Goal: Task Accomplishment & Management: Manage account settings

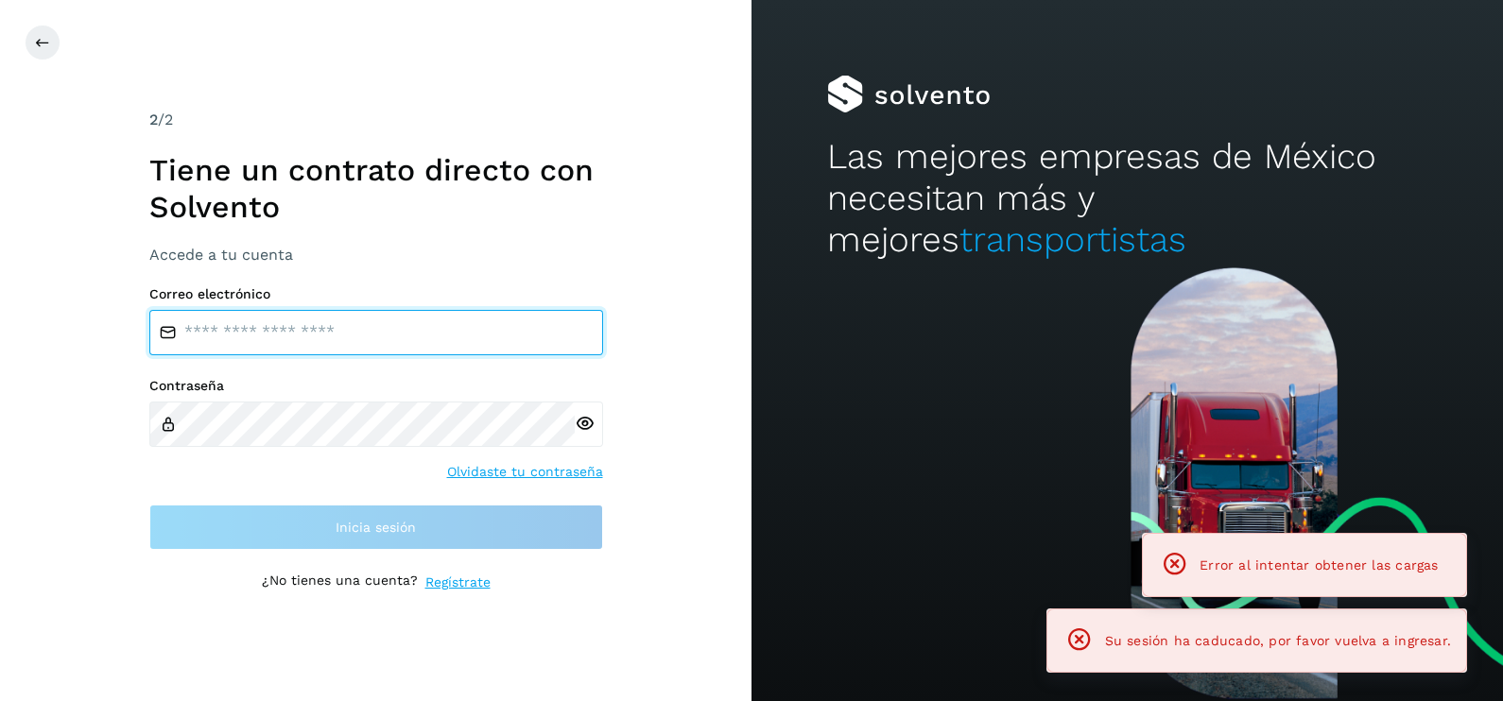
type input "**********"
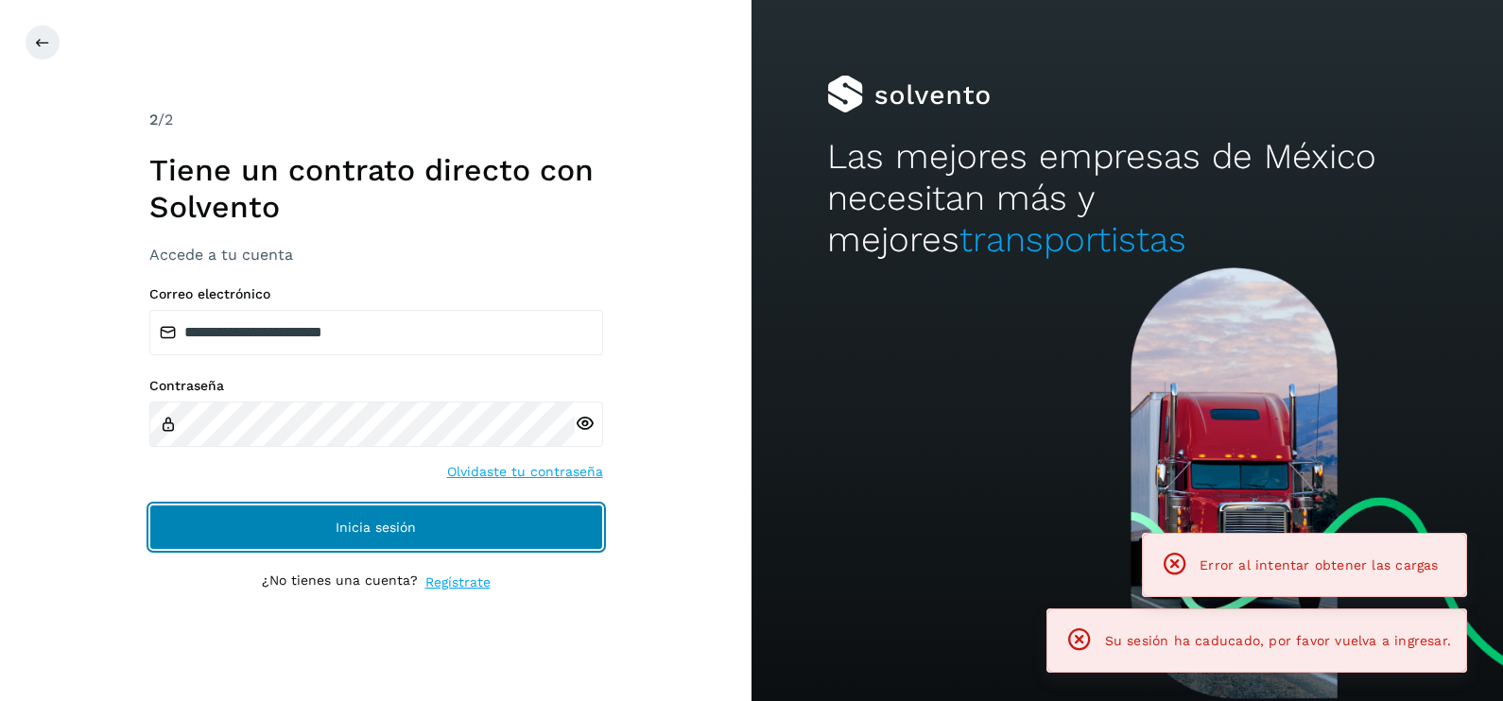
click at [468, 544] on button "Inicia sesión" at bounding box center [376, 527] width 454 height 45
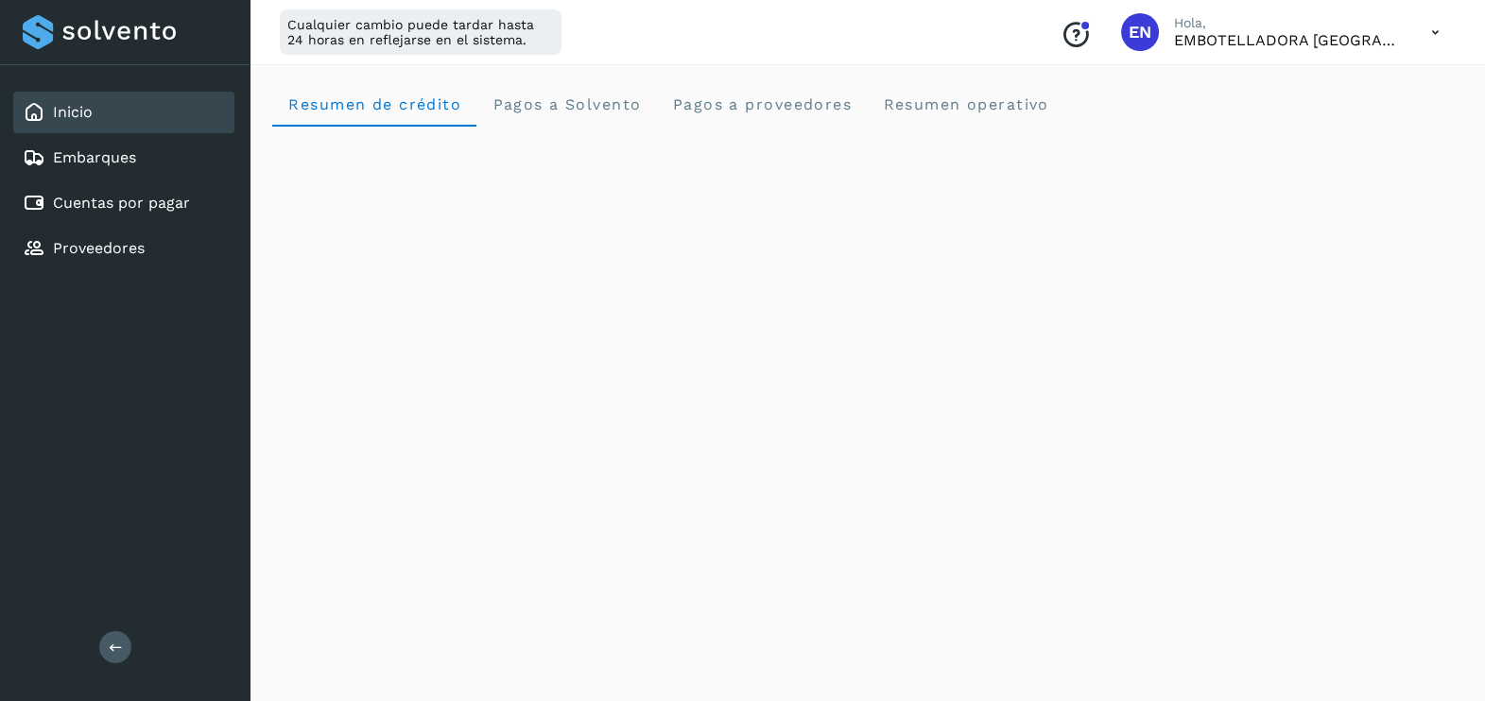
drag, startPoint x: 1465, startPoint y: 98, endPoint x: 1446, endPoint y: 105, distance: 20.0
click at [969, 116] on operativo "Resumen operativo" at bounding box center [966, 103] width 198 height 45
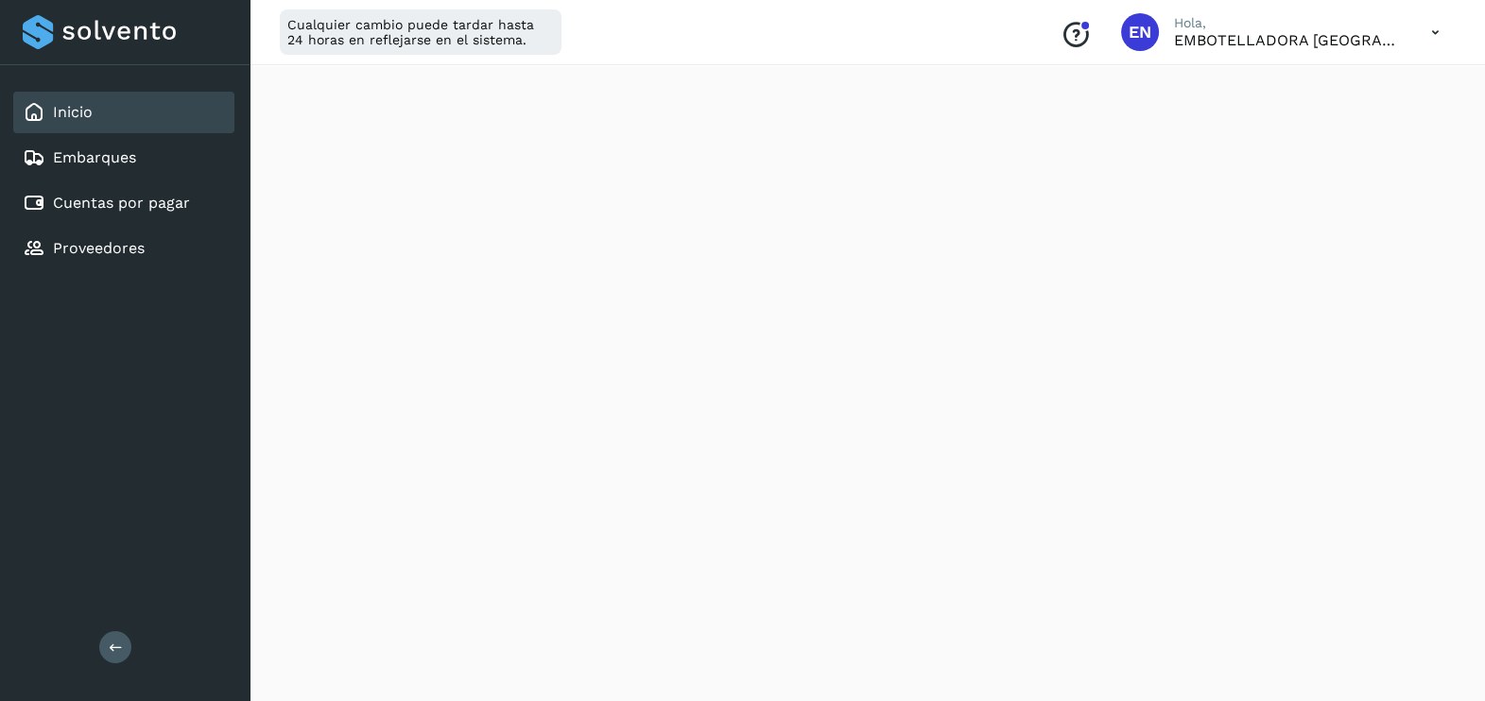
scroll to position [1715, 0]
click at [90, 125] on div "Inicio" at bounding box center [123, 113] width 221 height 42
click at [85, 148] on link "Embarques" at bounding box center [94, 157] width 83 height 18
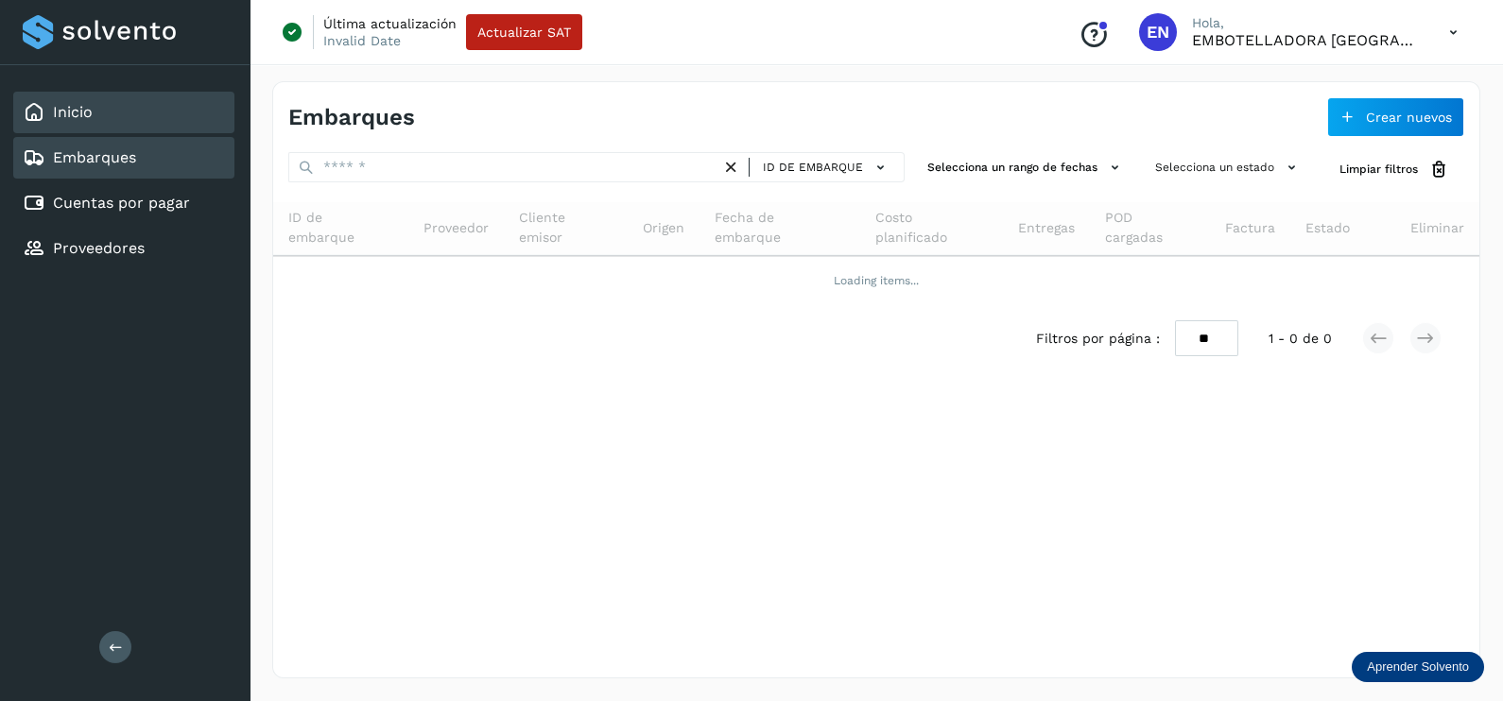
click at [128, 125] on div "Inicio" at bounding box center [123, 113] width 221 height 42
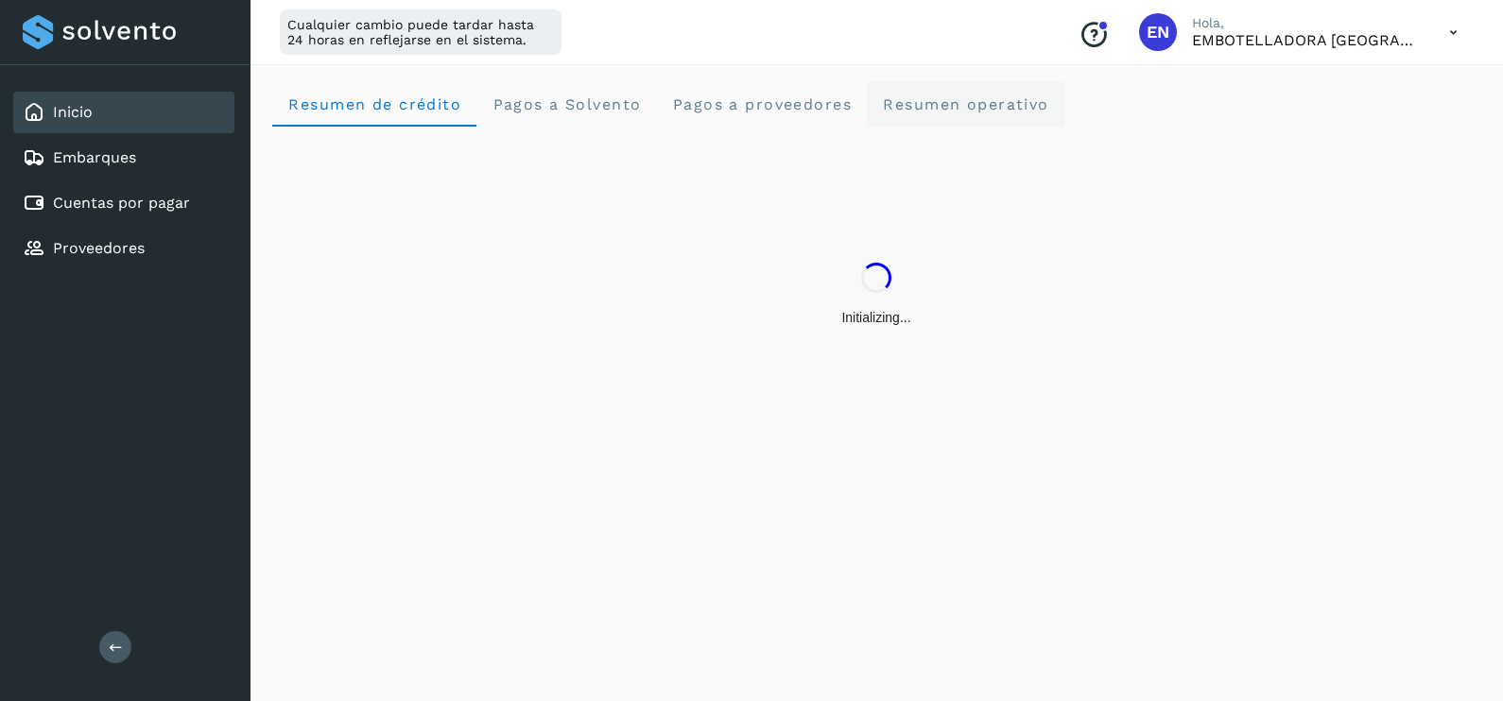
click at [978, 124] on operativo "Resumen operativo" at bounding box center [966, 103] width 198 height 45
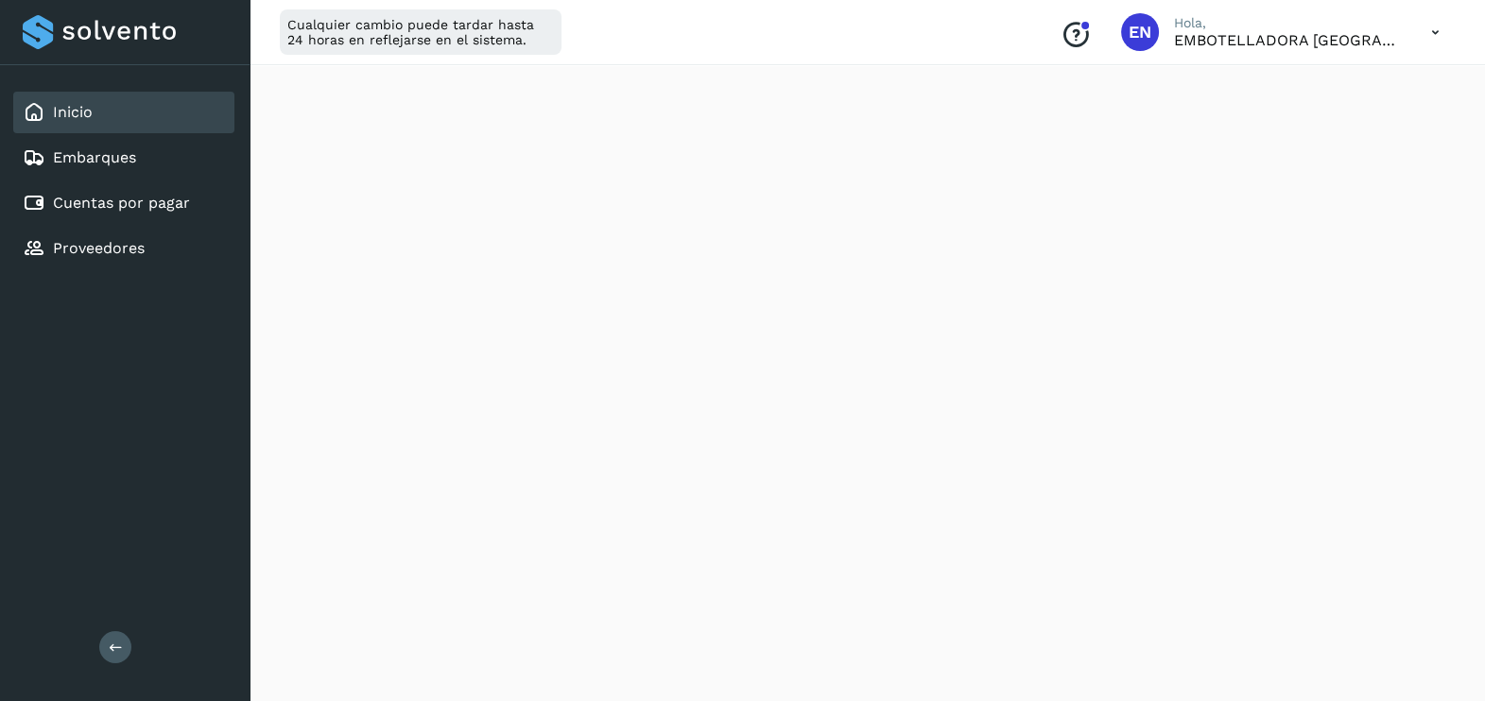
scroll to position [2188, 0]
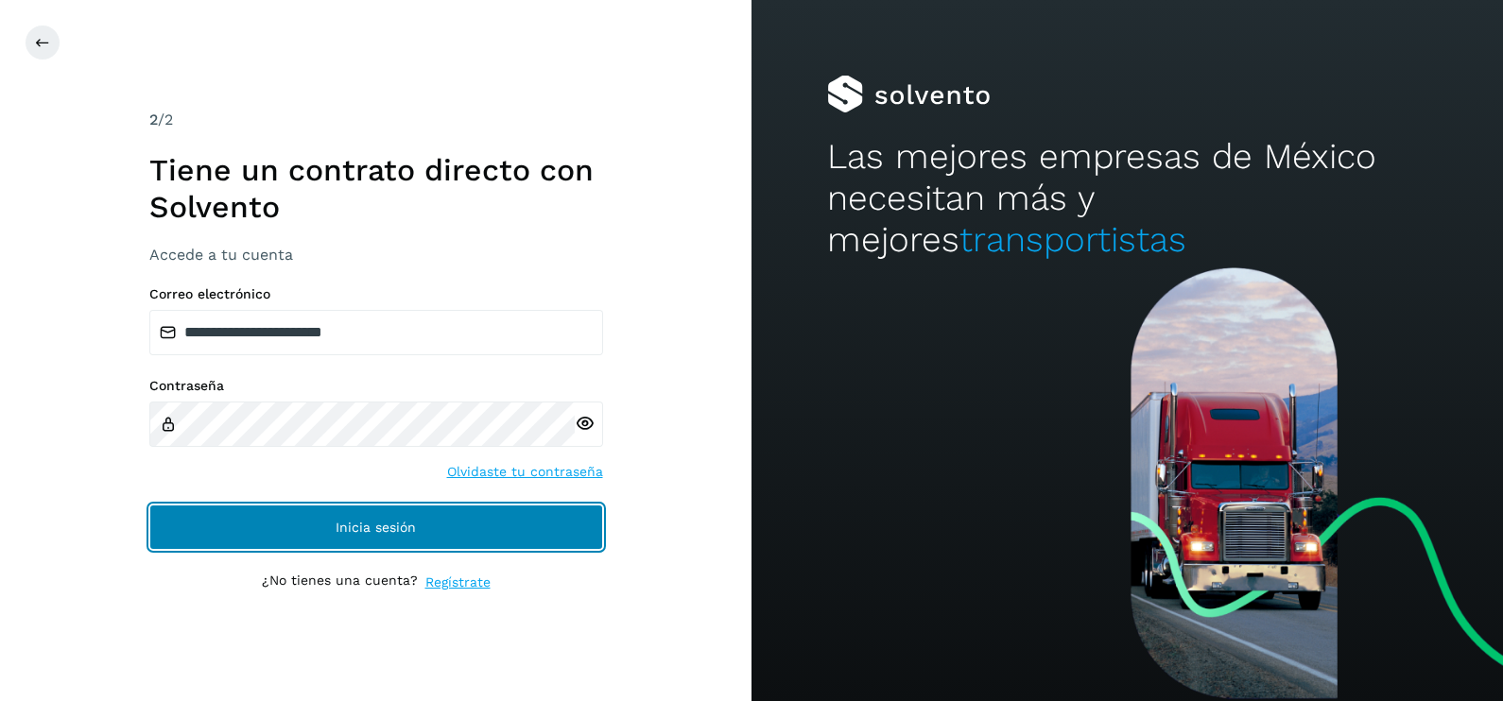
click at [501, 529] on button "Inicia sesión" at bounding box center [376, 527] width 454 height 45
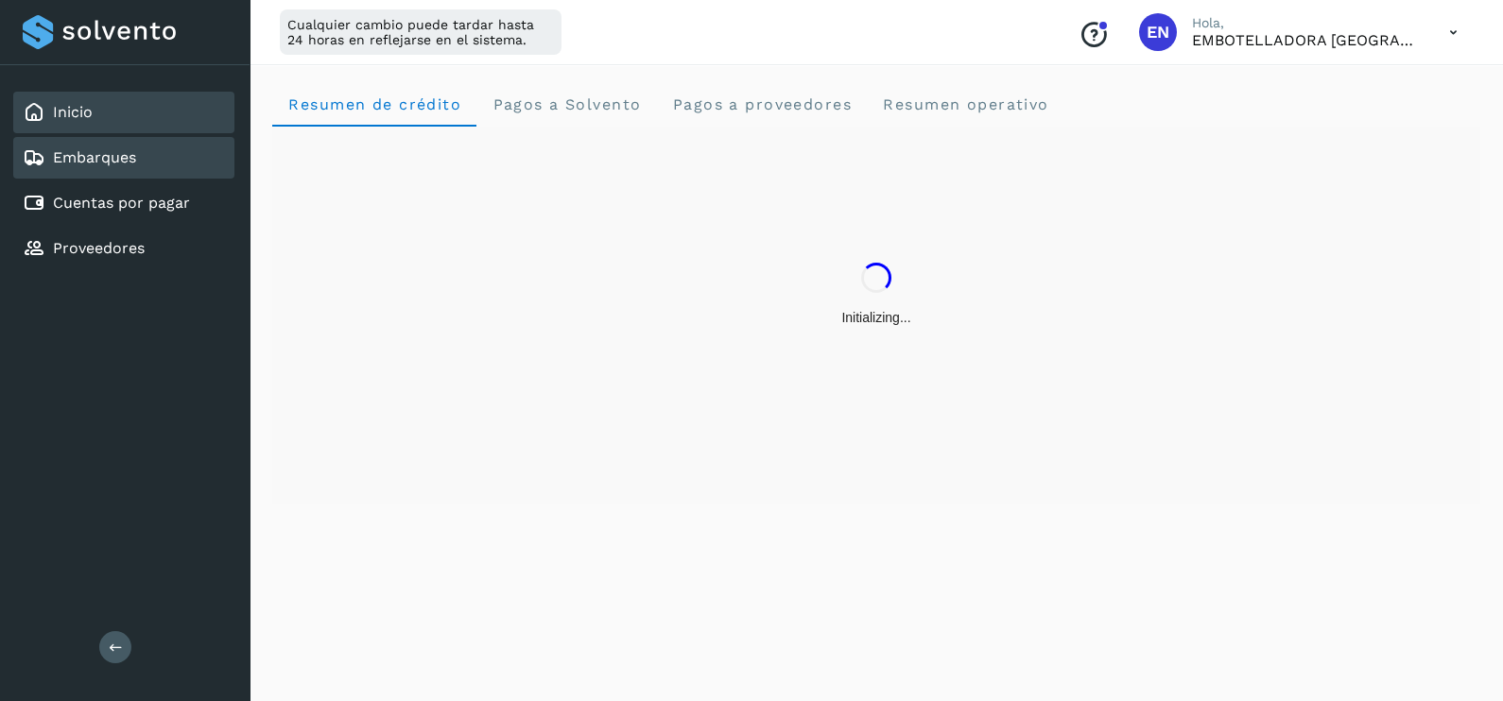
click at [130, 156] on link "Embarques" at bounding box center [94, 157] width 83 height 18
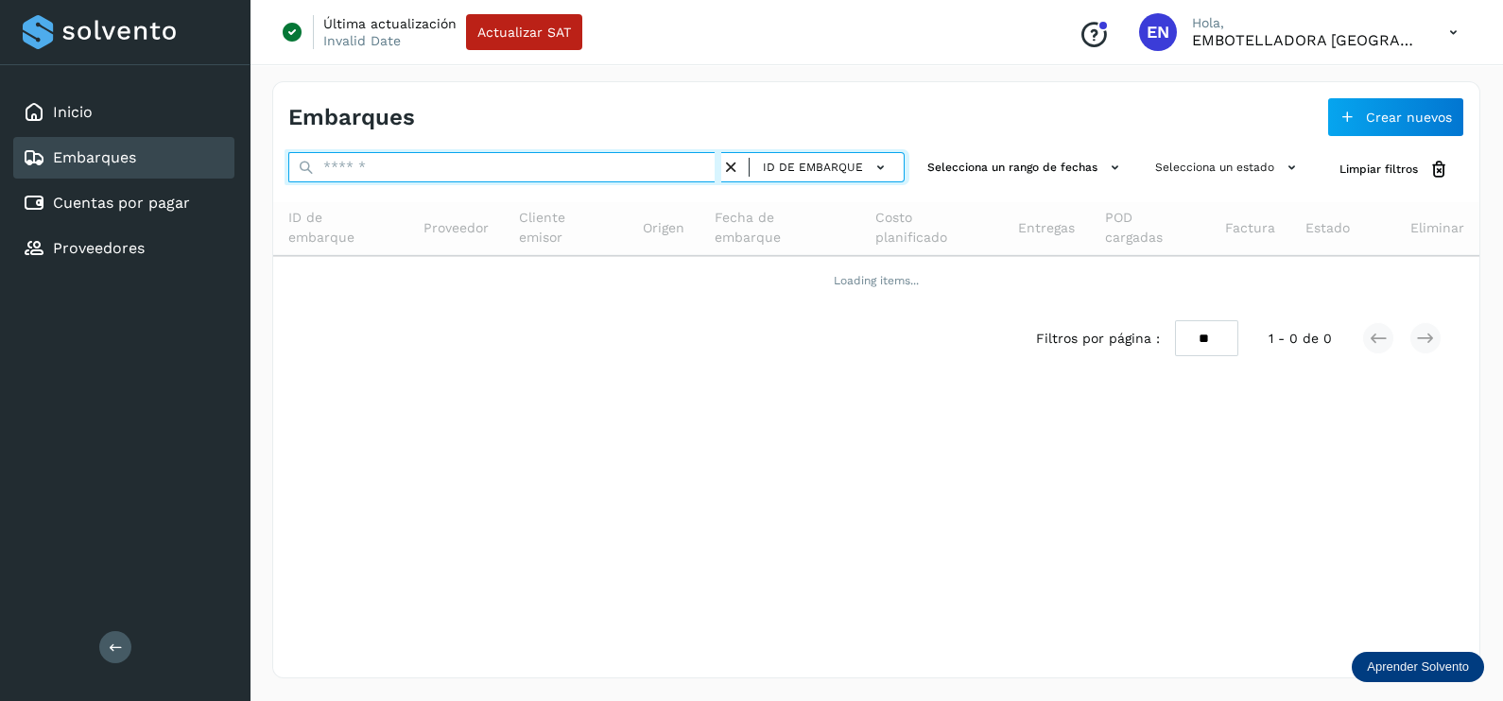
click at [440, 169] on input "text" at bounding box center [504, 167] width 433 height 30
paste input "**********"
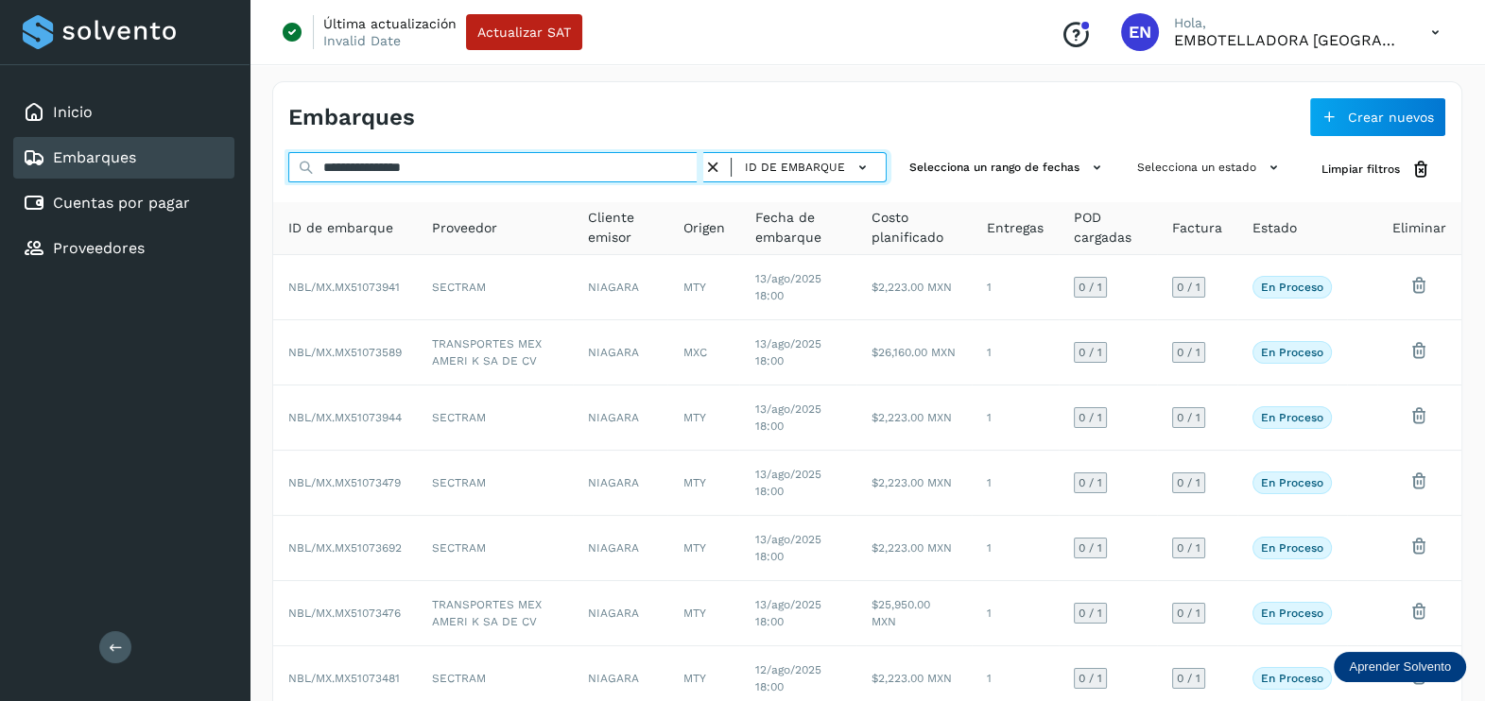
type input "**********"
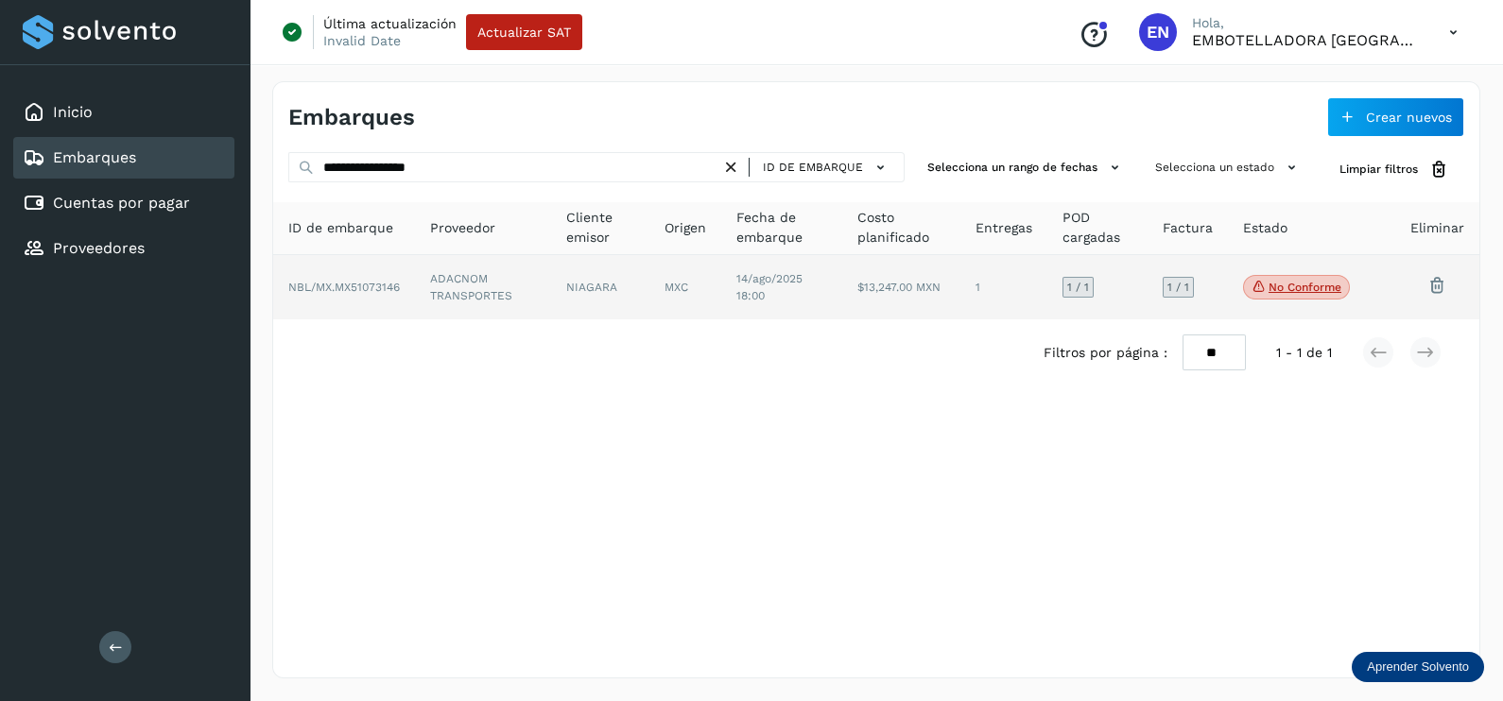
click at [721, 295] on td "MXC" at bounding box center [781, 287] width 121 height 64
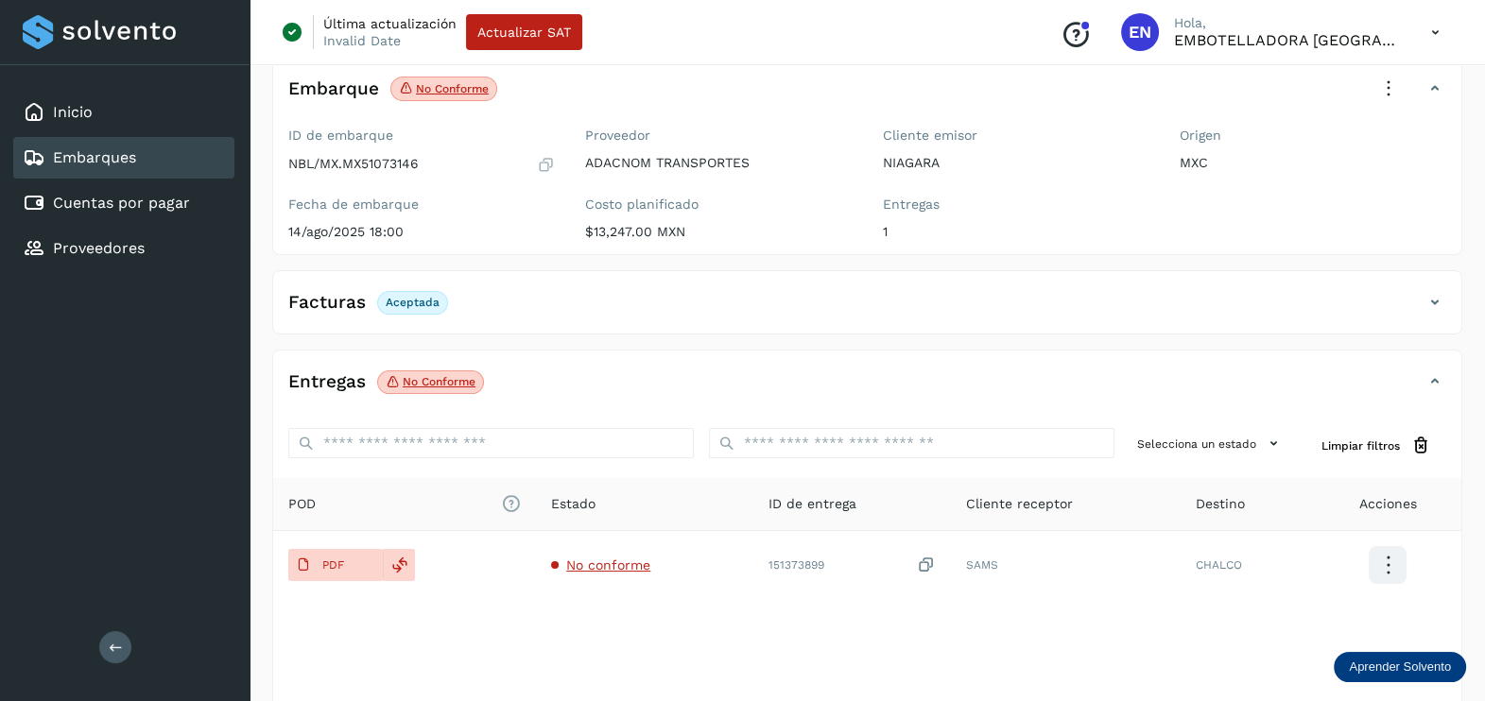
scroll to position [197, 0]
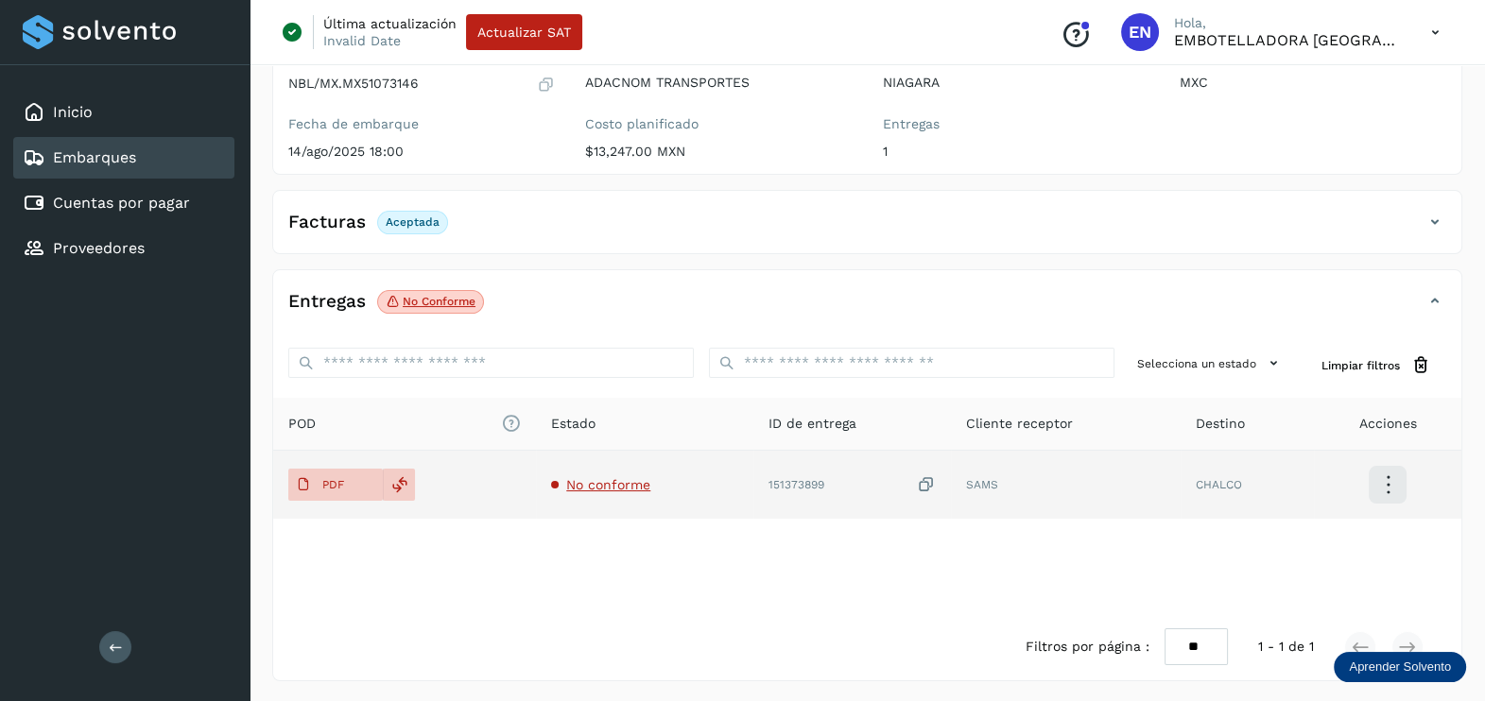
click at [592, 477] on span "No conforme" at bounding box center [608, 484] width 84 height 15
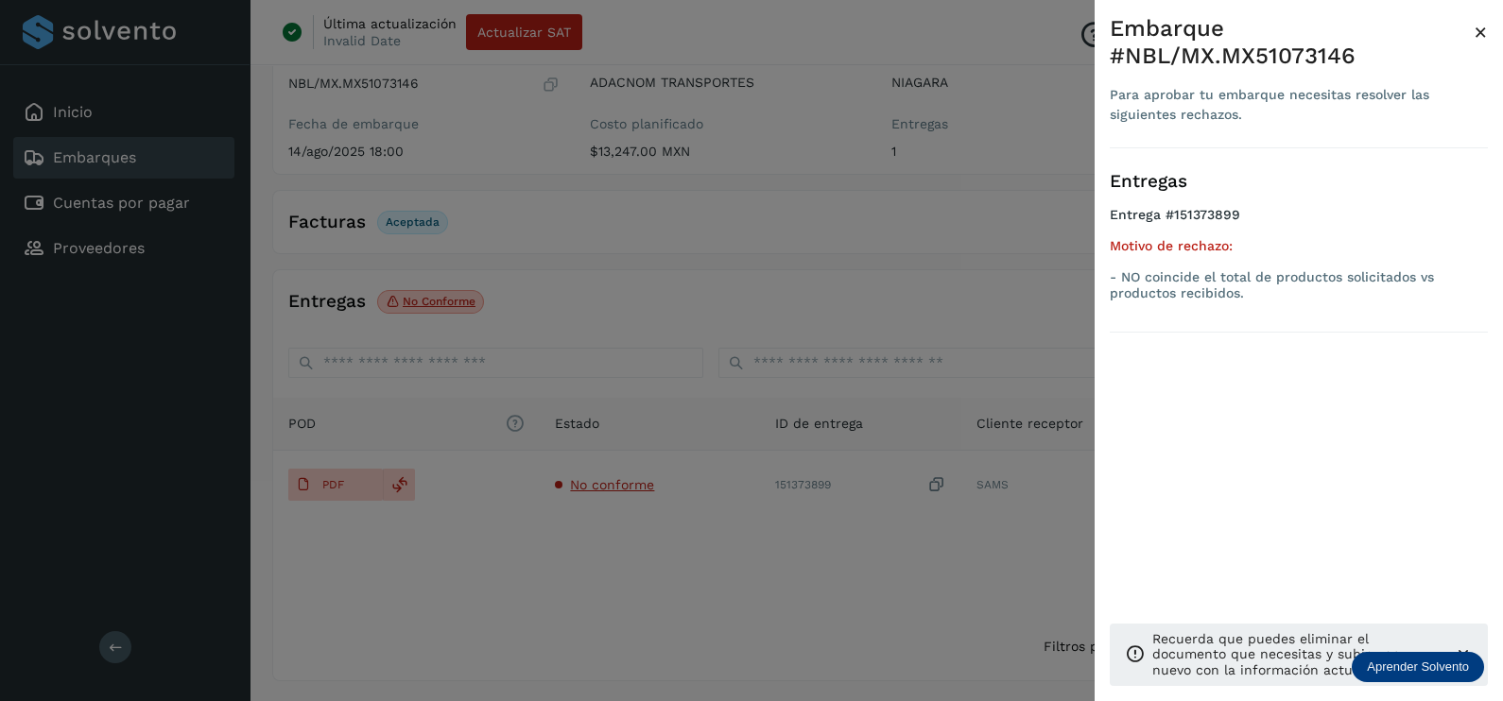
click at [613, 593] on div at bounding box center [751, 350] width 1503 height 701
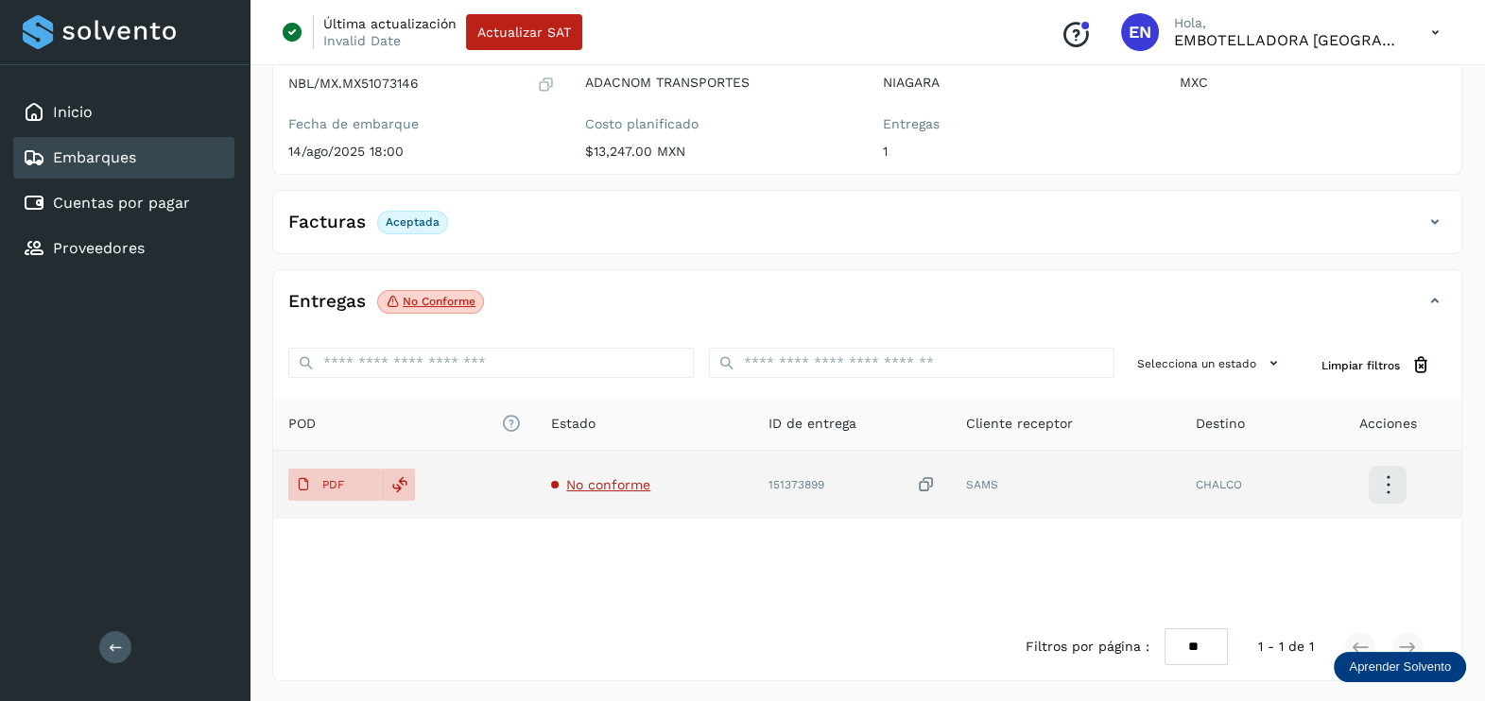
click at [926, 478] on icon at bounding box center [926, 485] width 19 height 20
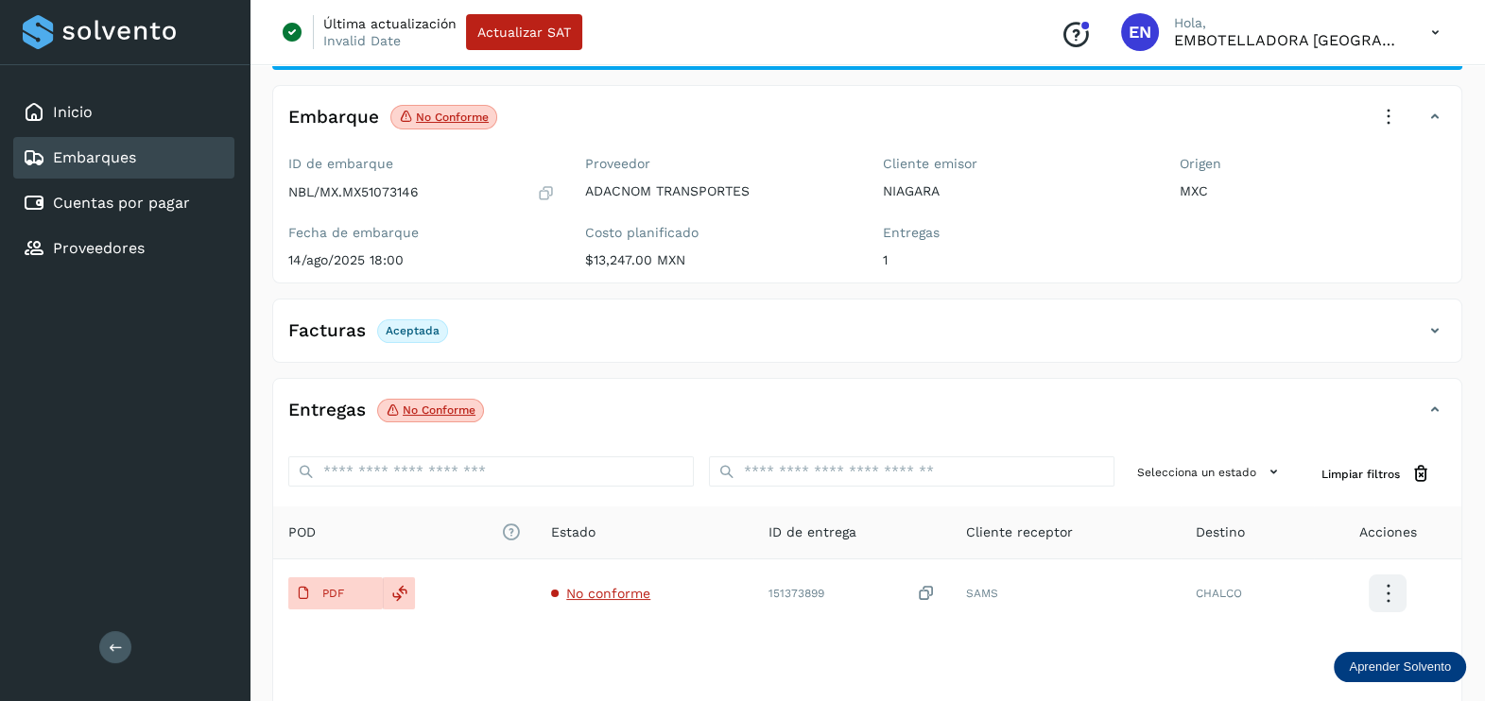
scroll to position [0, 0]
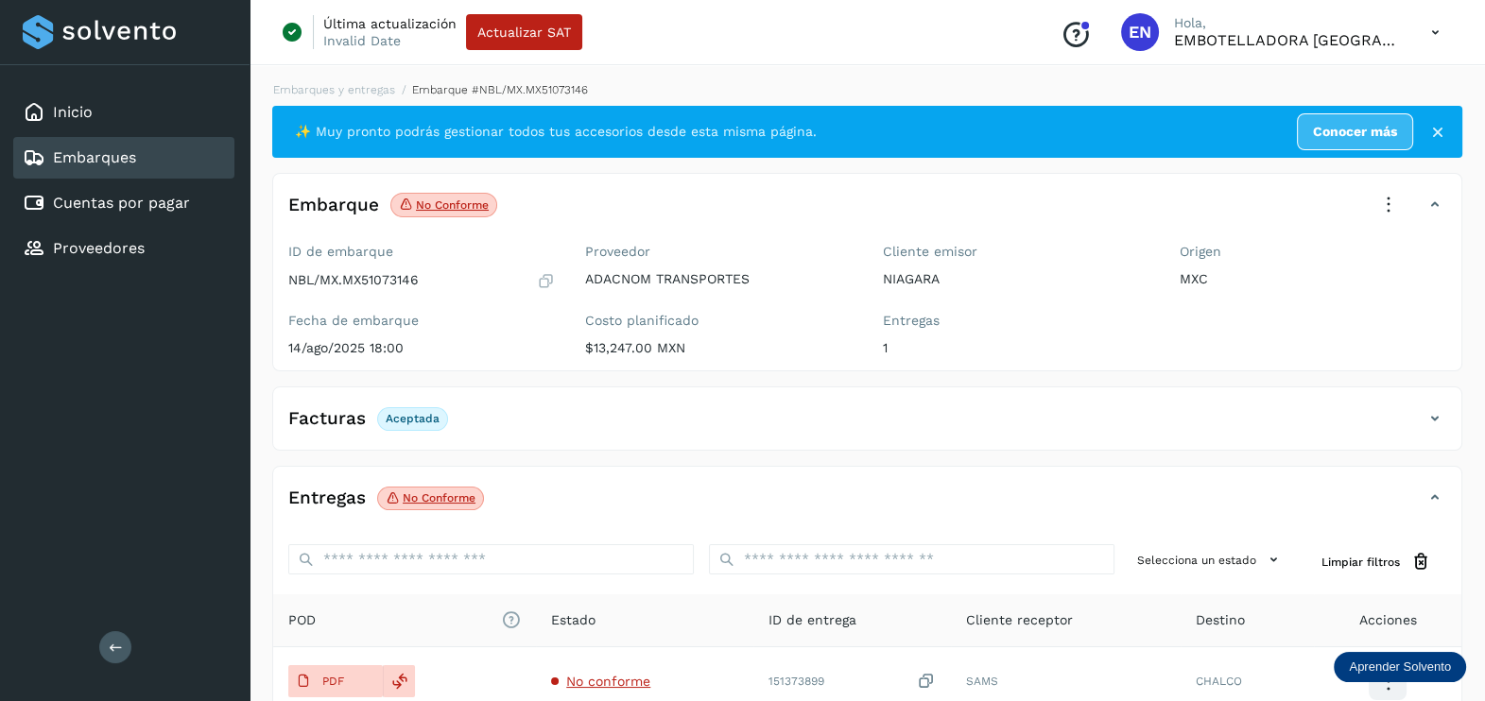
click at [1376, 199] on icon at bounding box center [1388, 205] width 42 height 42
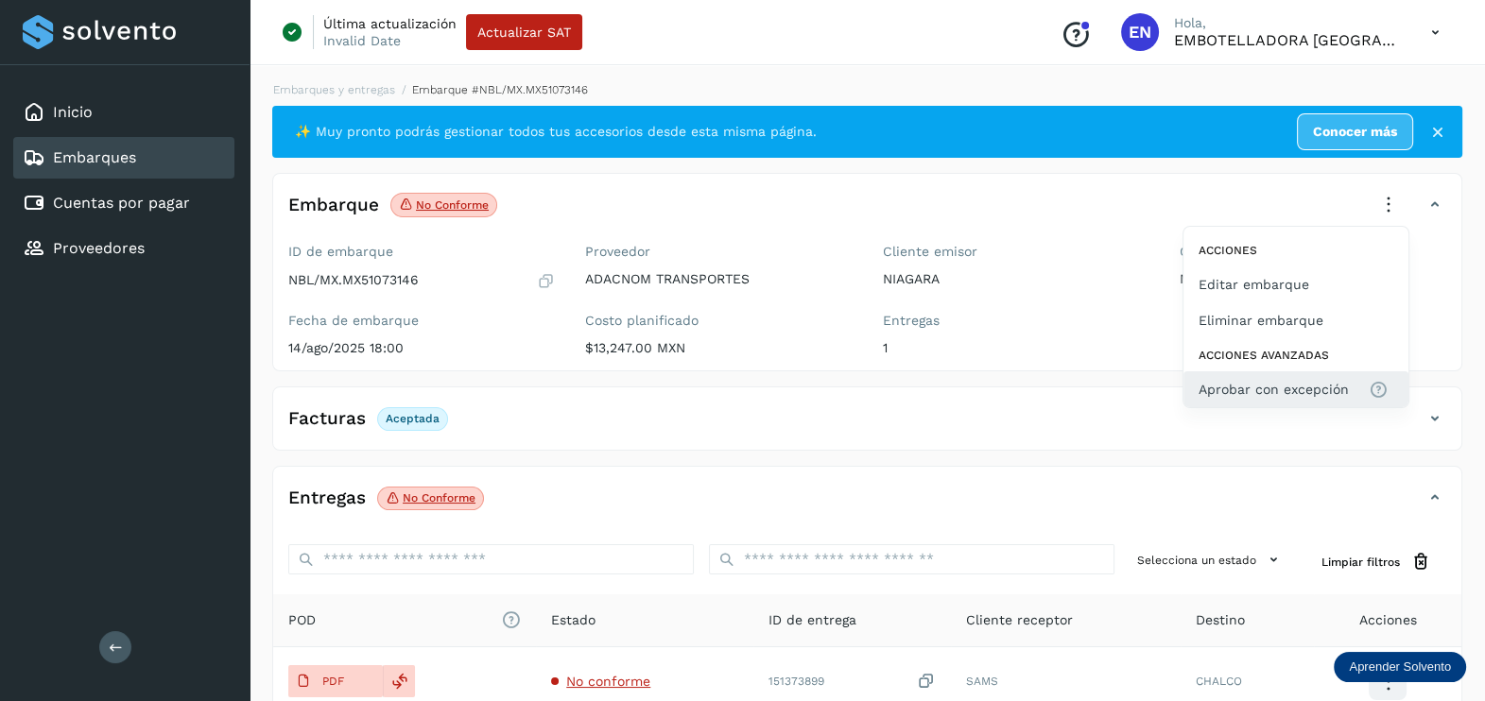
click at [1298, 379] on span "Aprobar con excepción" at bounding box center [1273, 389] width 150 height 21
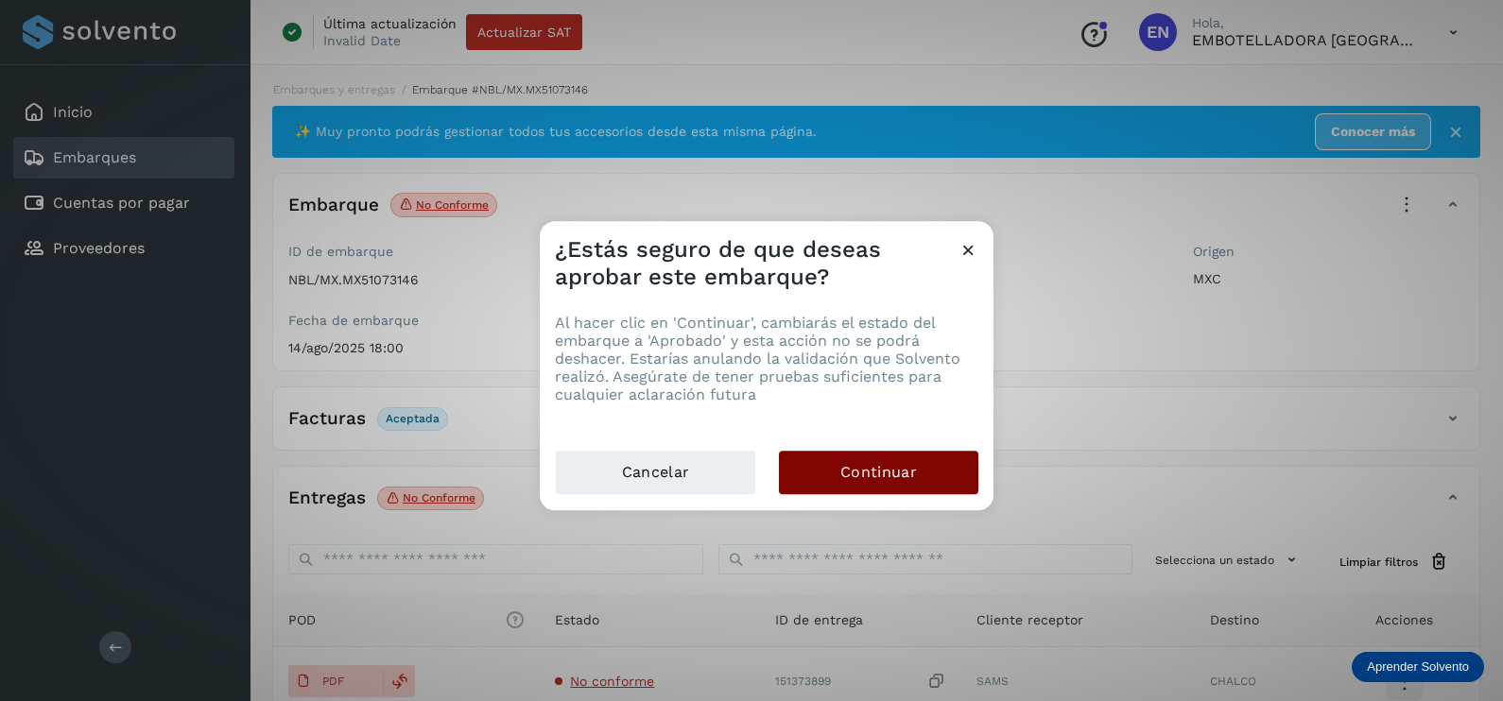
click at [910, 462] on span "Continuar" at bounding box center [878, 472] width 77 height 21
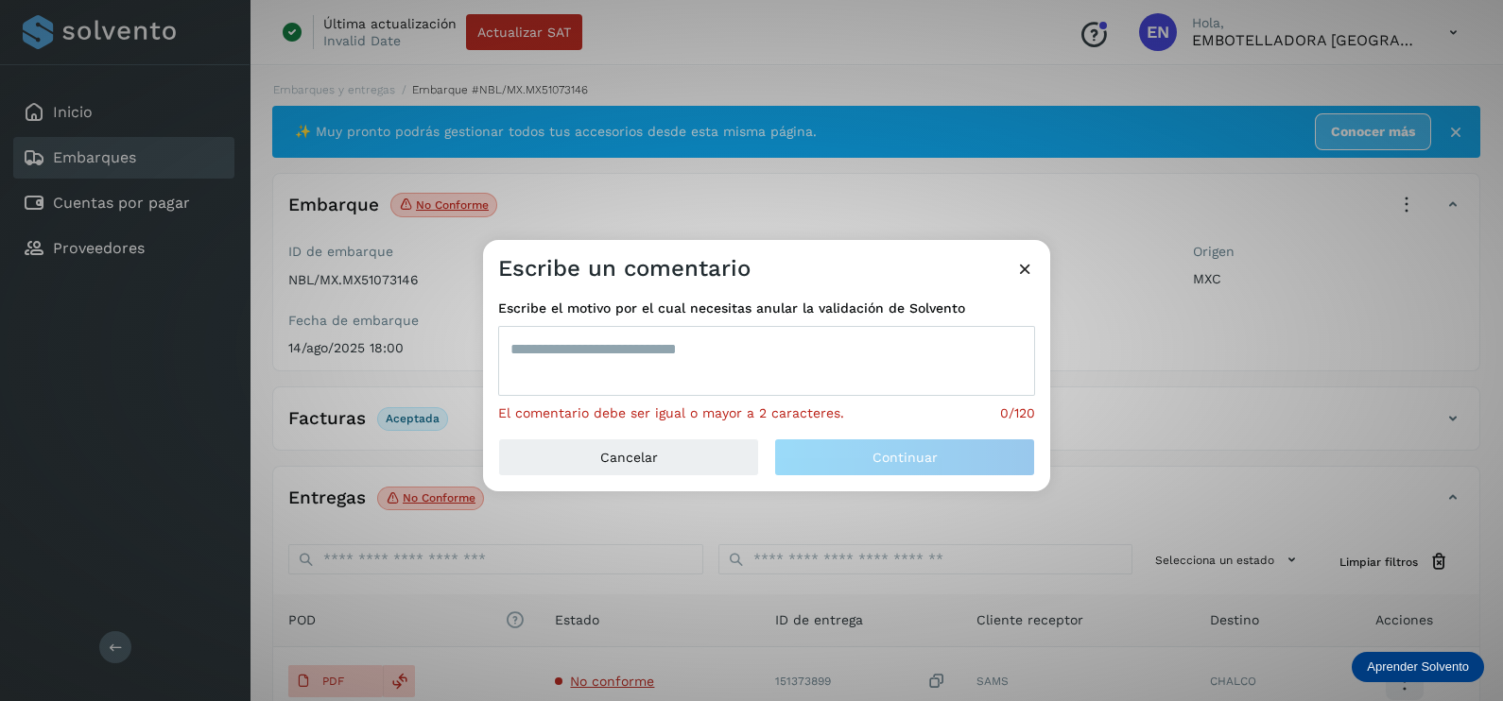
click at [806, 345] on textarea at bounding box center [766, 361] width 537 height 70
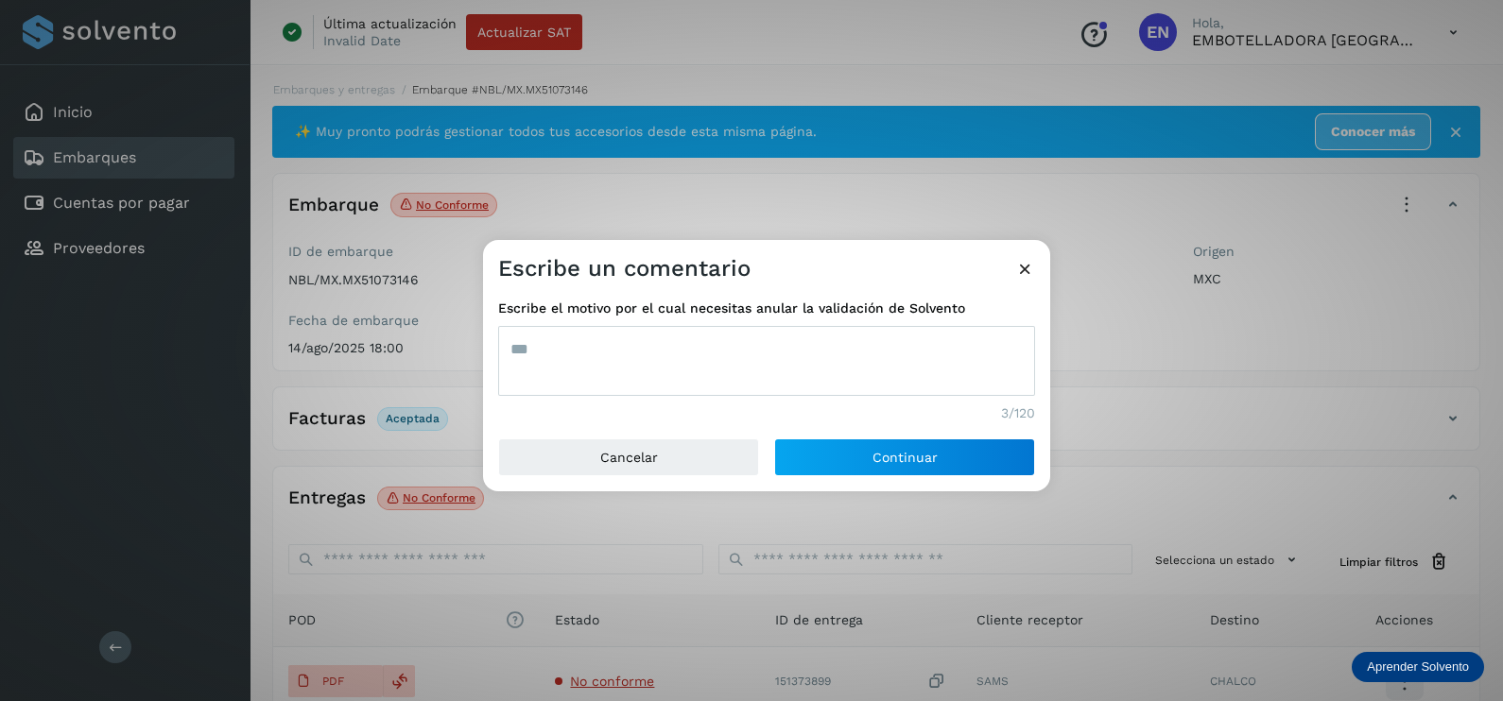
type textarea "***"
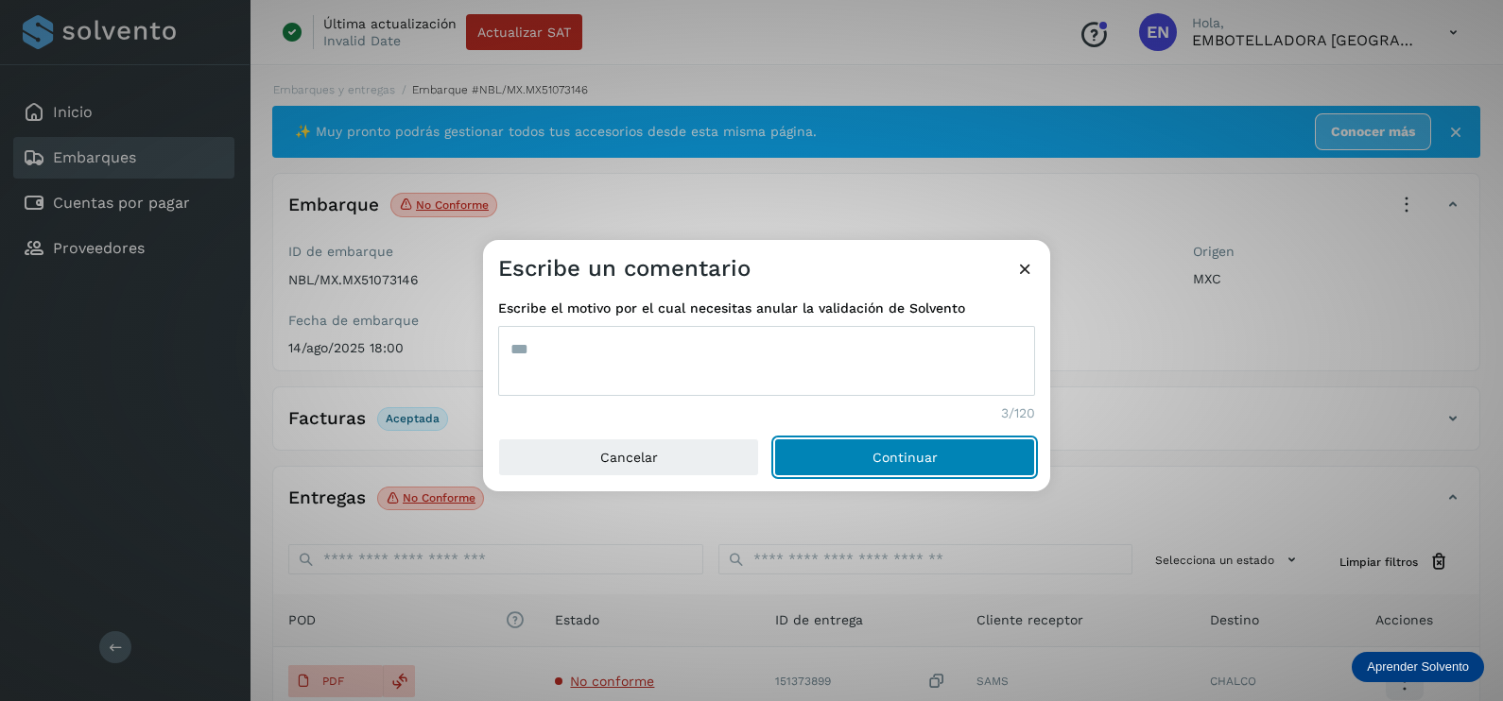
click at [774, 438] on button "Continuar" at bounding box center [904, 457] width 261 height 38
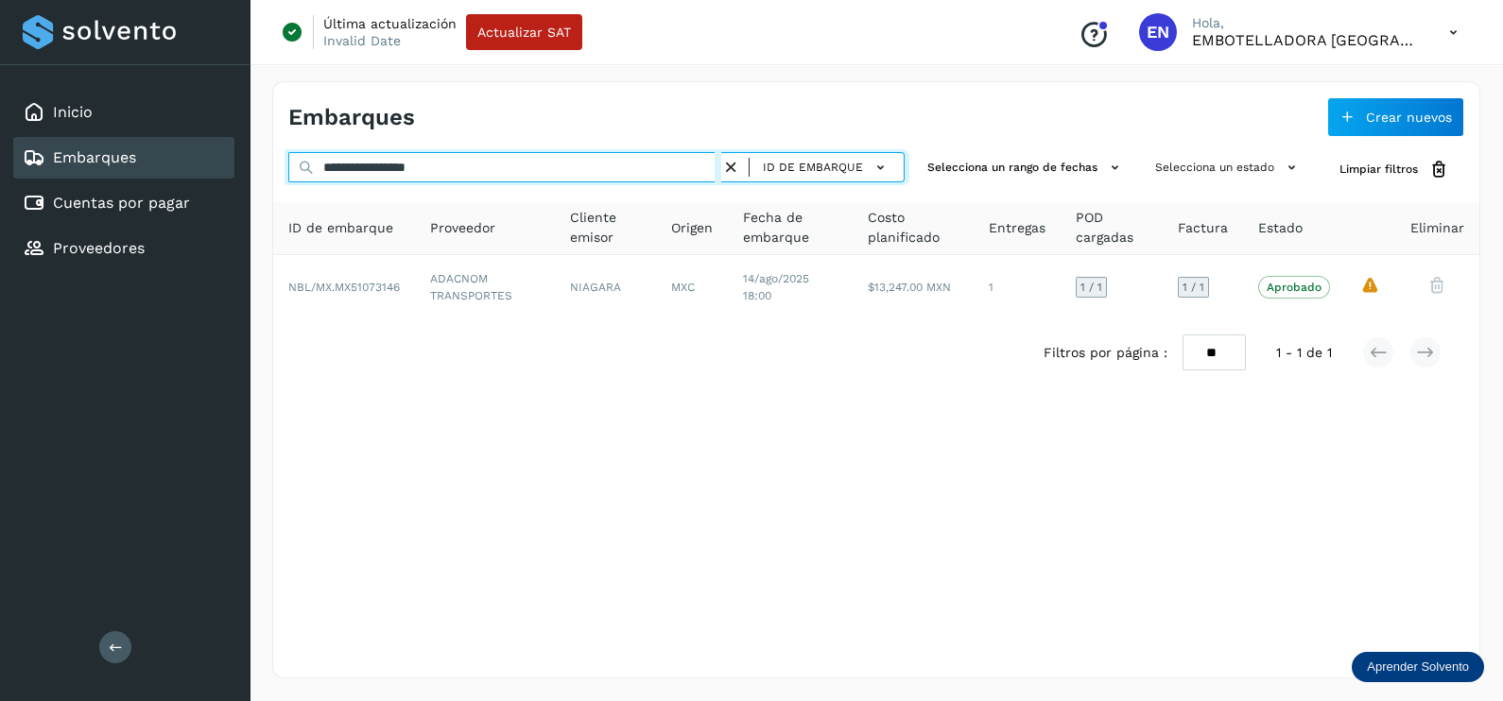
drag, startPoint x: 516, startPoint y: 174, endPoint x: -5, endPoint y: 220, distance: 522.8
click at [0, 220] on html "**********" at bounding box center [751, 350] width 1503 height 701
paste input "text"
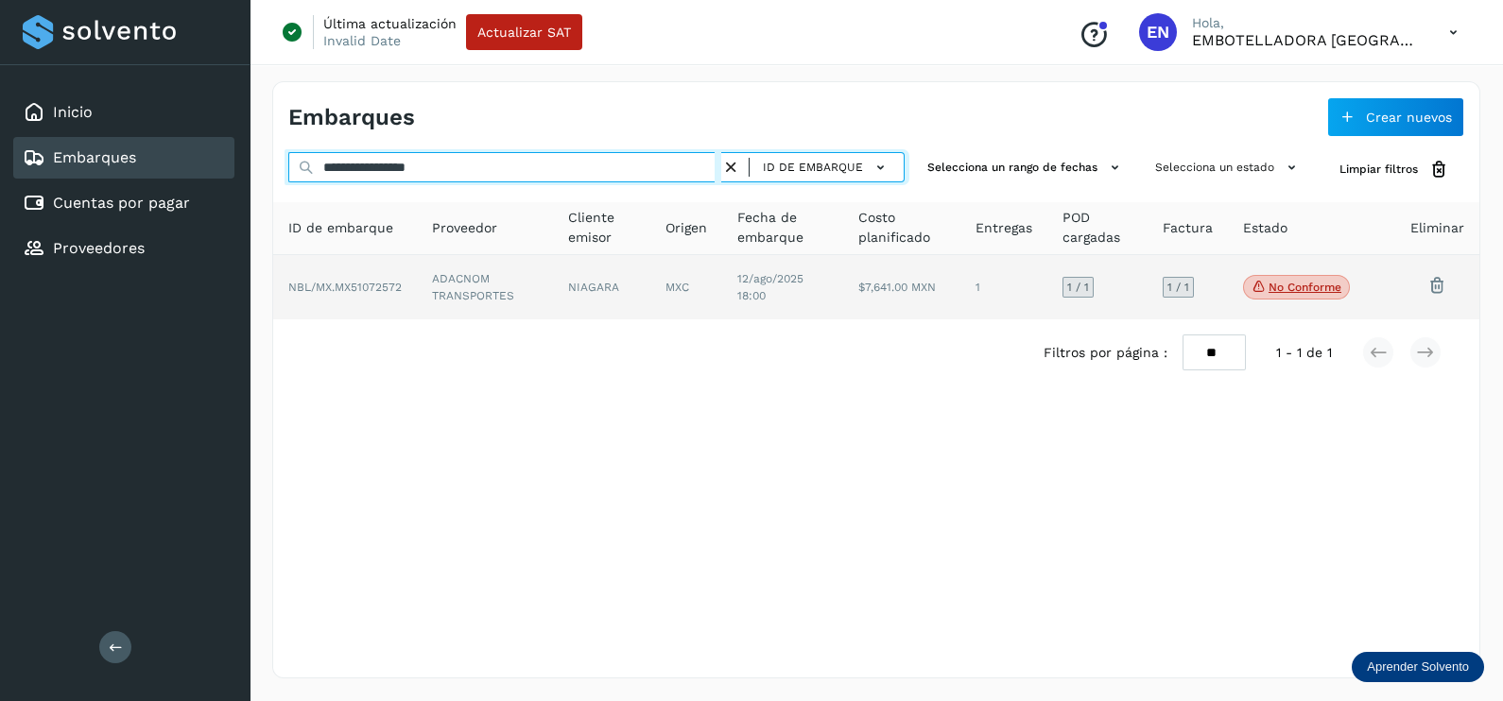
type input "**********"
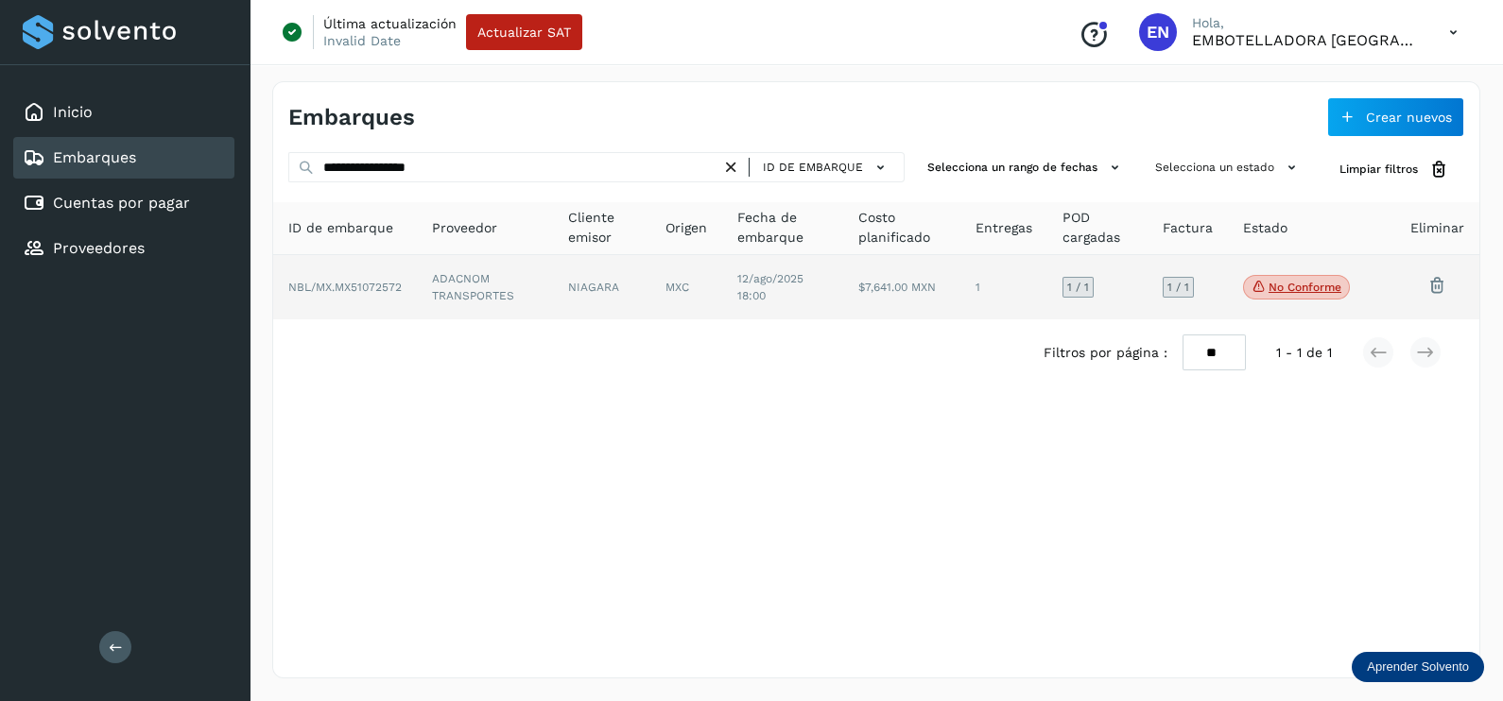
click at [417, 294] on td "NBL/MX.MX51072572" at bounding box center [485, 287] width 136 height 64
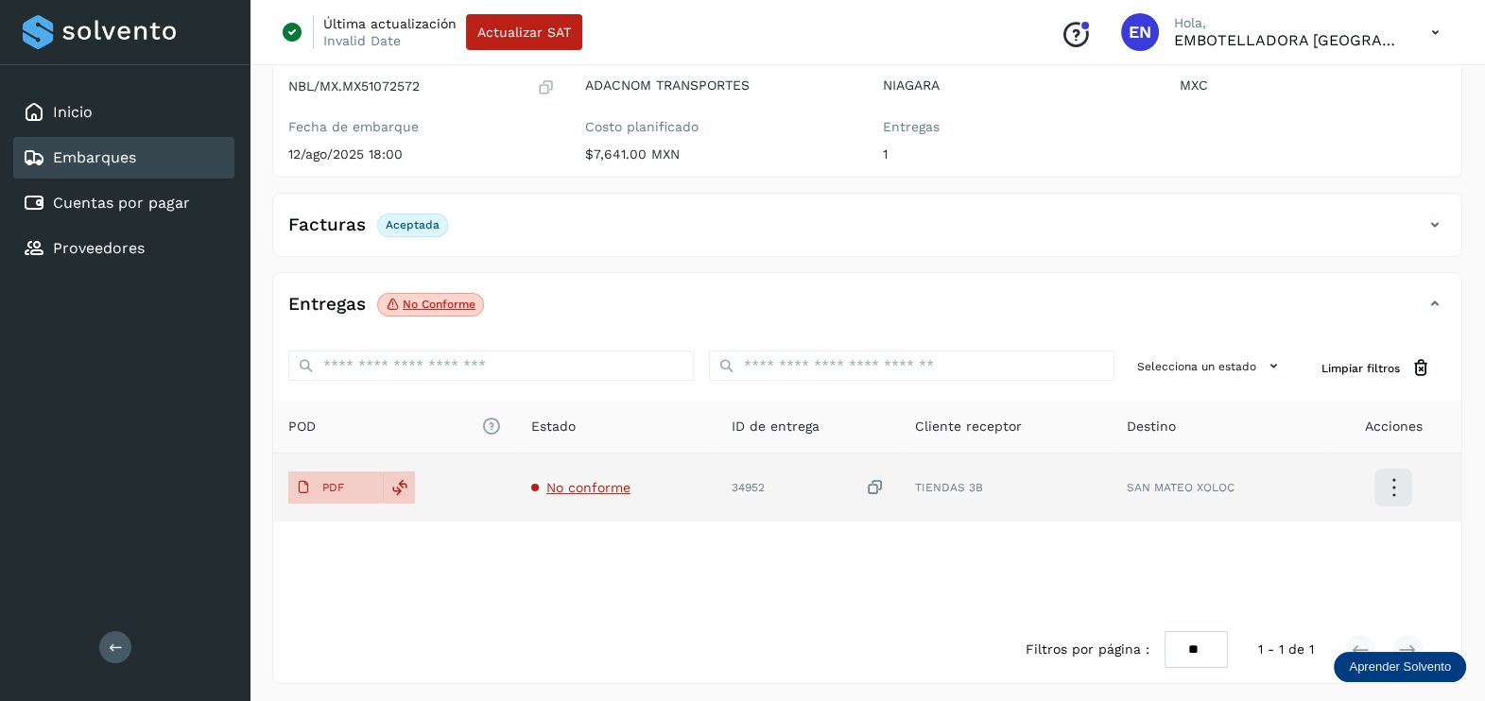
scroll to position [197, 0]
click at [716, 495] on td "No conforme" at bounding box center [807, 485] width 183 height 68
click at [593, 485] on span "No conforme" at bounding box center [588, 484] width 84 height 15
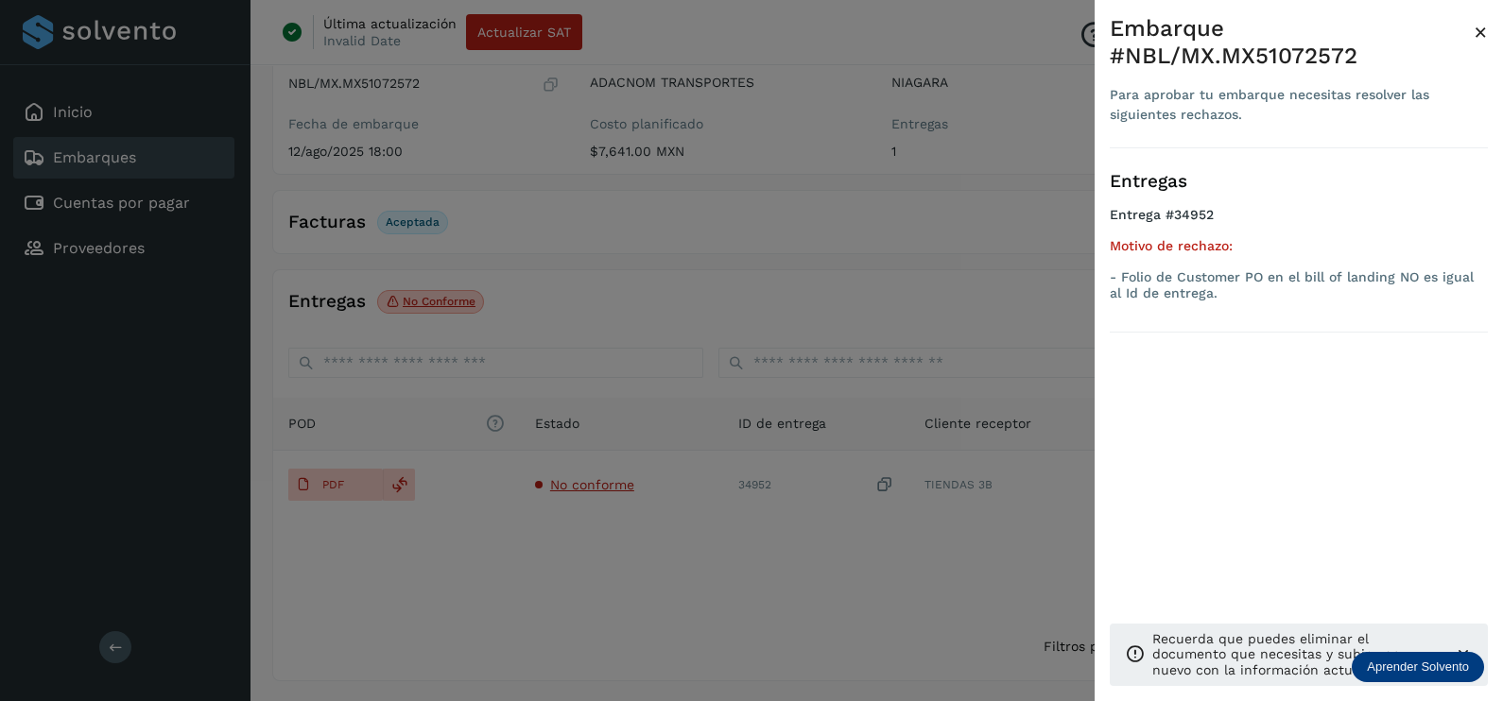
click at [676, 586] on div at bounding box center [751, 350] width 1503 height 701
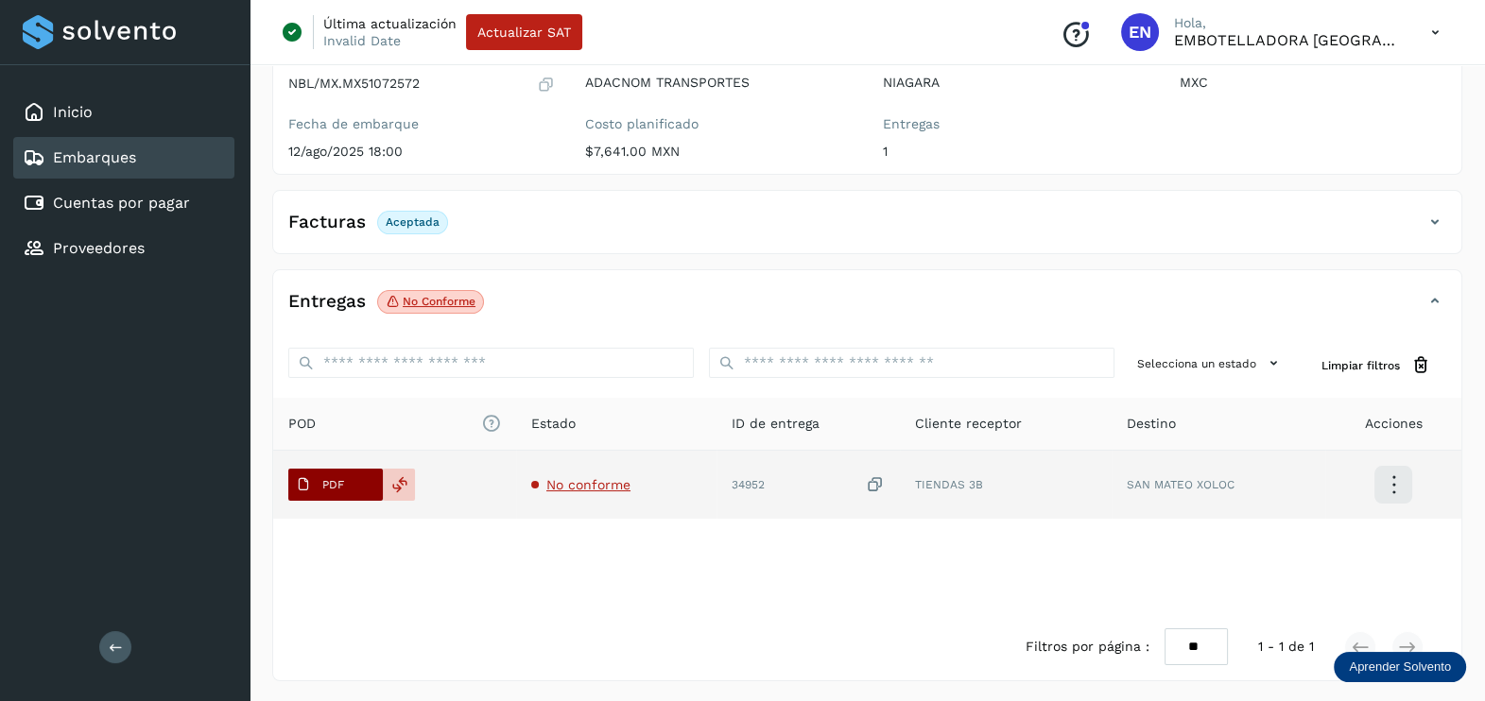
click at [352, 478] on main "Inicio Embarques Cuentas por pagar Proveedores Salir Última actualización Inval…" at bounding box center [742, 253] width 1485 height 901
click at [350, 482] on span "PDF" at bounding box center [319, 485] width 63 height 30
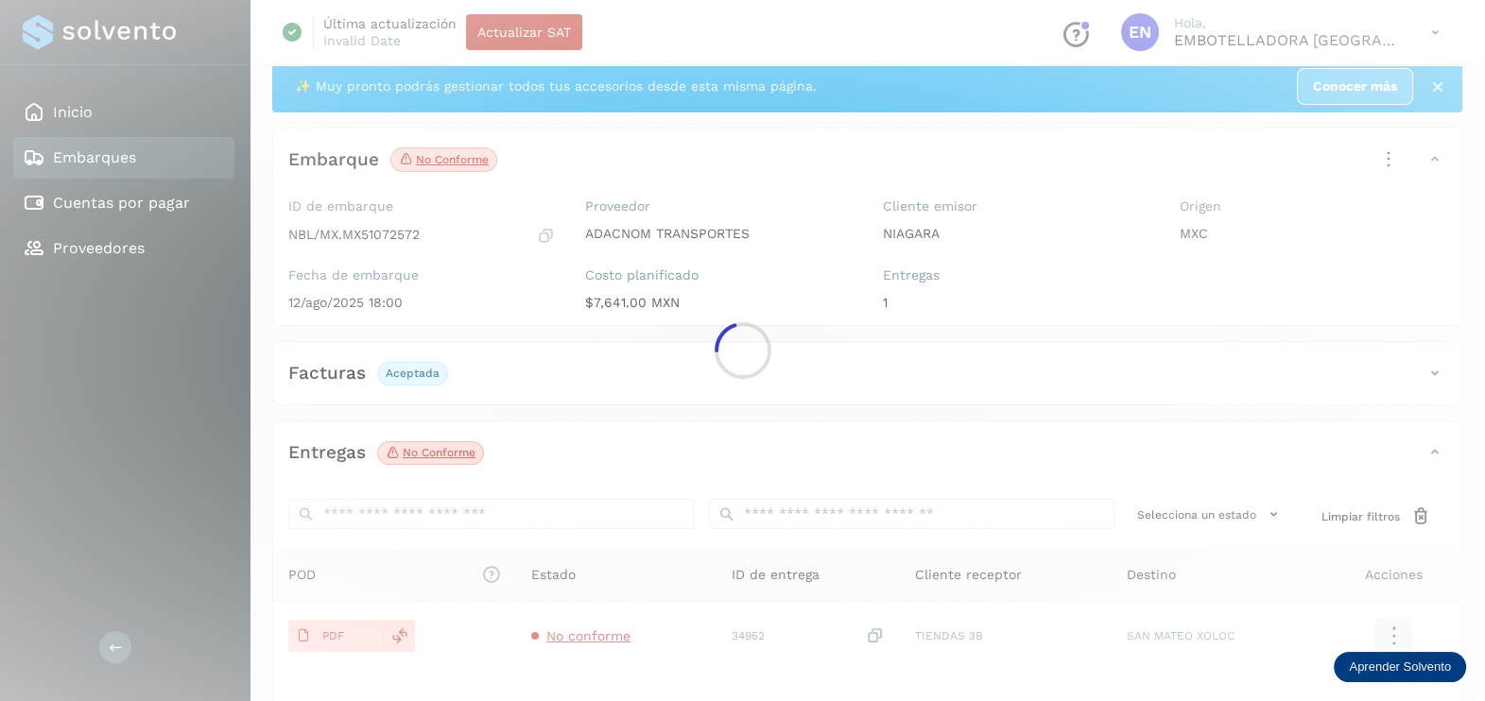
scroll to position [0, 0]
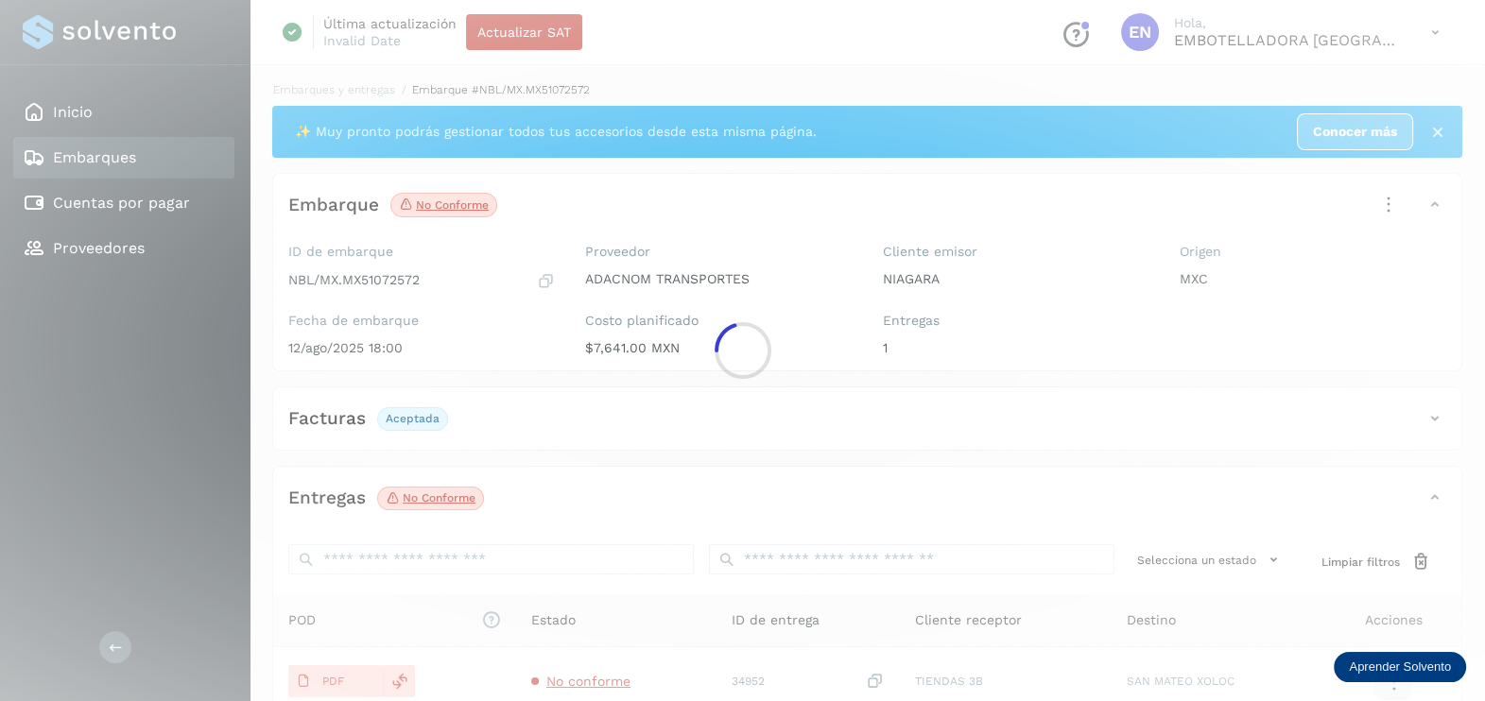
click at [581, 673] on div at bounding box center [742, 350] width 1485 height 701
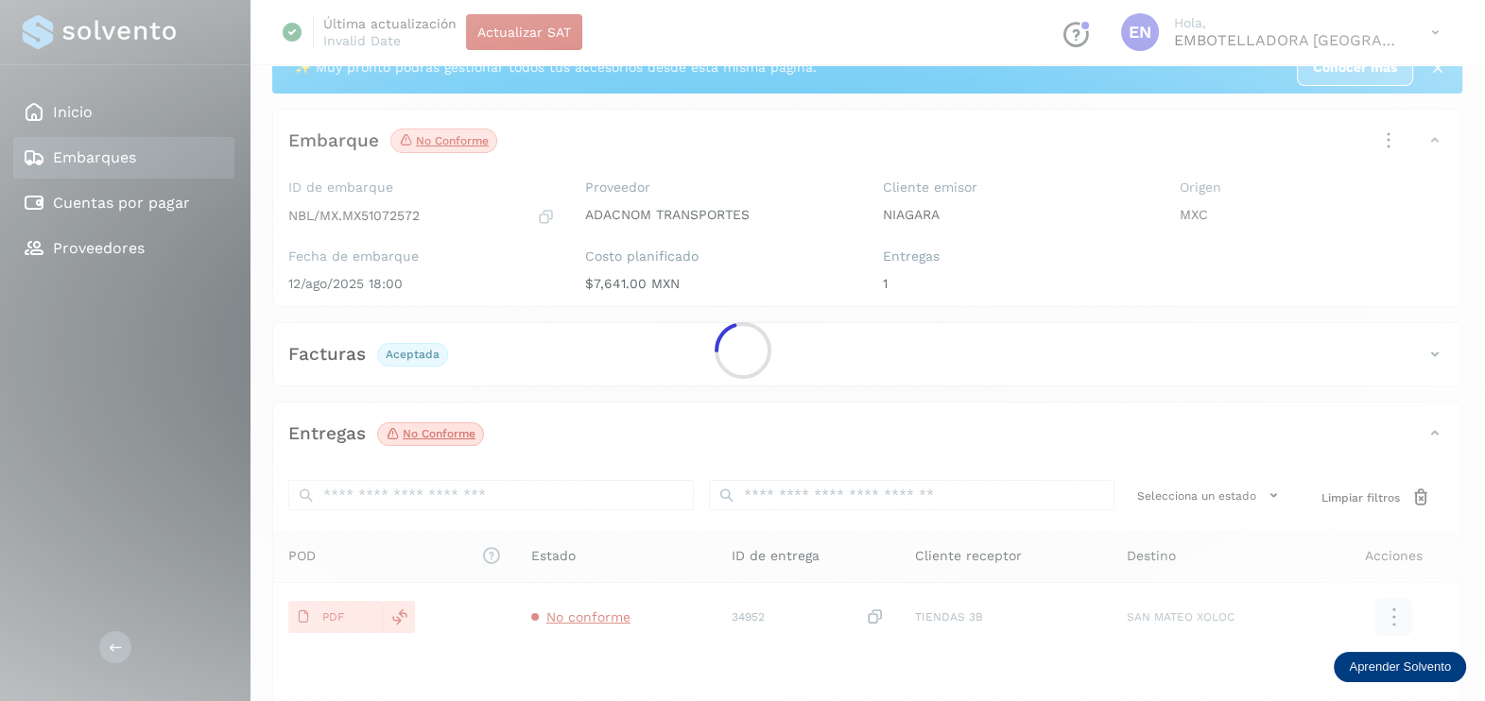
scroll to position [117, 0]
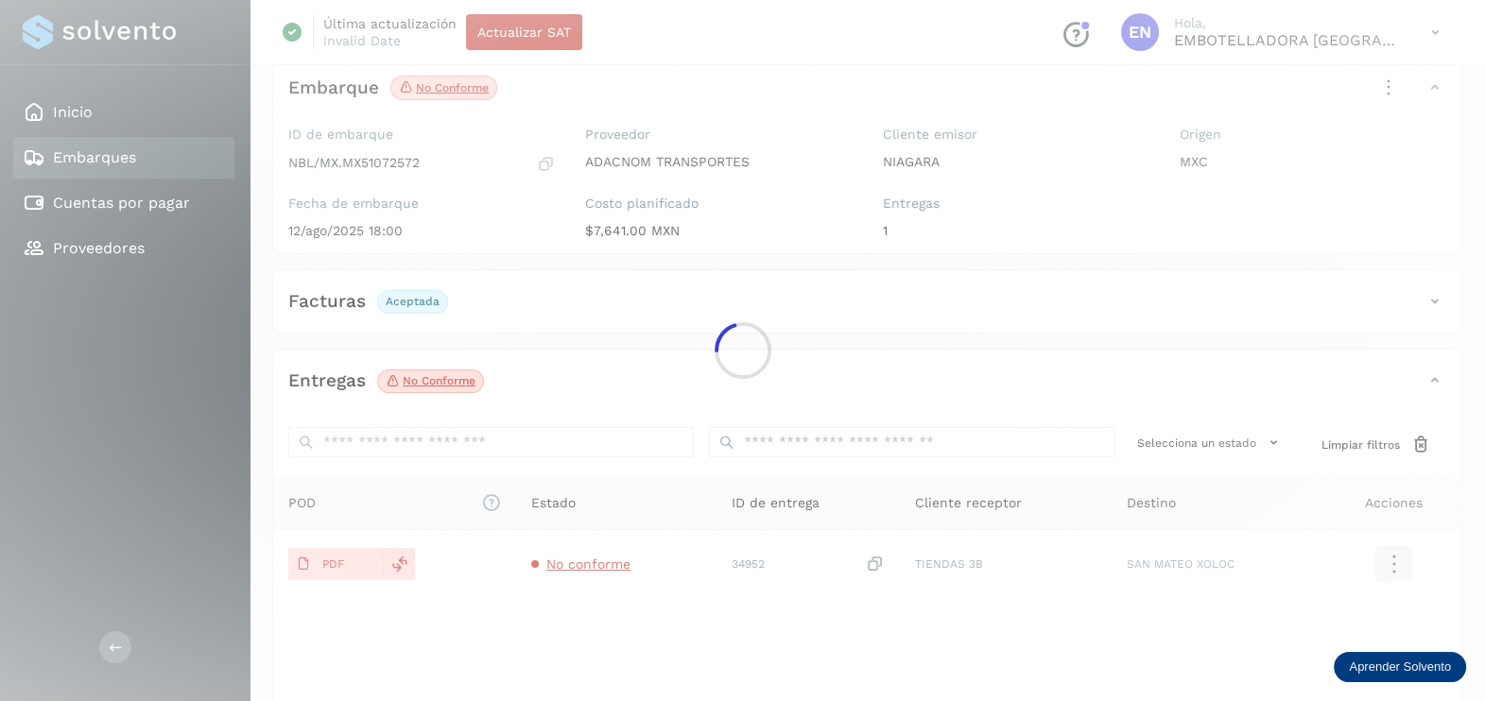
click at [604, 553] on div at bounding box center [742, 350] width 1485 height 701
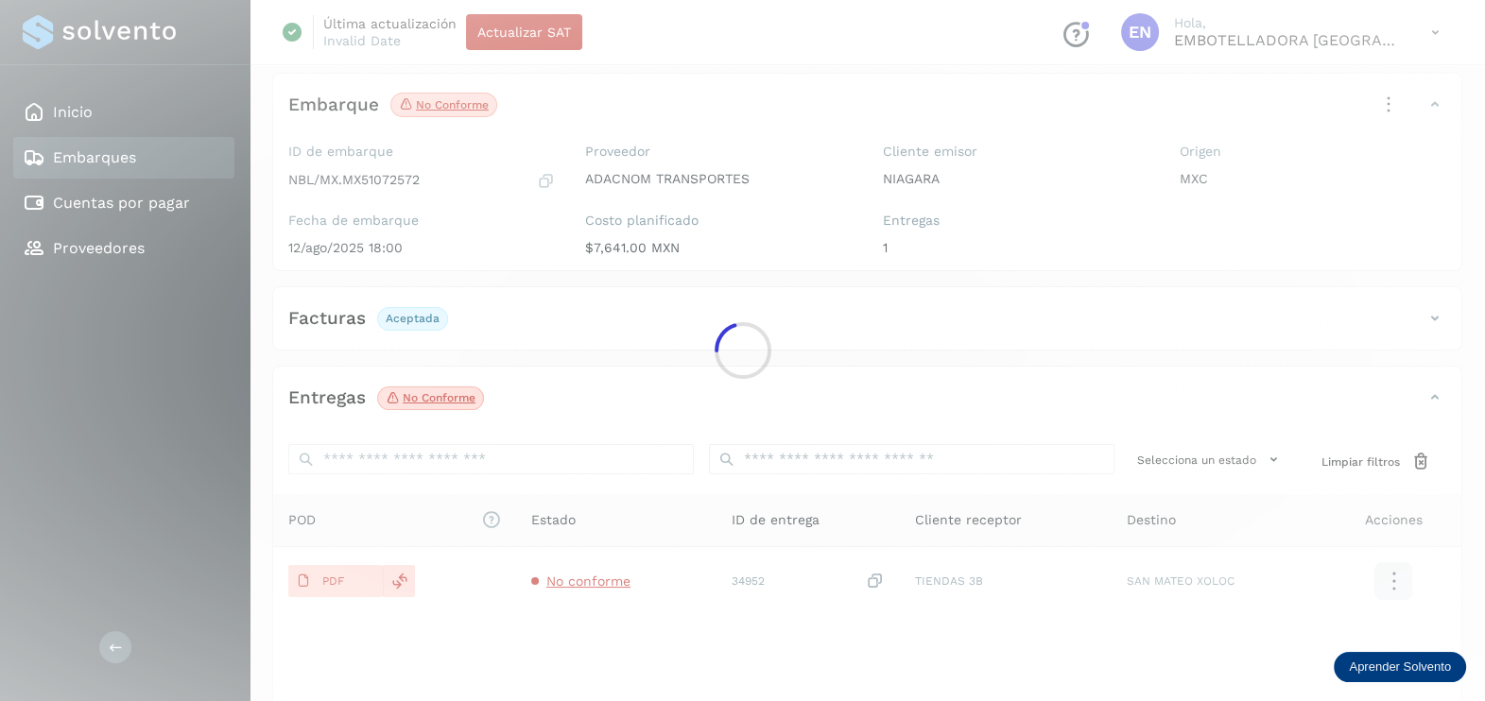
scroll to position [197, 0]
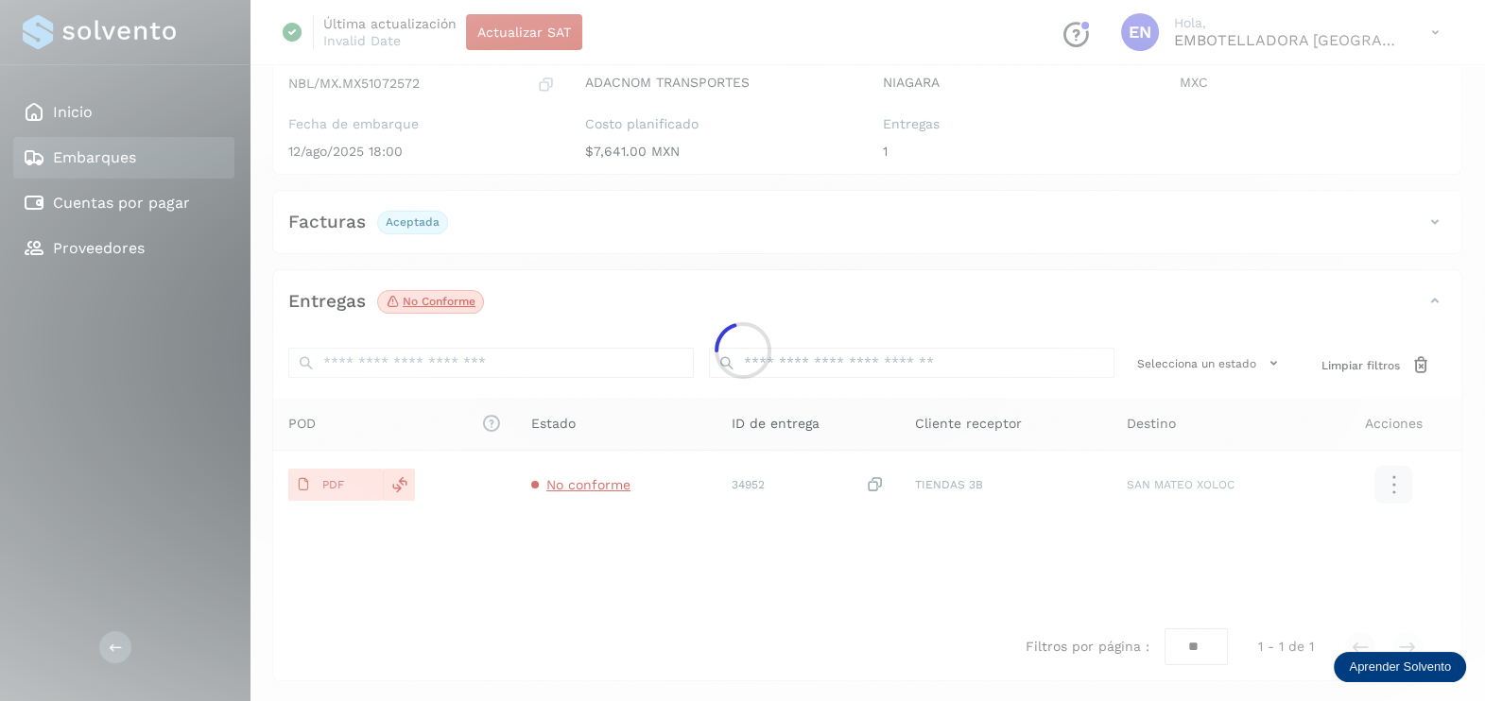
drag, startPoint x: 622, startPoint y: 499, endPoint x: 822, endPoint y: 675, distance: 266.5
click at [630, 504] on div at bounding box center [742, 350] width 1485 height 701
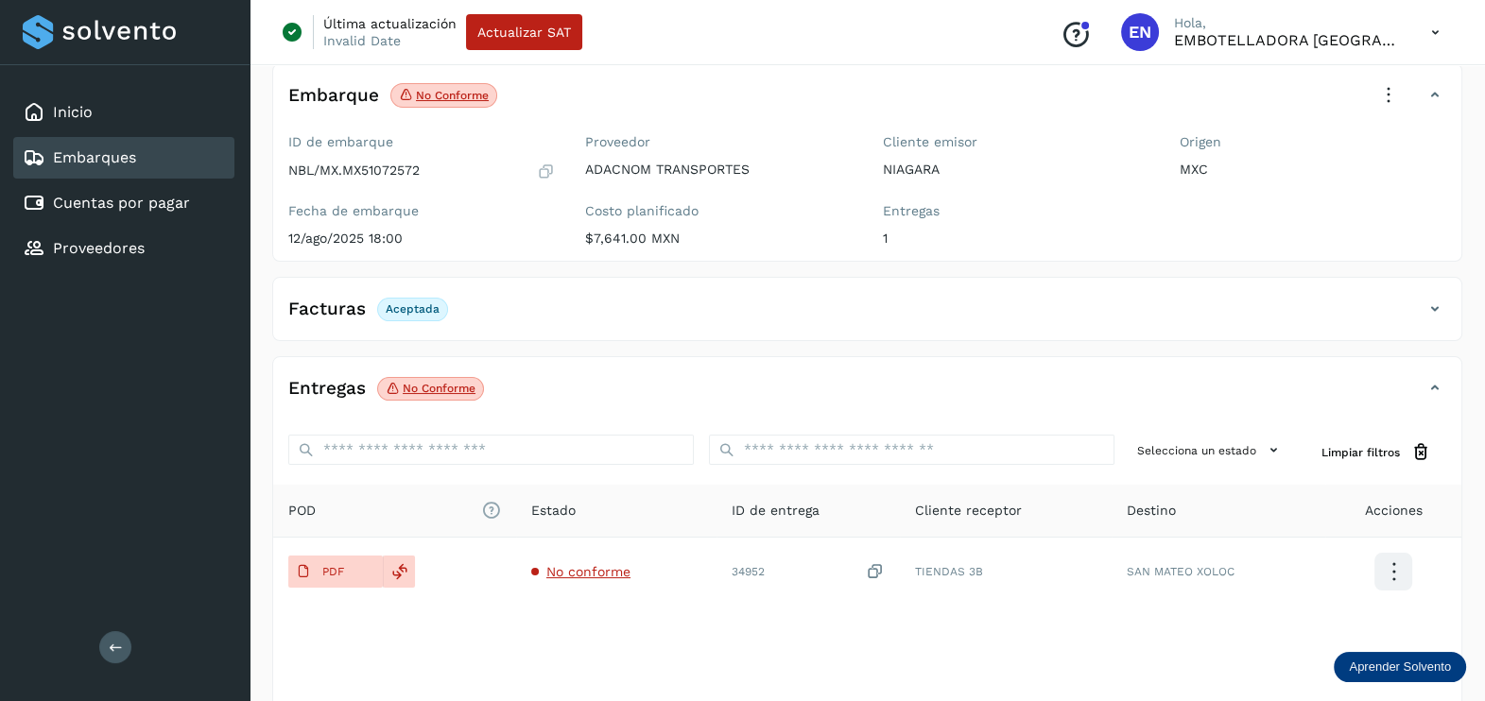
scroll to position [0, 0]
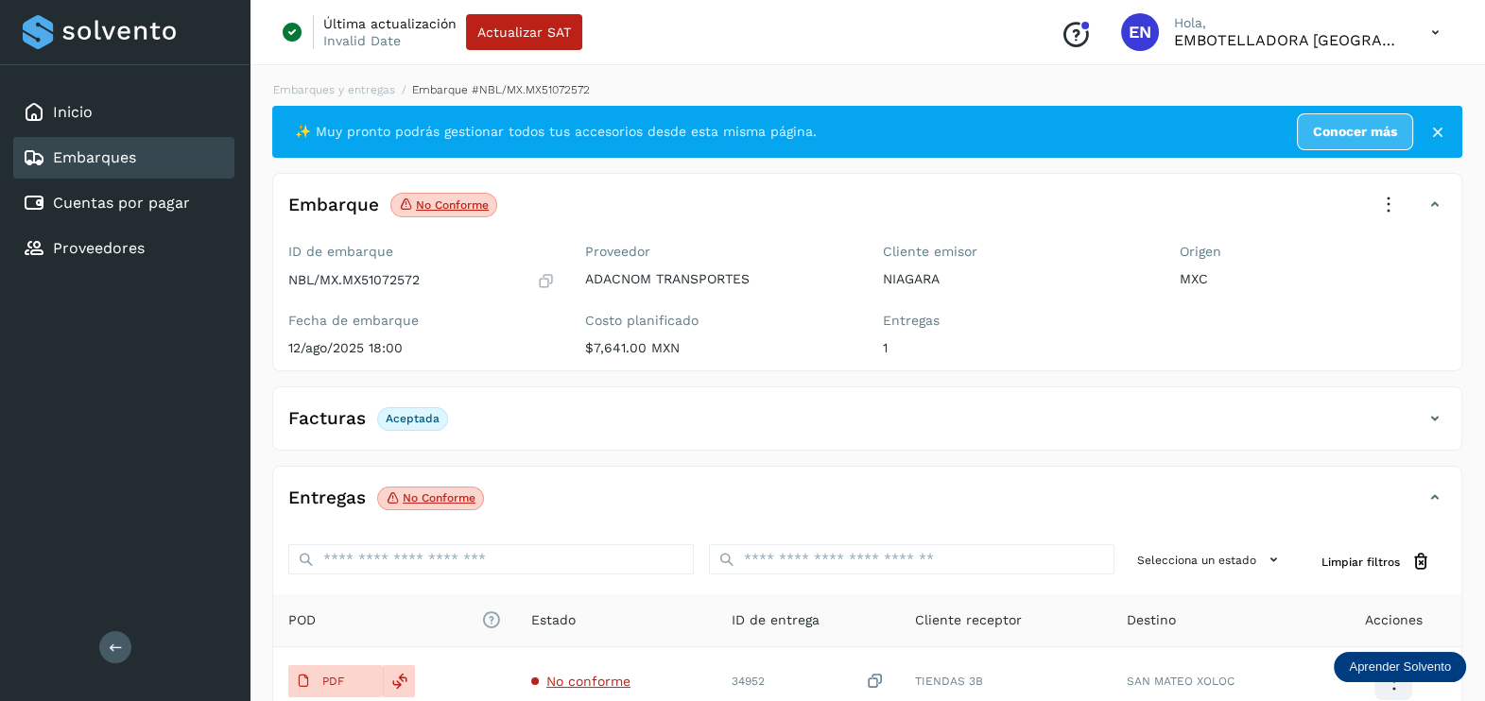
click at [1391, 185] on icon at bounding box center [1388, 205] width 42 height 42
click at [580, 658] on div at bounding box center [742, 350] width 1485 height 701
click at [589, 676] on div at bounding box center [742, 350] width 1485 height 701
click at [591, 676] on div at bounding box center [742, 350] width 1485 height 701
click at [591, 676] on span "No conforme" at bounding box center [588, 681] width 84 height 15
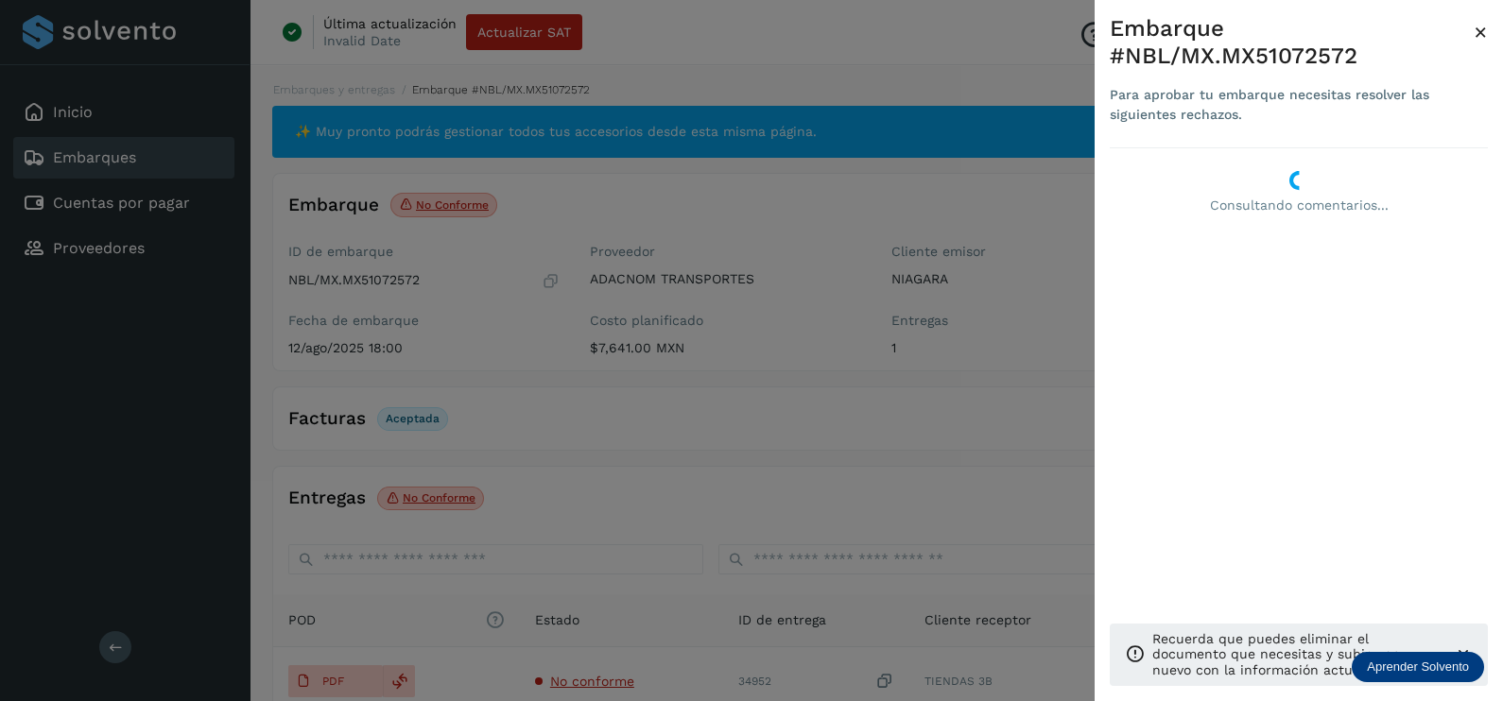
click at [944, 484] on div at bounding box center [751, 350] width 1503 height 701
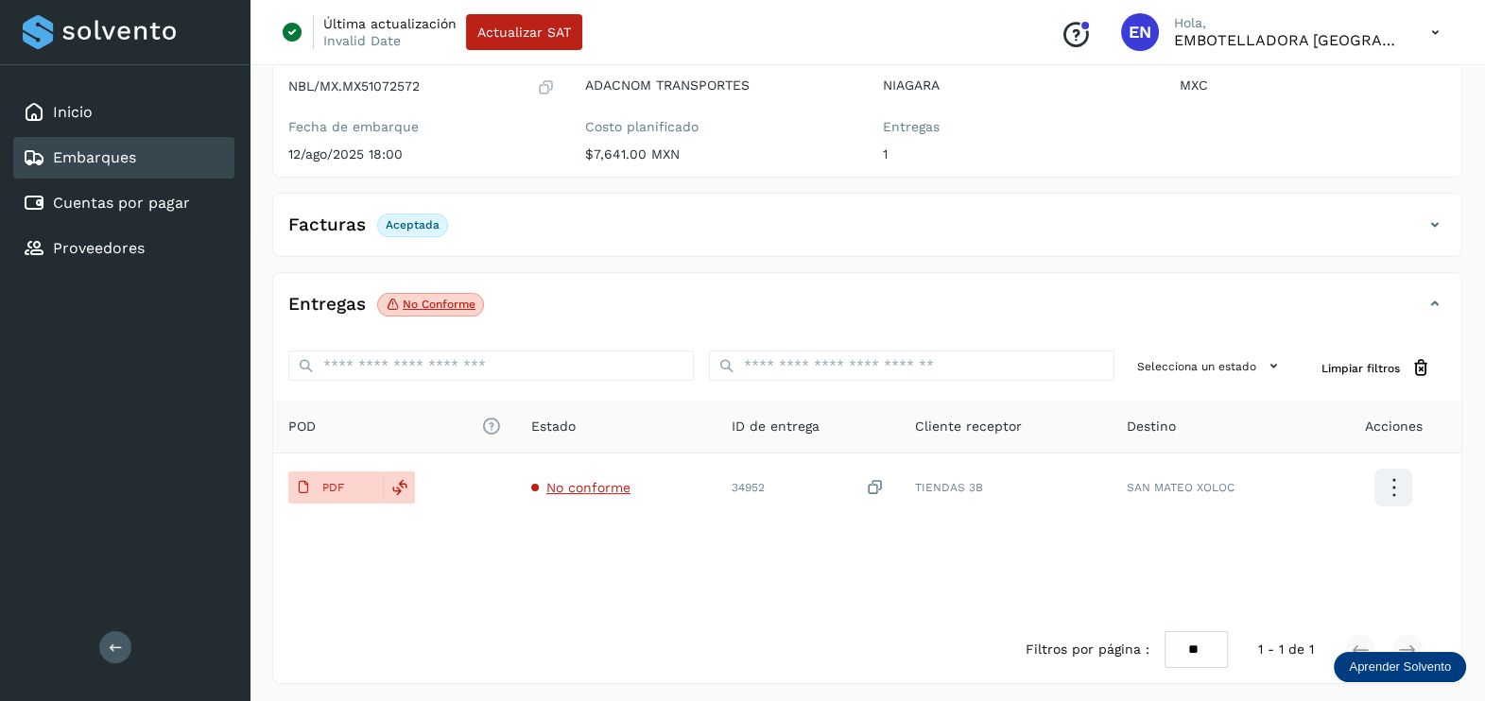
scroll to position [197, 0]
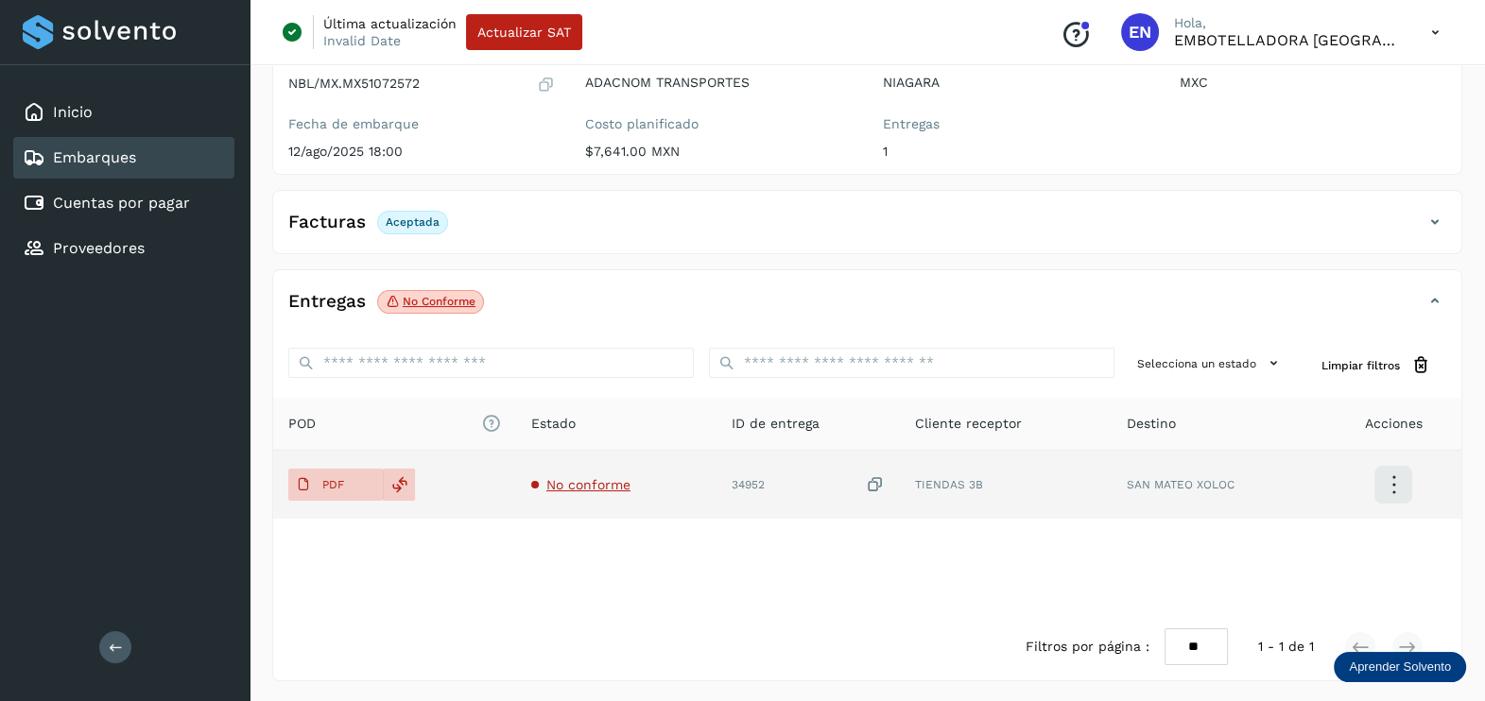
click at [594, 479] on span "No conforme" at bounding box center [588, 484] width 84 height 15
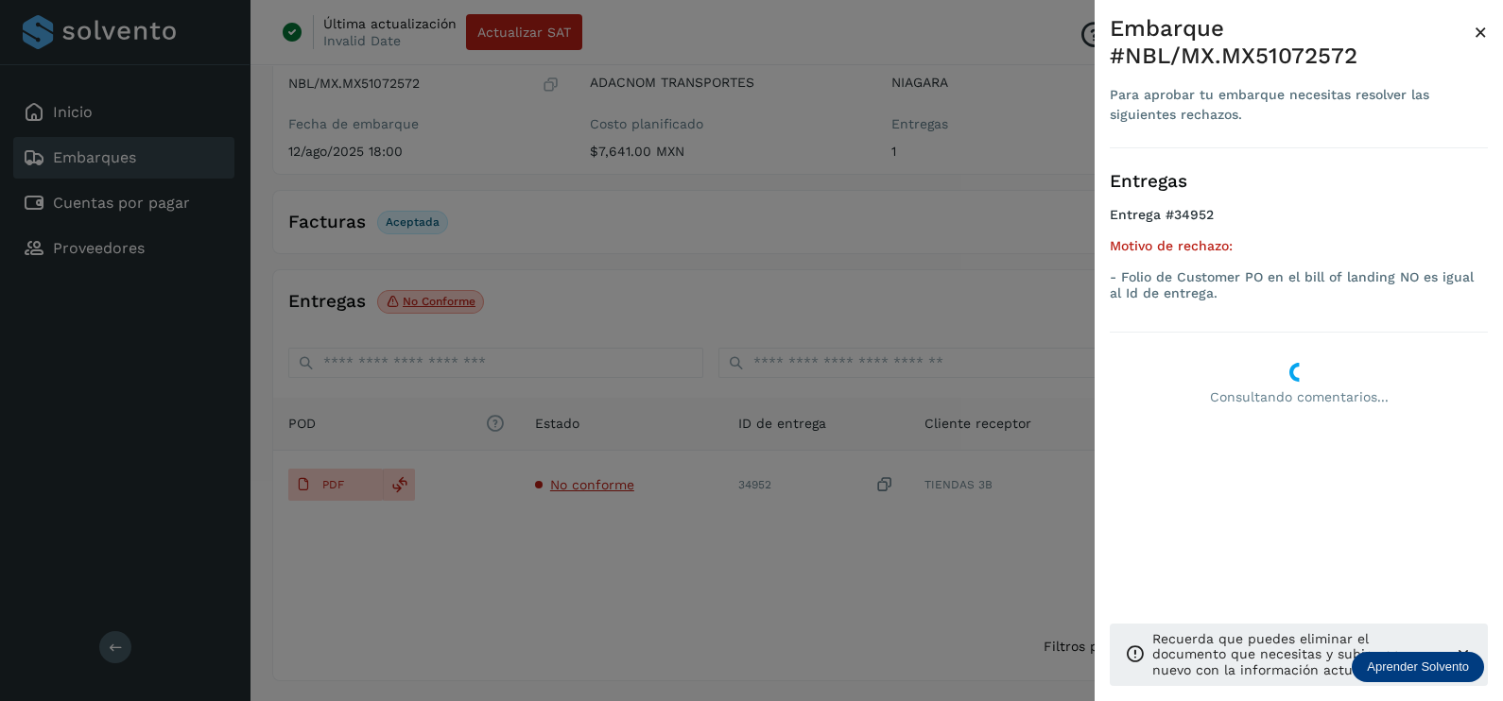
click at [665, 576] on div at bounding box center [751, 350] width 1503 height 701
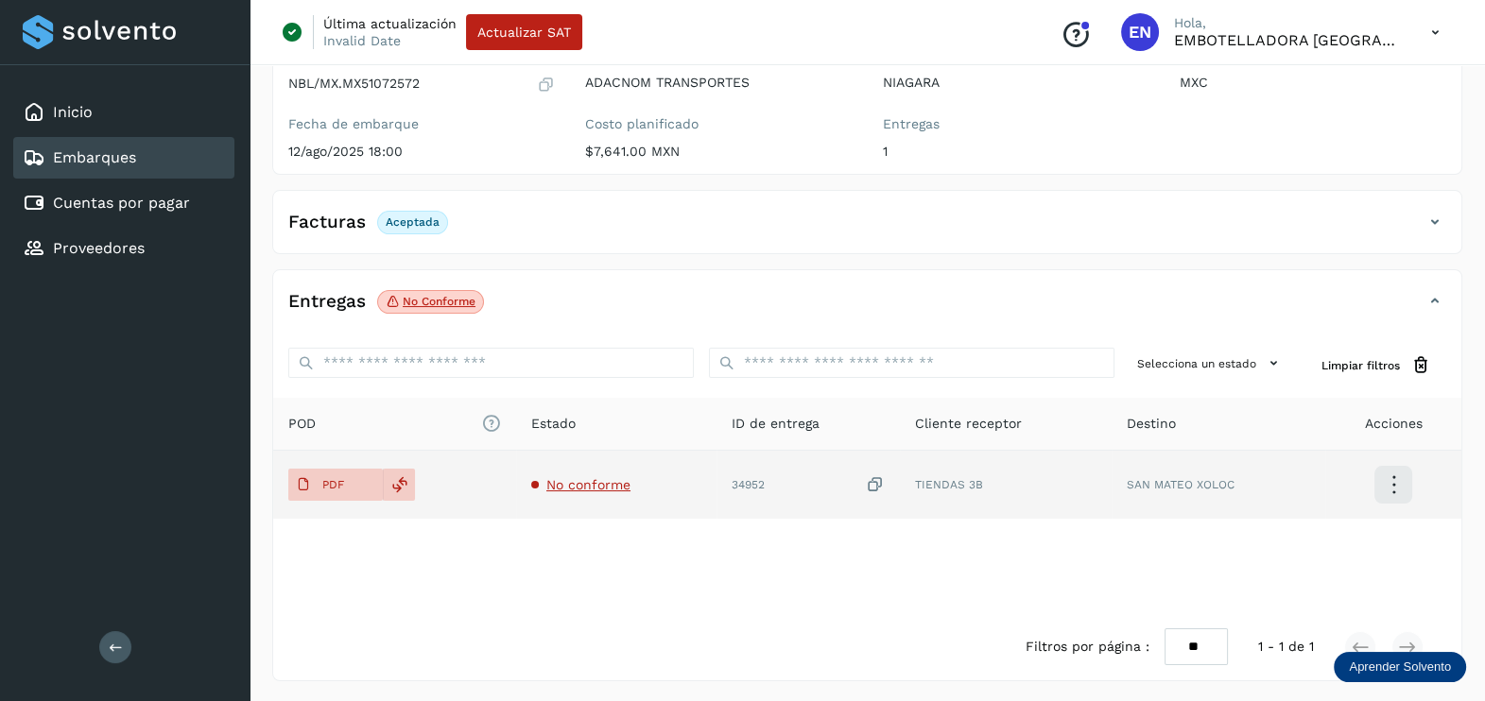
click at [607, 482] on span "No conforme" at bounding box center [588, 484] width 84 height 15
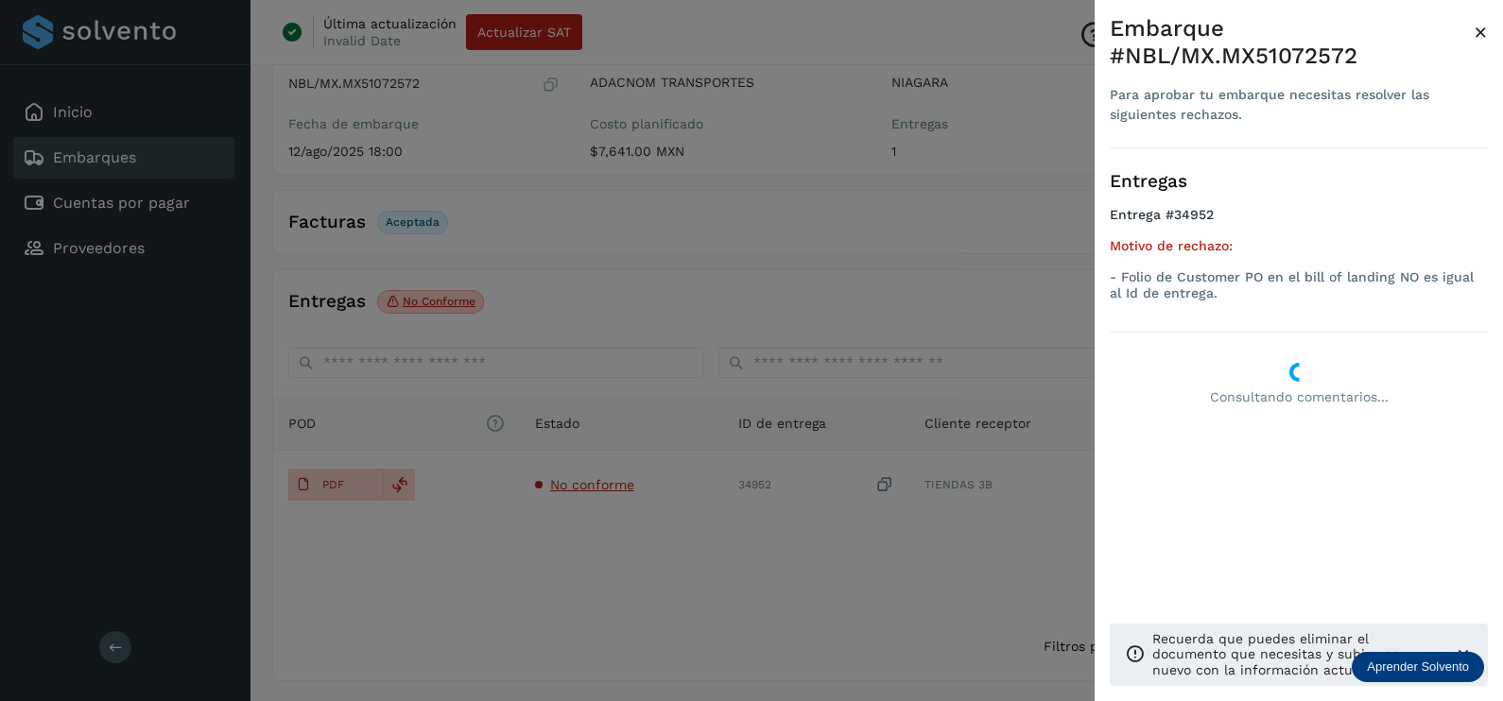
click at [710, 559] on div at bounding box center [751, 350] width 1503 height 701
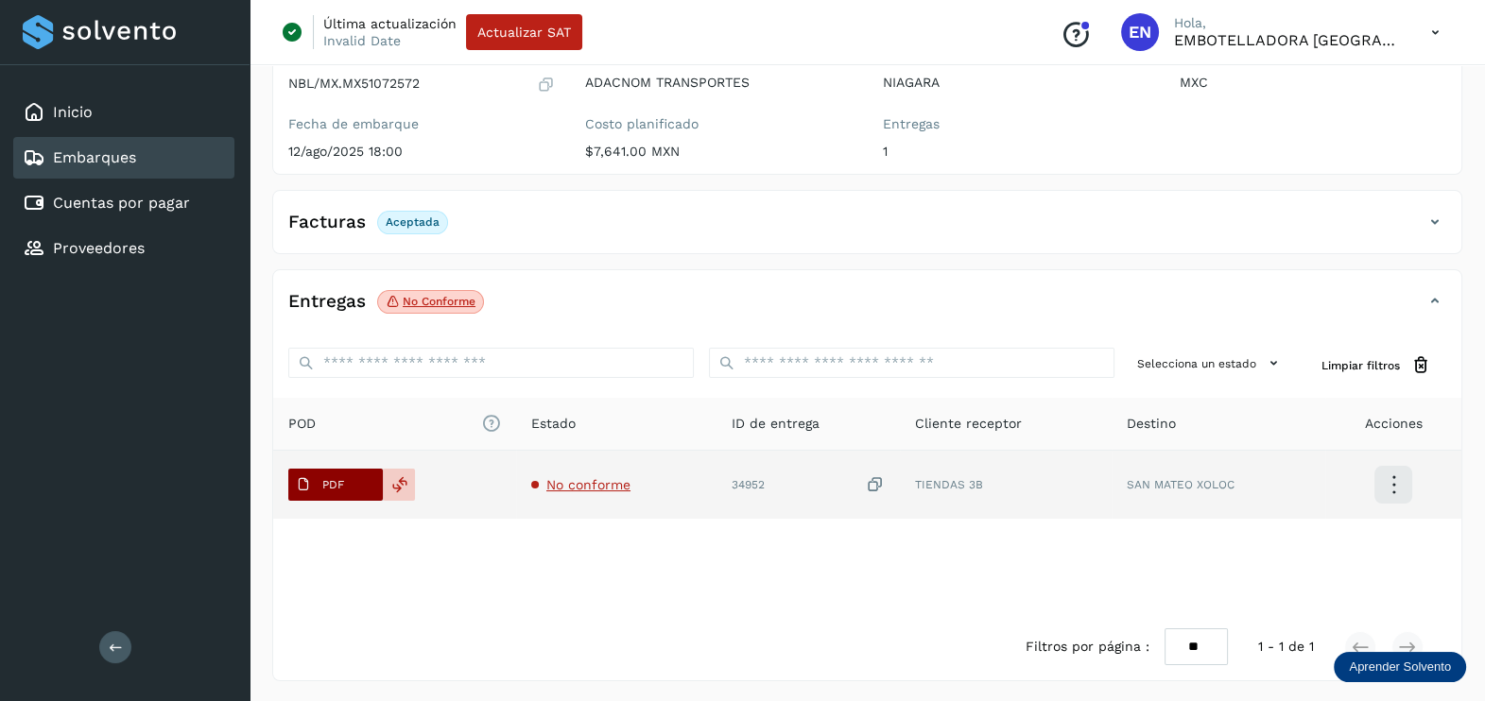
click at [341, 486] on p "PDF" at bounding box center [333, 484] width 22 height 13
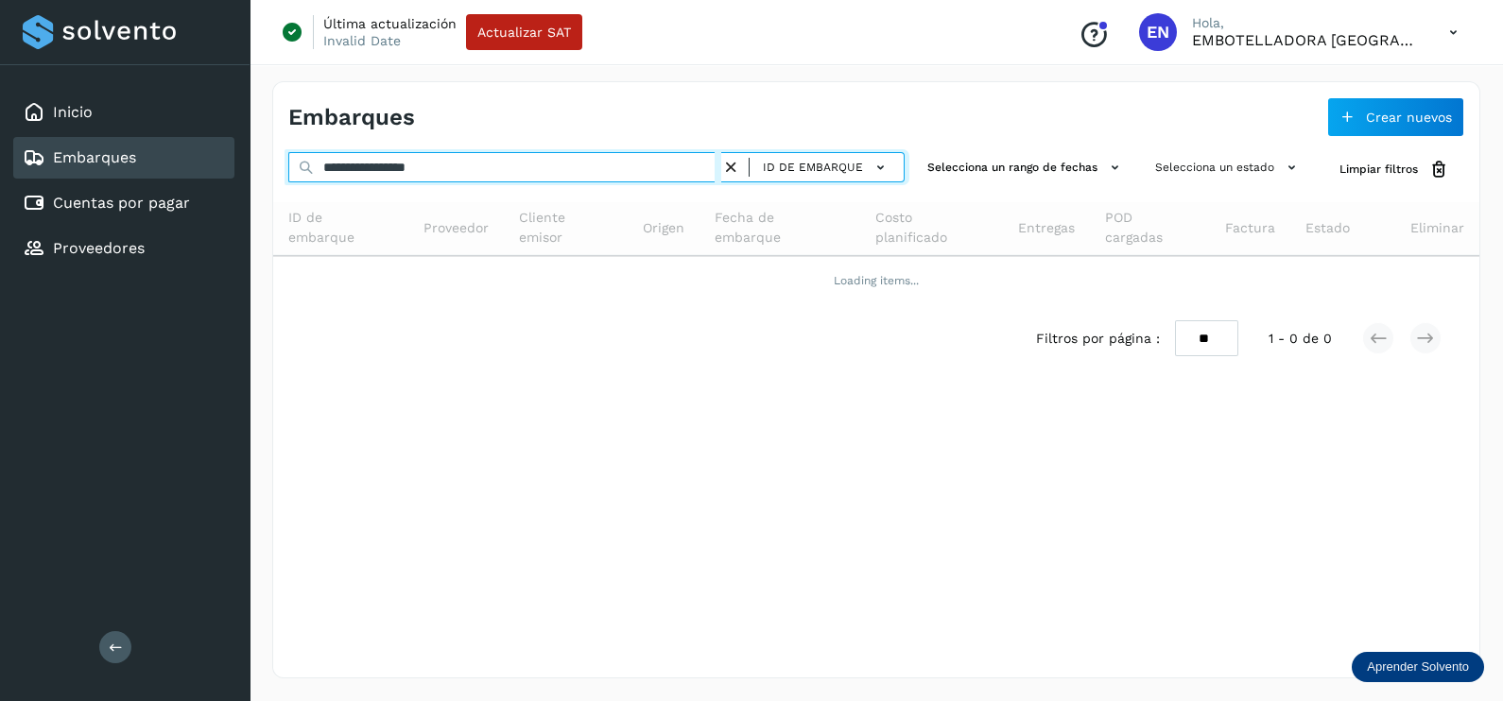
drag, startPoint x: 302, startPoint y: 164, endPoint x: 229, endPoint y: 163, distance: 73.7
click at [242, 164] on div "**********" at bounding box center [751, 350] width 1503 height 701
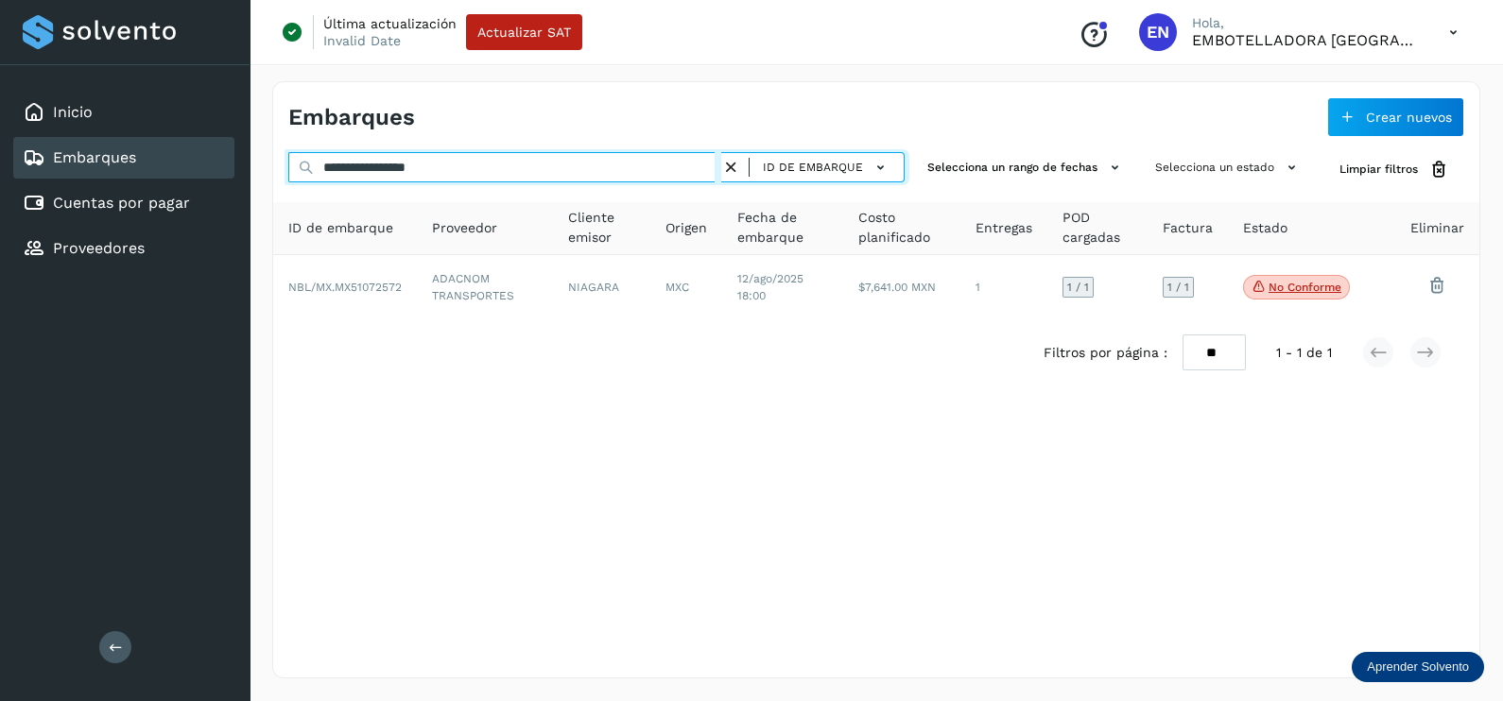
paste input "text"
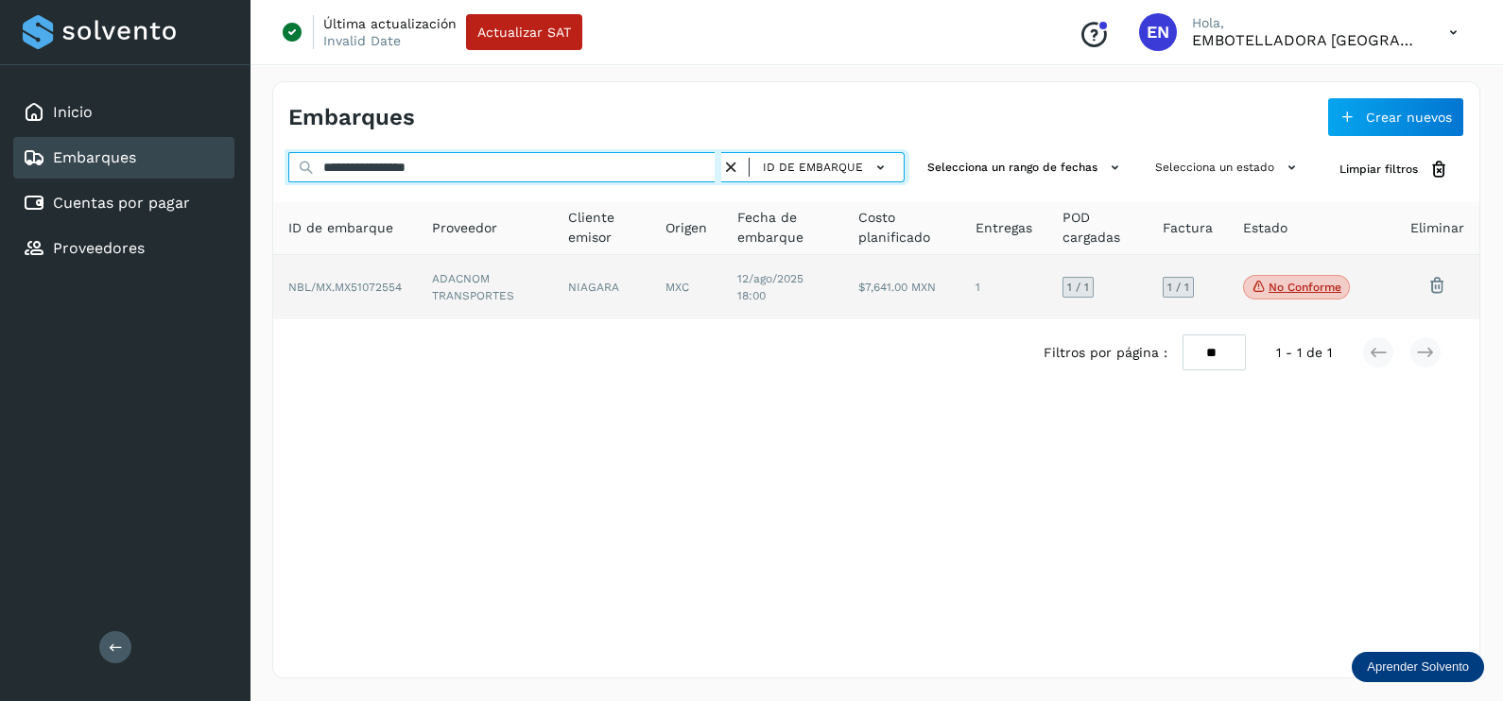
type input "**********"
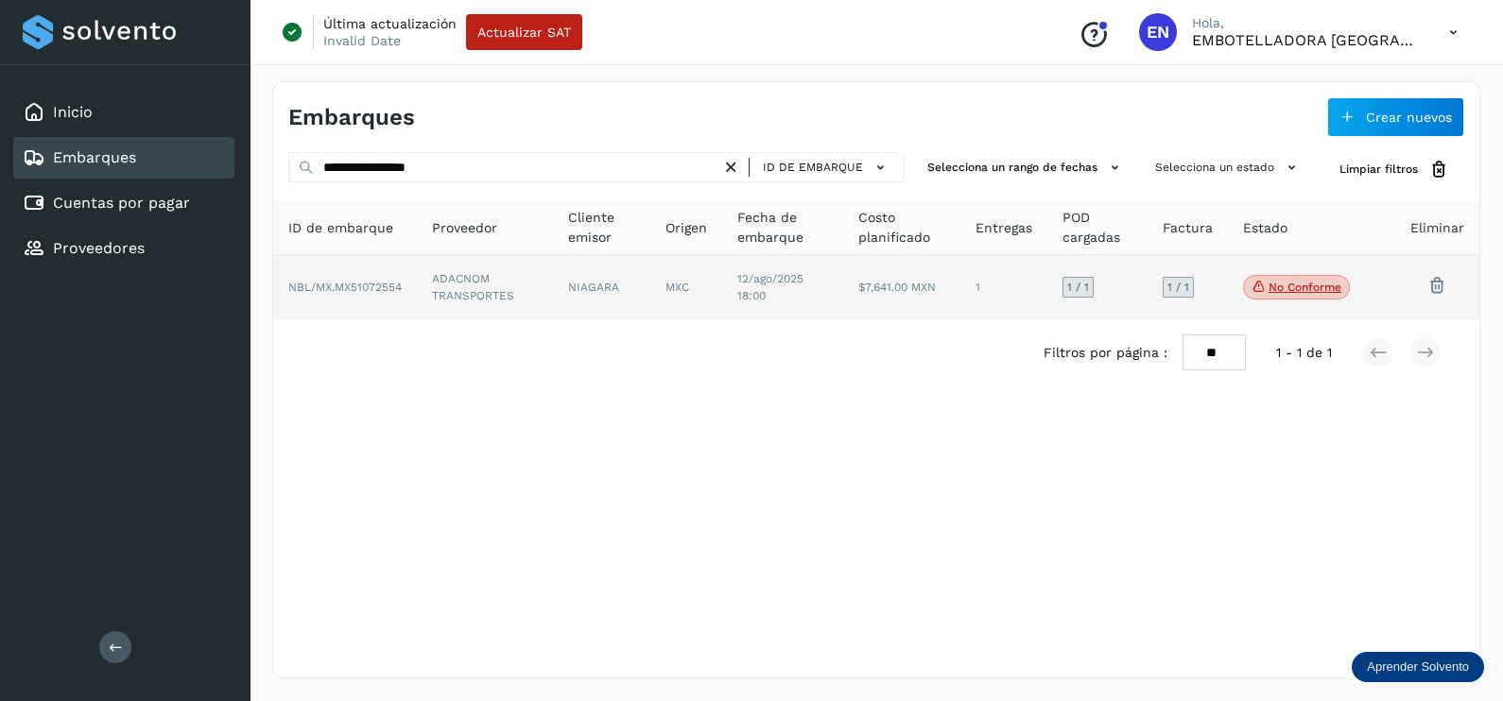
click at [650, 284] on td "NIAGARA" at bounding box center [686, 287] width 72 height 64
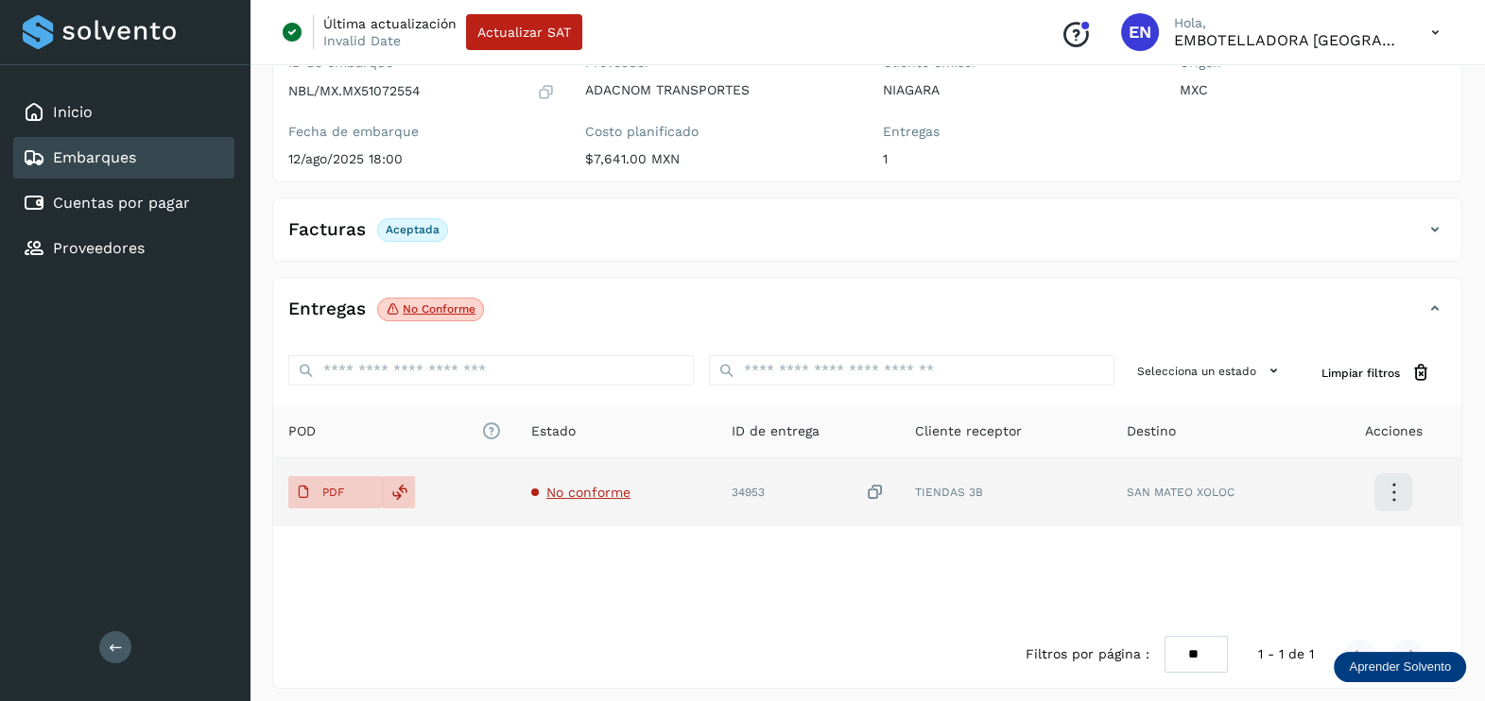
scroll to position [197, 0]
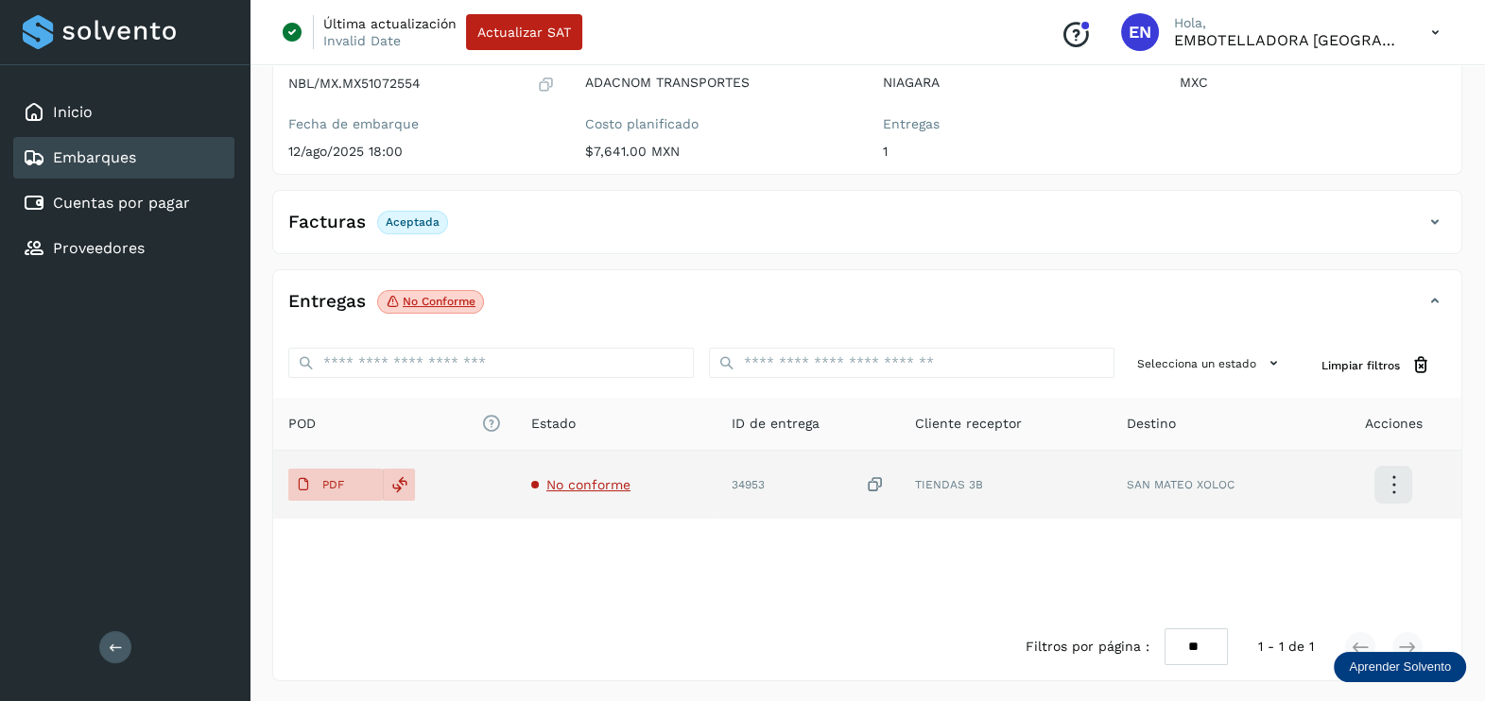
click at [716, 494] on td "No conforme" at bounding box center [807, 485] width 183 height 68
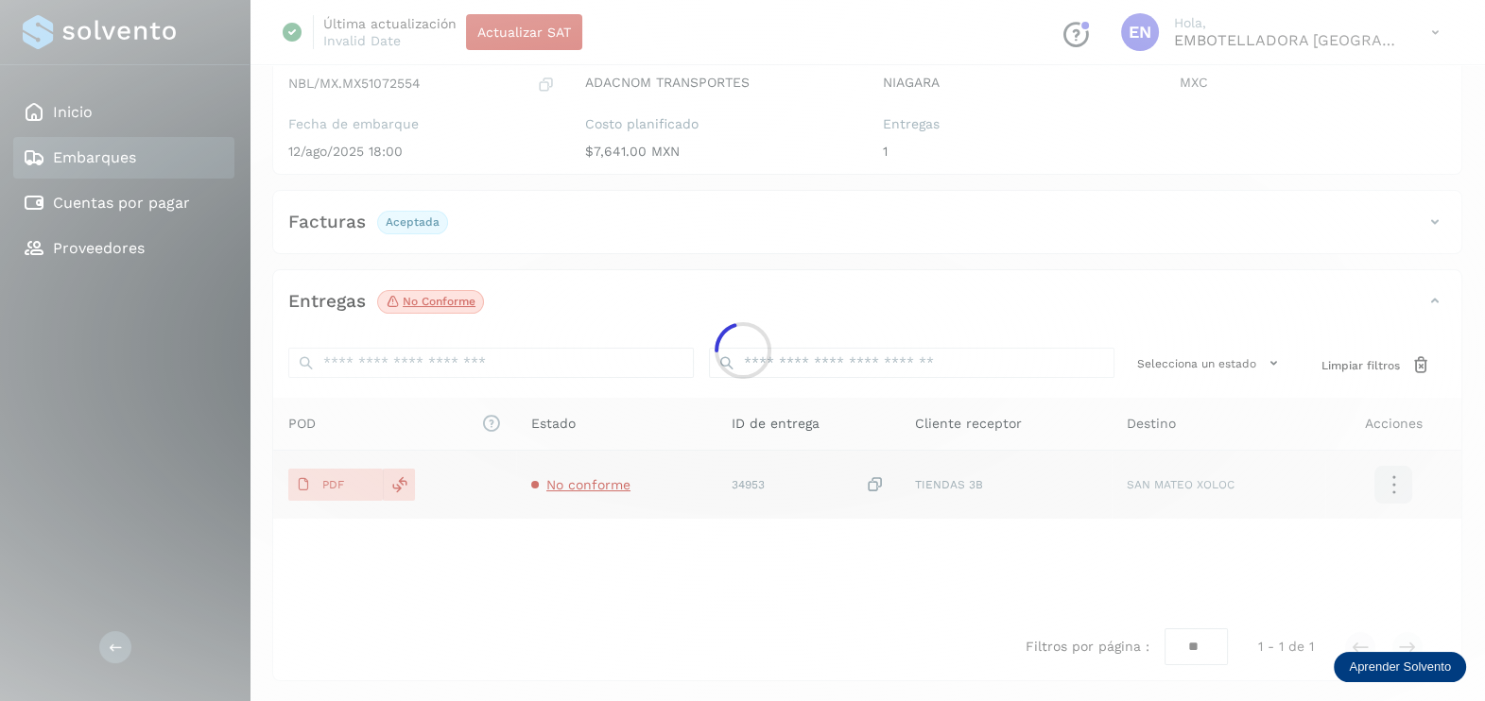
click at [610, 483] on main "Inicio Embarques Cuentas por pagar Proveedores Salir Última actualización Inval…" at bounding box center [742, 253] width 1485 height 901
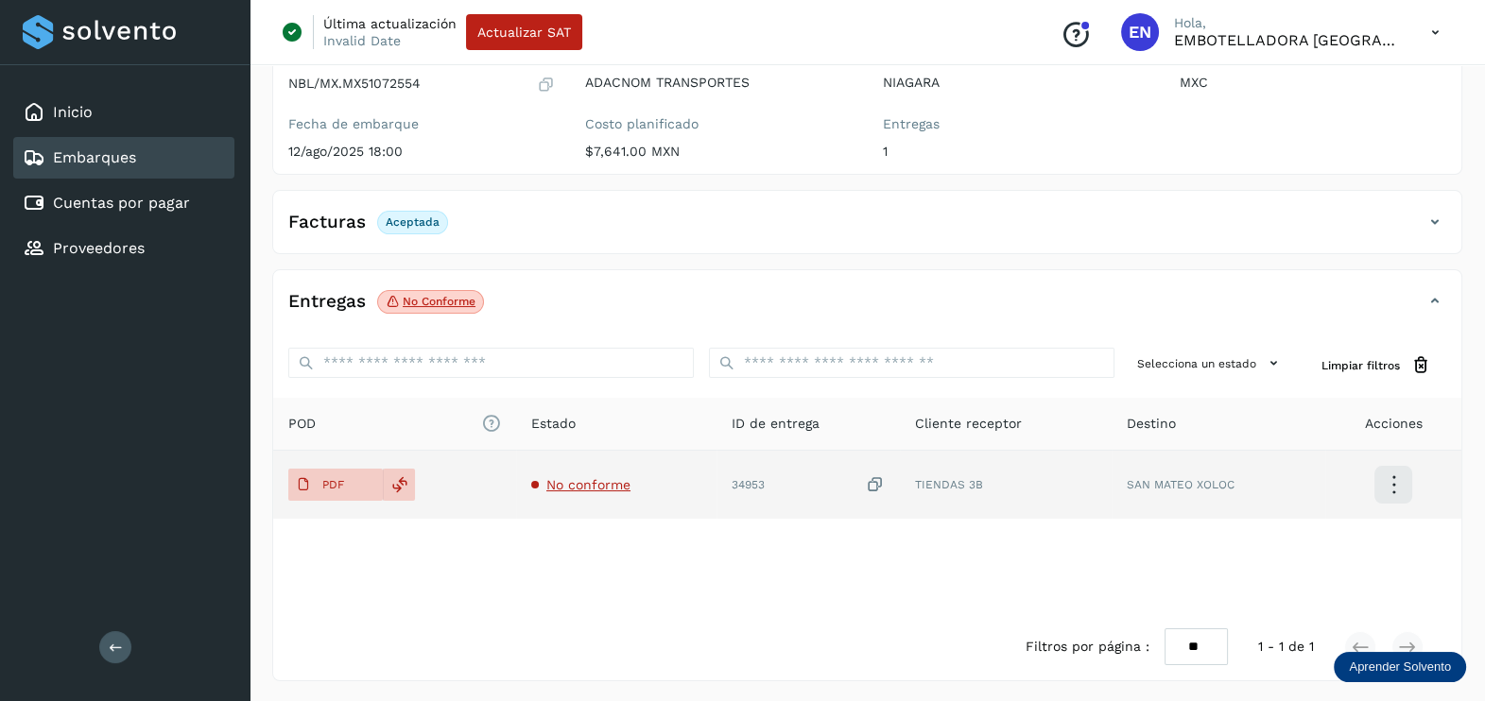
click at [600, 478] on span "No conforme" at bounding box center [588, 484] width 84 height 15
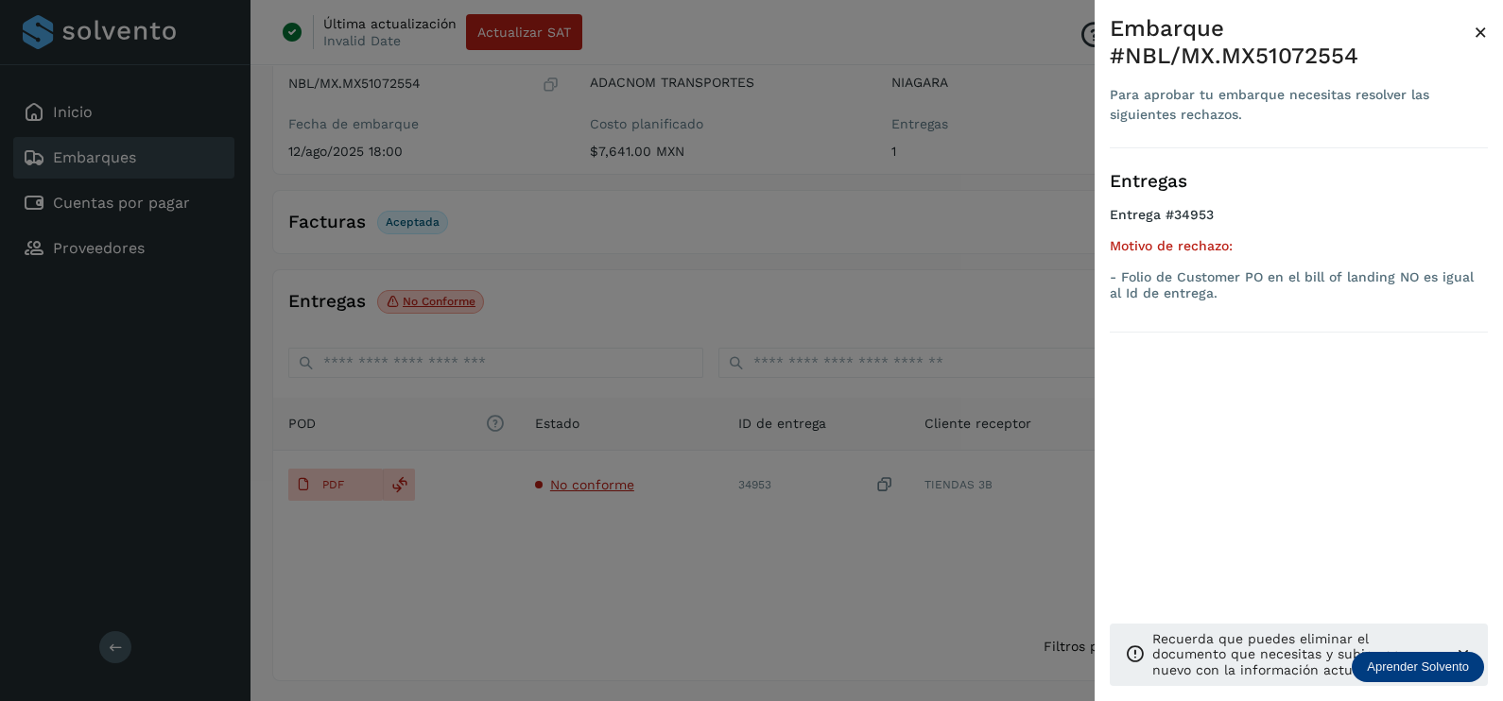
click at [624, 524] on div at bounding box center [751, 350] width 1503 height 701
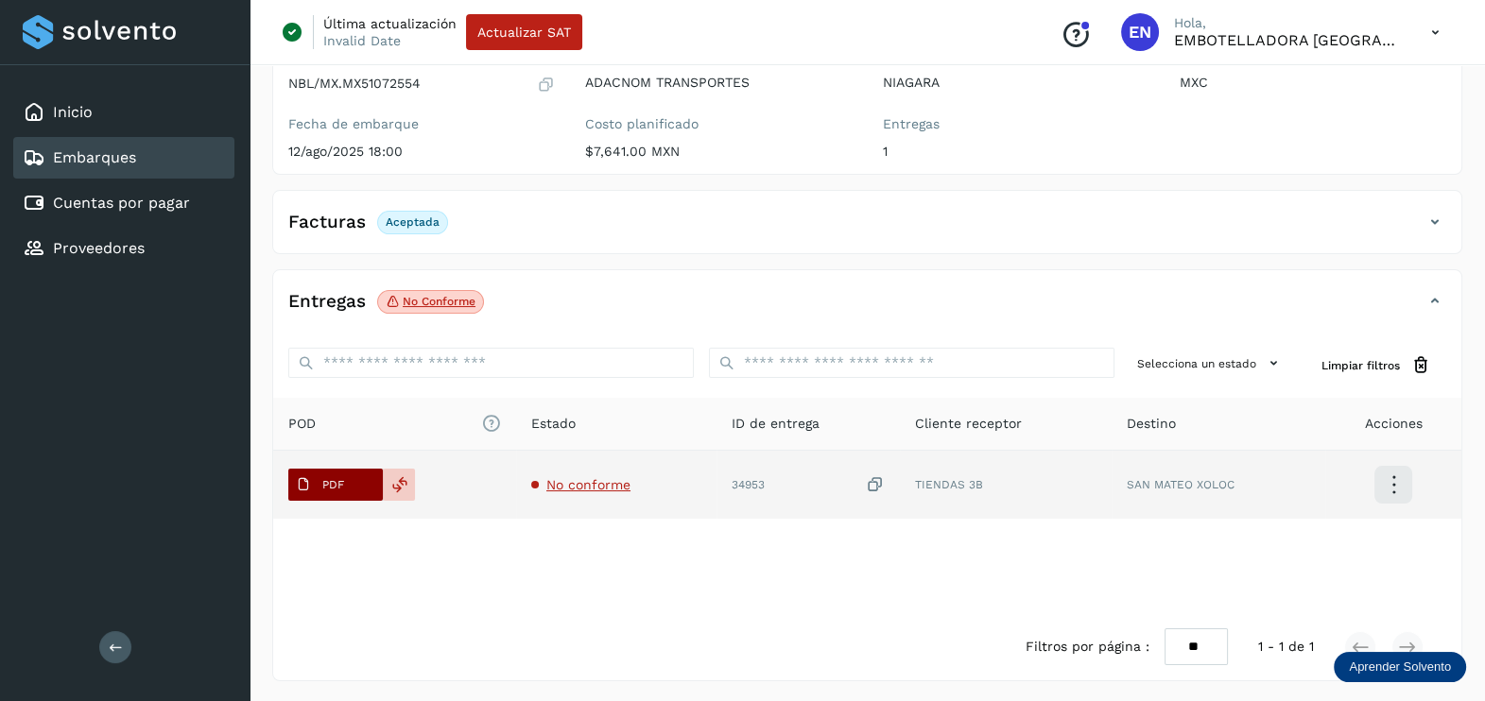
click at [323, 484] on p "PDF" at bounding box center [333, 484] width 22 height 13
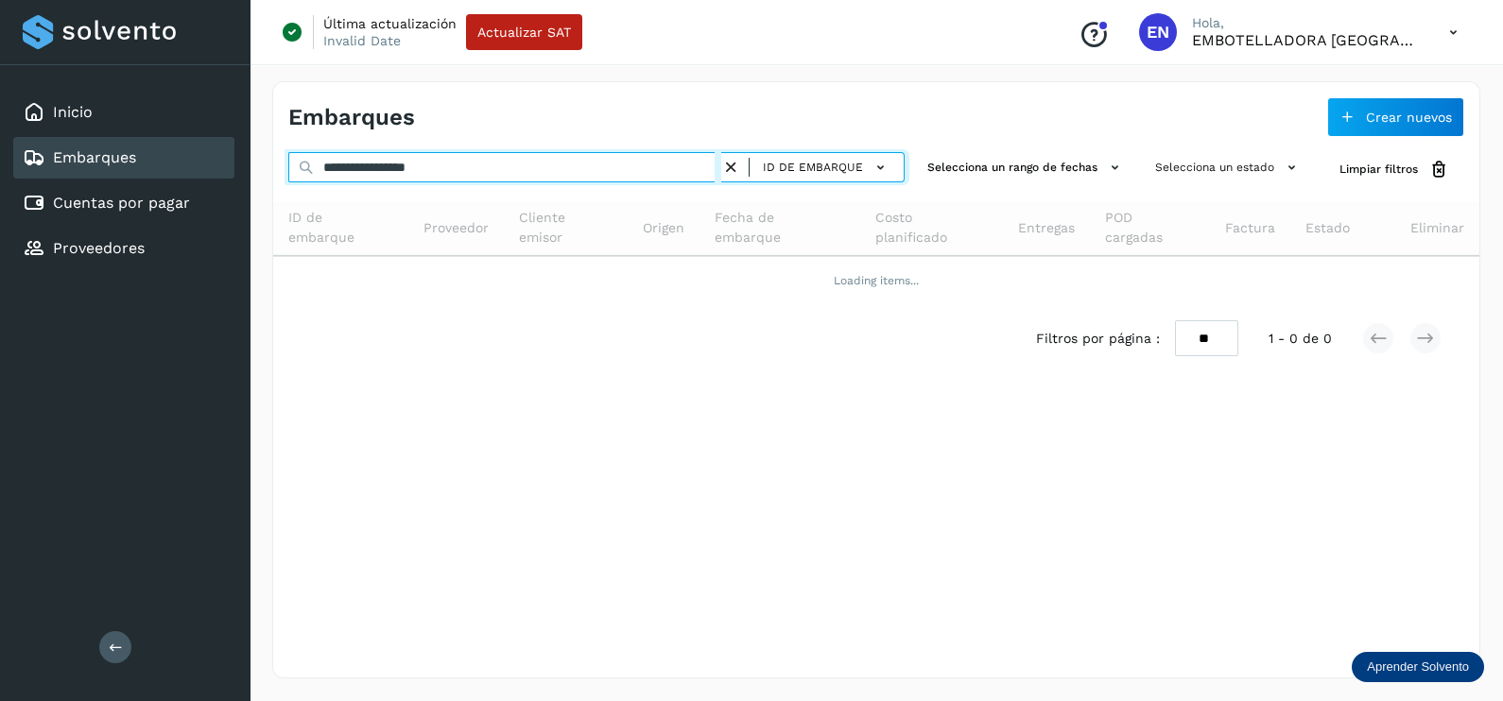
drag, startPoint x: 513, startPoint y: 163, endPoint x: 66, endPoint y: 172, distance: 447.1
click at [67, 172] on div "**********" at bounding box center [751, 350] width 1503 height 701
paste input "text"
type input "**********"
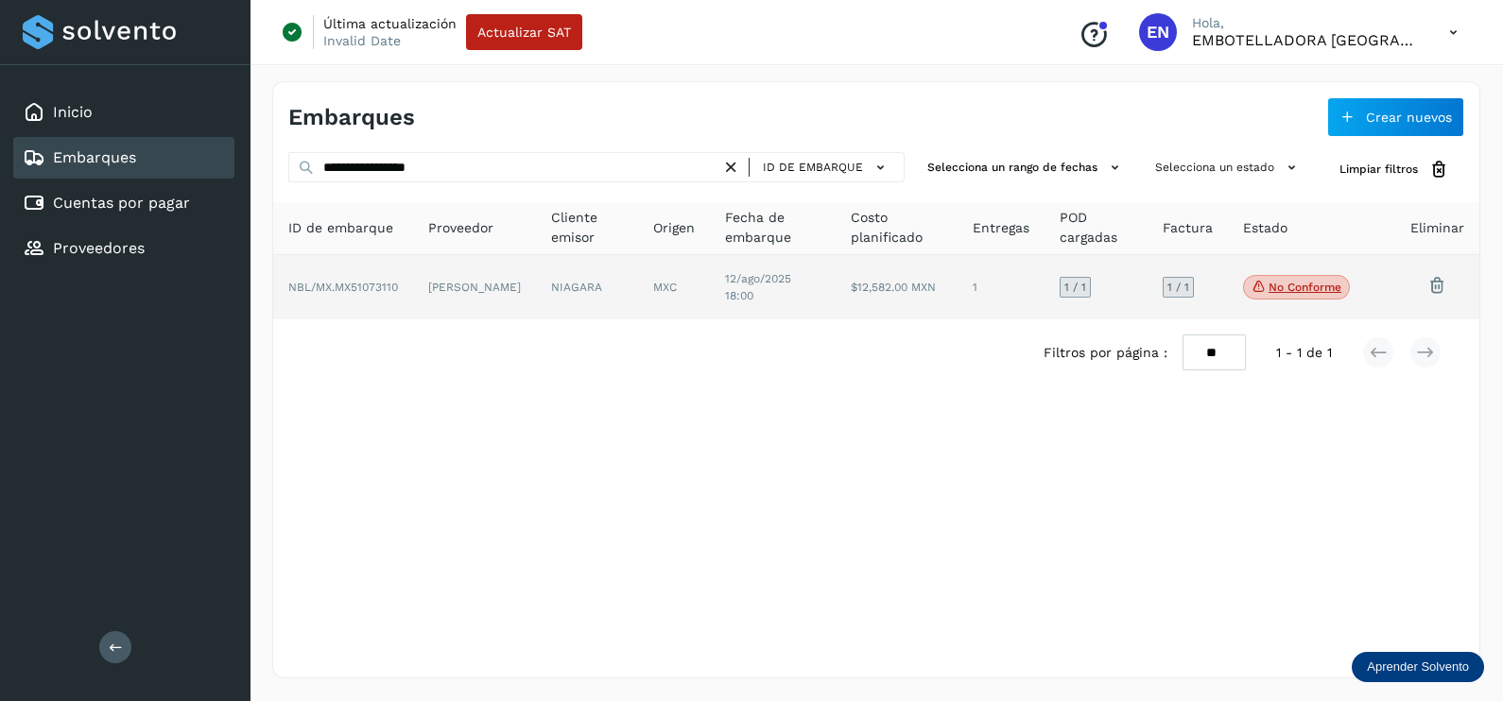
click at [638, 290] on td "NIAGARA" at bounding box center [674, 287] width 72 height 64
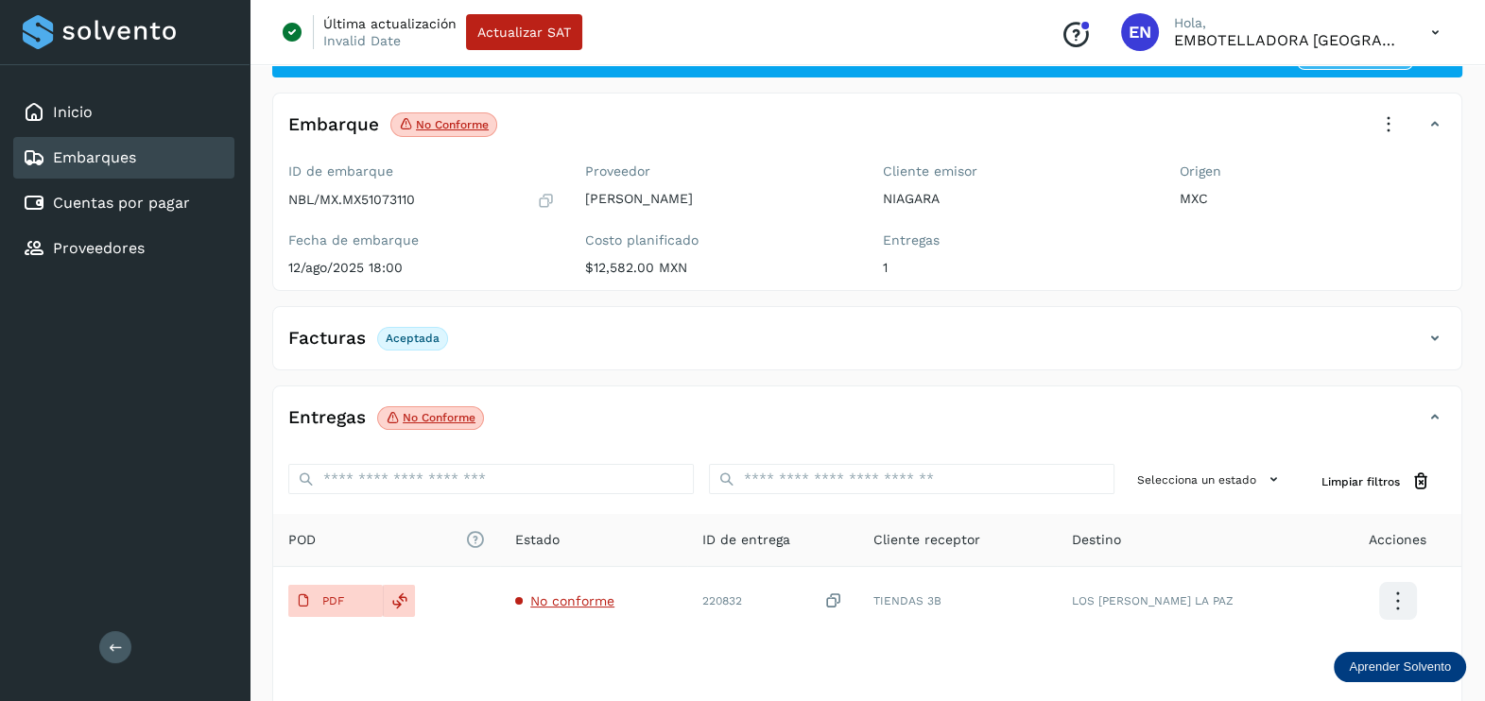
scroll to position [117, 0]
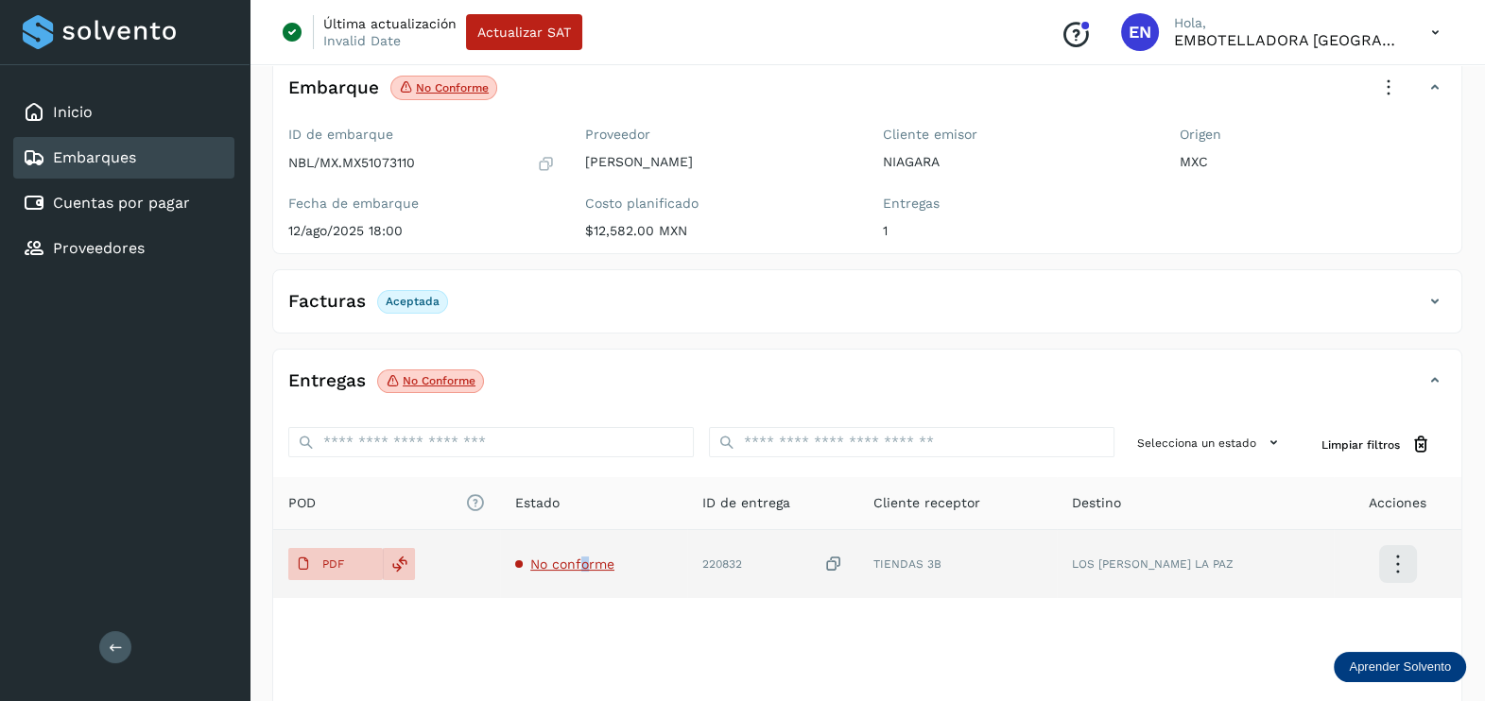
click at [605, 559] on span "No conforme" at bounding box center [572, 564] width 84 height 15
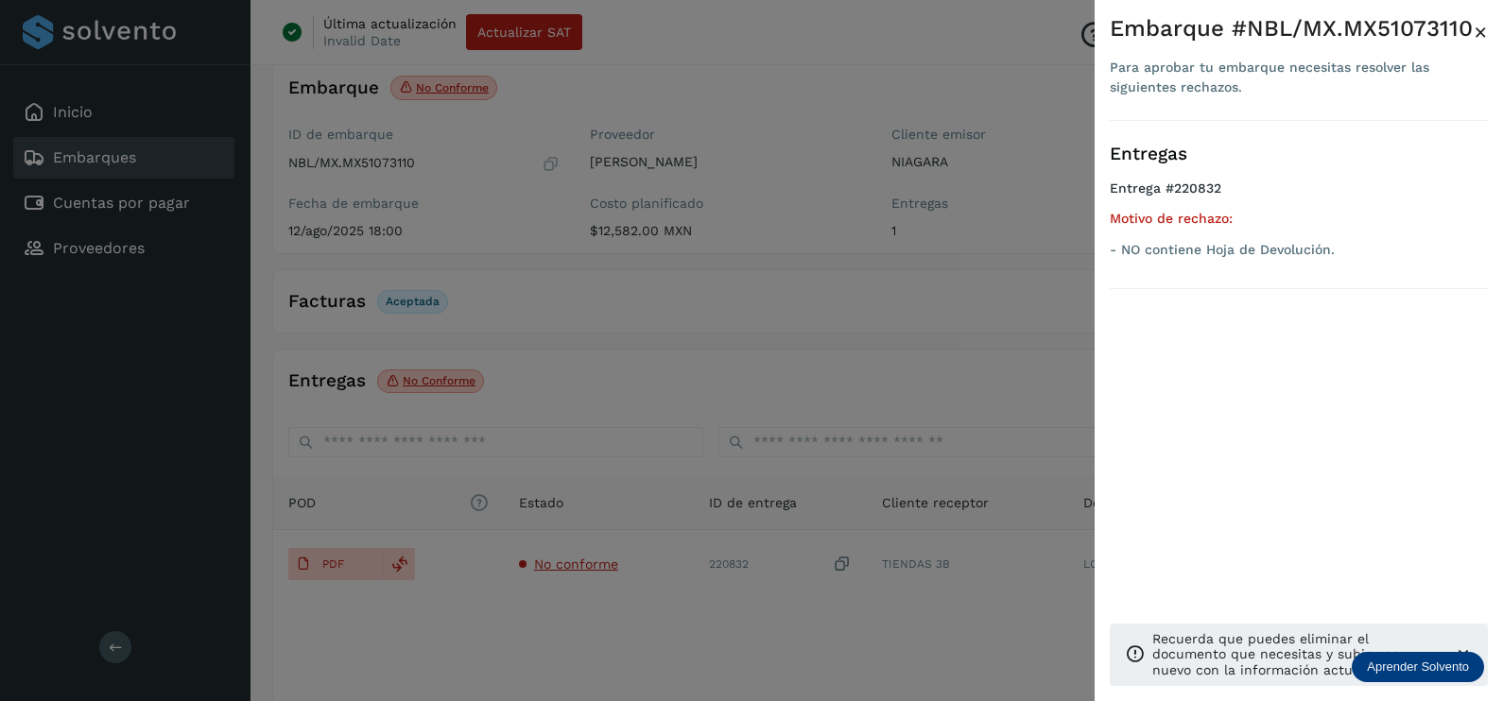
click at [851, 347] on div at bounding box center [751, 350] width 1503 height 701
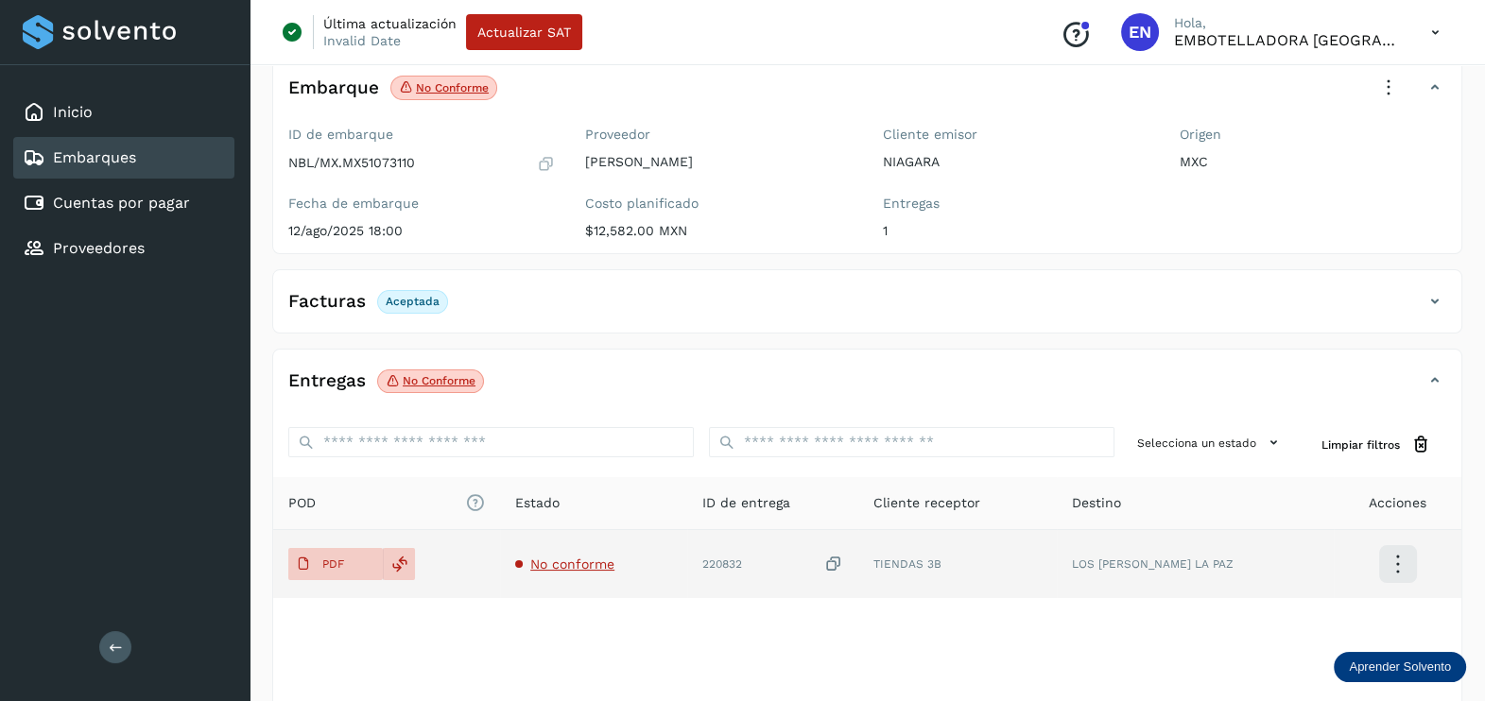
click at [843, 564] on icon at bounding box center [833, 565] width 19 height 20
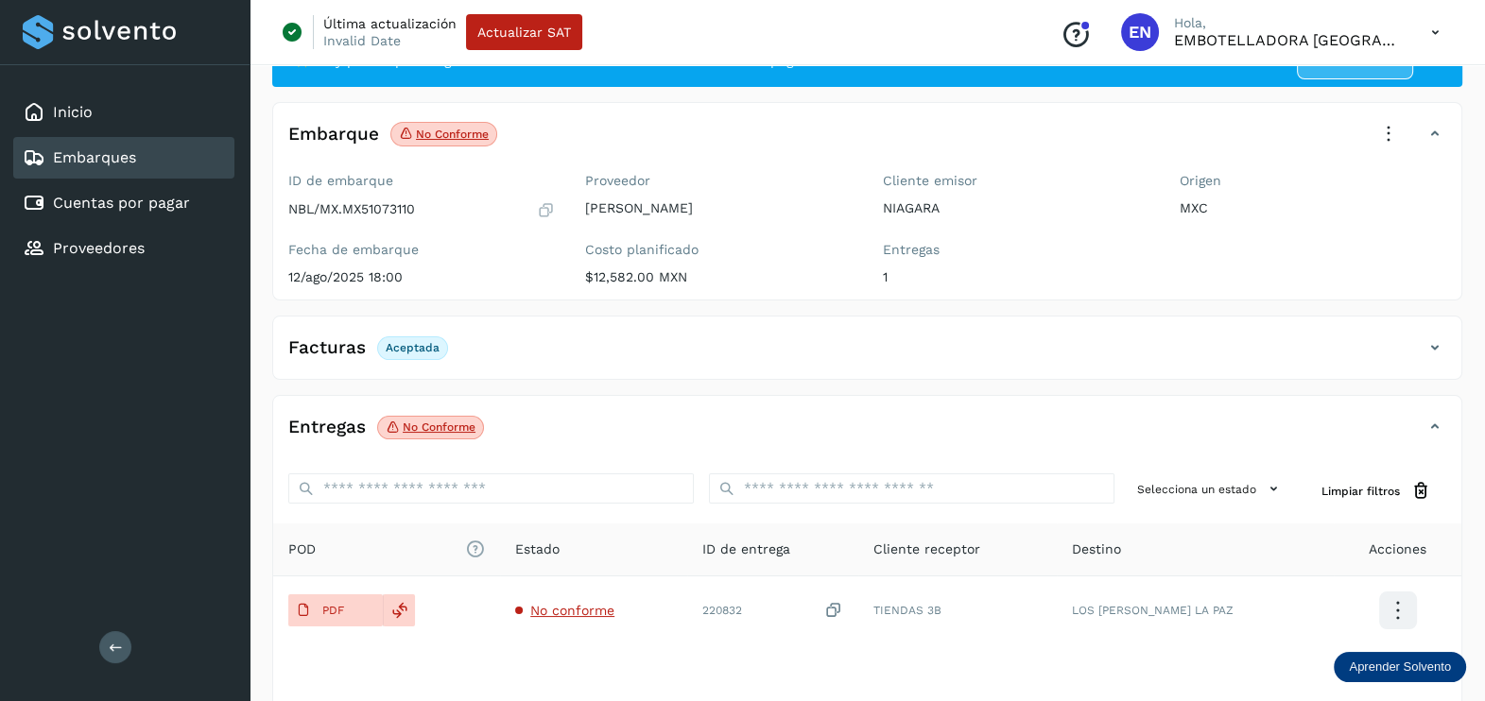
scroll to position [0, 0]
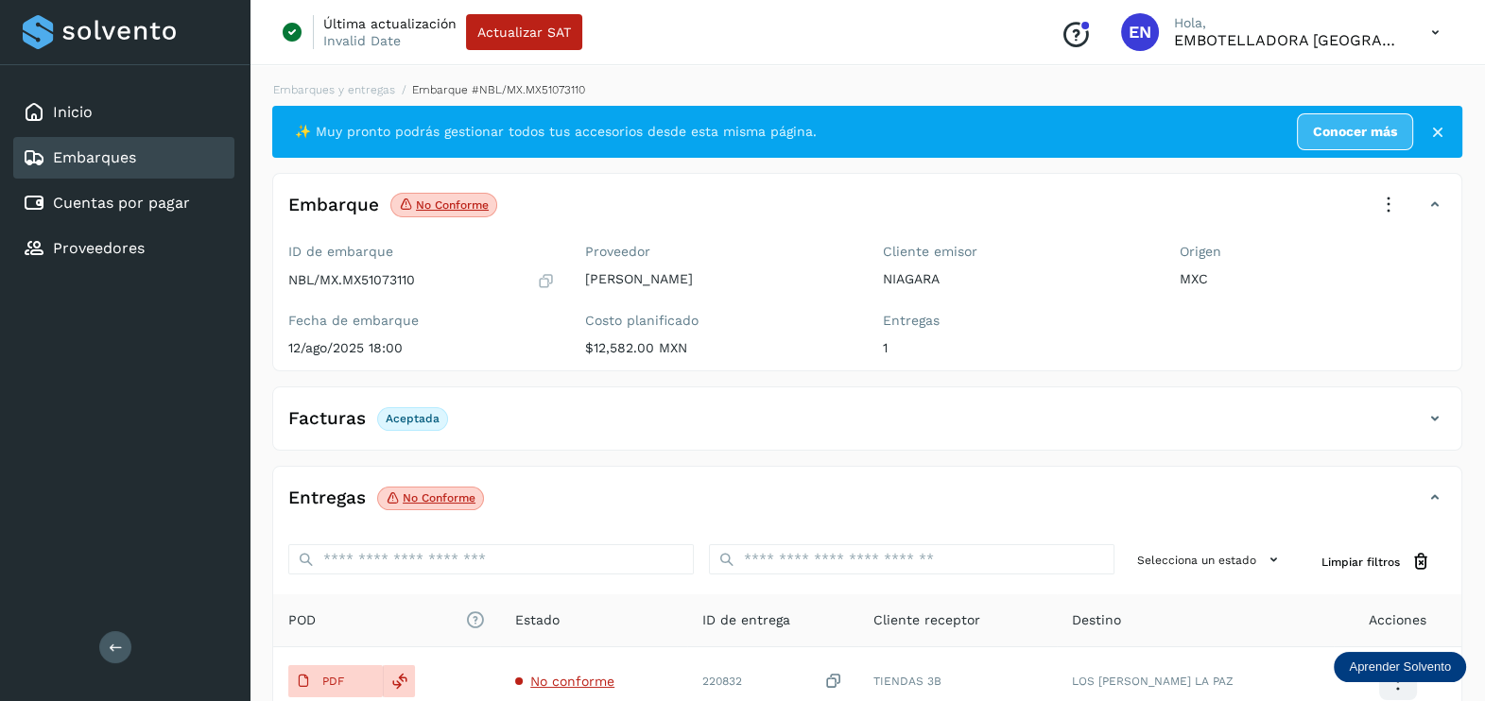
click at [1378, 202] on icon at bounding box center [1388, 205] width 42 height 42
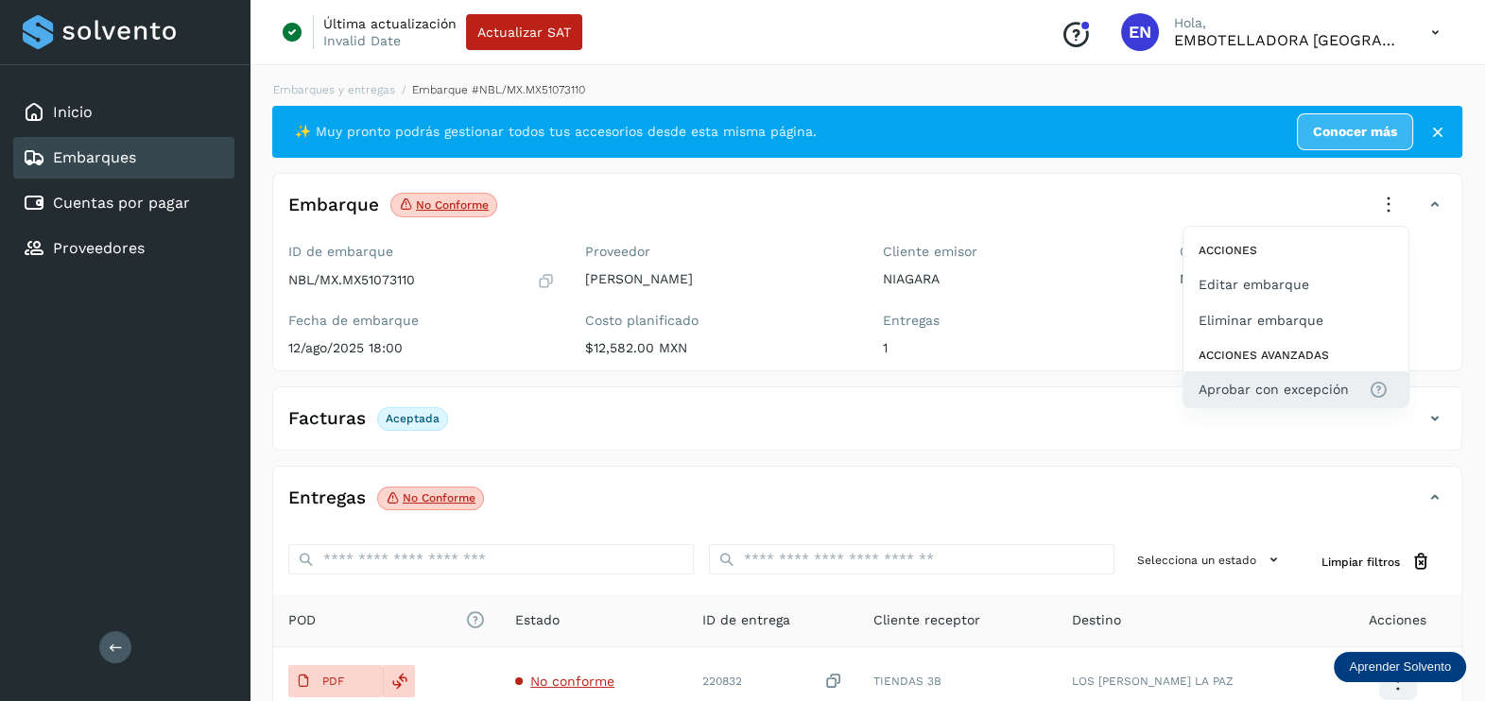
click at [1283, 380] on span "Aprobar con excepción" at bounding box center [1273, 389] width 150 height 21
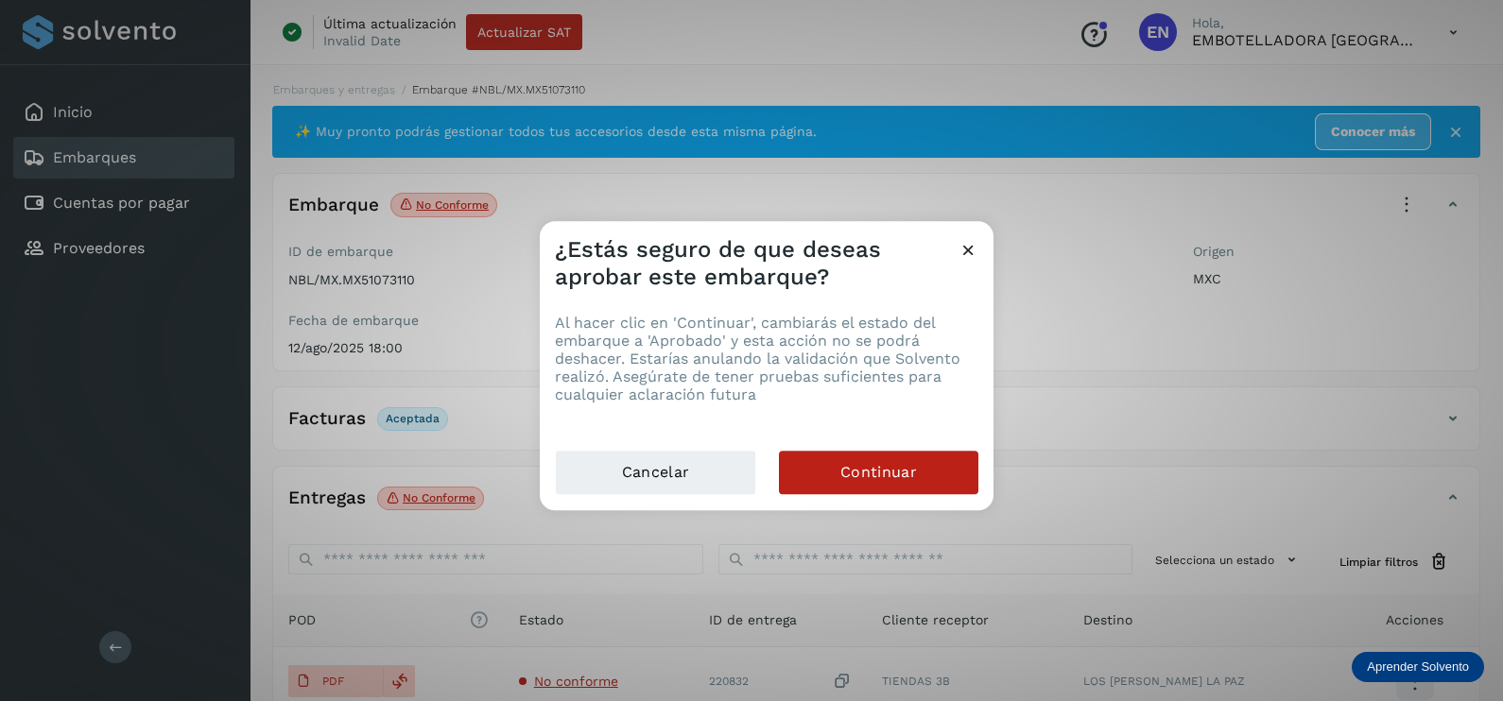
drag, startPoint x: 997, startPoint y: 464, endPoint x: 953, endPoint y: 464, distance: 44.4
click at [990, 463] on div "¿Estás seguro de que deseas aprobar este embarque? Al hacer clic en 'Continuar'…" at bounding box center [751, 350] width 1503 height 701
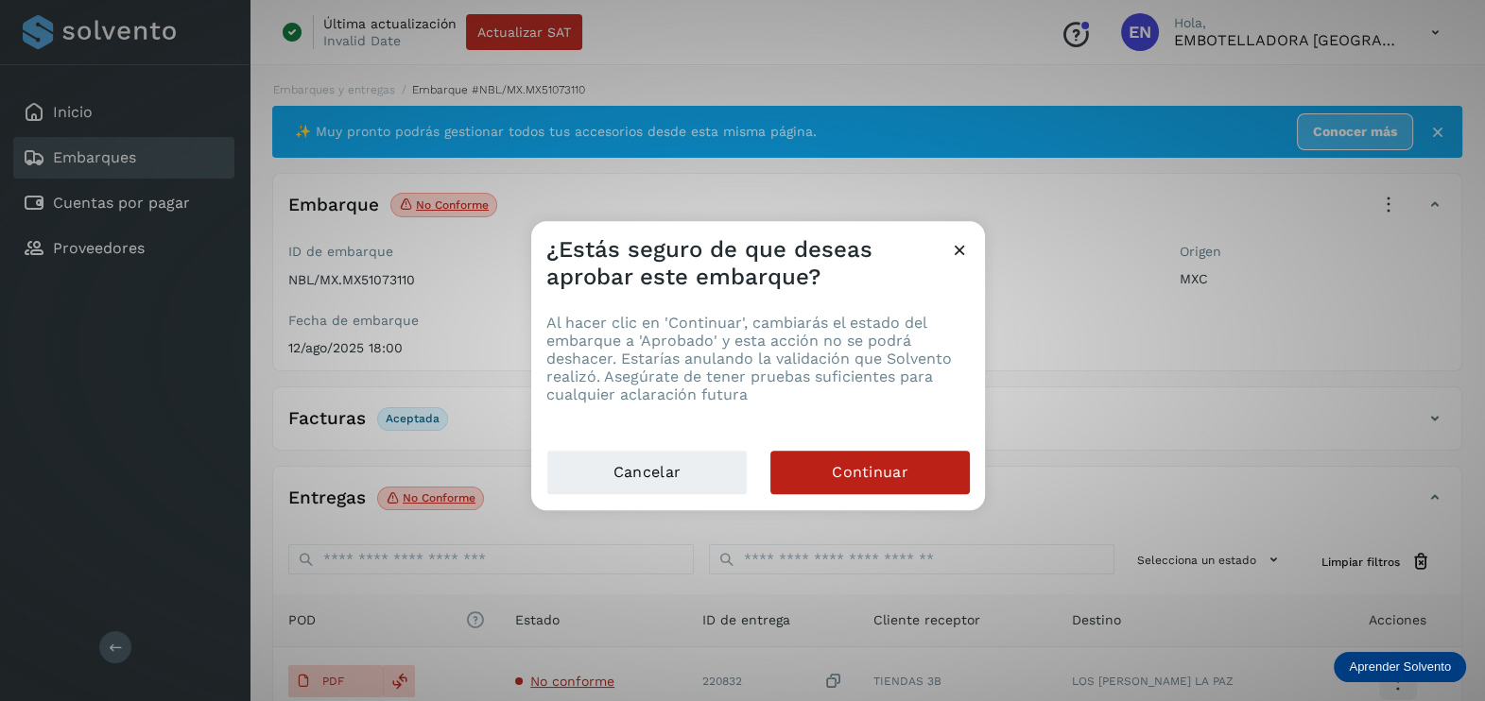
click at [953, 463] on div "✨ Muy pronto podrás gestionar todos tus accesorios desde esta misma página. Con…" at bounding box center [867, 492] width 1190 height 772
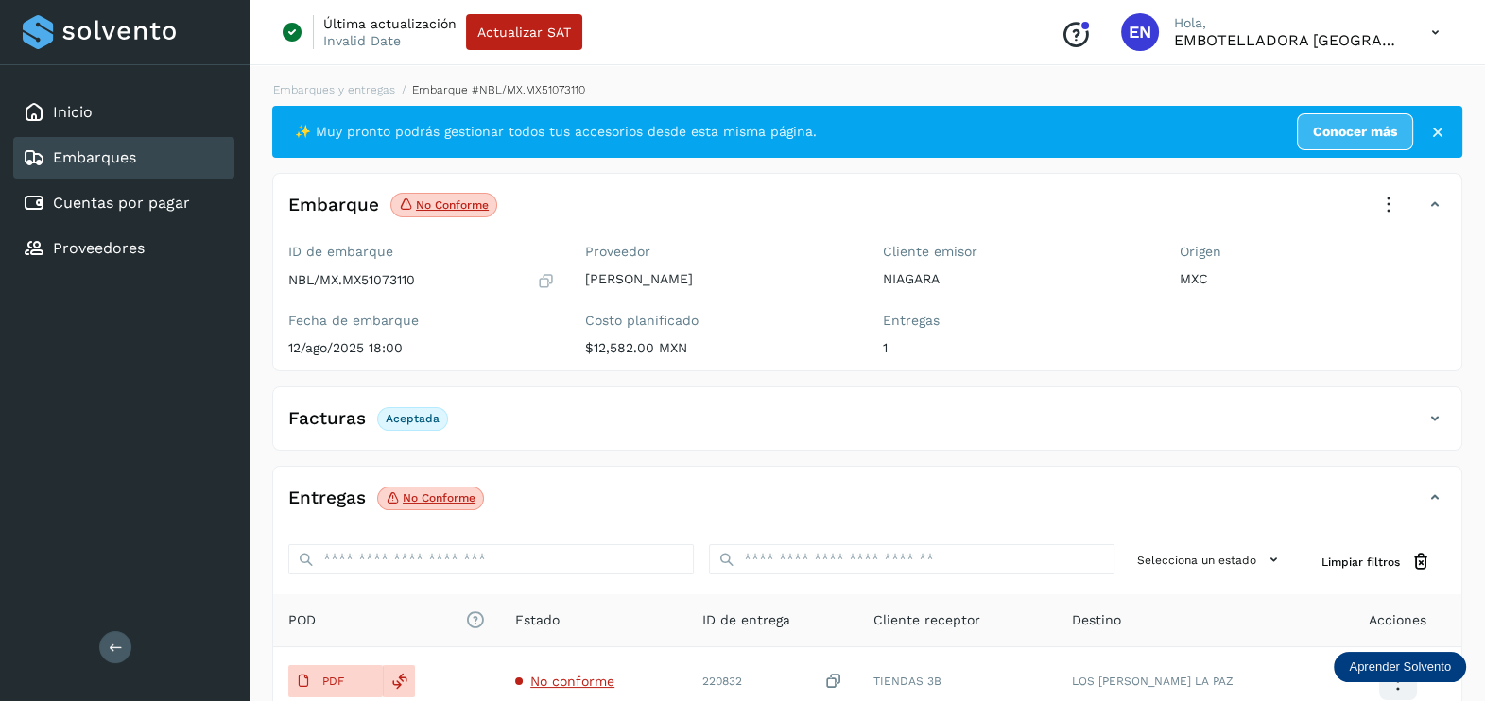
click at [1385, 193] on icon at bounding box center [1388, 205] width 42 height 42
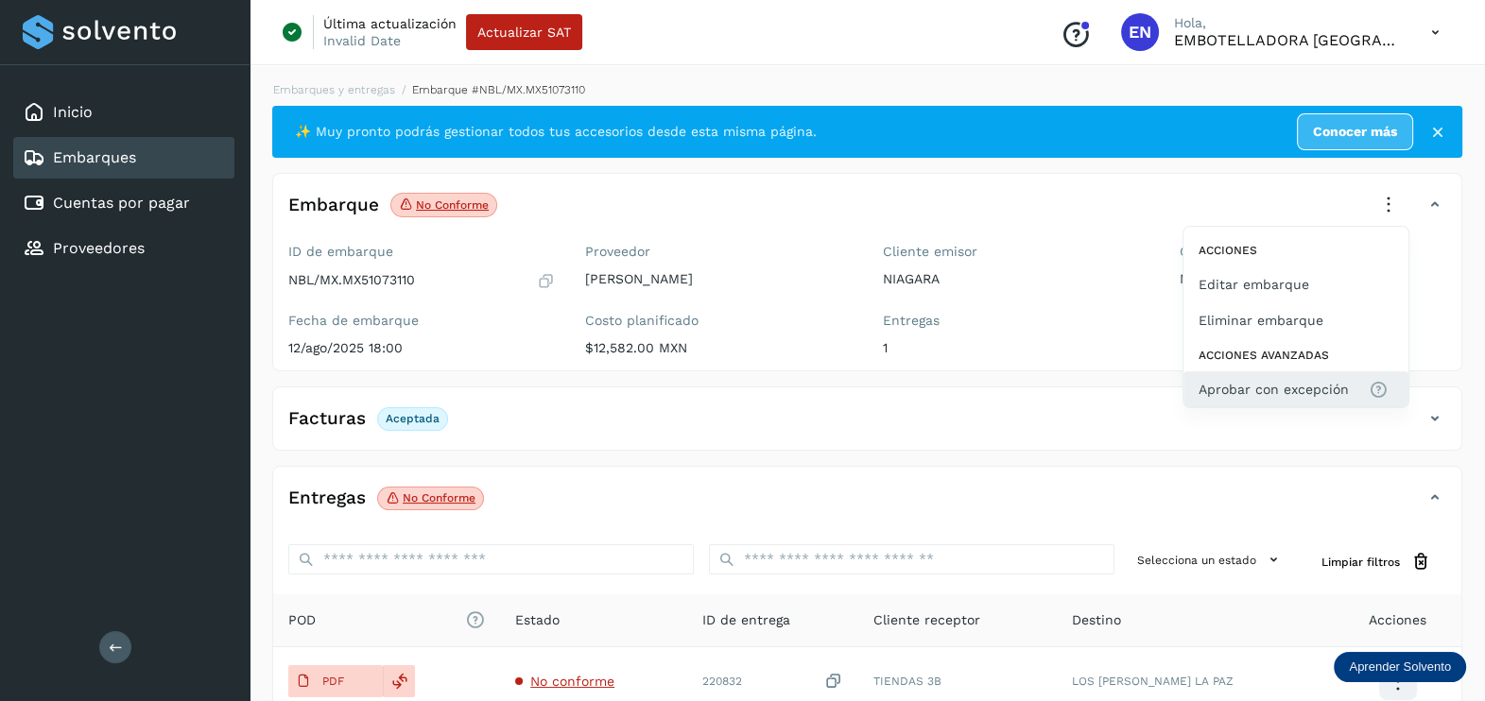
click at [1249, 379] on span "Aprobar con excepción" at bounding box center [1273, 389] width 150 height 21
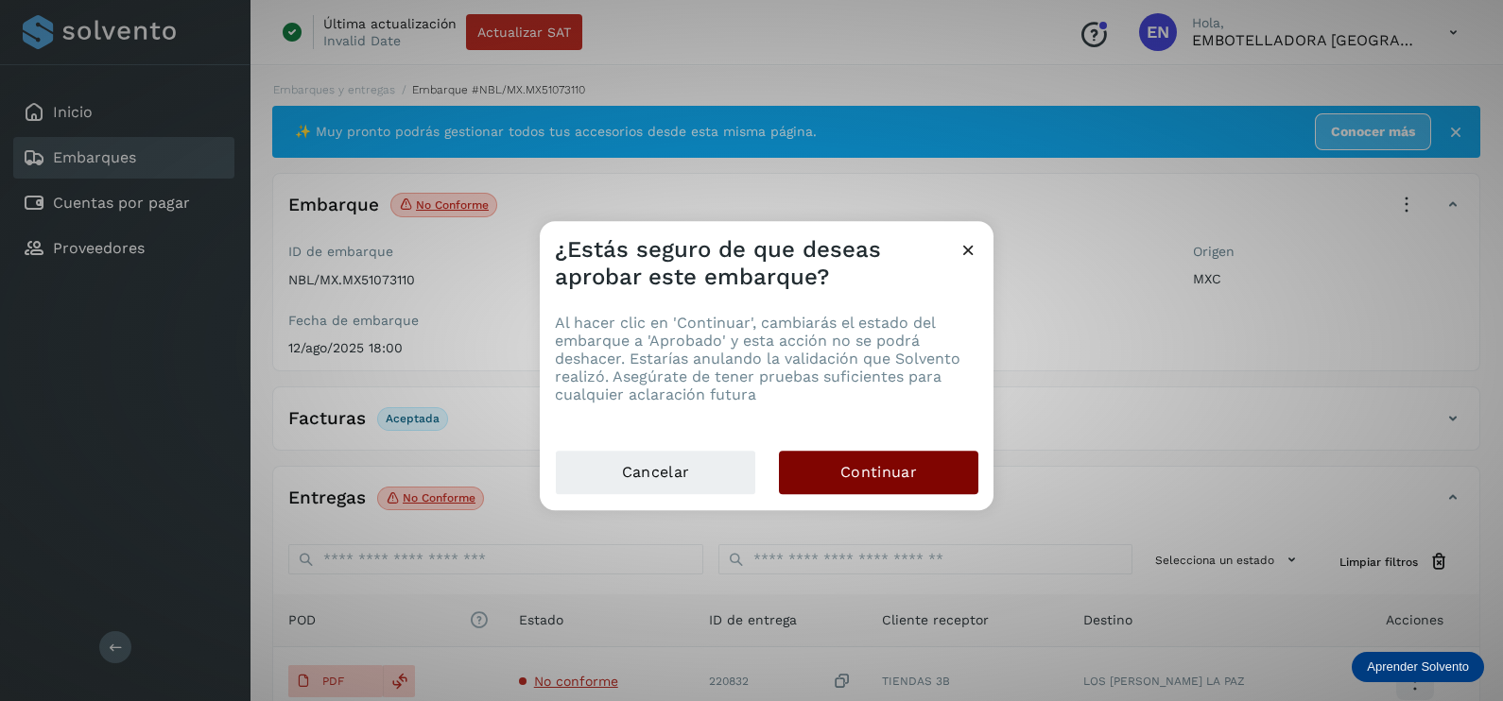
click at [904, 459] on main "Inicio Embarques Cuentas por pagar Proveedores Salir Última actualización Inval…" at bounding box center [751, 450] width 1503 height 901
click at [891, 470] on span "Continuar" at bounding box center [878, 472] width 77 height 21
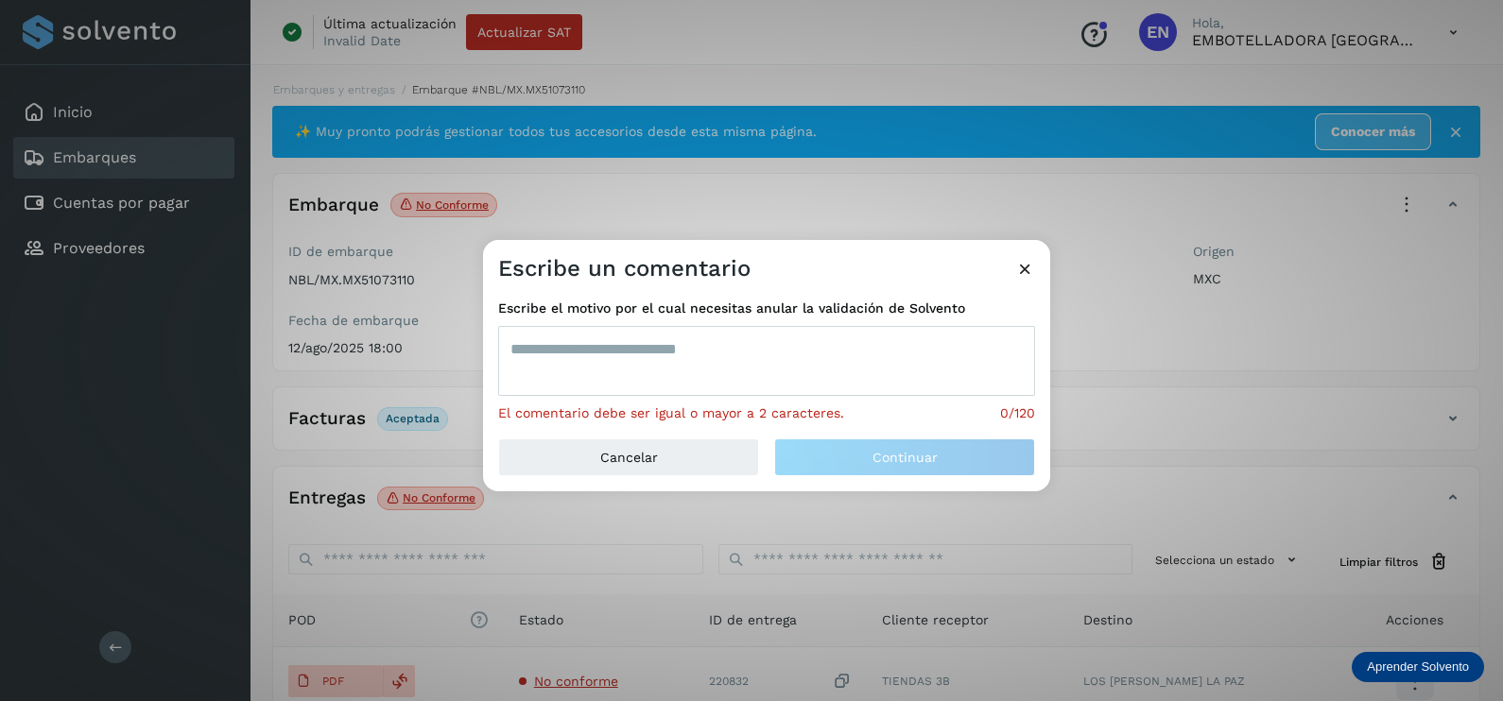
click at [698, 354] on textarea at bounding box center [766, 361] width 537 height 70
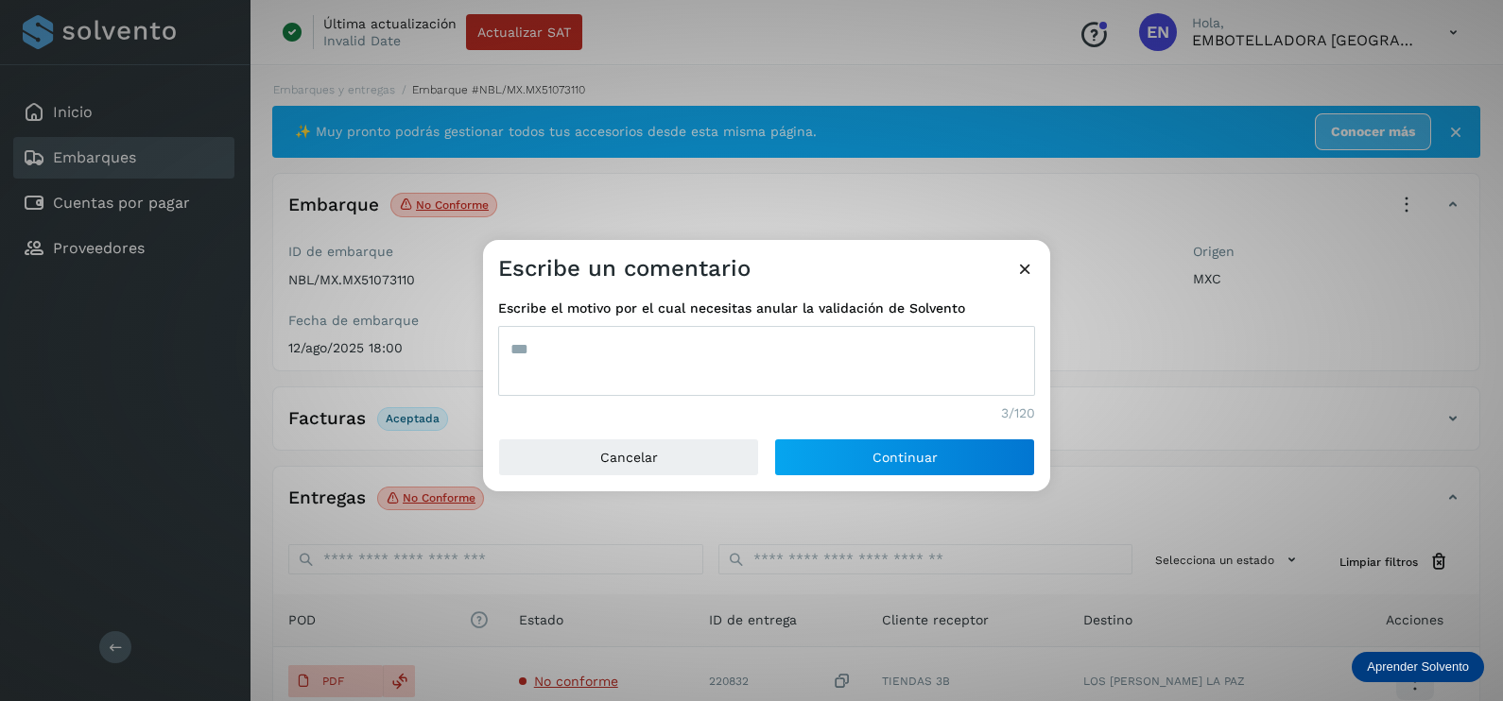
type textarea "***"
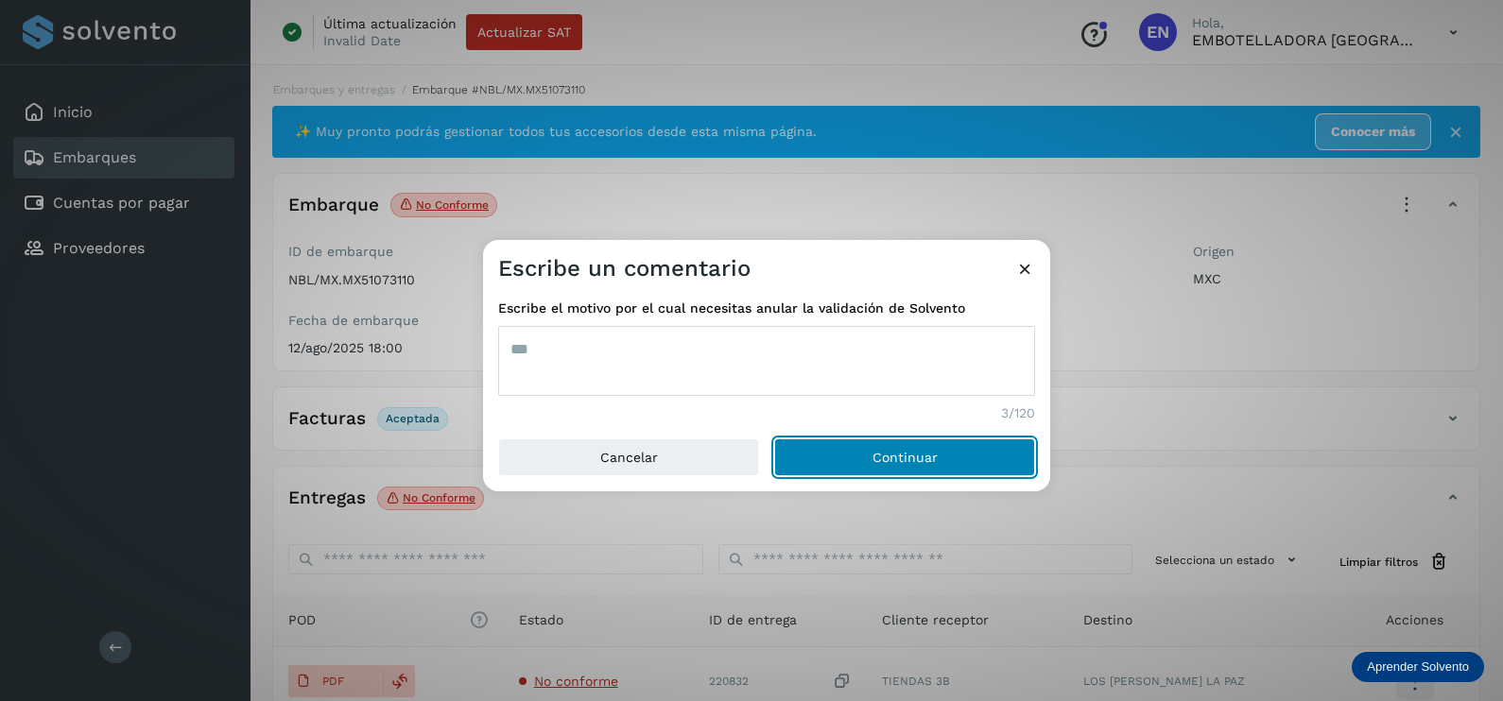
click at [774, 438] on button "Continuar" at bounding box center [904, 457] width 261 height 38
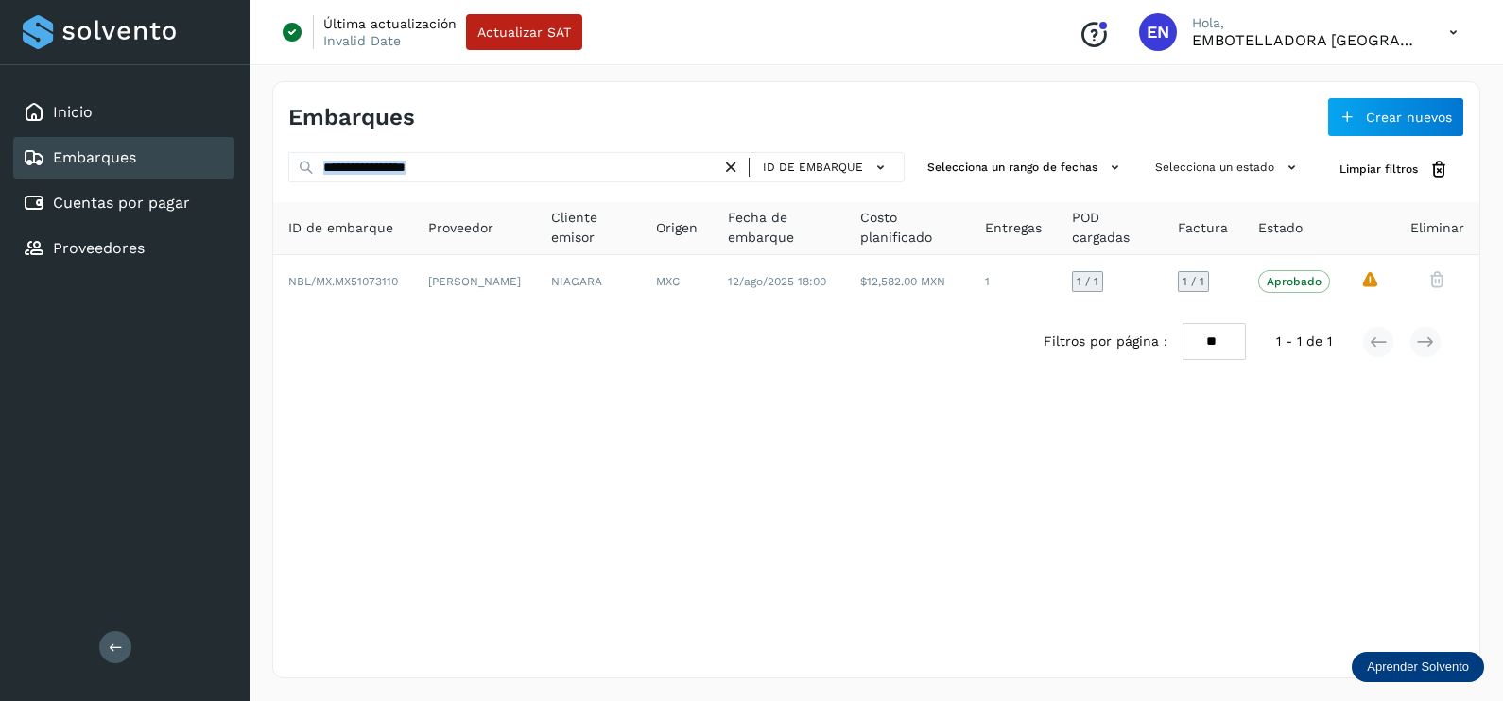
drag, startPoint x: 553, startPoint y: 144, endPoint x: -5, endPoint y: 174, distance: 558.4
click at [0, 174] on html "**********" at bounding box center [751, 350] width 1503 height 701
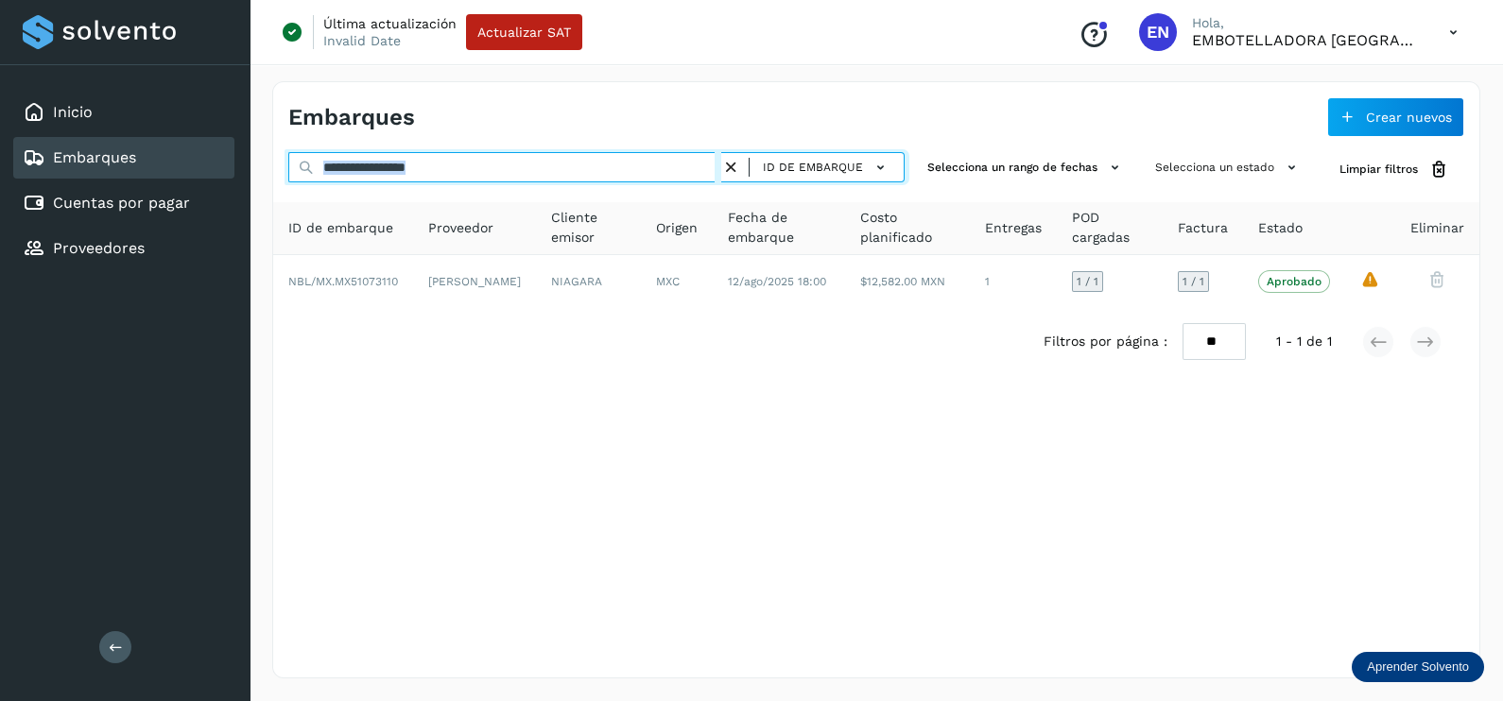
click at [531, 175] on input "**********" at bounding box center [504, 167] width 433 height 30
drag, startPoint x: 529, startPoint y: 172, endPoint x: 282, endPoint y: 165, distance: 247.7
click at [282, 165] on div "**********" at bounding box center [876, 169] width 1206 height 35
paste input "text"
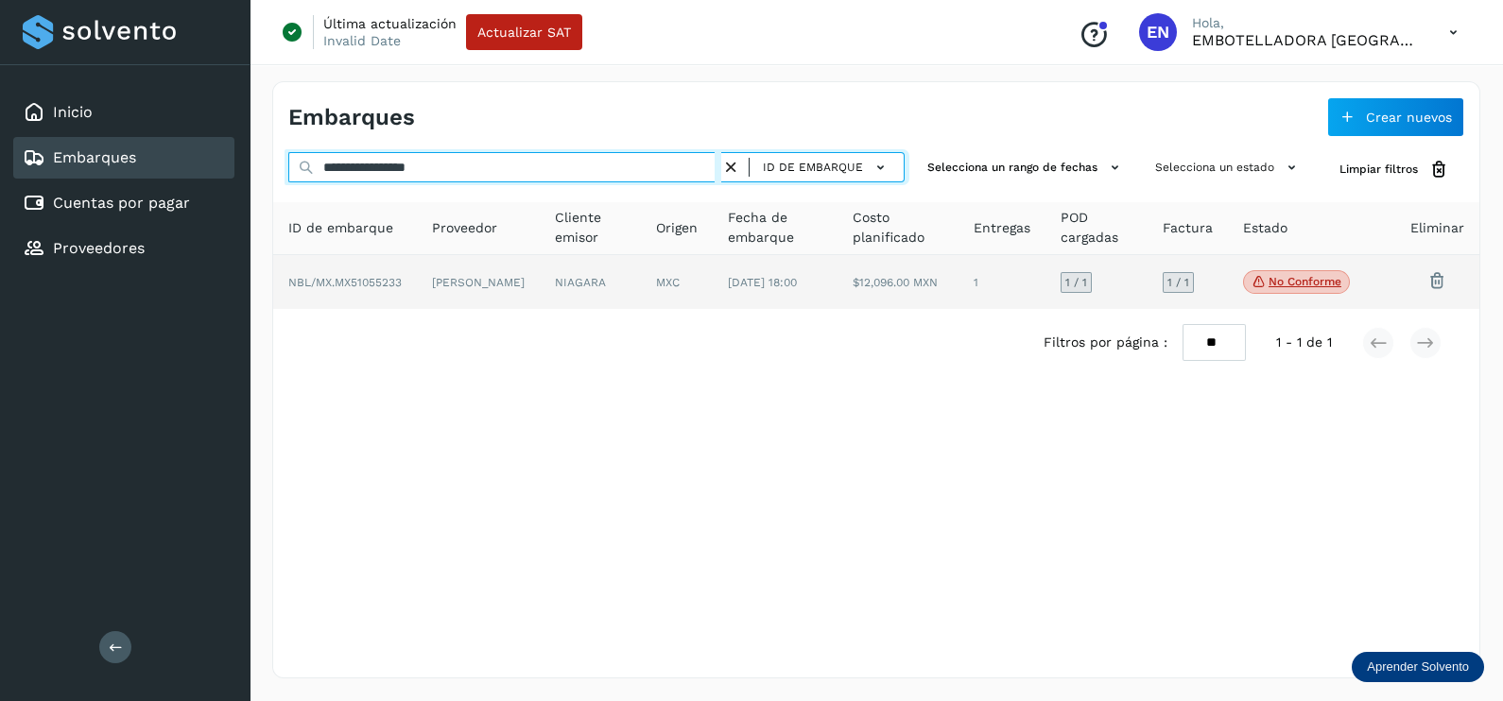
type input "**********"
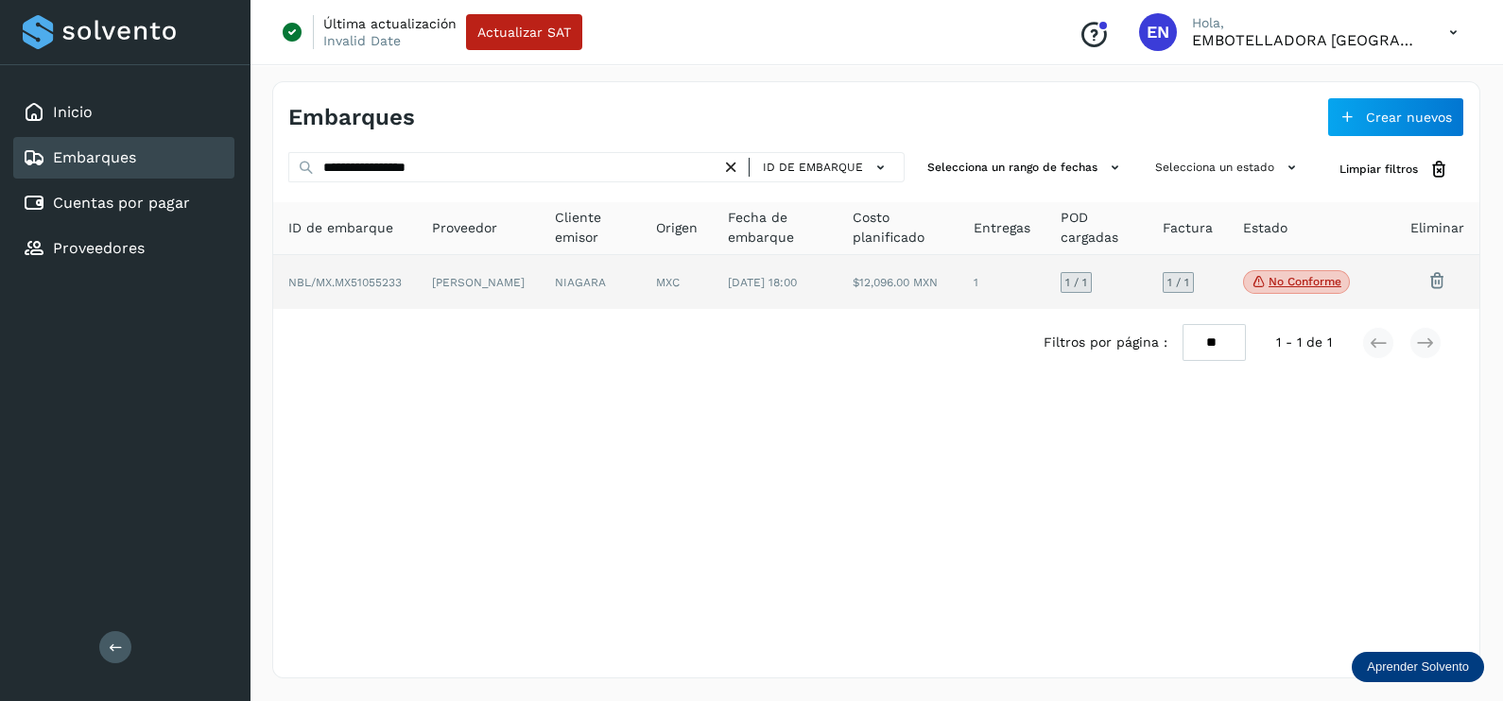
click at [540, 310] on td "[PERSON_NAME]" at bounding box center [590, 282] width 101 height 55
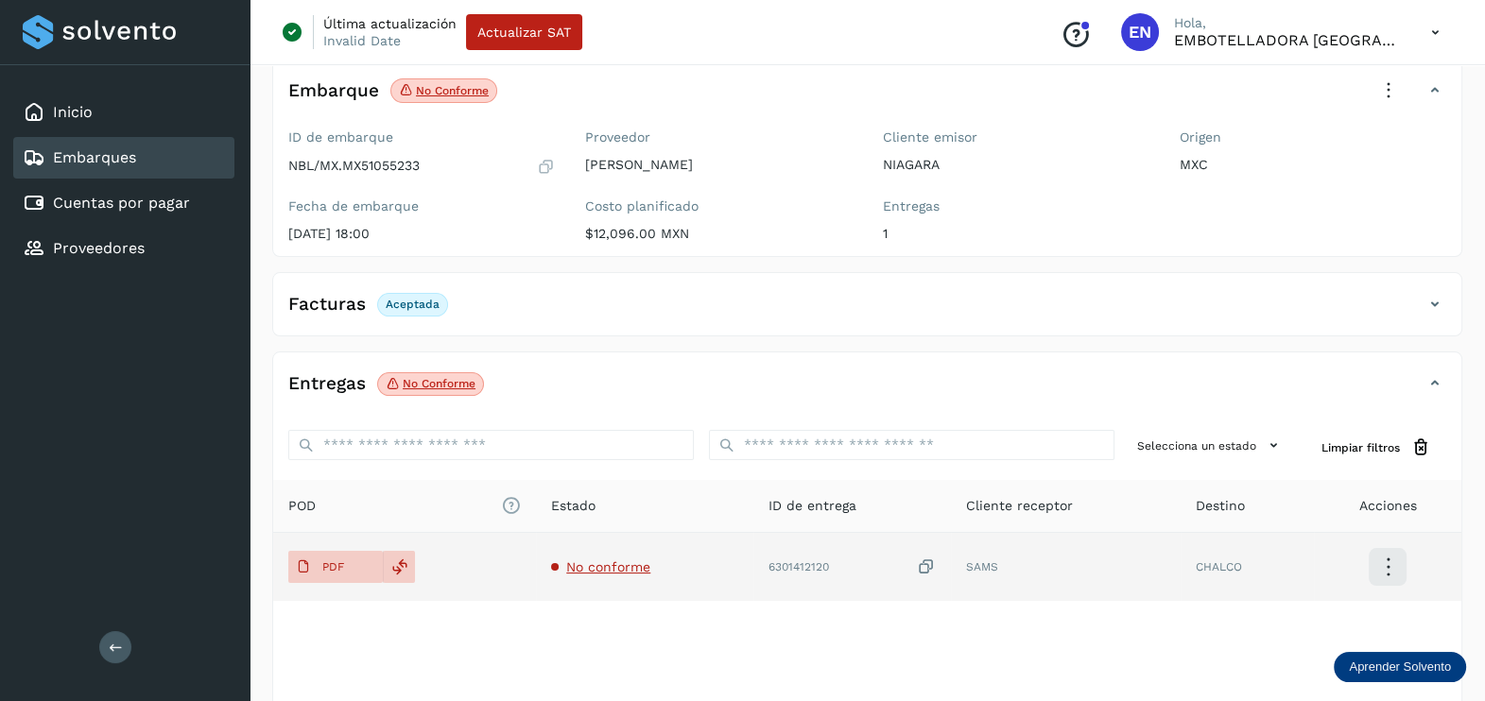
scroll to position [197, 0]
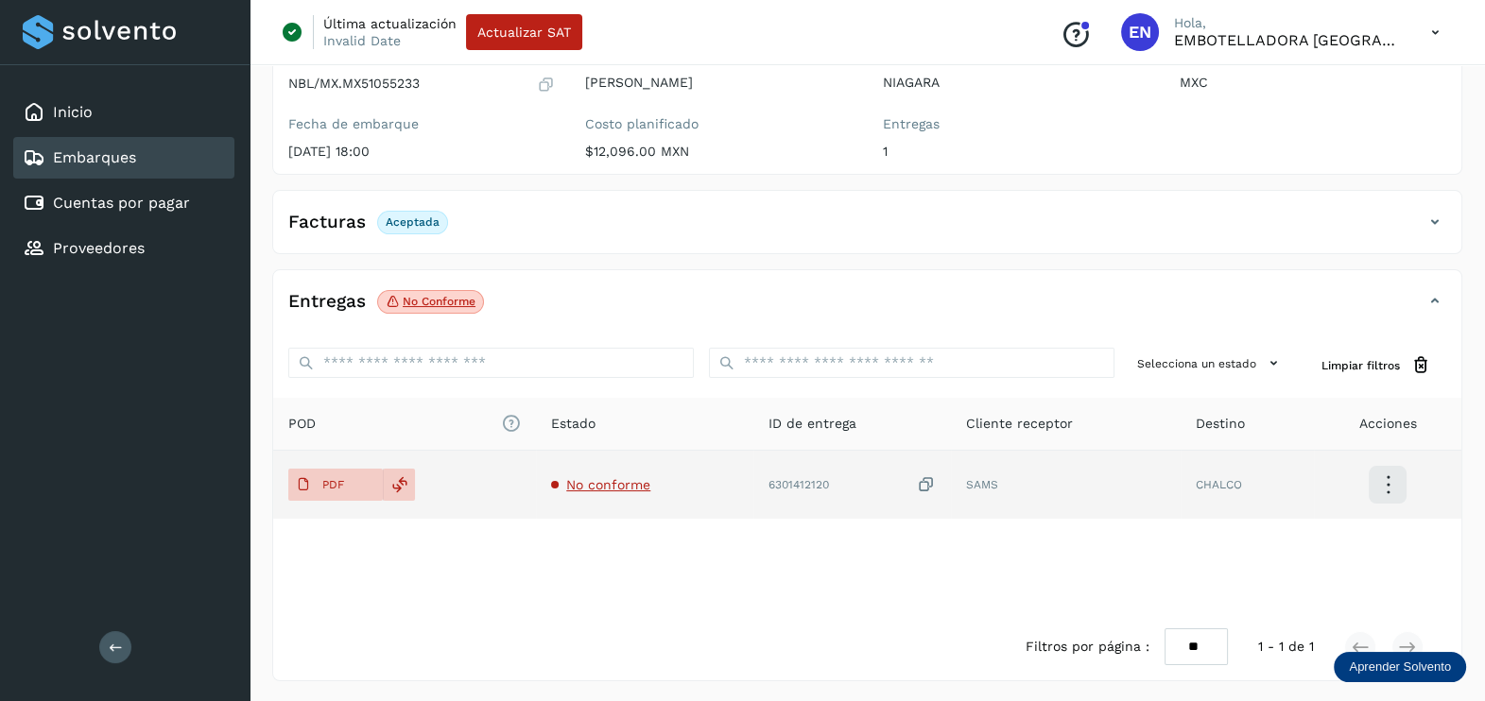
click at [591, 484] on span "No conforme" at bounding box center [608, 484] width 84 height 15
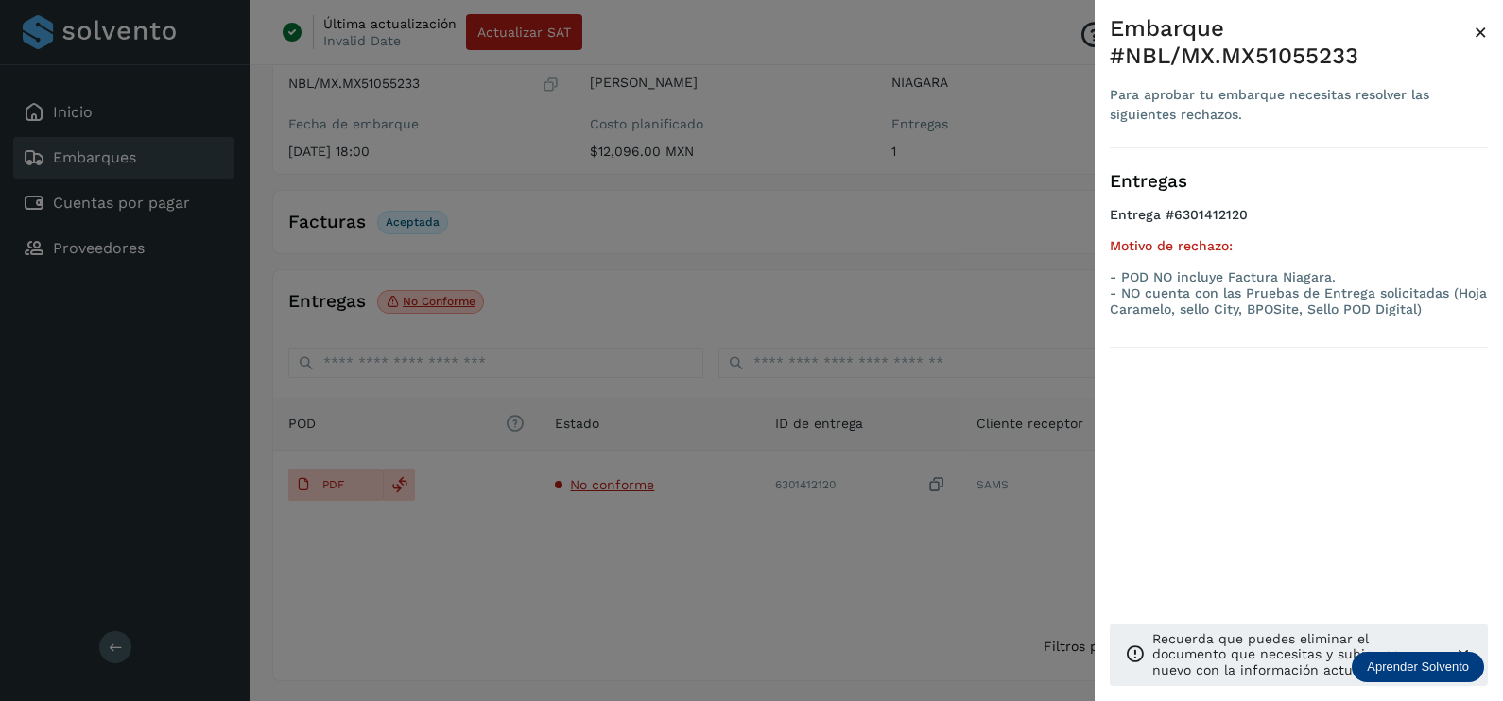
click at [651, 537] on div at bounding box center [751, 350] width 1503 height 701
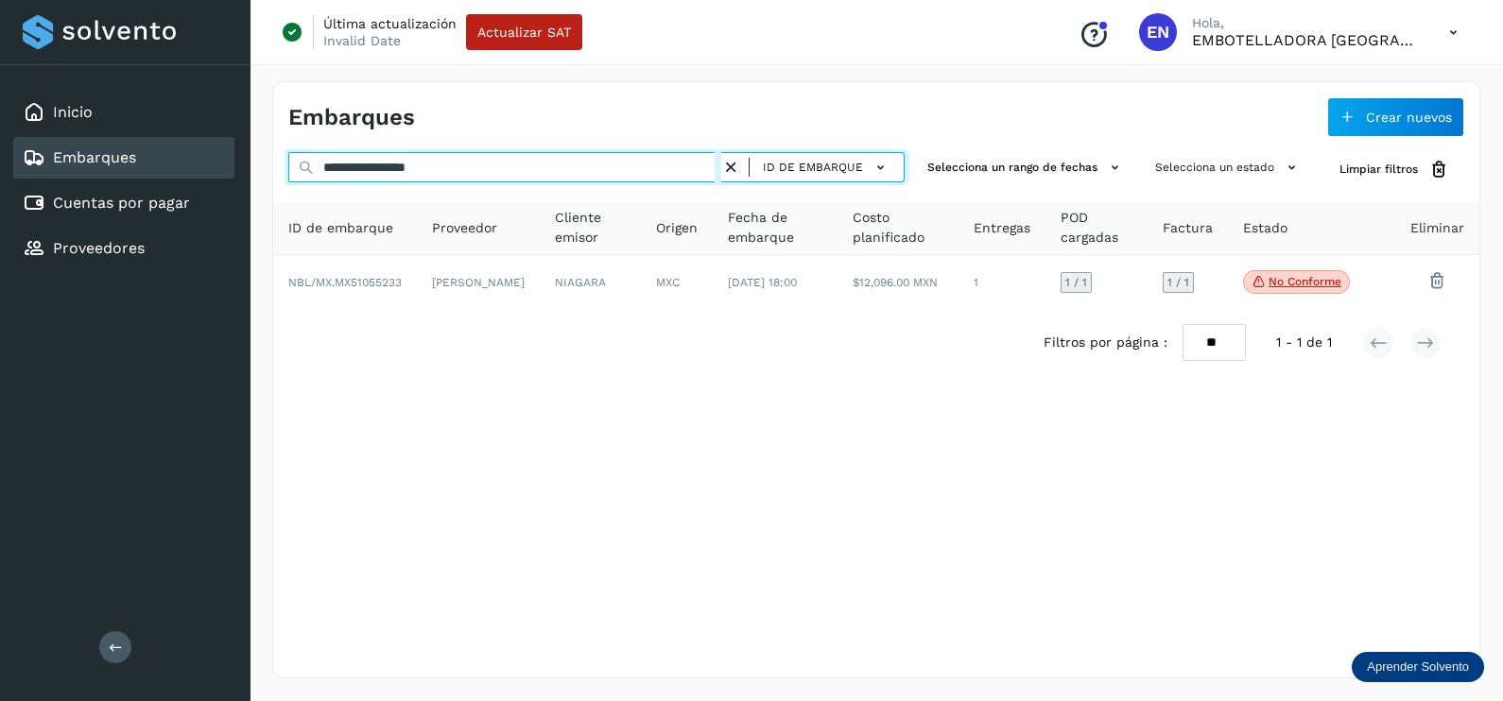
drag, startPoint x: 574, startPoint y: 168, endPoint x: 171, endPoint y: 168, distance: 402.6
click at [171, 168] on div "**********" at bounding box center [751, 350] width 1503 height 701
paste input "text"
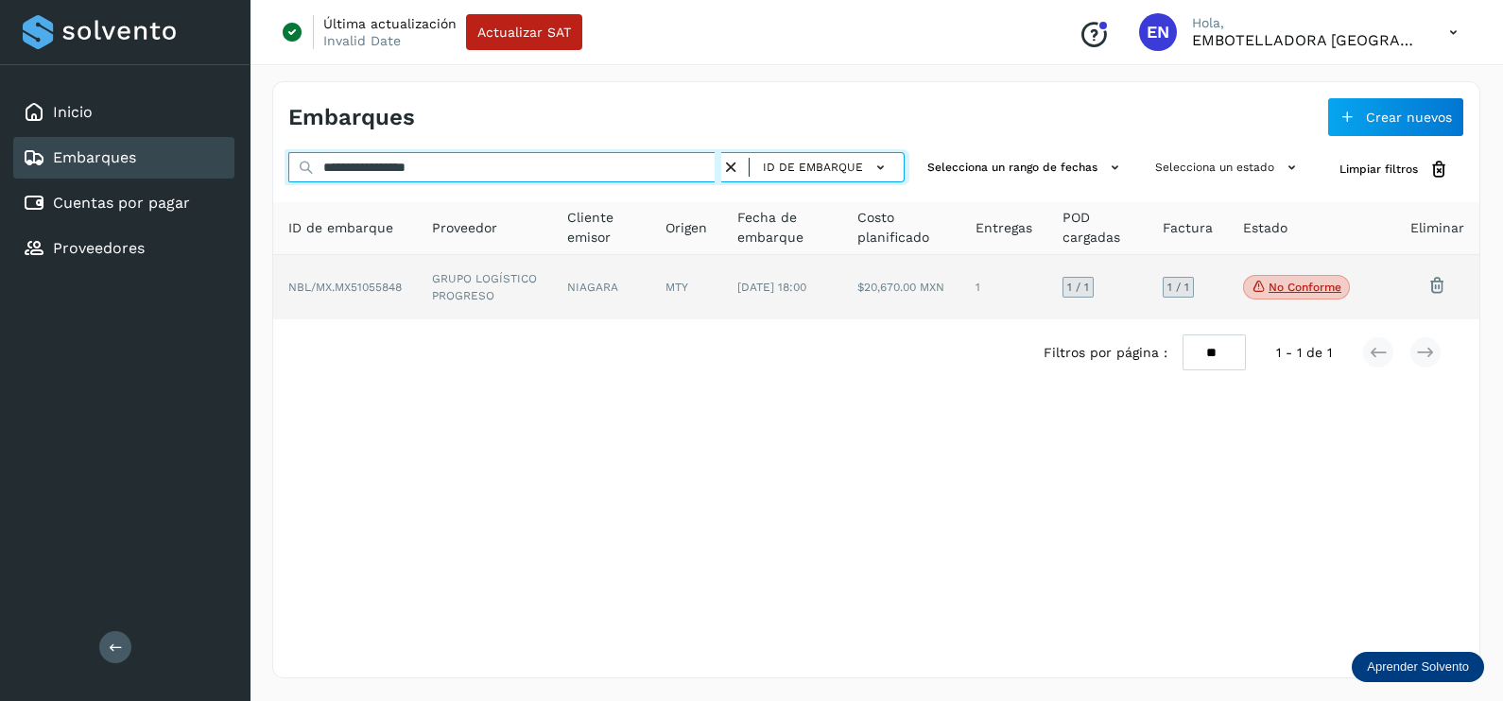
type input "**********"
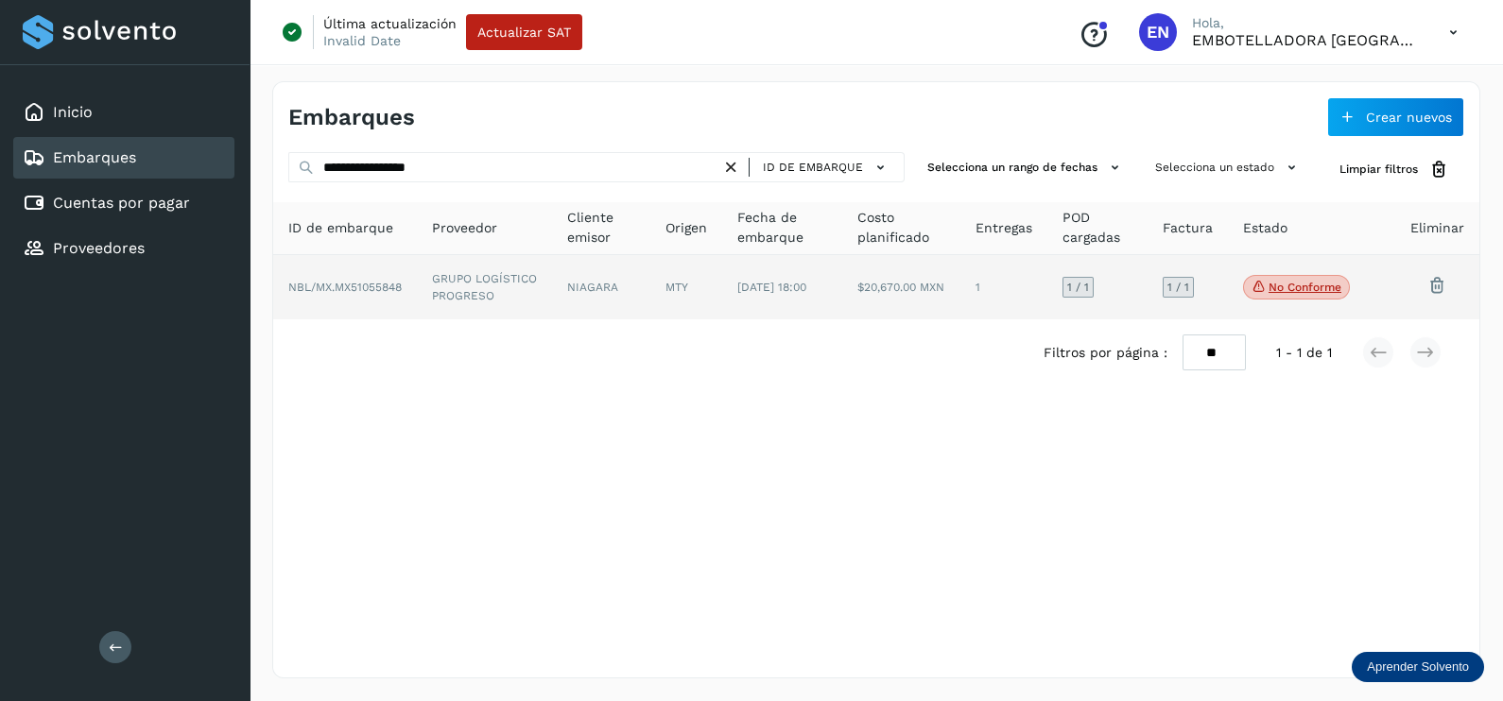
click at [552, 269] on td "GRUPO LOGÍSTICO PROGRESO" at bounding box center [600, 287] width 97 height 64
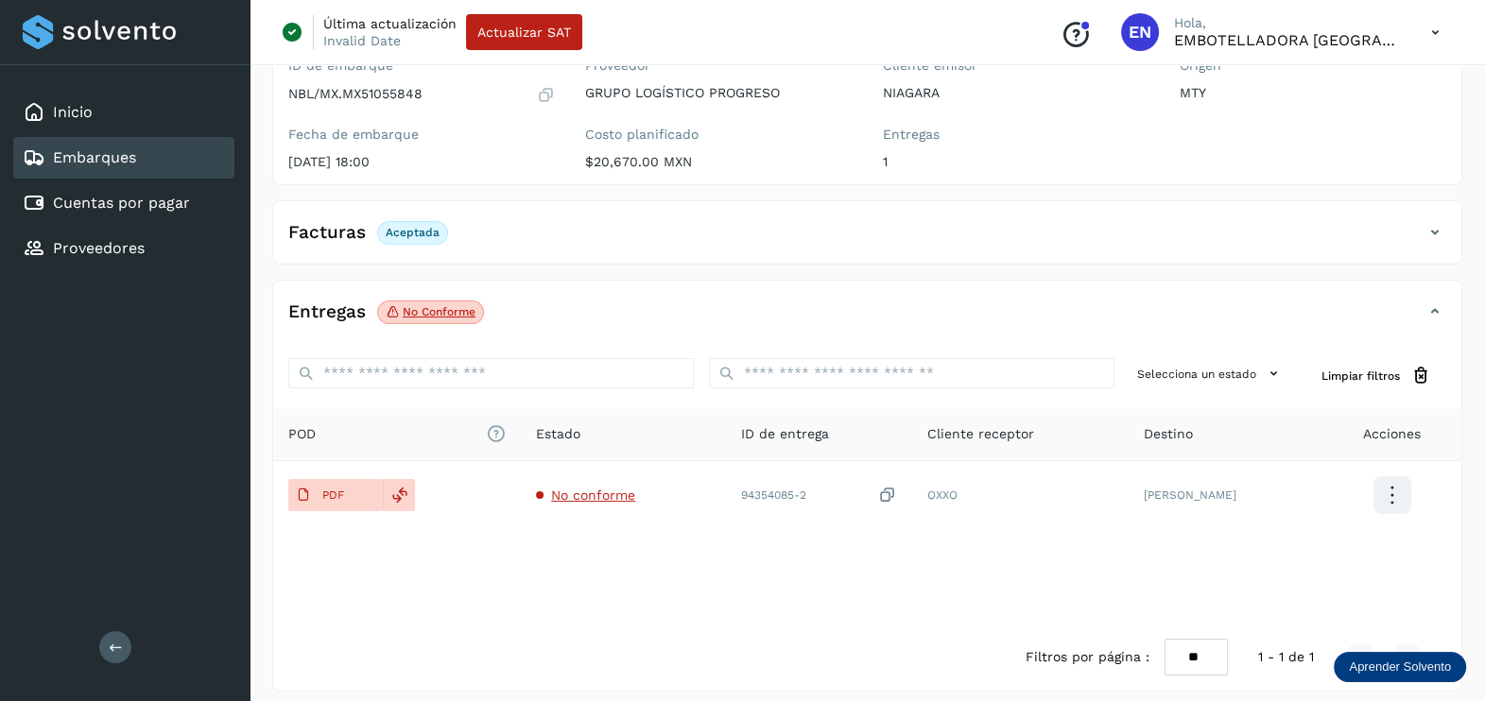
scroll to position [197, 0]
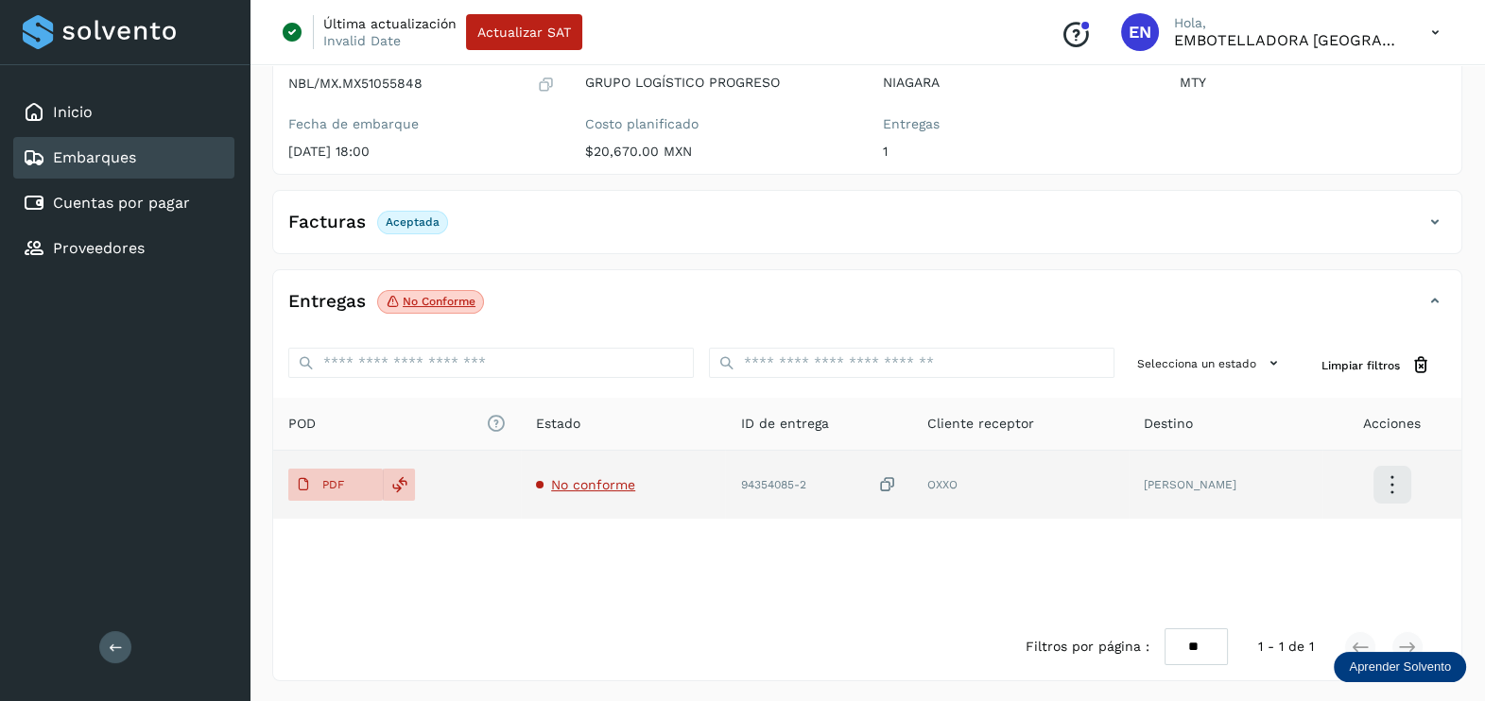
click at [623, 490] on span "No conforme" at bounding box center [593, 484] width 84 height 15
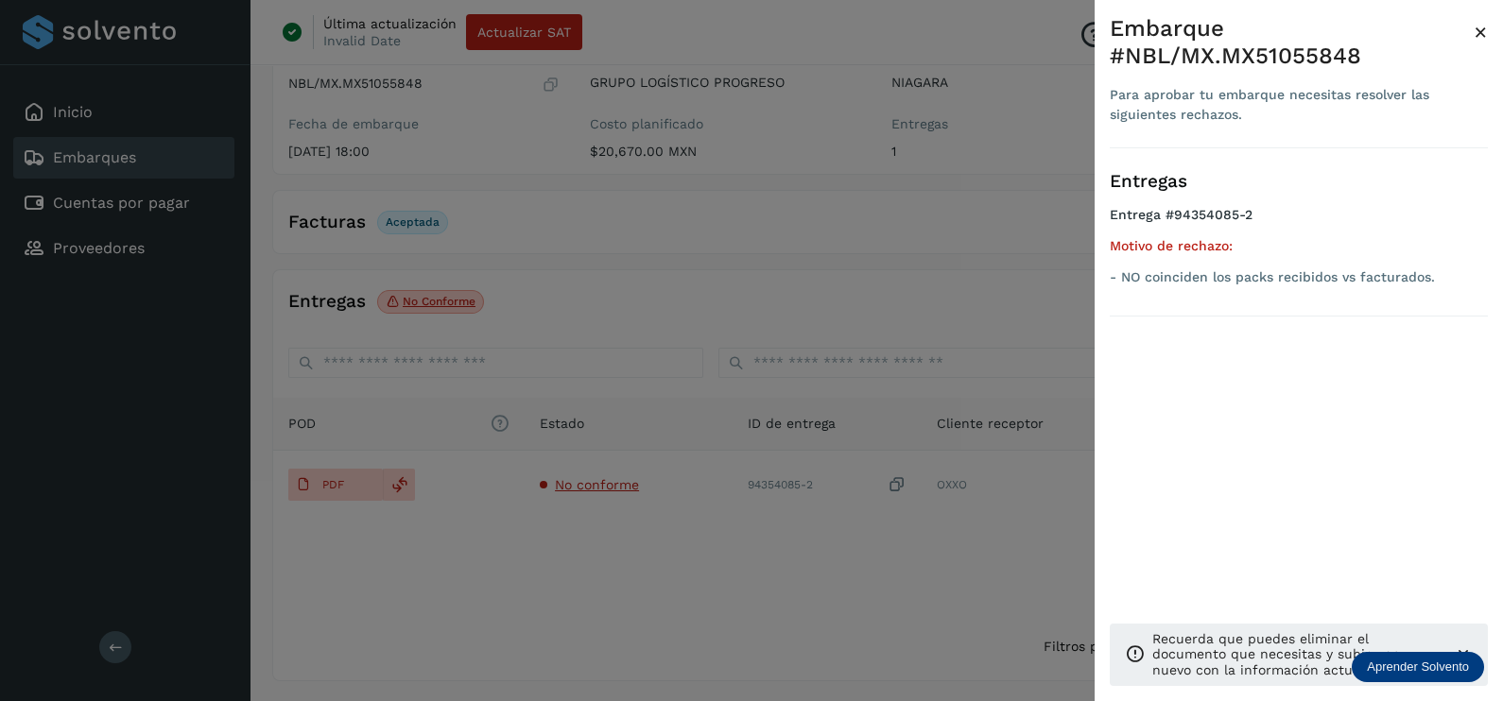
click at [793, 540] on div at bounding box center [751, 350] width 1503 height 701
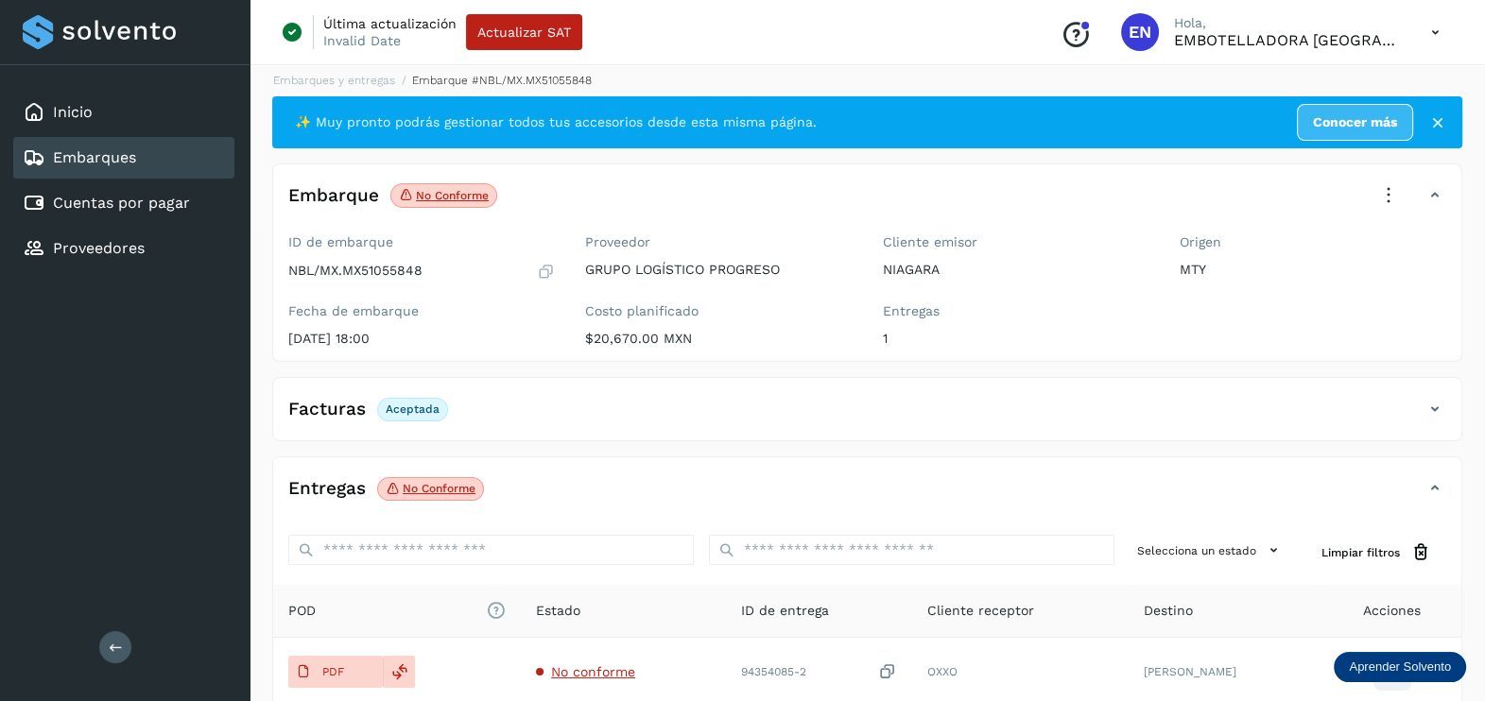
scroll to position [0, 0]
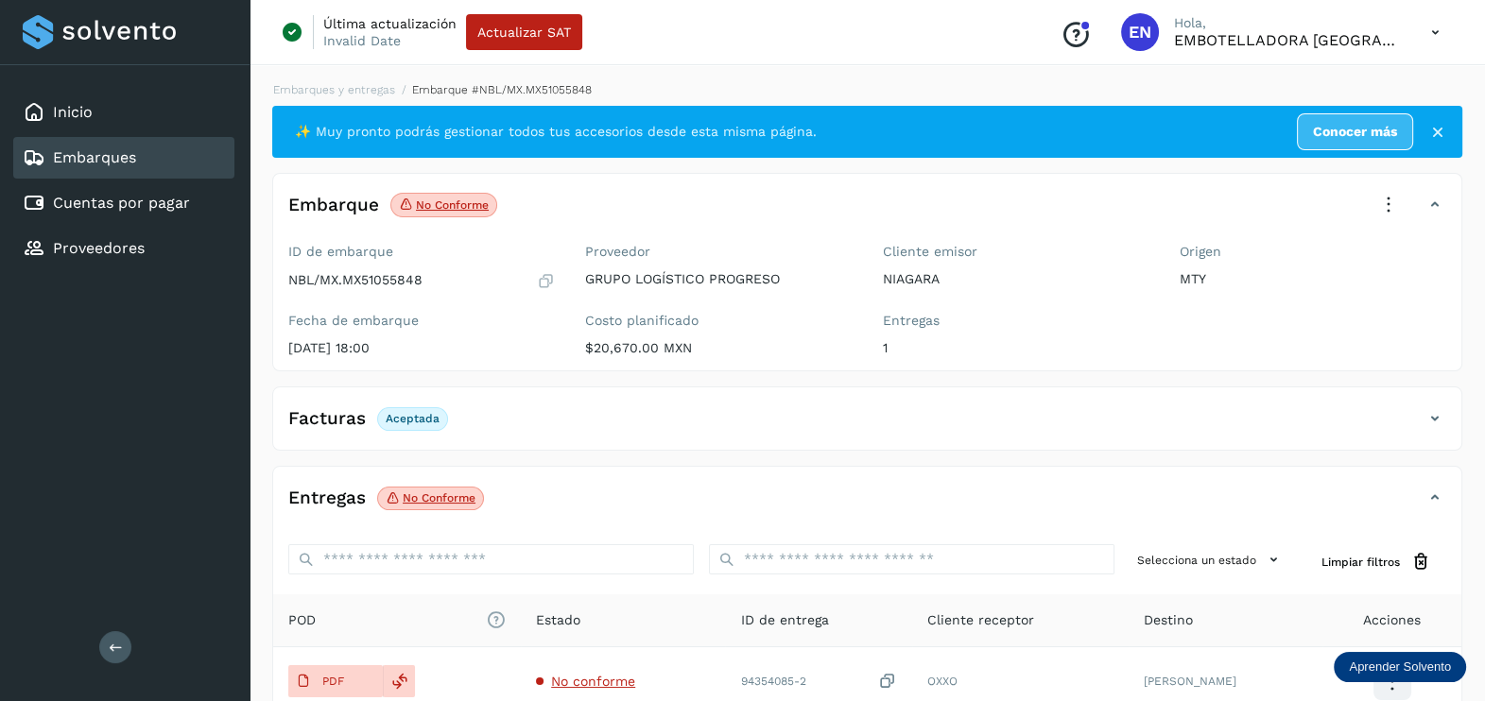
click at [1389, 191] on icon at bounding box center [1388, 205] width 42 height 42
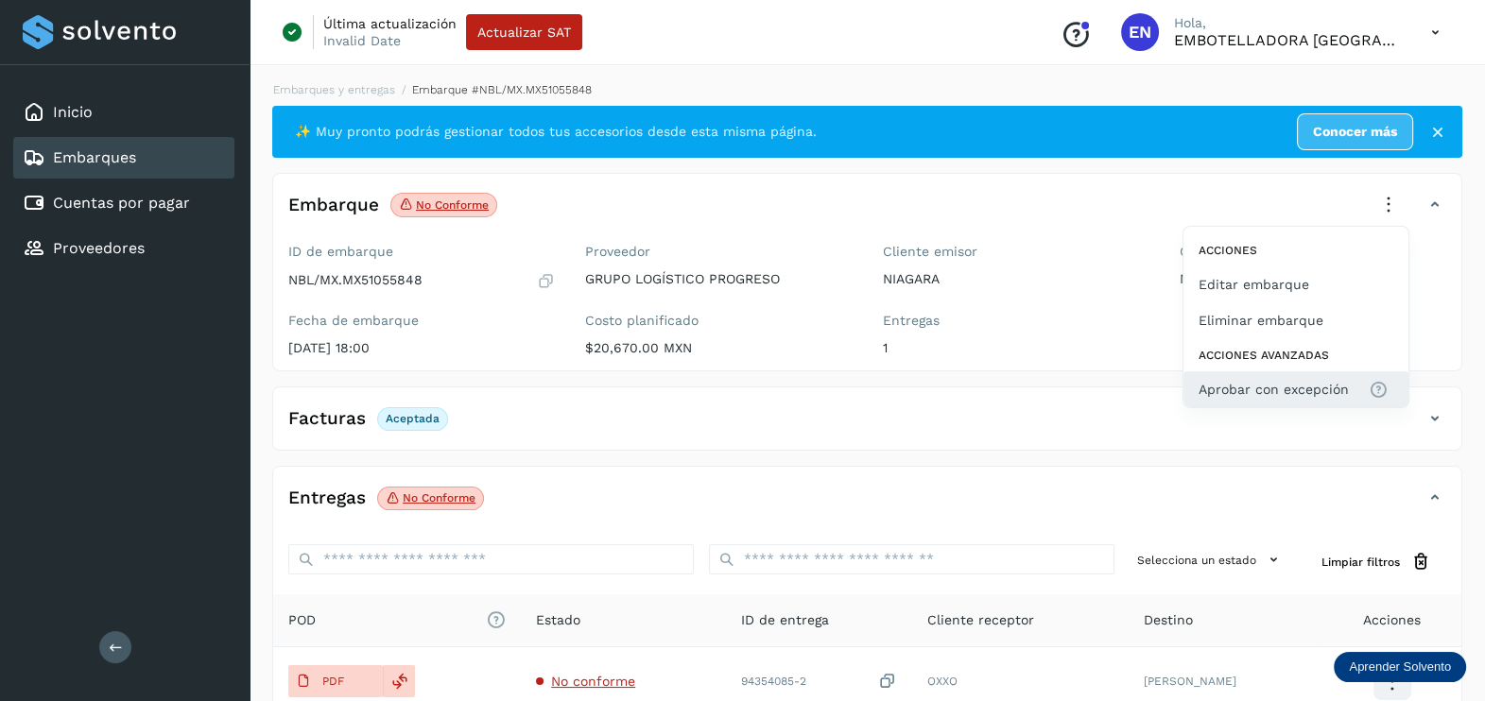
click at [1304, 371] on button "Aprobar con excepción" at bounding box center [1295, 389] width 225 height 36
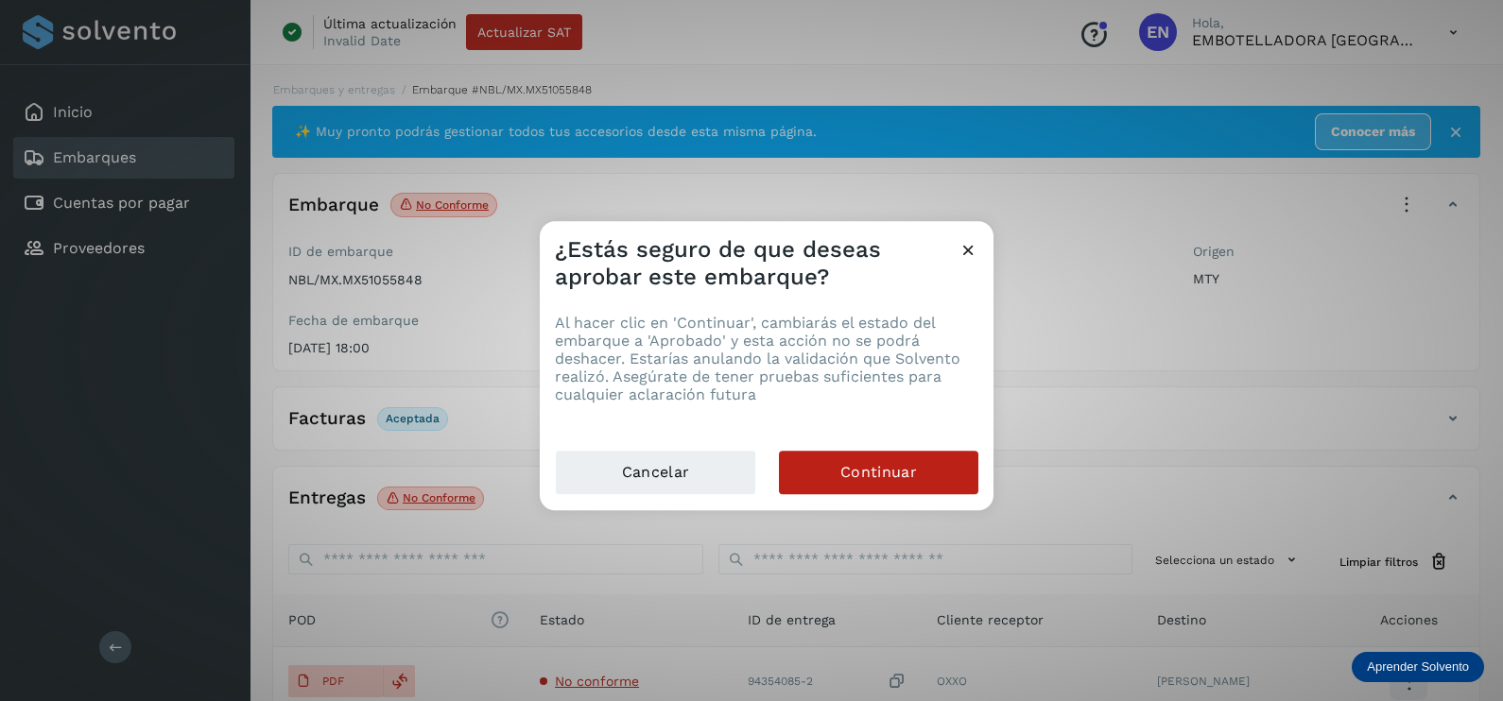
click at [965, 251] on icon at bounding box center [968, 250] width 20 height 20
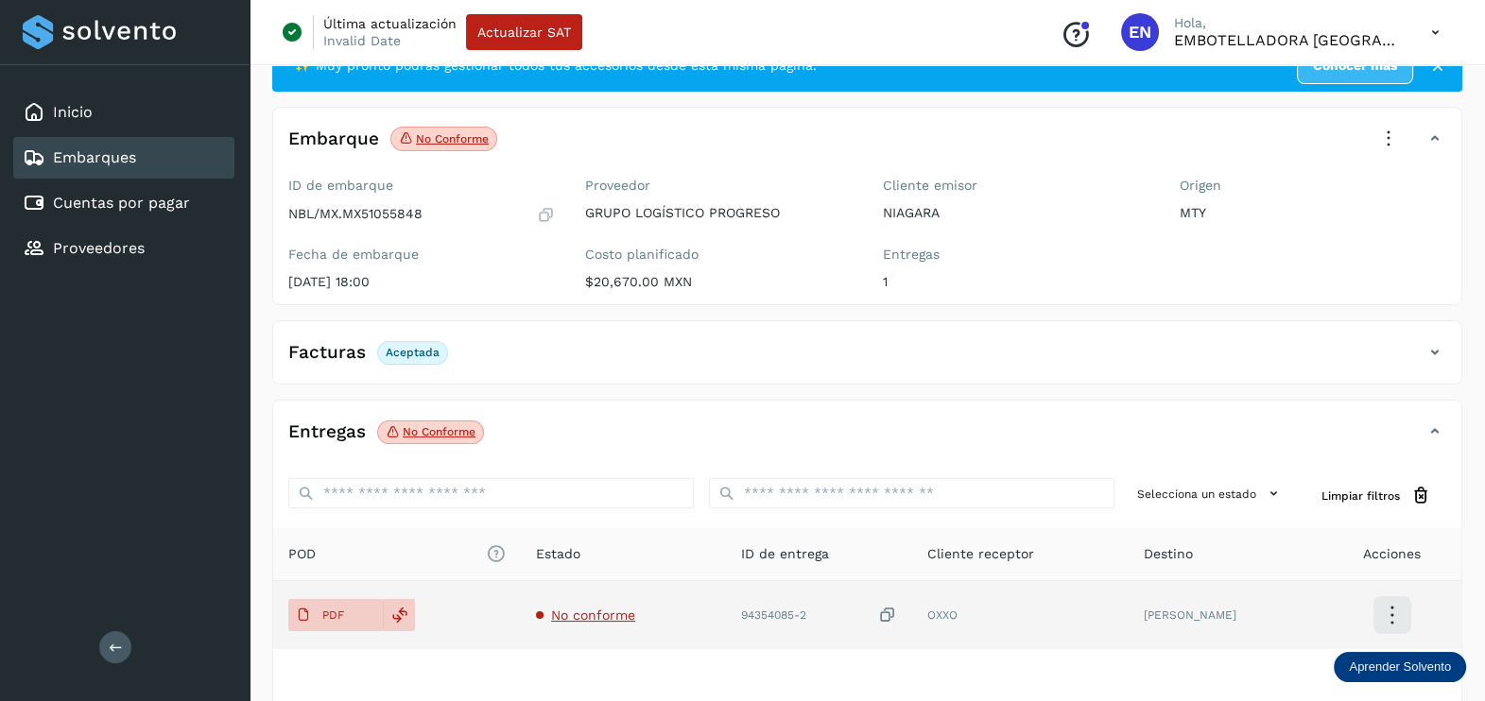
scroll to position [117, 0]
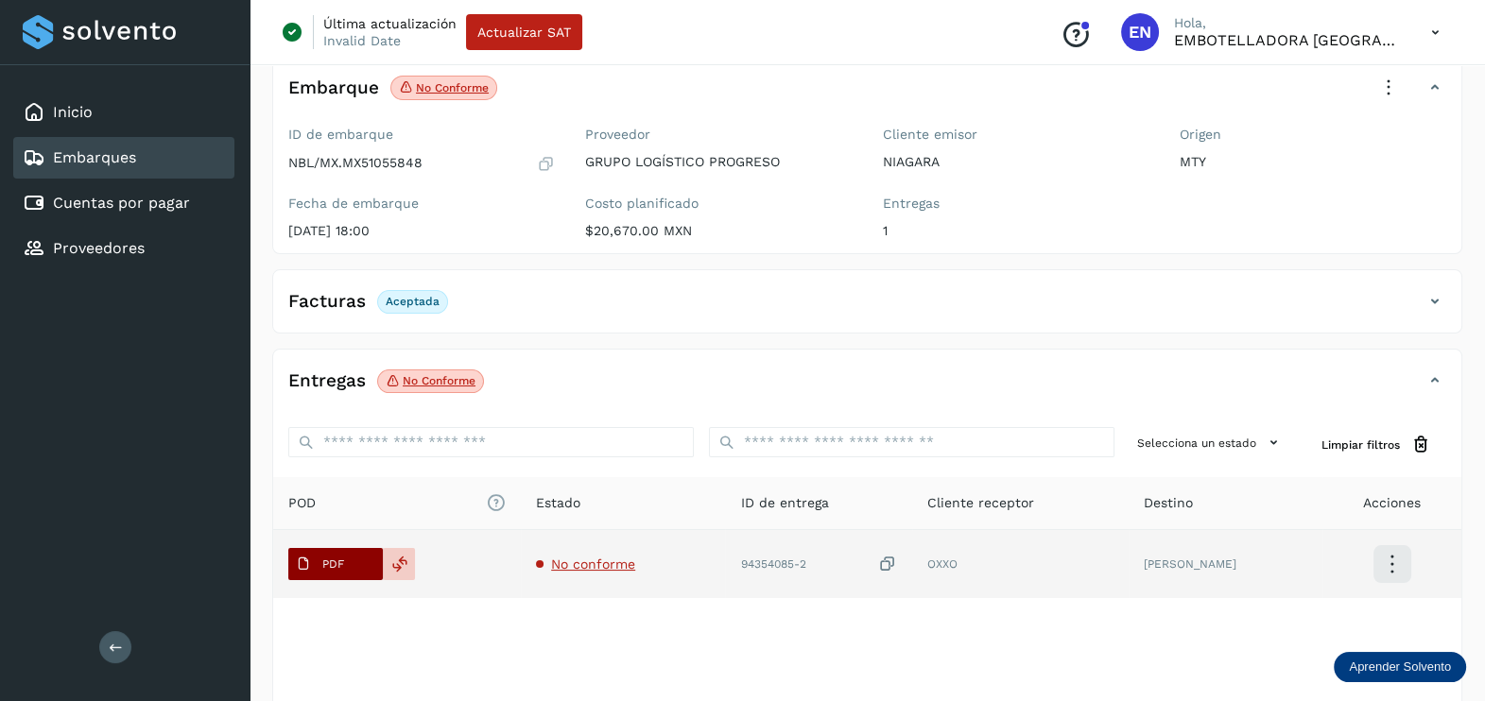
click at [346, 568] on span "PDF" at bounding box center [319, 564] width 63 height 30
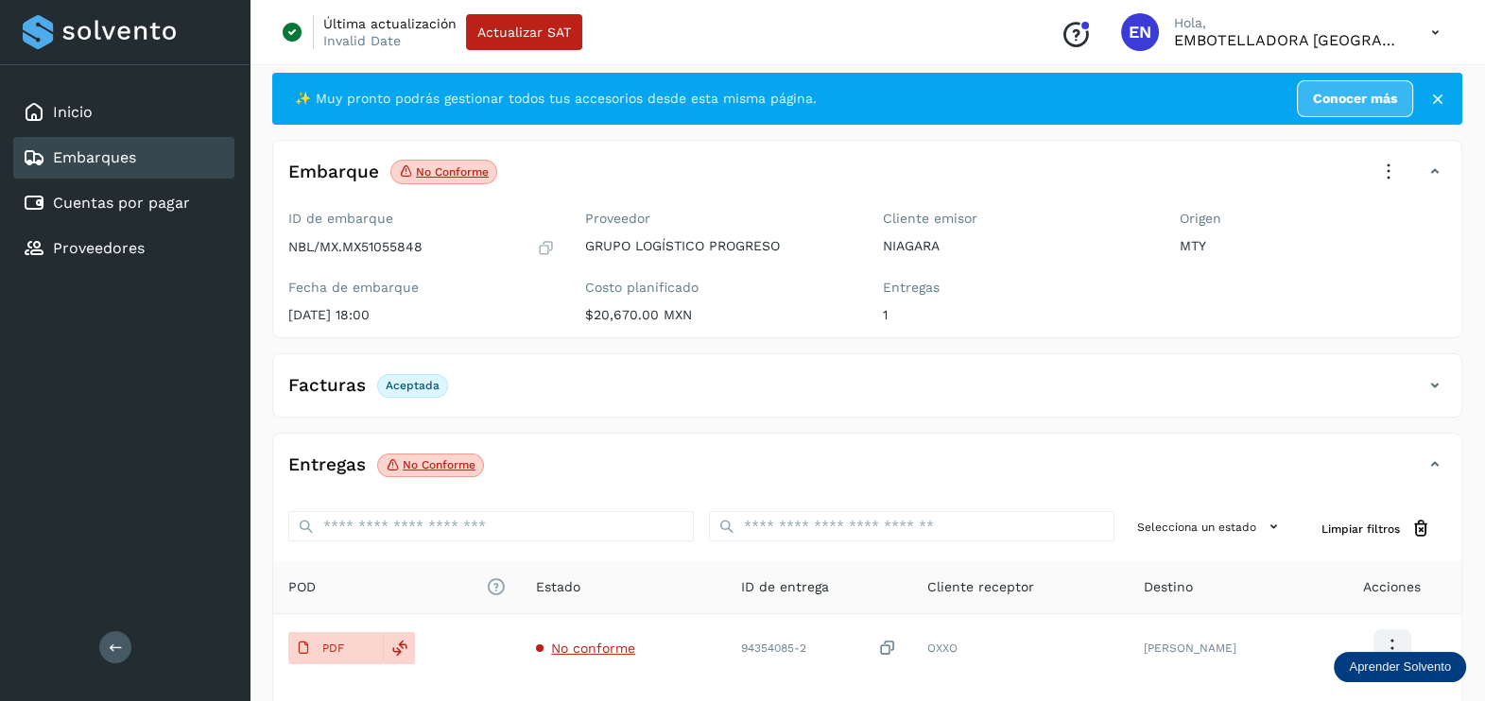
scroll to position [0, 0]
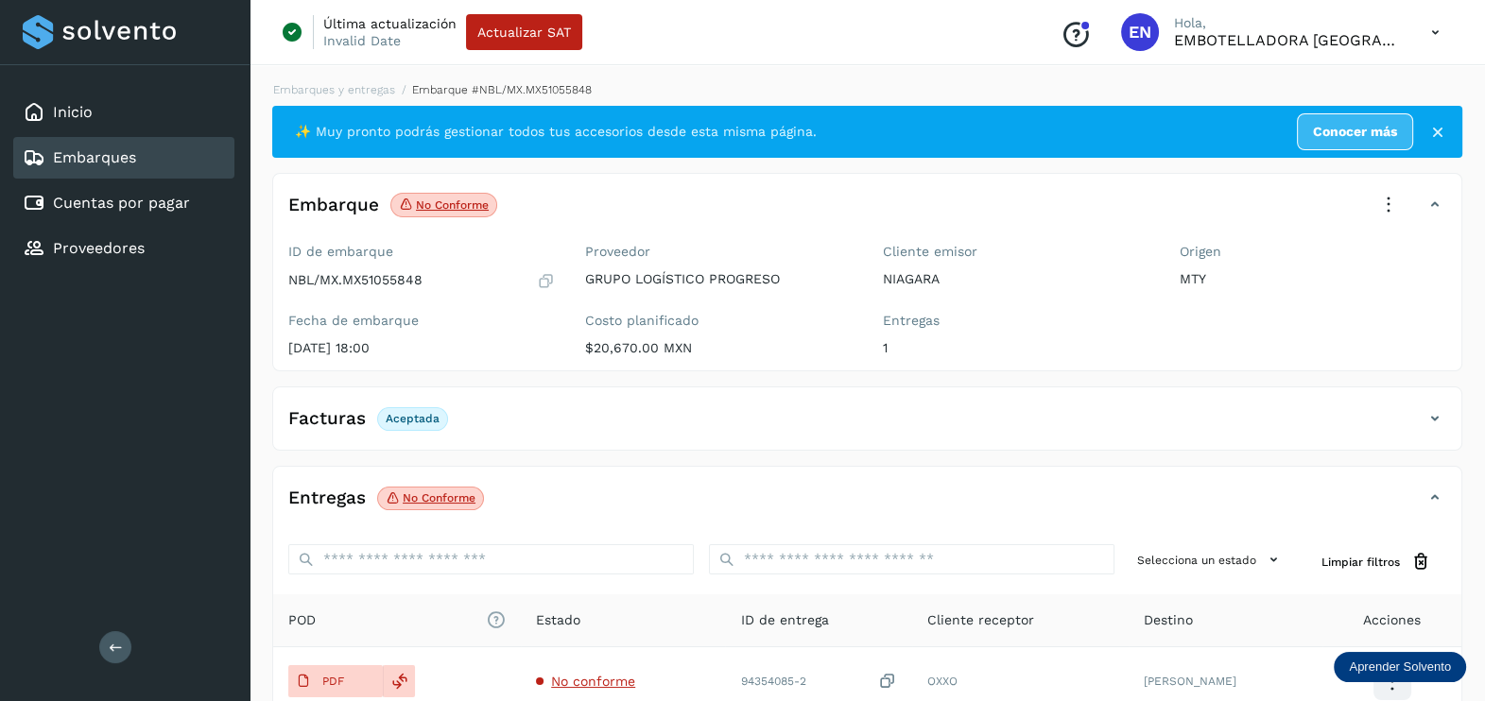
click at [1375, 194] on icon at bounding box center [1388, 205] width 42 height 42
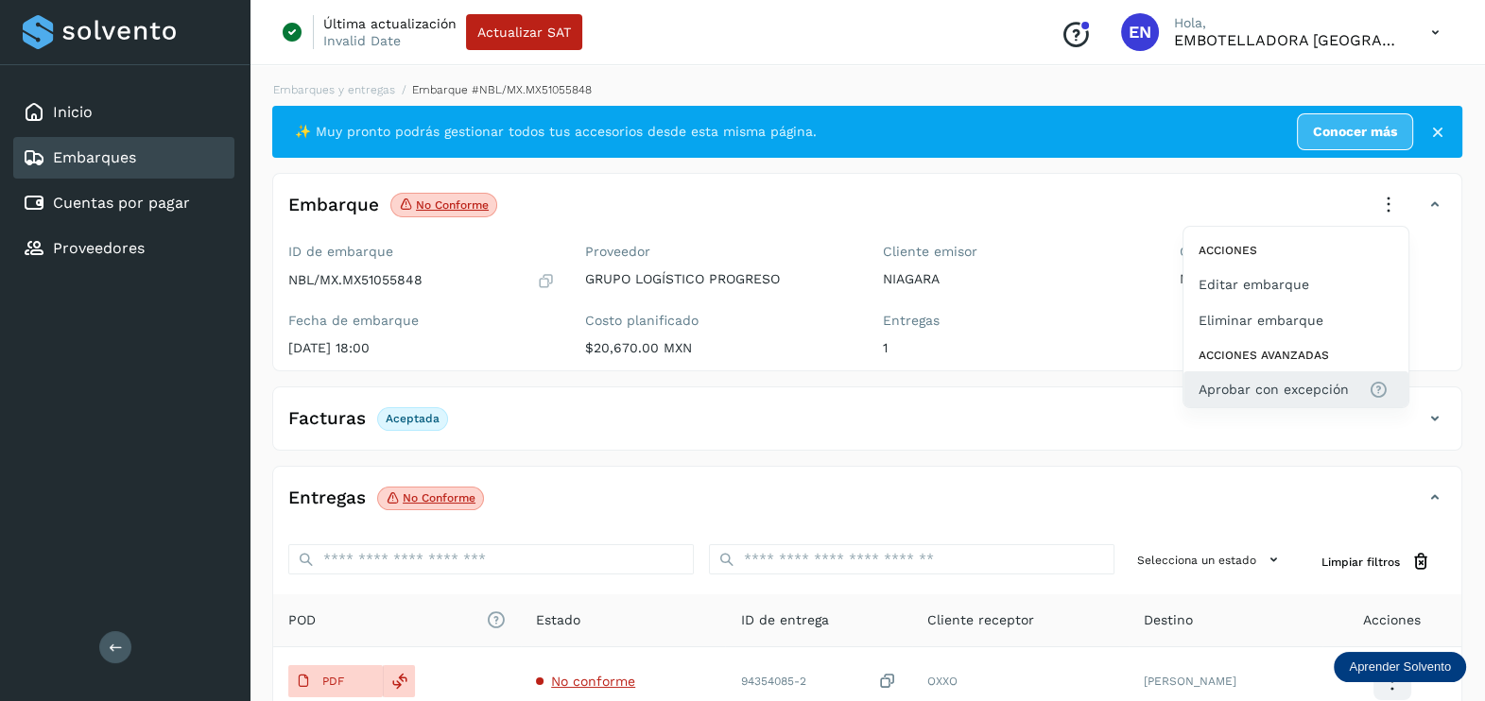
click at [1259, 394] on span "Aprobar con excepción" at bounding box center [1273, 389] width 150 height 21
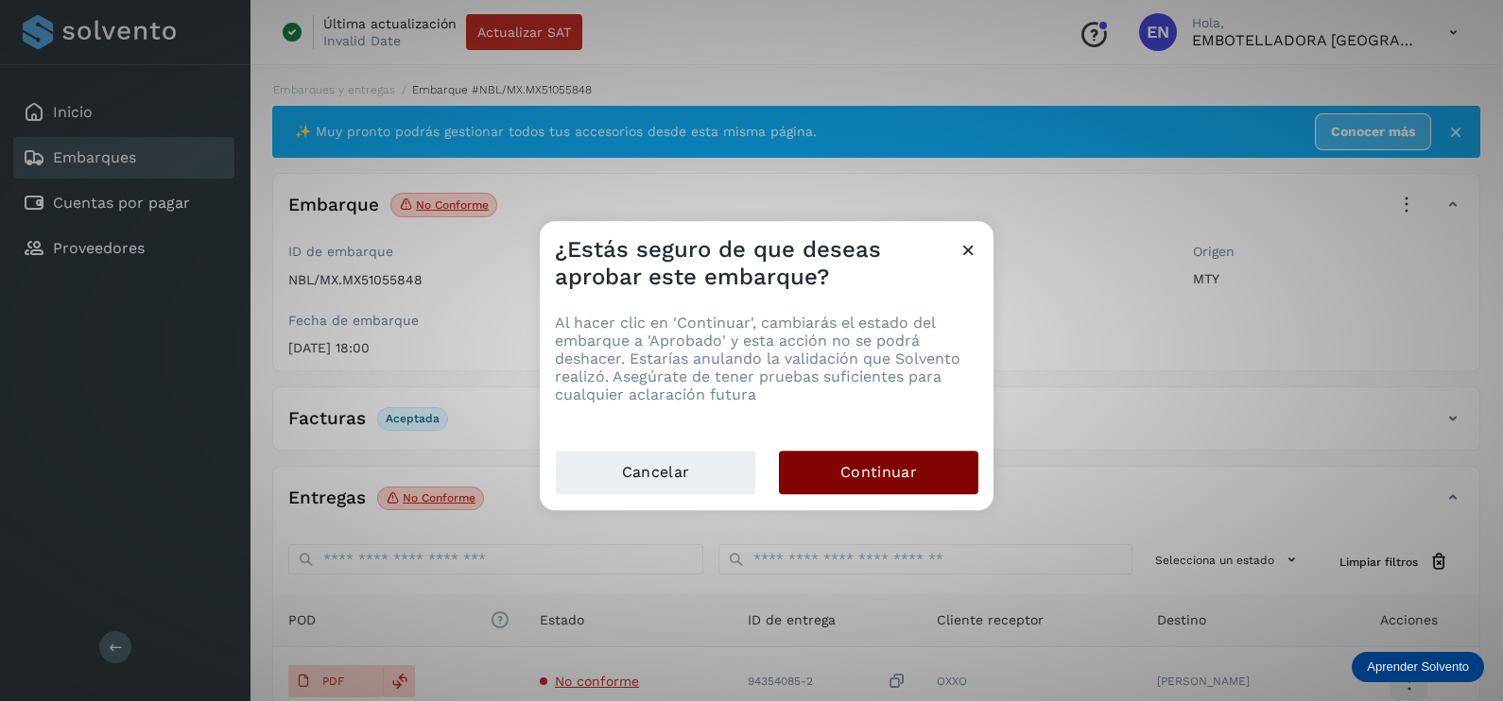
click at [968, 481] on button "Continuar" at bounding box center [878, 472] width 199 height 43
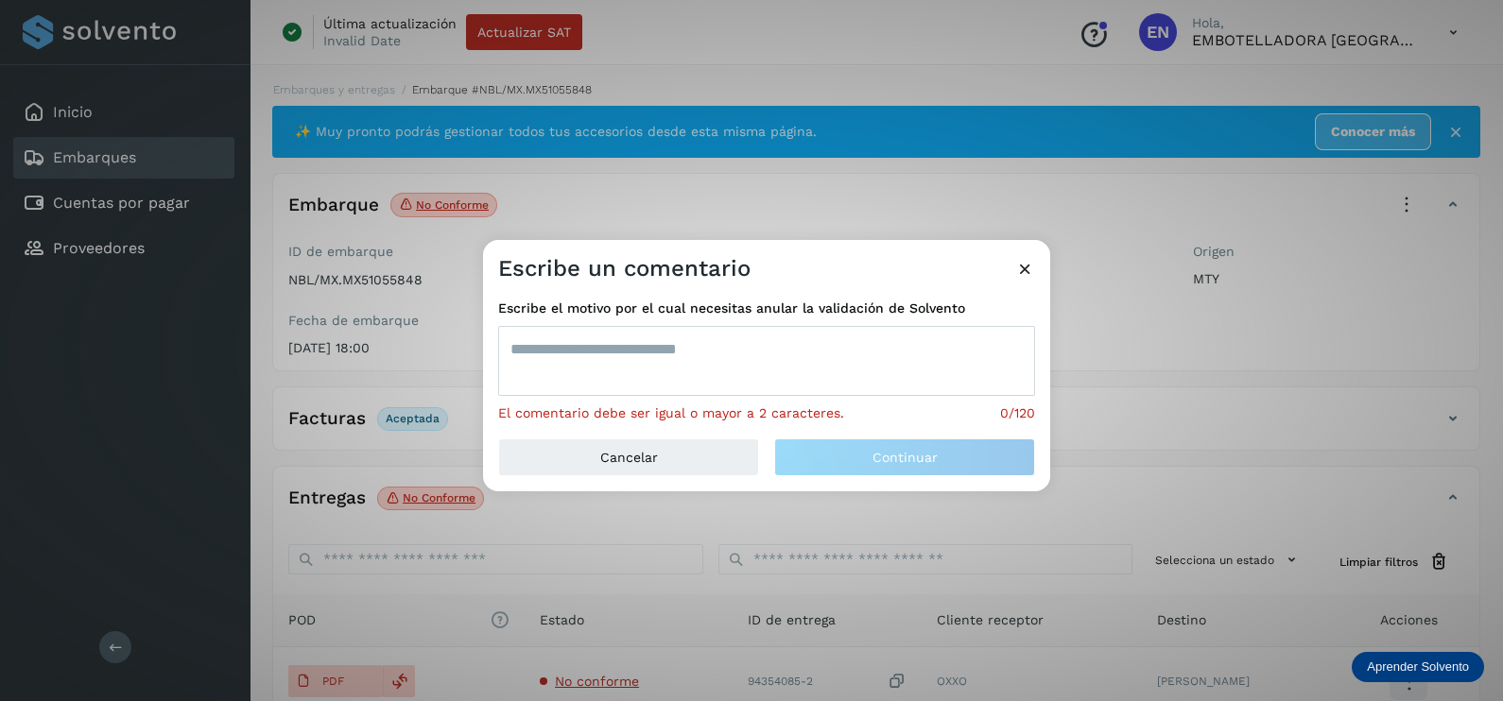
drag, startPoint x: 762, startPoint y: 344, endPoint x: 756, endPoint y: 335, distance: 10.2
click at [758, 337] on textarea at bounding box center [766, 361] width 537 height 70
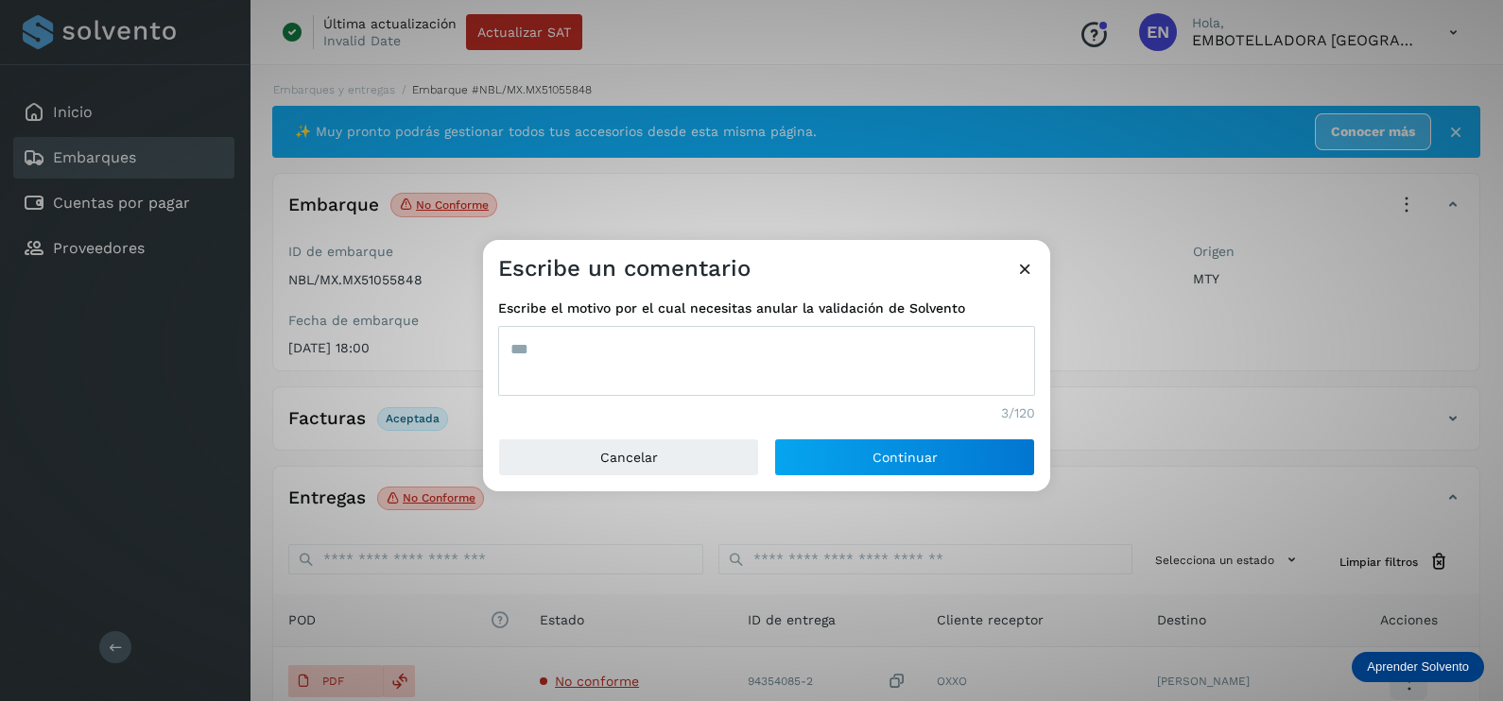
type textarea "***"
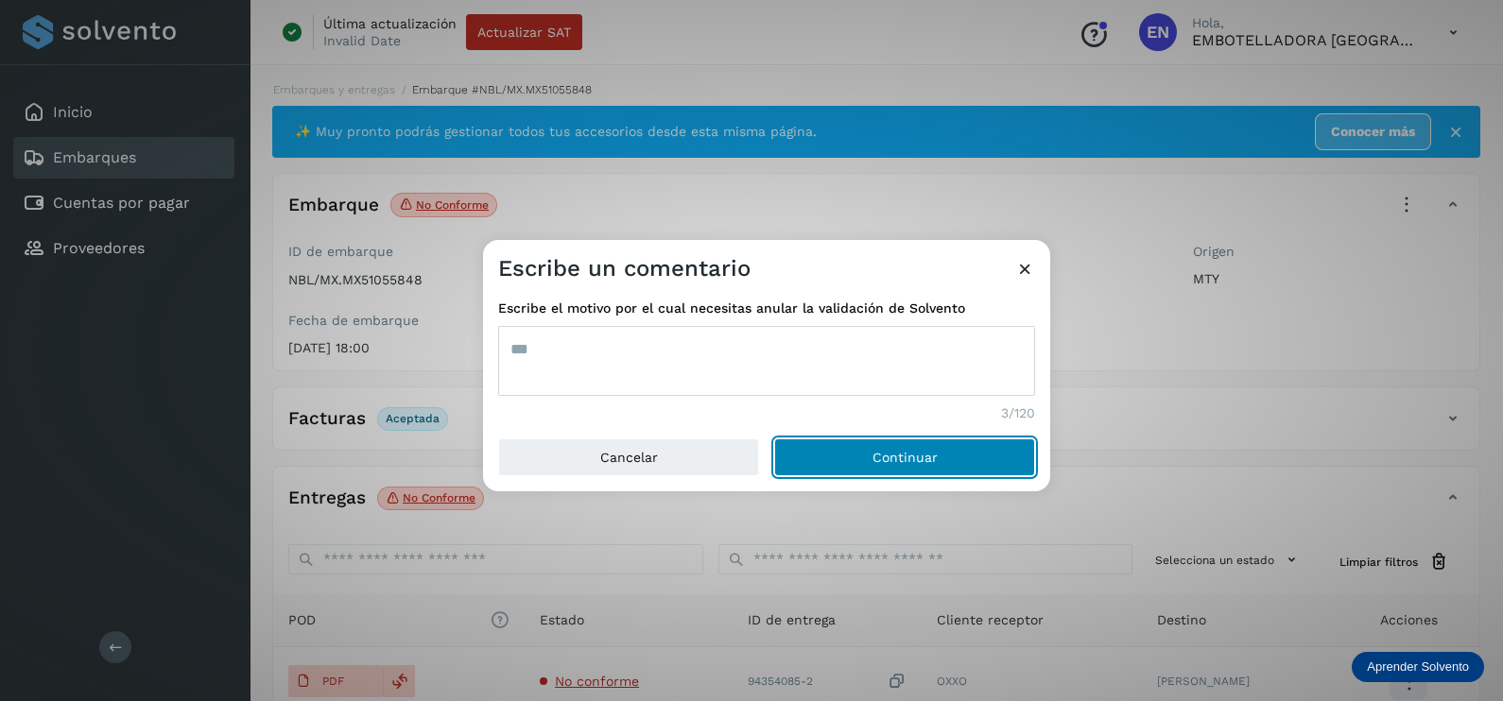
click at [774, 438] on button "Continuar" at bounding box center [904, 457] width 261 height 38
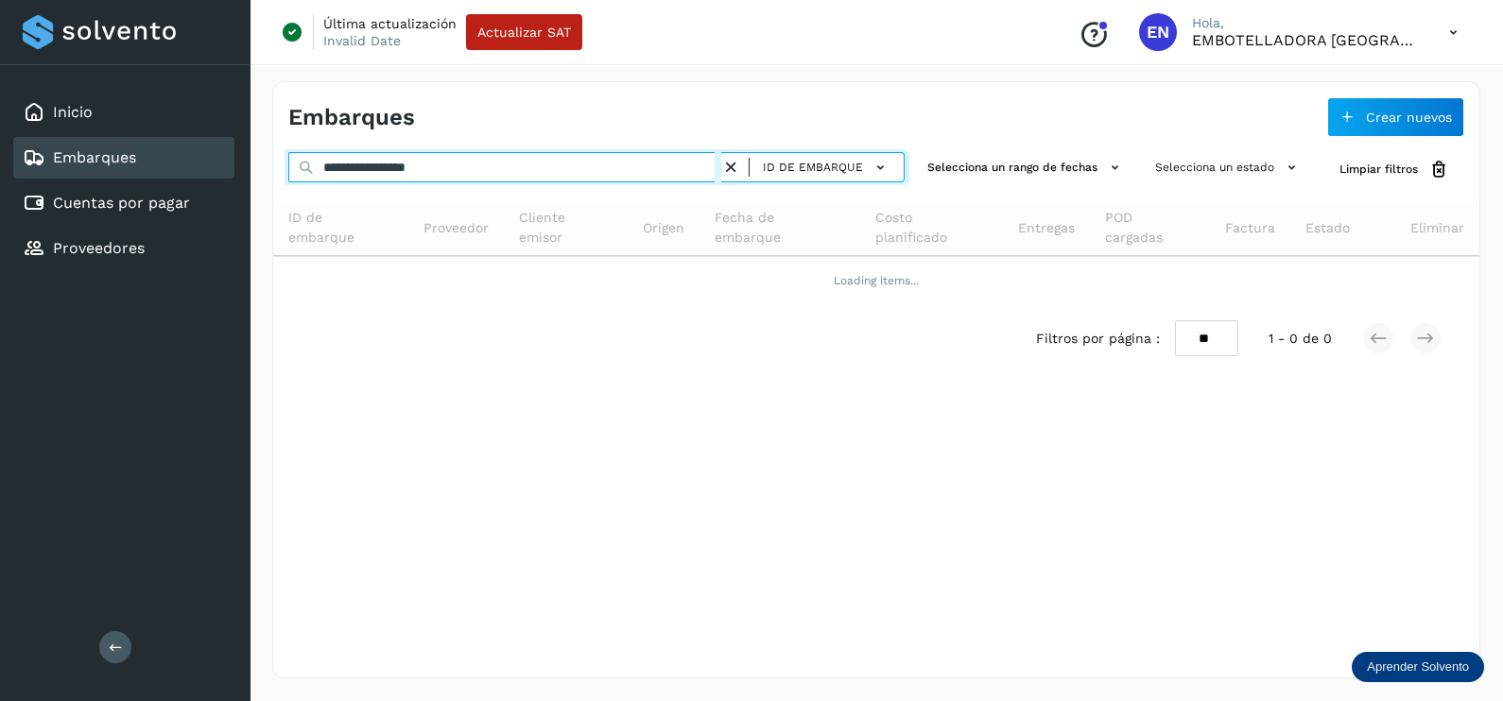
drag, startPoint x: 515, startPoint y: 170, endPoint x: 156, endPoint y: 163, distance: 359.2
click at [159, 169] on div "**********" at bounding box center [751, 350] width 1503 height 701
paste input "text"
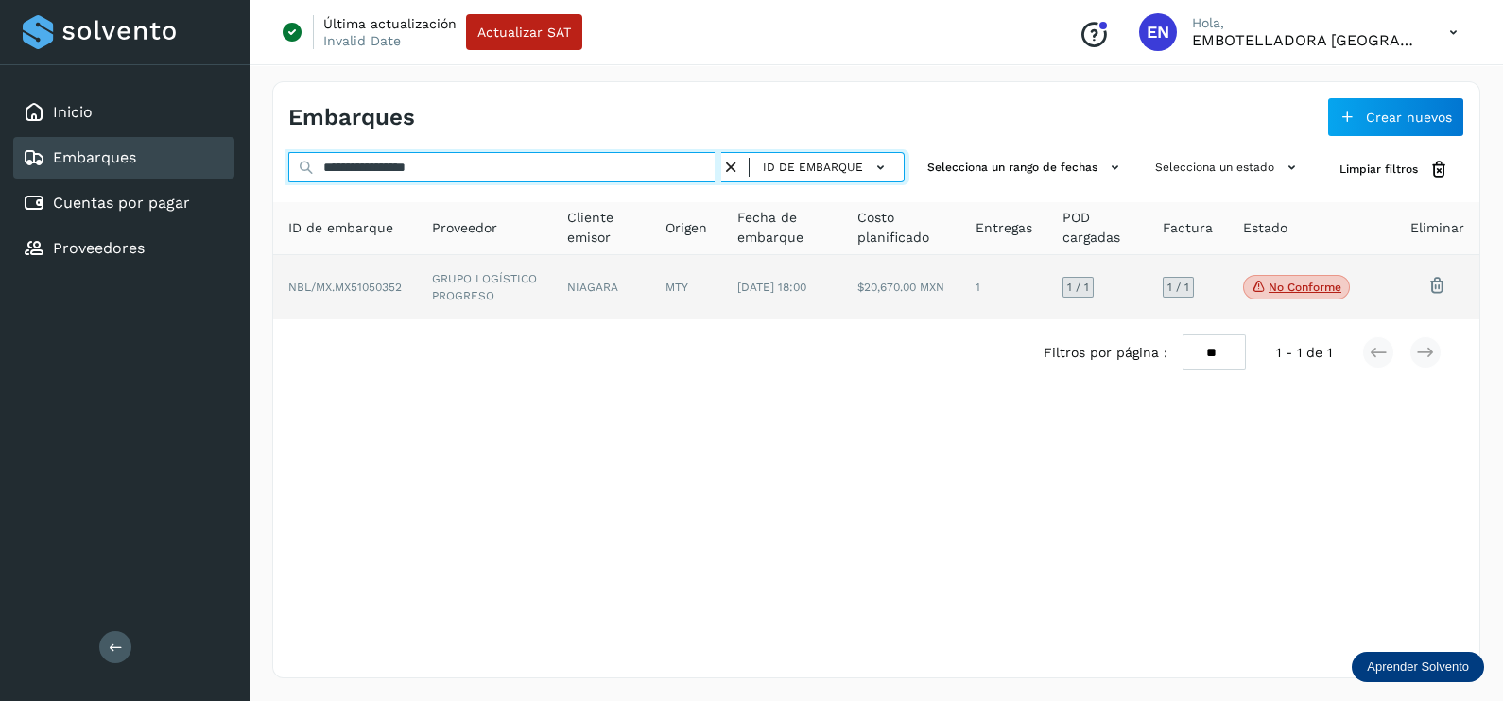
type input "**********"
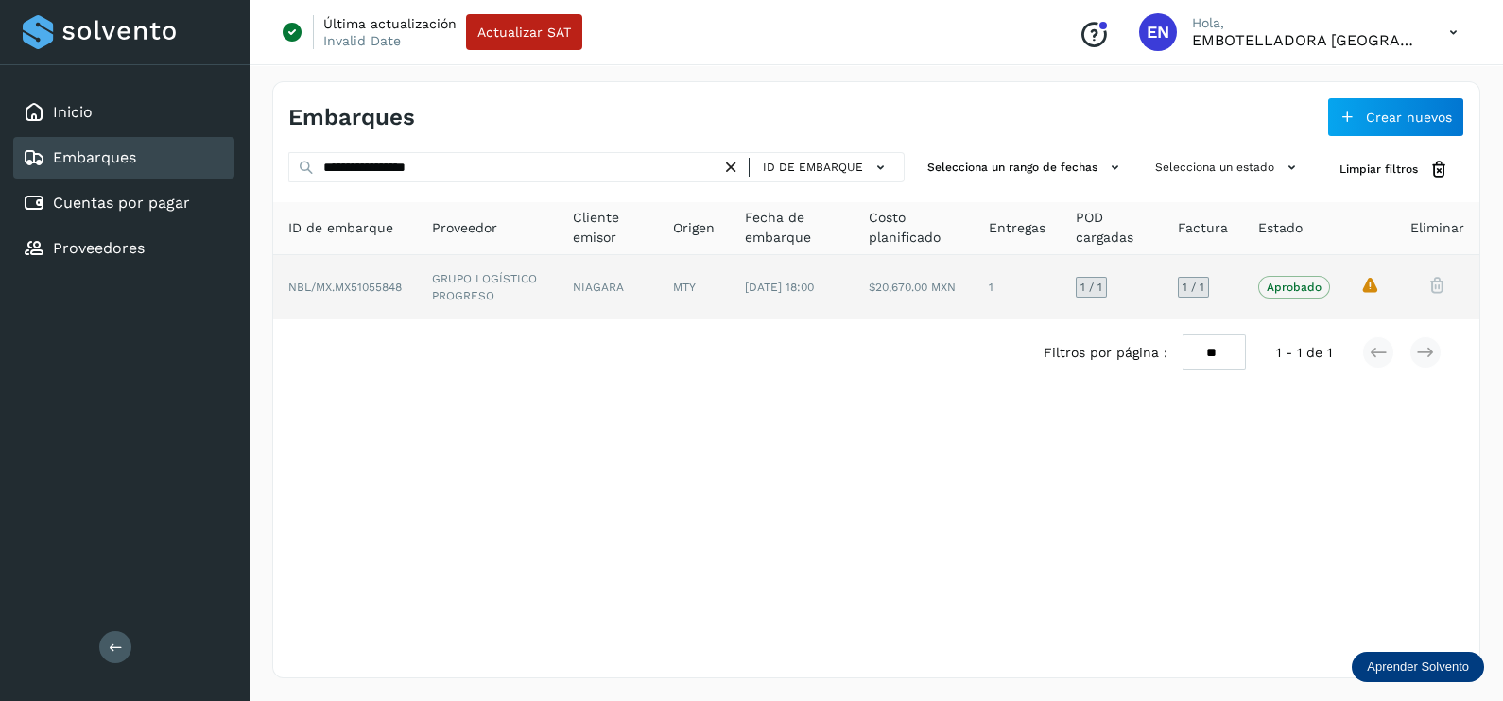
click at [558, 287] on td "GRUPO LOGÍSTICO PROGRESO" at bounding box center [608, 287] width 100 height 64
click at [650, 291] on td "NIAGARA" at bounding box center [686, 287] width 72 height 64
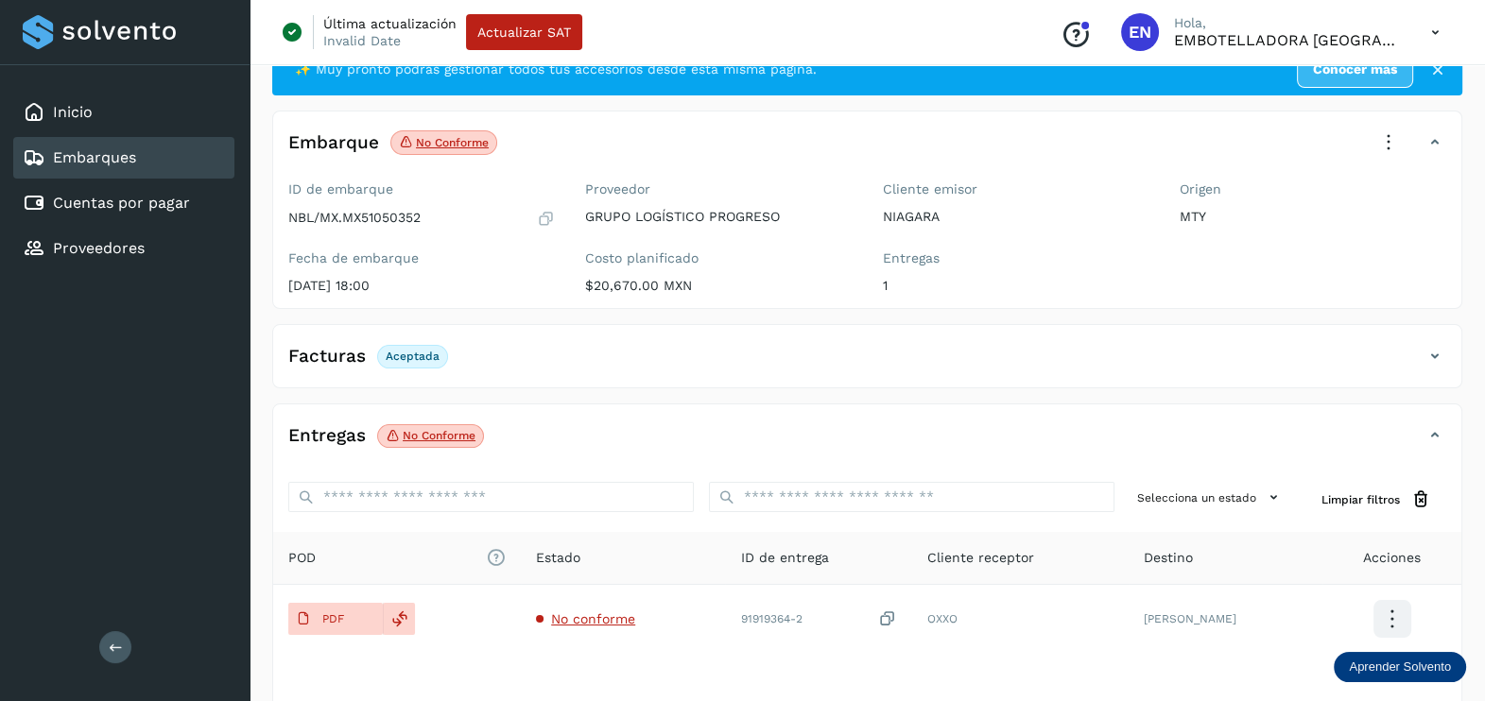
scroll to position [197, 0]
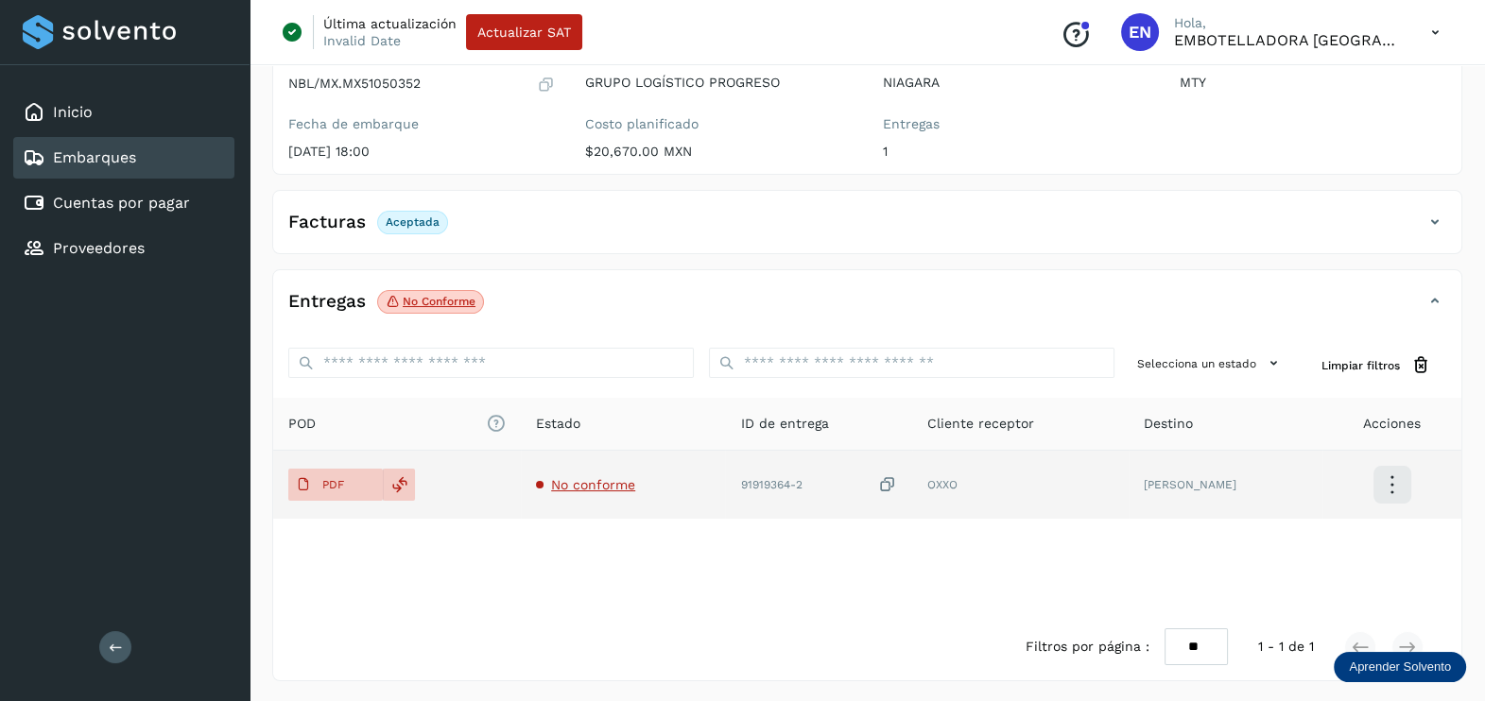
click at [624, 488] on span "No conforme" at bounding box center [593, 484] width 84 height 15
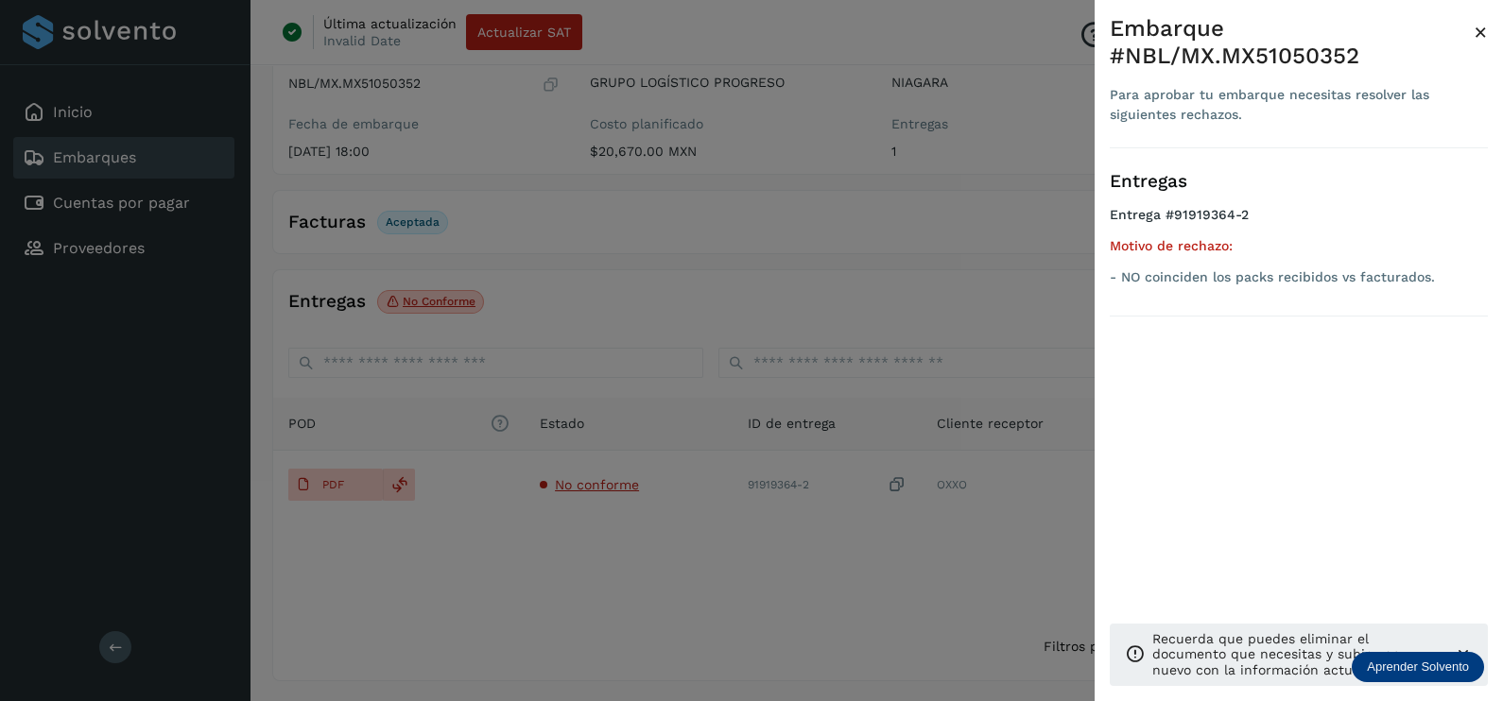
click at [714, 615] on div at bounding box center [751, 350] width 1503 height 701
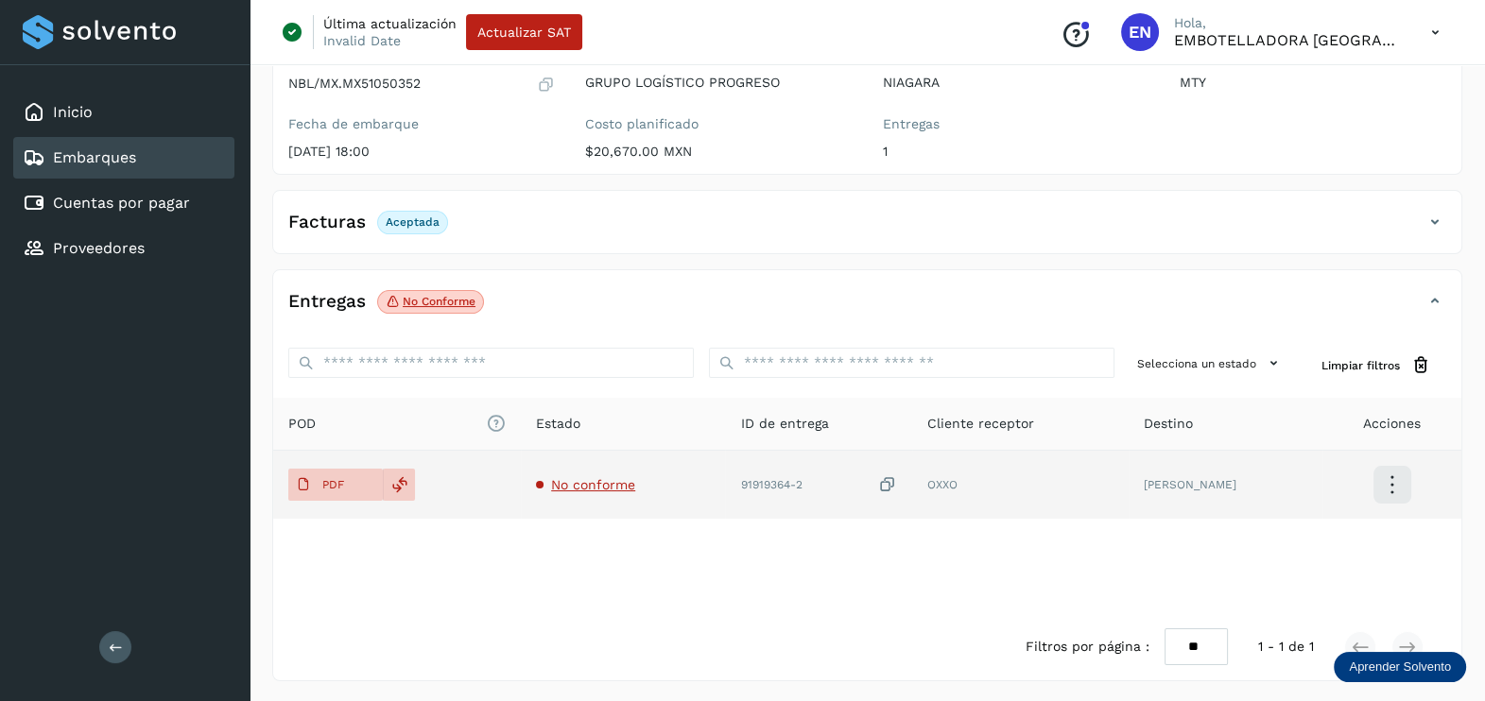
click at [897, 482] on icon at bounding box center [887, 485] width 19 height 20
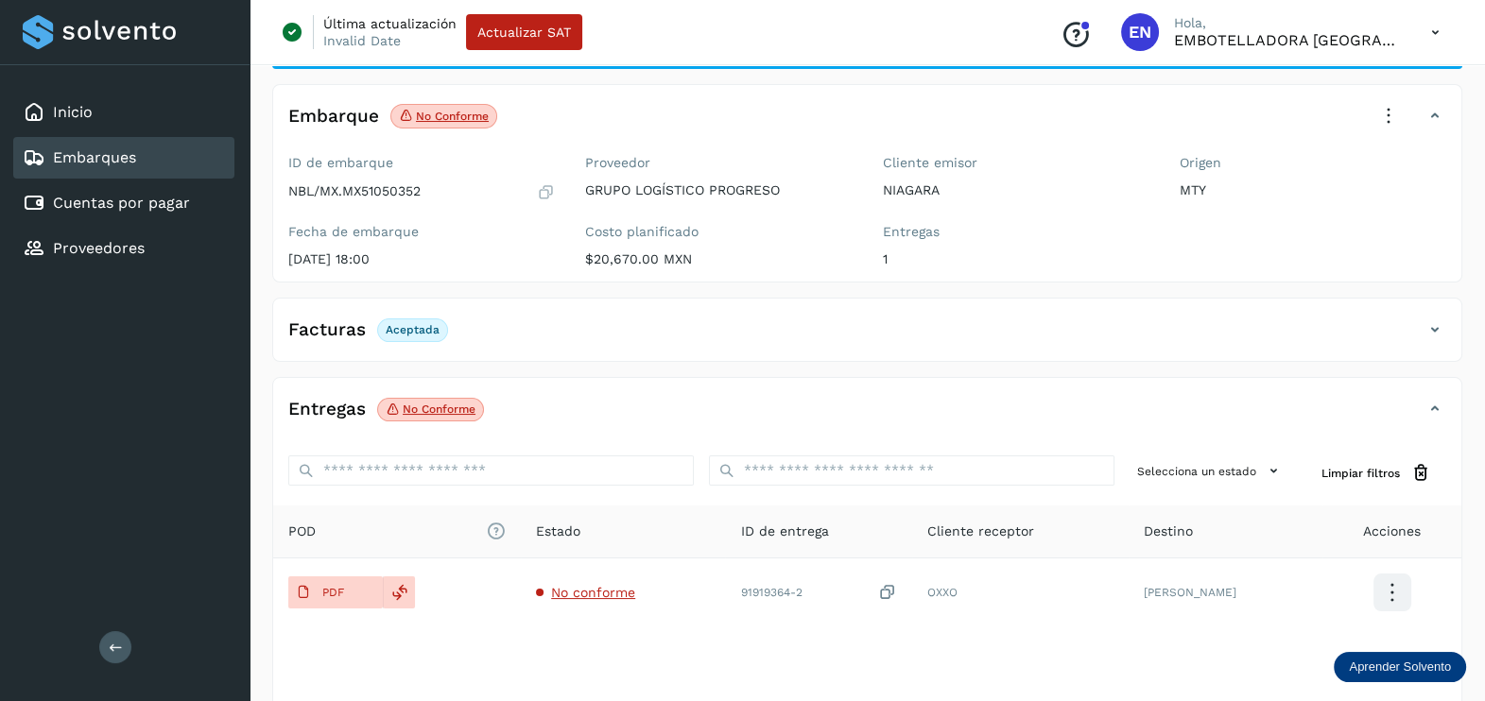
scroll to position [0, 0]
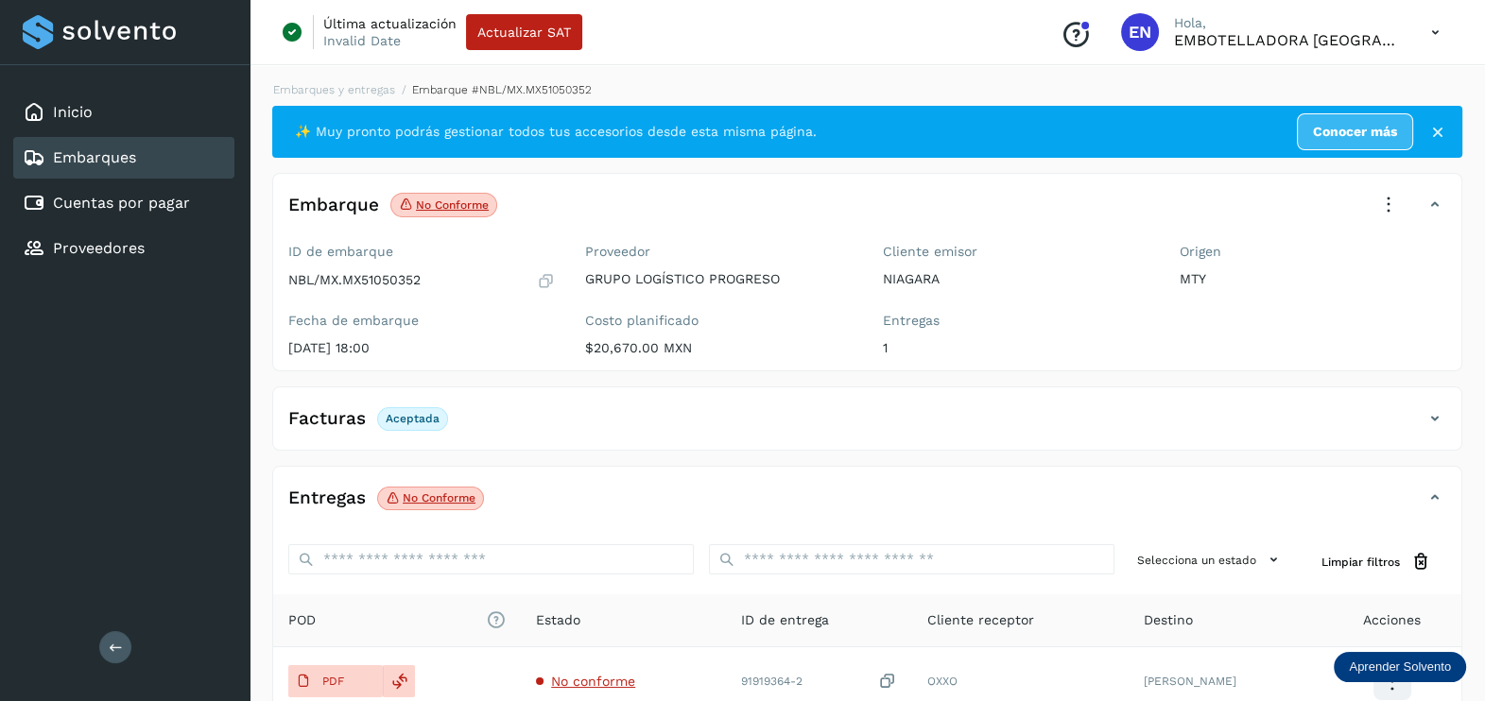
click at [1393, 207] on icon at bounding box center [1388, 205] width 42 height 42
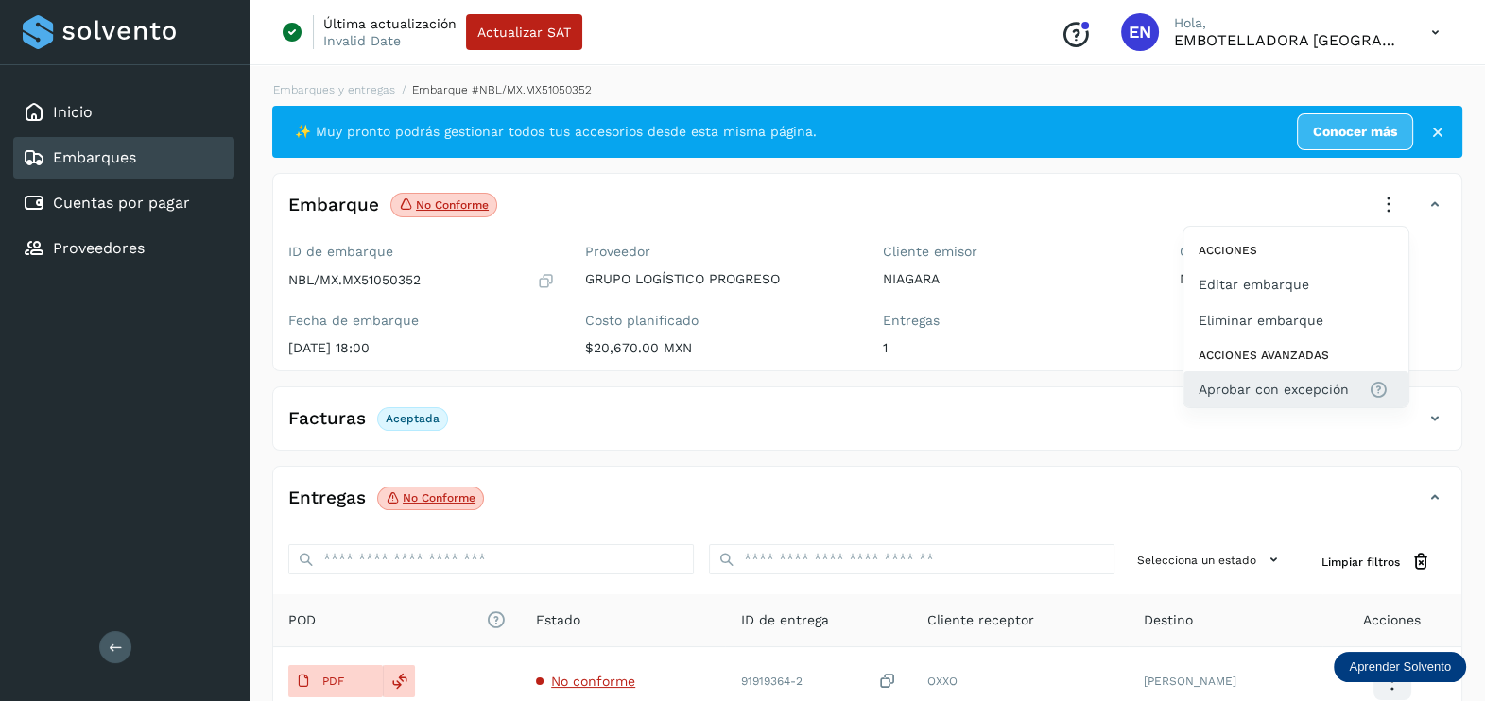
click at [1307, 395] on span "Aprobar con excepción" at bounding box center [1273, 389] width 150 height 21
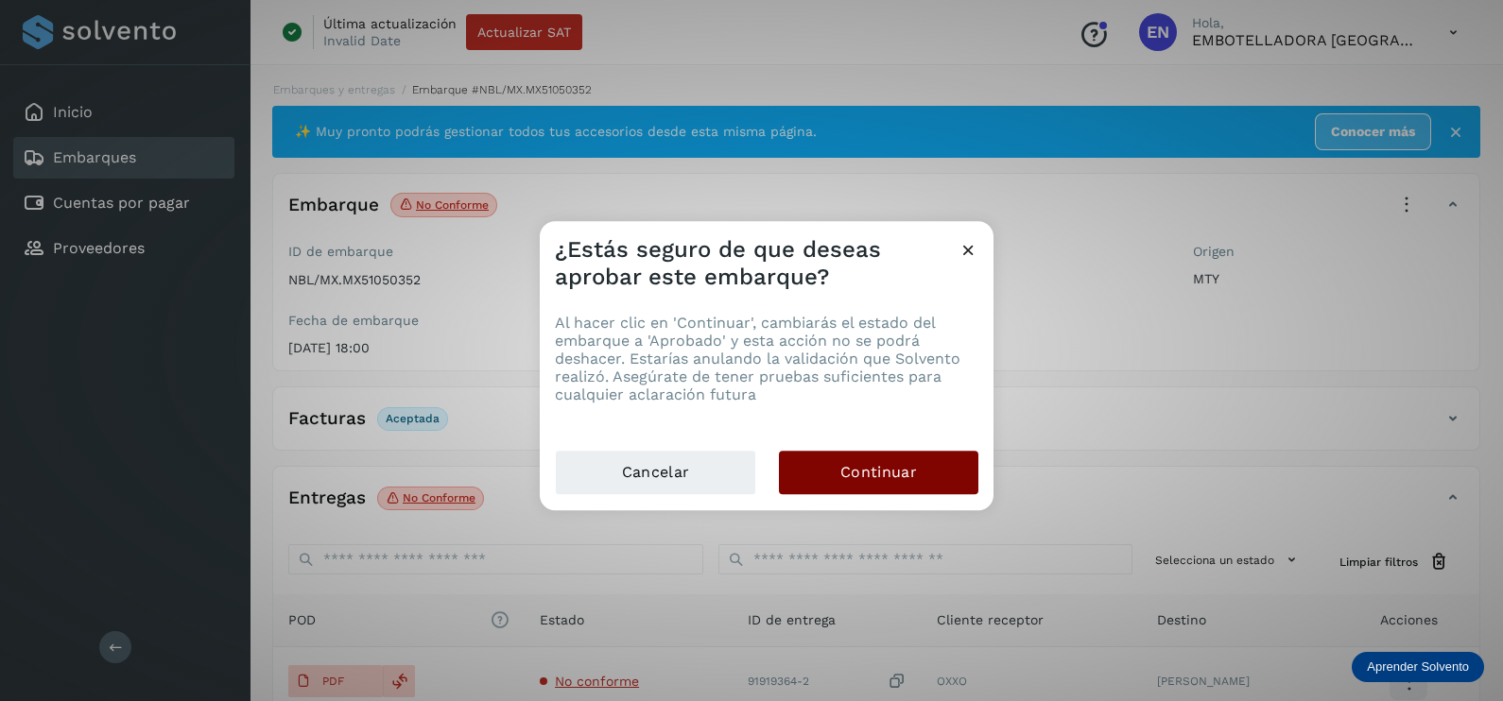
click at [886, 467] on span "Continuar" at bounding box center [878, 472] width 77 height 21
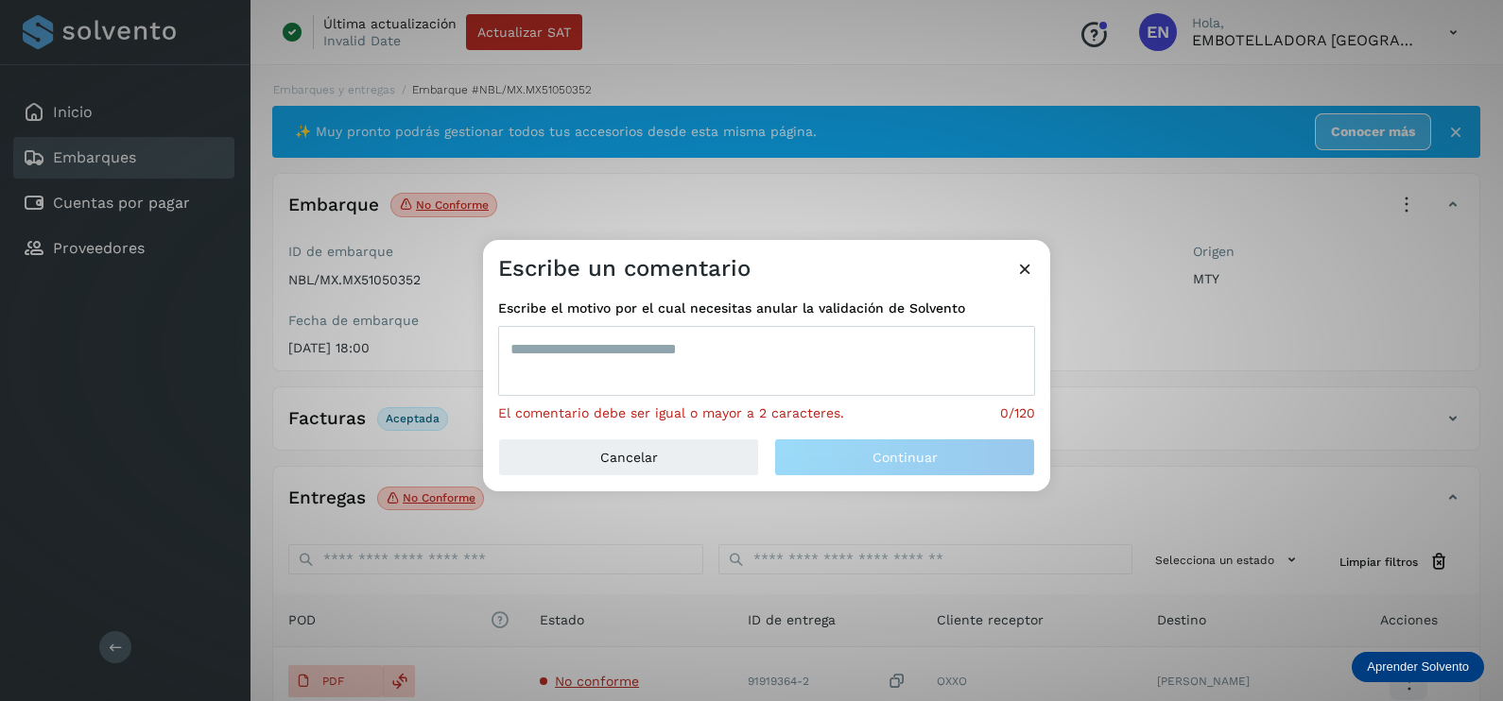
click at [566, 338] on textarea at bounding box center [766, 361] width 537 height 70
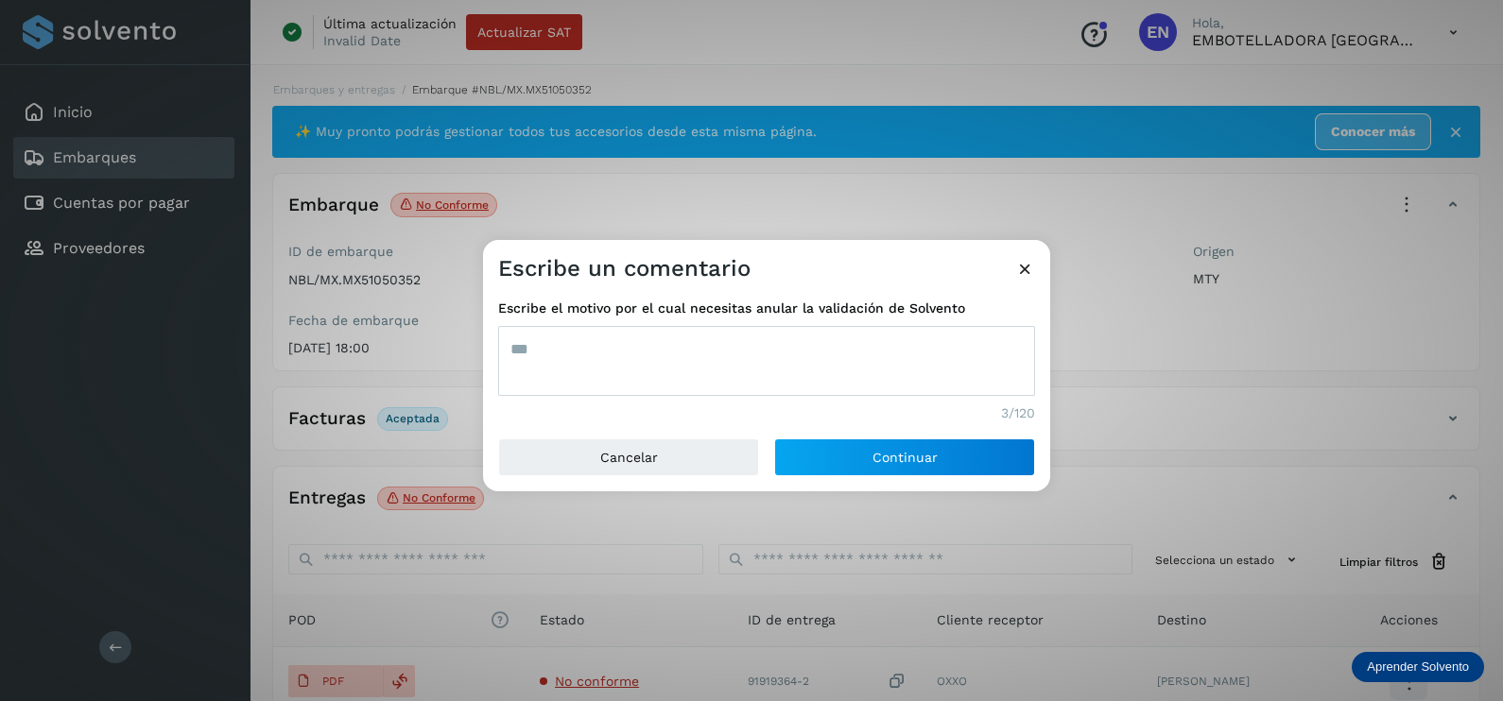
type textarea "***"
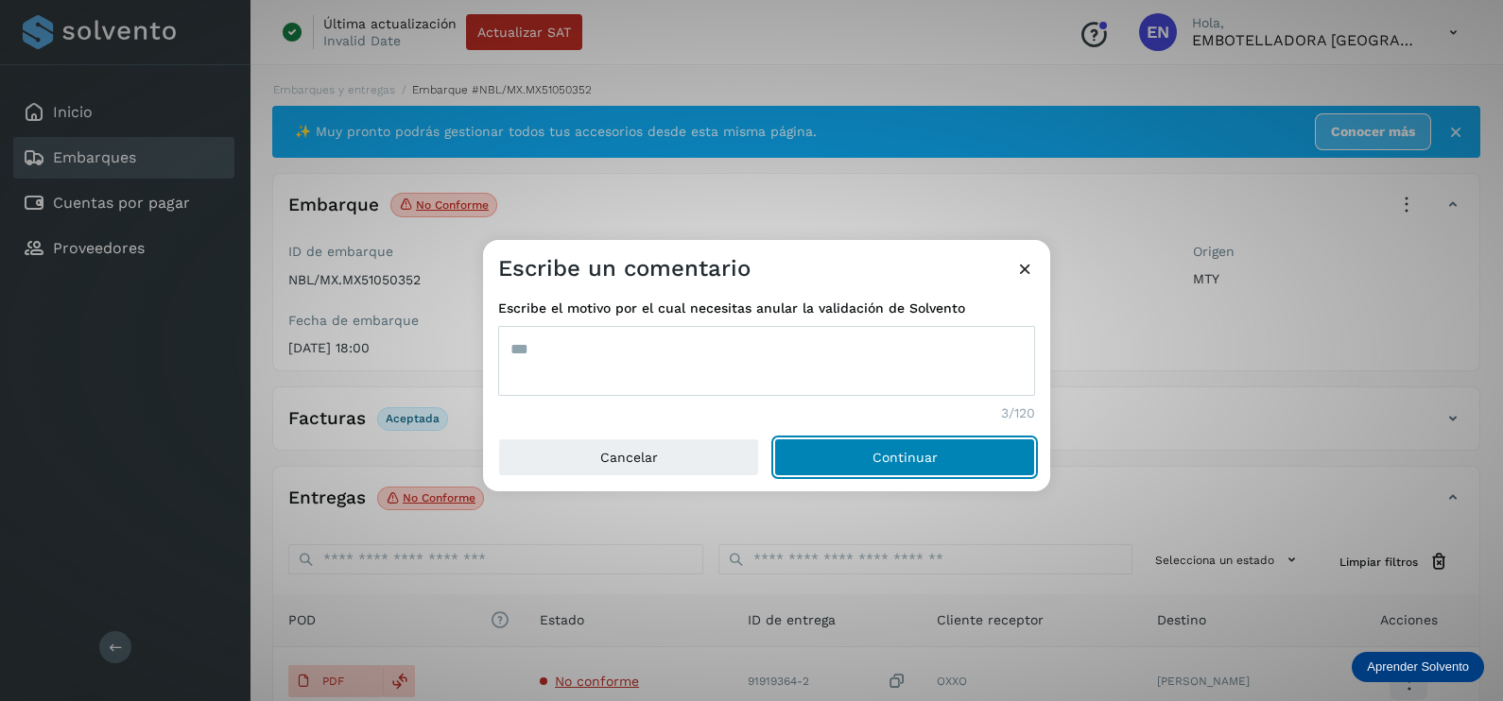
click at [774, 438] on button "Continuar" at bounding box center [904, 457] width 261 height 38
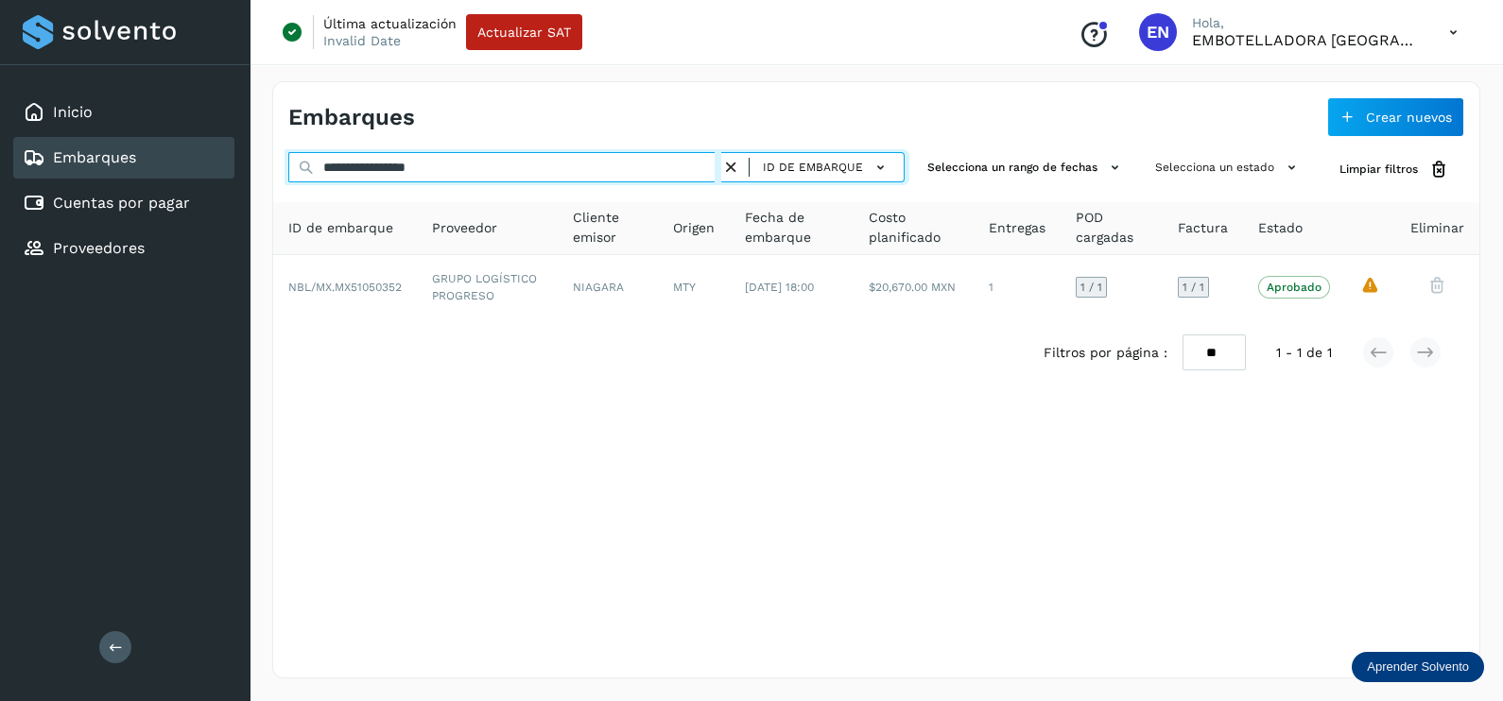
drag, startPoint x: 555, startPoint y: 168, endPoint x: 178, endPoint y: 167, distance: 377.1
click at [178, 167] on div "**********" at bounding box center [751, 350] width 1503 height 701
paste input "text"
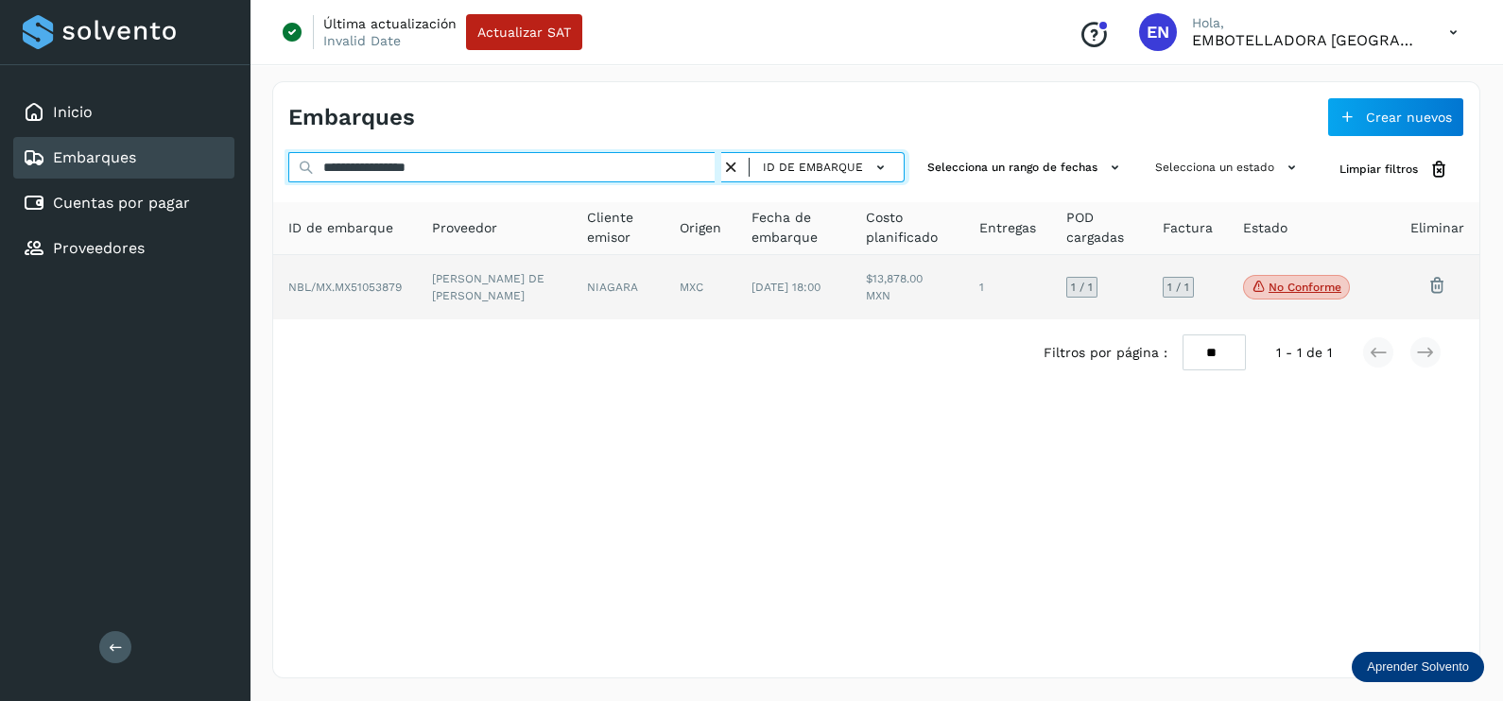
type input "**********"
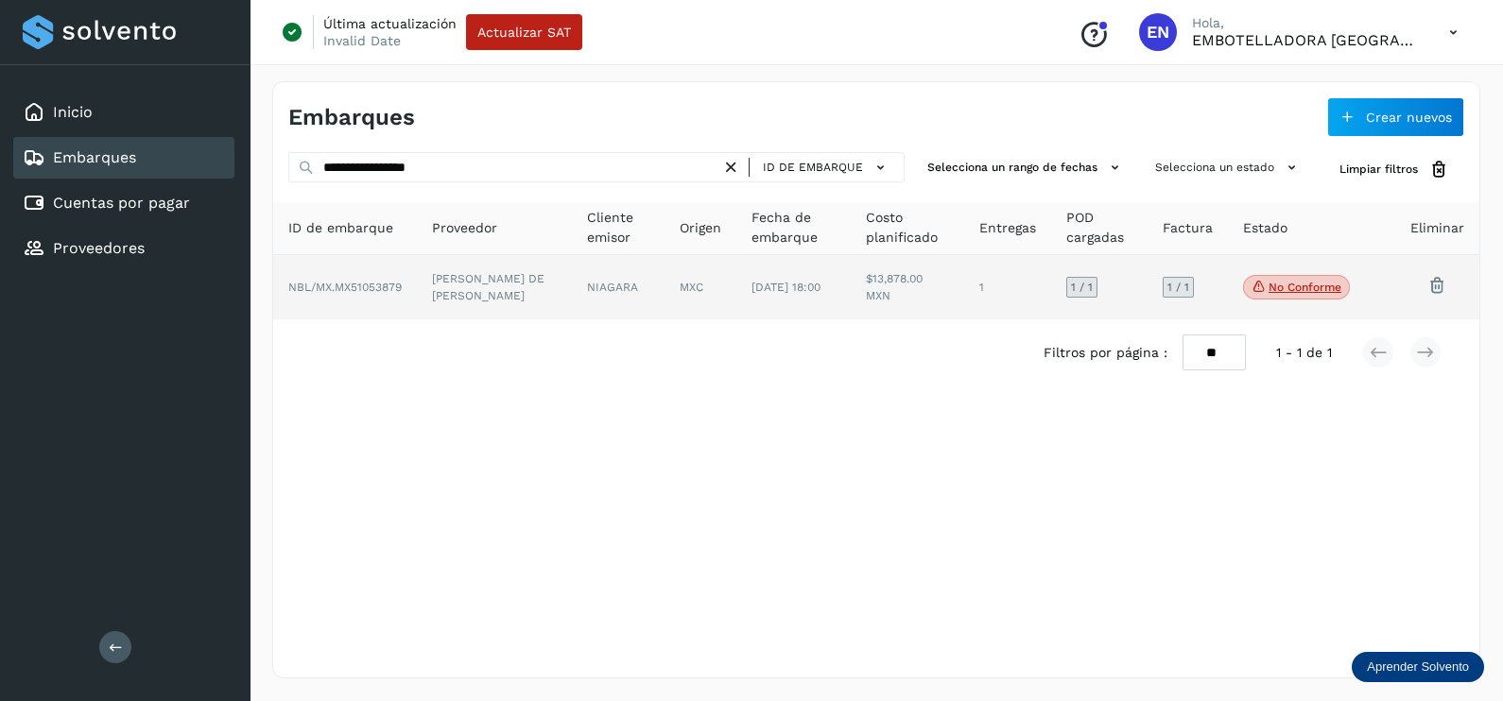
click at [736, 315] on td "MXC" at bounding box center [793, 287] width 114 height 64
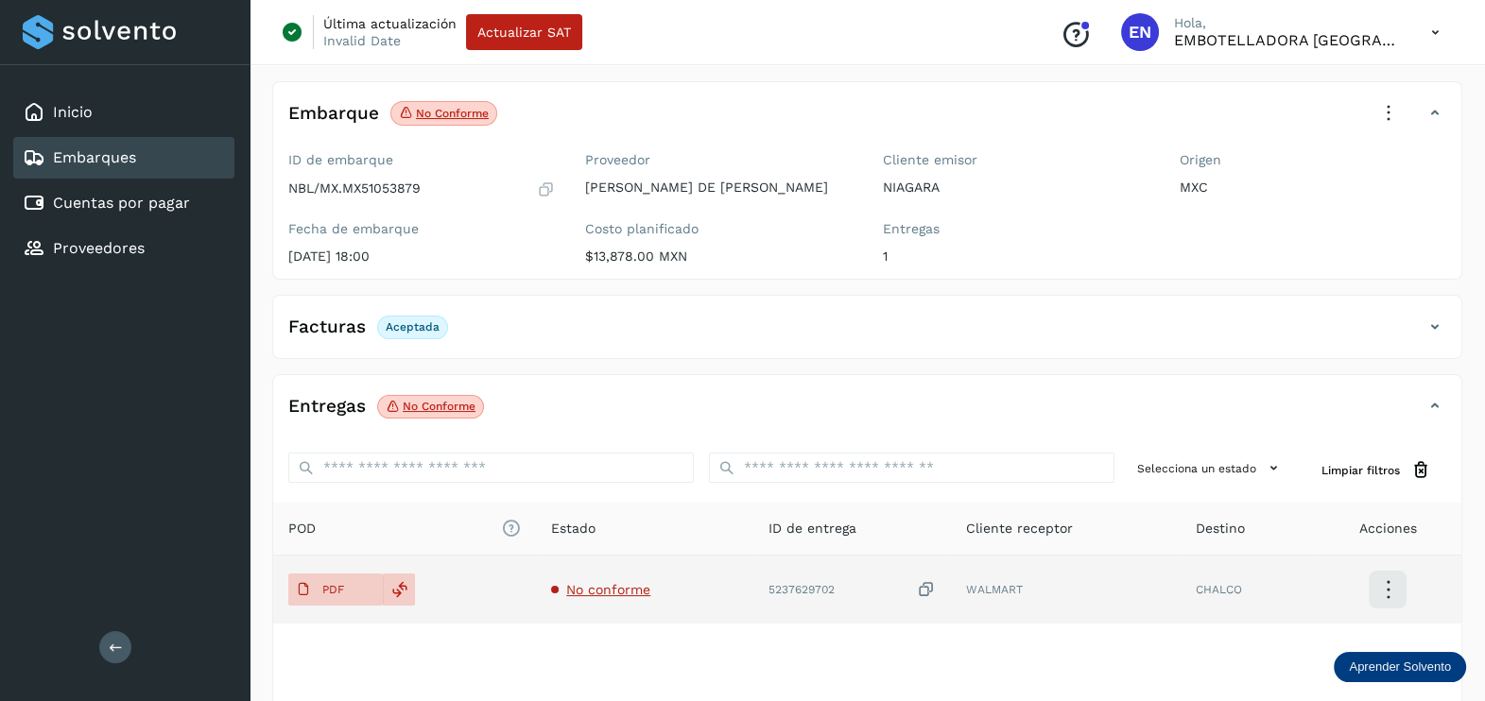
scroll to position [197, 0]
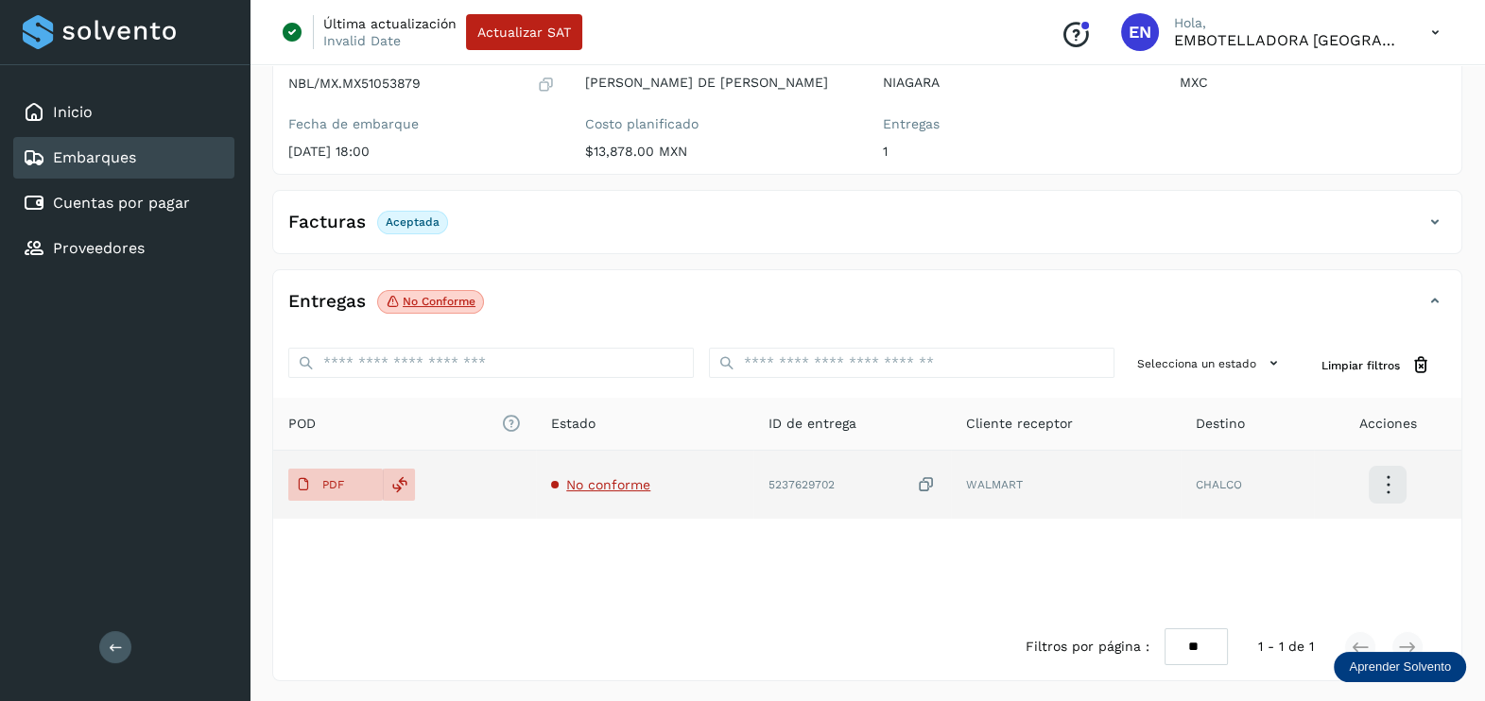
click at [620, 480] on span "No conforme" at bounding box center [608, 484] width 84 height 15
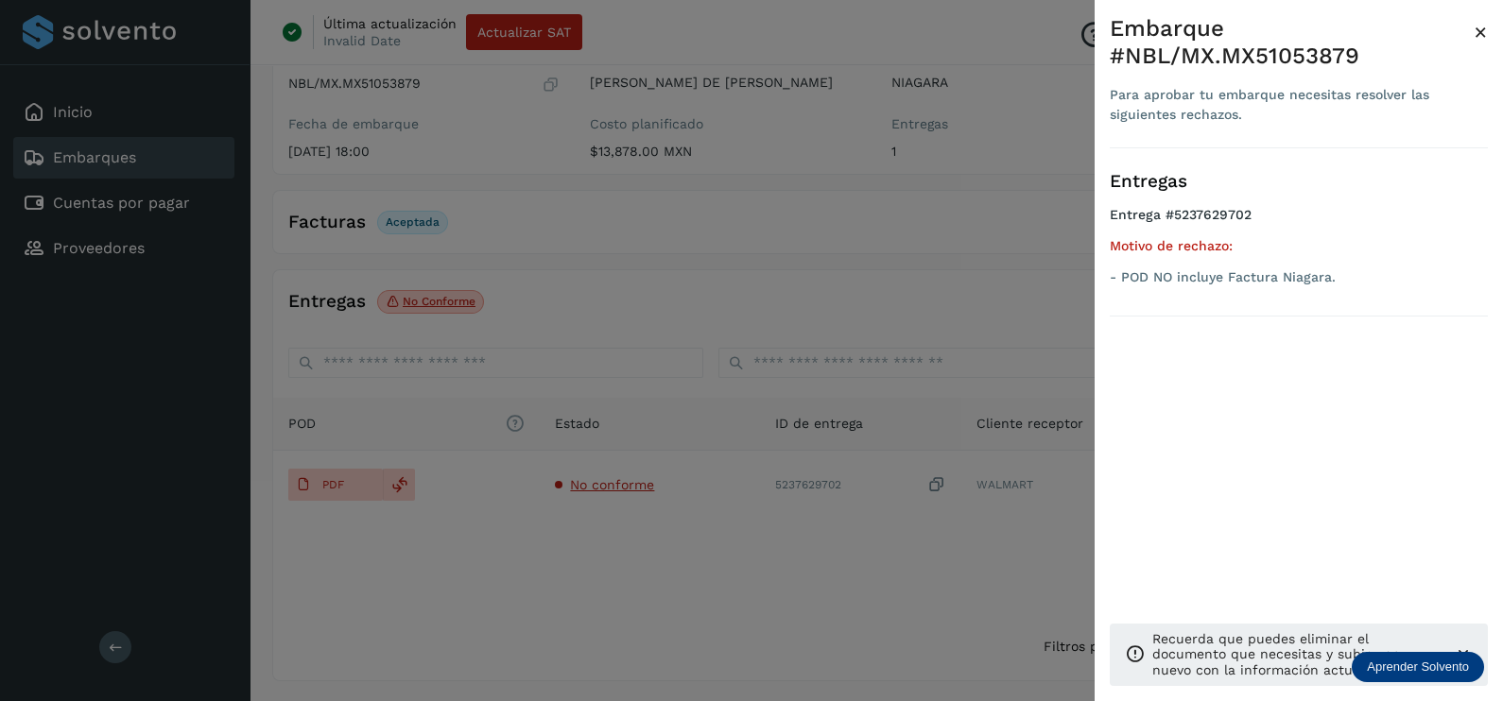
click at [782, 572] on div at bounding box center [751, 350] width 1503 height 701
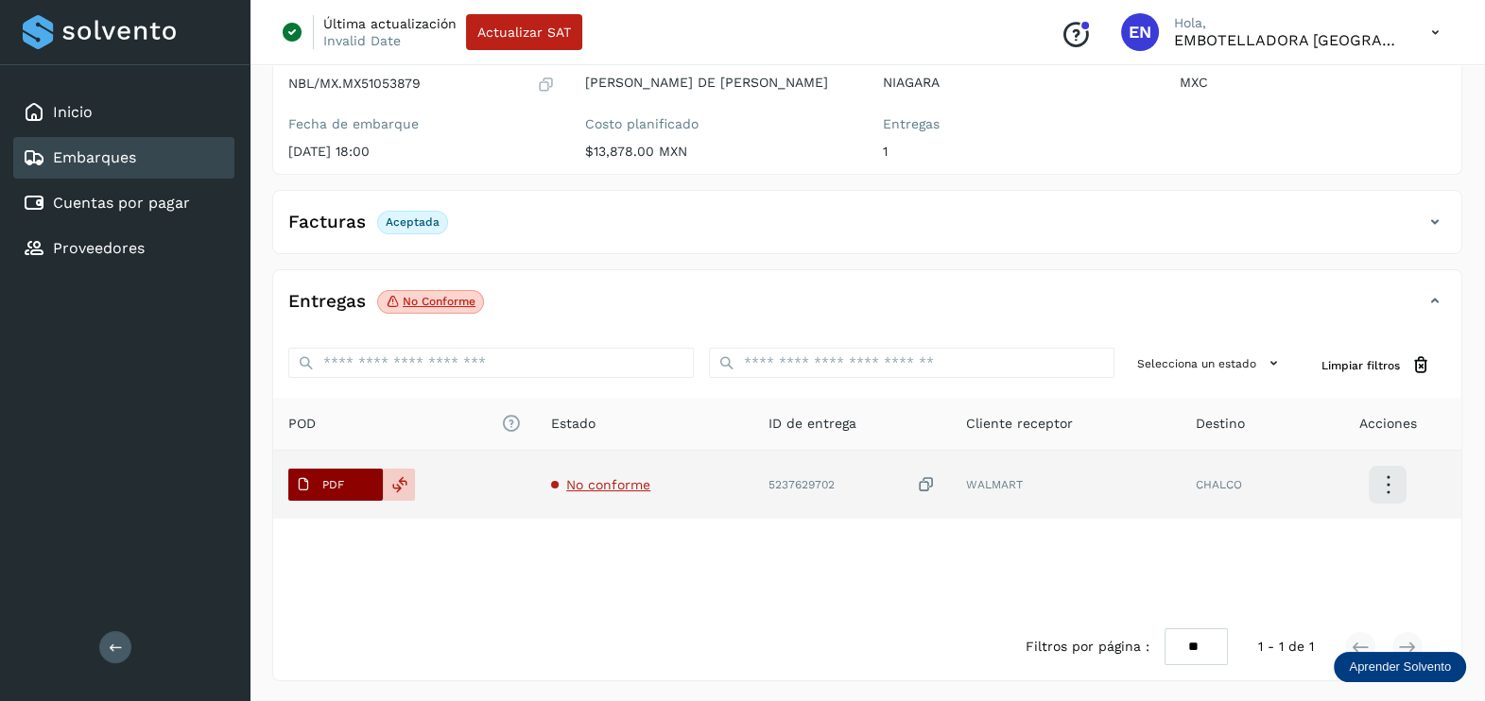
click at [335, 489] on p "PDF" at bounding box center [333, 484] width 22 height 13
click at [926, 481] on icon at bounding box center [926, 485] width 19 height 20
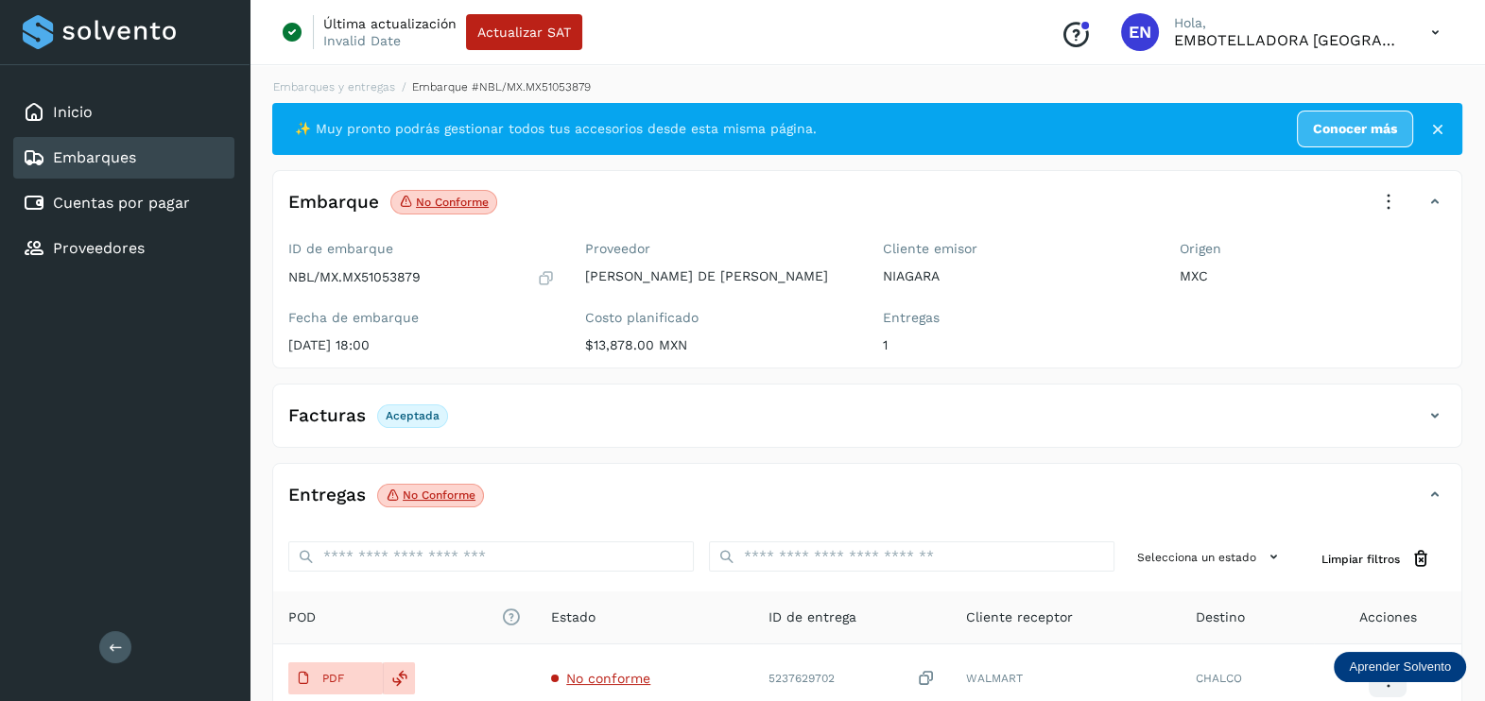
scroll to position [0, 0]
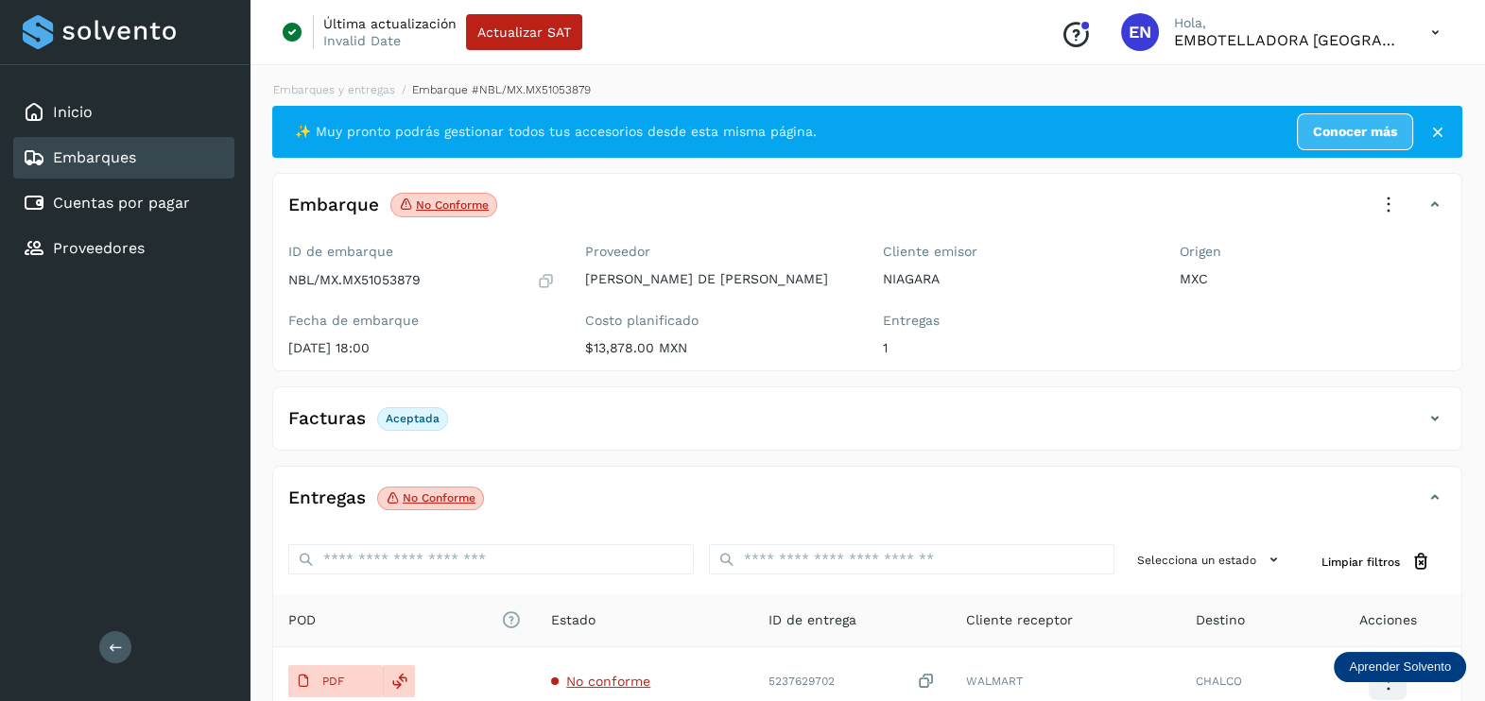
click at [1383, 195] on icon at bounding box center [1388, 205] width 42 height 42
click at [1286, 371] on button "Aprobar con excepción" at bounding box center [1295, 389] width 225 height 36
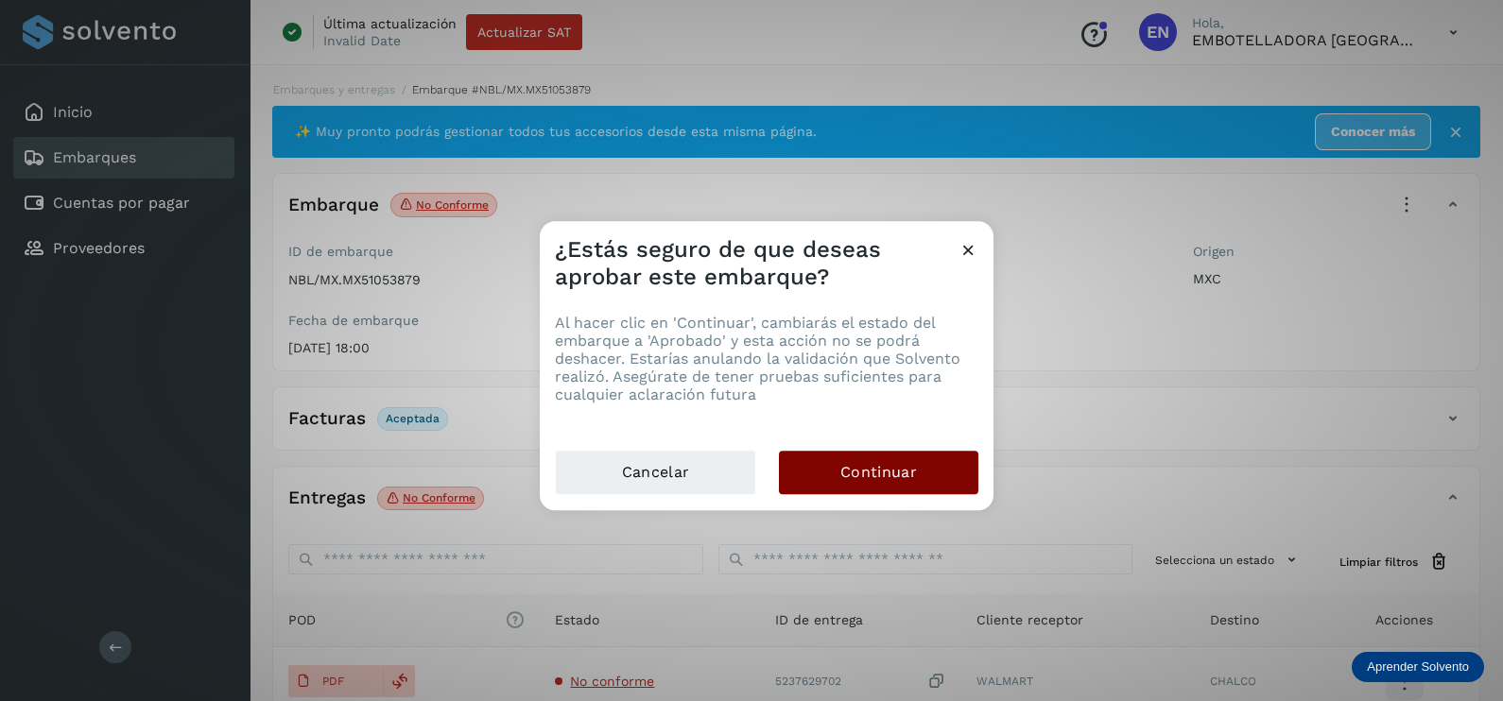
click at [856, 467] on span "Continuar" at bounding box center [878, 472] width 77 height 21
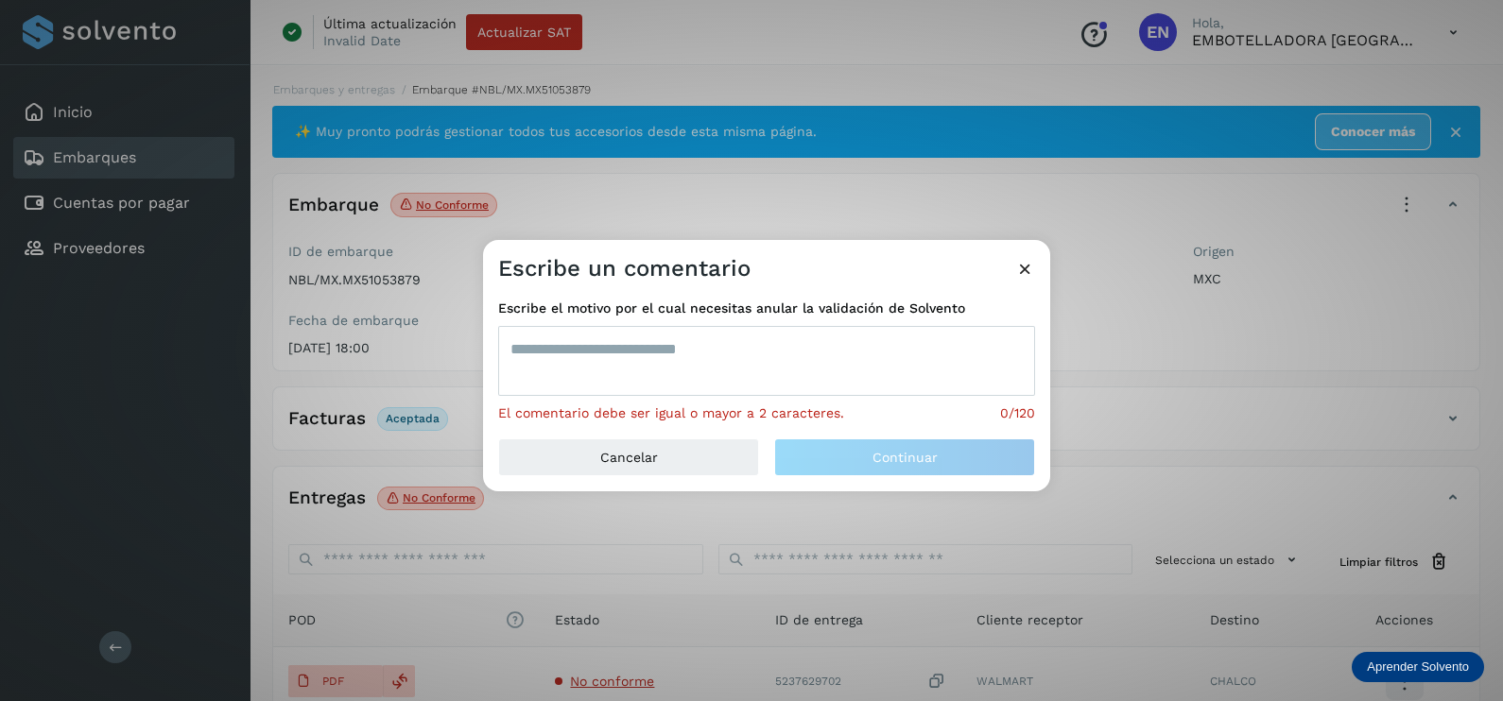
click at [765, 373] on textarea at bounding box center [766, 361] width 537 height 70
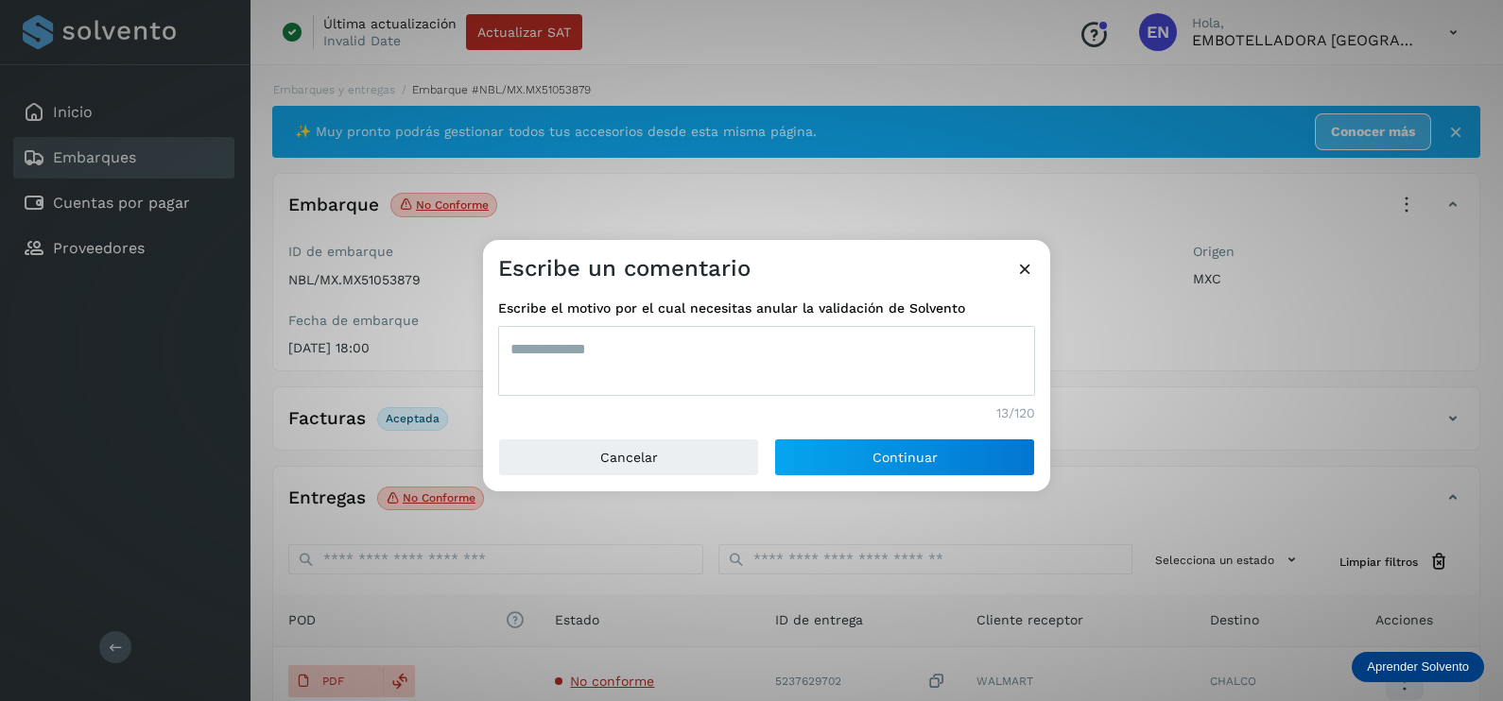
type textarea "**********"
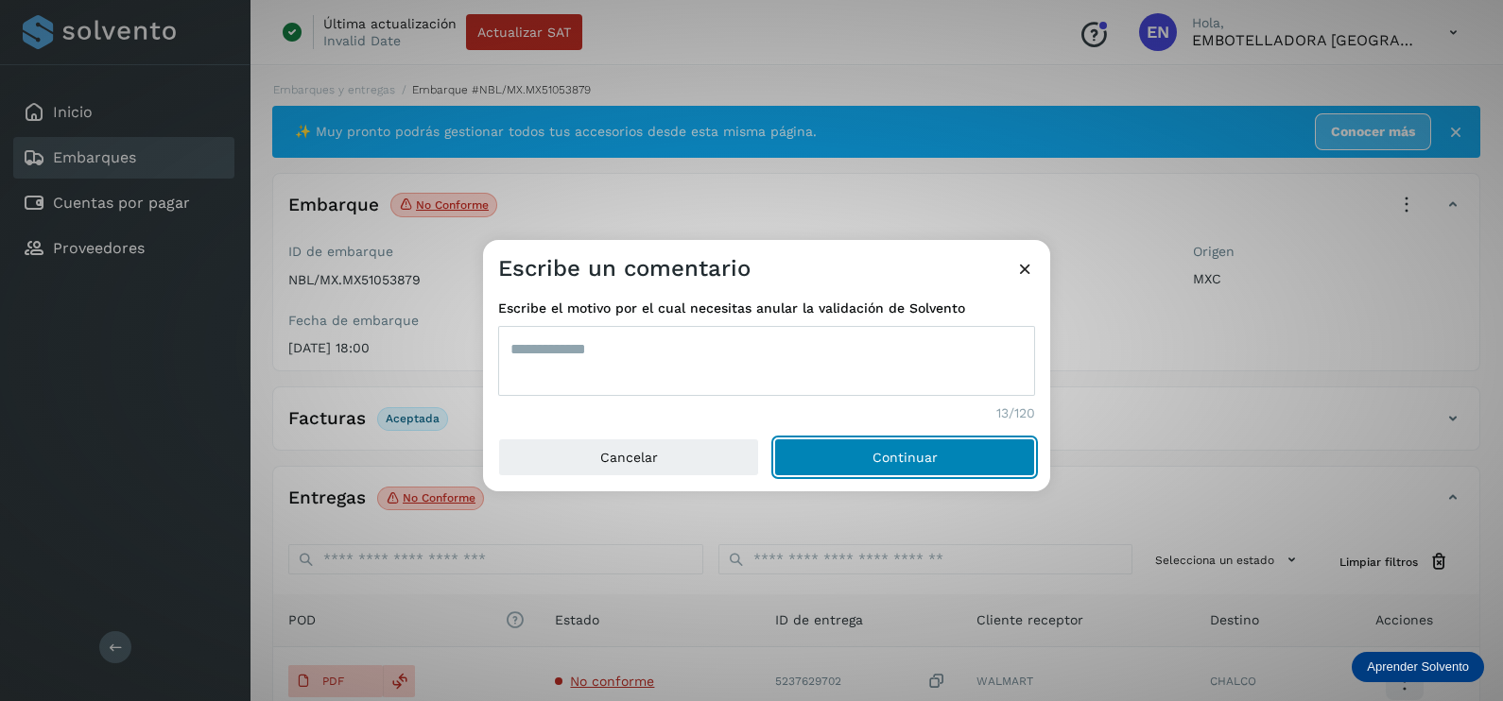
click at [774, 438] on button "Continuar" at bounding box center [904, 457] width 261 height 38
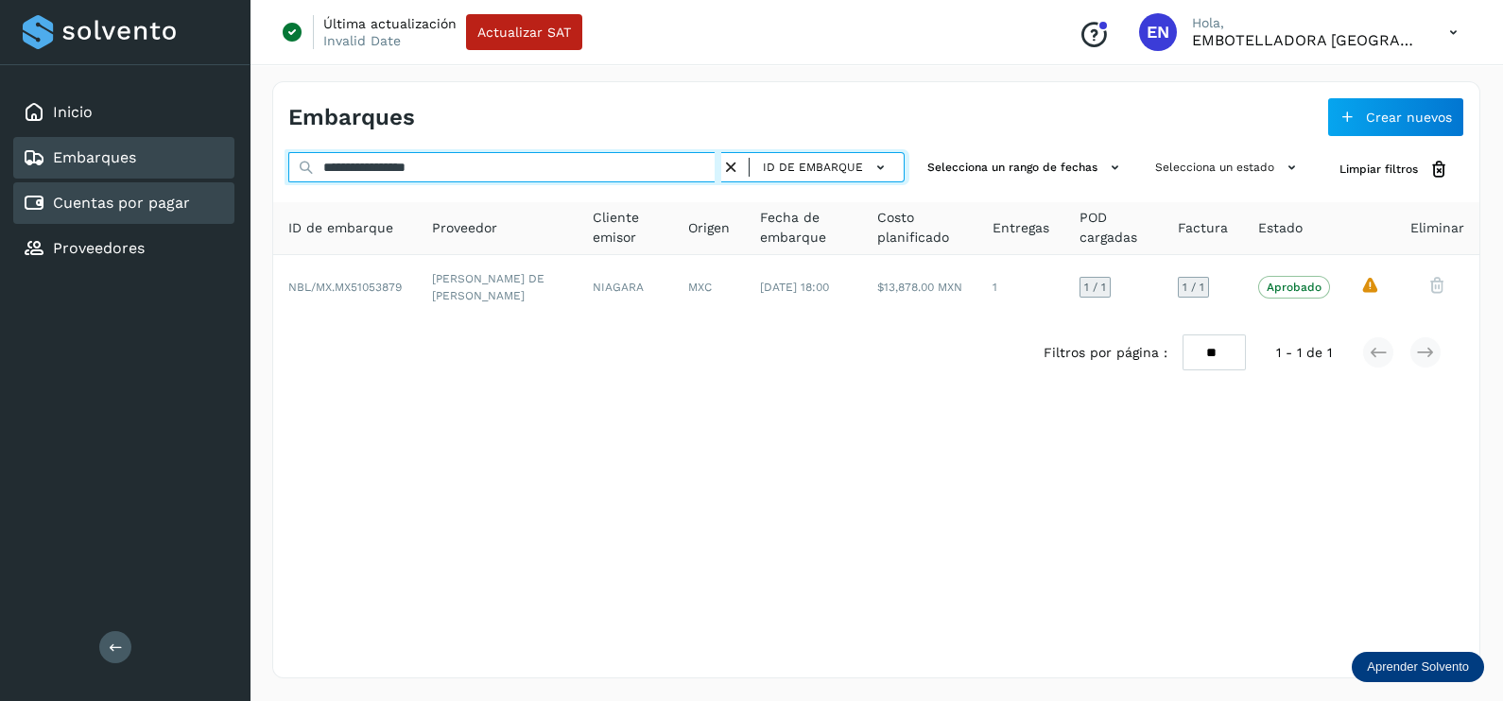
drag, startPoint x: 511, startPoint y: 162, endPoint x: 227, endPoint y: 185, distance: 285.4
click at [227, 185] on div "**********" at bounding box center [751, 350] width 1503 height 701
paste input "text"
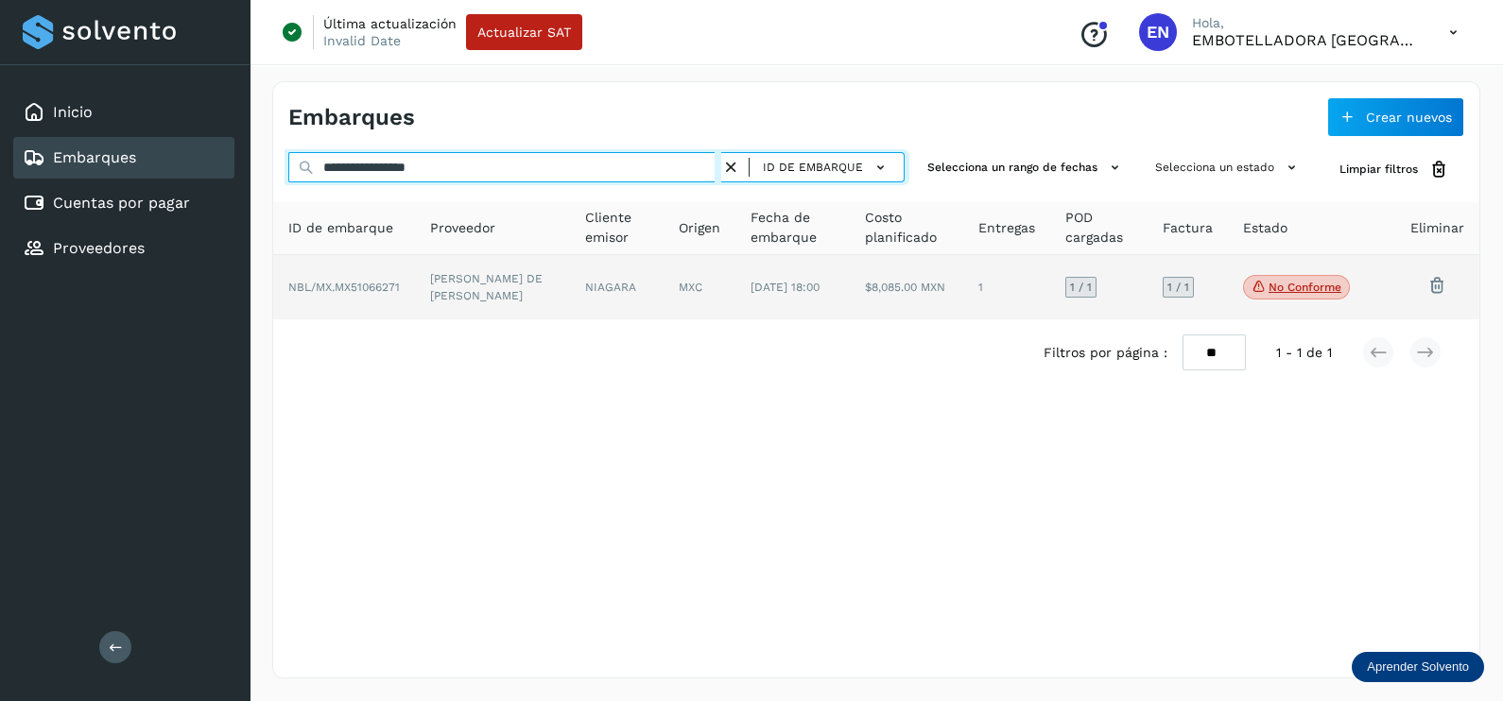
type input "**********"
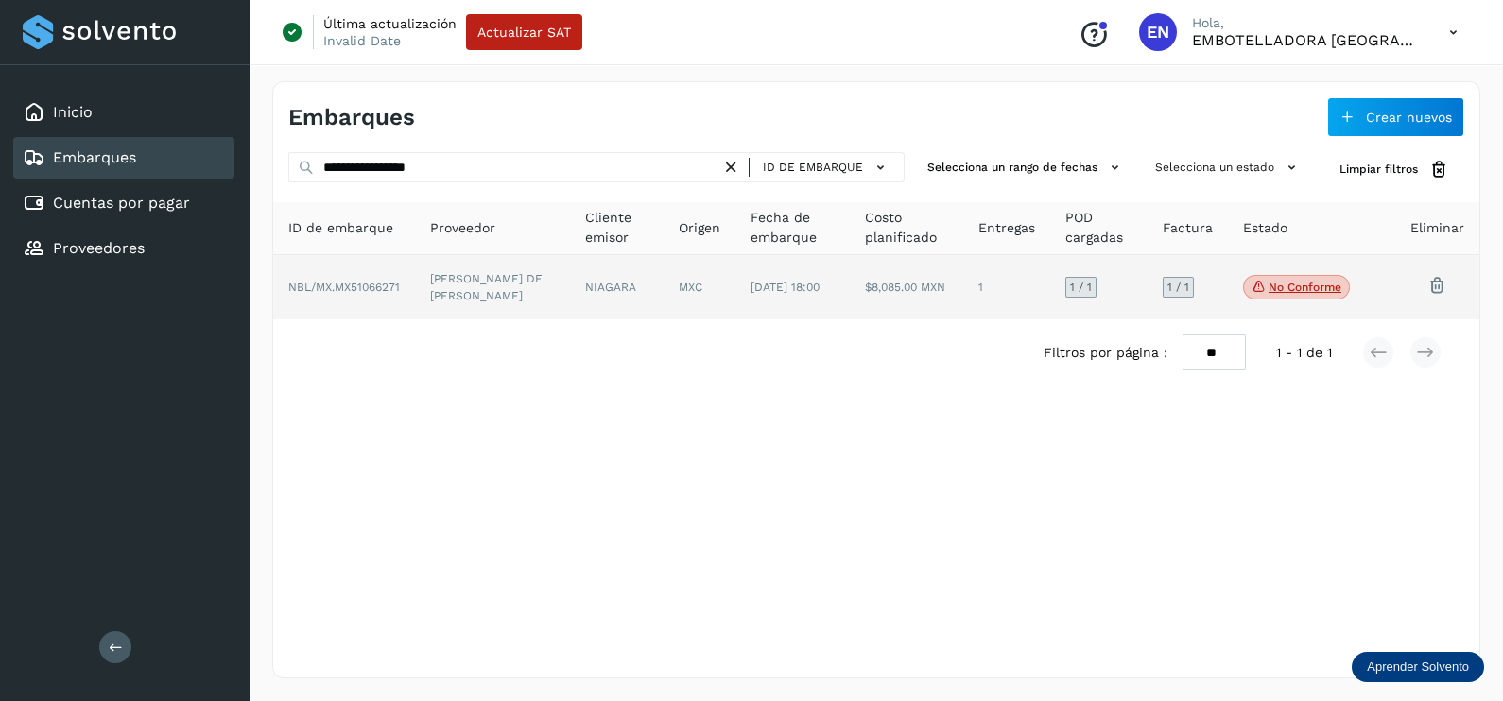
drag, startPoint x: 628, startPoint y: 271, endPoint x: 635, endPoint y: 282, distance: 12.3
click at [663, 282] on td "NIAGARA" at bounding box center [699, 287] width 72 height 64
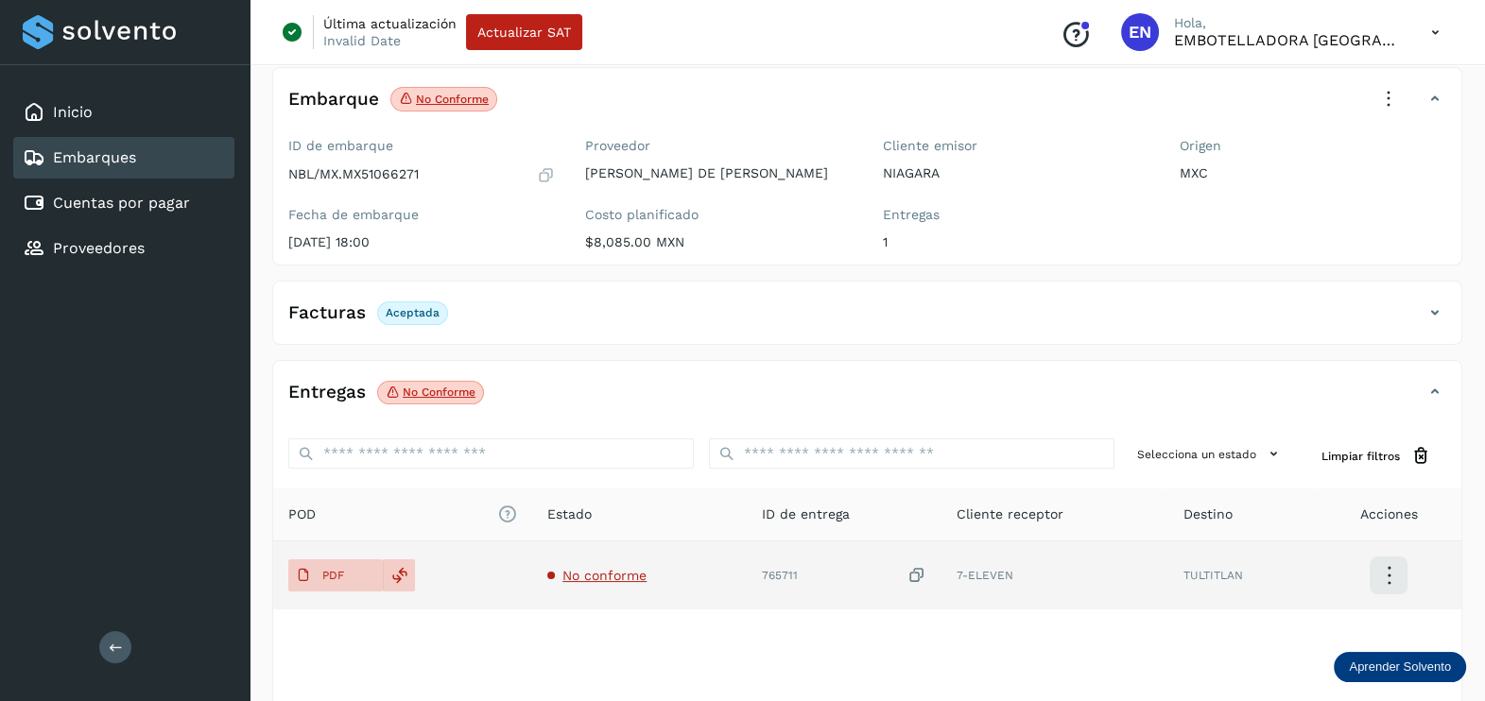
scroll to position [197, 0]
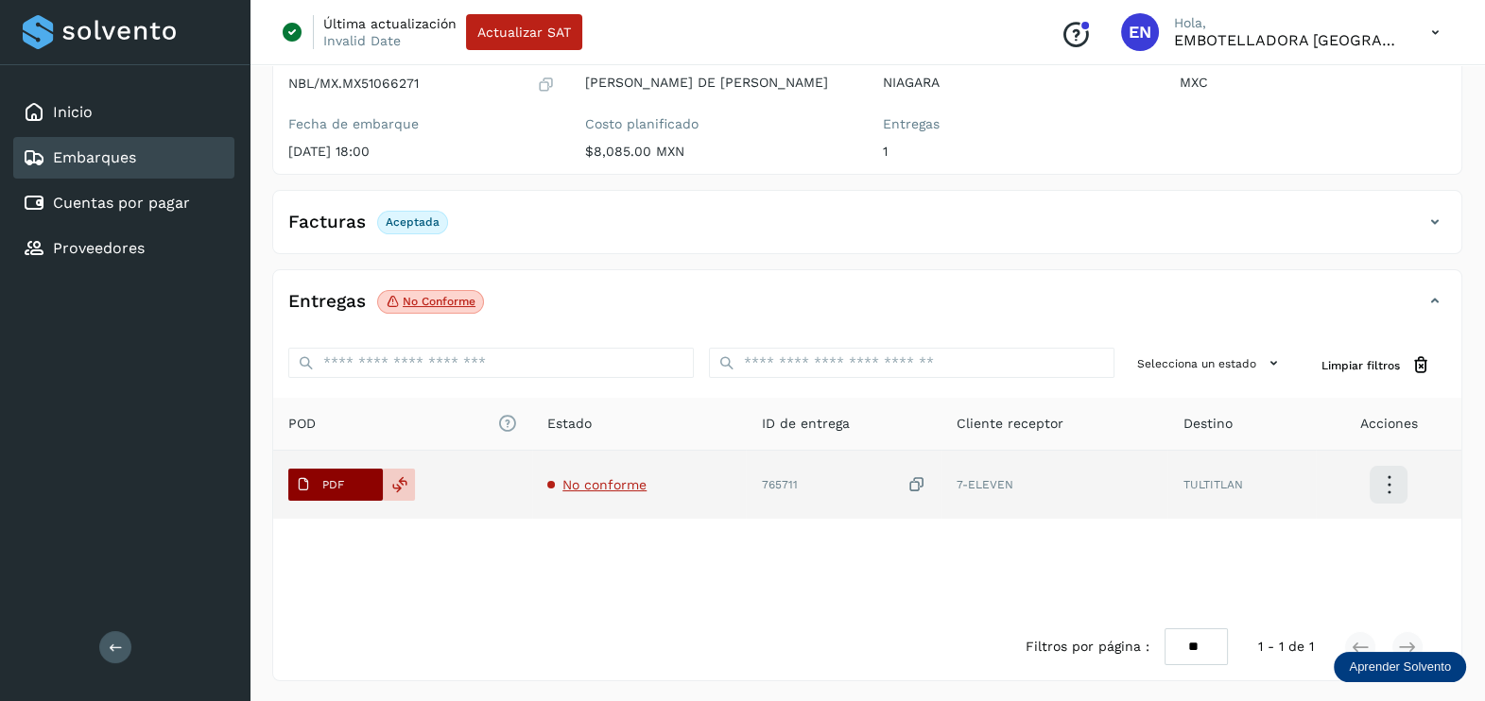
click at [308, 477] on icon at bounding box center [303, 484] width 15 height 15
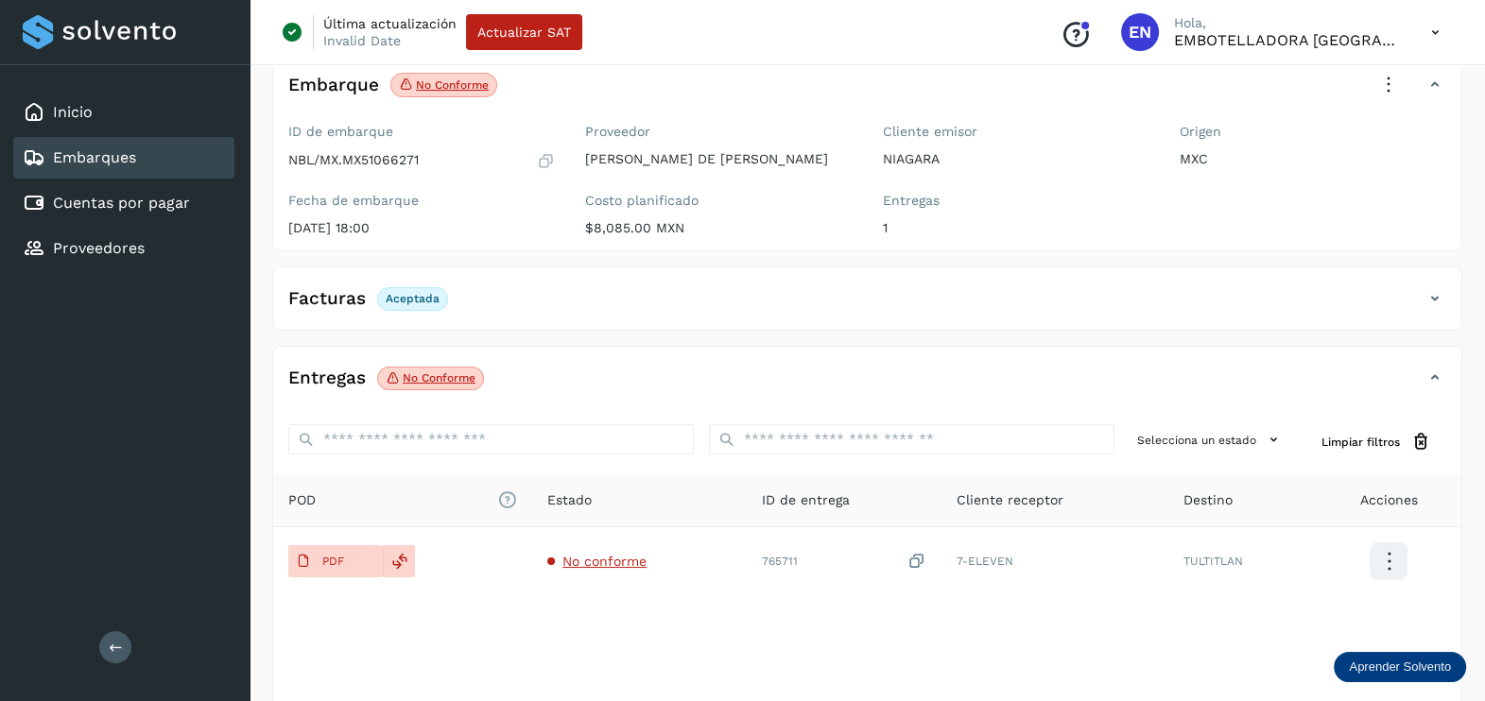
scroll to position [0, 0]
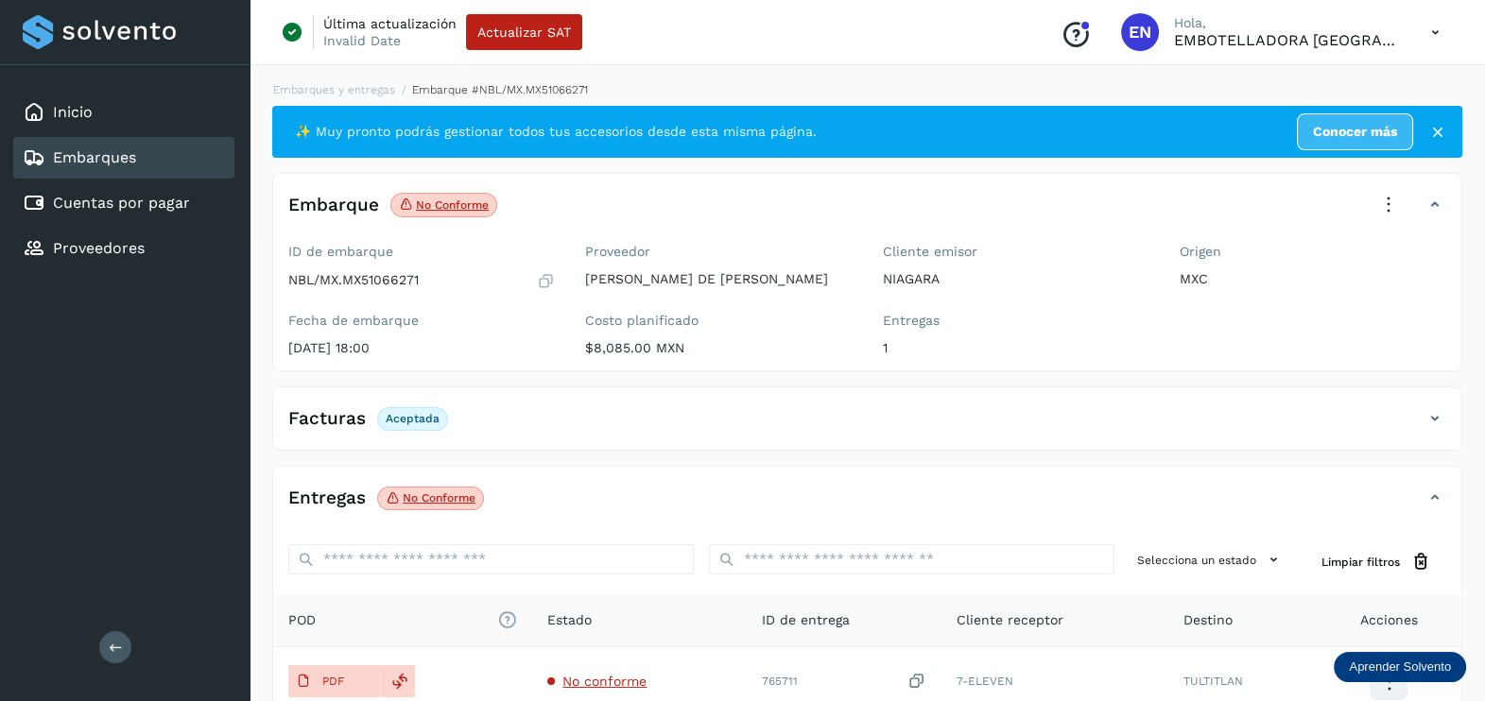
click at [1380, 196] on icon at bounding box center [1388, 205] width 42 height 42
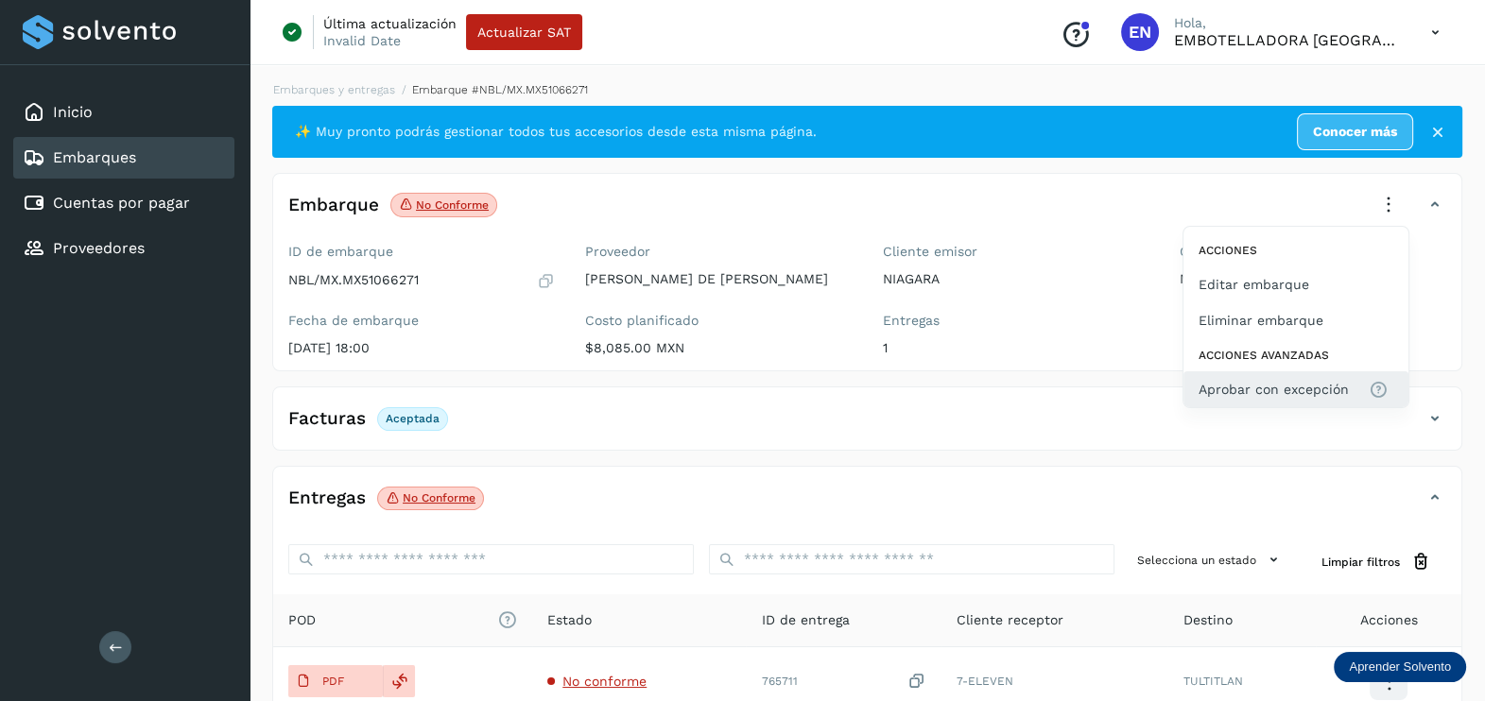
click at [1285, 384] on span "Aprobar con excepción" at bounding box center [1273, 389] width 150 height 21
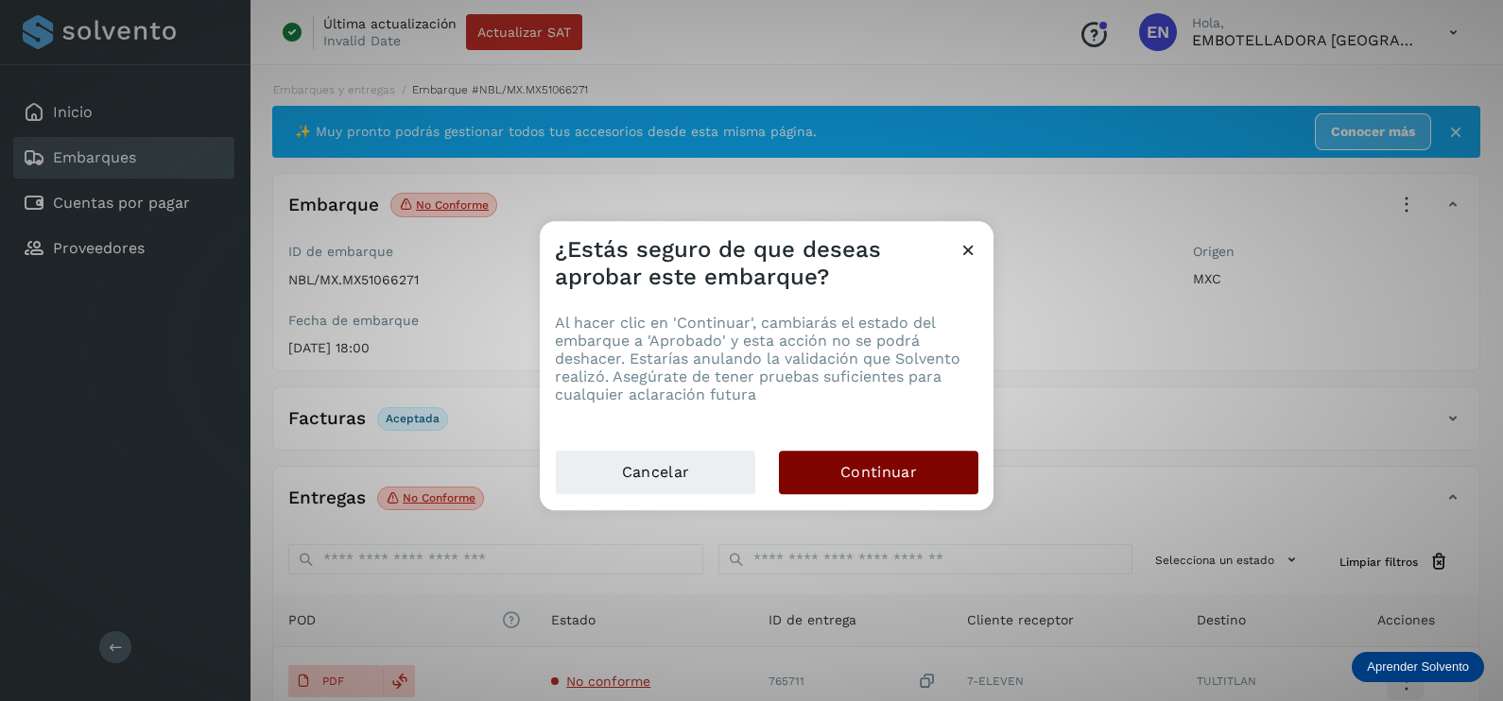
click at [936, 474] on button "Continuar" at bounding box center [878, 472] width 199 height 43
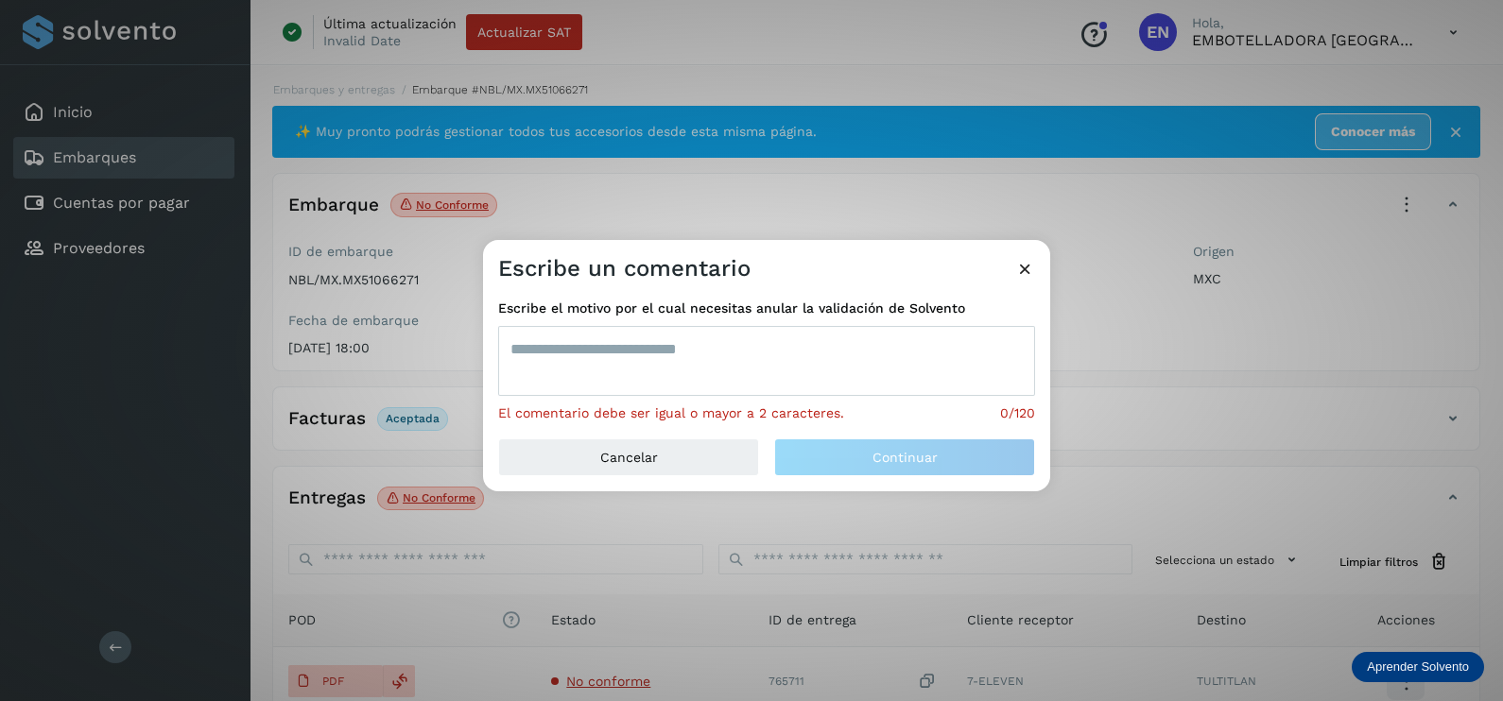
drag, startPoint x: 748, startPoint y: 365, endPoint x: 747, endPoint y: 354, distance: 10.4
click at [745, 361] on textarea at bounding box center [766, 361] width 537 height 70
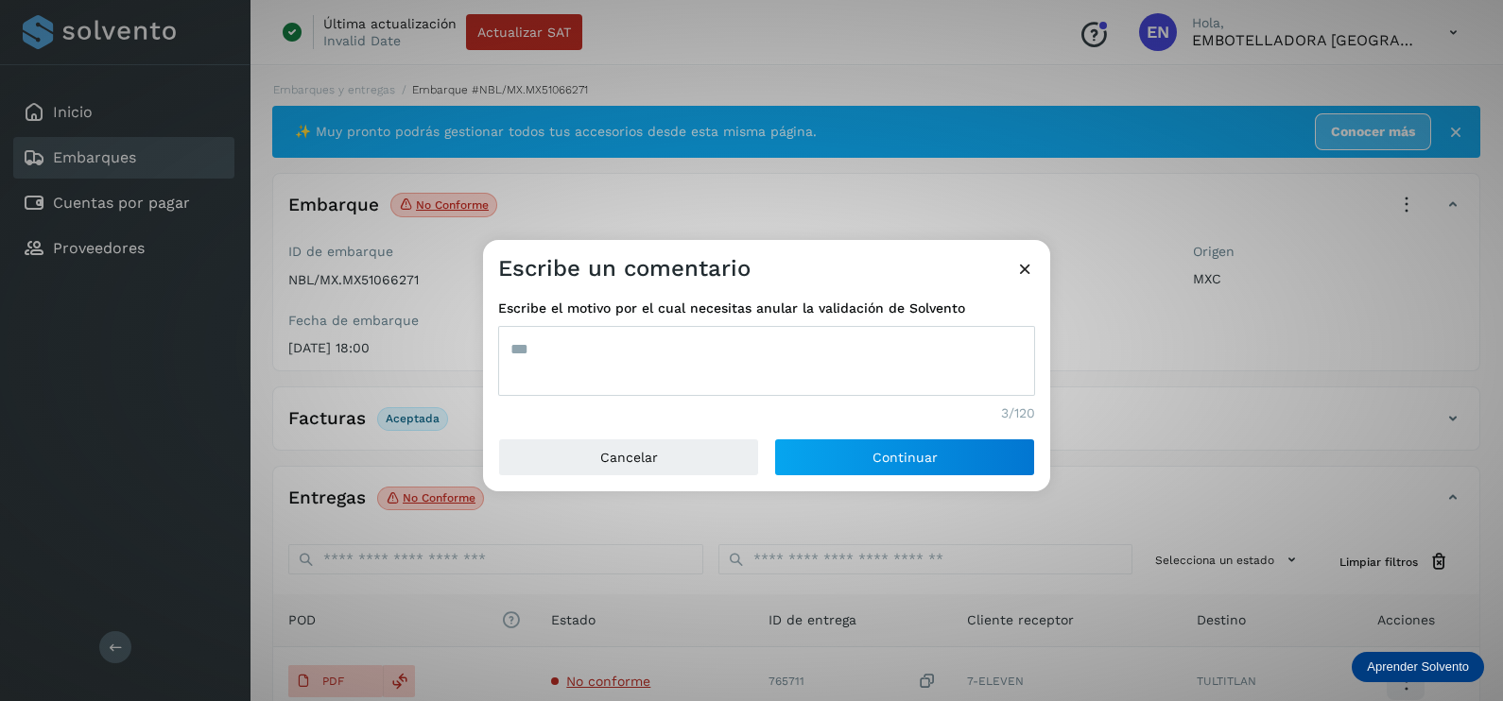
type textarea "***"
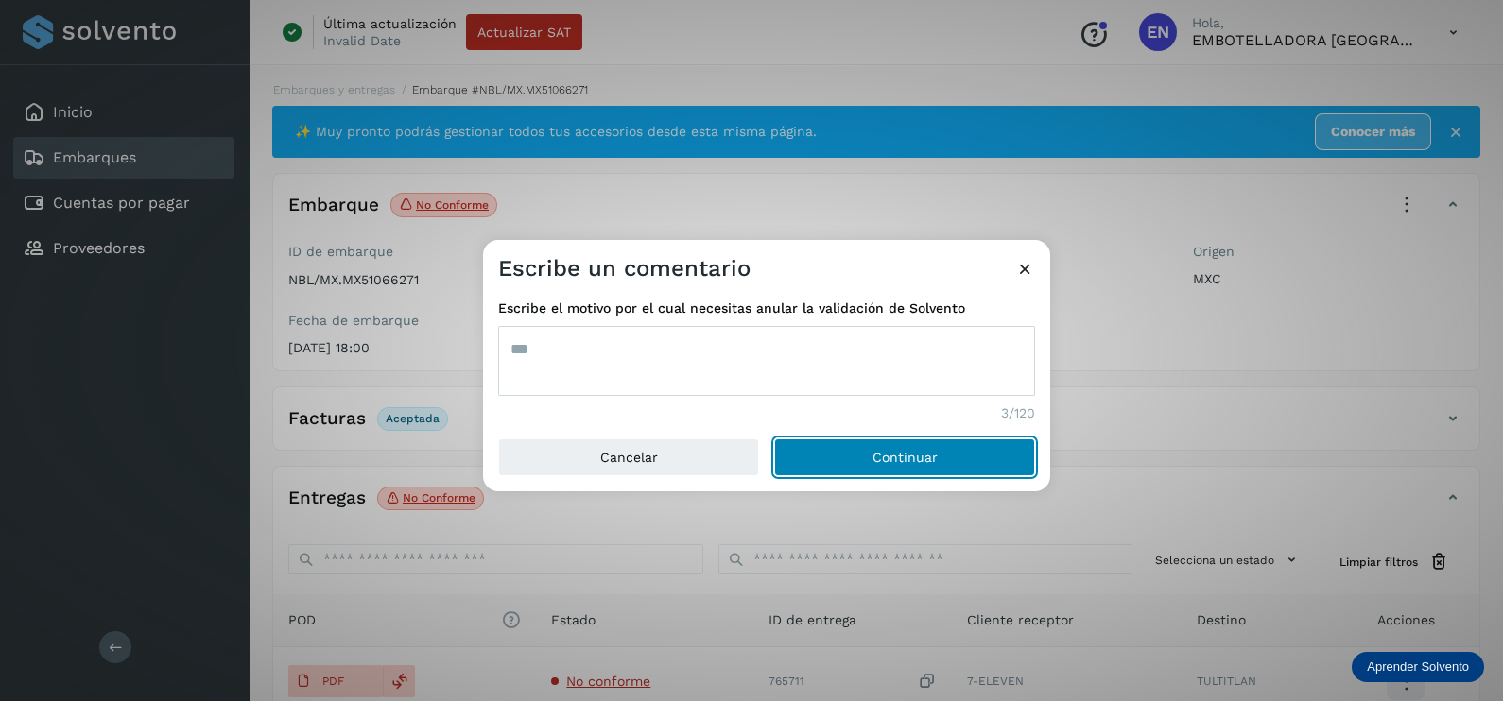
click at [774, 438] on button "Continuar" at bounding box center [904, 457] width 261 height 38
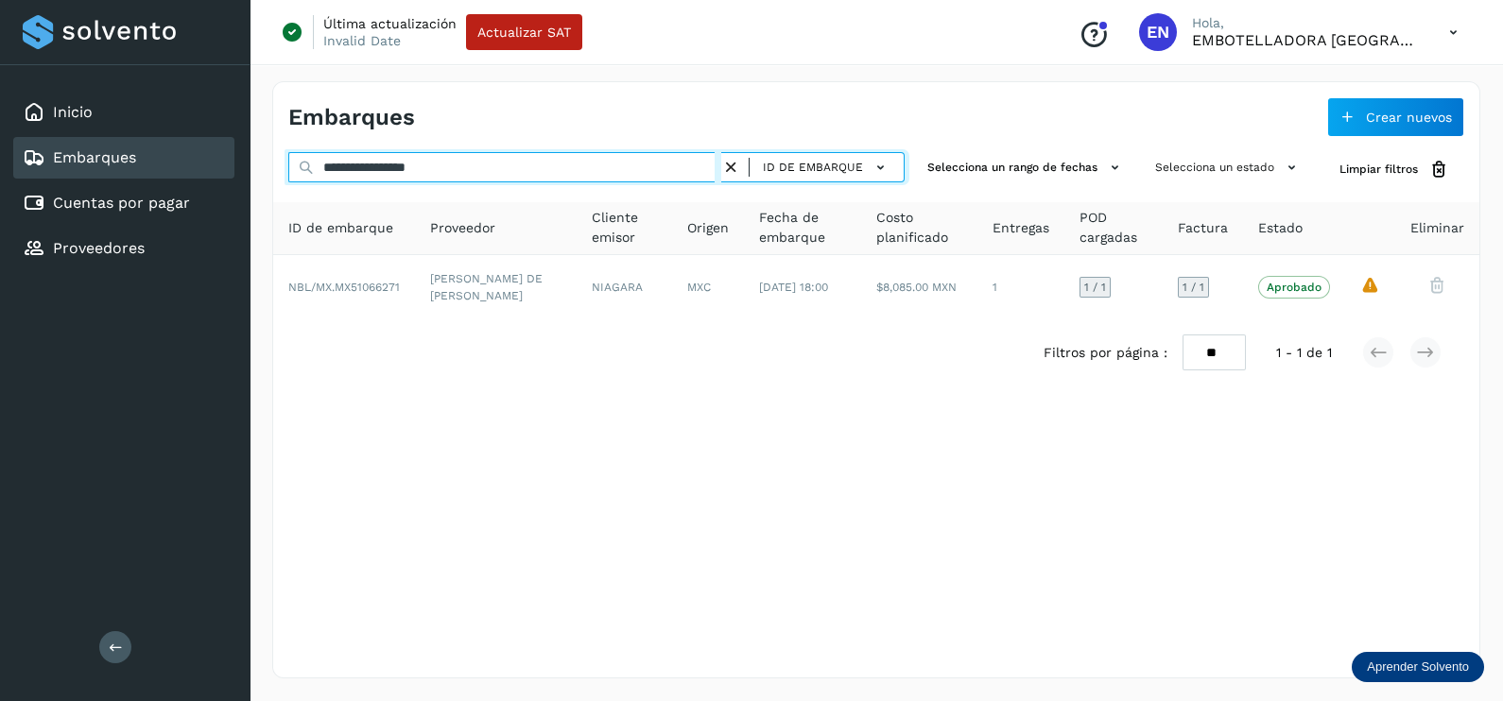
drag, startPoint x: 421, startPoint y: 172, endPoint x: 223, endPoint y: 172, distance: 197.5
click at [243, 172] on div "**********" at bounding box center [751, 350] width 1503 height 701
paste input "text"
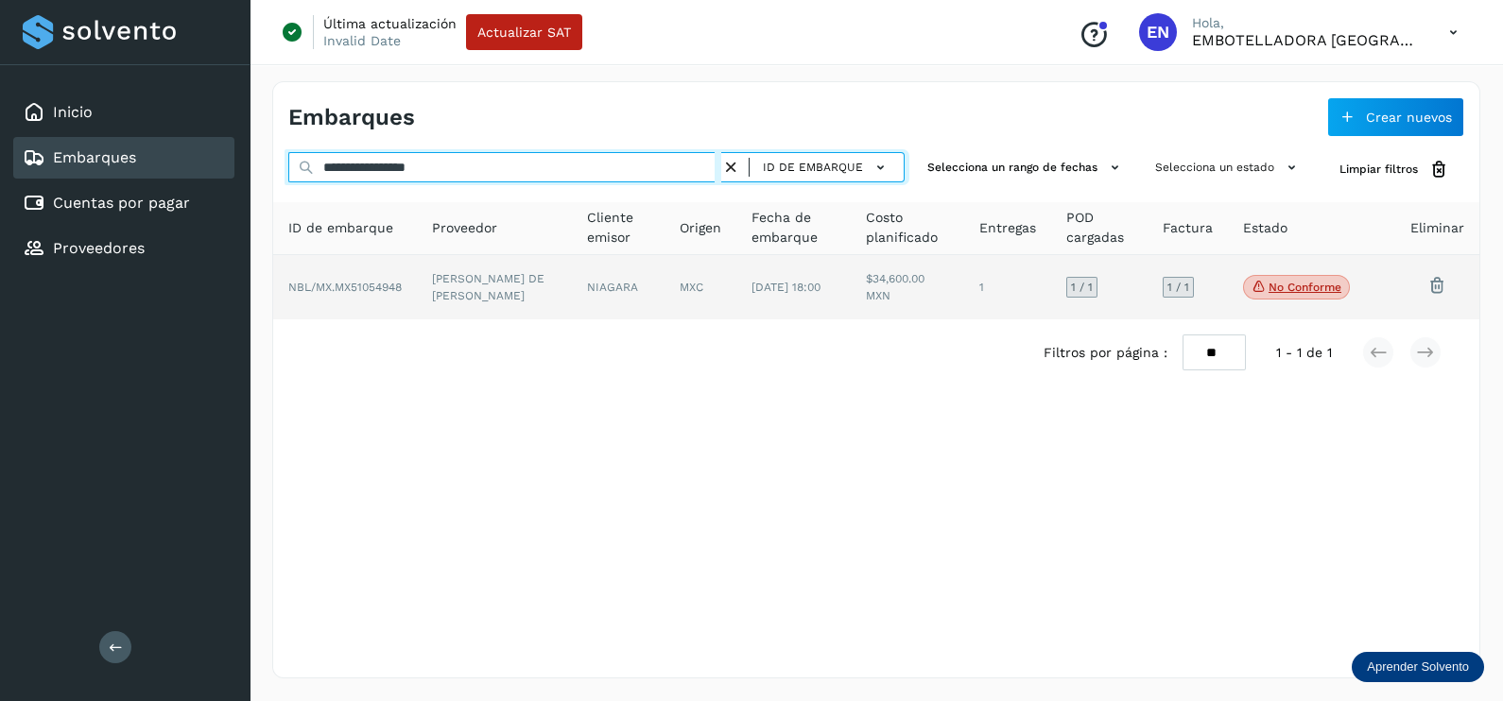
type input "**********"
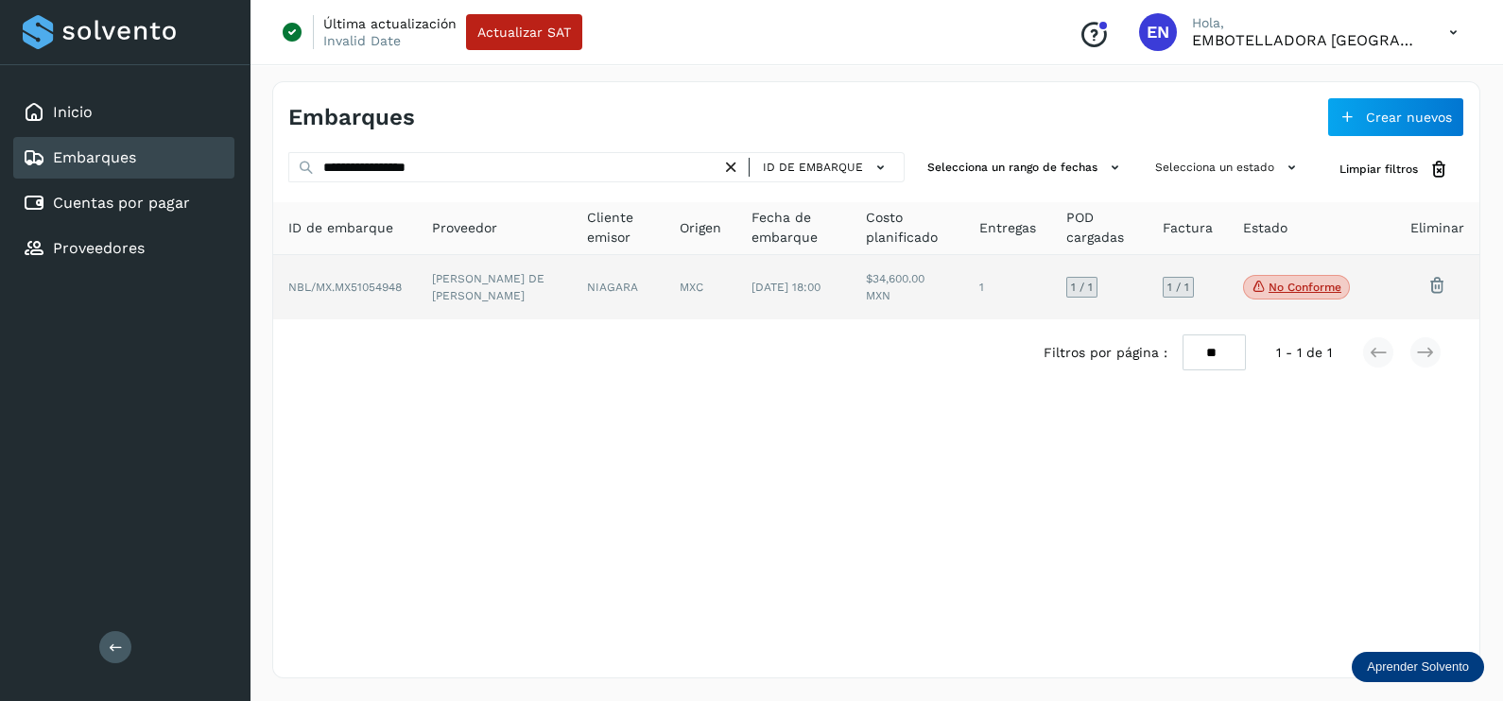
click at [572, 289] on td "[PERSON_NAME] DE [PERSON_NAME]" at bounding box center [619, 287] width 94 height 64
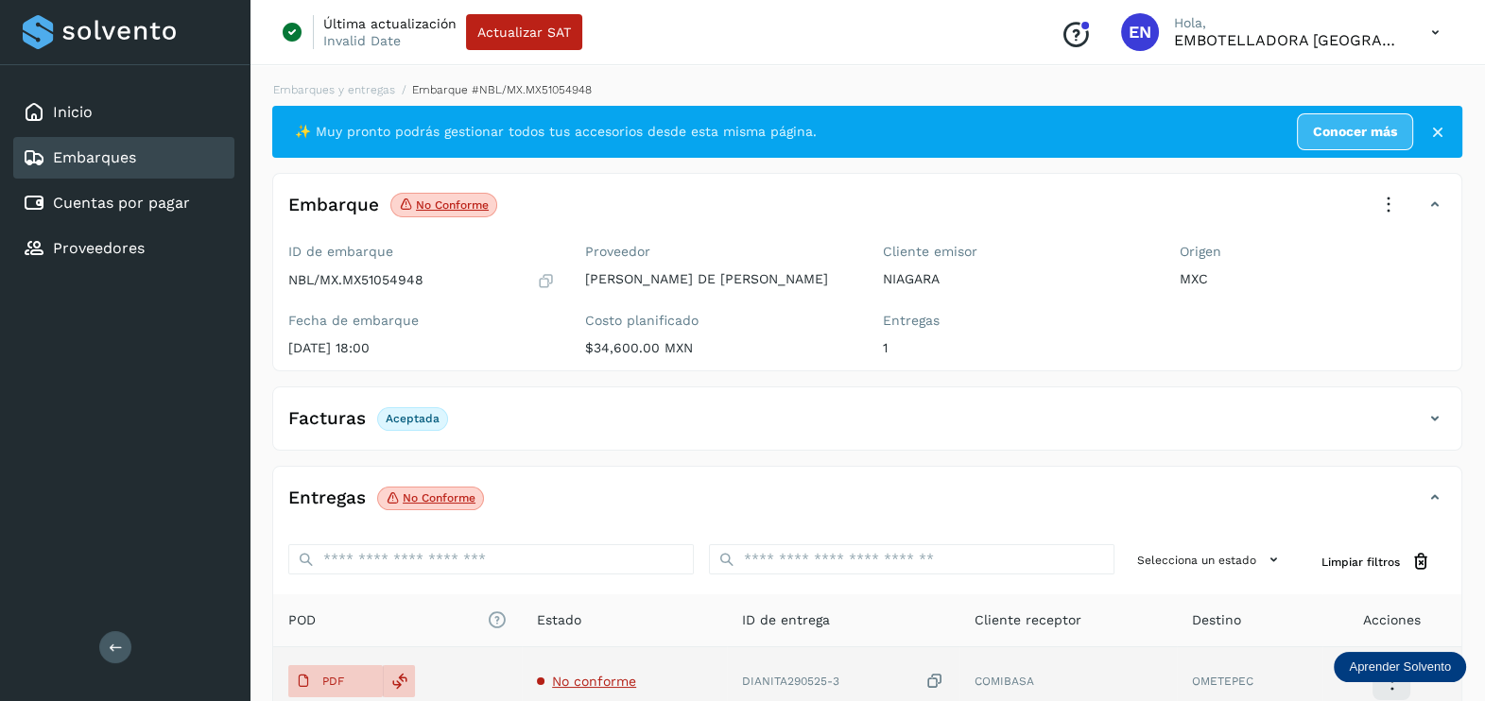
click at [610, 680] on span "No conforme" at bounding box center [594, 681] width 84 height 15
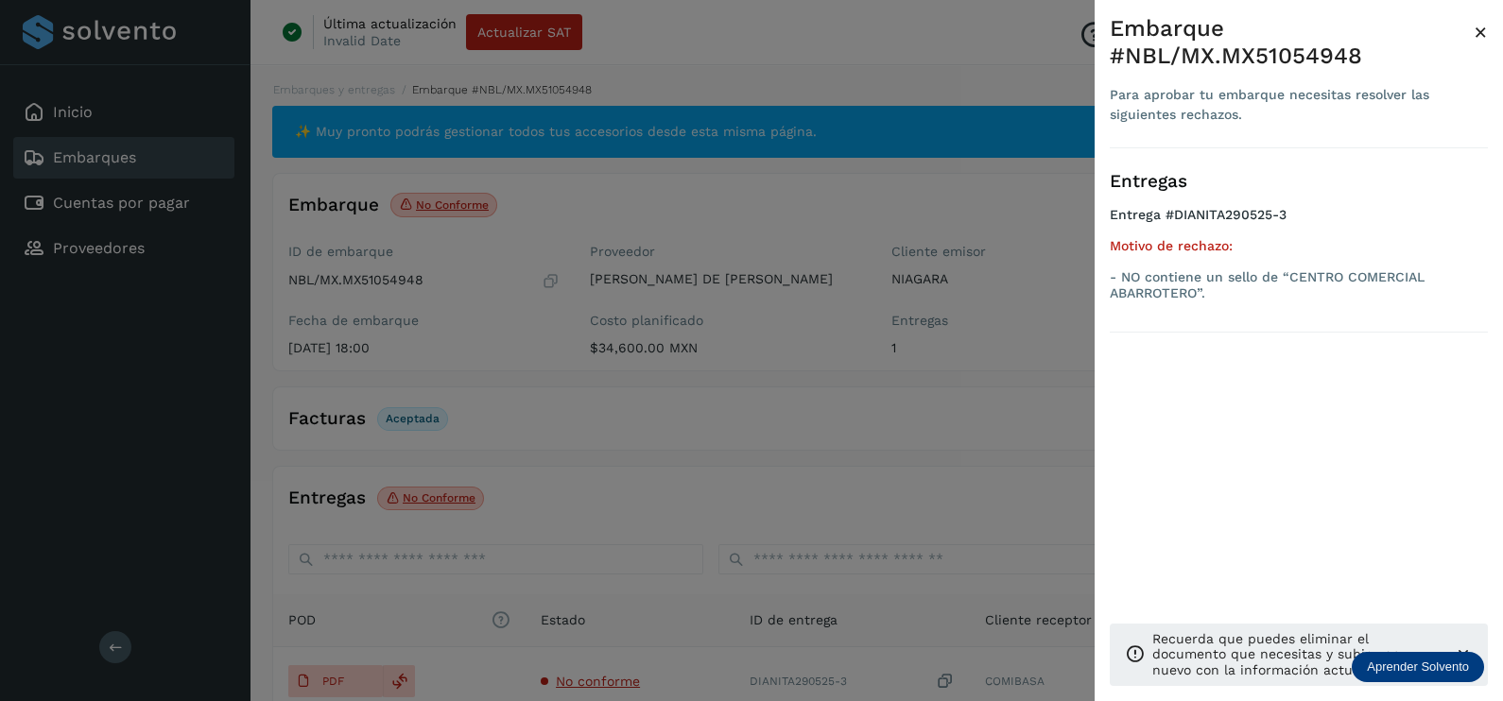
click at [671, 423] on div at bounding box center [751, 350] width 1503 height 701
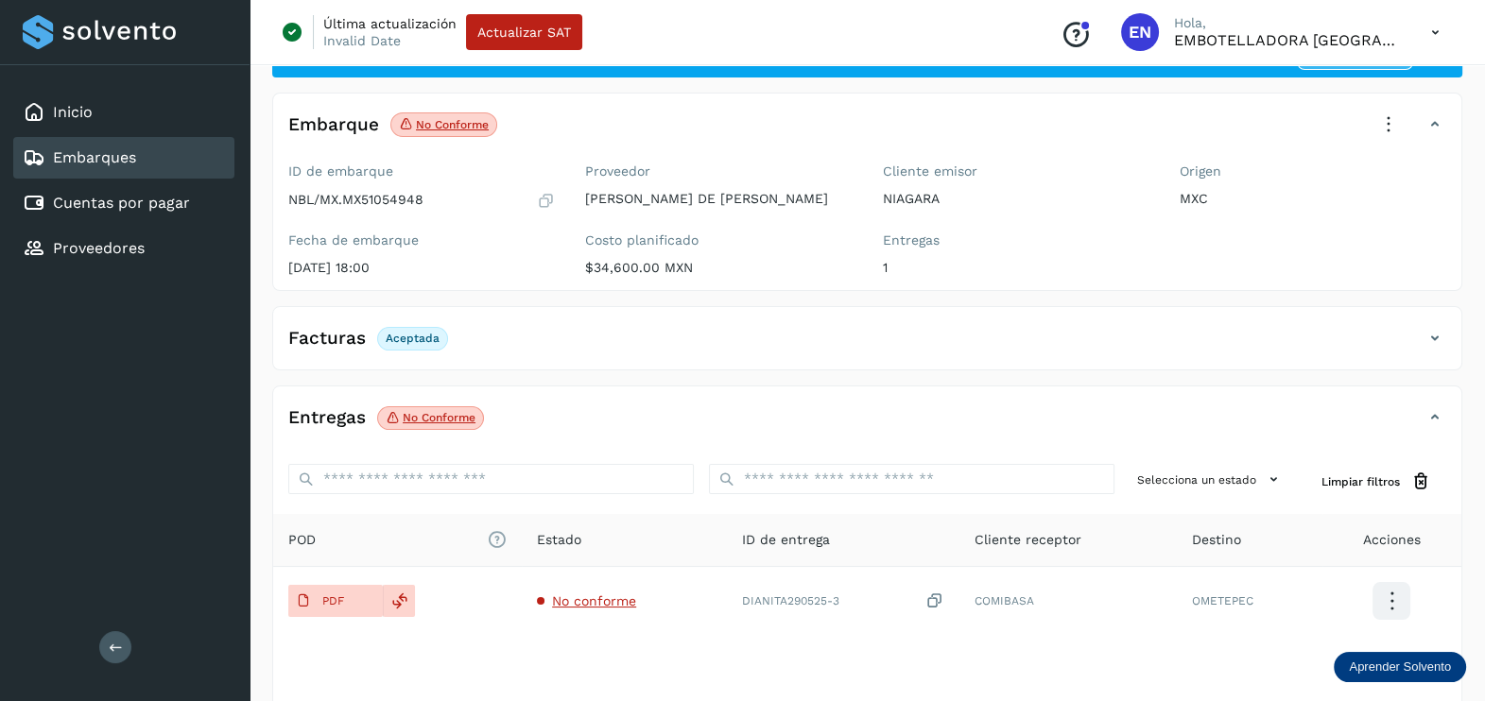
scroll to position [117, 0]
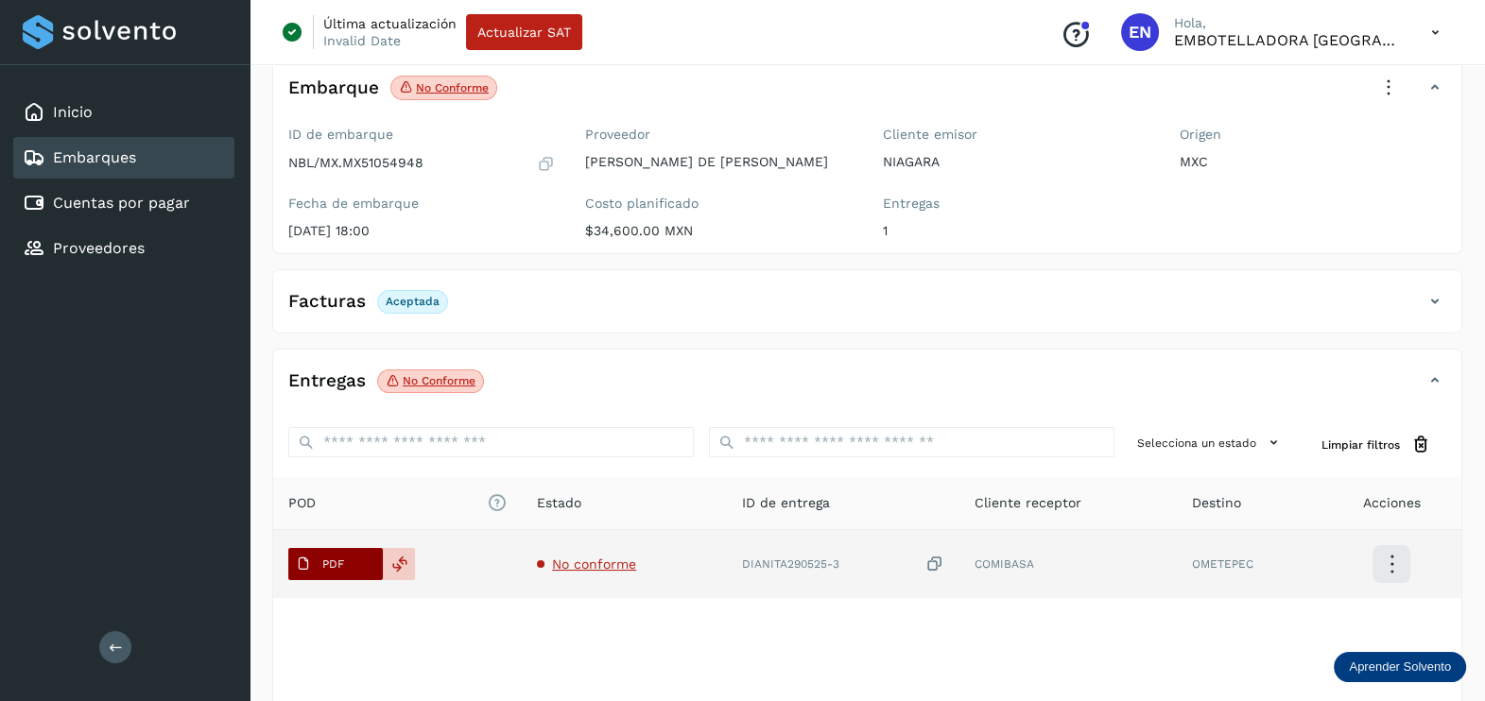
click at [350, 560] on span "PDF" at bounding box center [319, 564] width 63 height 30
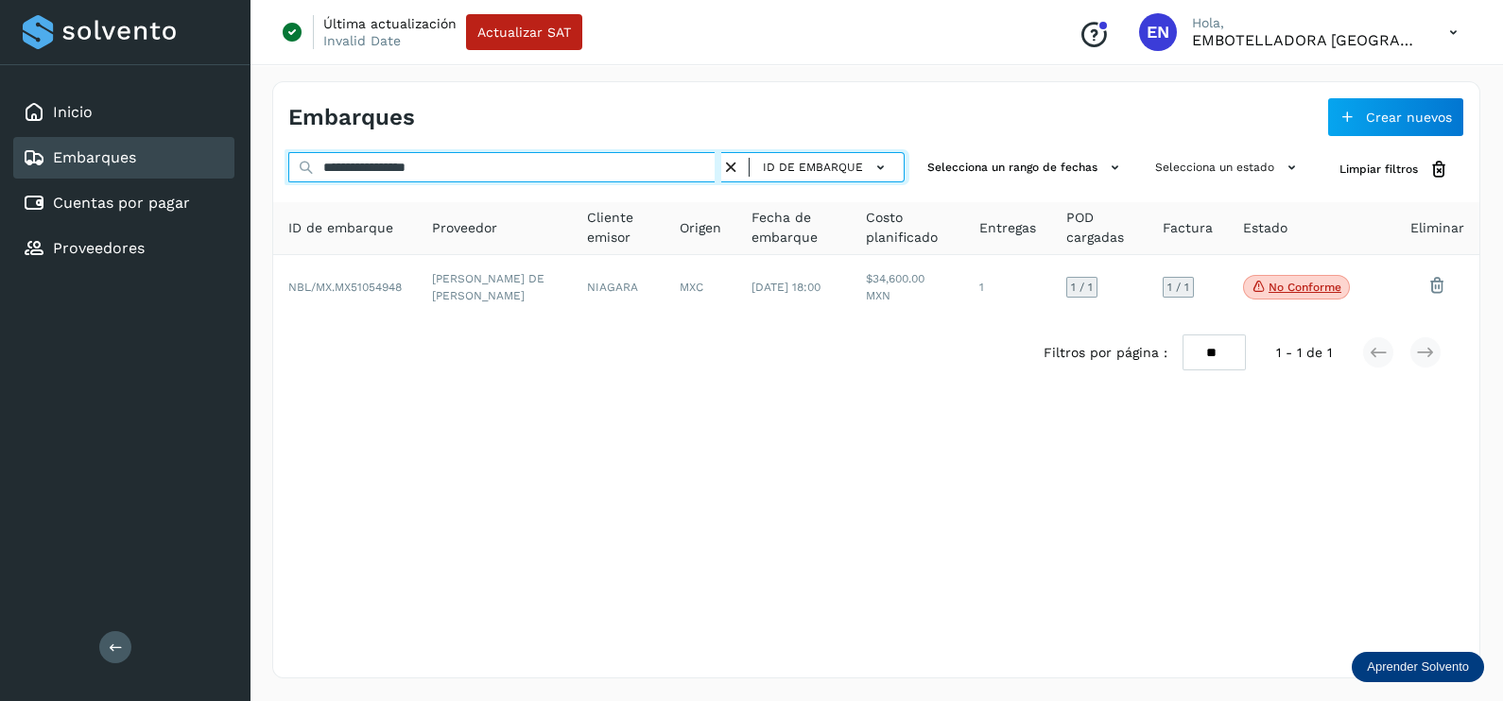
drag, startPoint x: 559, startPoint y: 164, endPoint x: 237, endPoint y: 191, distance: 323.3
click at [237, 191] on div "**********" at bounding box center [751, 350] width 1503 height 701
paste input "text"
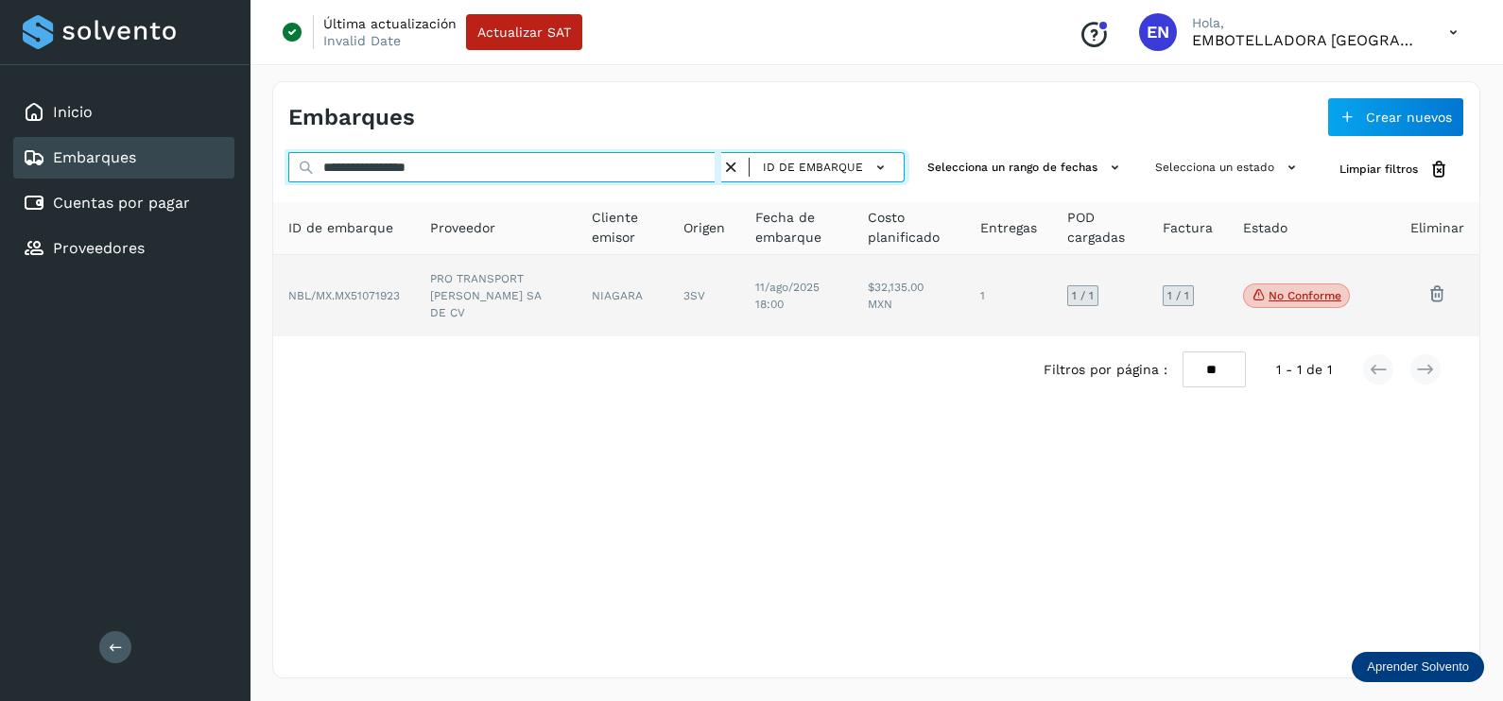
type input "**********"
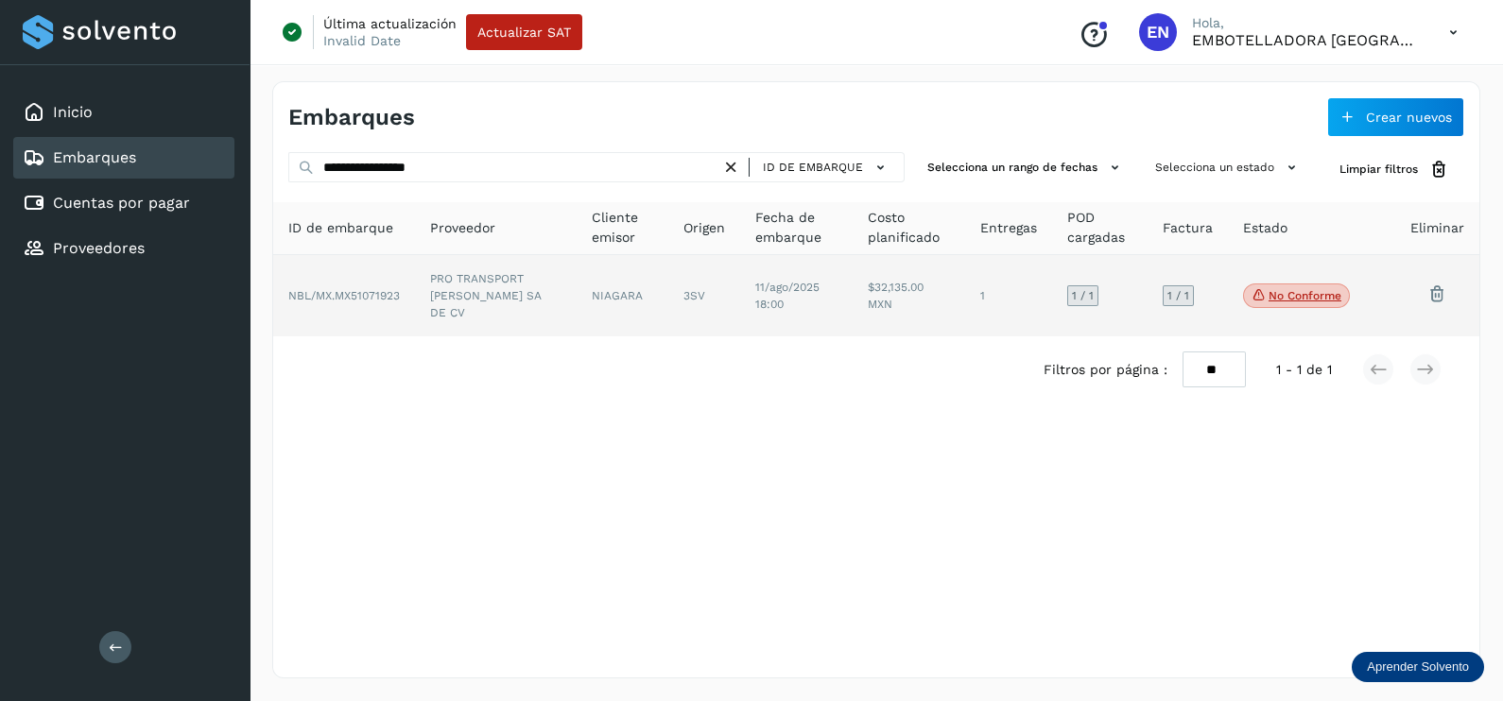
click at [576, 272] on td "PRO TRANSPORT [PERSON_NAME] SA DE CV" at bounding box center [622, 295] width 92 height 81
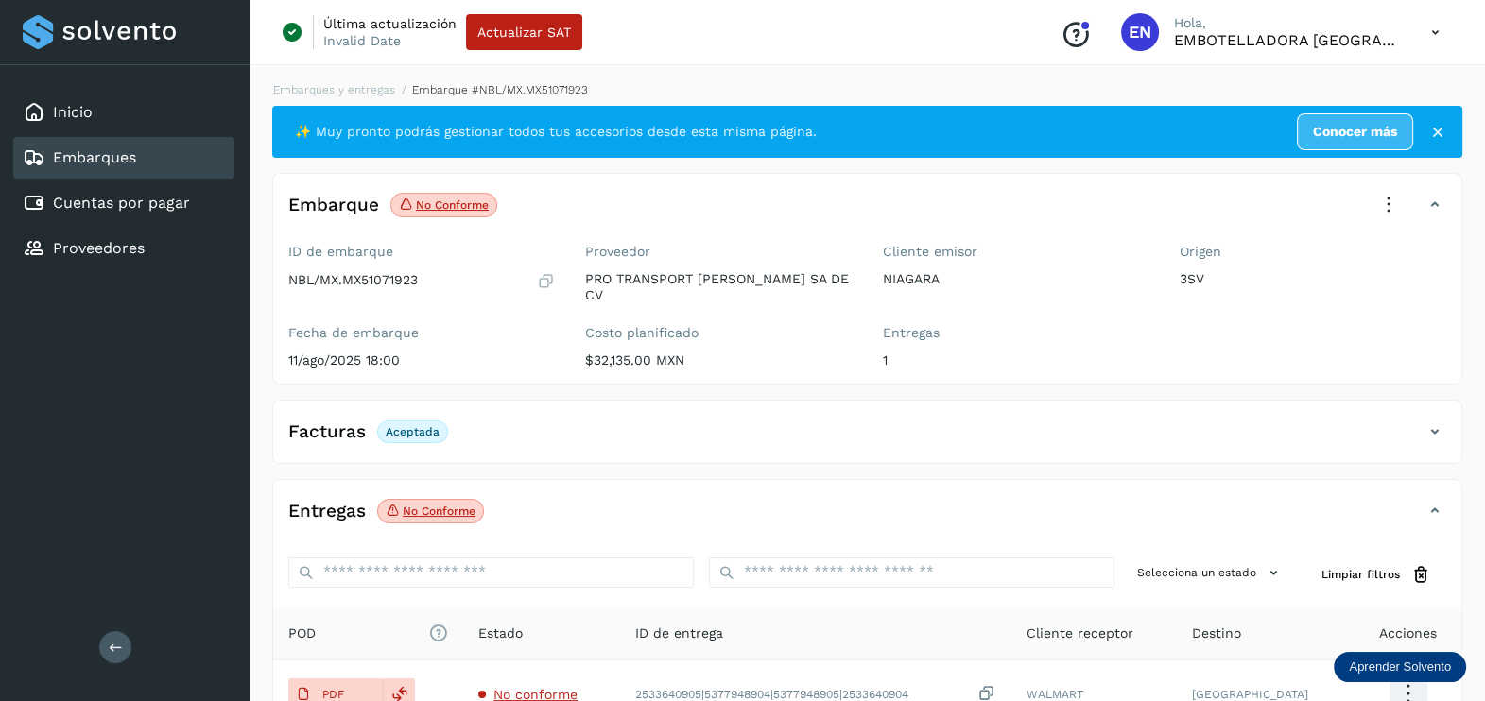
scroll to position [117, 0]
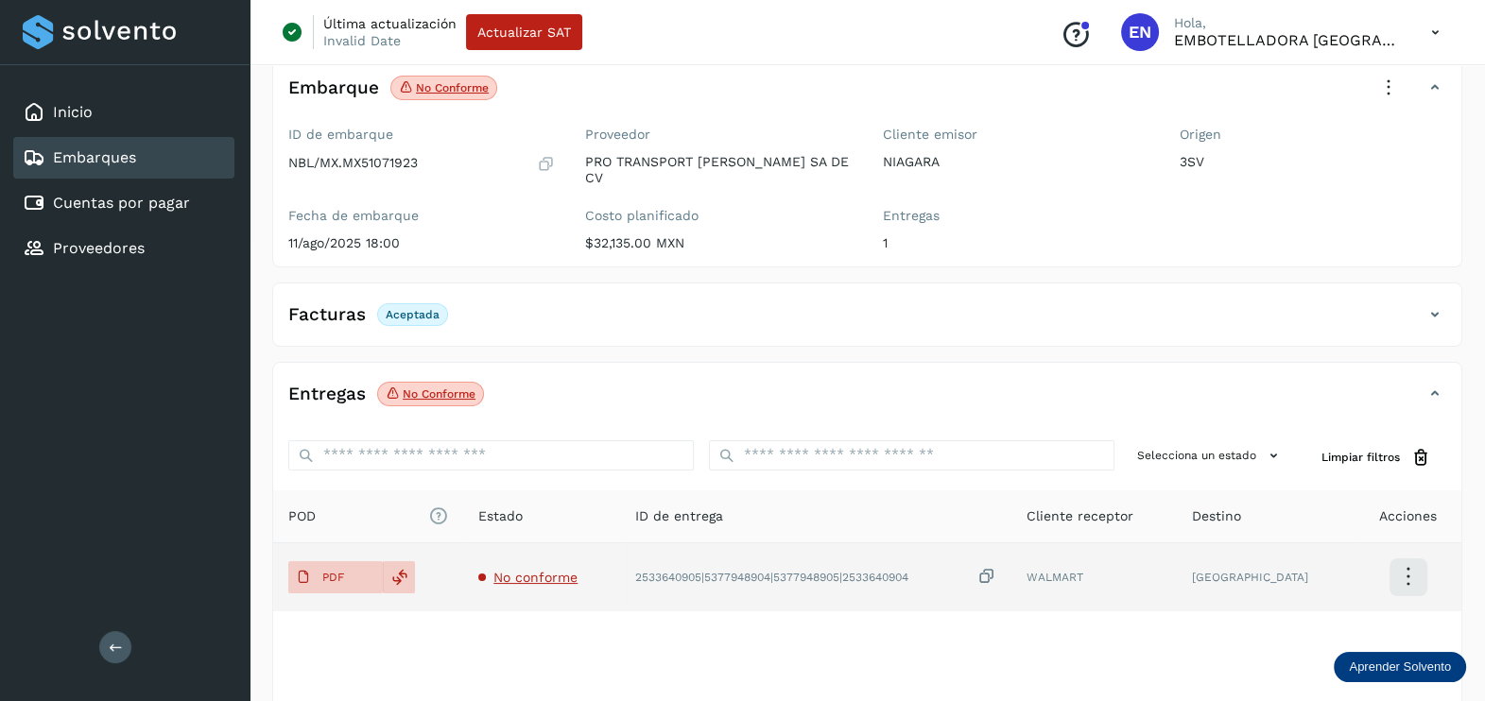
click at [543, 570] on span "No conforme" at bounding box center [535, 577] width 84 height 15
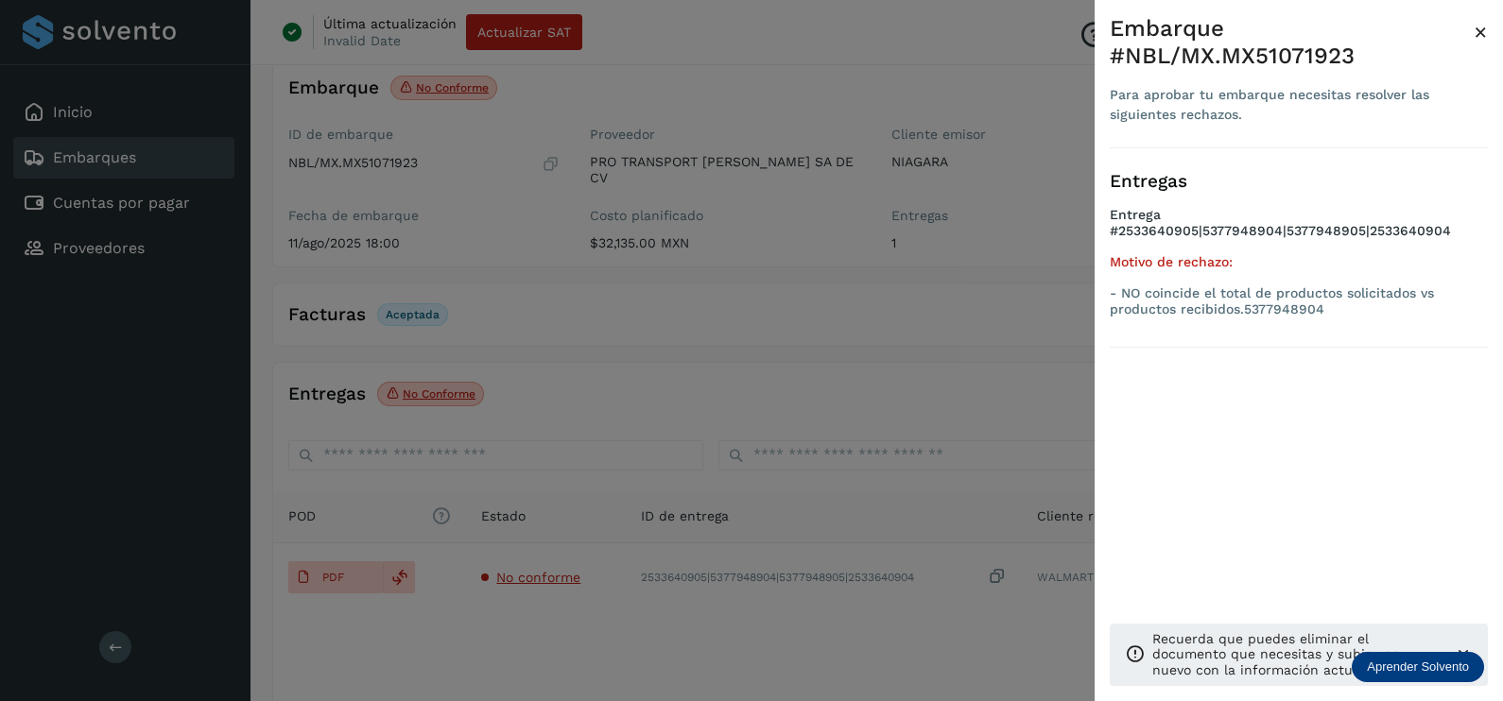
click at [775, 620] on div at bounding box center [751, 350] width 1503 height 701
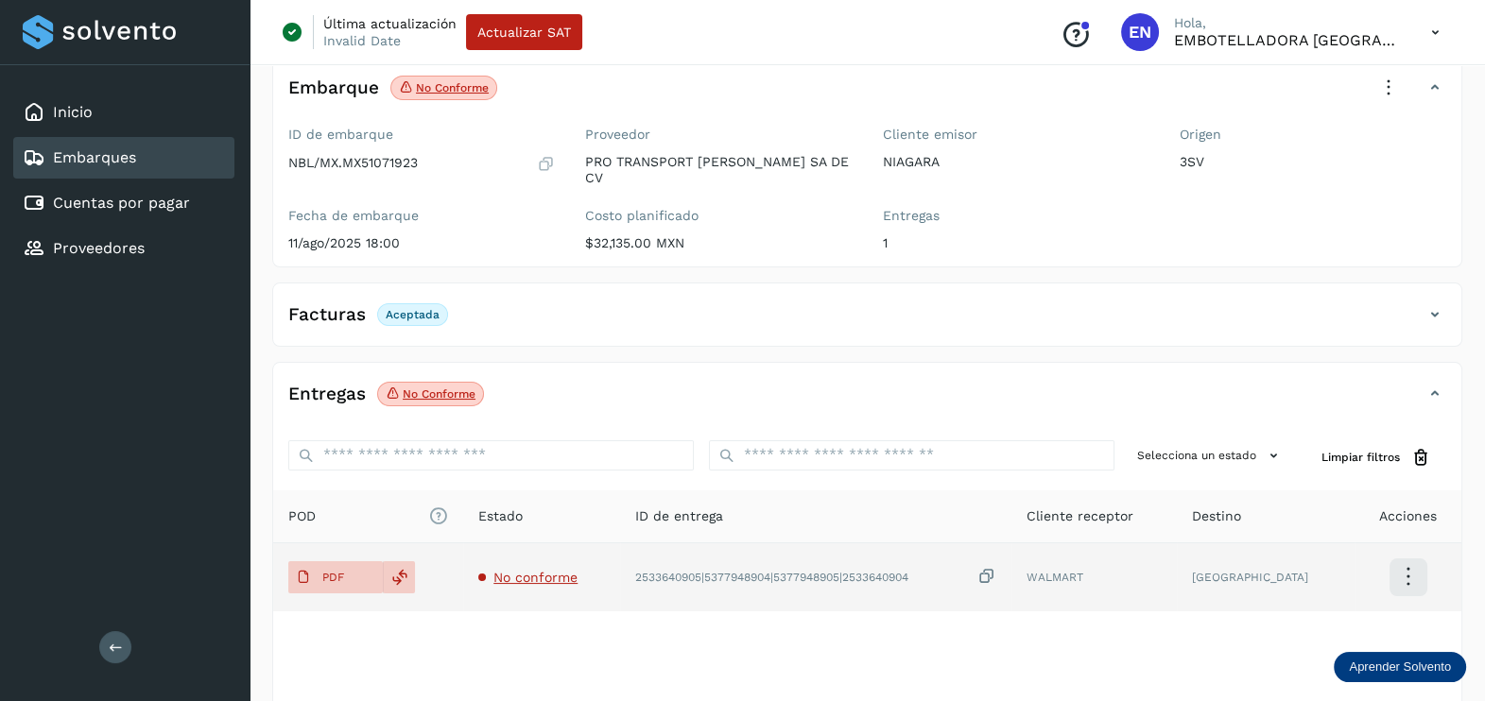
click at [463, 543] on td "PDF" at bounding box center [541, 577] width 157 height 68
click at [346, 562] on span "PDF" at bounding box center [319, 577] width 63 height 30
click at [996, 567] on icon at bounding box center [986, 577] width 19 height 20
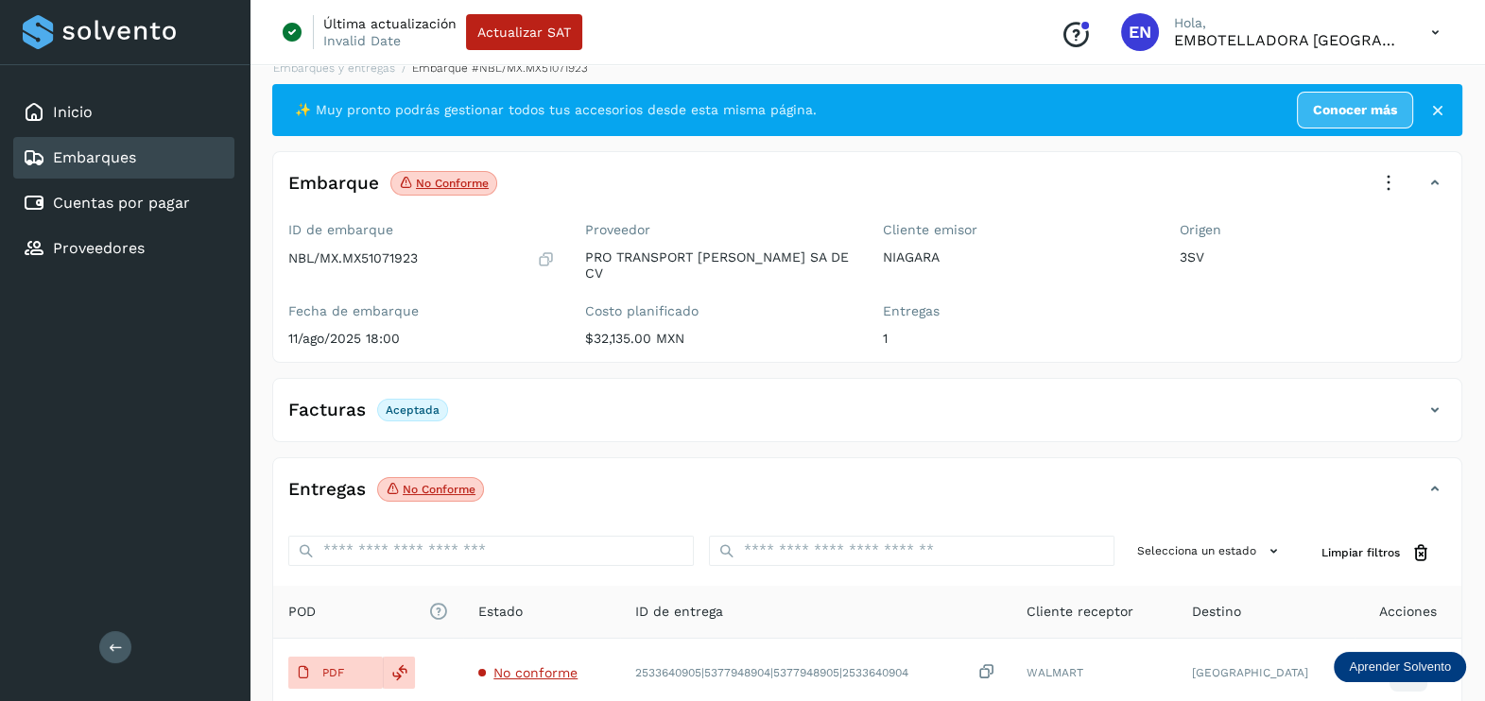
scroll to position [0, 0]
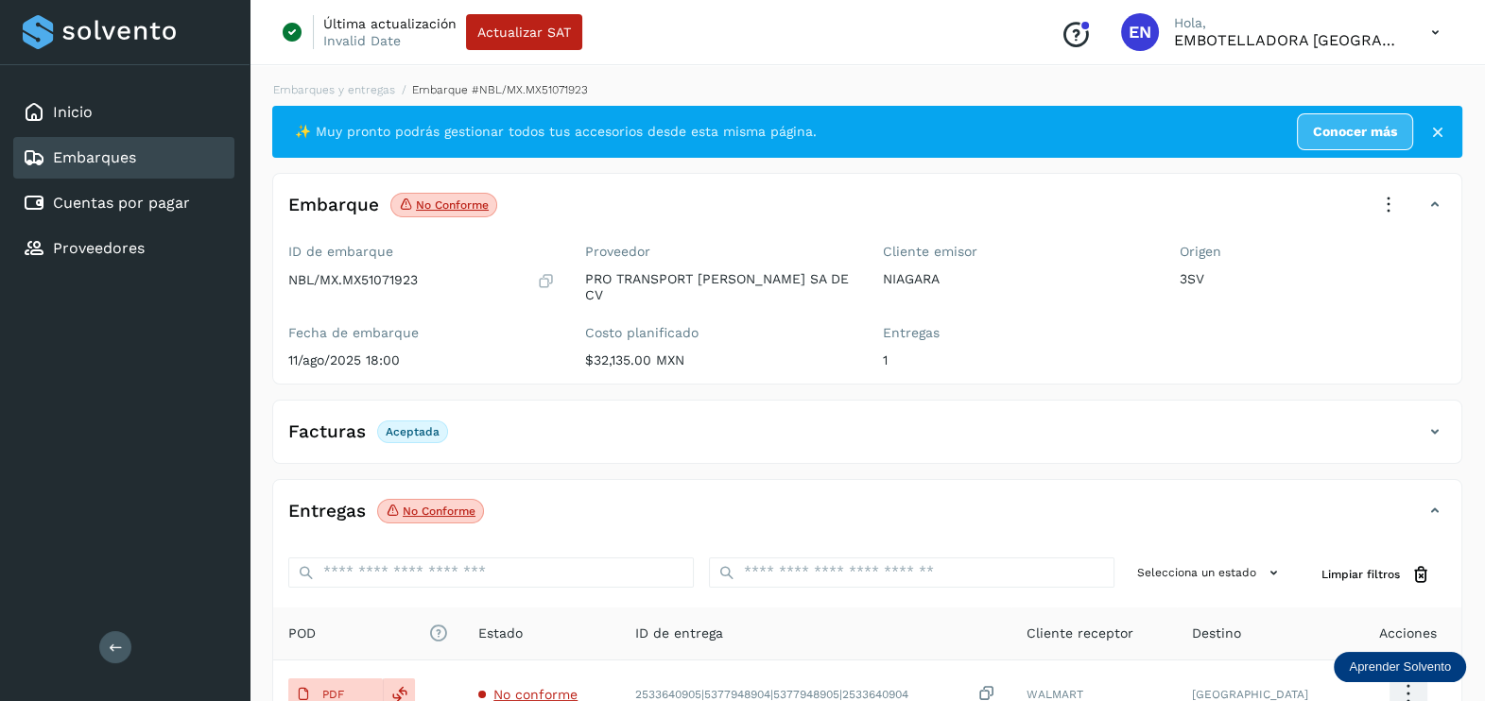
click at [1383, 198] on icon at bounding box center [1388, 205] width 42 height 42
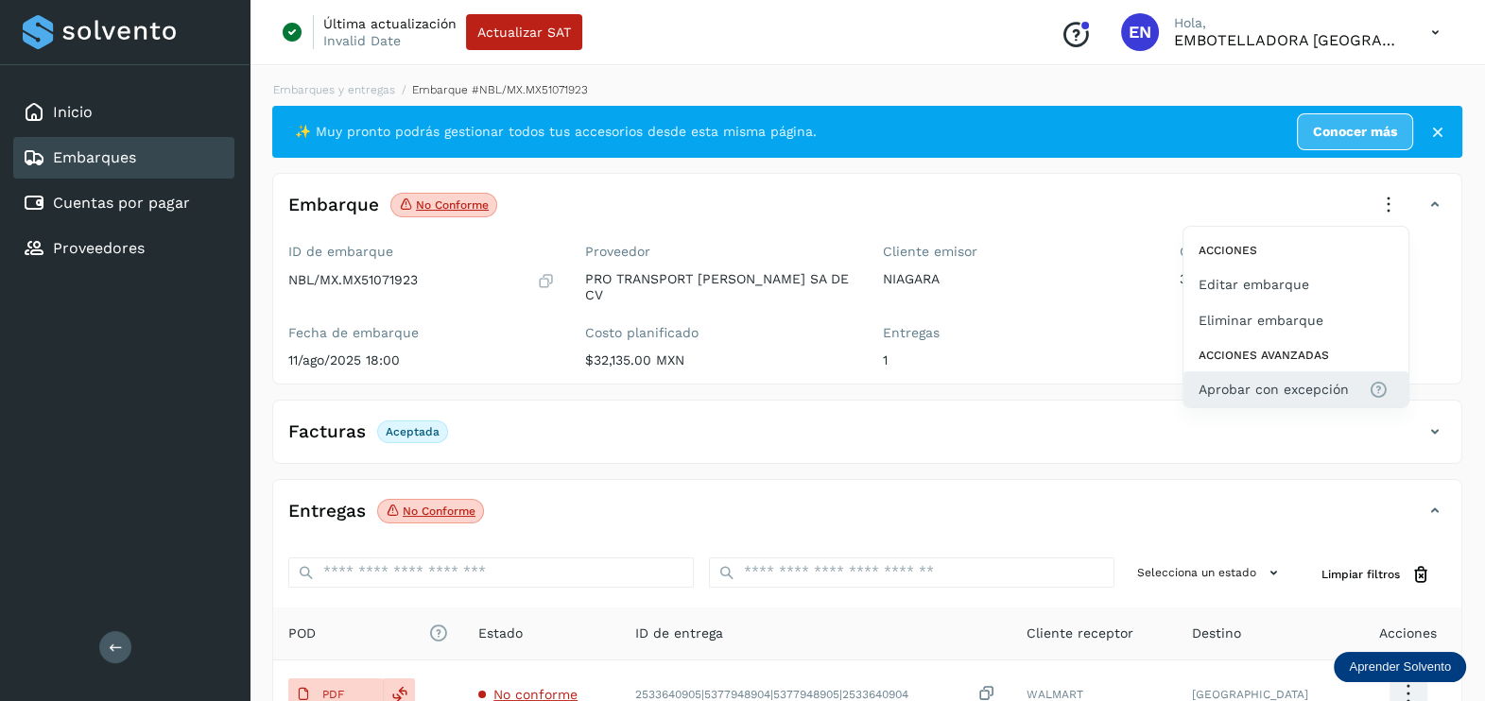
click at [1297, 383] on span "Aprobar con excepción" at bounding box center [1273, 389] width 150 height 21
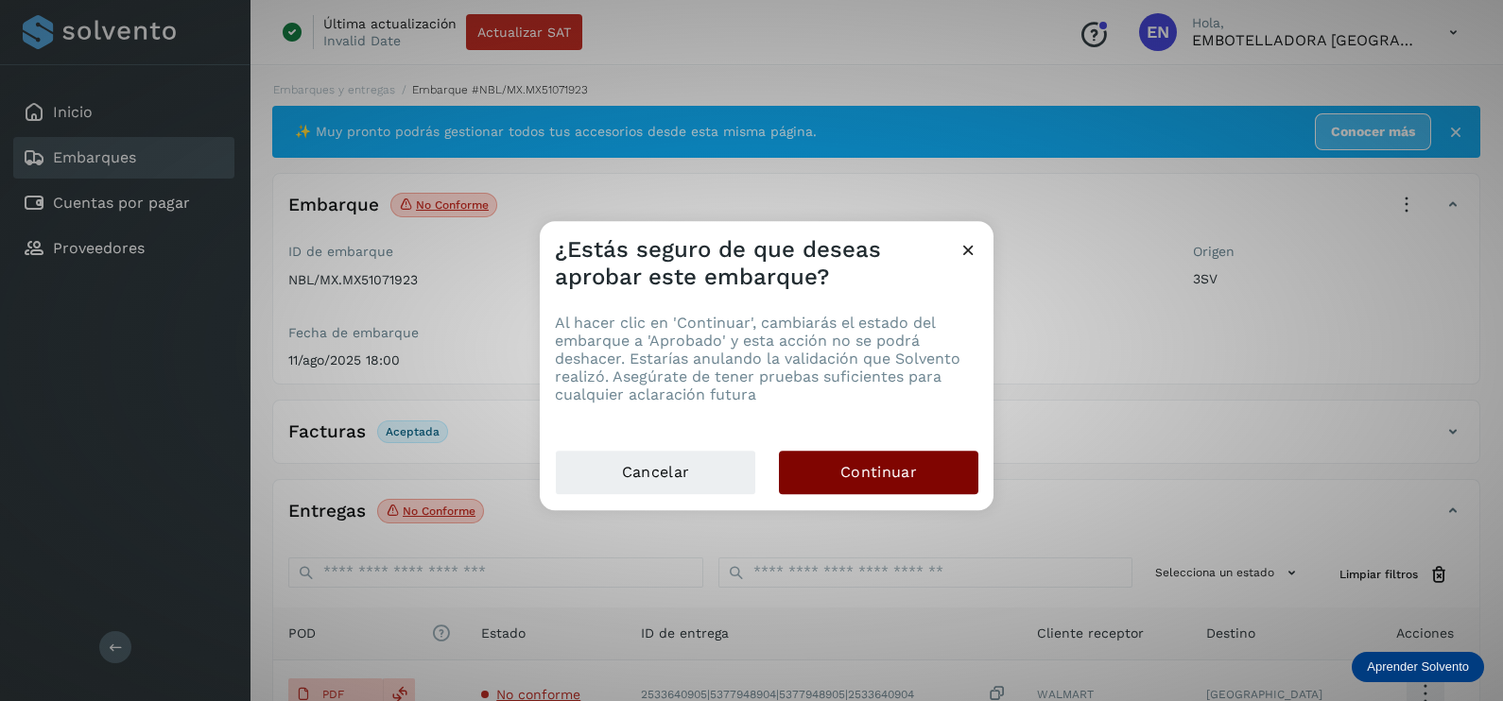
click at [906, 459] on button "Continuar" at bounding box center [878, 472] width 199 height 43
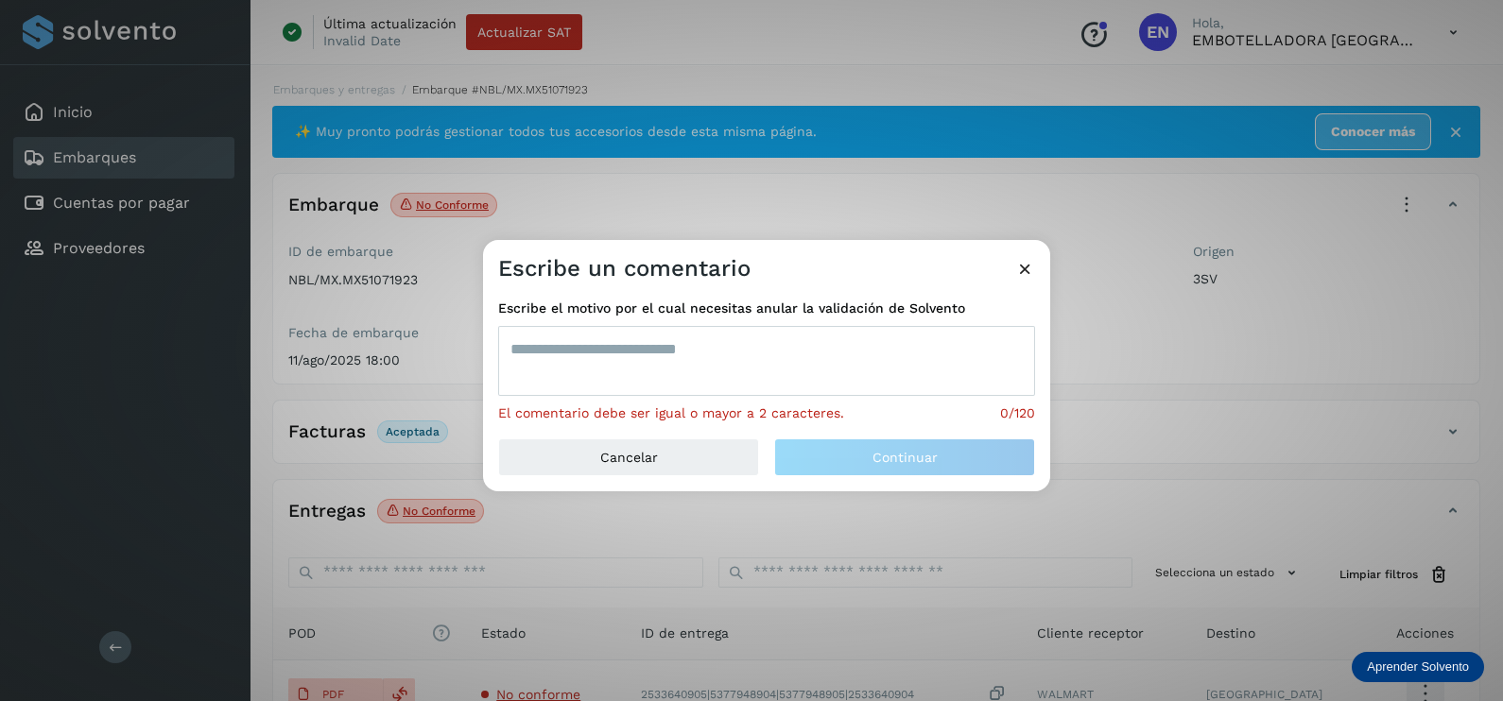
drag, startPoint x: 770, startPoint y: 371, endPoint x: 764, endPoint y: 354, distance: 18.3
click at [765, 371] on textarea at bounding box center [766, 361] width 537 height 70
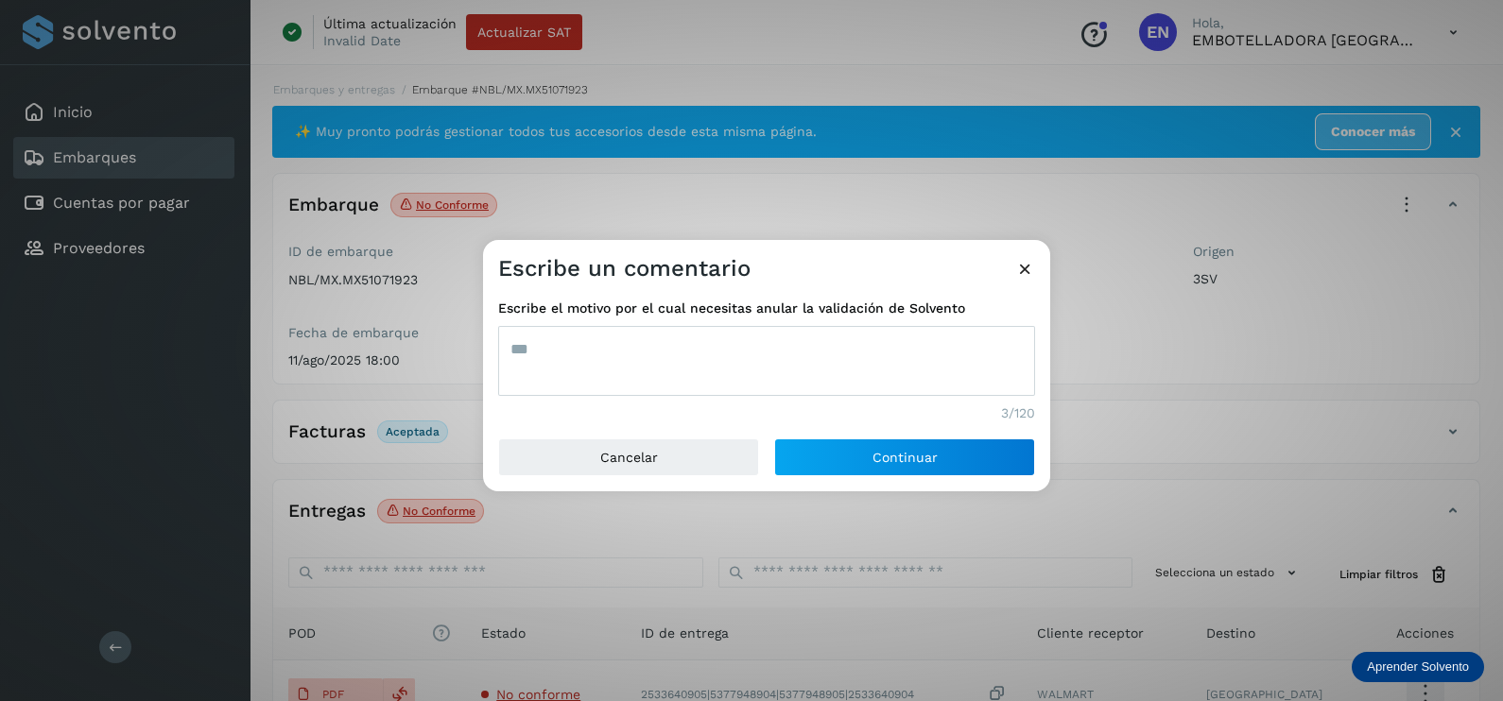
type textarea "***"
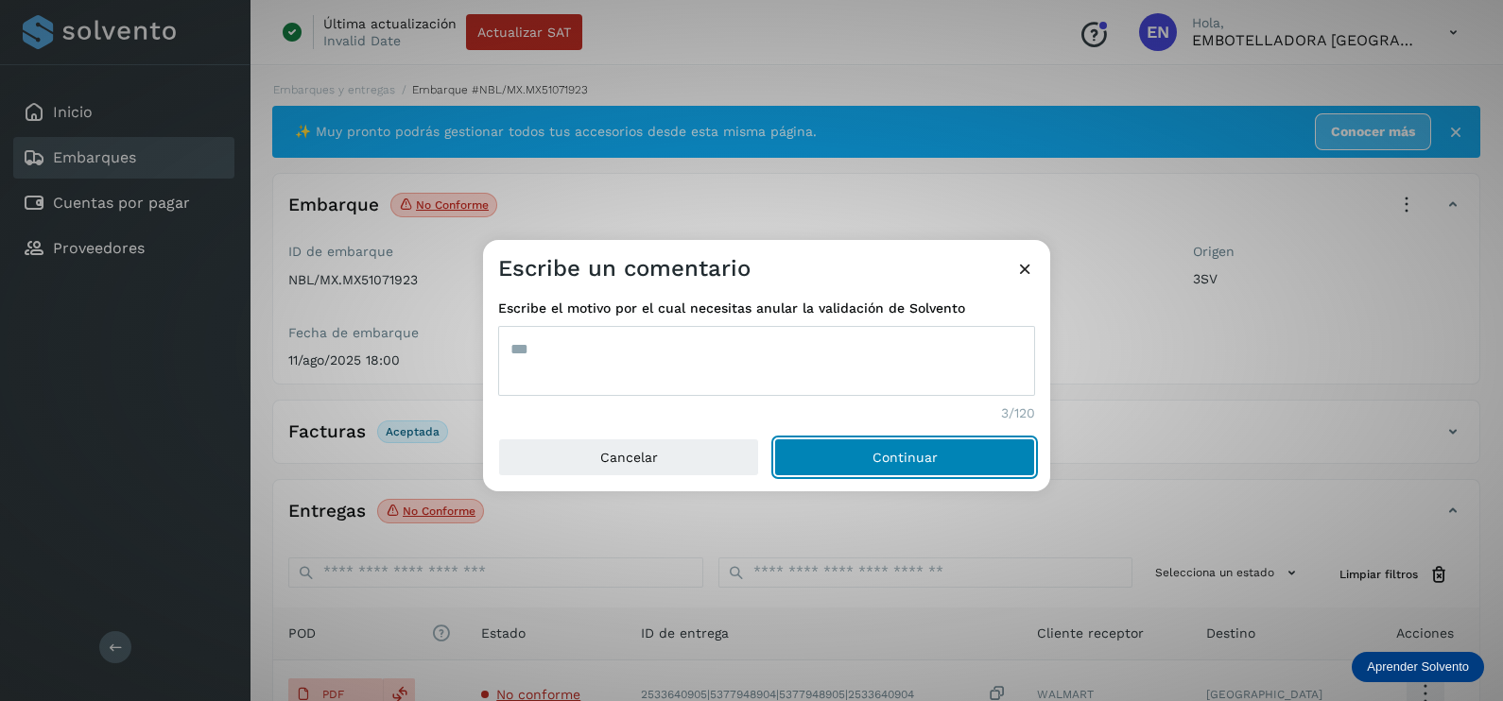
click at [774, 438] on button "Continuar" at bounding box center [904, 457] width 261 height 38
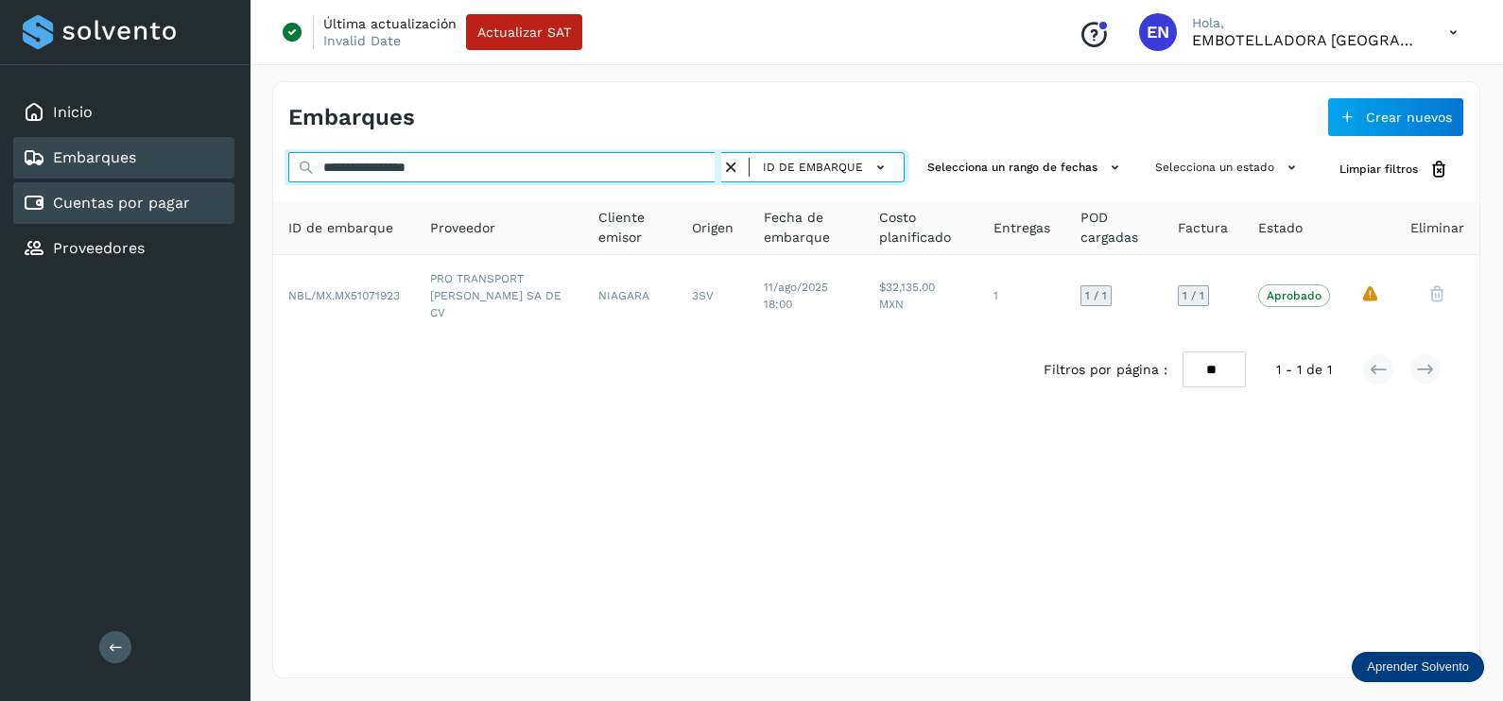
drag, startPoint x: 528, startPoint y: 170, endPoint x: 73, endPoint y: 189, distance: 455.9
click at [67, 192] on div "**********" at bounding box center [751, 350] width 1503 height 701
paste input "text"
type input "**********"
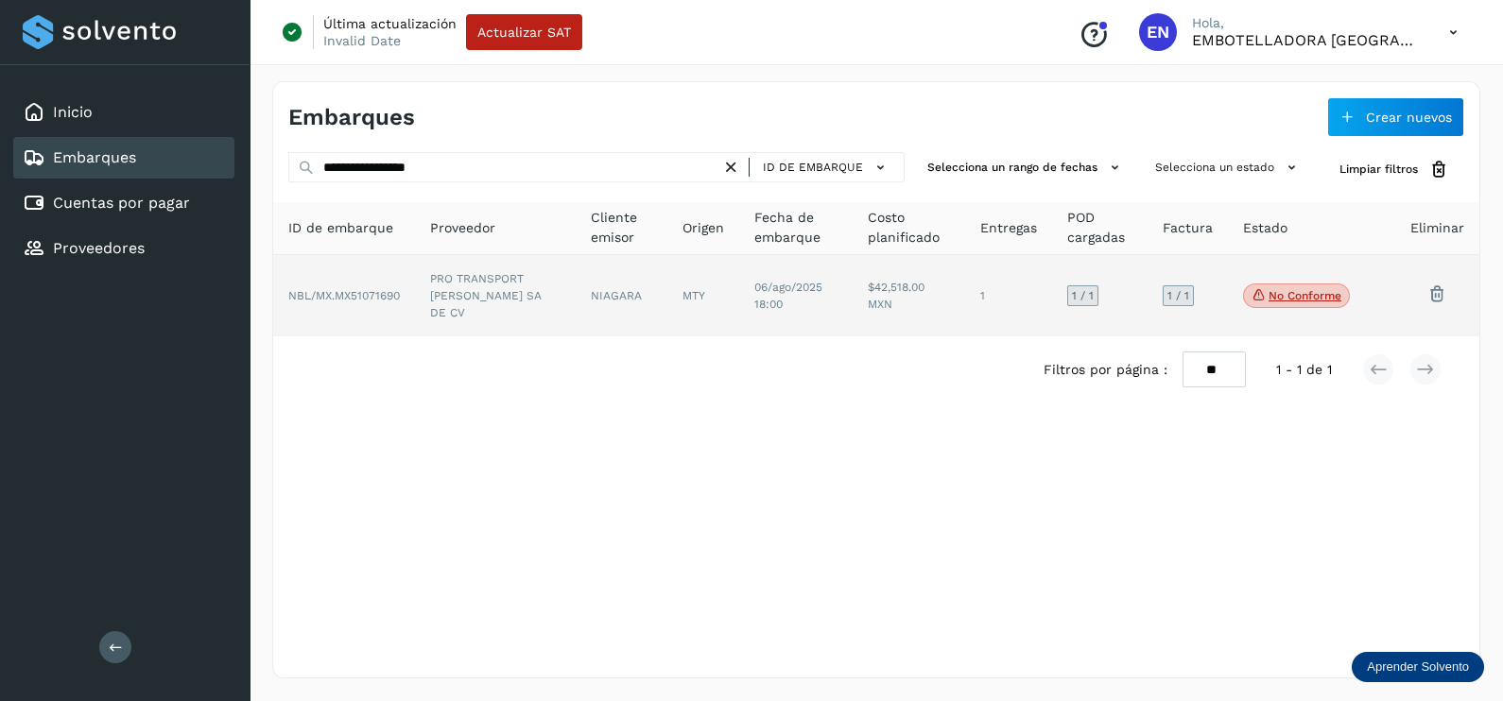
click at [667, 289] on td "NIAGARA" at bounding box center [703, 295] width 72 height 81
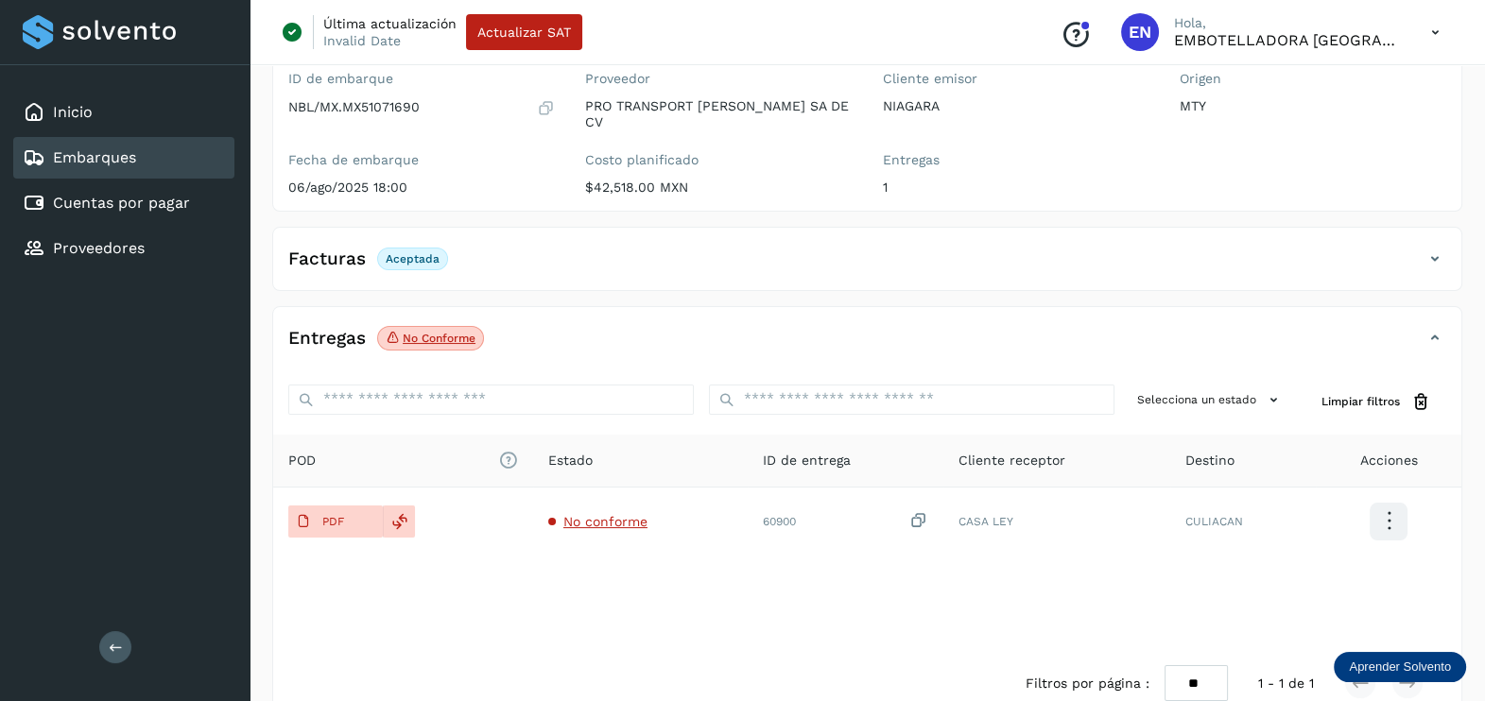
scroll to position [197, 0]
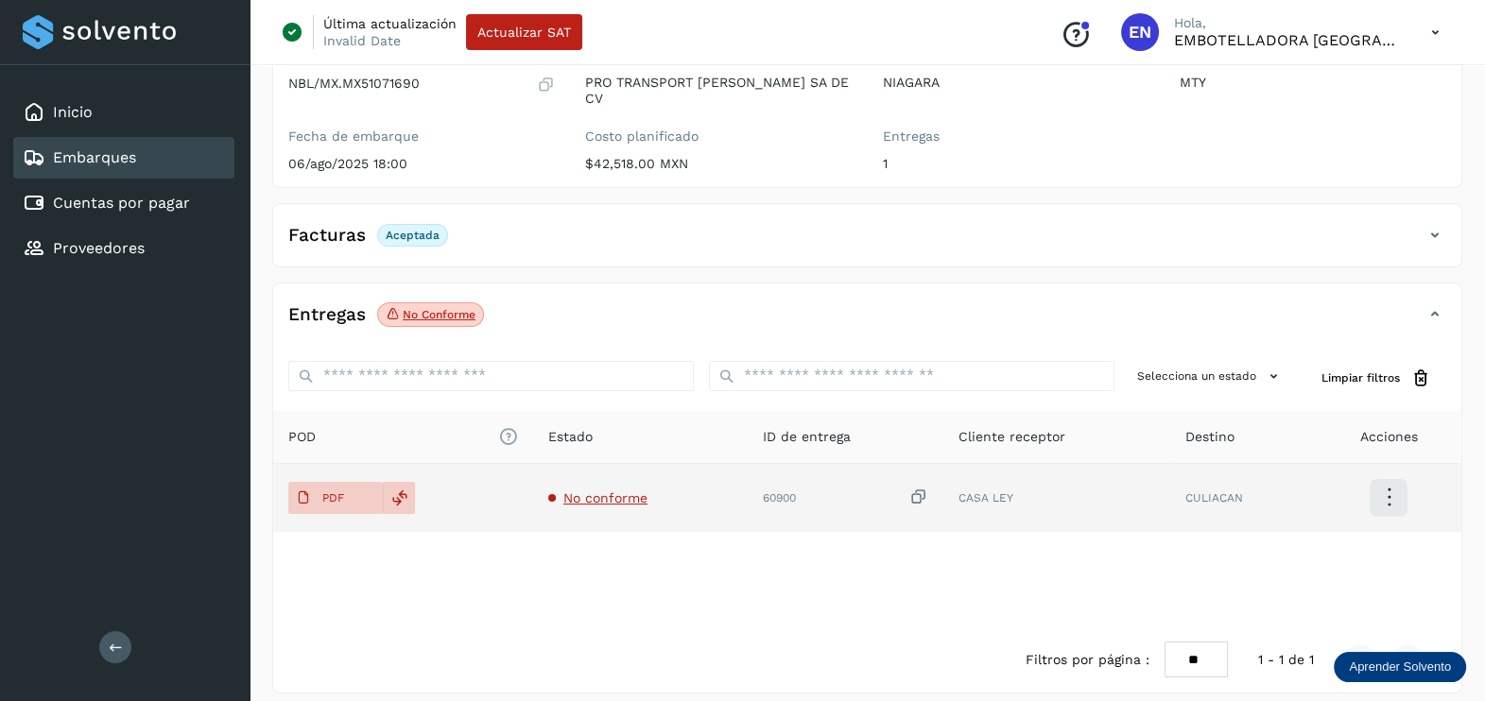
click at [593, 490] on span "No conforme" at bounding box center [605, 497] width 84 height 15
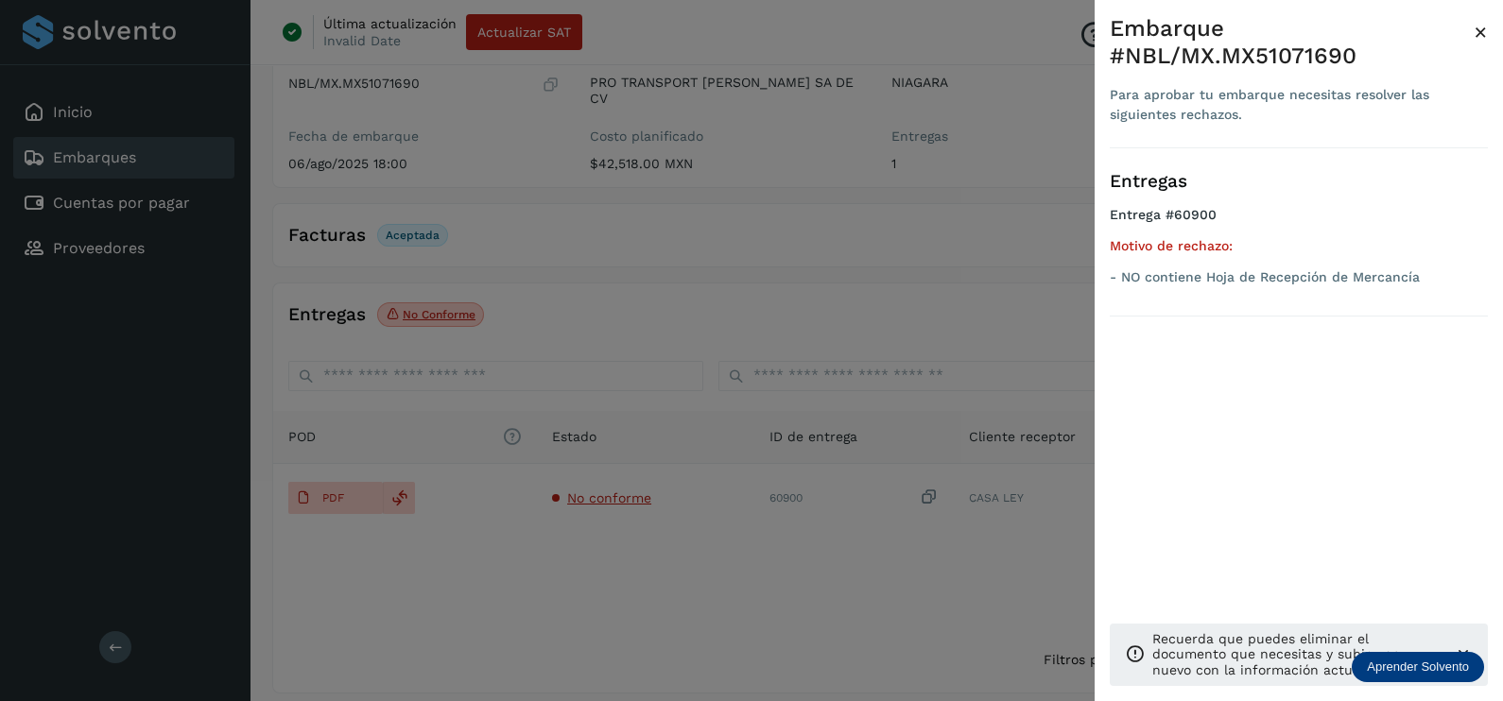
click at [822, 587] on div at bounding box center [751, 350] width 1503 height 701
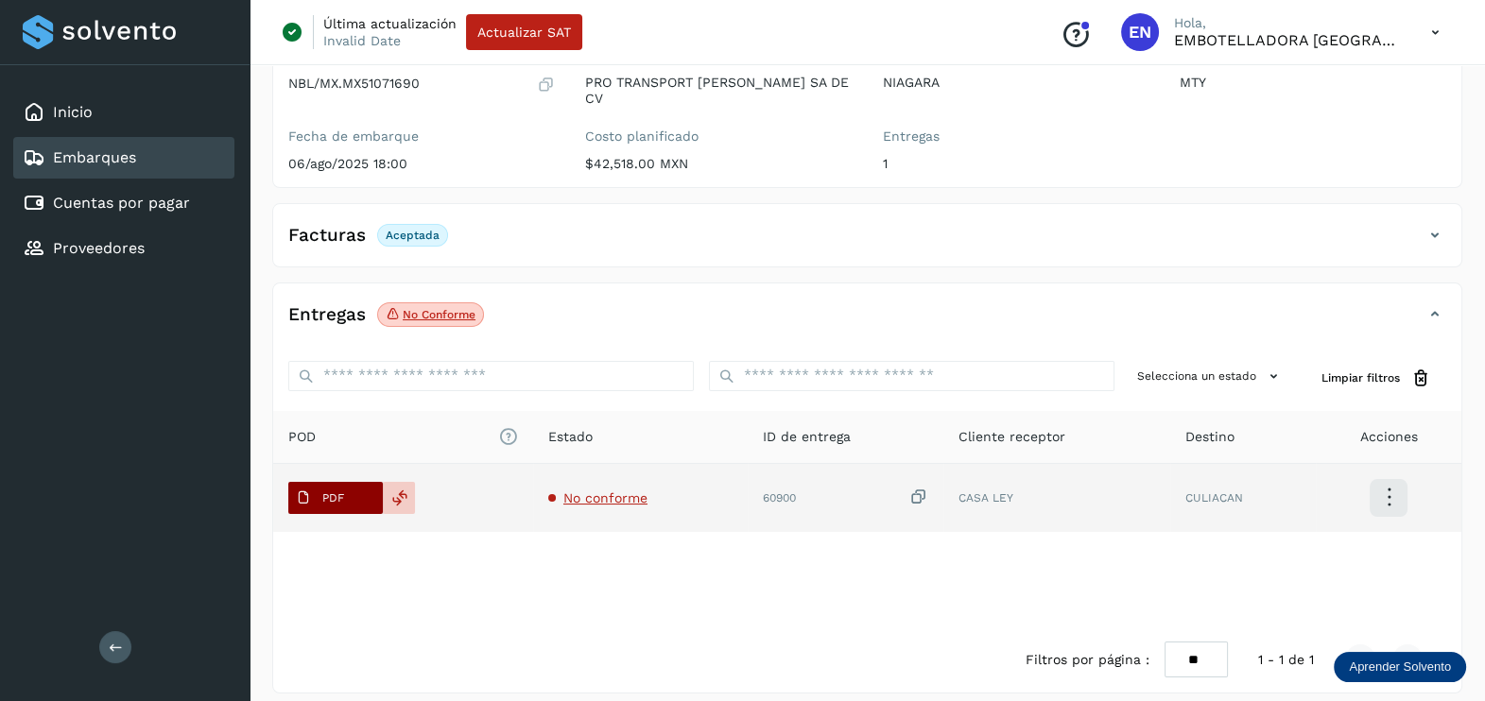
click at [325, 491] on p "PDF" at bounding box center [333, 497] width 22 height 13
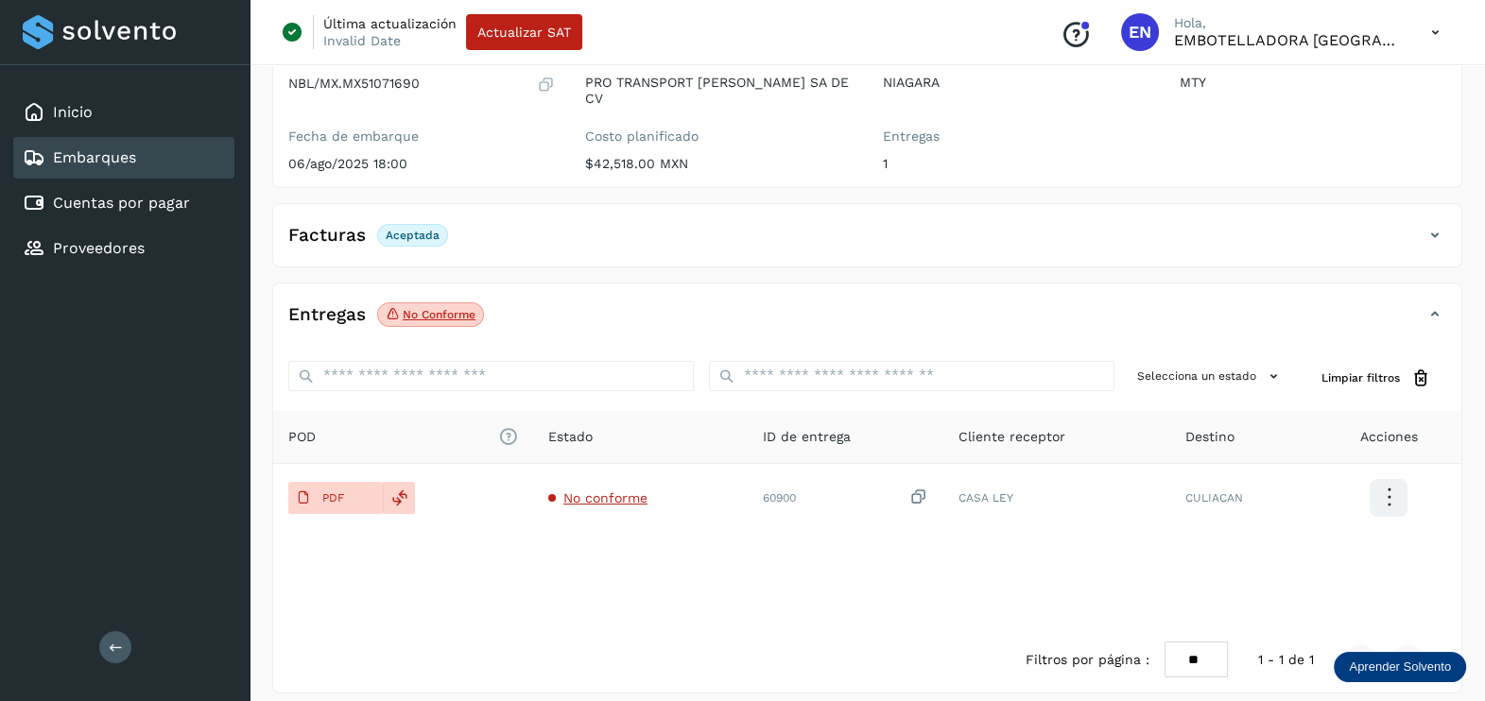
click at [1451, 112] on div "Origen MTY" at bounding box center [1312, 113] width 297 height 147
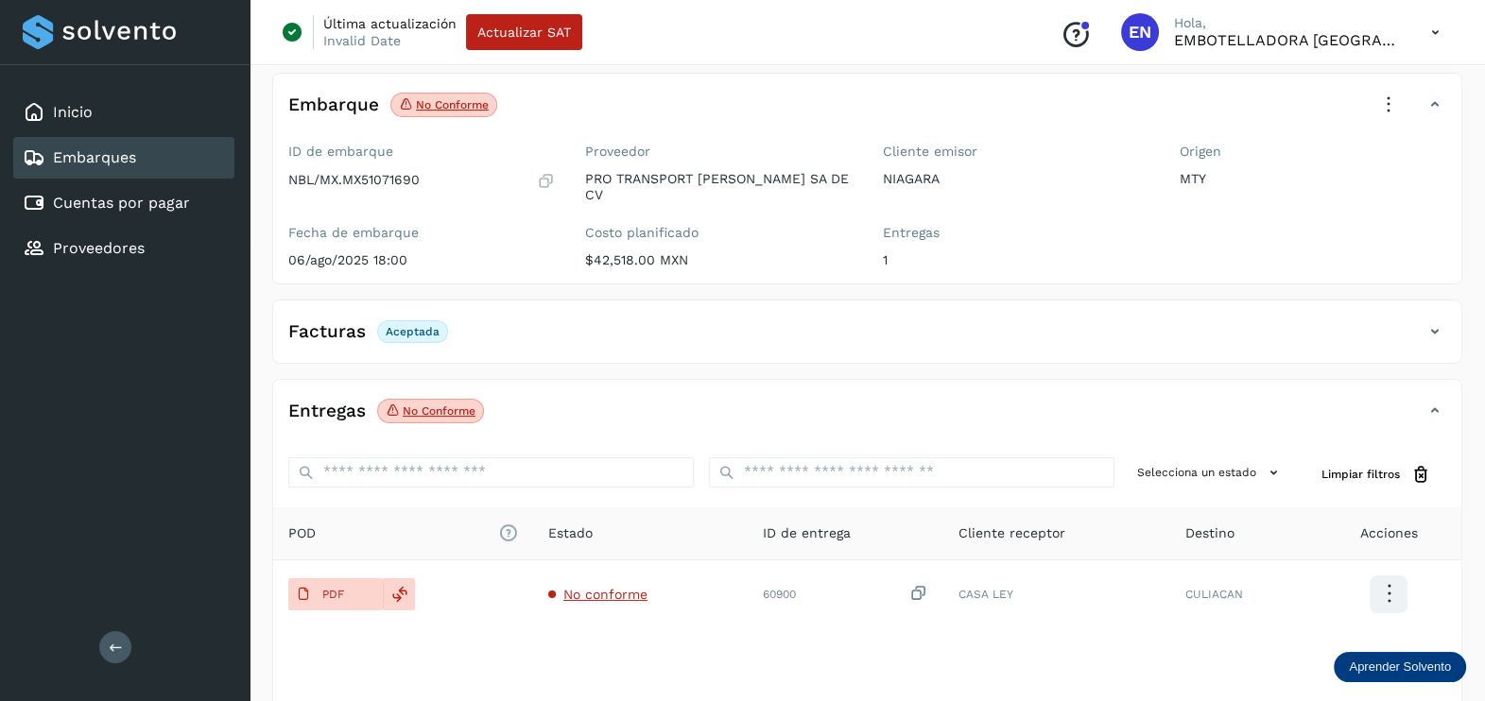
scroll to position [0, 0]
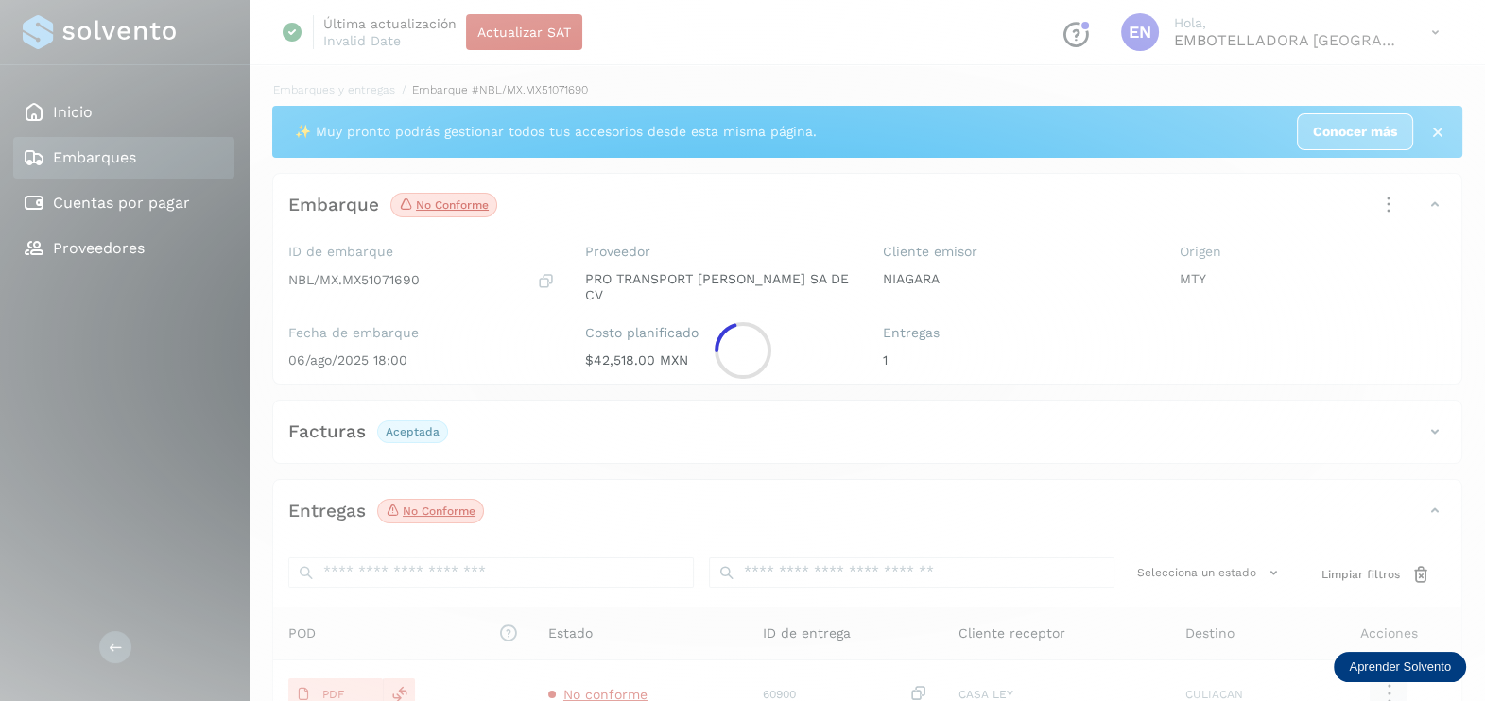
click at [1394, 199] on div at bounding box center [742, 350] width 1485 height 701
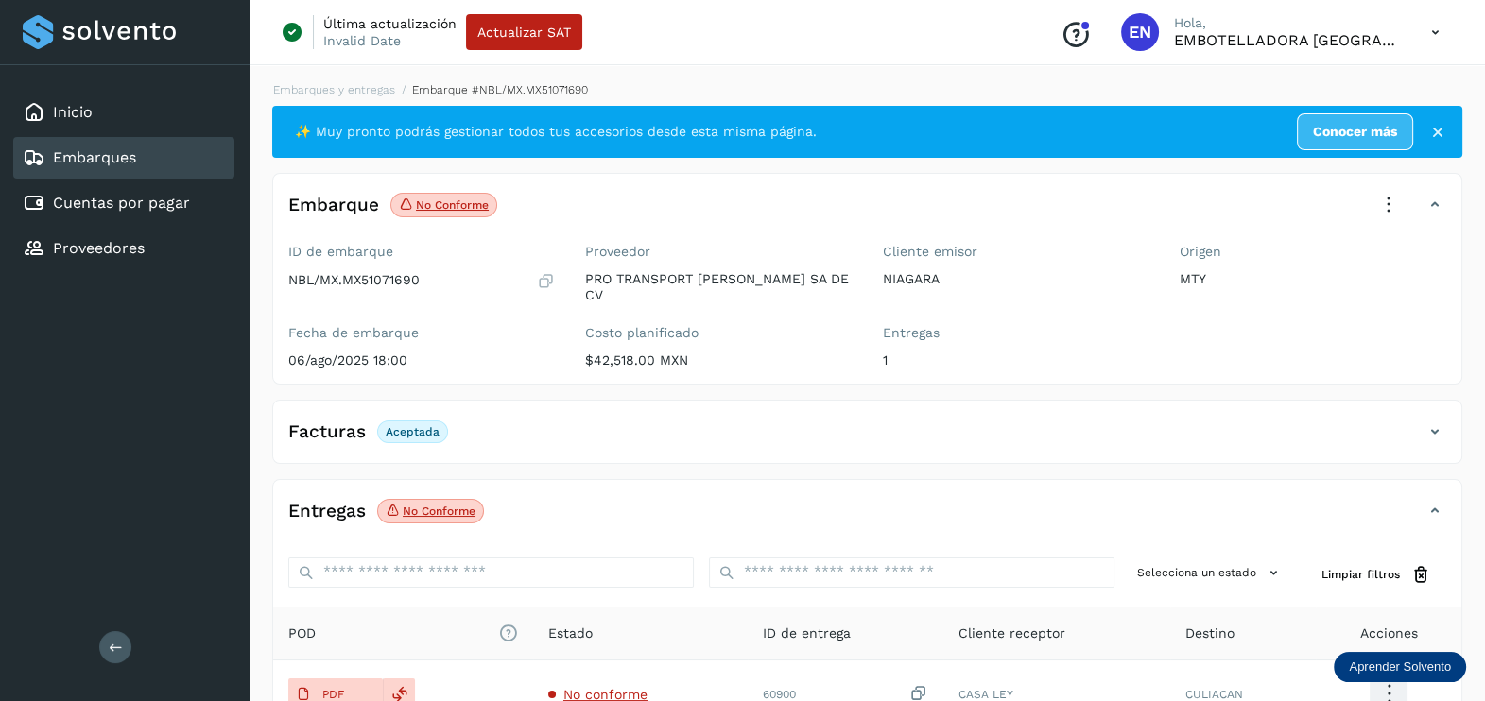
click at [1397, 215] on icon at bounding box center [1388, 205] width 42 height 42
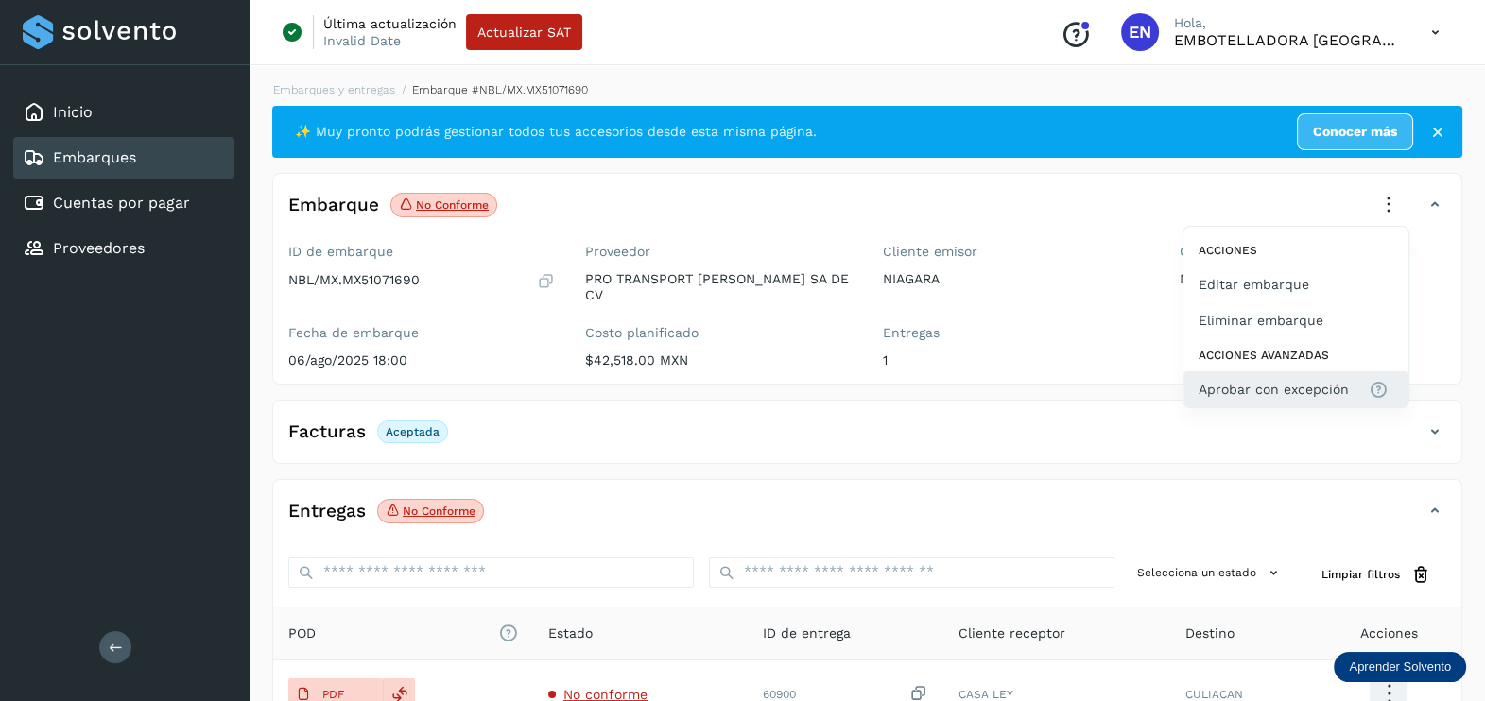
click at [1281, 390] on span "Aprobar con excepción" at bounding box center [1273, 389] width 150 height 21
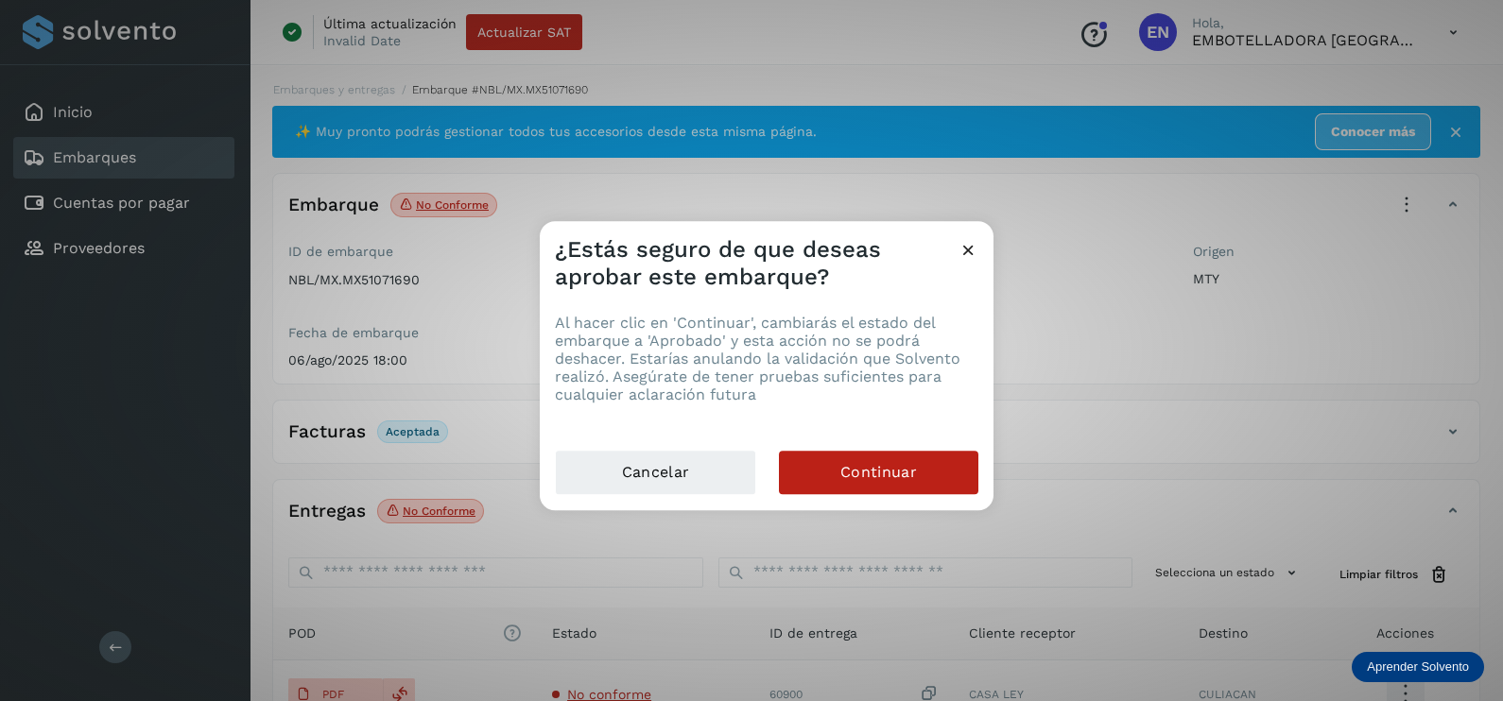
click at [896, 495] on div "Cancelar Continuar" at bounding box center [767, 480] width 454 height 60
click at [899, 482] on span "Continuar" at bounding box center [878, 472] width 77 height 21
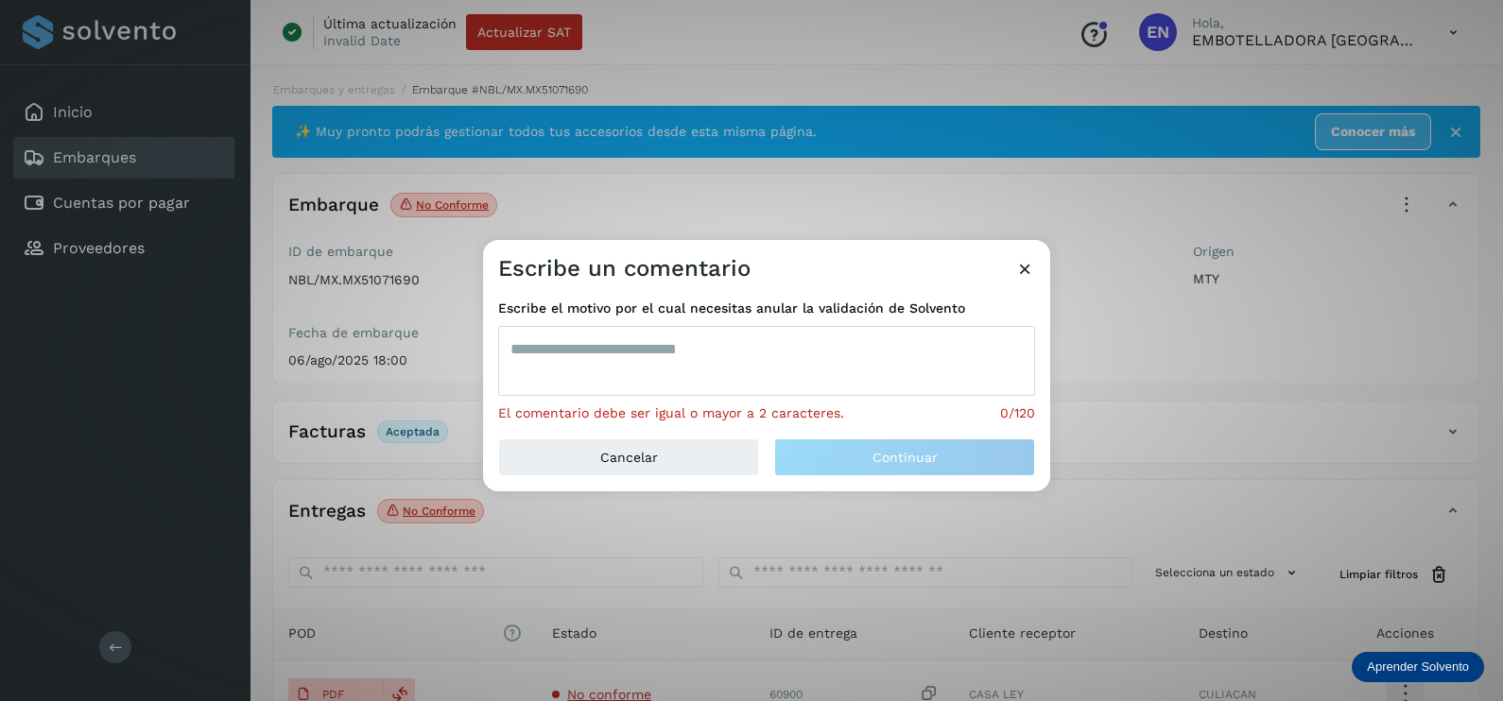
click at [719, 400] on div "Escribe el motivo por el cual necesitas anular la validación de Solvento El com…" at bounding box center [766, 361] width 537 height 125
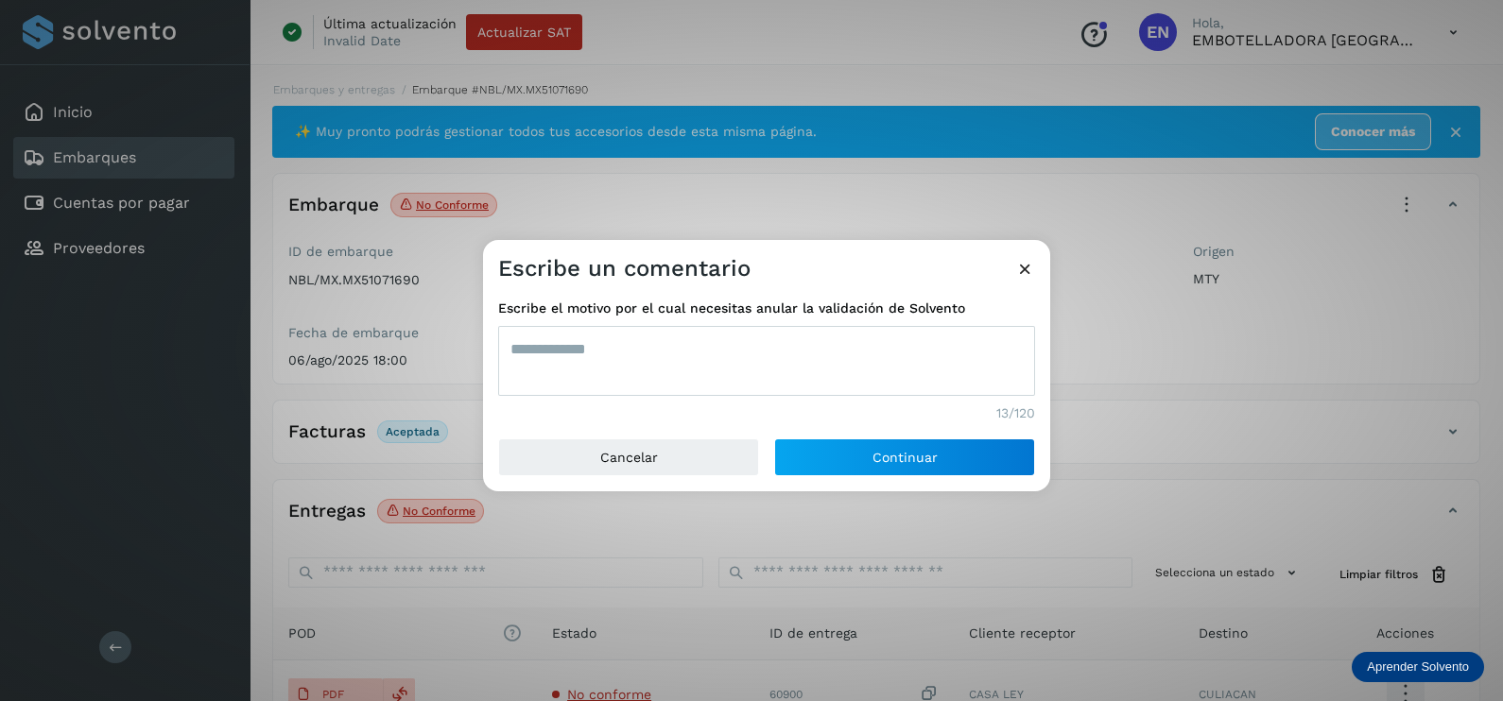
type textarea "**********"
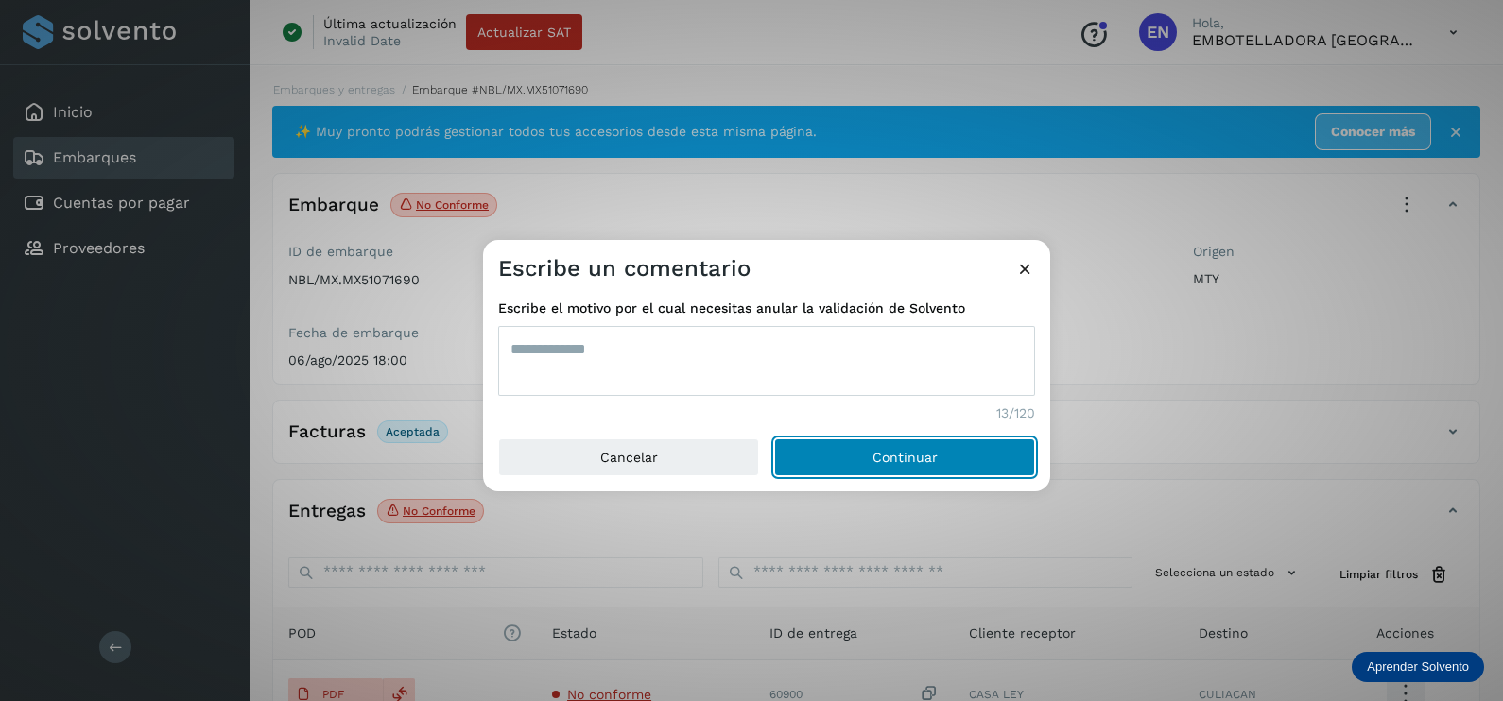
click at [774, 438] on button "Continuar" at bounding box center [904, 457] width 261 height 38
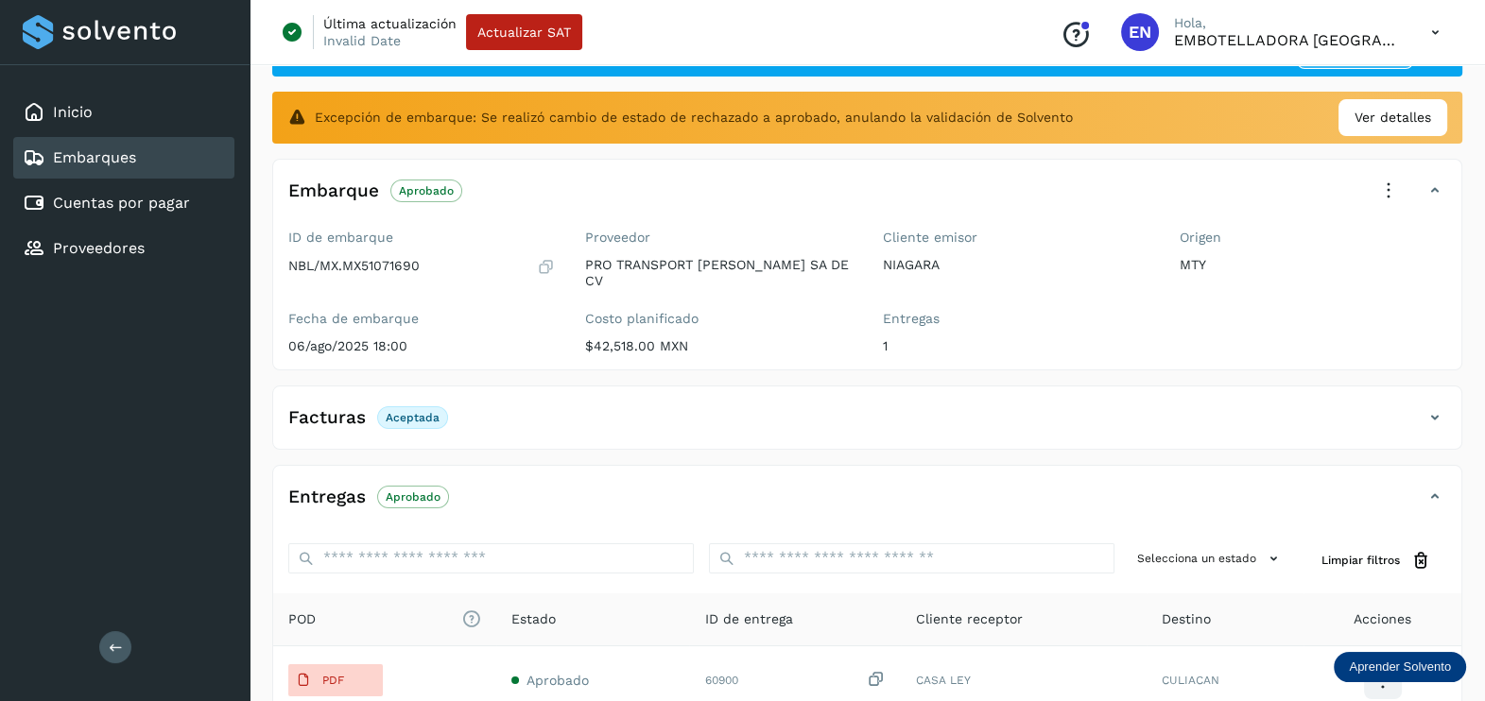
scroll to position [117, 0]
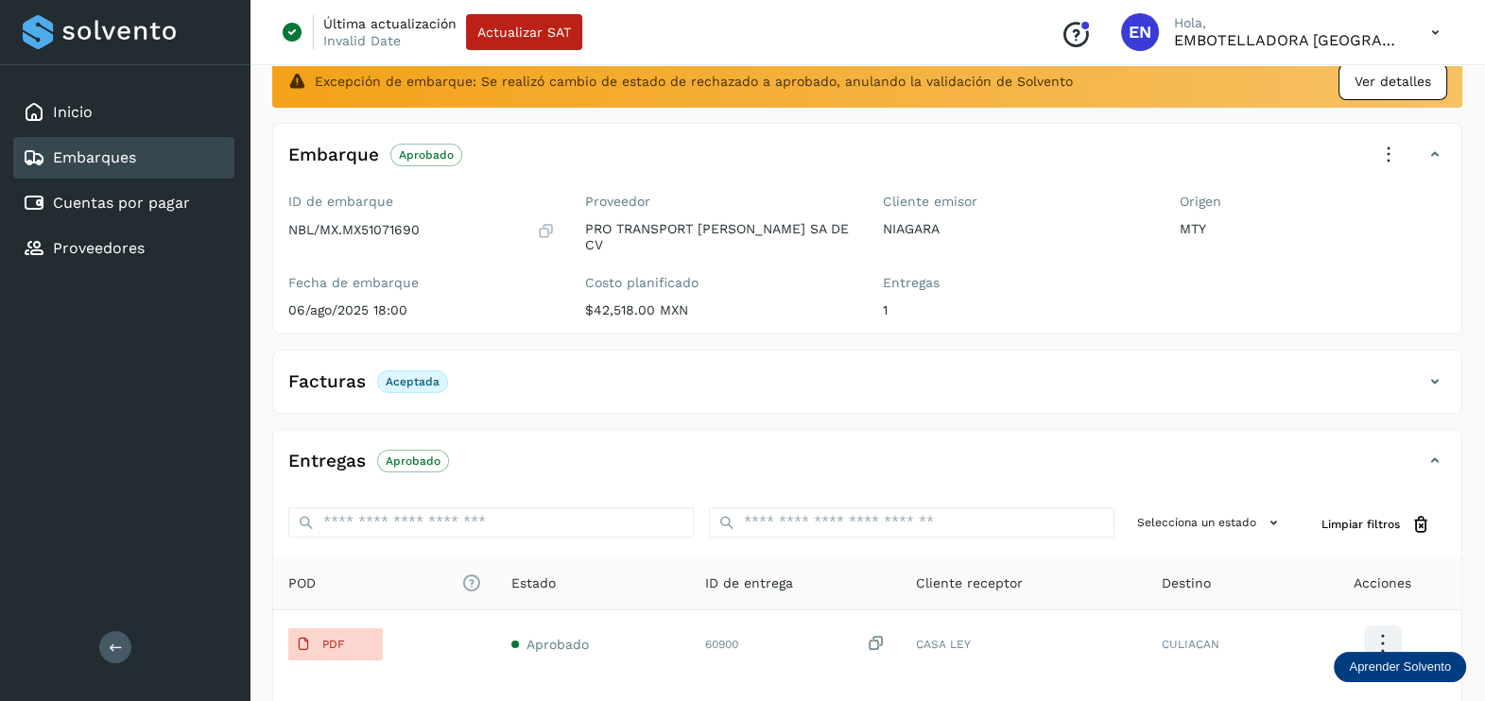
click at [1388, 90] on div "Ver detalles" at bounding box center [1392, 81] width 109 height 37
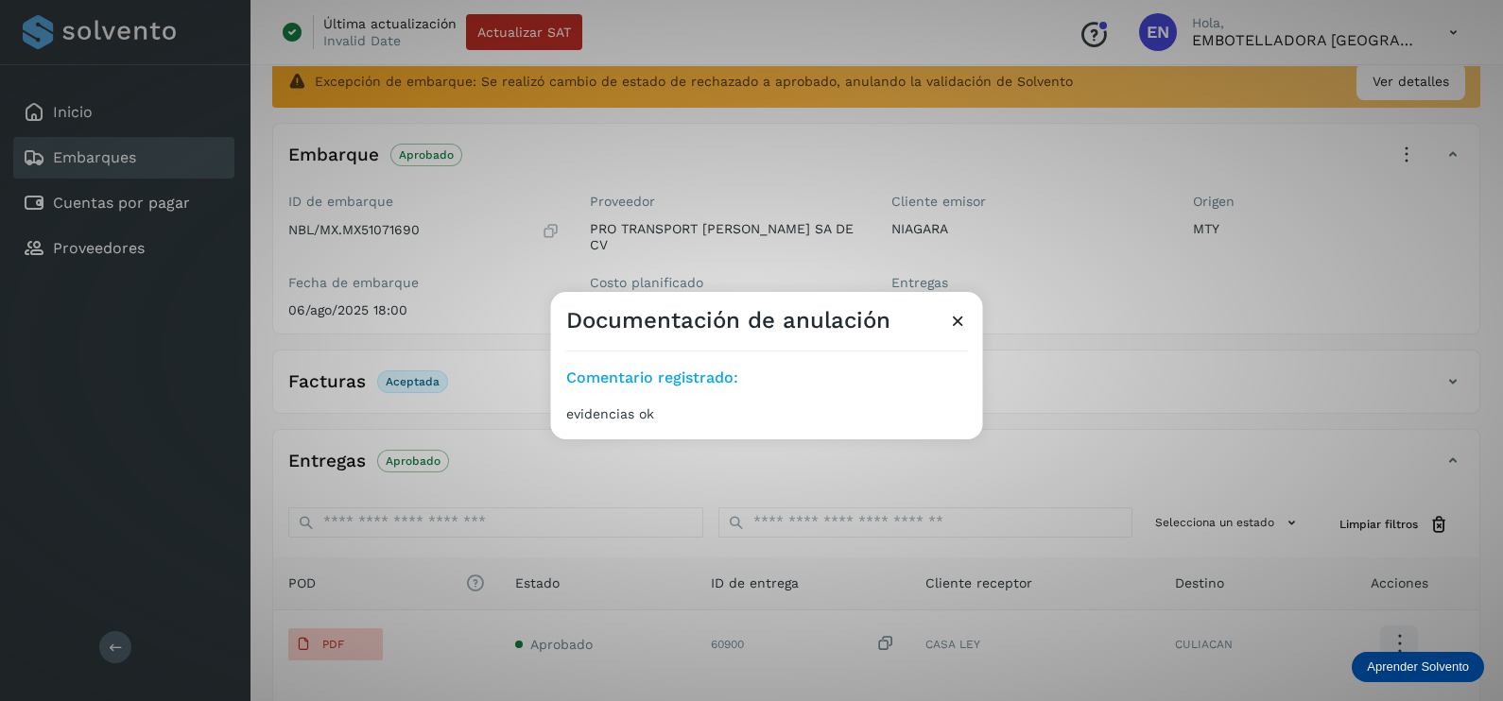
click at [1200, 383] on div "Documentación de anulación Comentario registrado: evidencias ok" at bounding box center [751, 350] width 1503 height 701
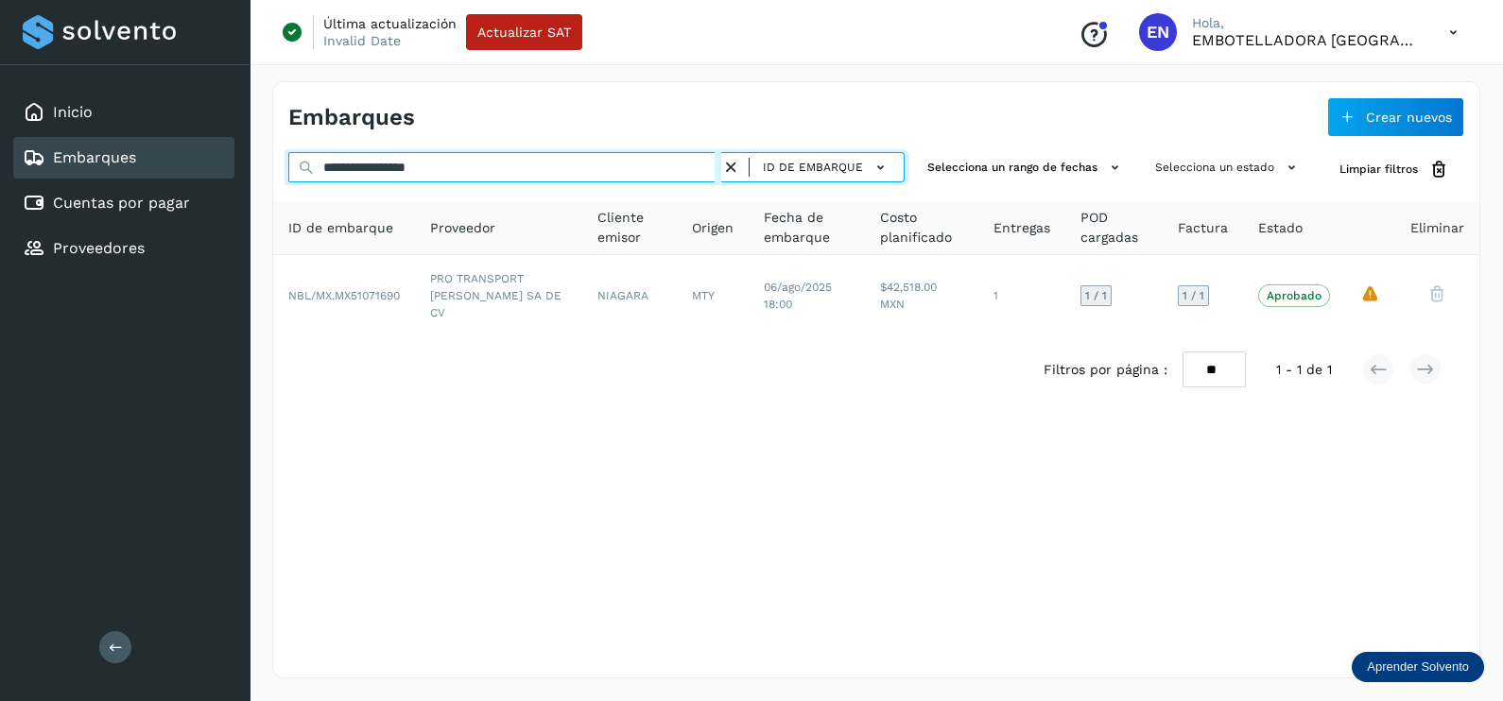
drag, startPoint x: 454, startPoint y: 165, endPoint x: 231, endPoint y: 165, distance: 223.0
click at [231, 165] on div "**********" at bounding box center [751, 350] width 1503 height 701
paste input "text"
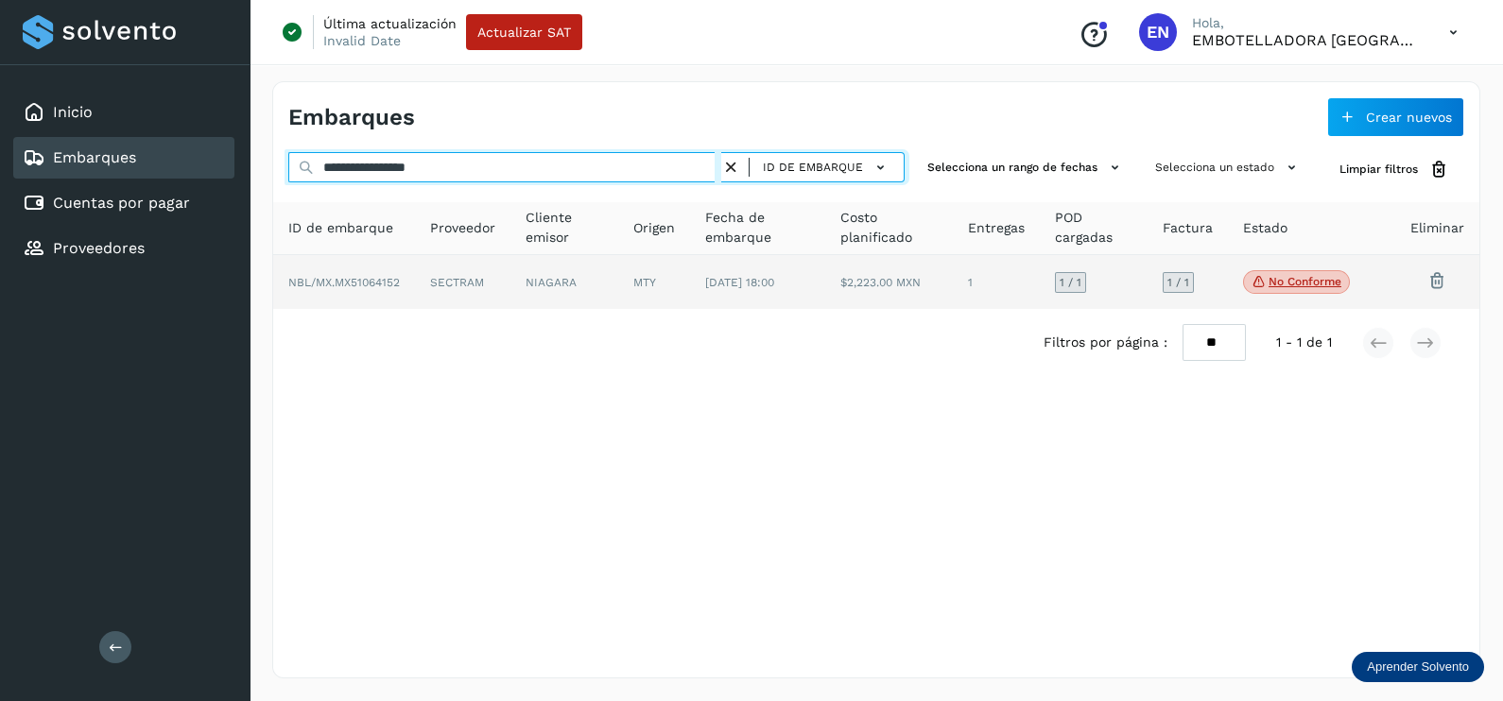
type input "**********"
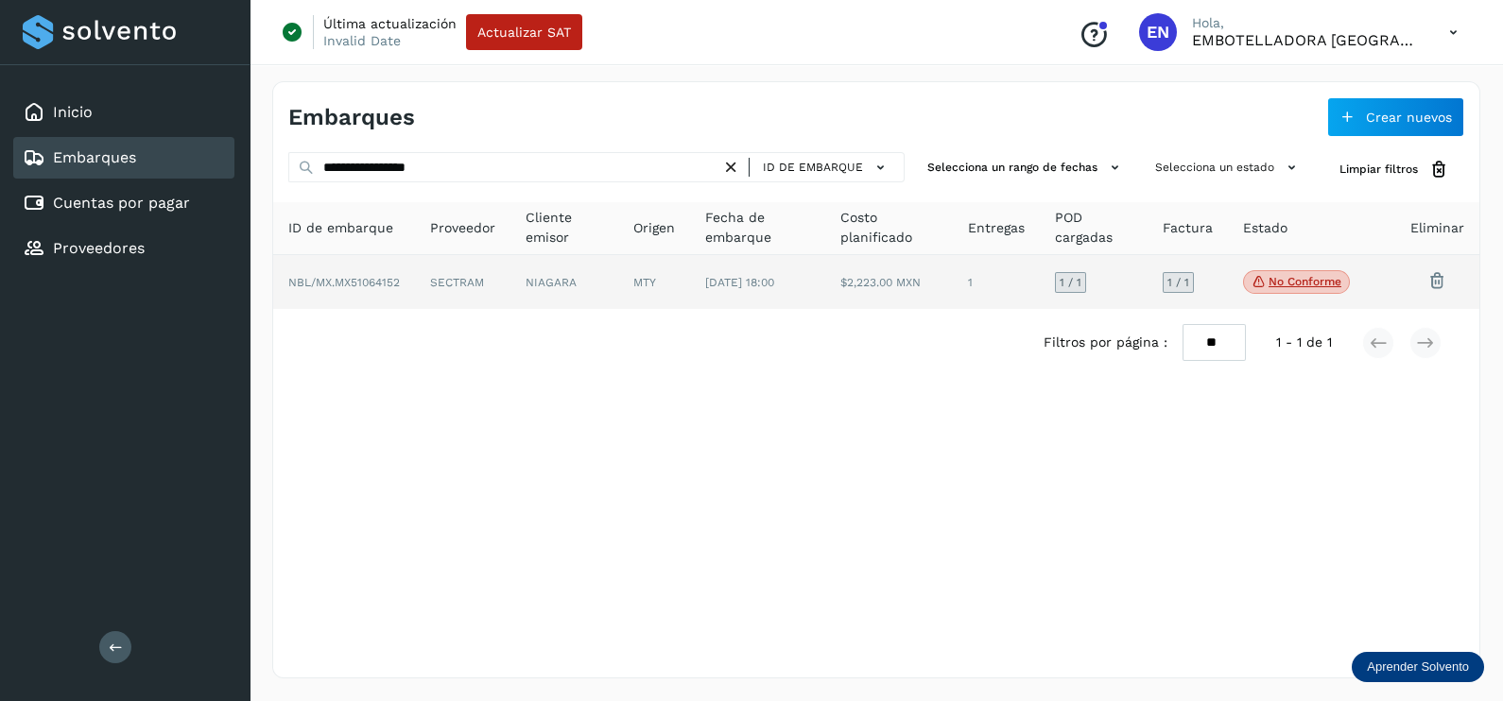
click at [618, 289] on td "NIAGARA" at bounding box center [654, 282] width 72 height 55
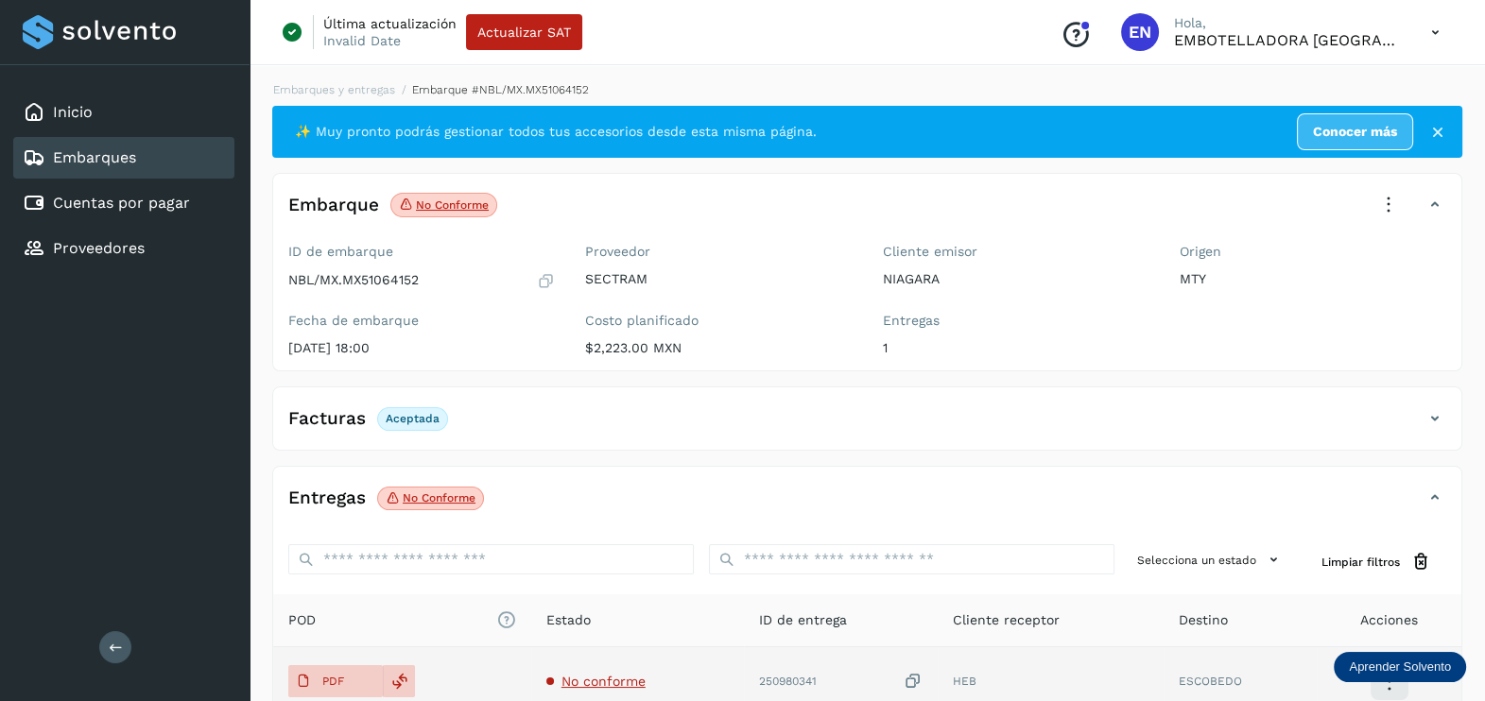
click at [591, 685] on span "No conforme" at bounding box center [603, 681] width 84 height 15
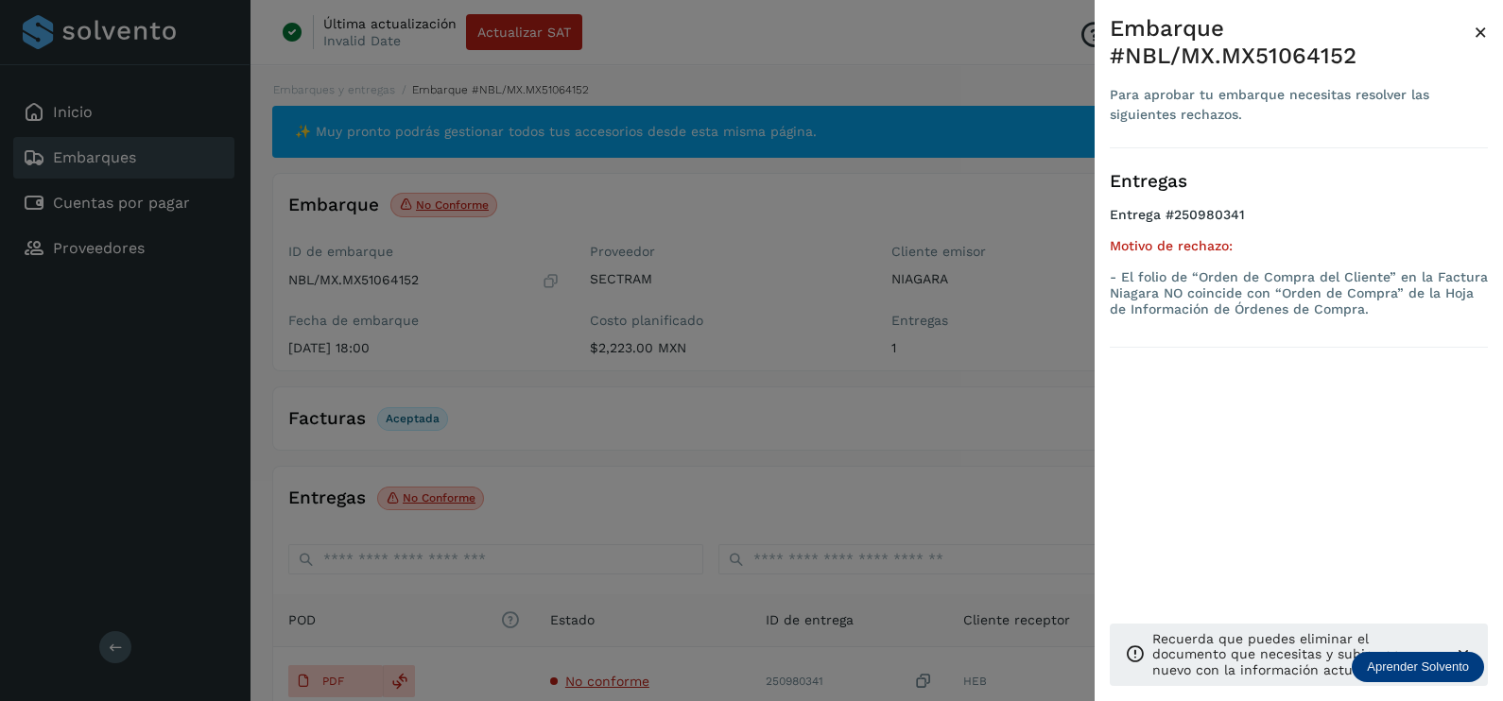
click at [846, 428] on div at bounding box center [751, 350] width 1503 height 701
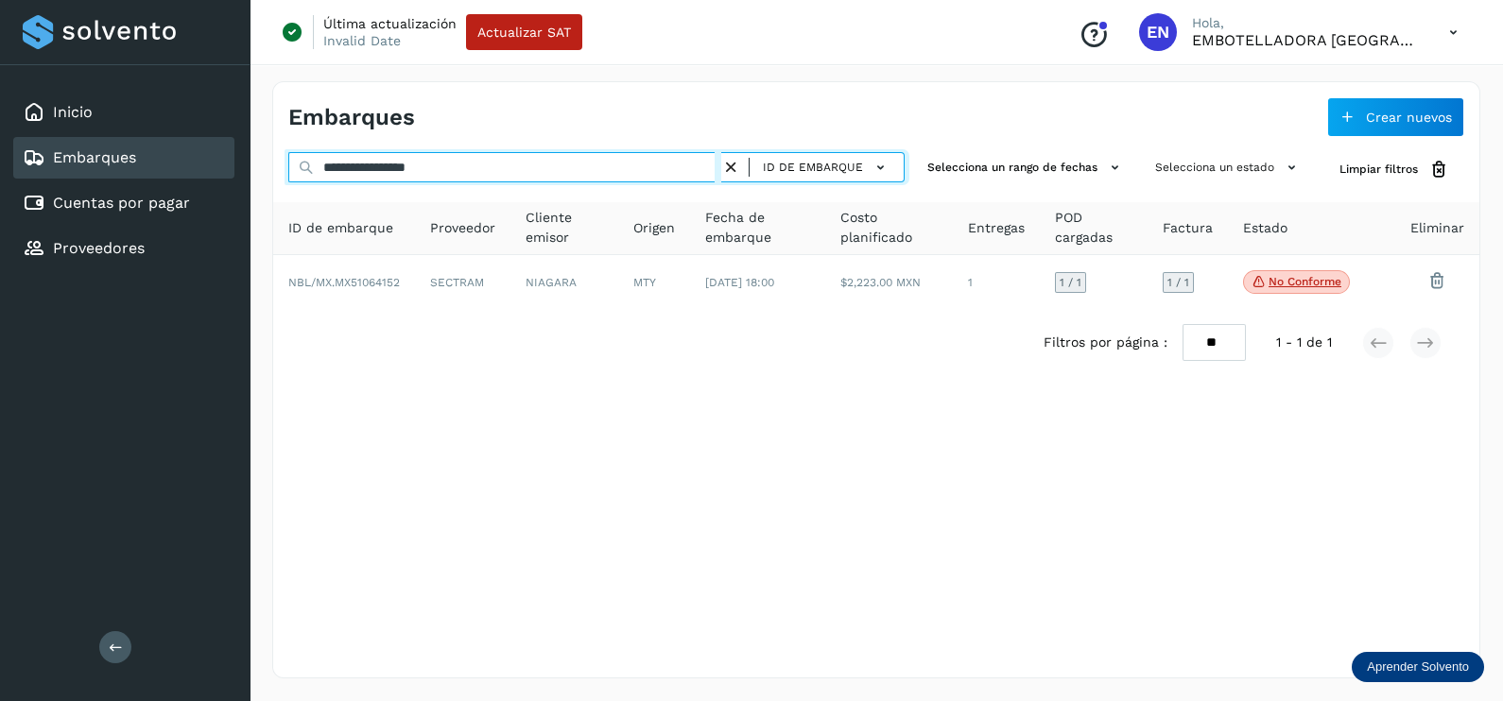
drag, startPoint x: 500, startPoint y: 169, endPoint x: -5, endPoint y: 169, distance: 504.6
click at [0, 169] on html "**********" at bounding box center [751, 350] width 1503 height 701
paste input "text"
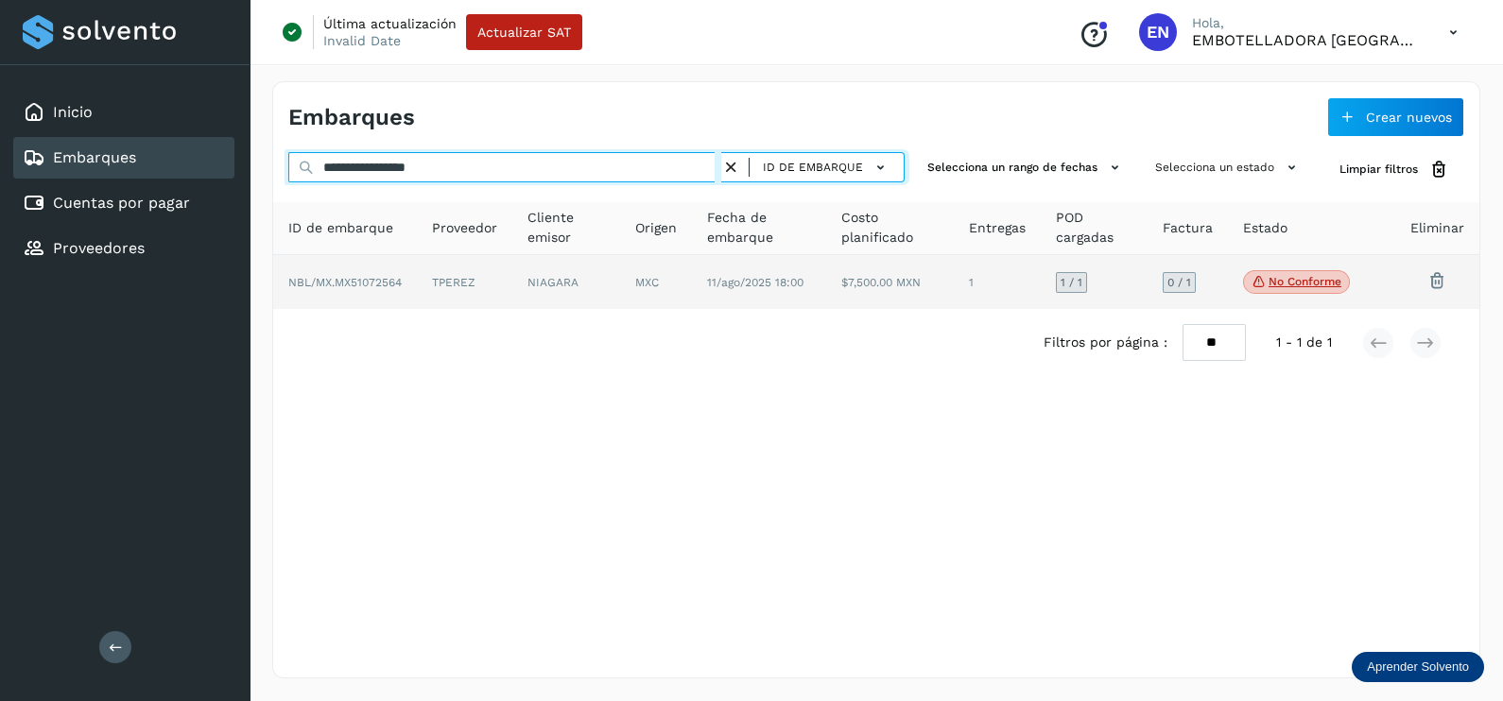
type input "**********"
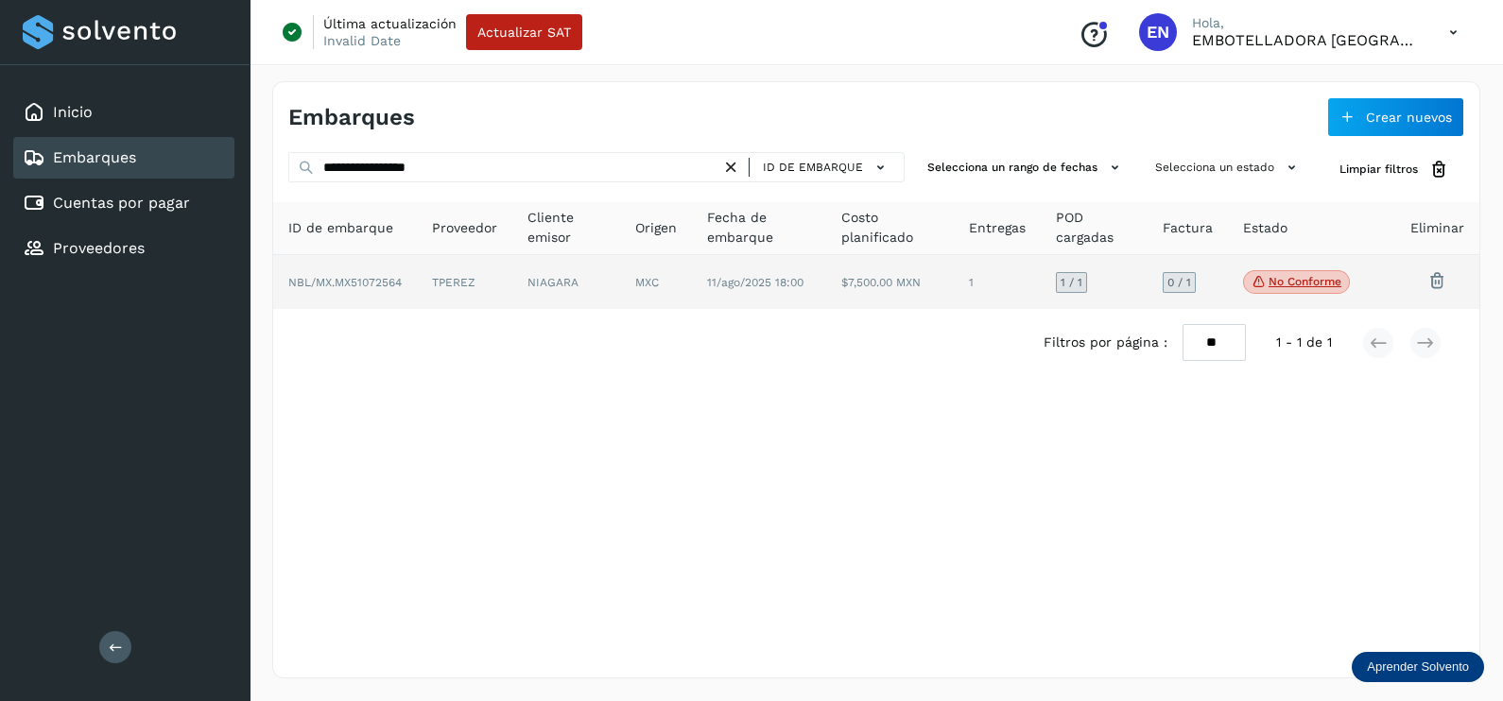
click at [620, 283] on td "NIAGARA" at bounding box center [656, 282] width 72 height 55
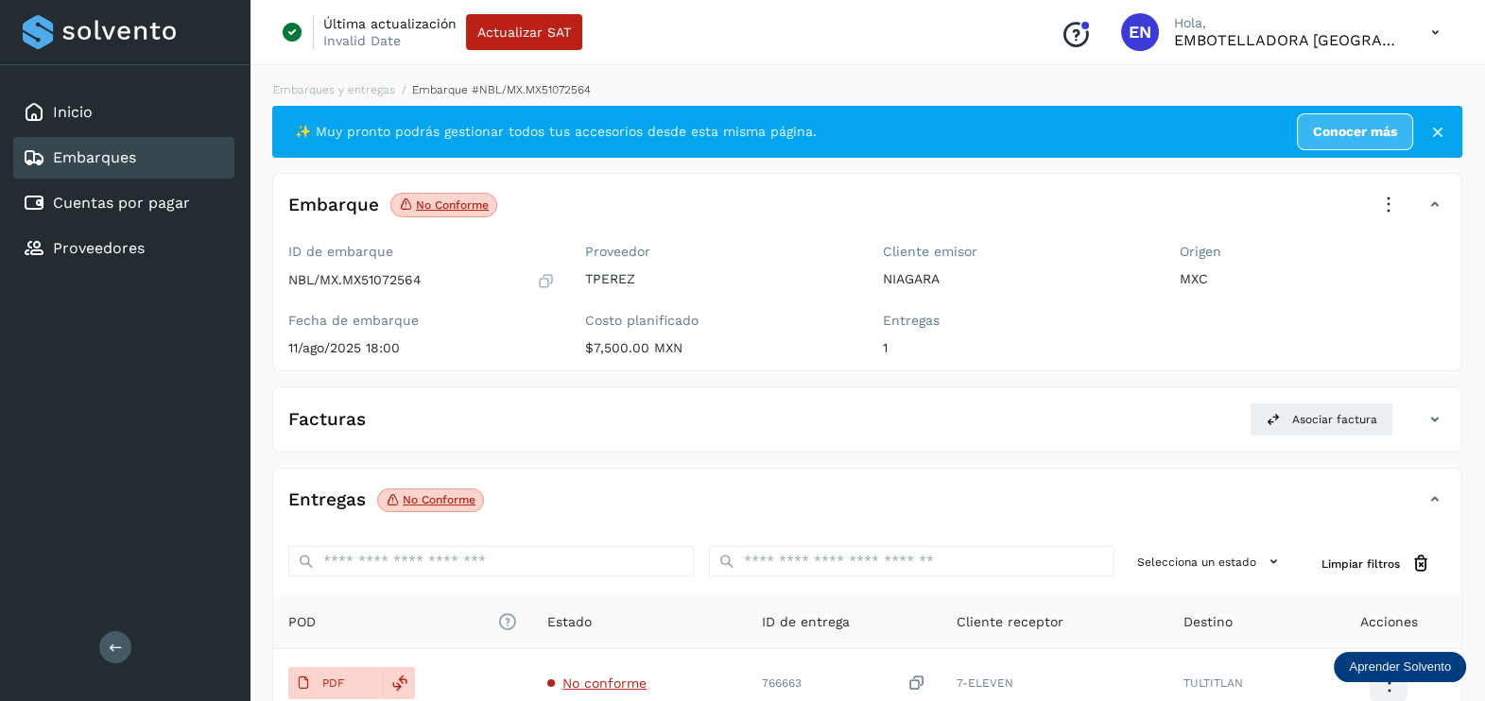
scroll to position [198, 0]
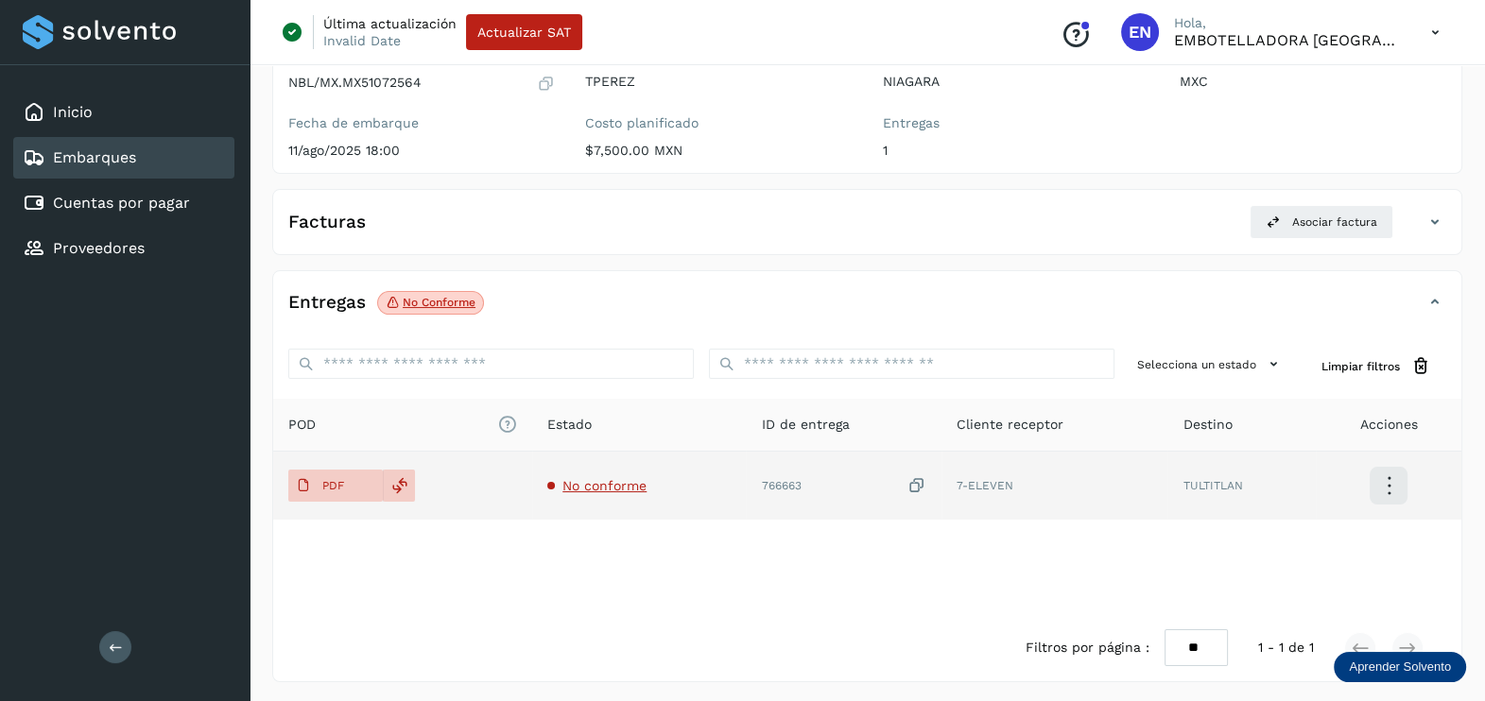
click at [628, 488] on span "No conforme" at bounding box center [604, 485] width 84 height 15
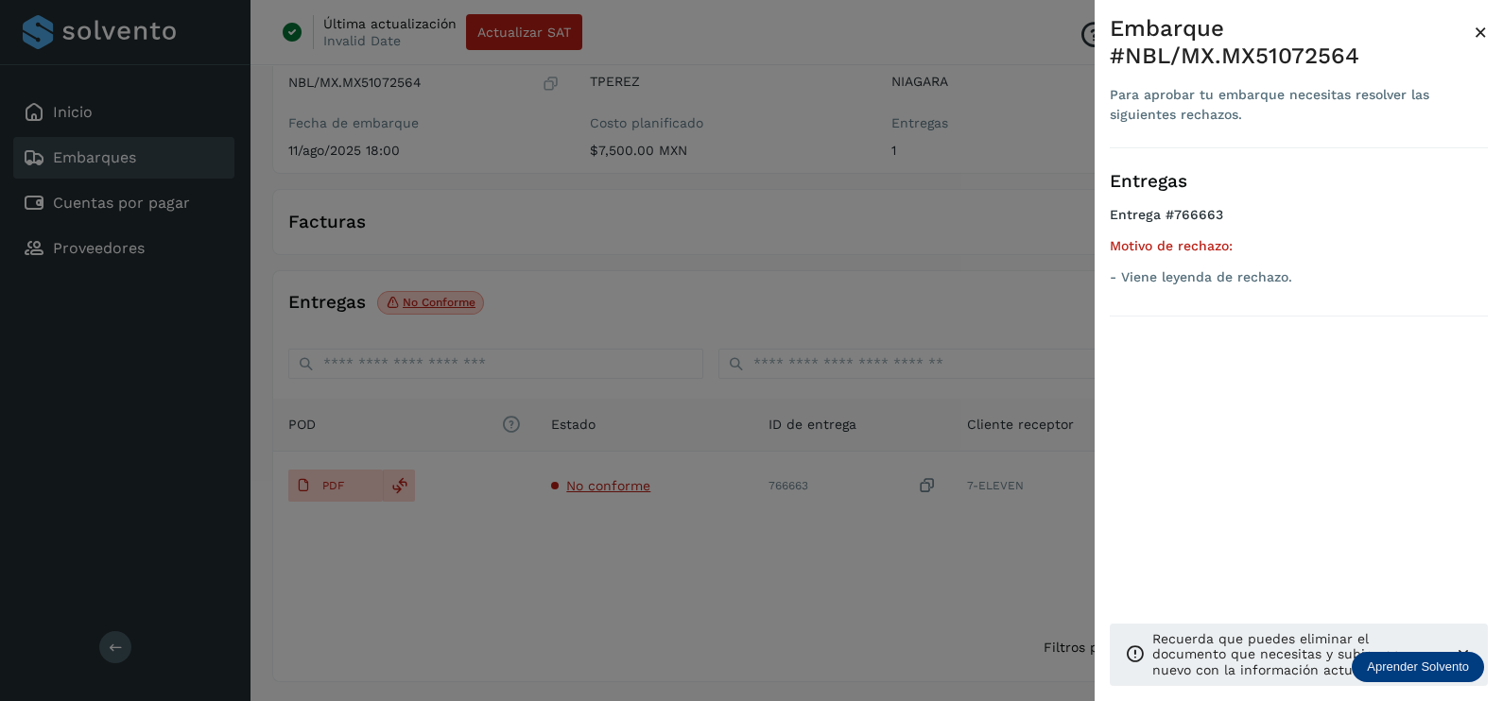
click at [686, 590] on div at bounding box center [751, 350] width 1503 height 701
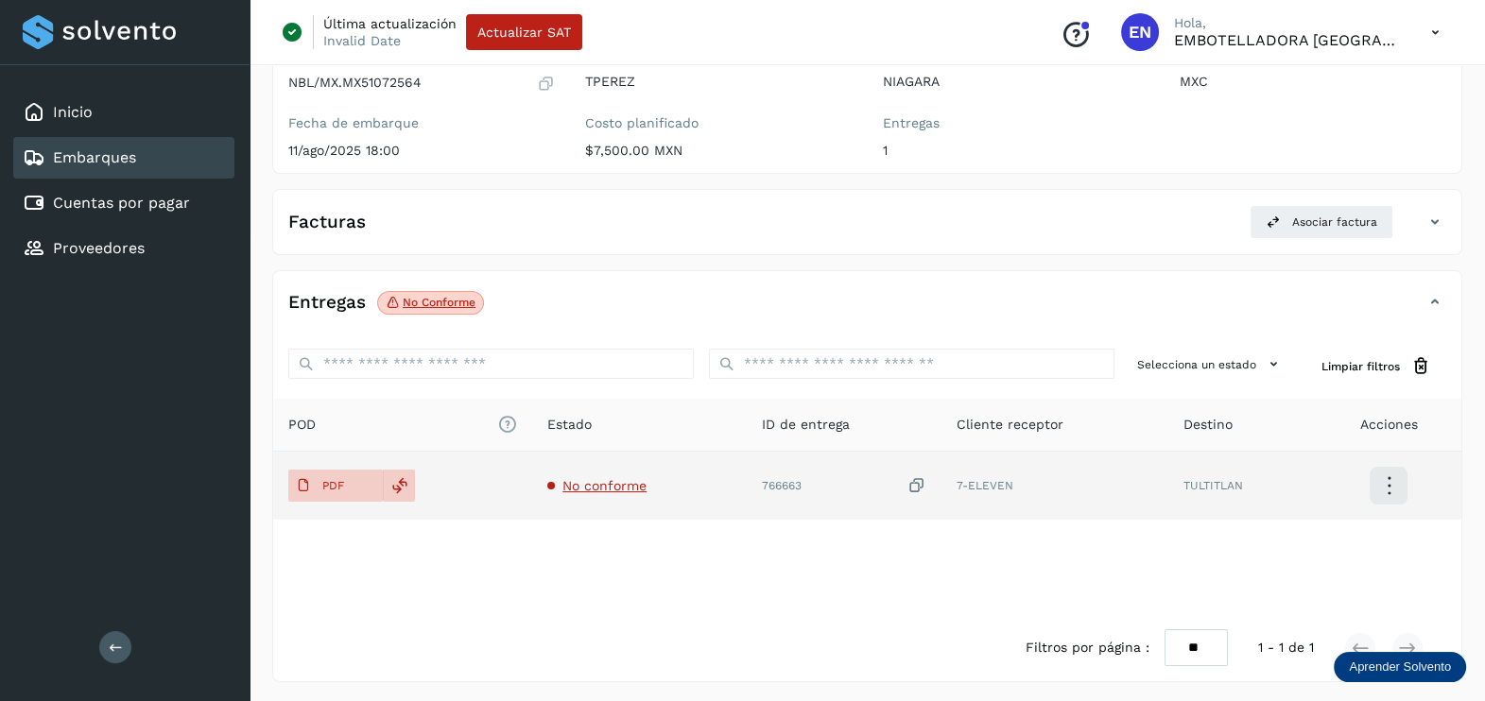
click at [917, 480] on icon at bounding box center [916, 486] width 19 height 20
click at [335, 473] on span "PDF" at bounding box center [319, 486] width 63 height 30
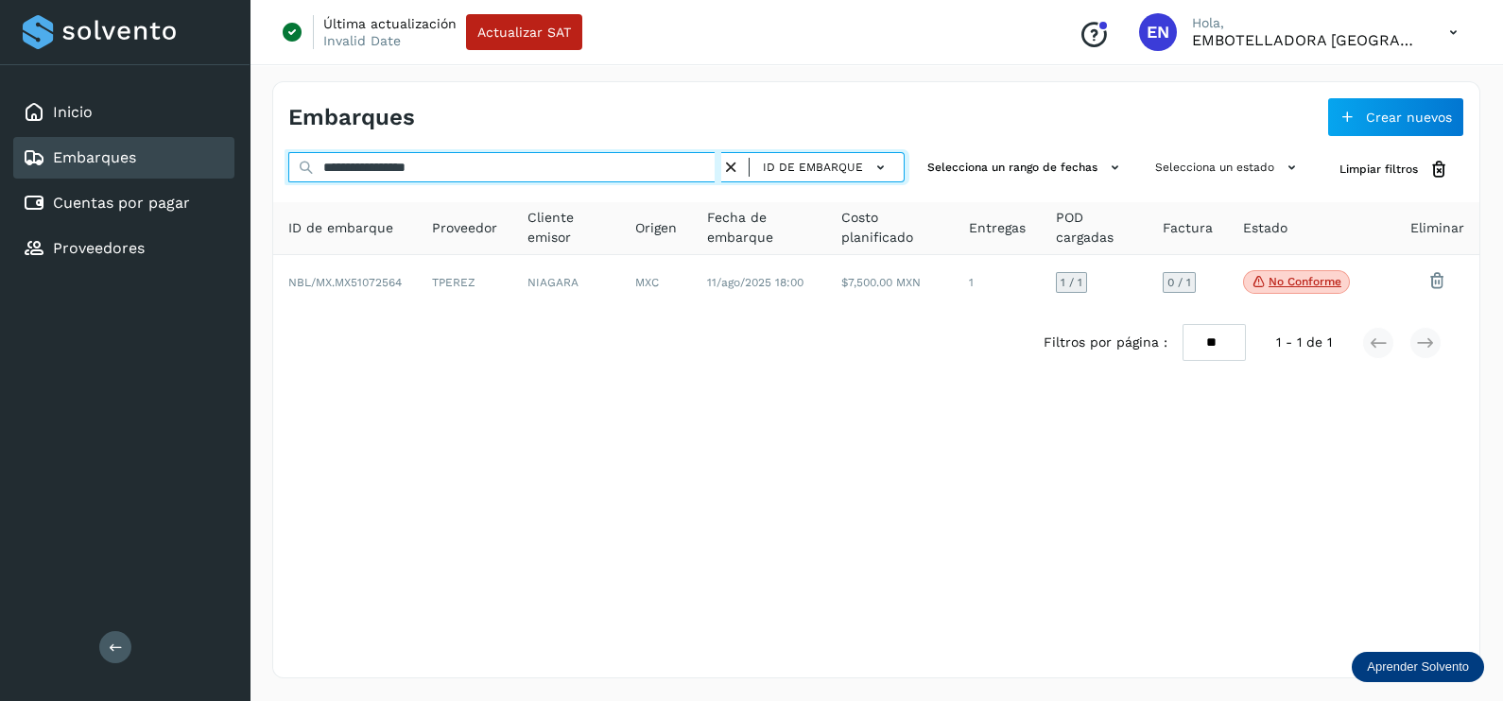
drag, startPoint x: 512, startPoint y: 162, endPoint x: 0, endPoint y: 158, distance: 512.2
click at [15, 163] on div "**********" at bounding box center [751, 350] width 1503 height 701
paste input "text"
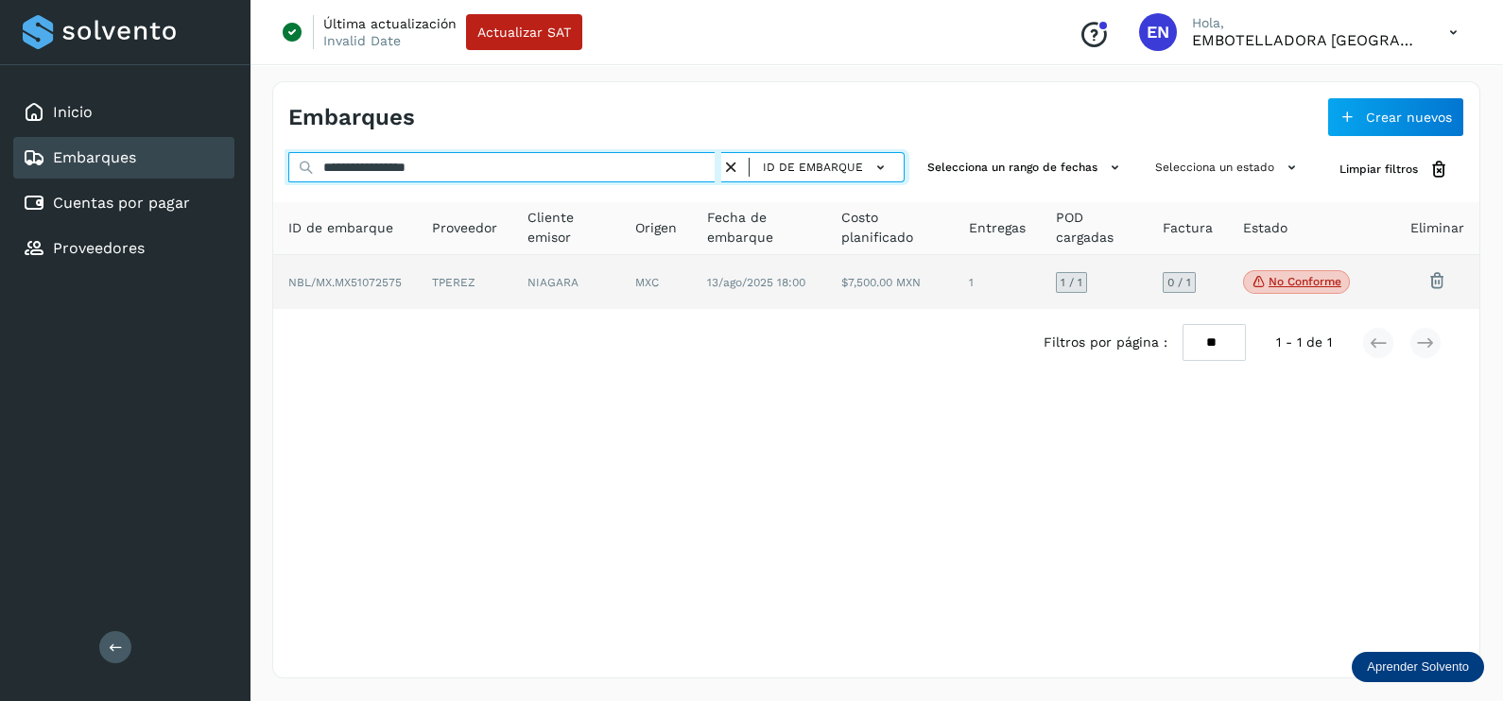
type input "**********"
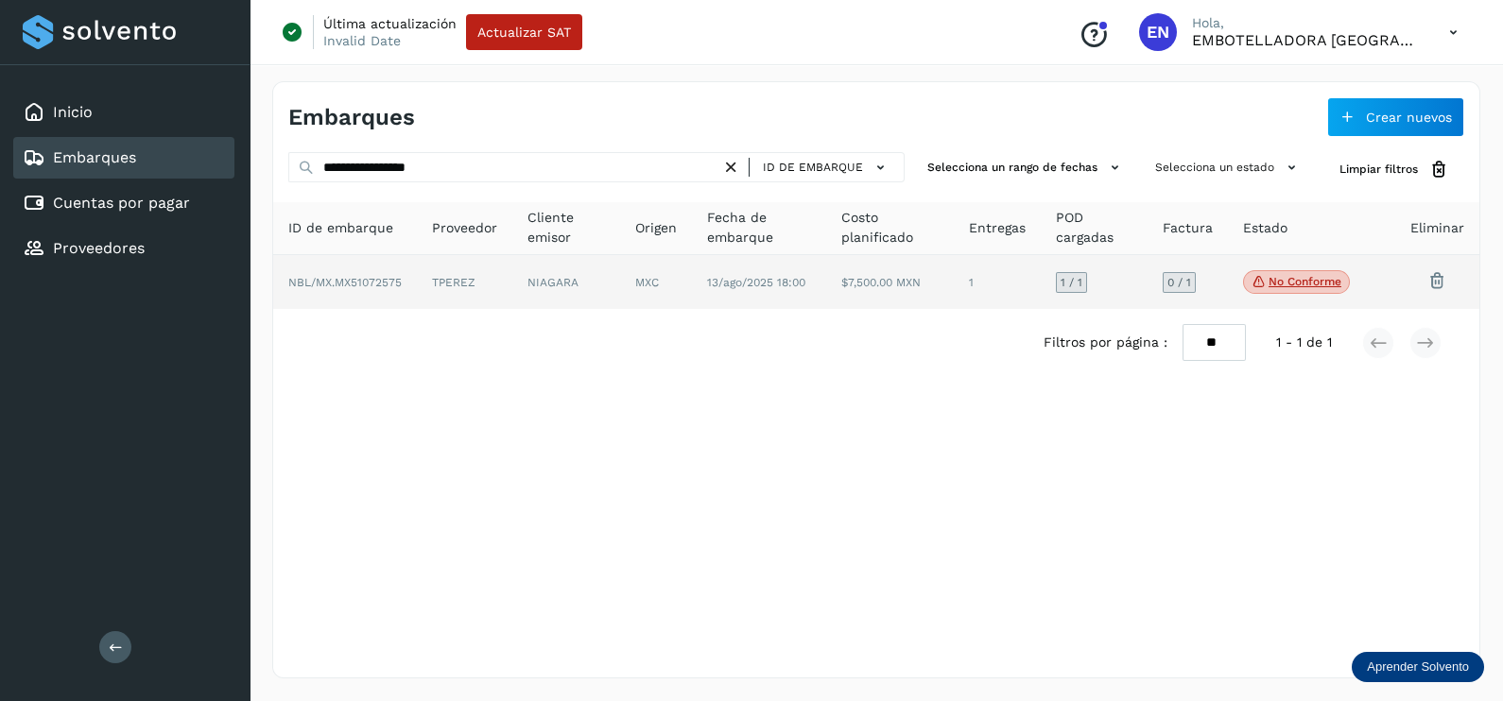
click at [692, 262] on td "MXC" at bounding box center [759, 282] width 135 height 55
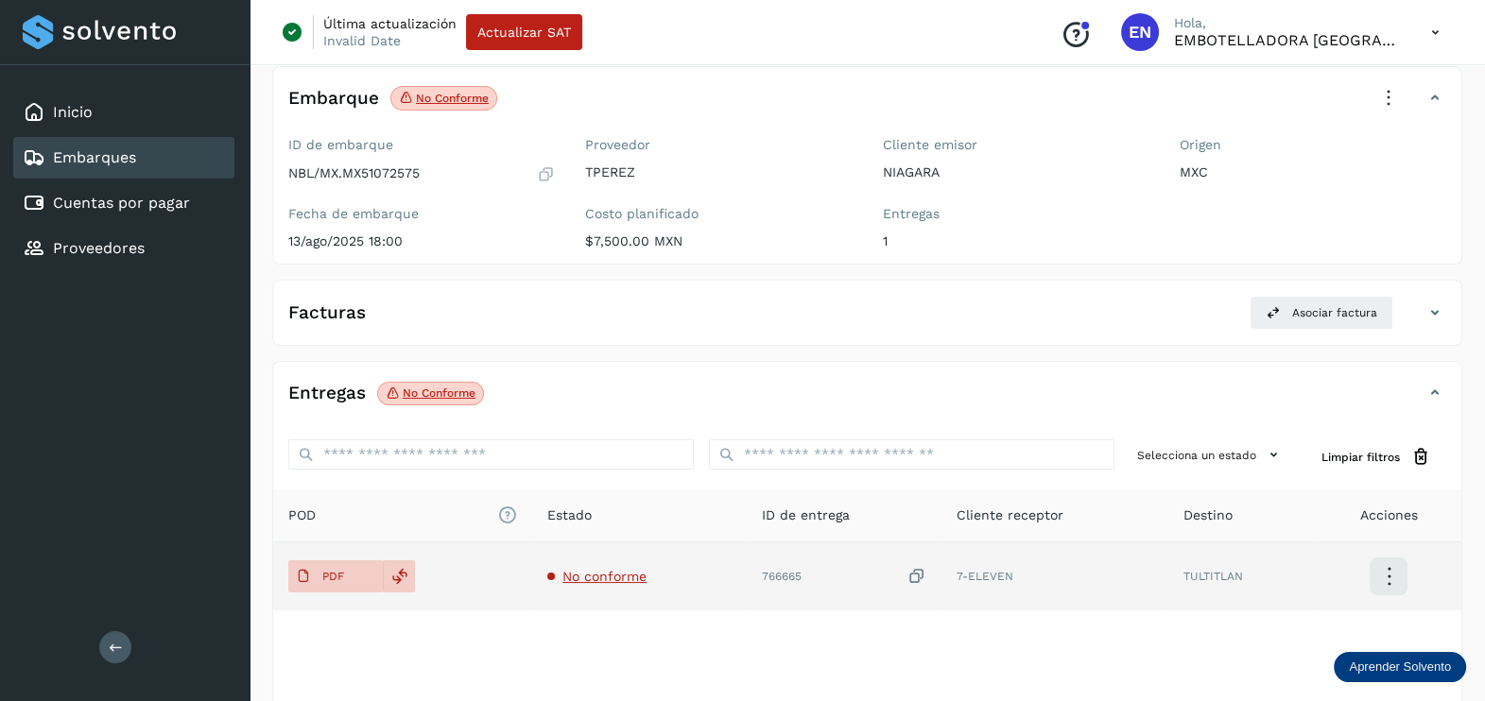
scroll to position [198, 0]
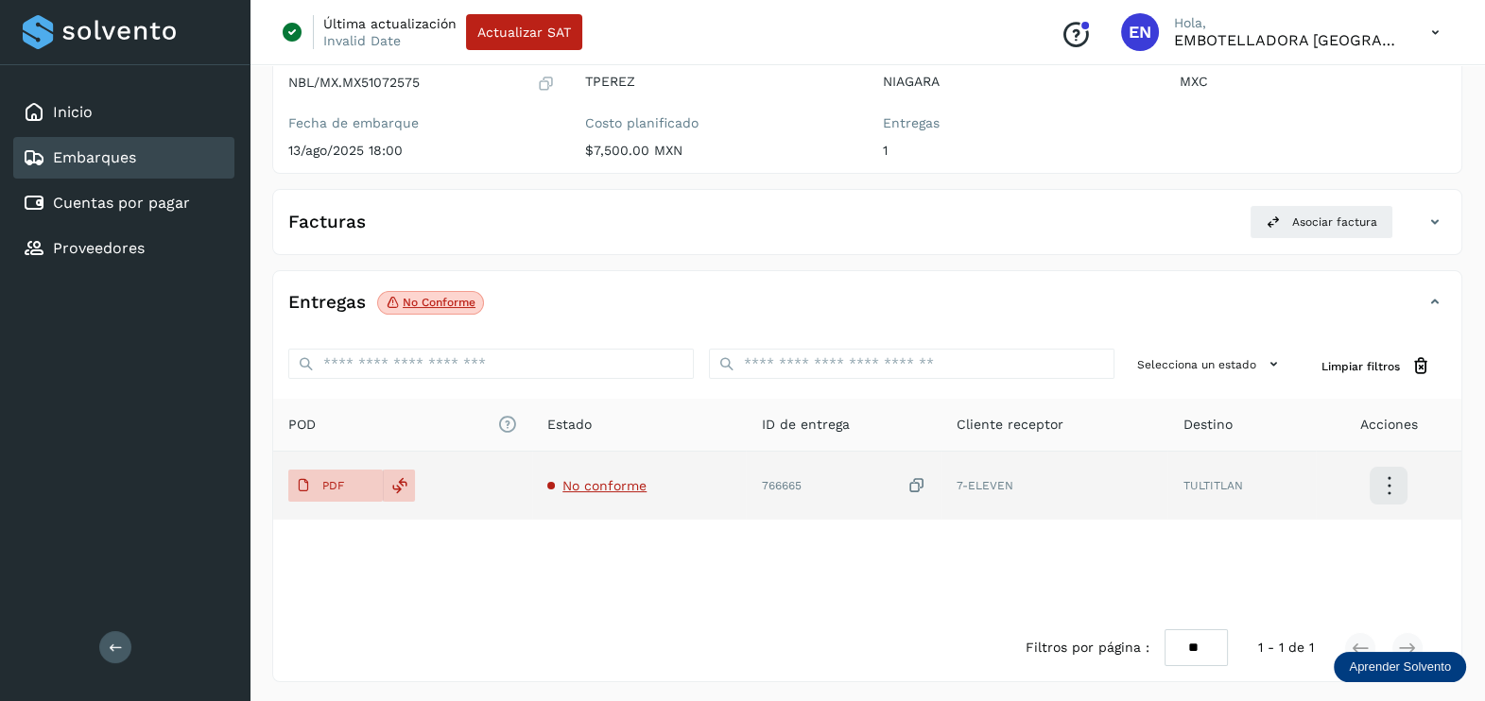
click at [612, 482] on span "No conforme" at bounding box center [604, 485] width 84 height 15
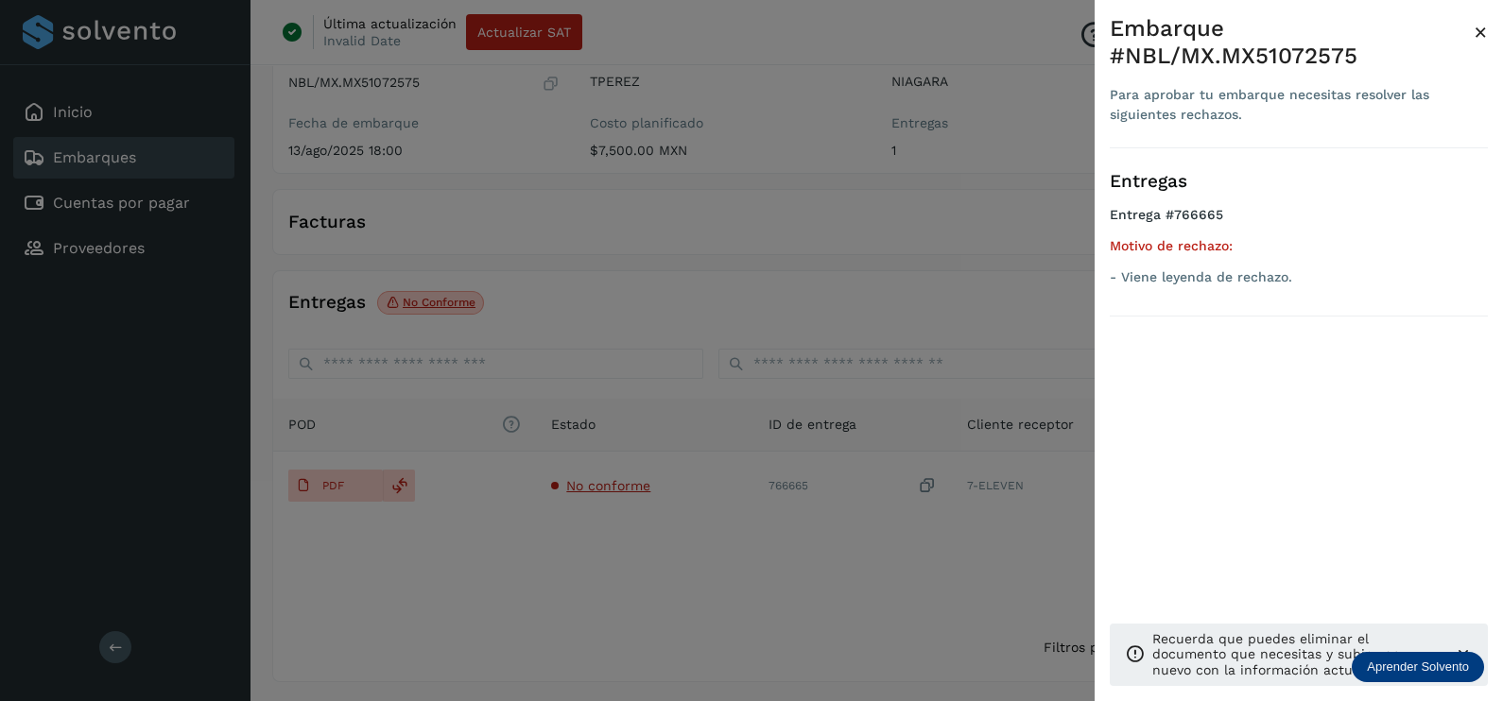
click at [651, 544] on div at bounding box center [751, 350] width 1503 height 701
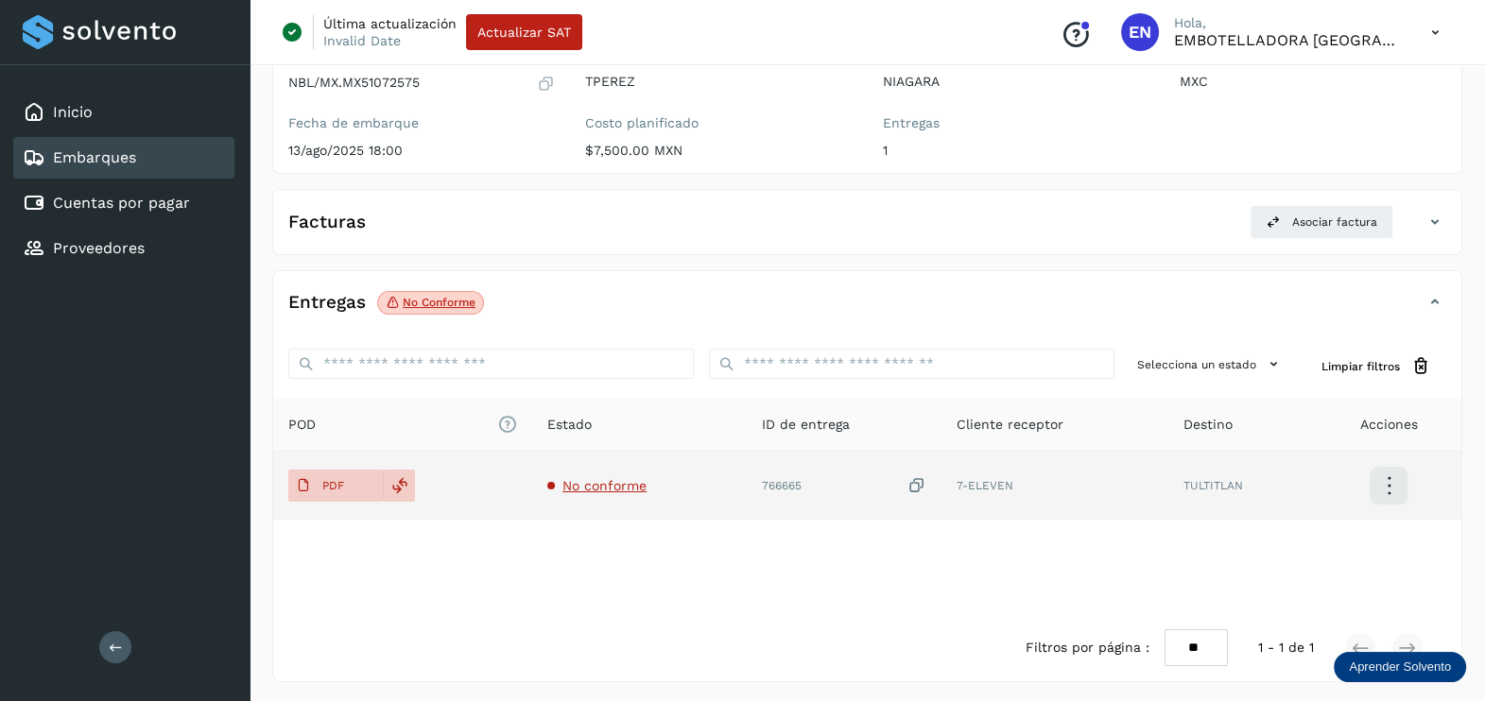
click at [912, 486] on icon at bounding box center [916, 486] width 19 height 20
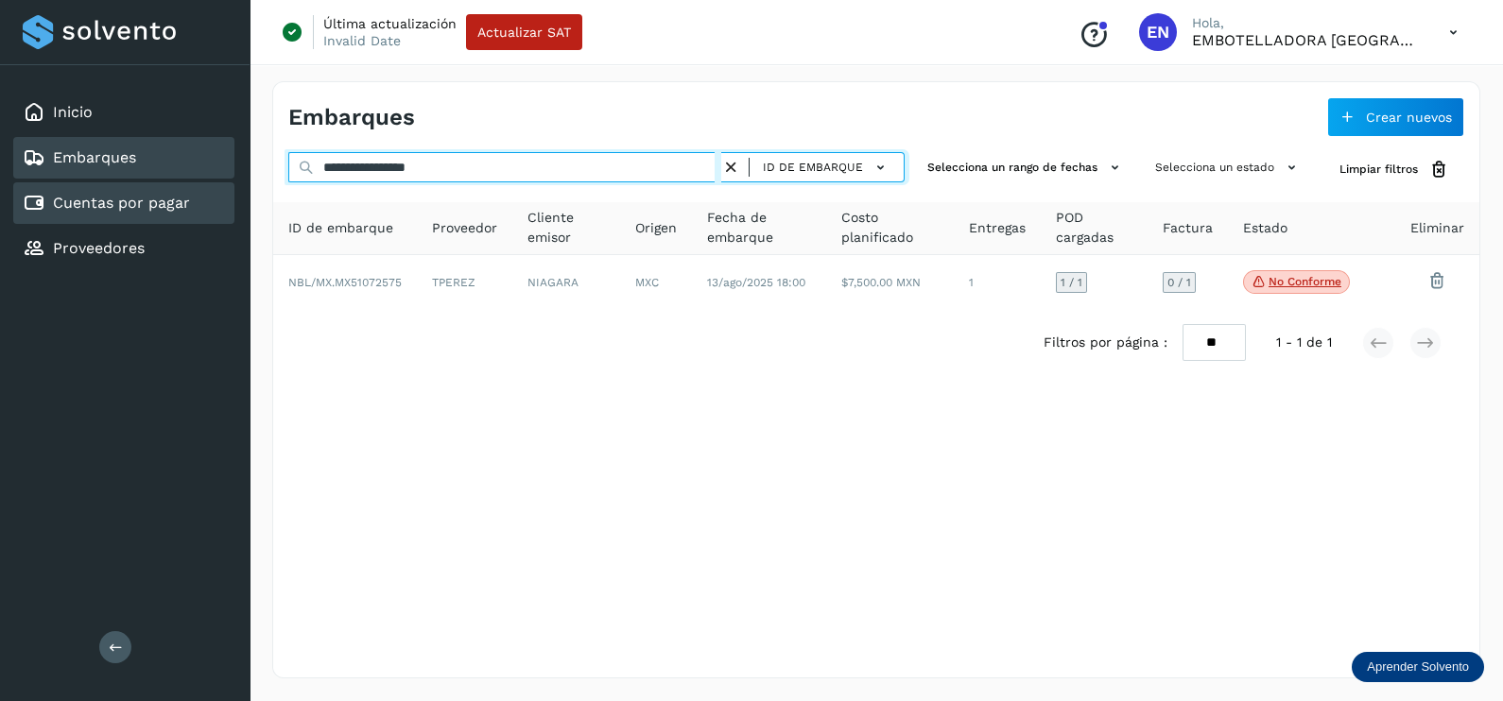
drag, startPoint x: 539, startPoint y: 180, endPoint x: 169, endPoint y: 180, distance: 369.5
click at [169, 180] on div "**********" at bounding box center [751, 350] width 1503 height 701
paste input "text"
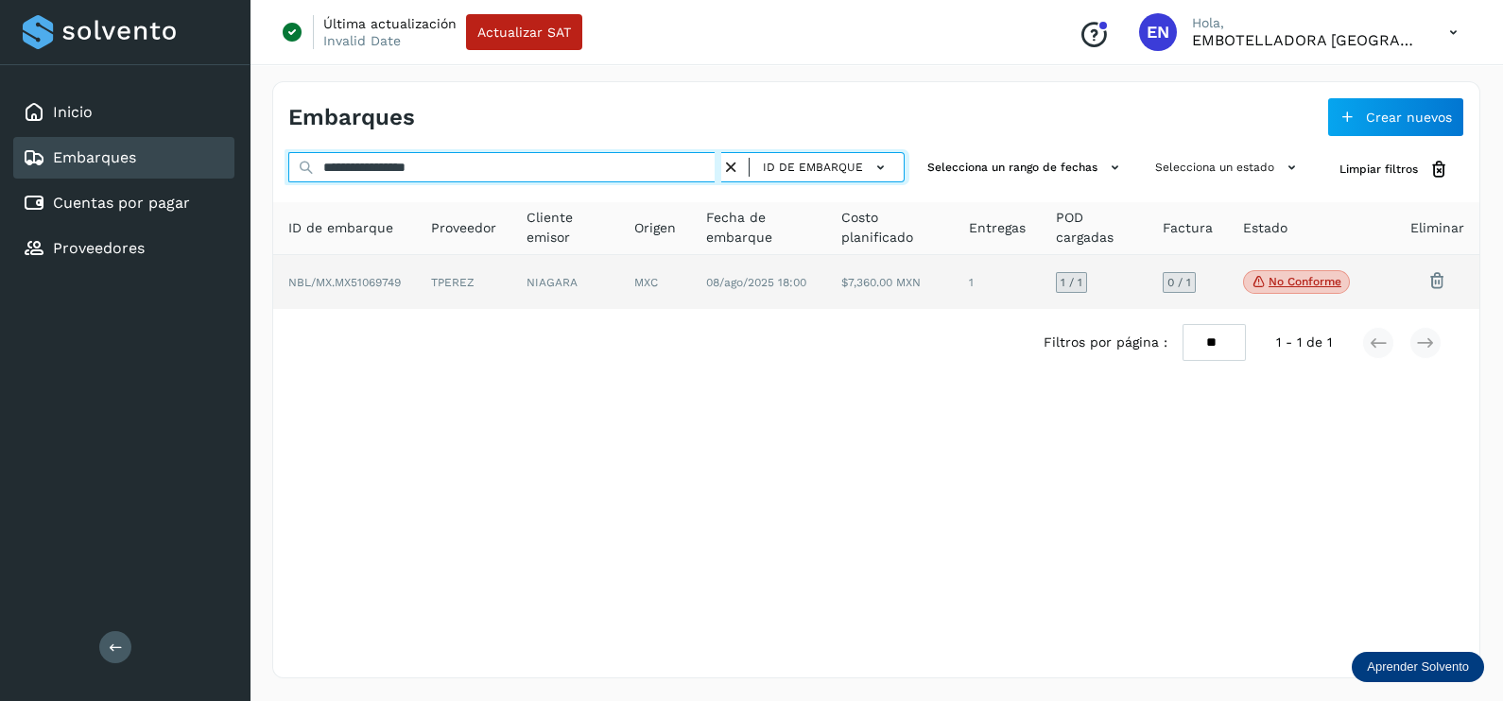
type input "**********"
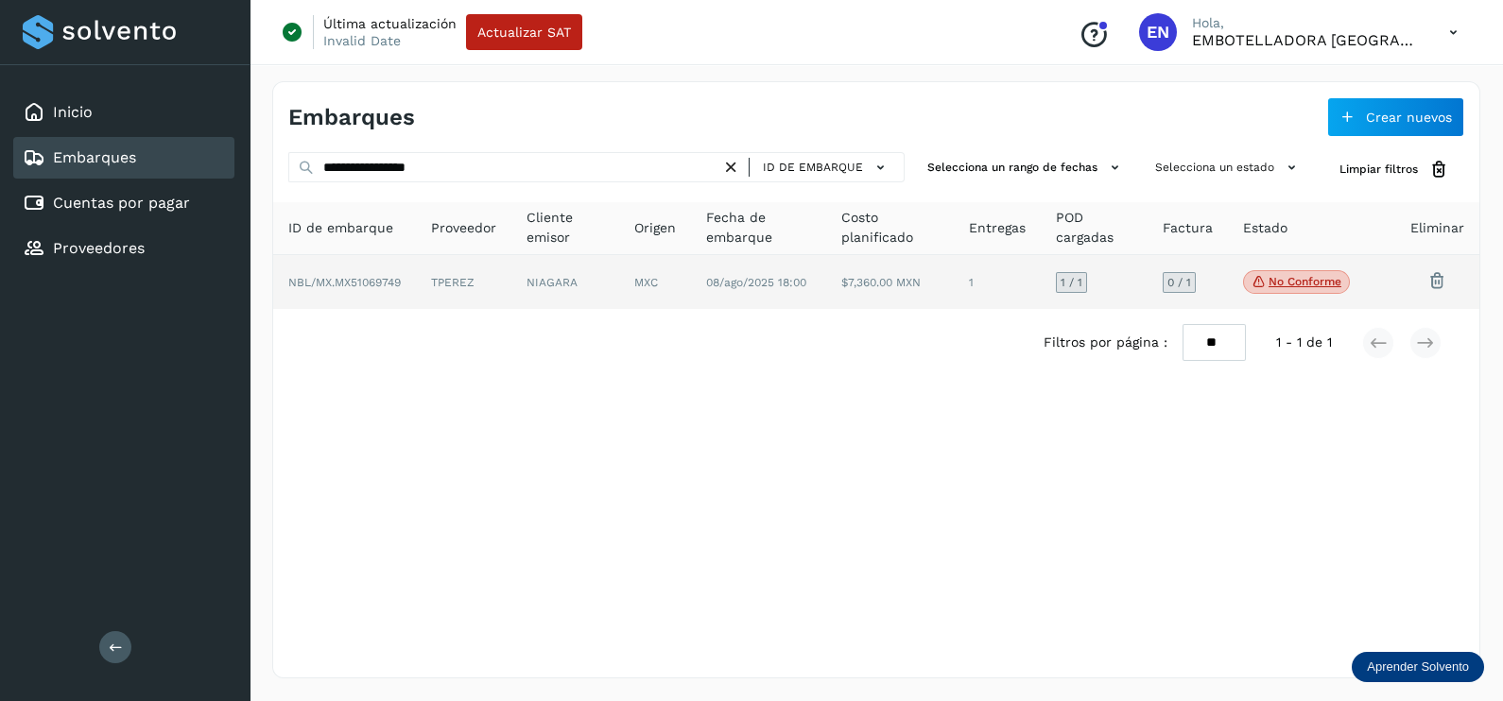
click at [511, 268] on td "TPEREZ" at bounding box center [565, 282] width 108 height 55
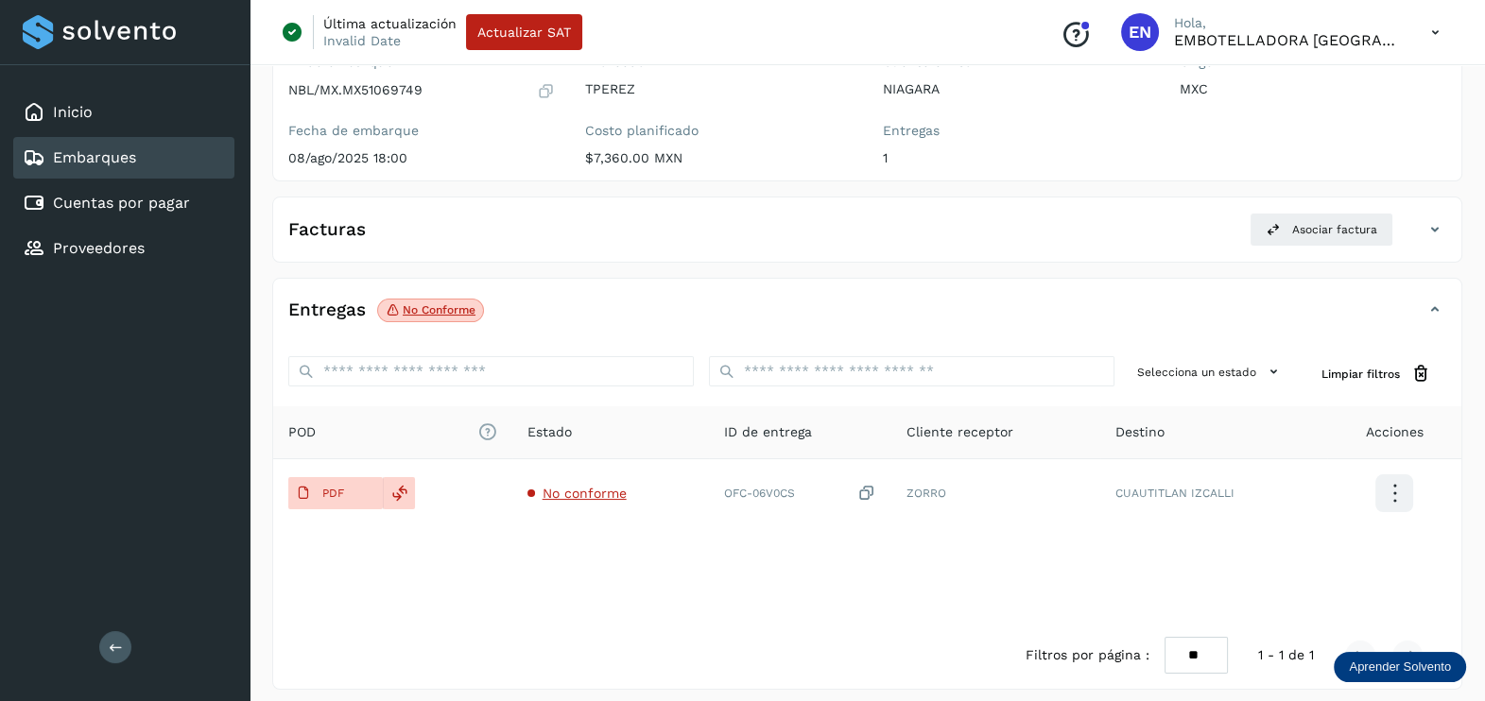
scroll to position [198, 0]
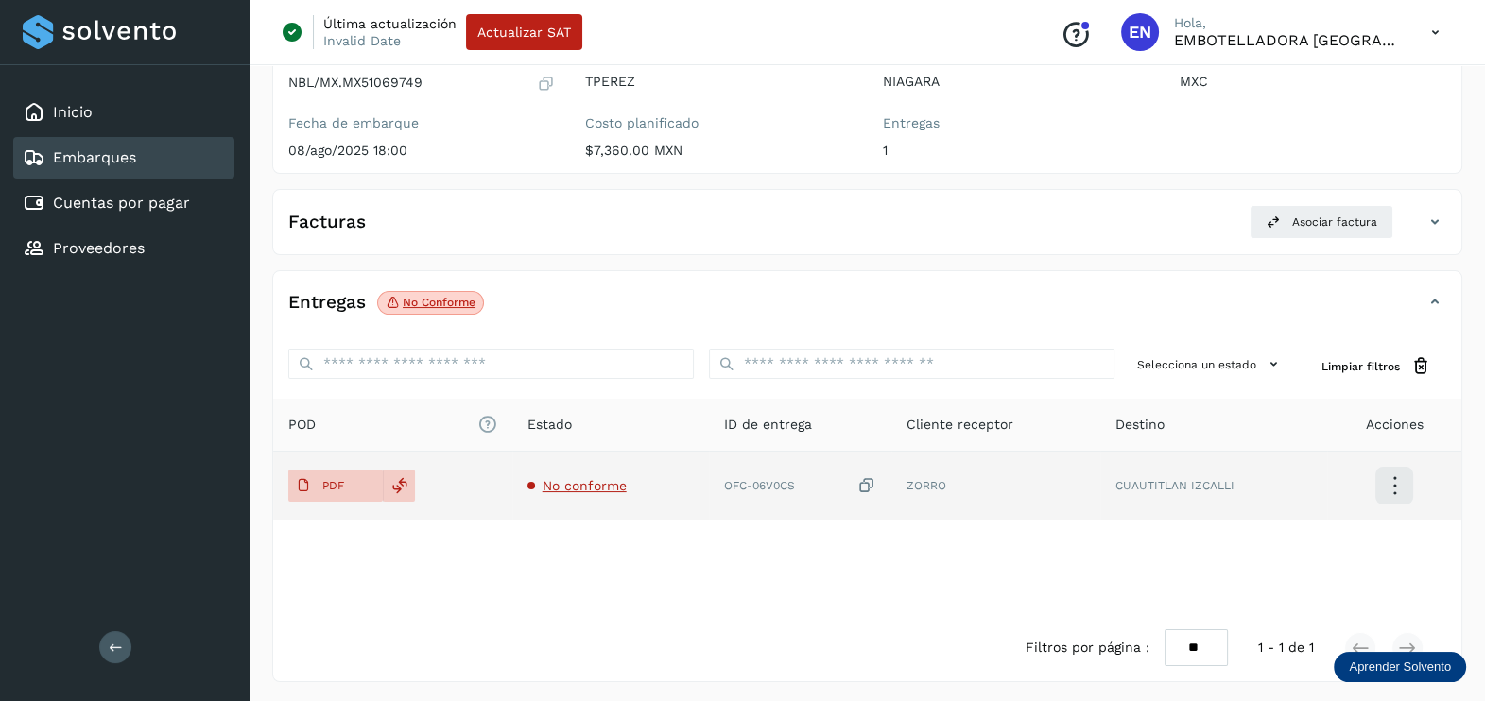
click at [580, 482] on span "No conforme" at bounding box center [584, 485] width 84 height 15
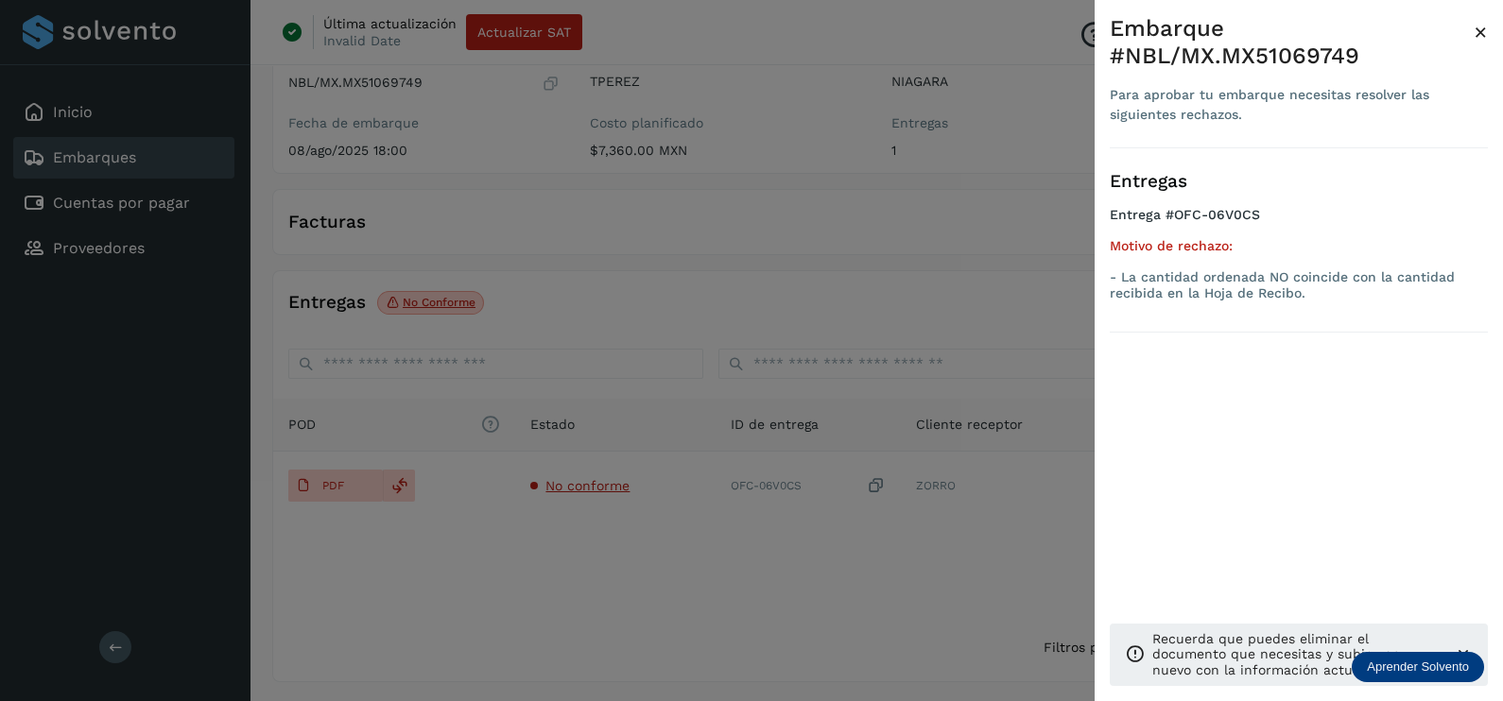
click at [690, 574] on div at bounding box center [751, 350] width 1503 height 701
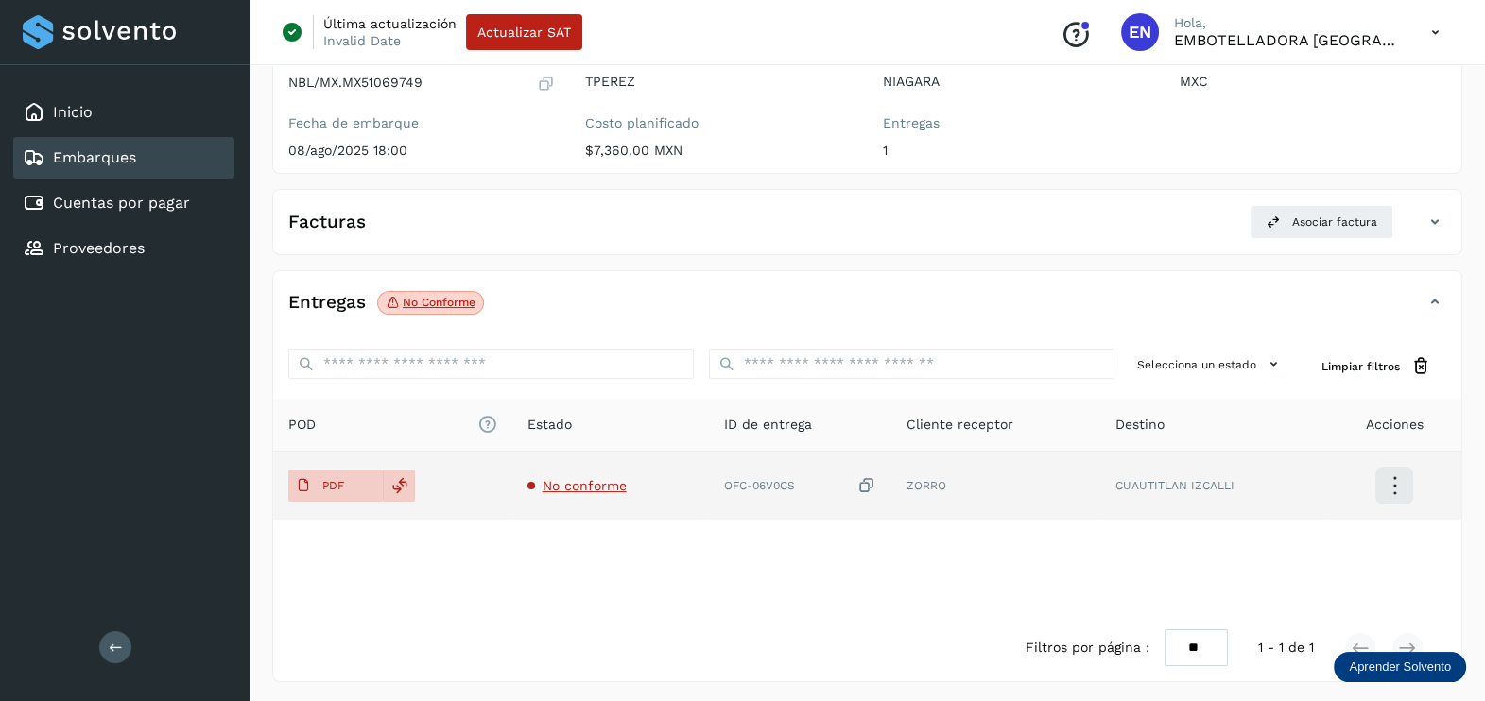
click at [891, 472] on td "OFC-06V0CS" at bounding box center [995, 486] width 209 height 68
click at [870, 487] on icon at bounding box center [866, 486] width 19 height 20
click at [326, 491] on span "PDF" at bounding box center [319, 486] width 63 height 30
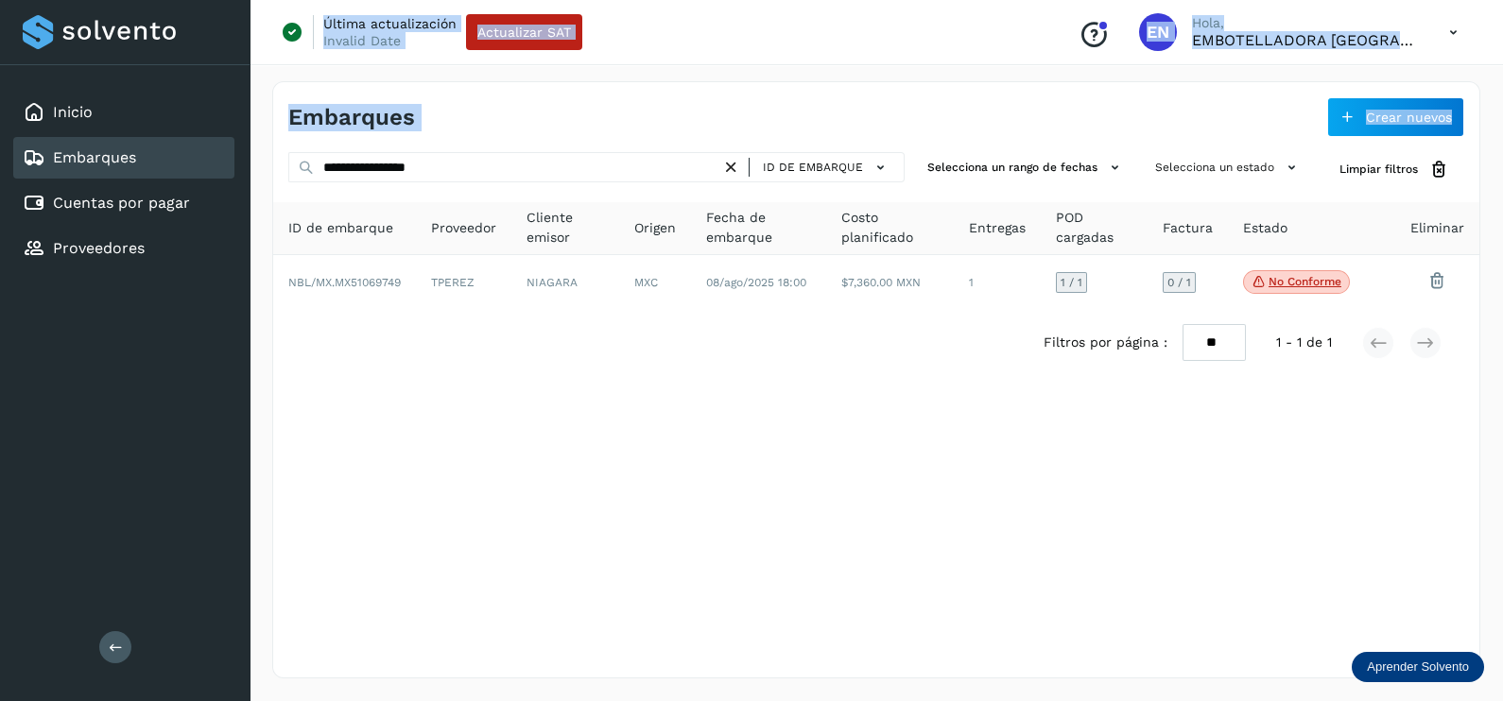
drag, startPoint x: 519, startPoint y: 182, endPoint x: 0, endPoint y: 180, distance: 518.8
click at [0, 180] on div "**********" at bounding box center [751, 350] width 1503 height 701
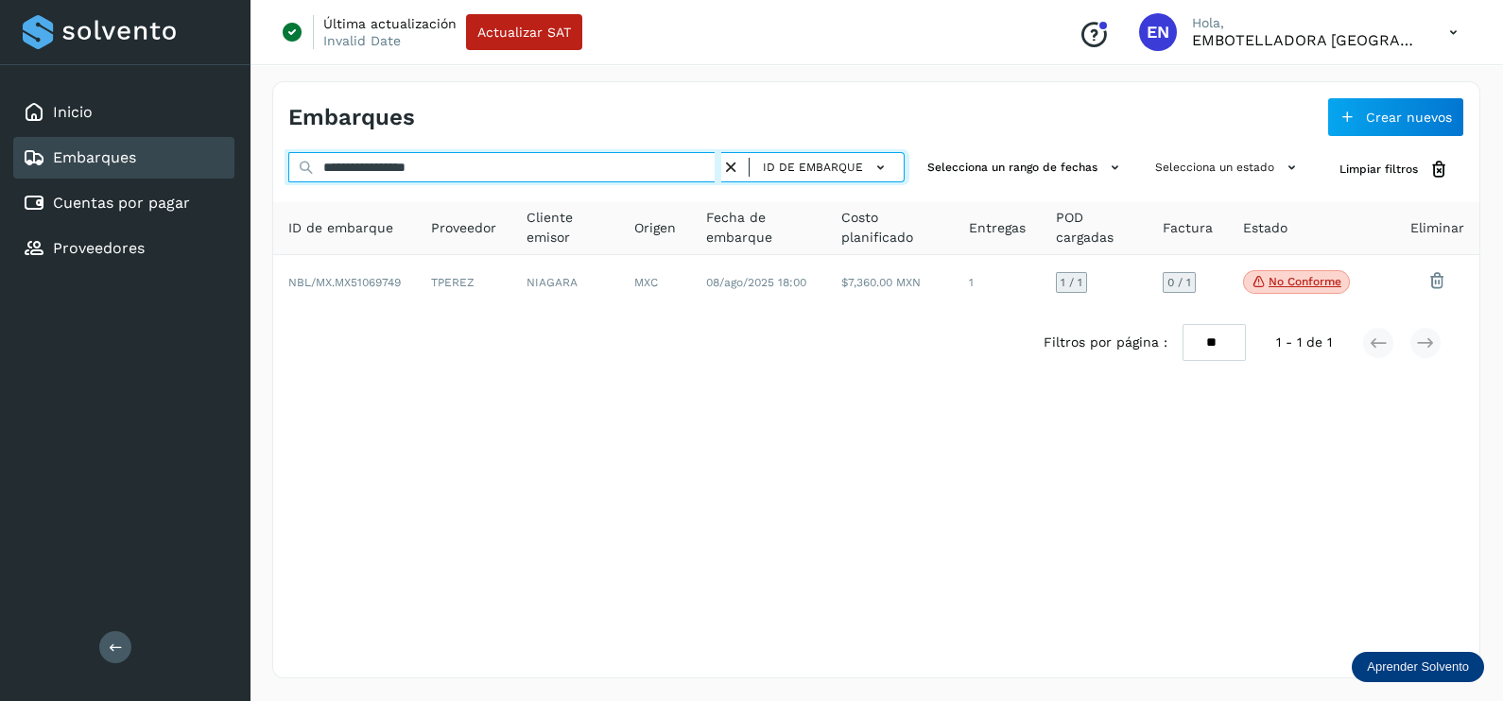
click at [494, 169] on input "**********" at bounding box center [504, 167] width 433 height 30
drag, startPoint x: 494, startPoint y: 169, endPoint x: 290, endPoint y: 165, distance: 204.2
click at [290, 165] on input "**********" at bounding box center [504, 167] width 433 height 30
paste input "text"
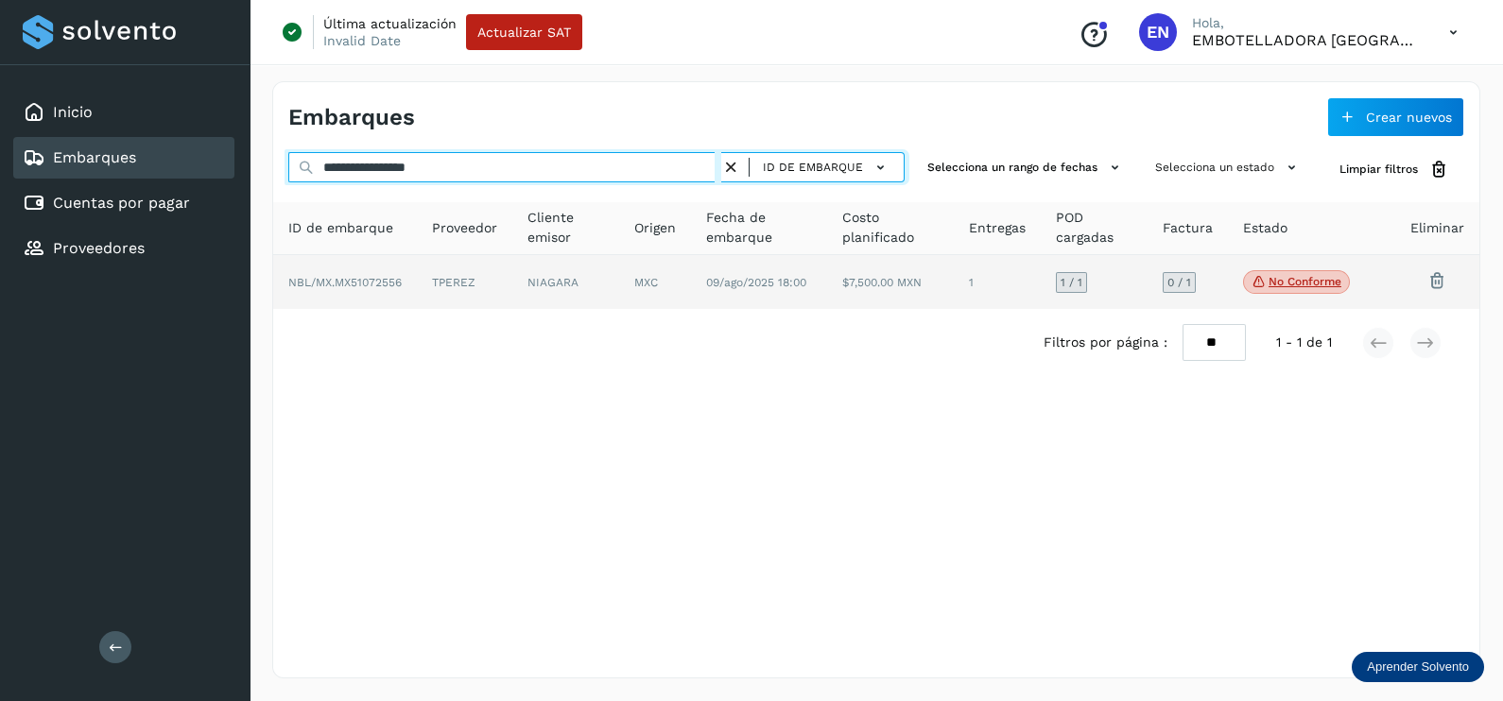
type input "**********"
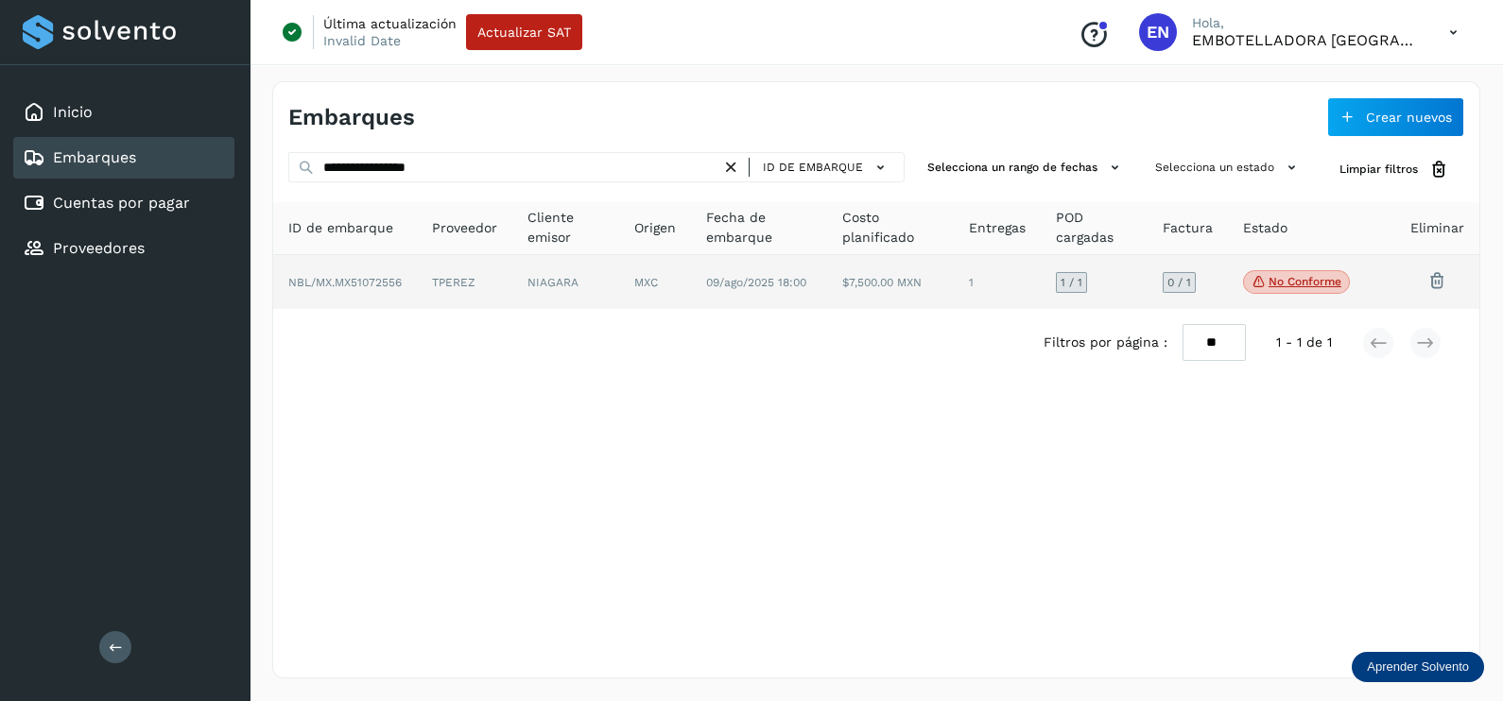
click at [619, 277] on td "NIAGARA" at bounding box center [655, 282] width 72 height 55
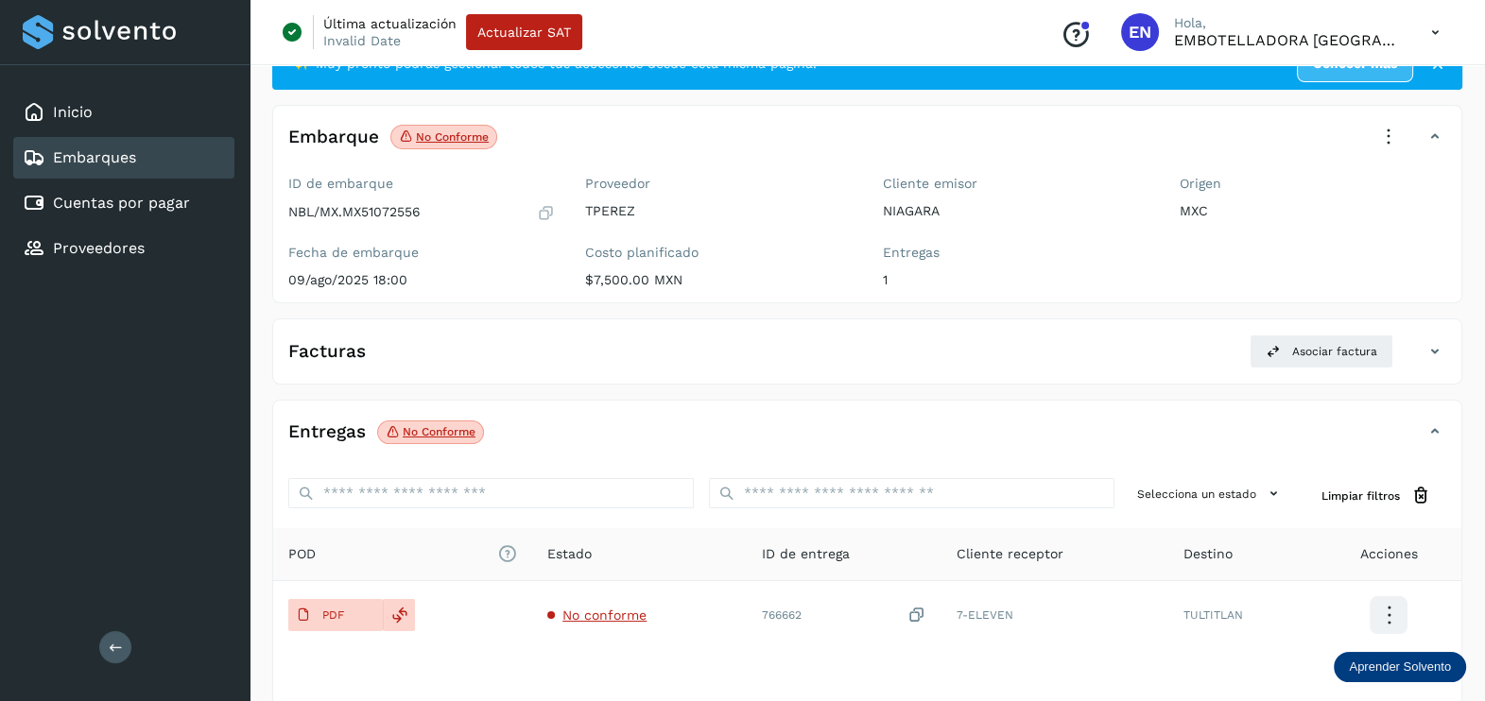
scroll to position [198, 0]
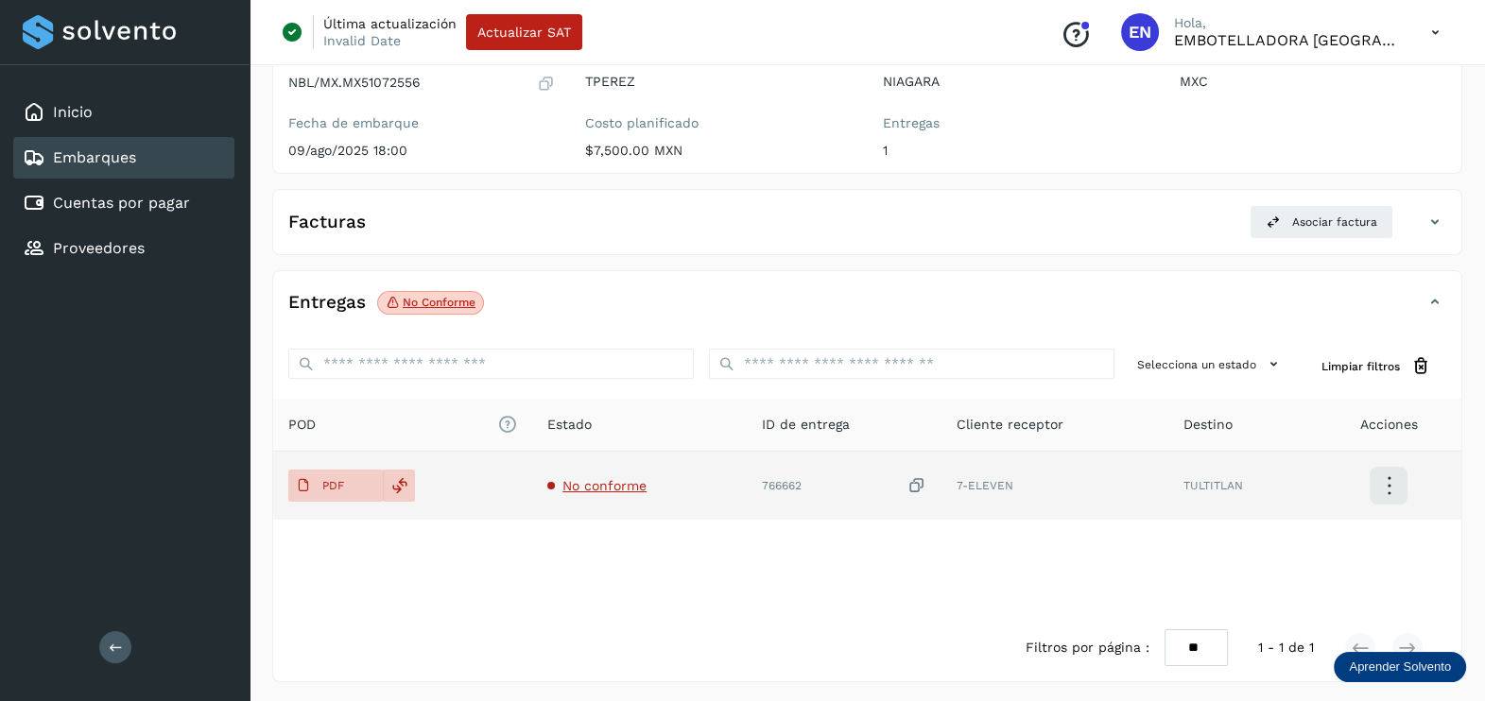
click at [580, 480] on span "No conforme" at bounding box center [604, 485] width 84 height 15
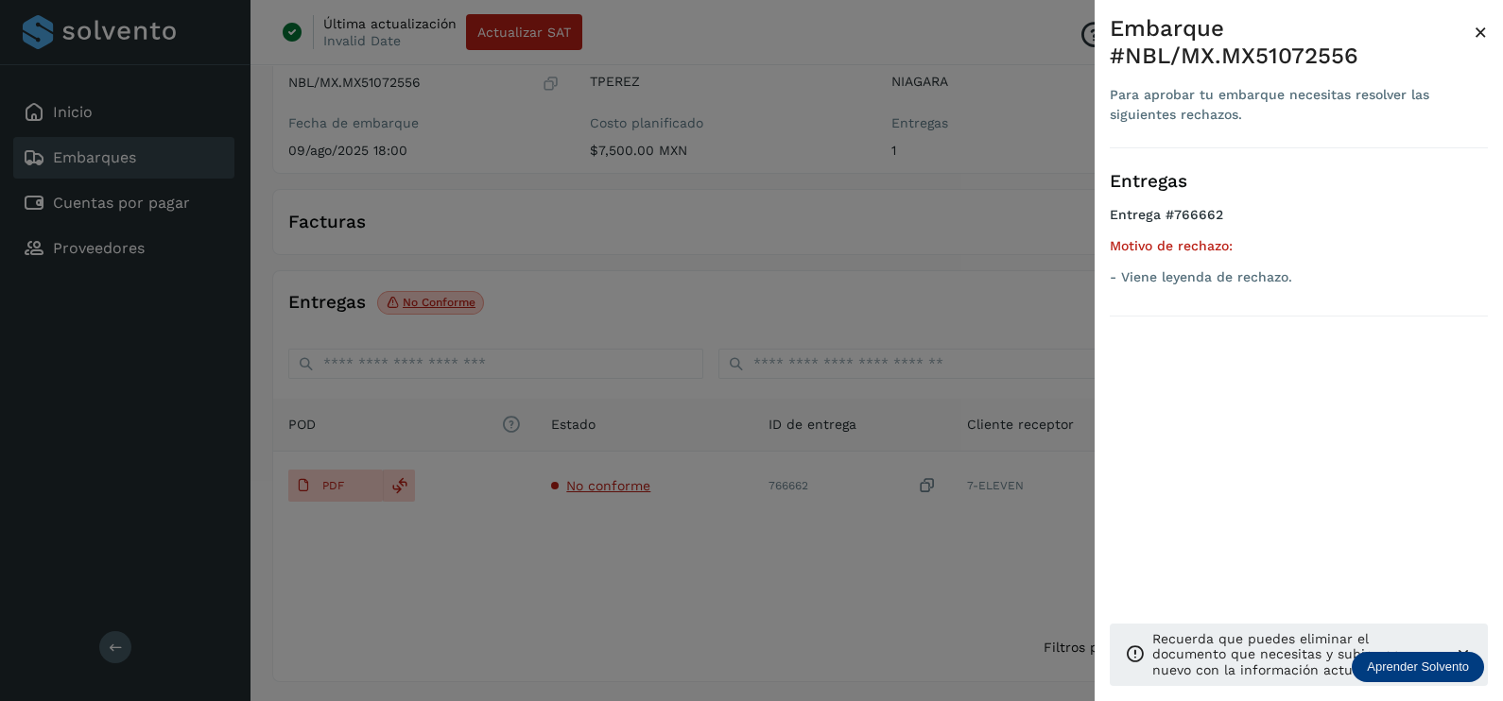
click at [649, 537] on div at bounding box center [751, 350] width 1503 height 701
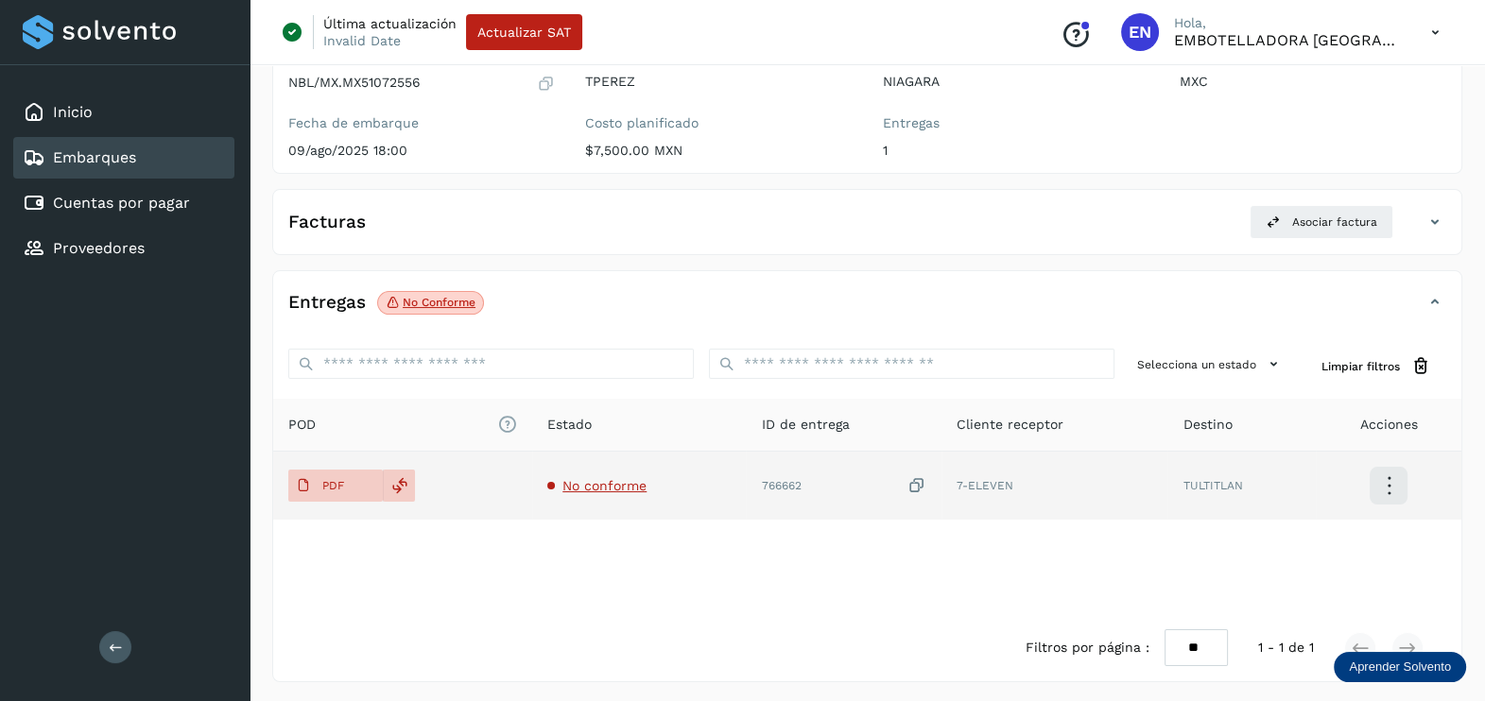
click at [921, 479] on icon at bounding box center [916, 486] width 19 height 20
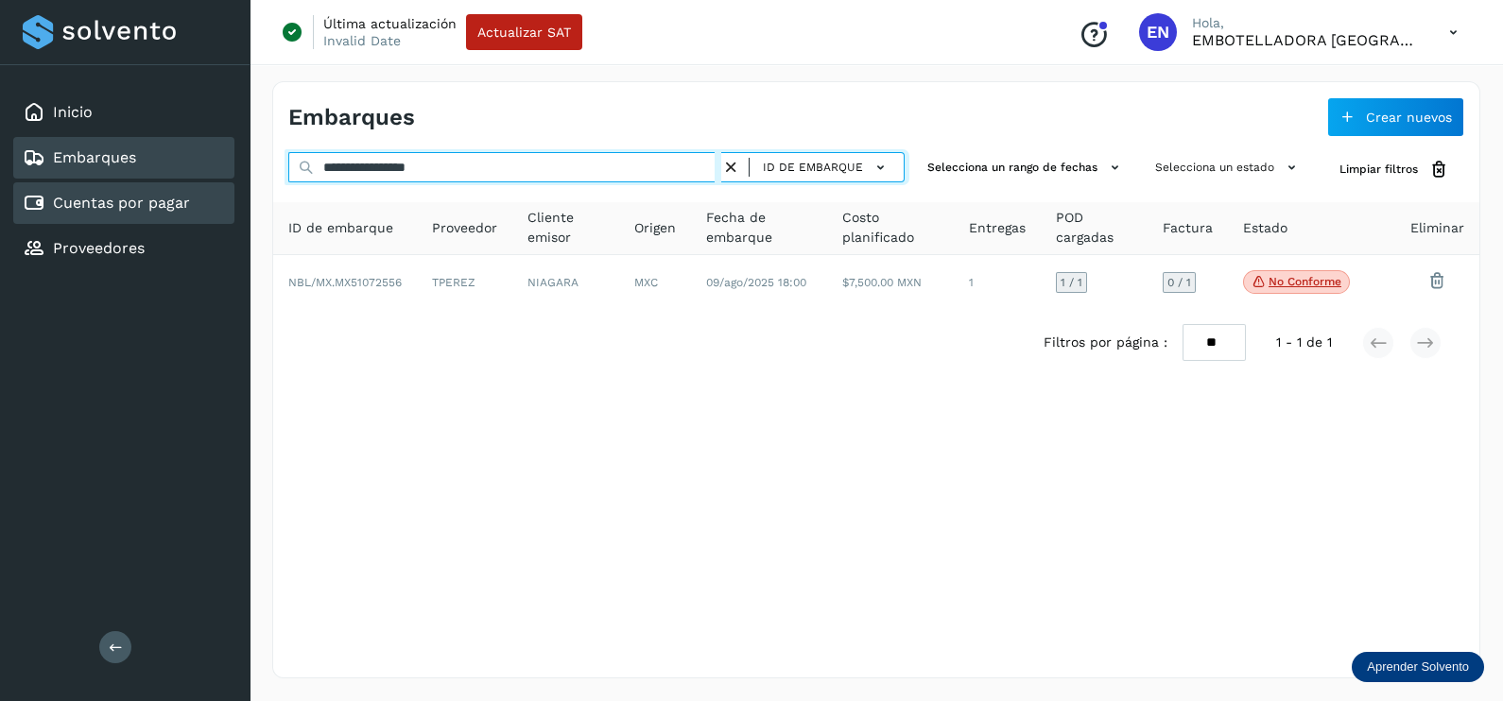
drag, startPoint x: 522, startPoint y: 180, endPoint x: 222, endPoint y: 180, distance: 299.6
click at [222, 180] on div "**********" at bounding box center [751, 350] width 1503 height 701
paste input "text"
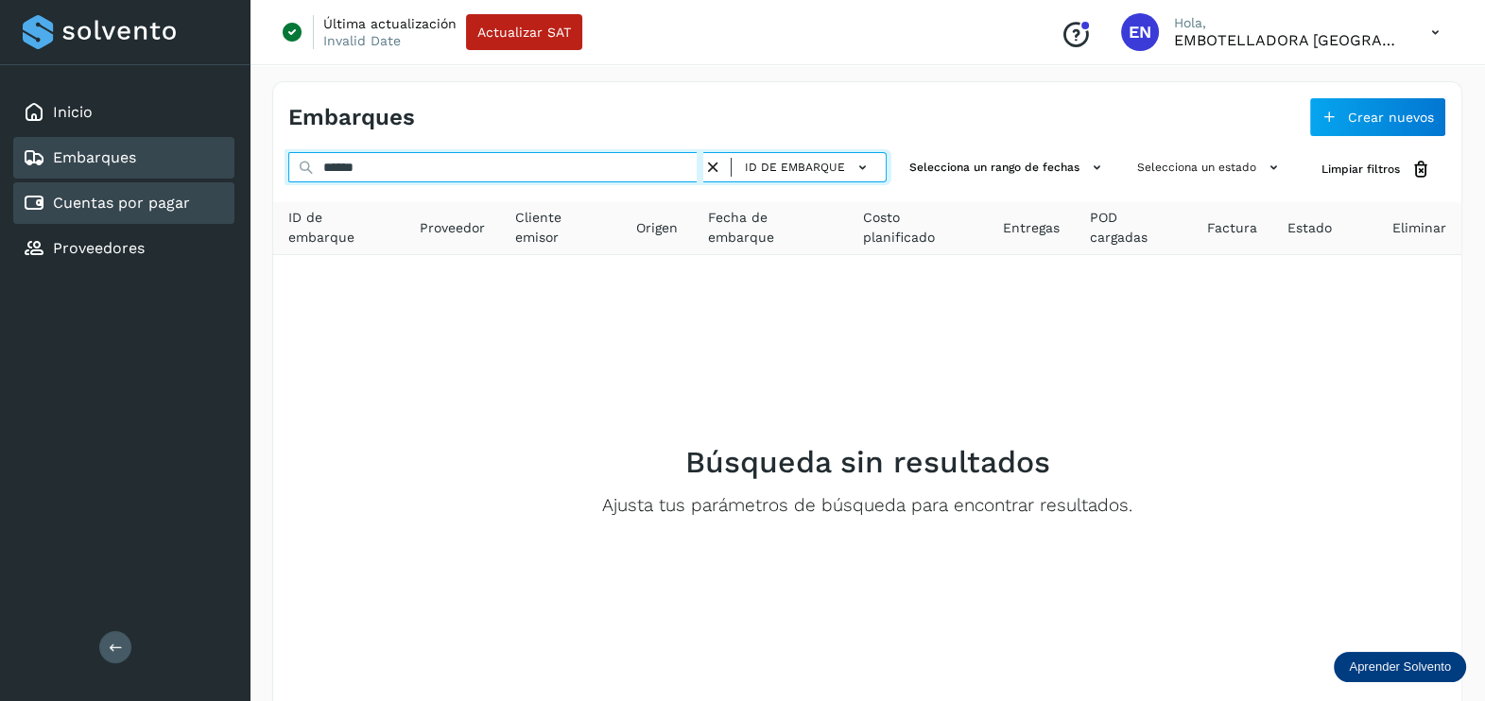
drag, startPoint x: 85, startPoint y: 195, endPoint x: 64, endPoint y: 195, distance: 20.8
click at [64, 195] on div "Inicio Embarques Cuentas por pagar Proveedores Salir Última actualización Inval…" at bounding box center [742, 398] width 1485 height 797
paste input "**********"
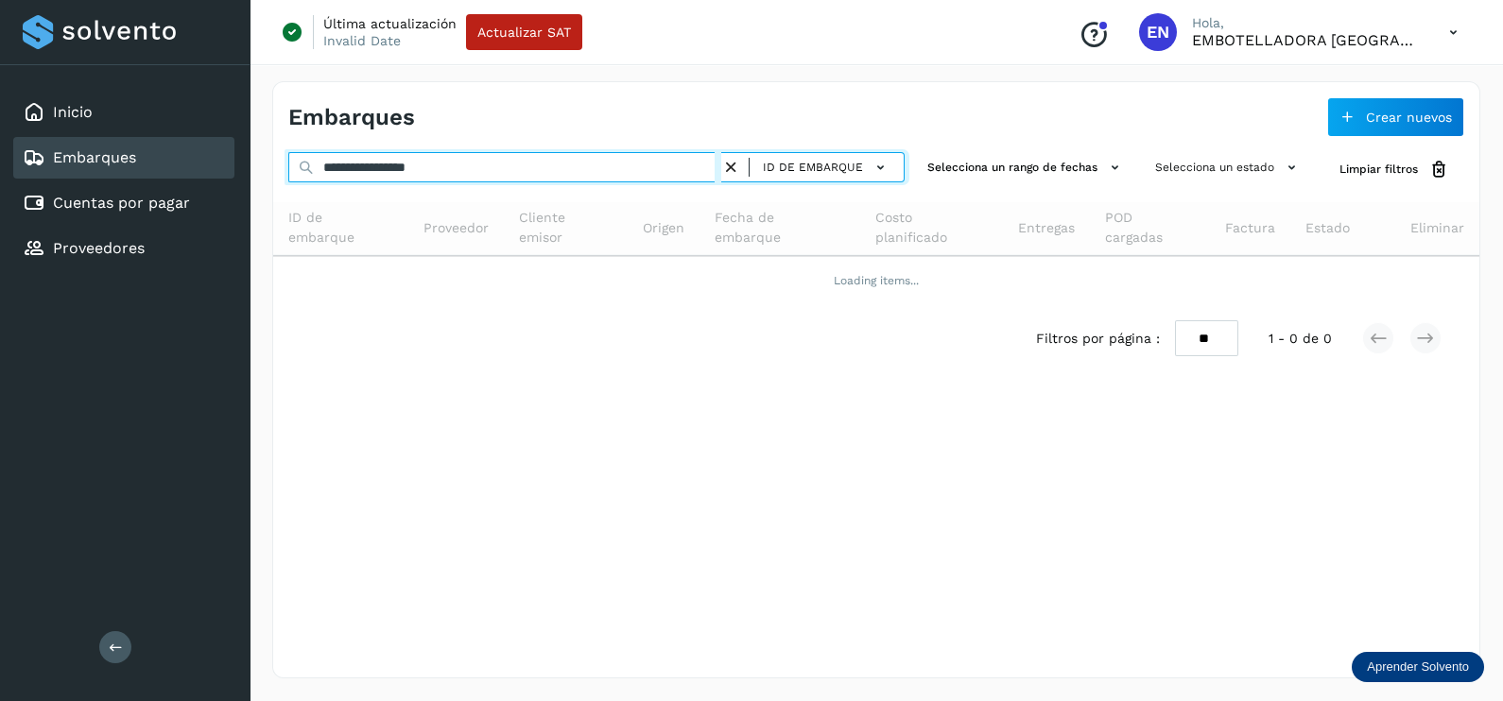
type input "**********"
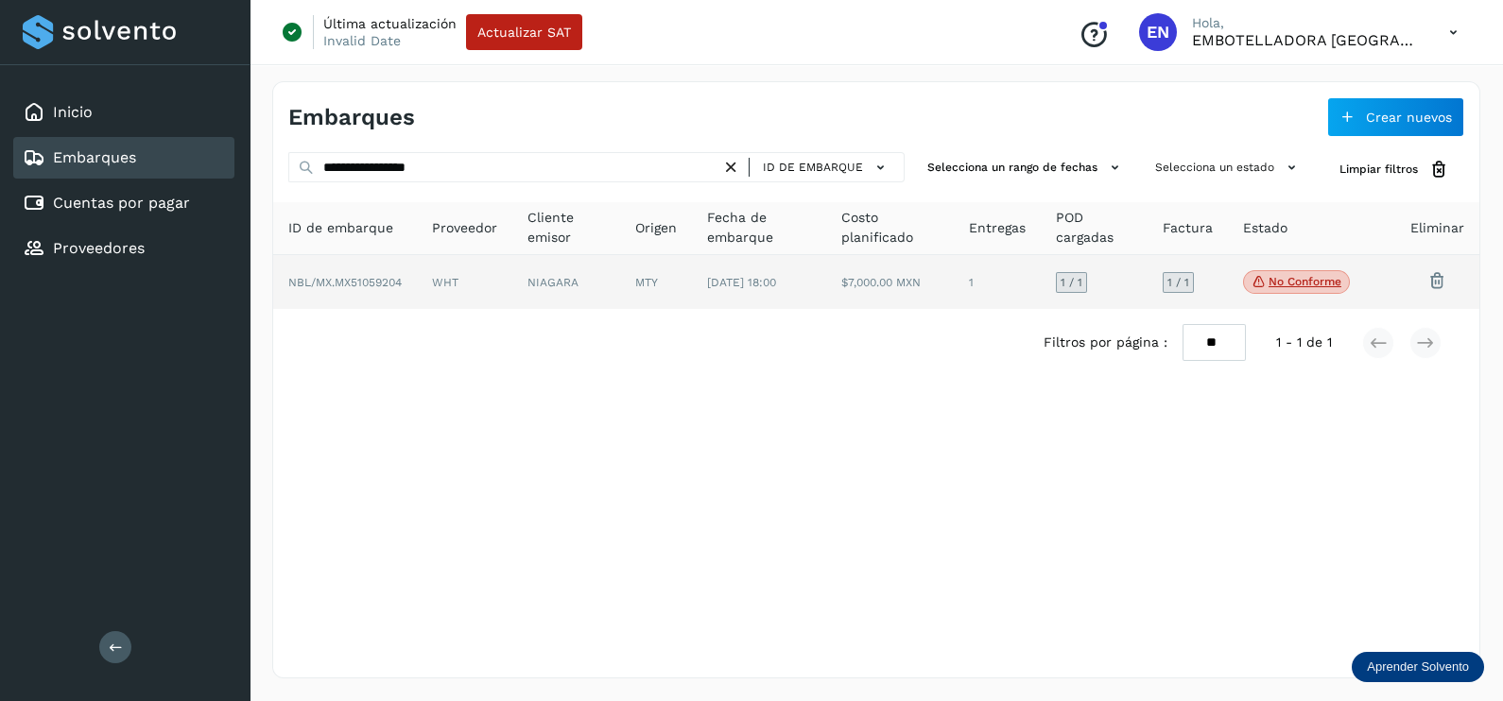
click at [826, 305] on td "[DATE] 18:00" at bounding box center [889, 282] width 127 height 55
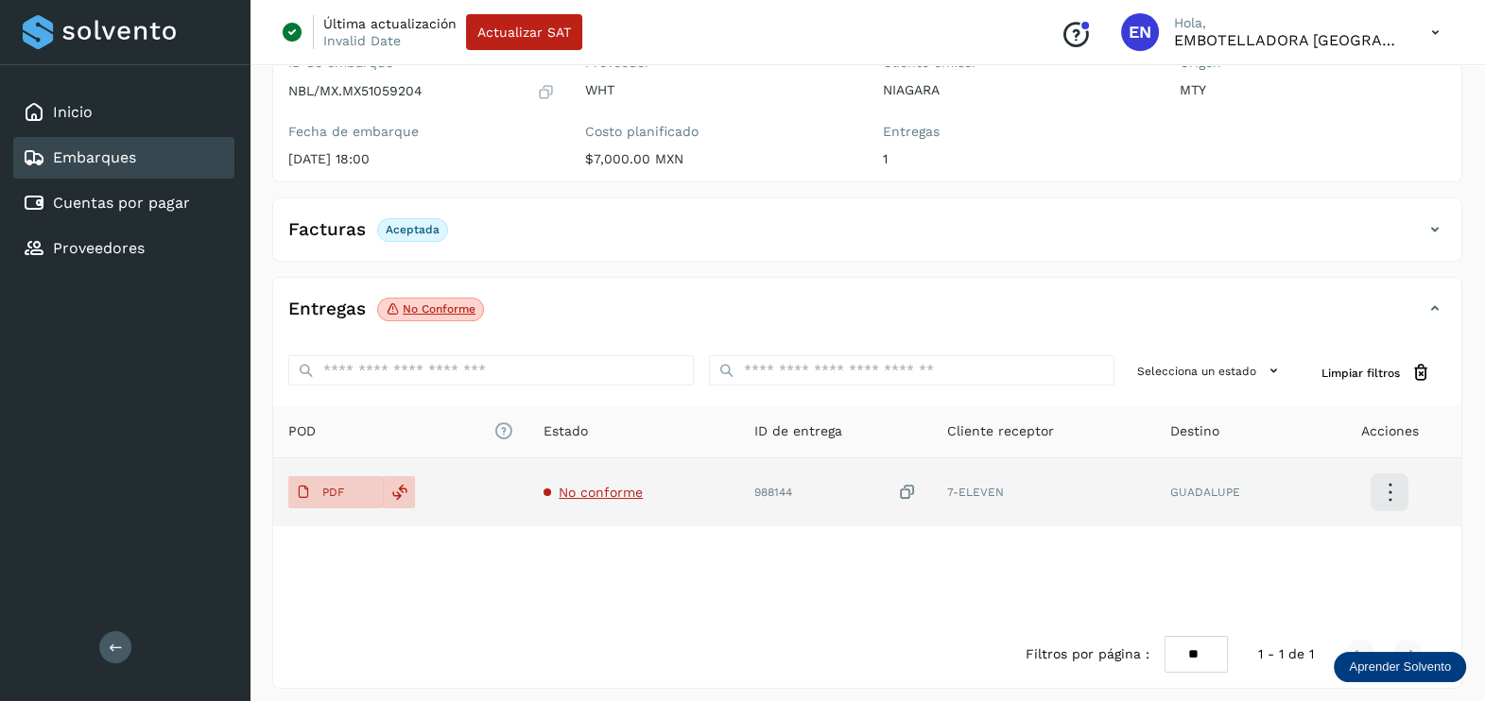
scroll to position [197, 0]
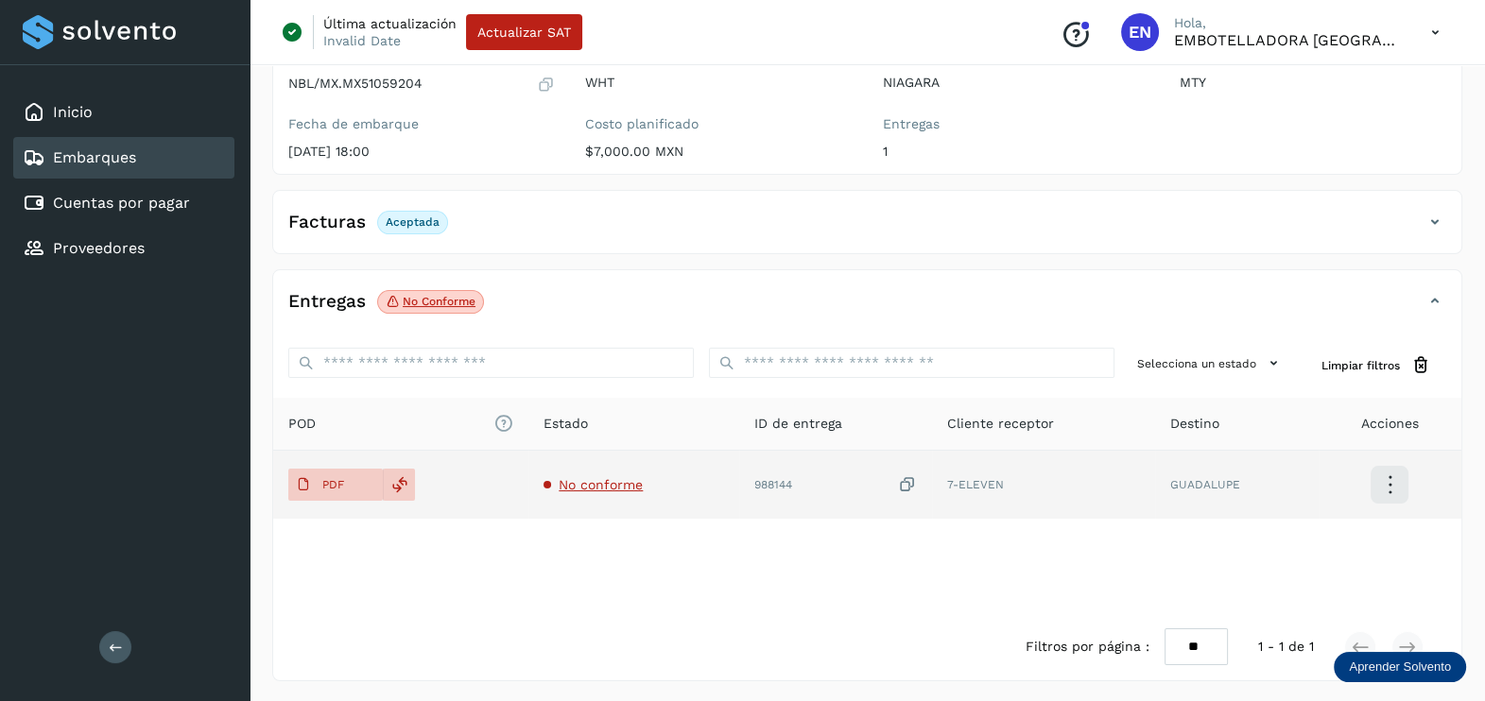
click at [907, 475] on icon at bounding box center [907, 485] width 19 height 20
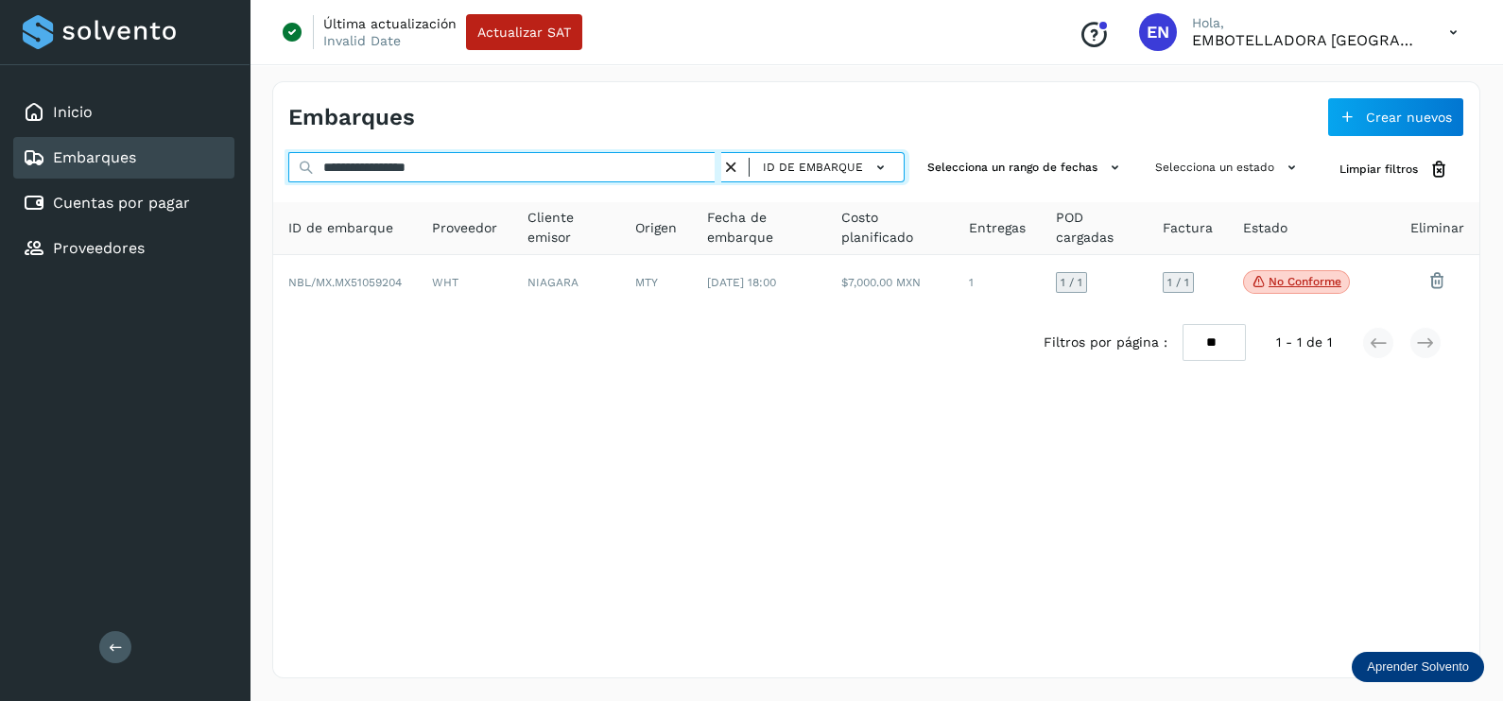
drag, startPoint x: 546, startPoint y: 165, endPoint x: 246, endPoint y: 146, distance: 301.1
click at [246, 146] on div "**********" at bounding box center [751, 350] width 1503 height 701
paste input "text"
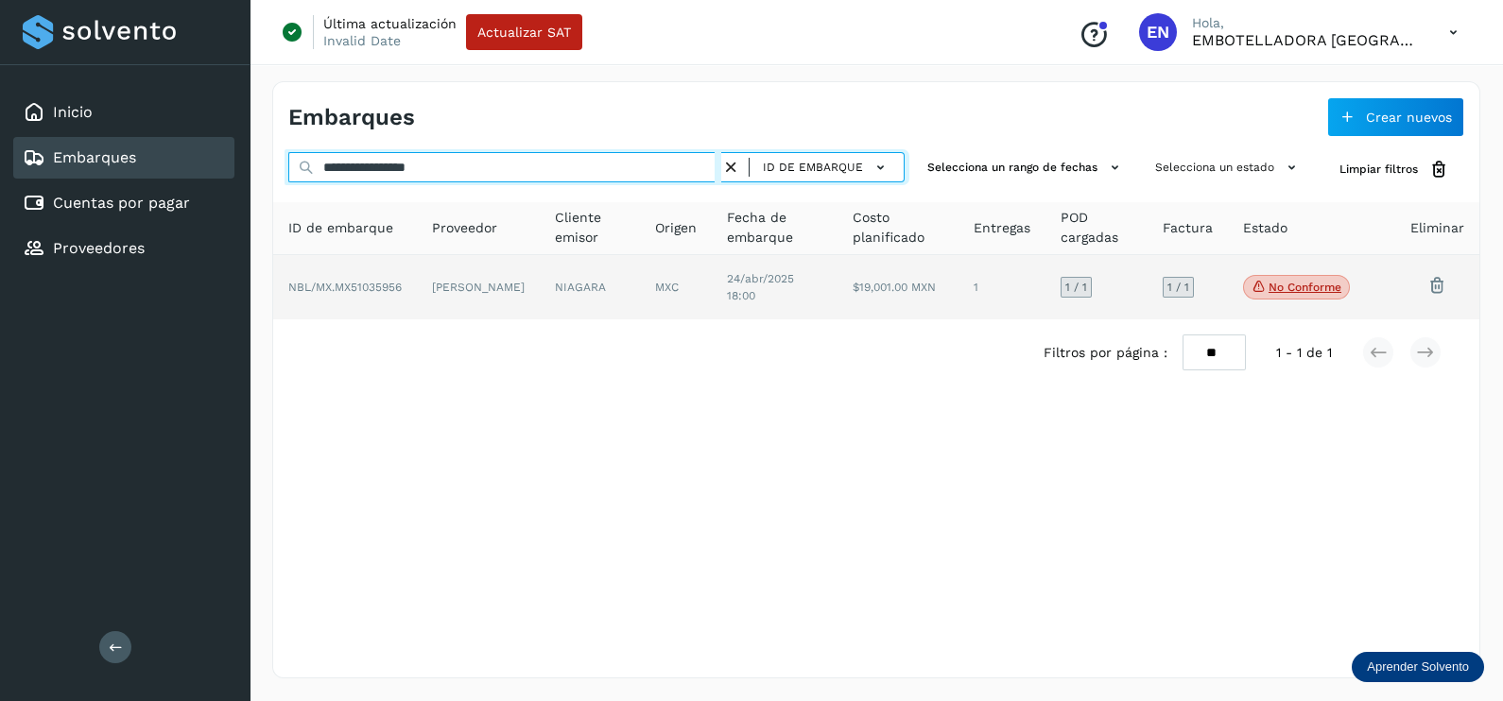
type input "**********"
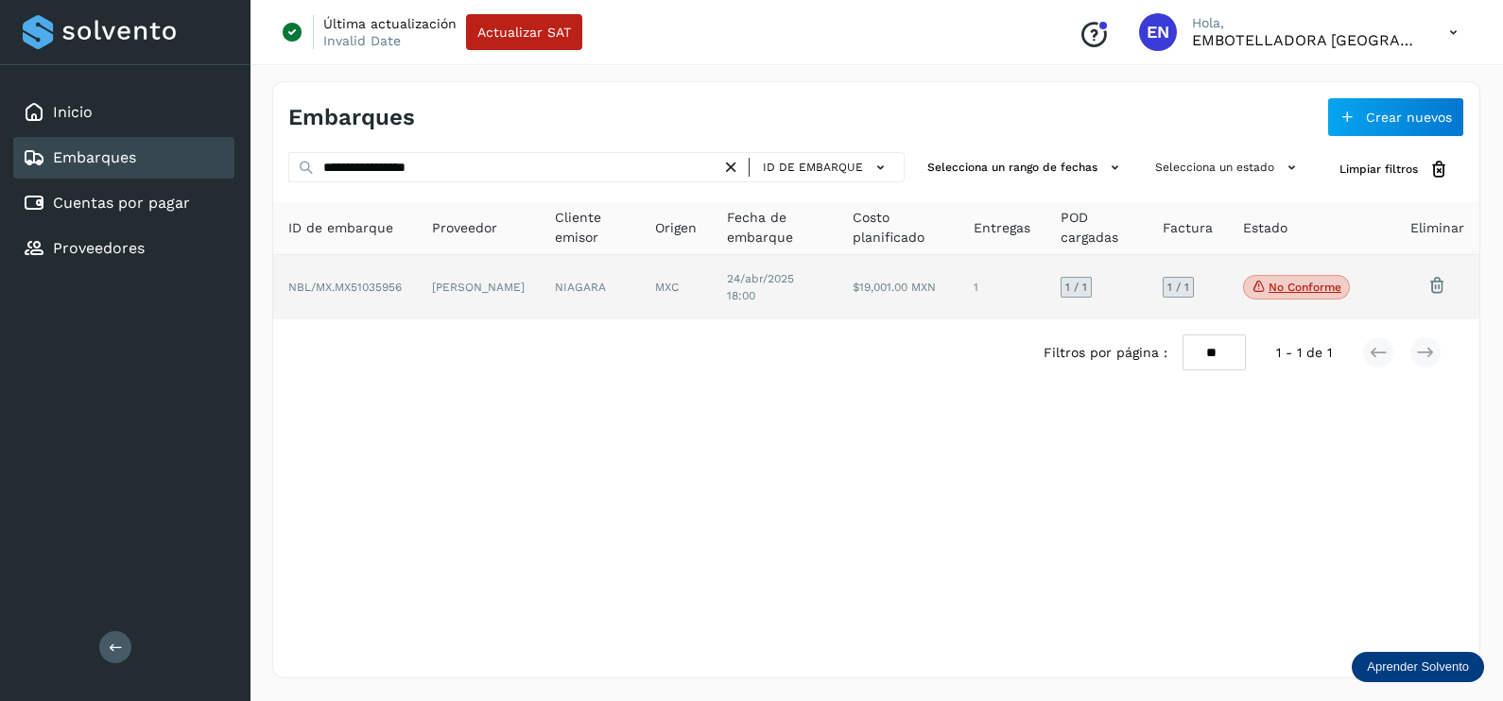
click at [417, 258] on td "NBL/MX.MX51035956" at bounding box center [478, 287] width 123 height 64
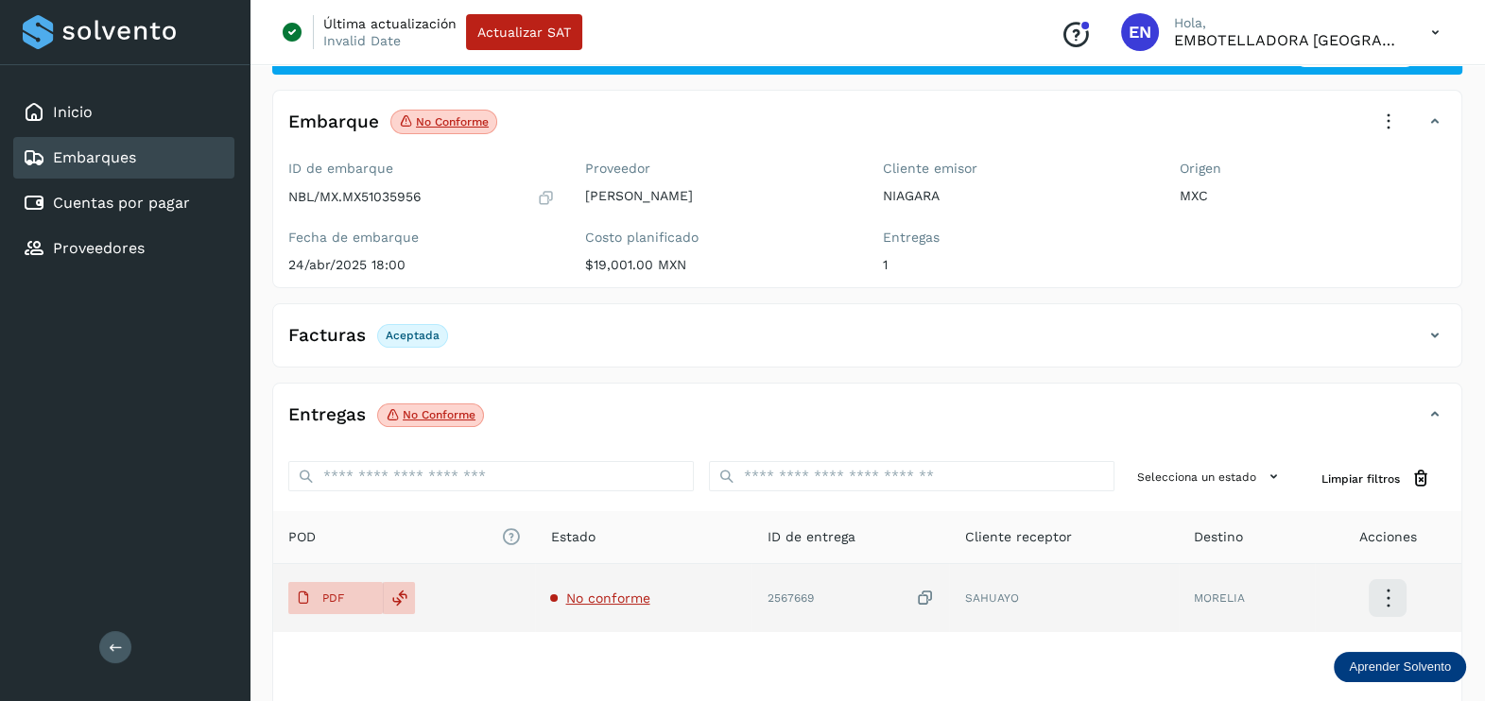
scroll to position [117, 0]
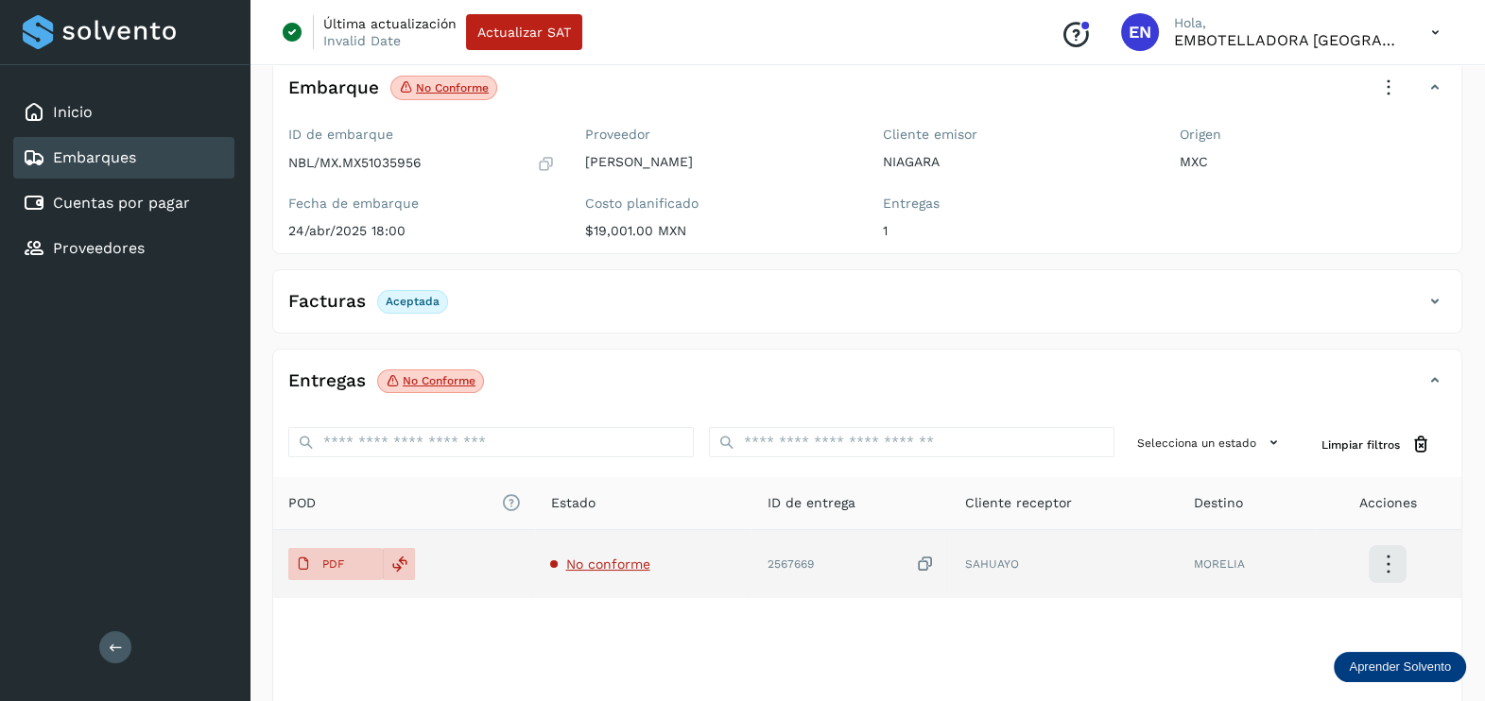
click at [610, 562] on span "No conforme" at bounding box center [607, 564] width 84 height 15
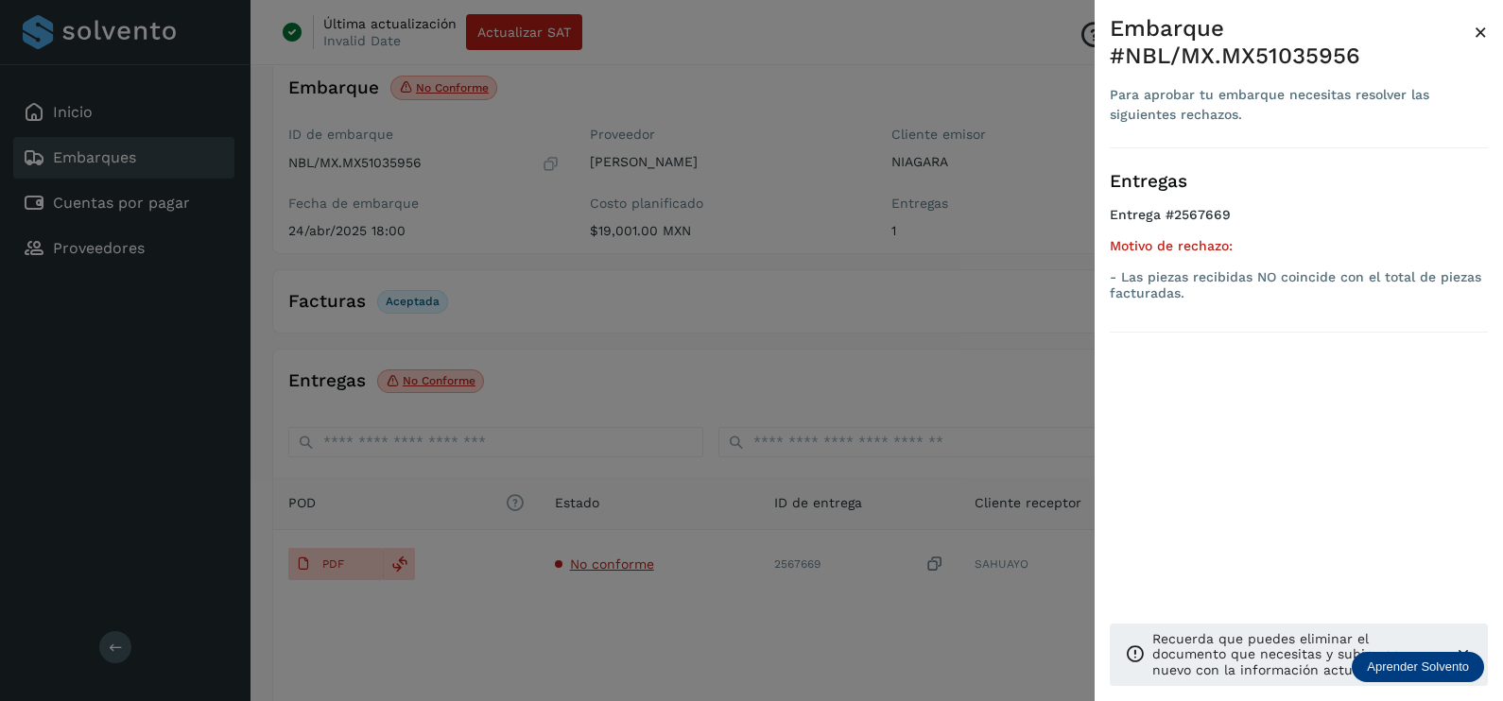
click at [702, 639] on div at bounding box center [751, 350] width 1503 height 701
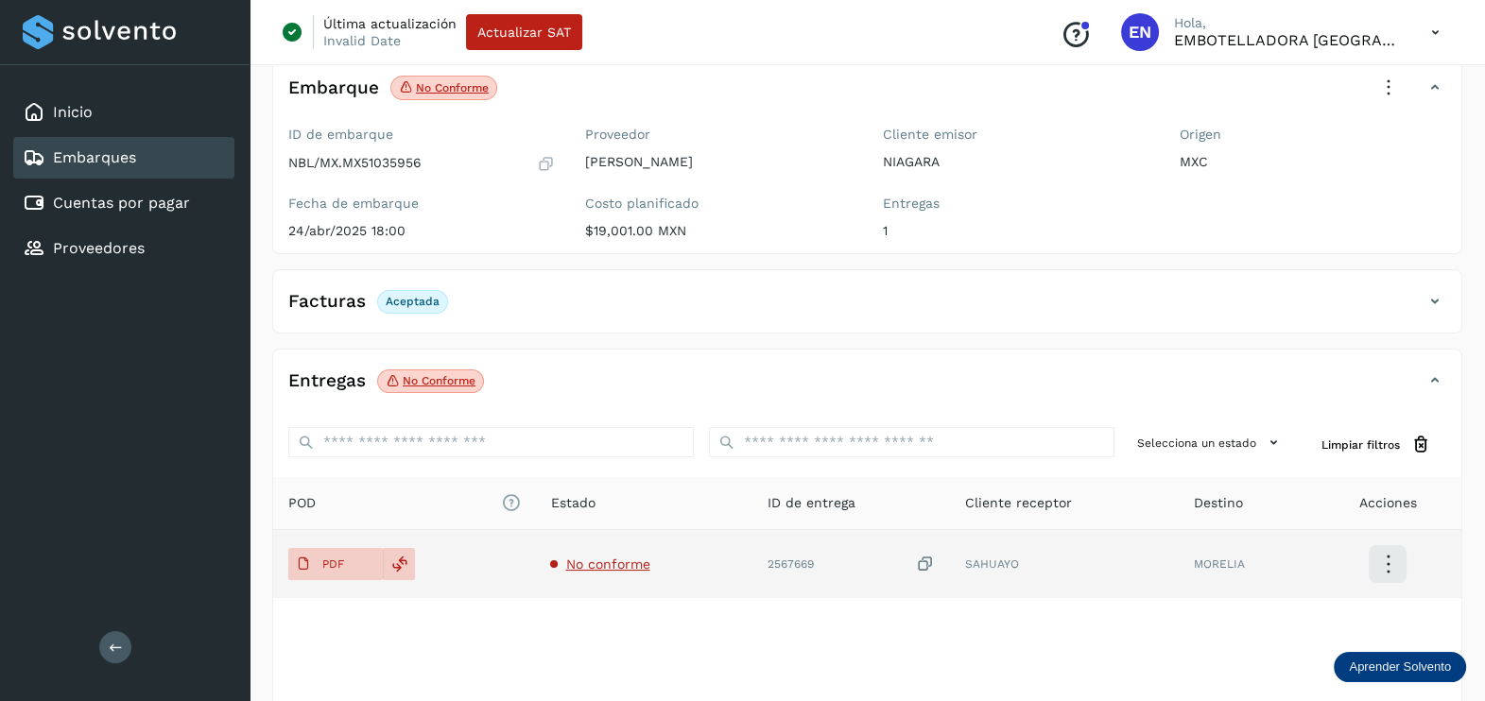
click at [920, 568] on icon at bounding box center [924, 565] width 19 height 20
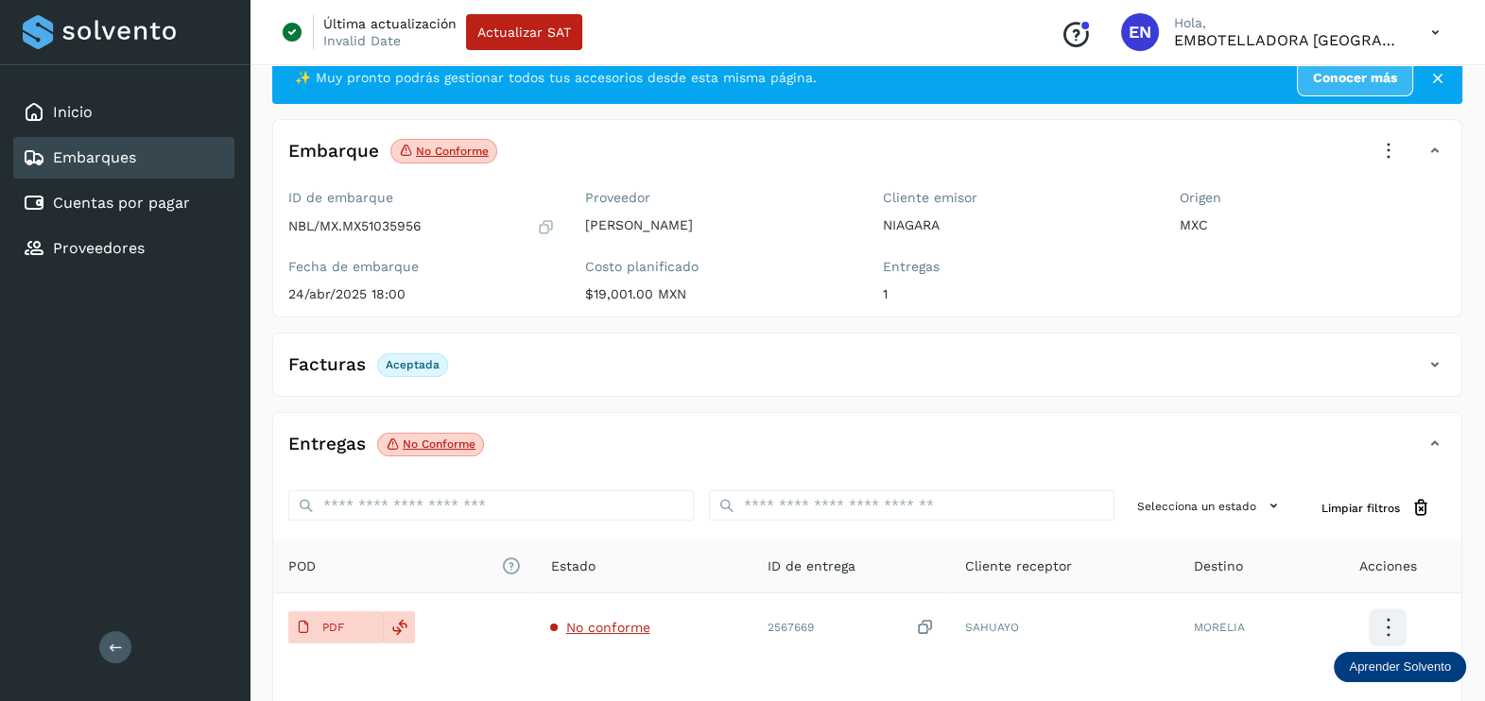
scroll to position [0, 0]
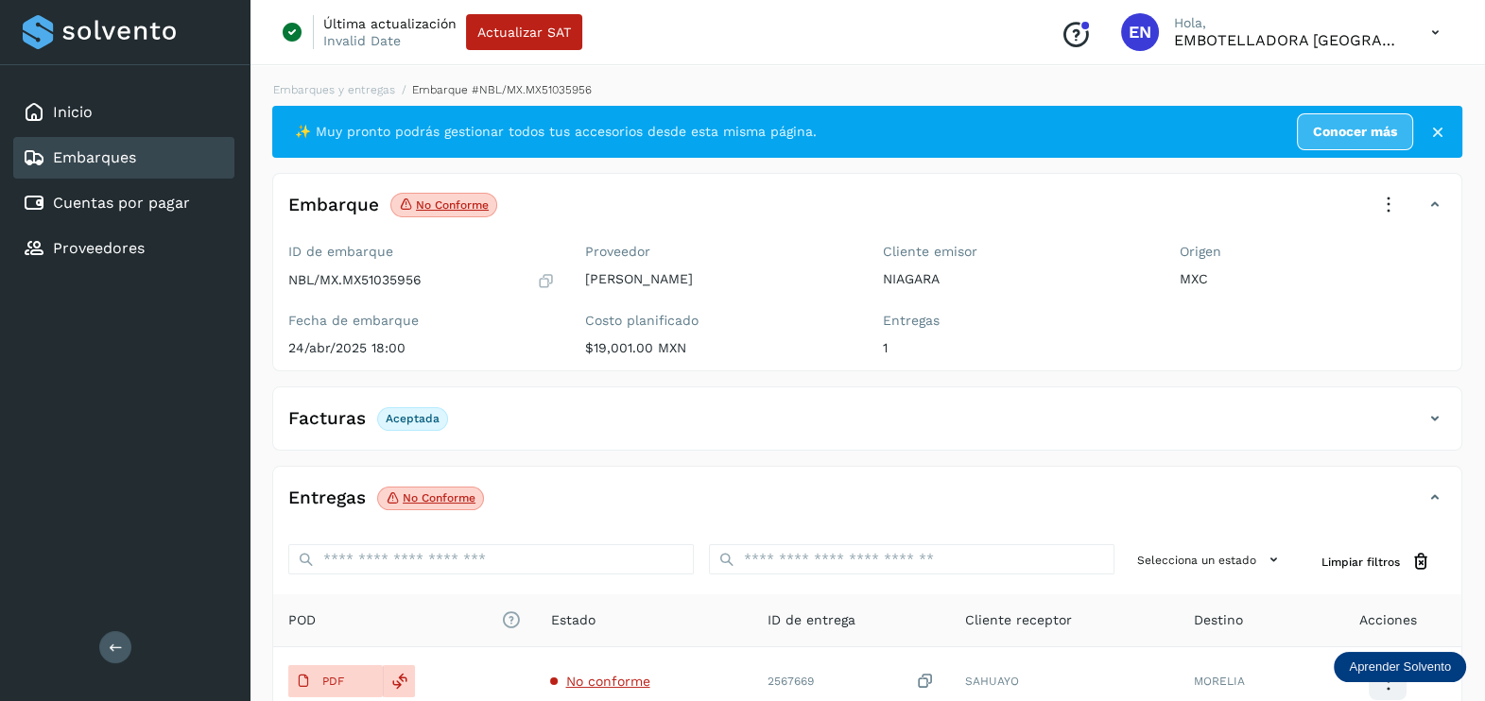
click at [1382, 201] on icon at bounding box center [1388, 205] width 42 height 42
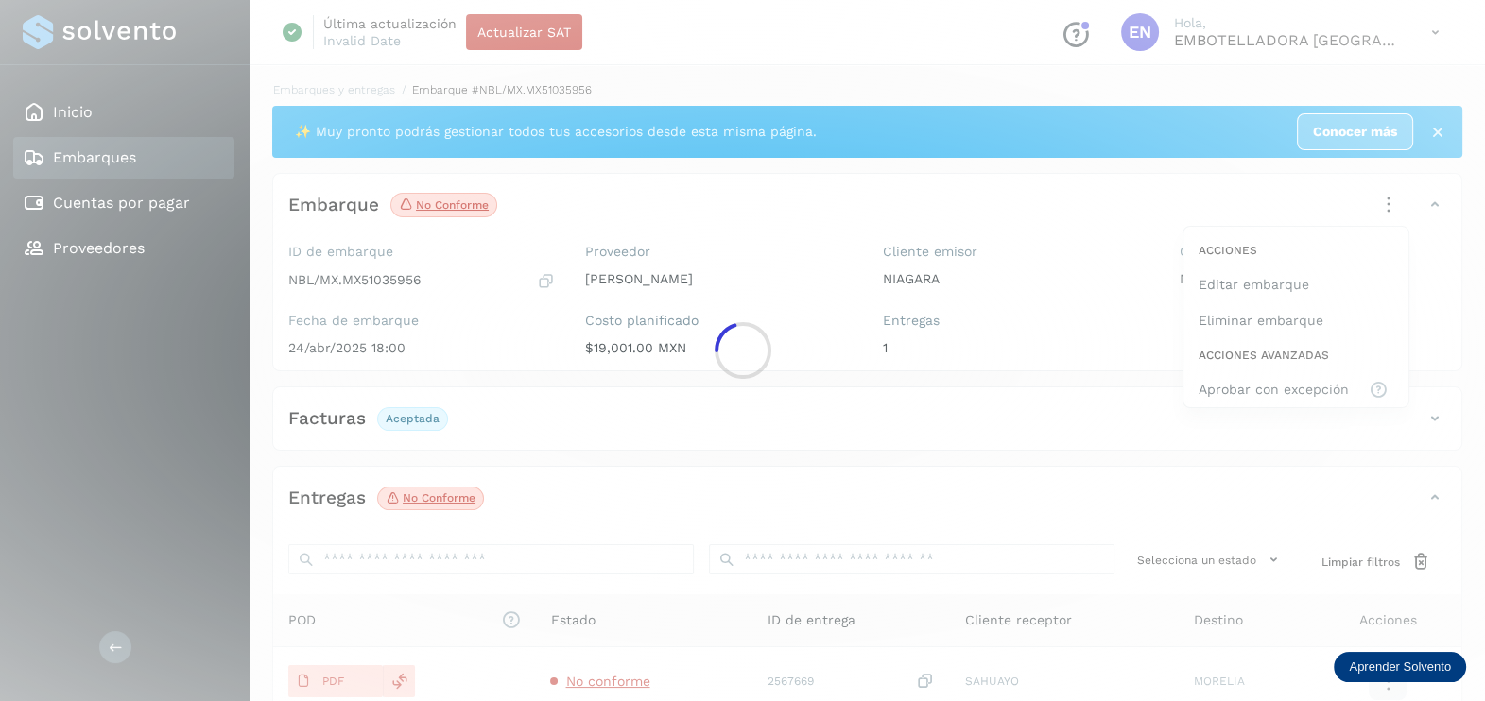
click at [335, 674] on div at bounding box center [742, 350] width 1485 height 701
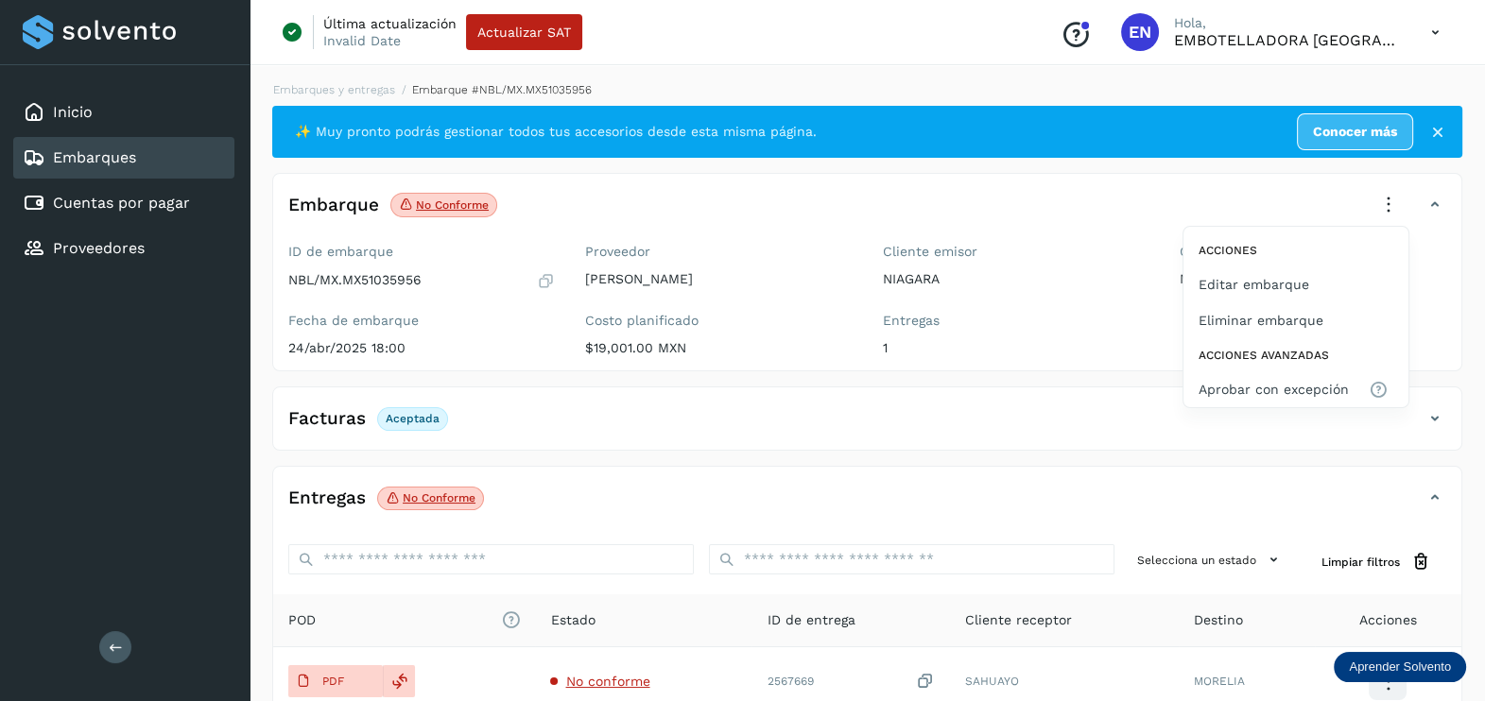
click at [335, 674] on div at bounding box center [742, 350] width 1485 height 701
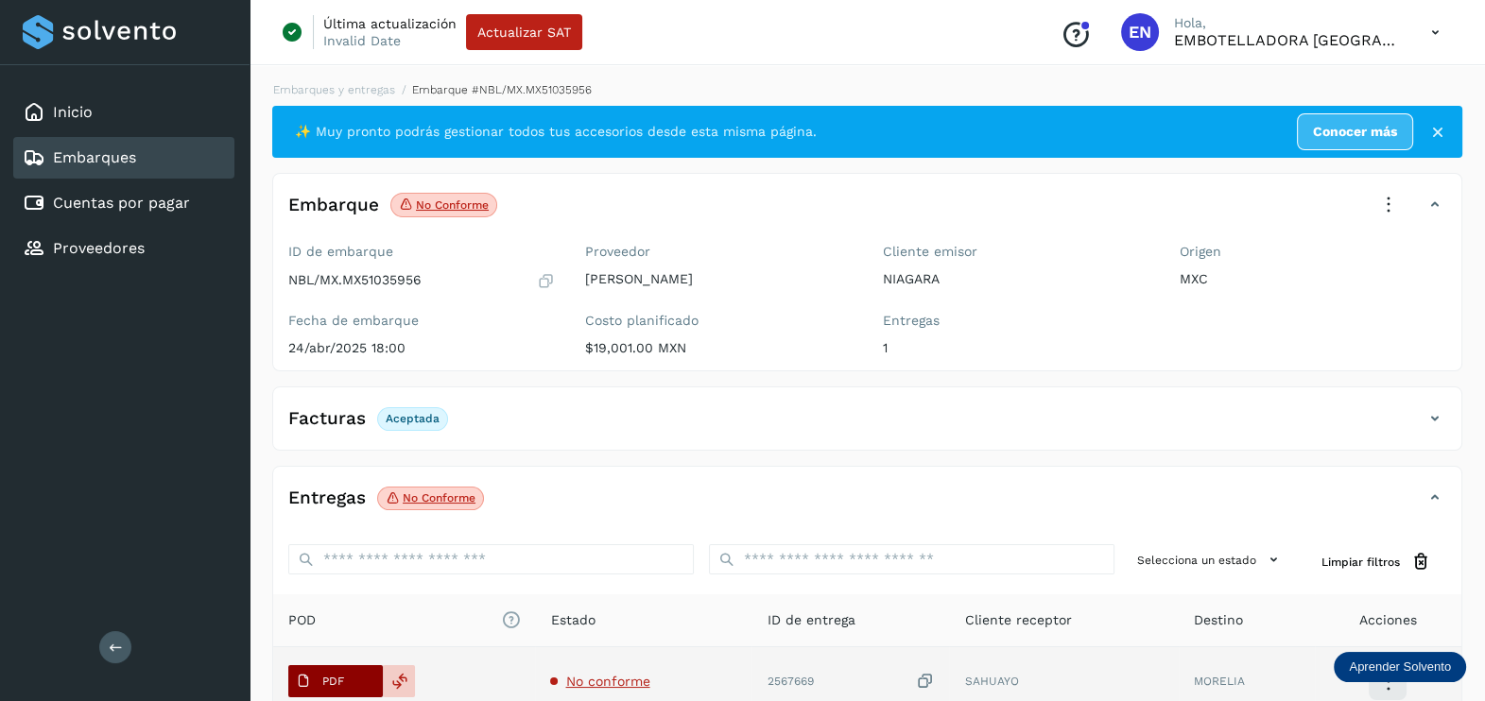
click at [345, 687] on span "PDF" at bounding box center [319, 681] width 63 height 30
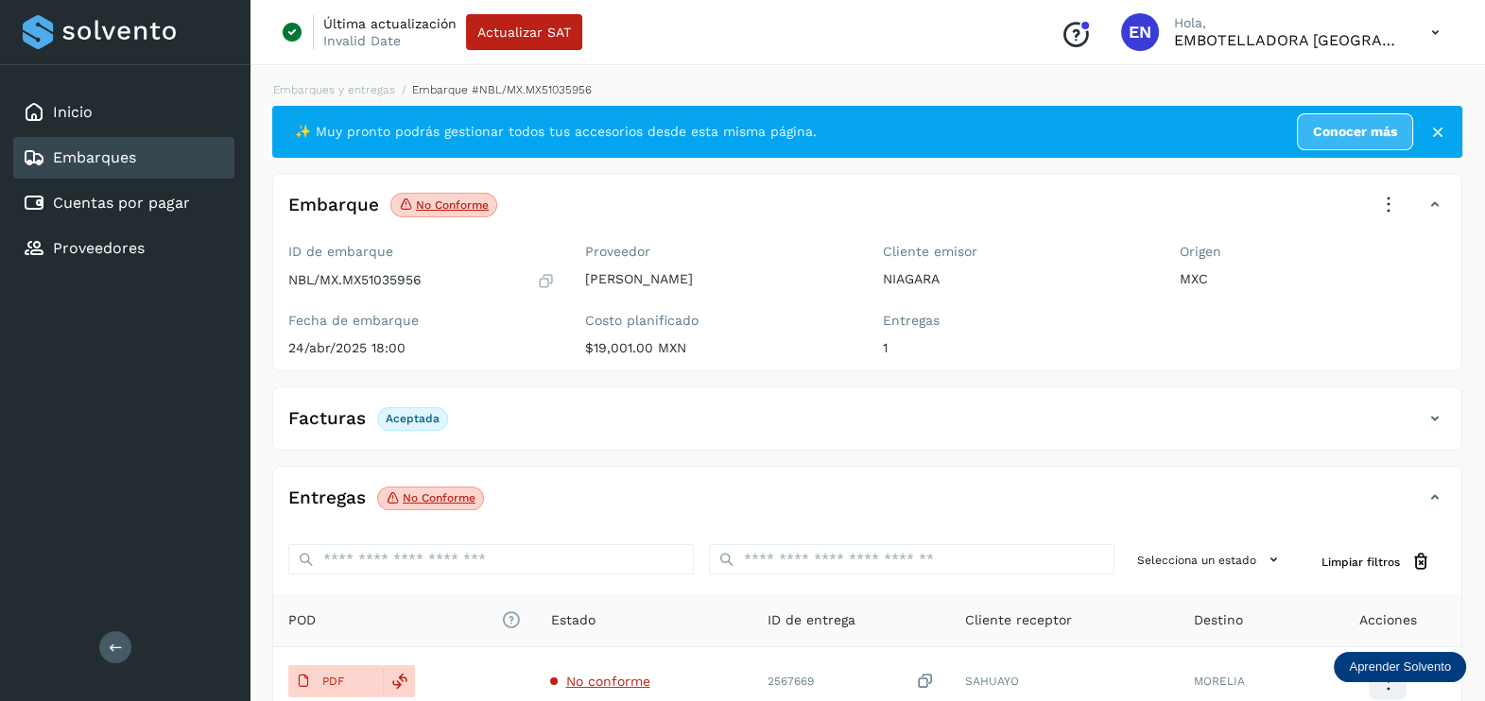
click at [1392, 208] on icon at bounding box center [1388, 205] width 42 height 42
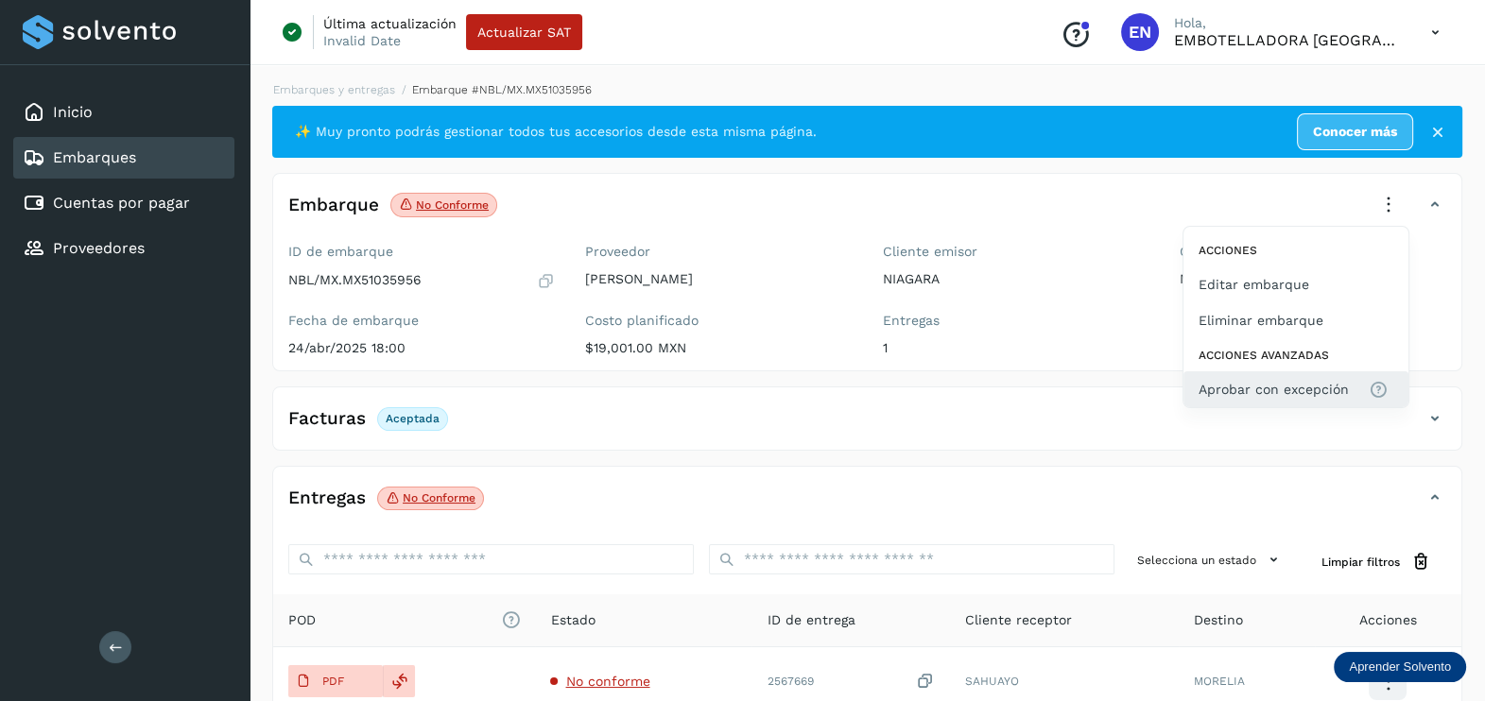
click at [1279, 395] on span "Aprobar con excepción" at bounding box center [1273, 389] width 150 height 21
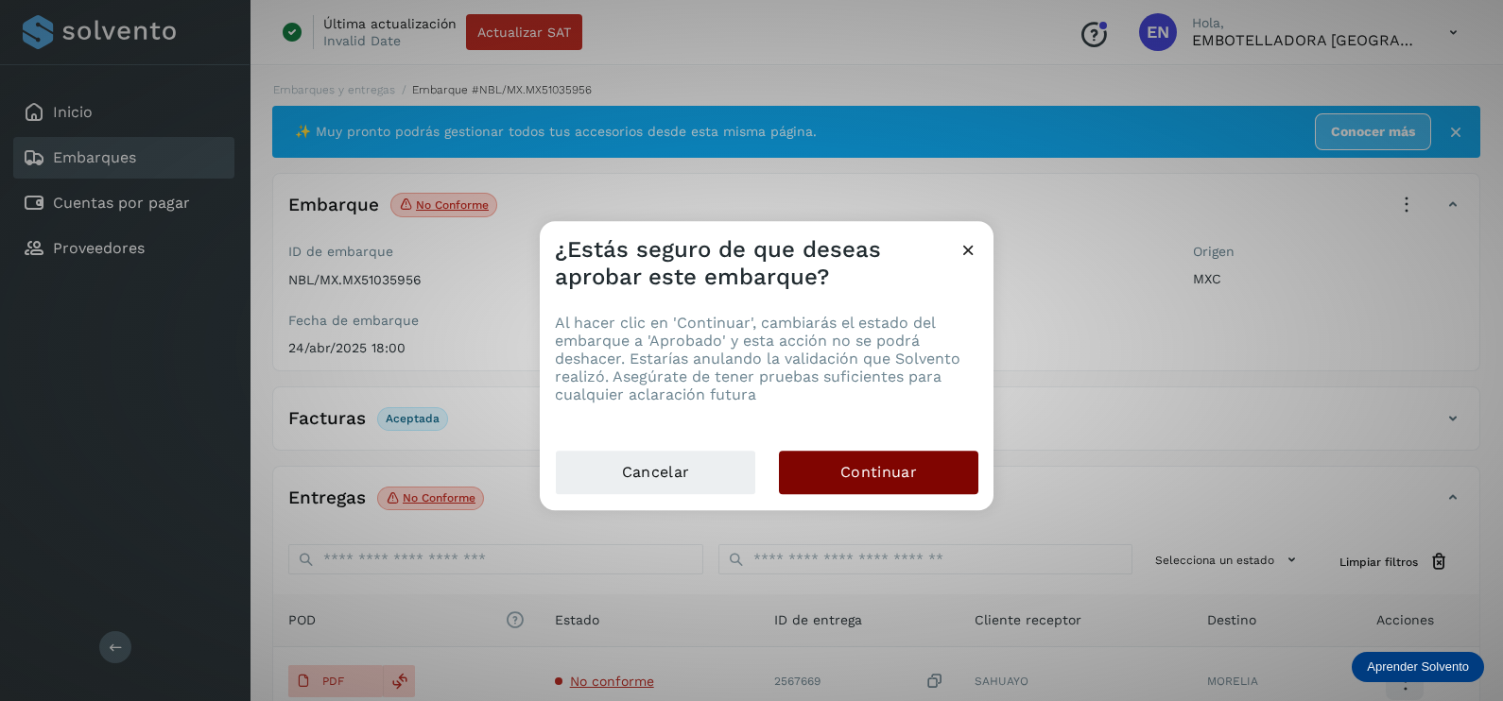
click at [923, 478] on button "Continuar" at bounding box center [878, 472] width 199 height 43
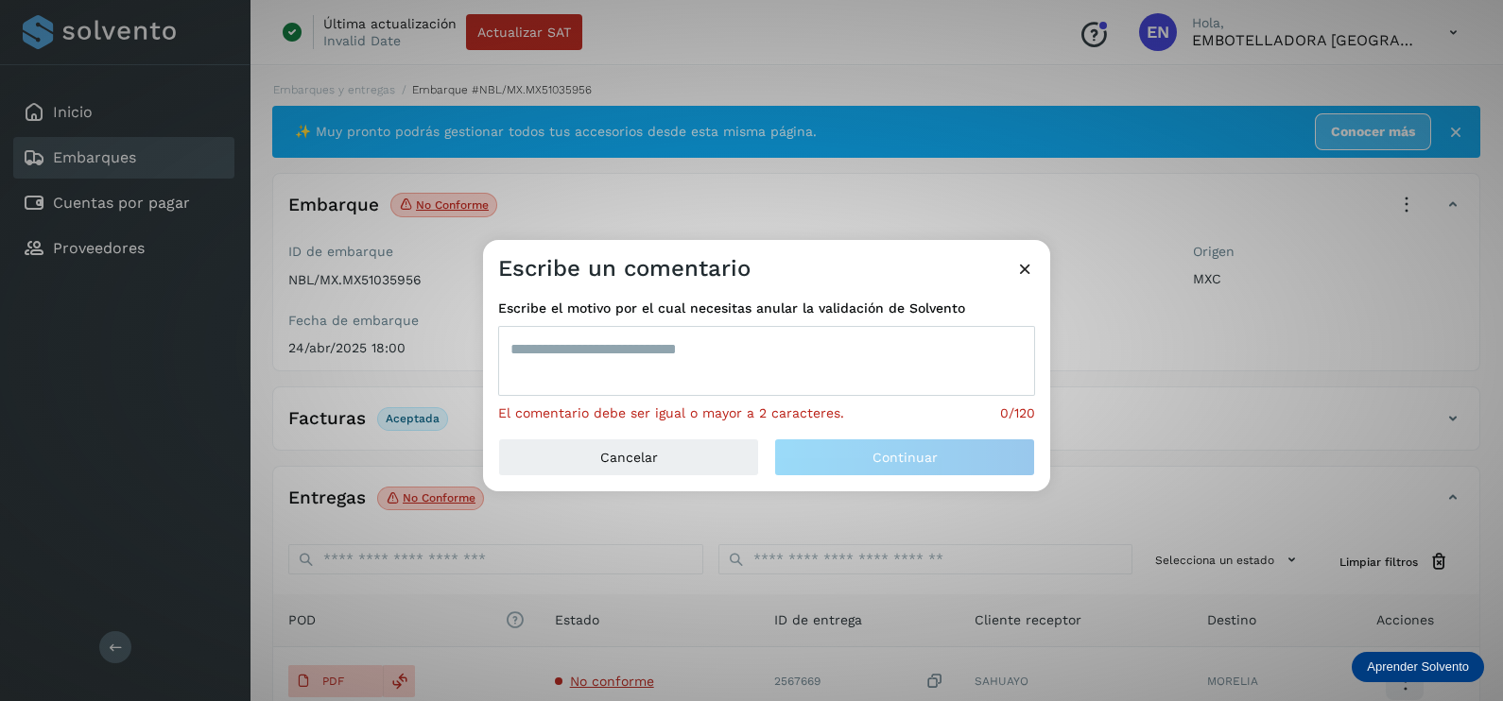
click at [796, 382] on textarea at bounding box center [766, 361] width 537 height 70
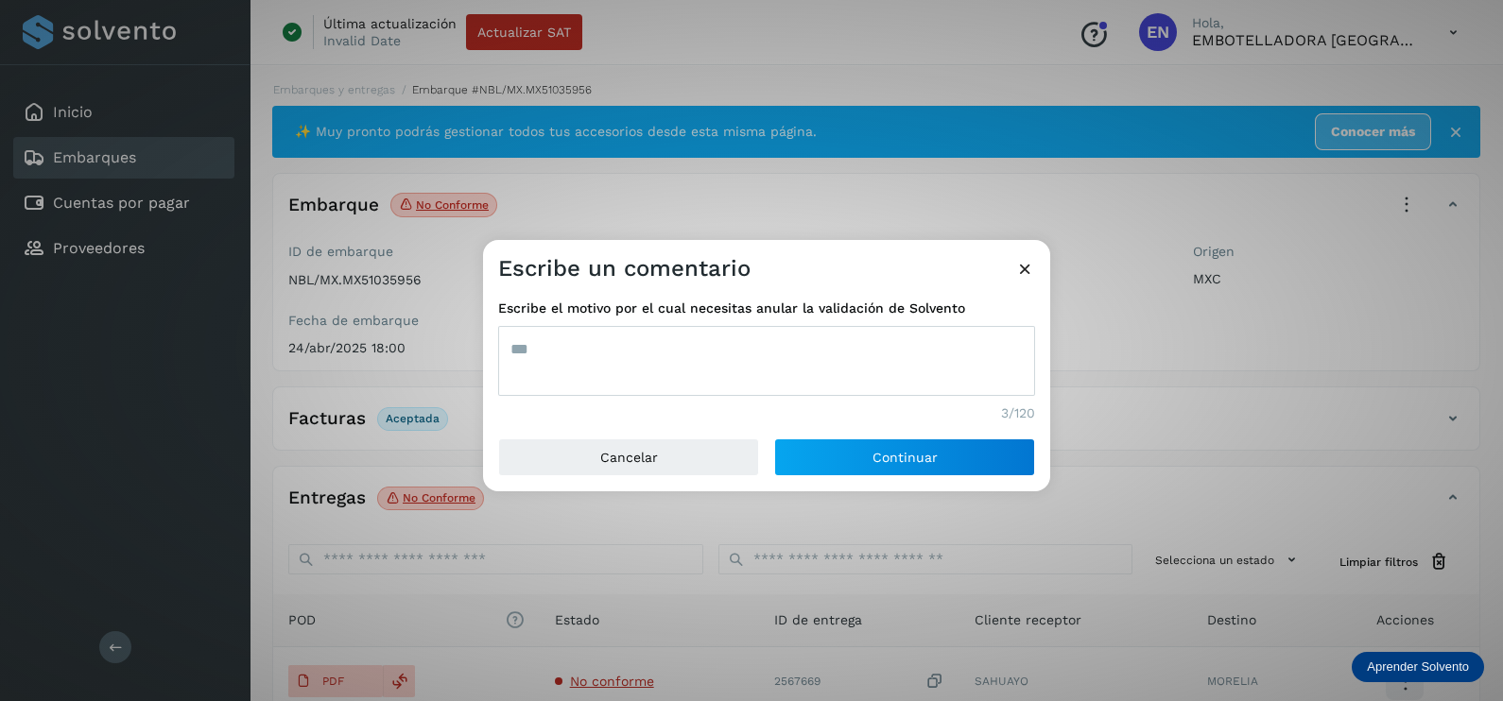
type textarea "***"
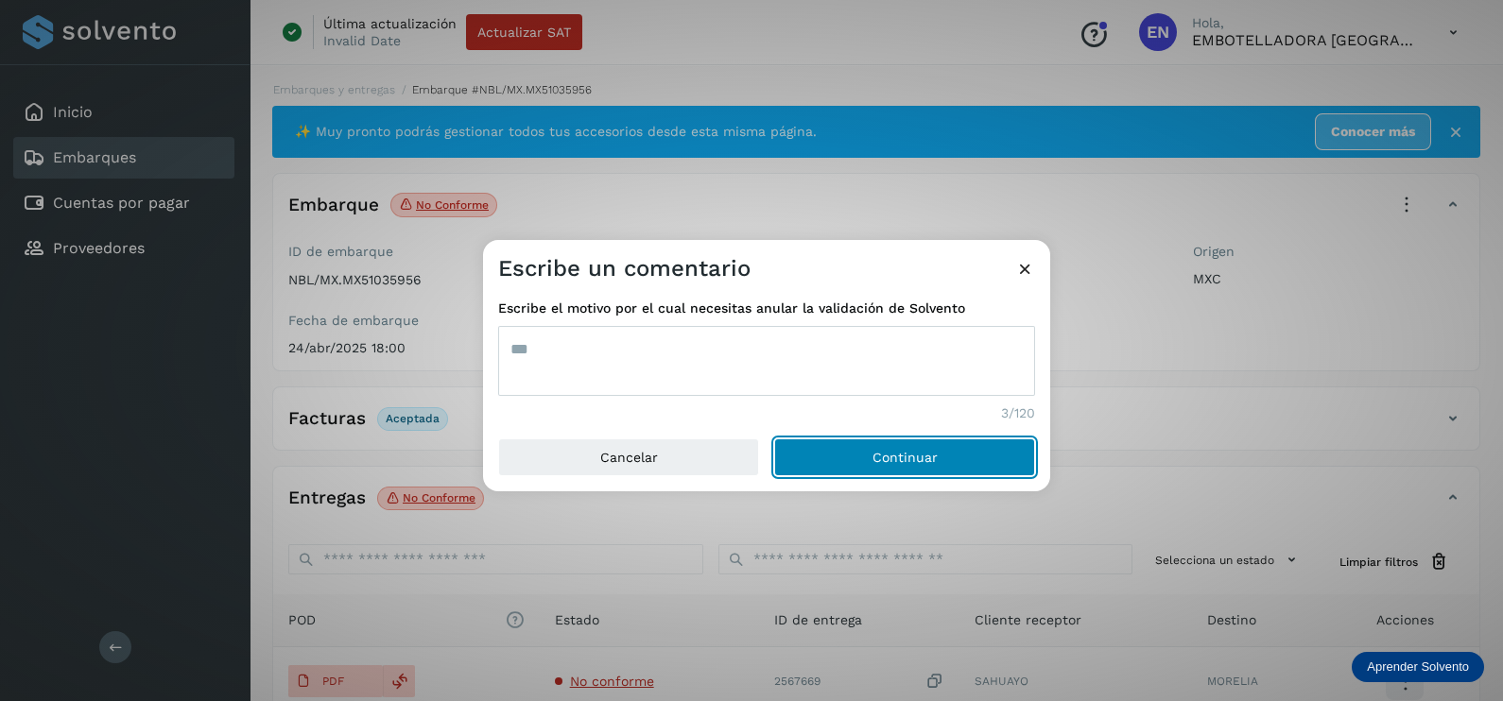
click at [774, 438] on button "Continuar" at bounding box center [904, 457] width 261 height 38
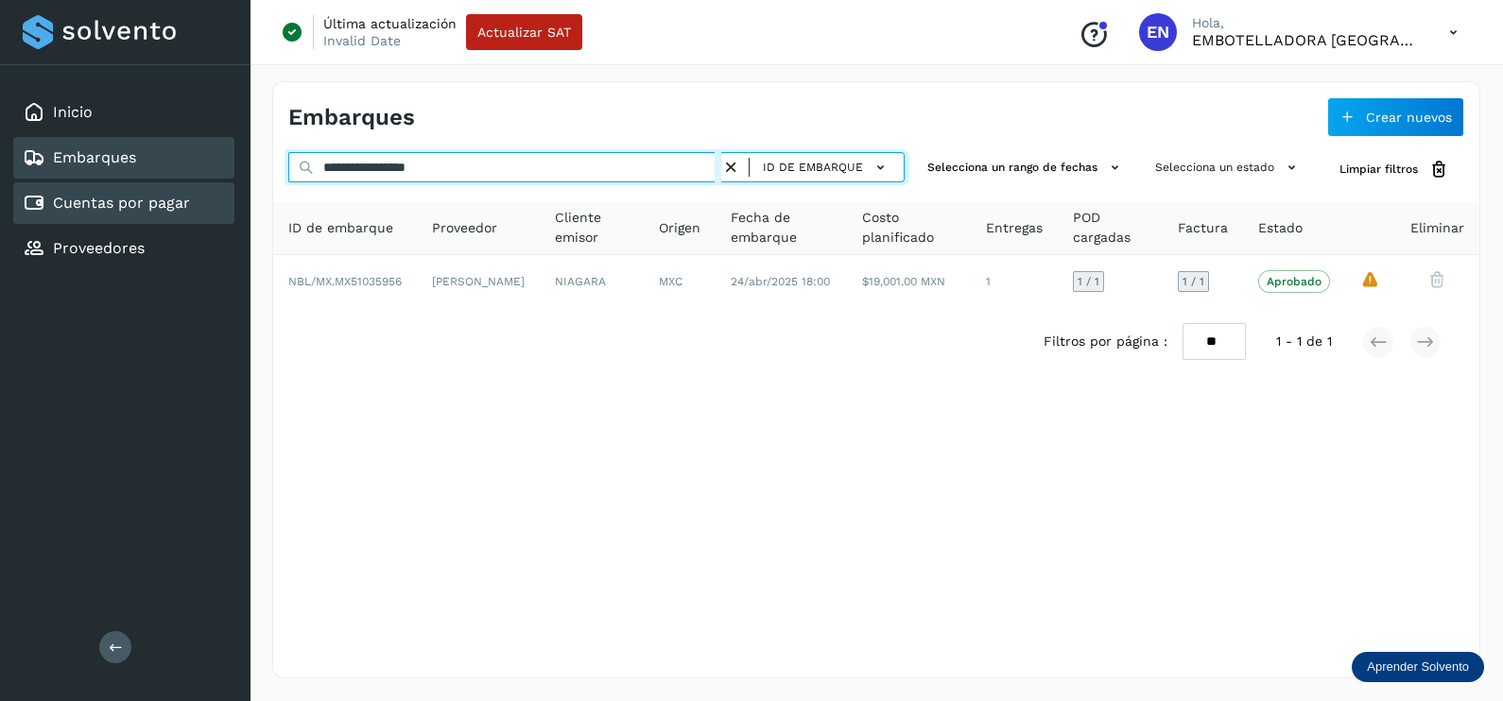
drag, startPoint x: 524, startPoint y: 166, endPoint x: 165, endPoint y: 181, distance: 358.5
click at [164, 181] on div "**********" at bounding box center [751, 350] width 1503 height 701
paste input "text"
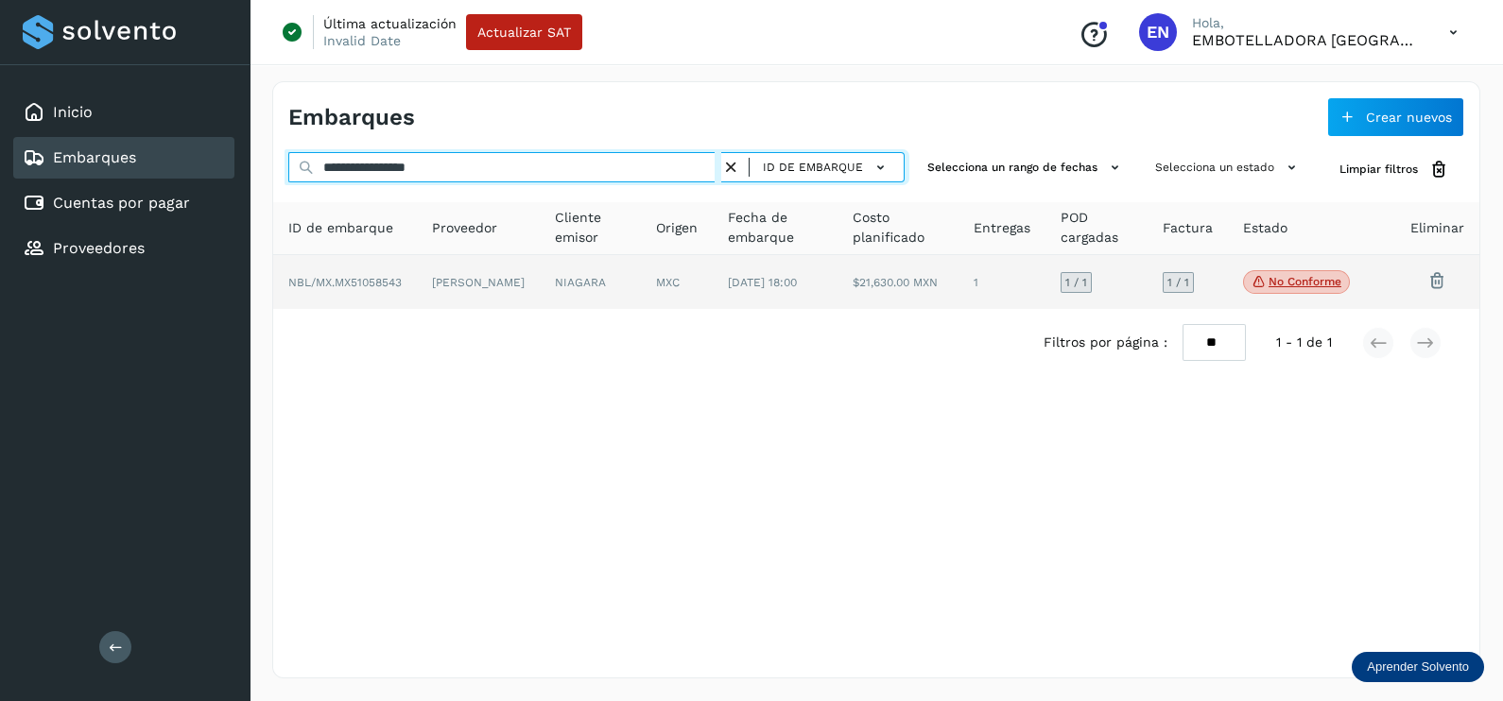
type input "**********"
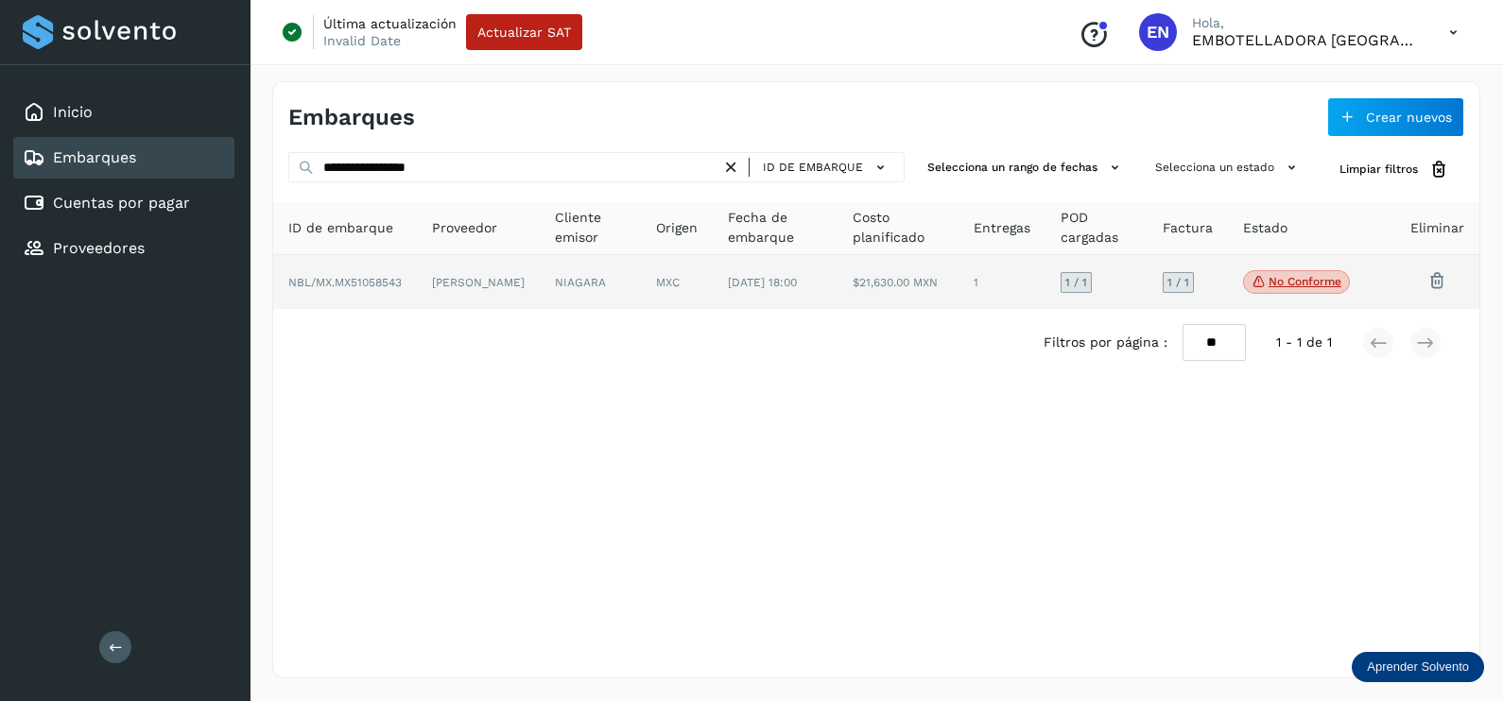
click at [540, 301] on td "[PERSON_NAME]" at bounding box center [590, 282] width 101 height 55
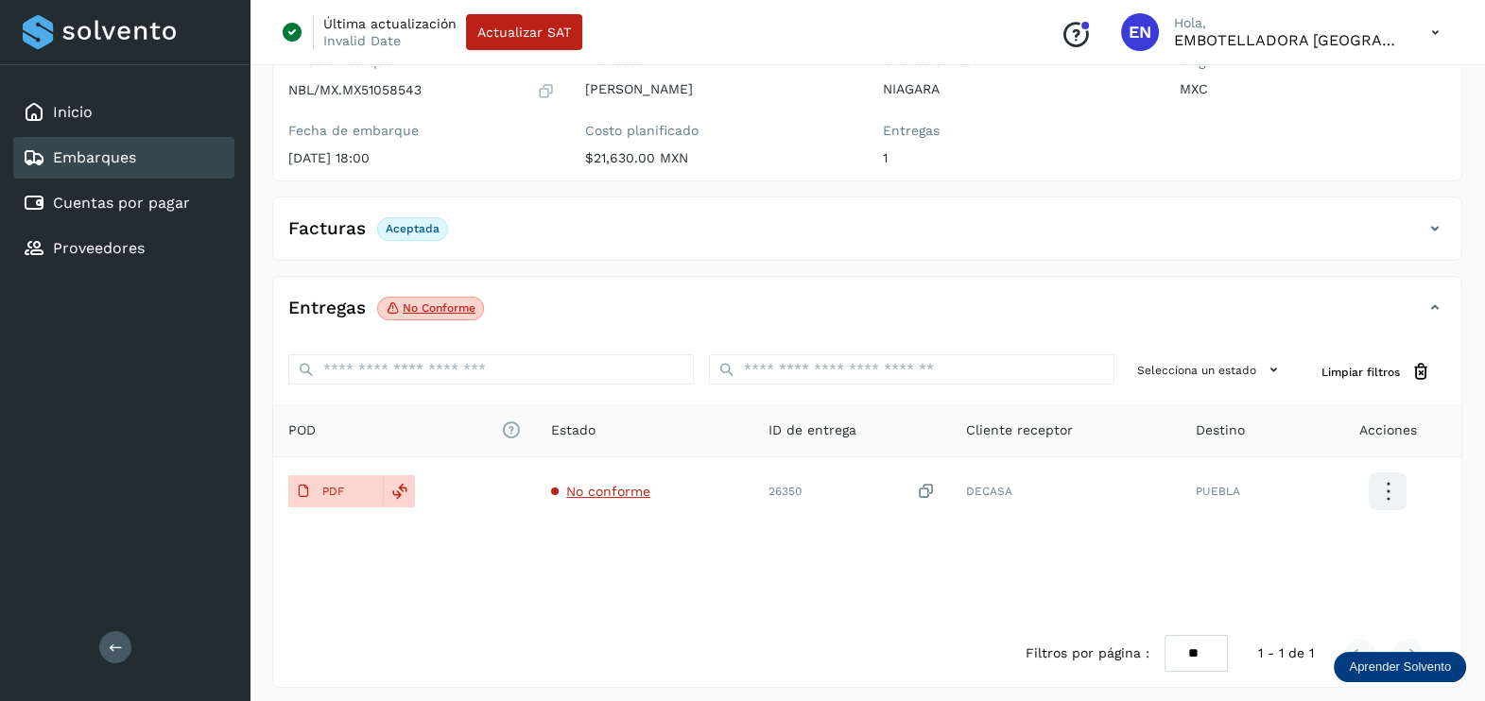
scroll to position [197, 0]
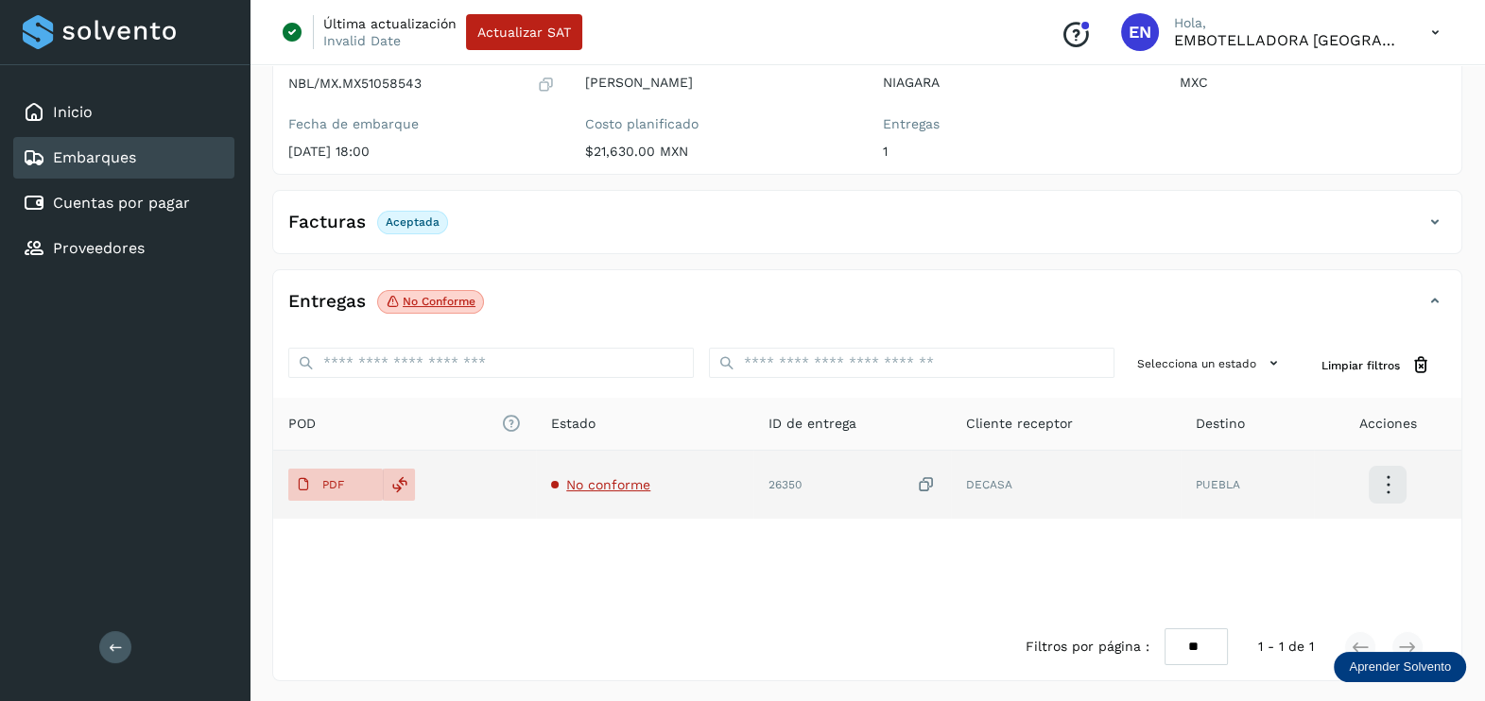
click at [578, 487] on span "No conforme" at bounding box center [608, 484] width 84 height 15
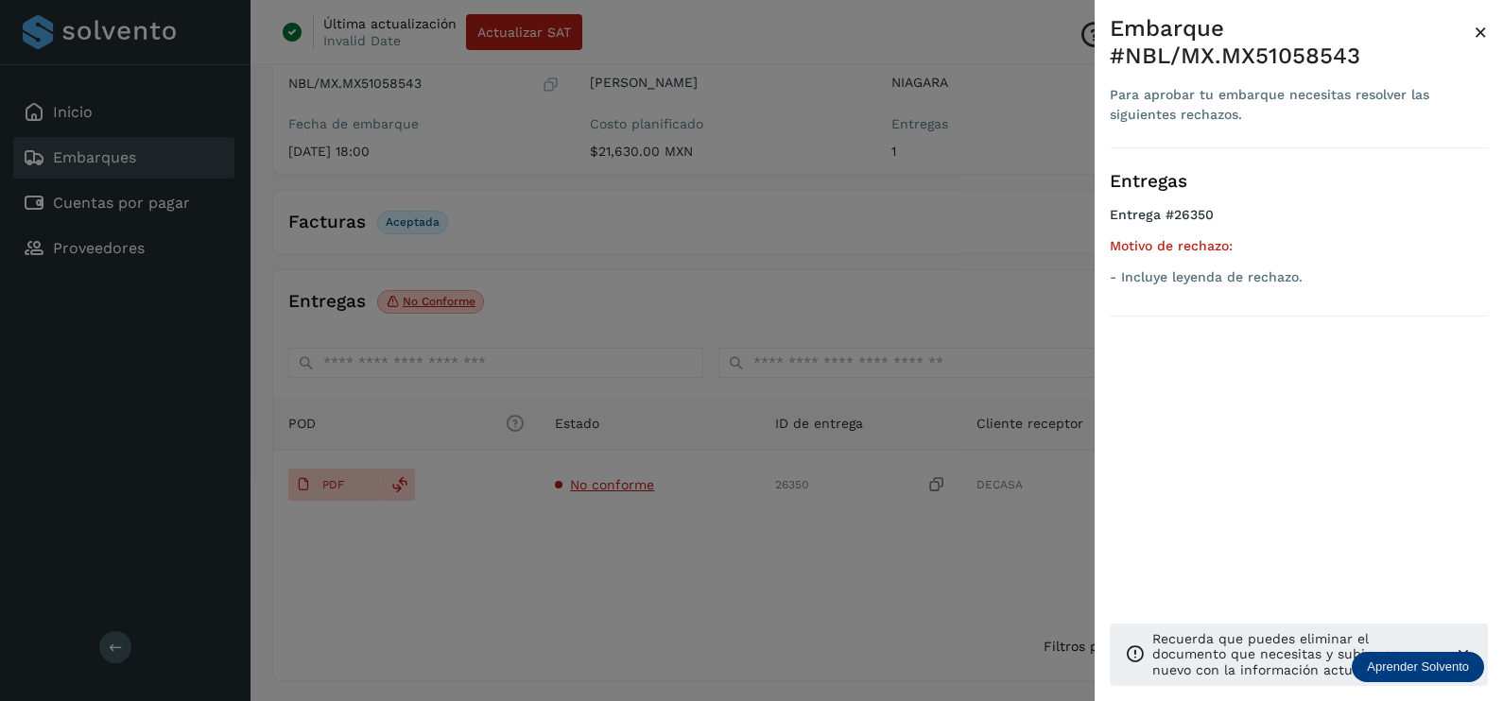
click at [712, 573] on div at bounding box center [751, 350] width 1503 height 701
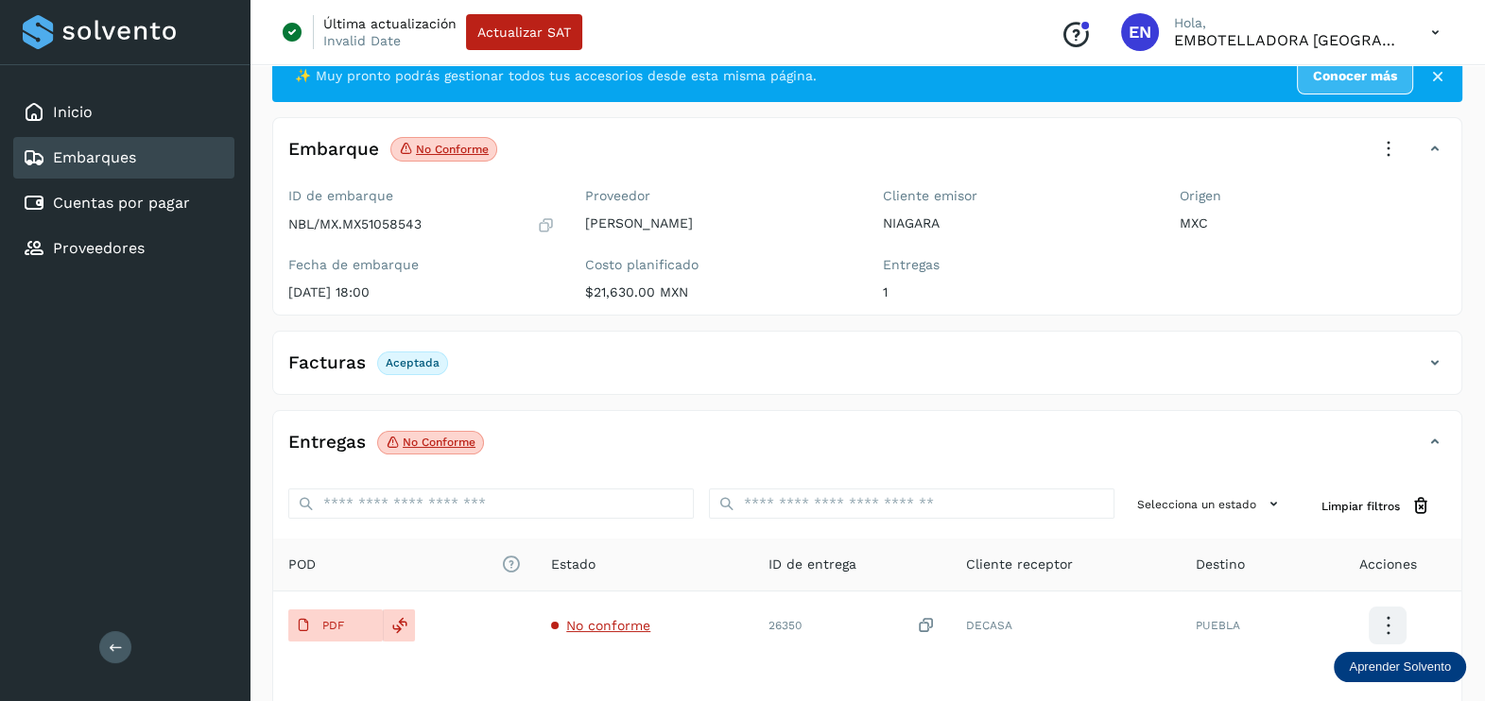
scroll to position [0, 0]
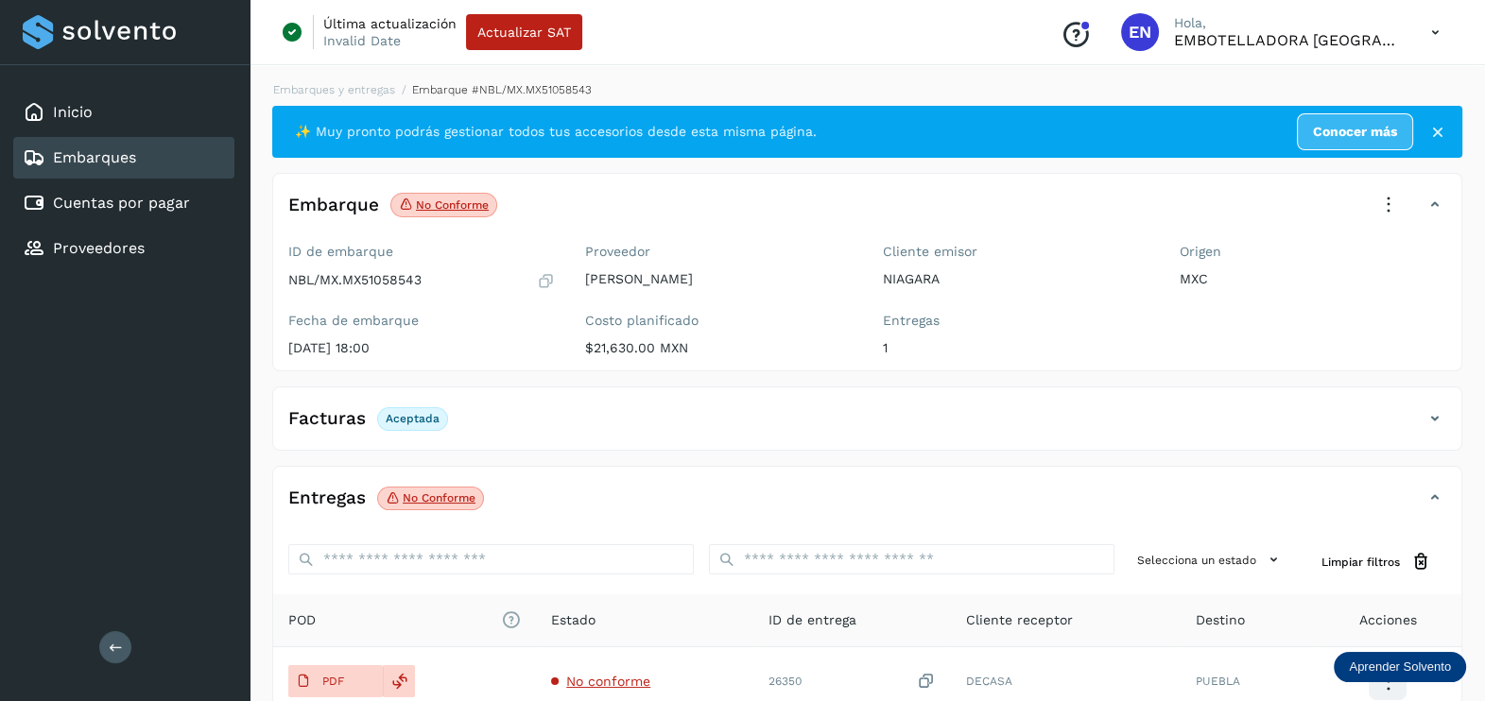
click at [1384, 213] on icon at bounding box center [1388, 205] width 42 height 42
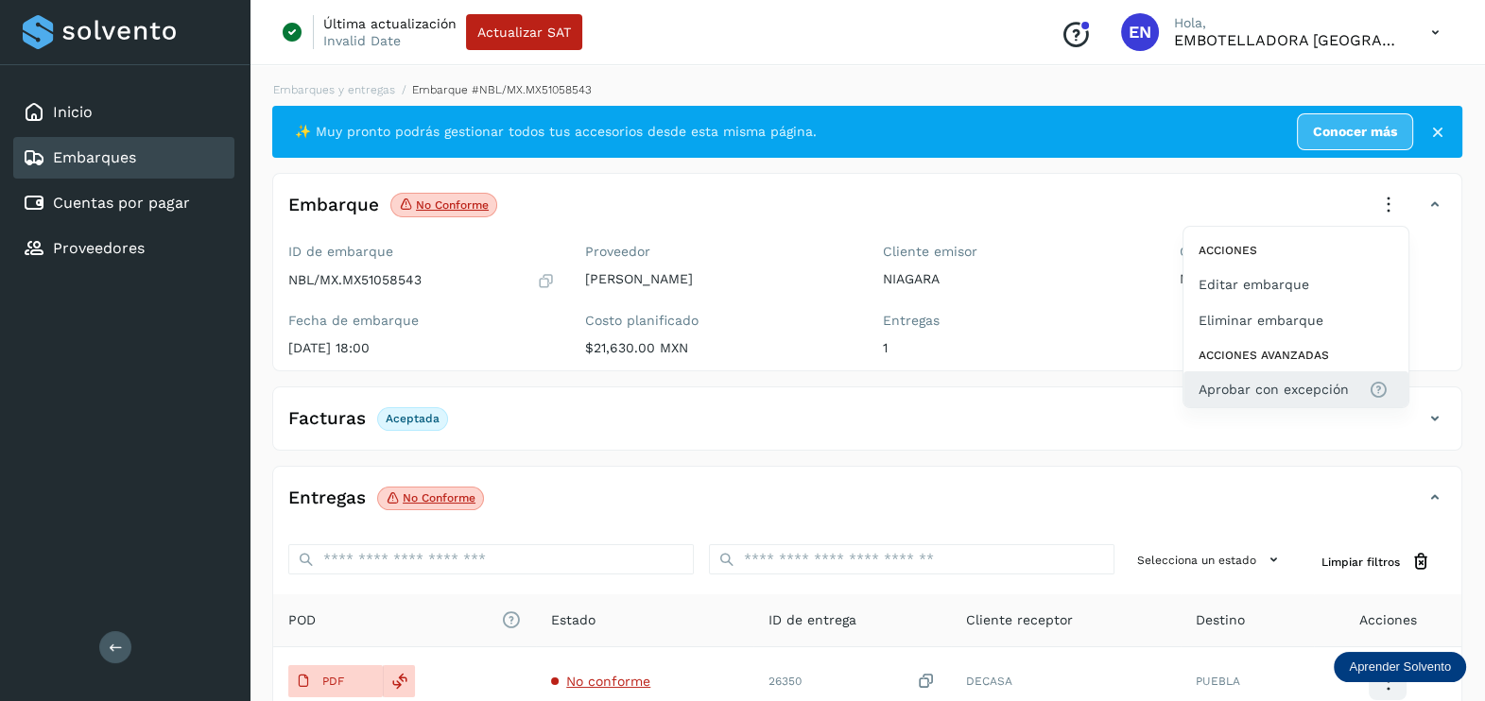
click at [1292, 383] on span "Aprobar con excepción" at bounding box center [1273, 389] width 150 height 21
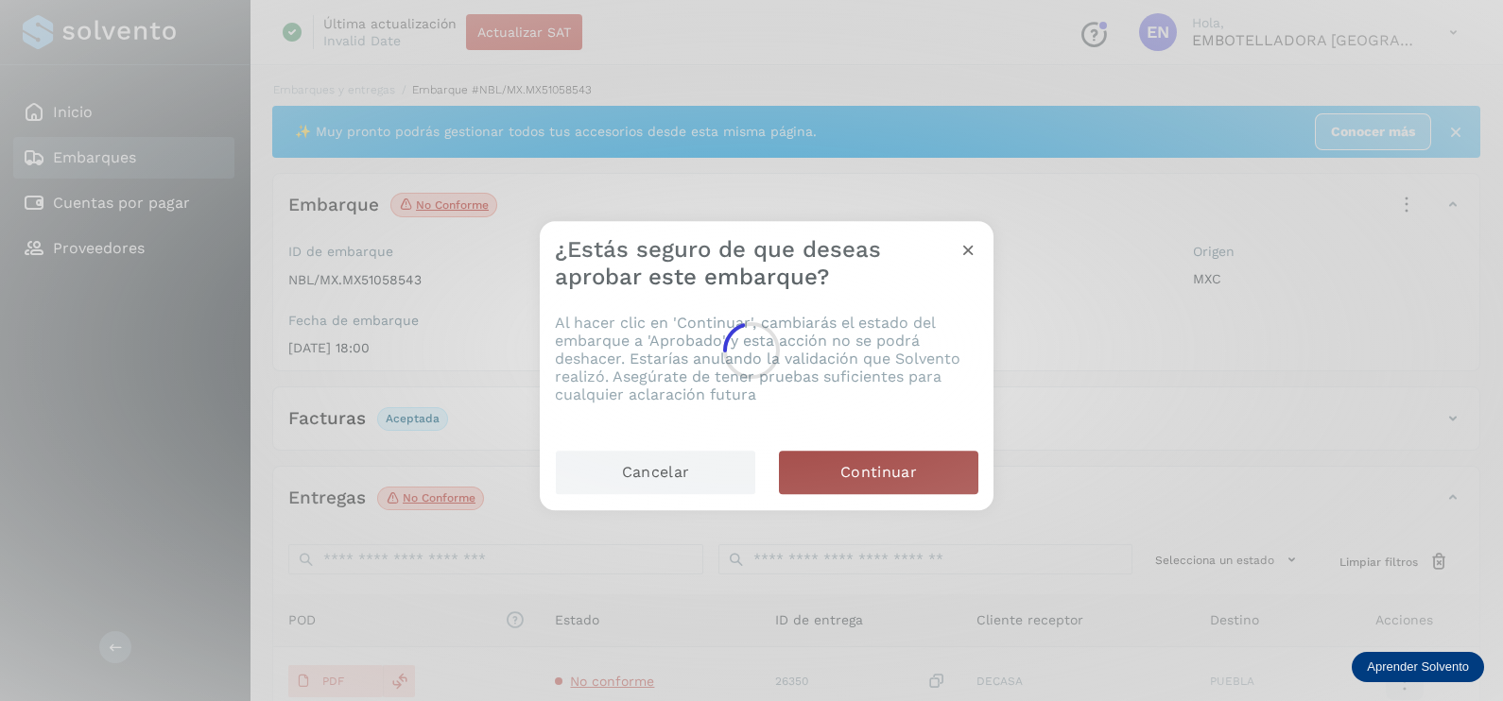
click at [873, 480] on span "Continuar" at bounding box center [878, 472] width 77 height 21
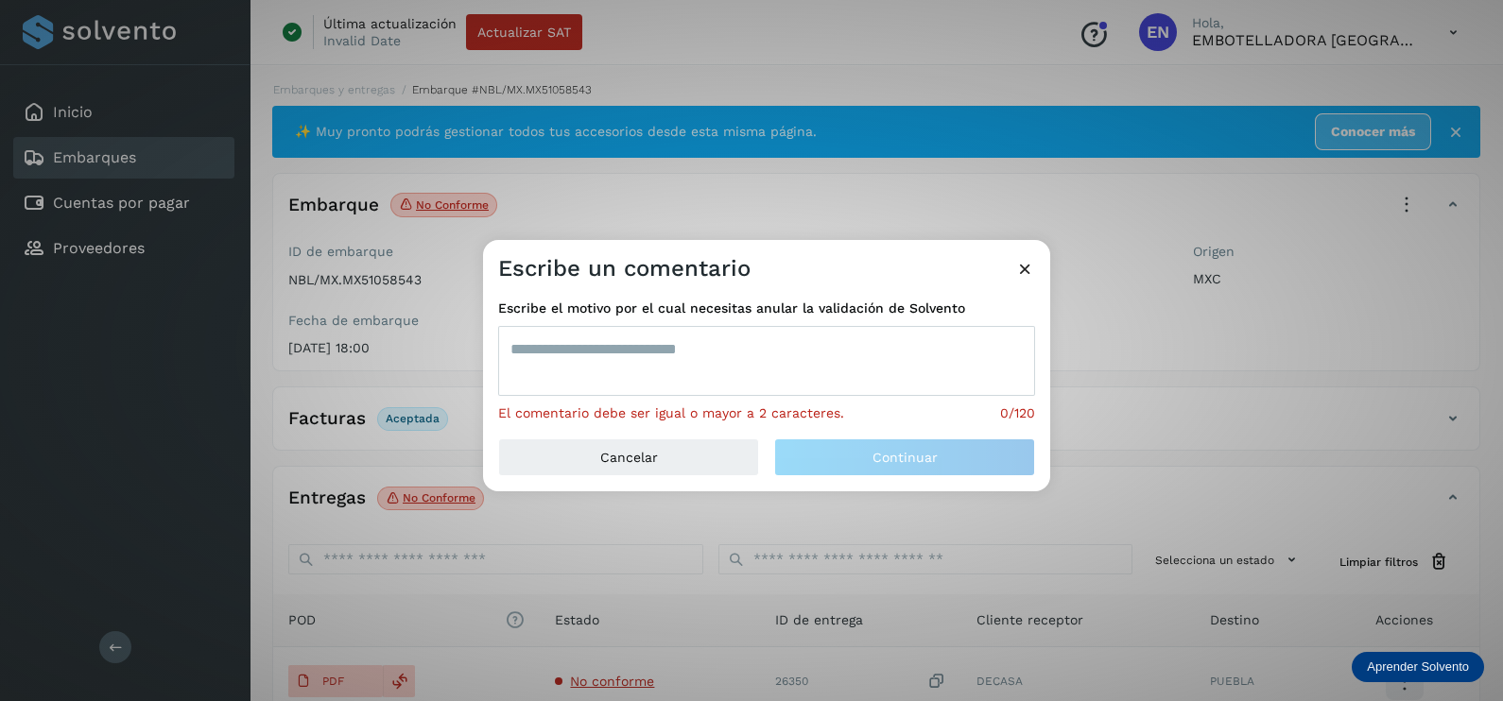
click at [665, 349] on textarea at bounding box center [766, 361] width 537 height 70
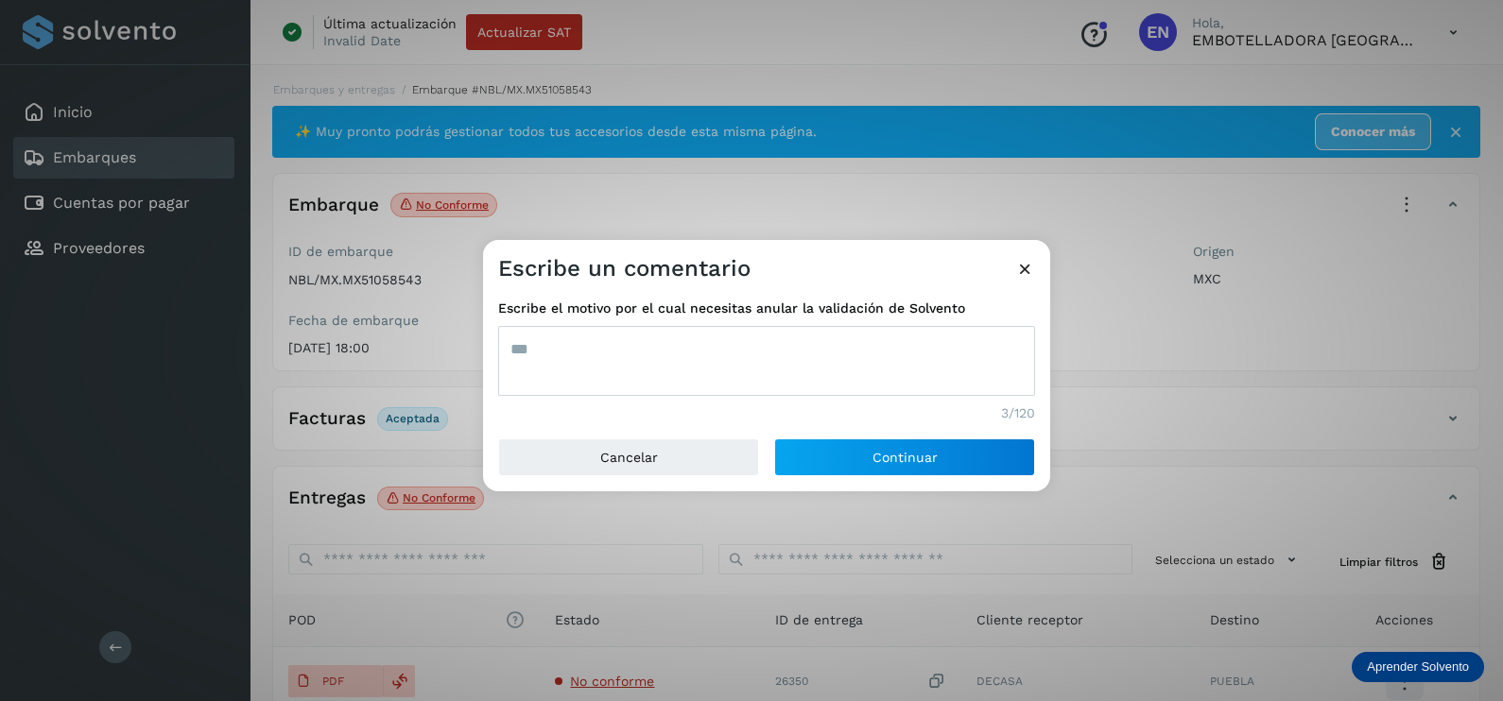
type textarea "***"
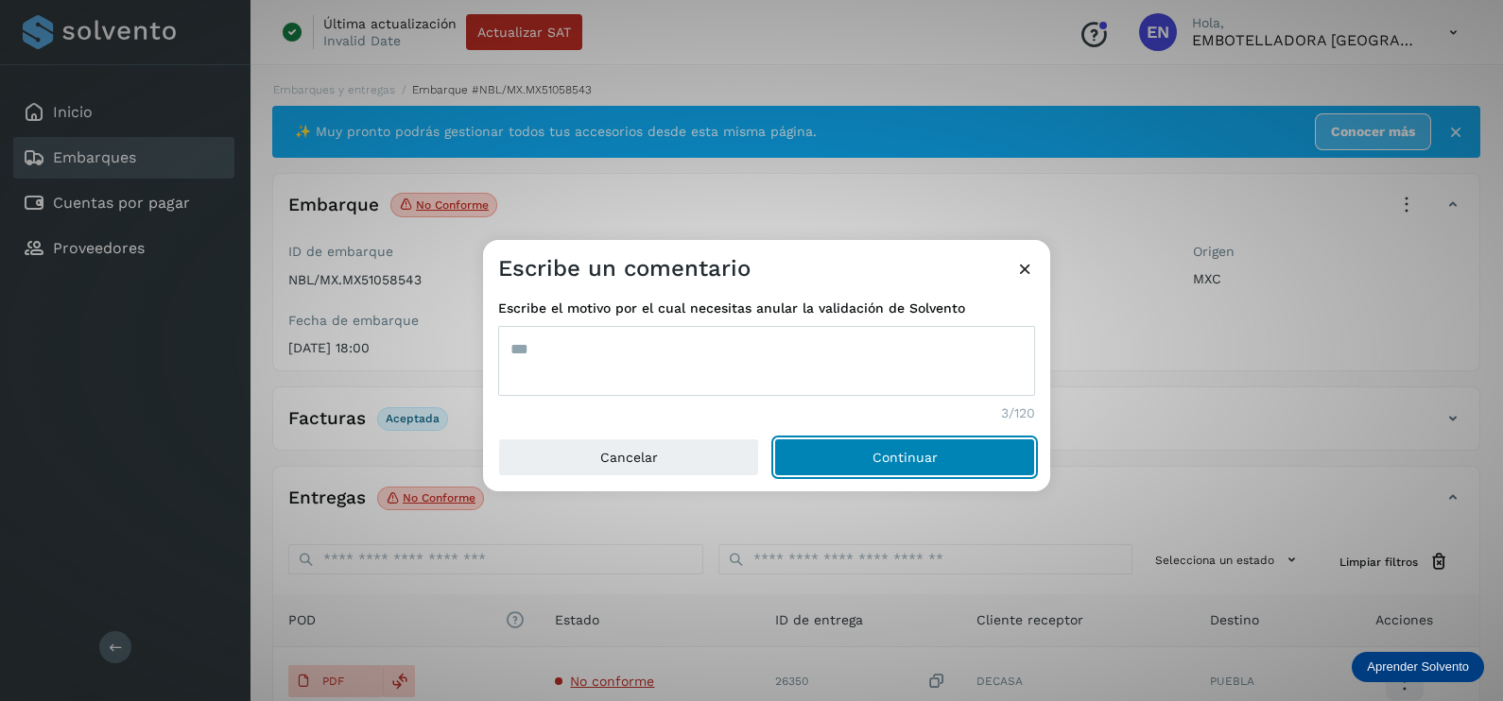
click at [774, 438] on button "Continuar" at bounding box center [904, 457] width 261 height 38
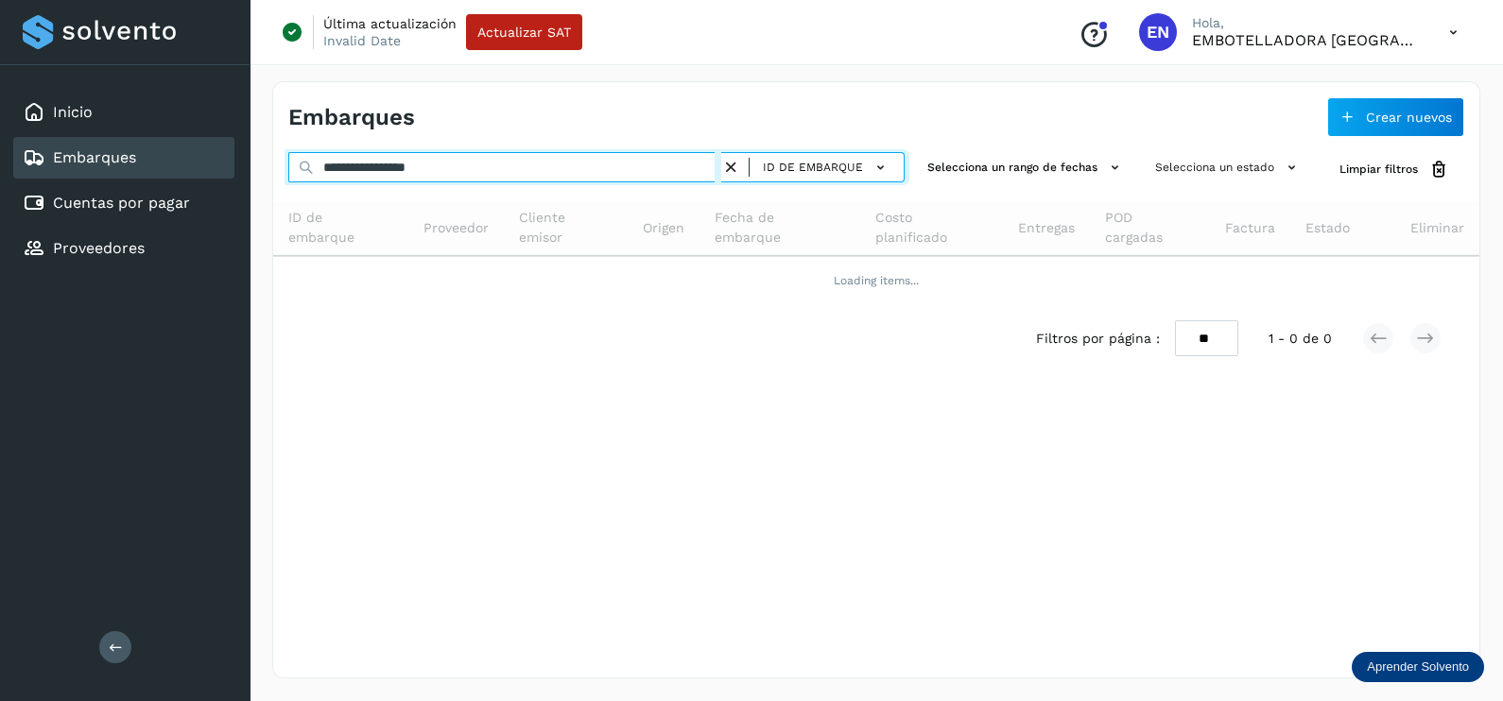
drag, startPoint x: 521, startPoint y: 177, endPoint x: 186, endPoint y: 177, distance: 334.5
click at [186, 177] on div "**********" at bounding box center [751, 350] width 1503 height 701
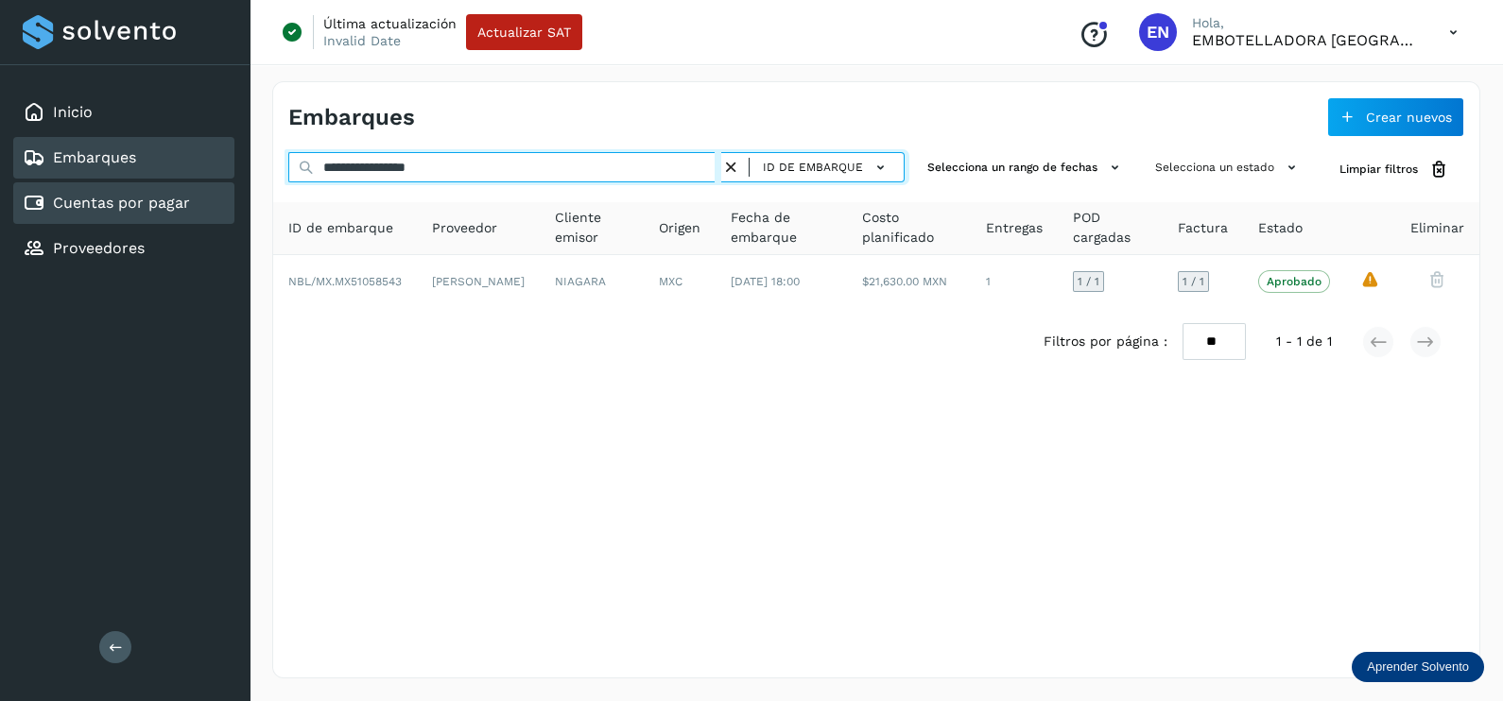
paste input "text"
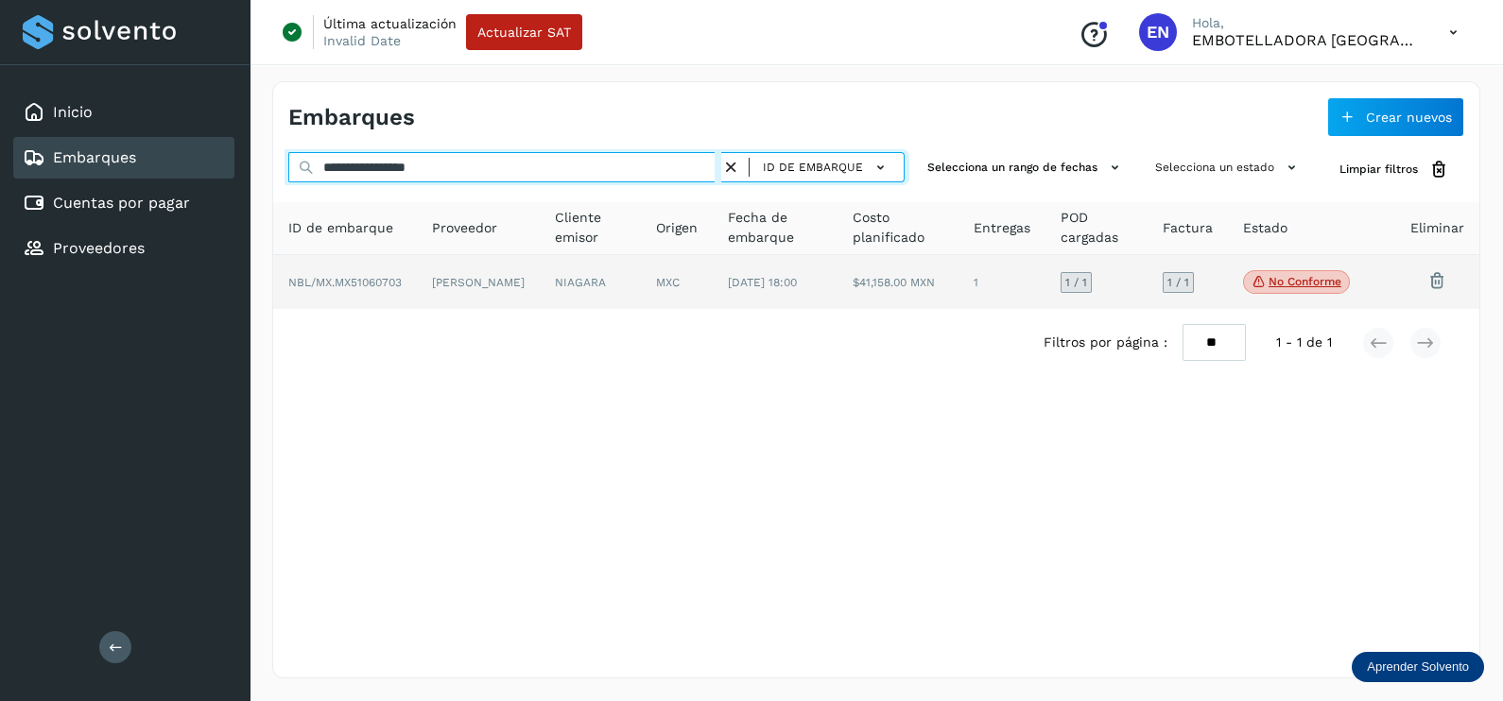
type input "**********"
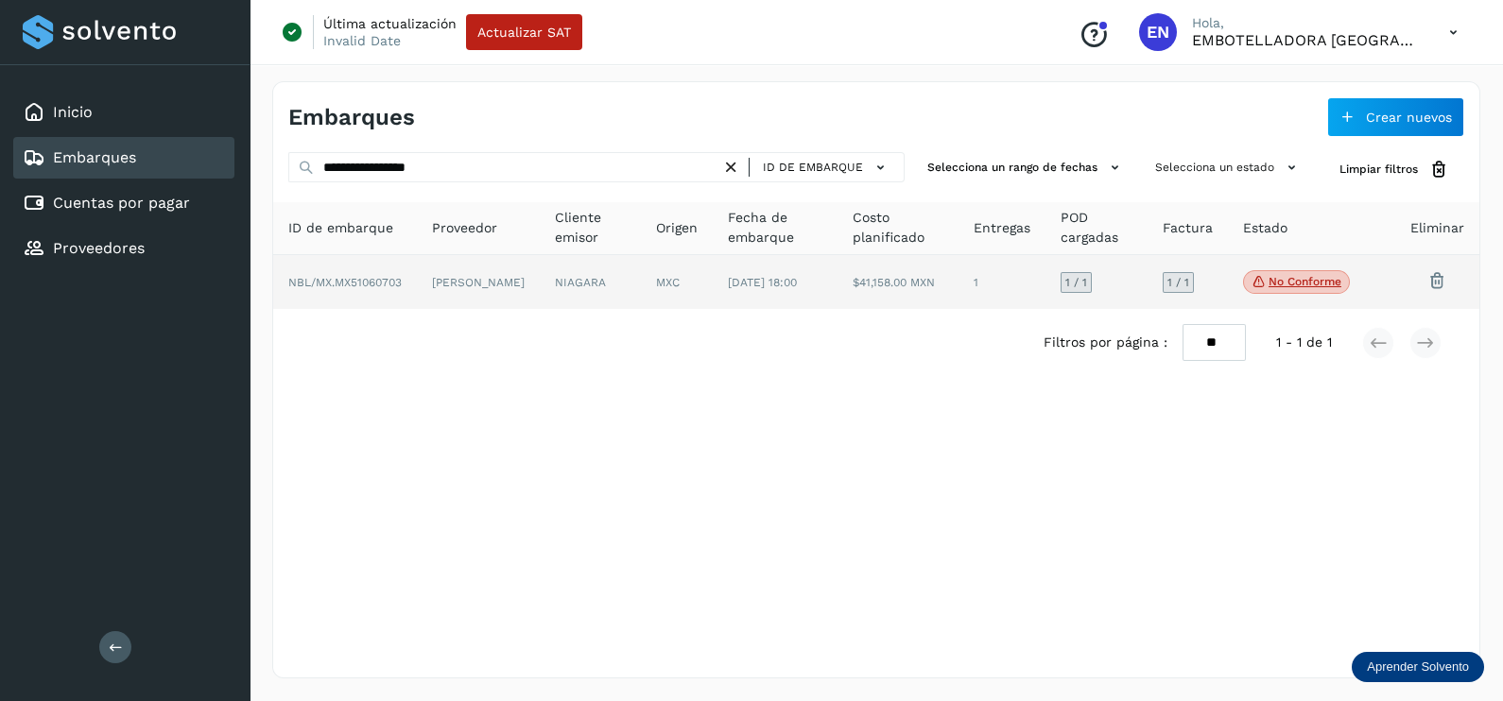
click at [417, 304] on td "NBL/MX.MX51060703" at bounding box center [478, 282] width 123 height 55
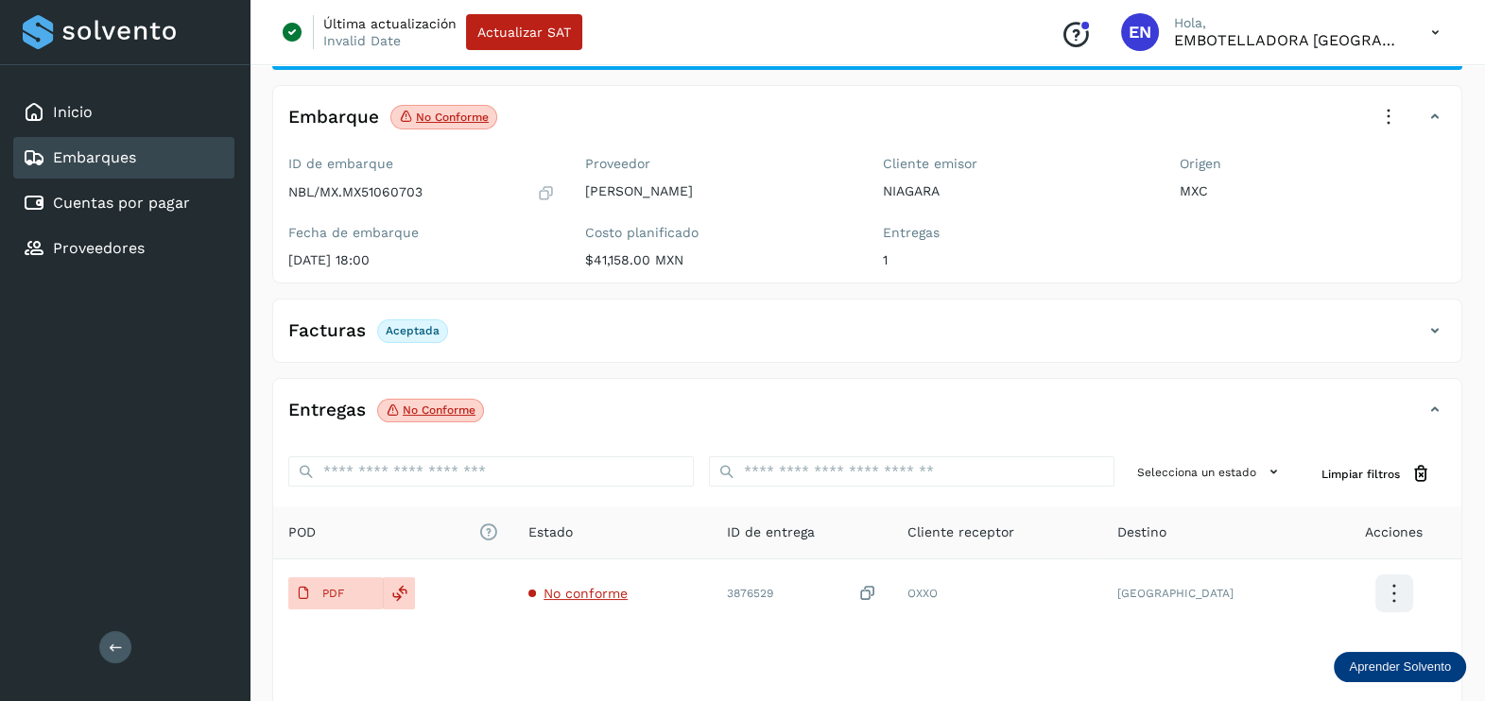
scroll to position [197, 0]
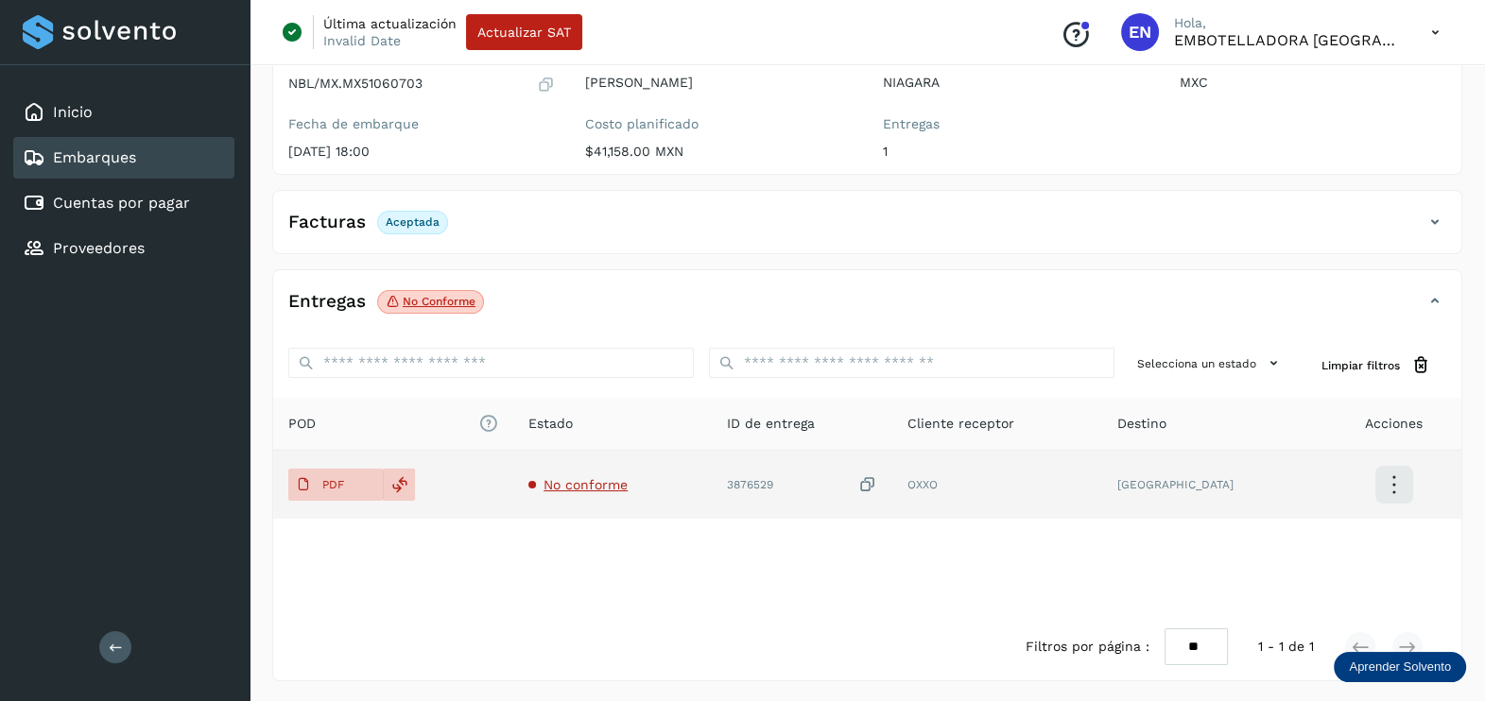
click at [617, 477] on span "No conforme" at bounding box center [585, 484] width 84 height 15
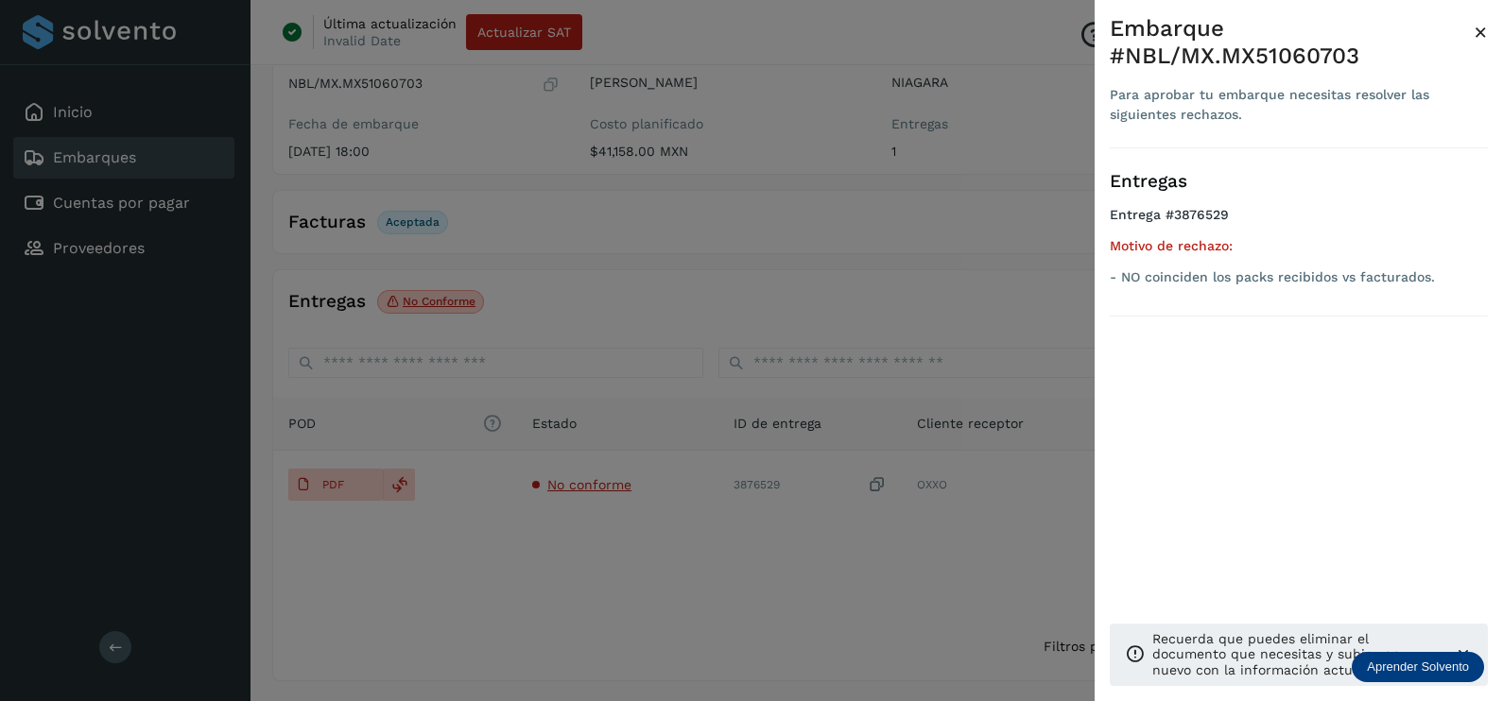
click at [1014, 258] on div at bounding box center [751, 350] width 1503 height 701
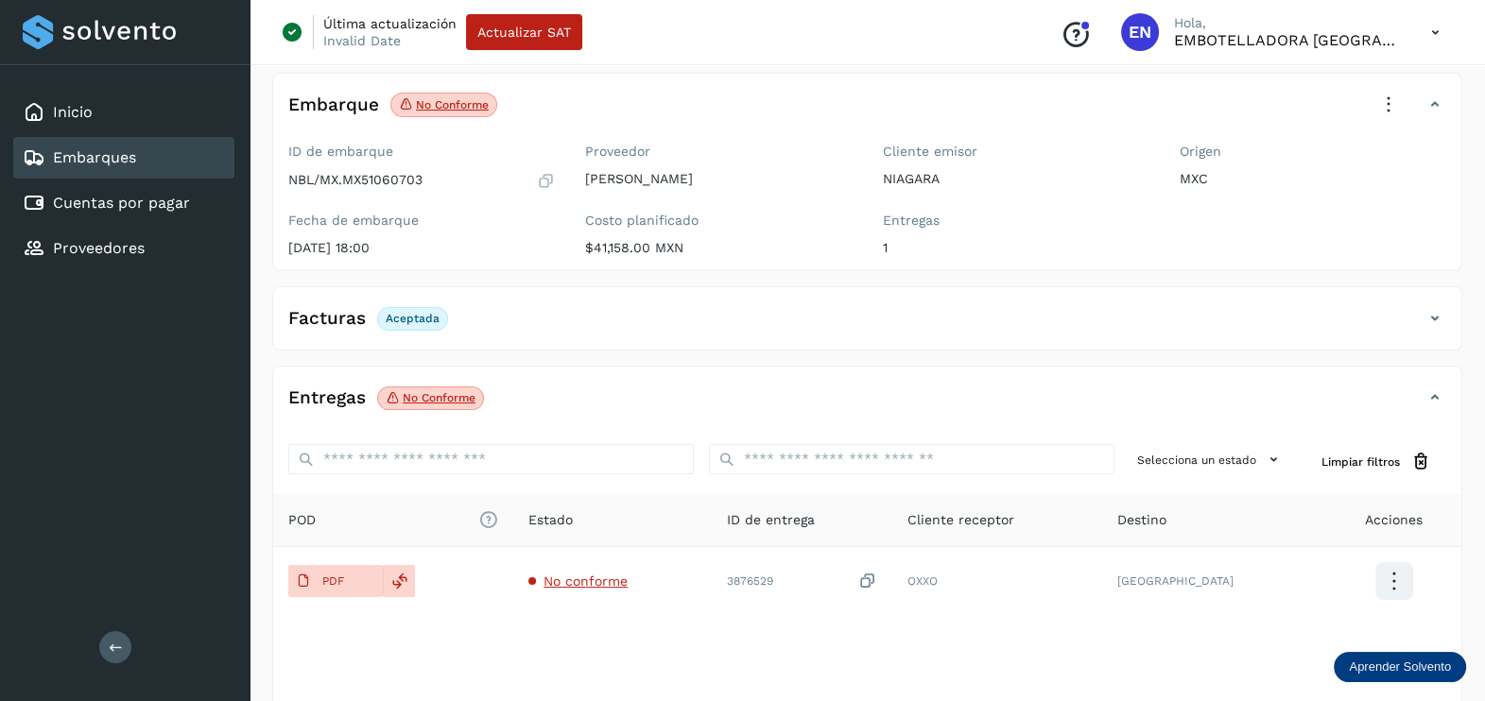
scroll to position [0, 0]
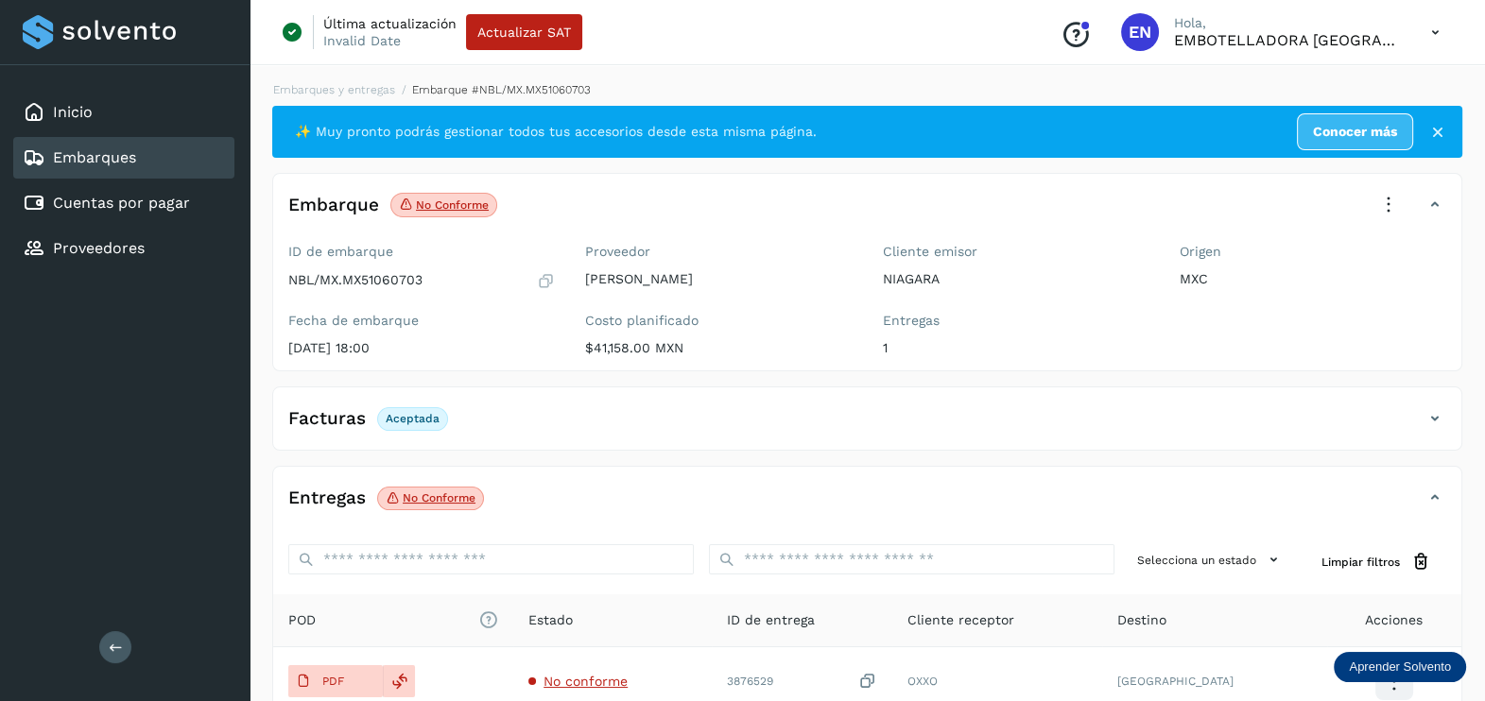
click at [1382, 208] on icon at bounding box center [1388, 205] width 42 height 42
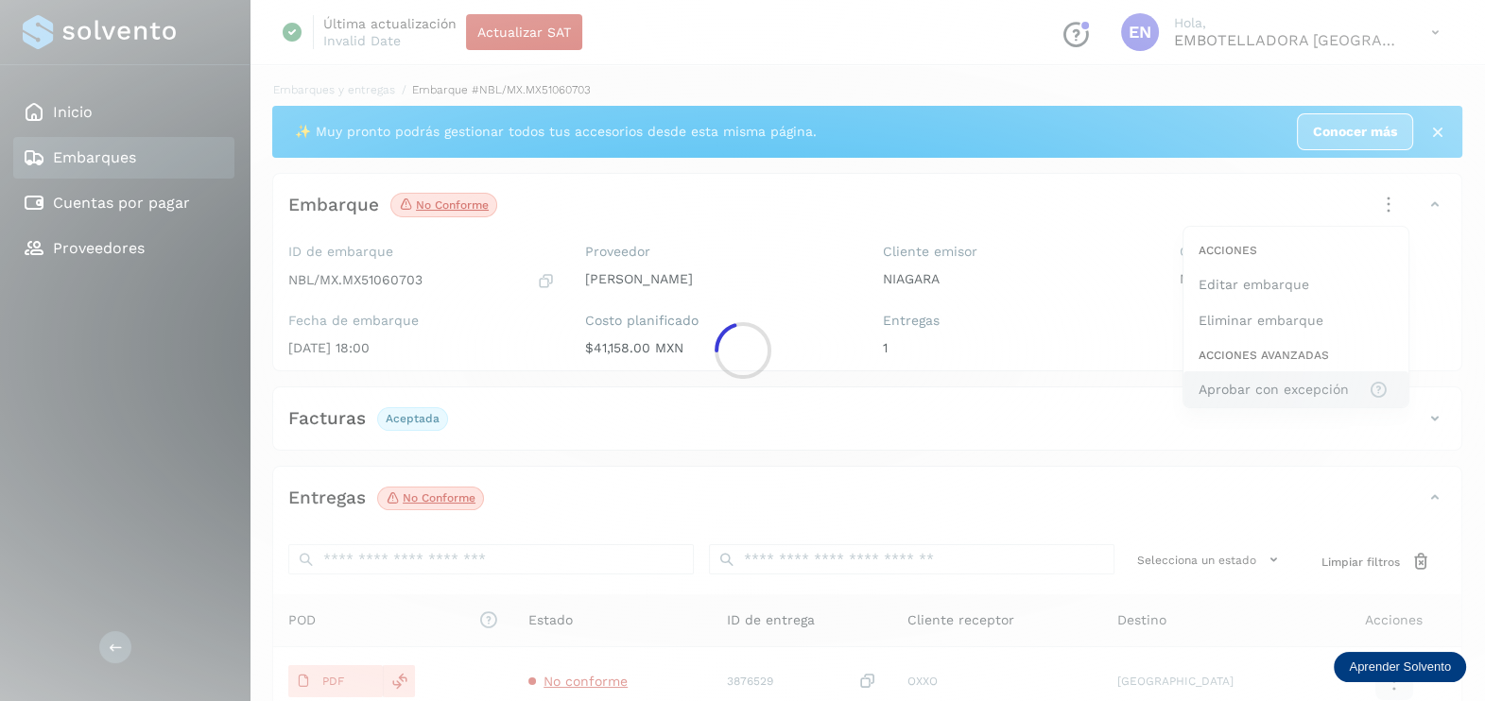
click at [1252, 383] on div at bounding box center [742, 350] width 1485 height 701
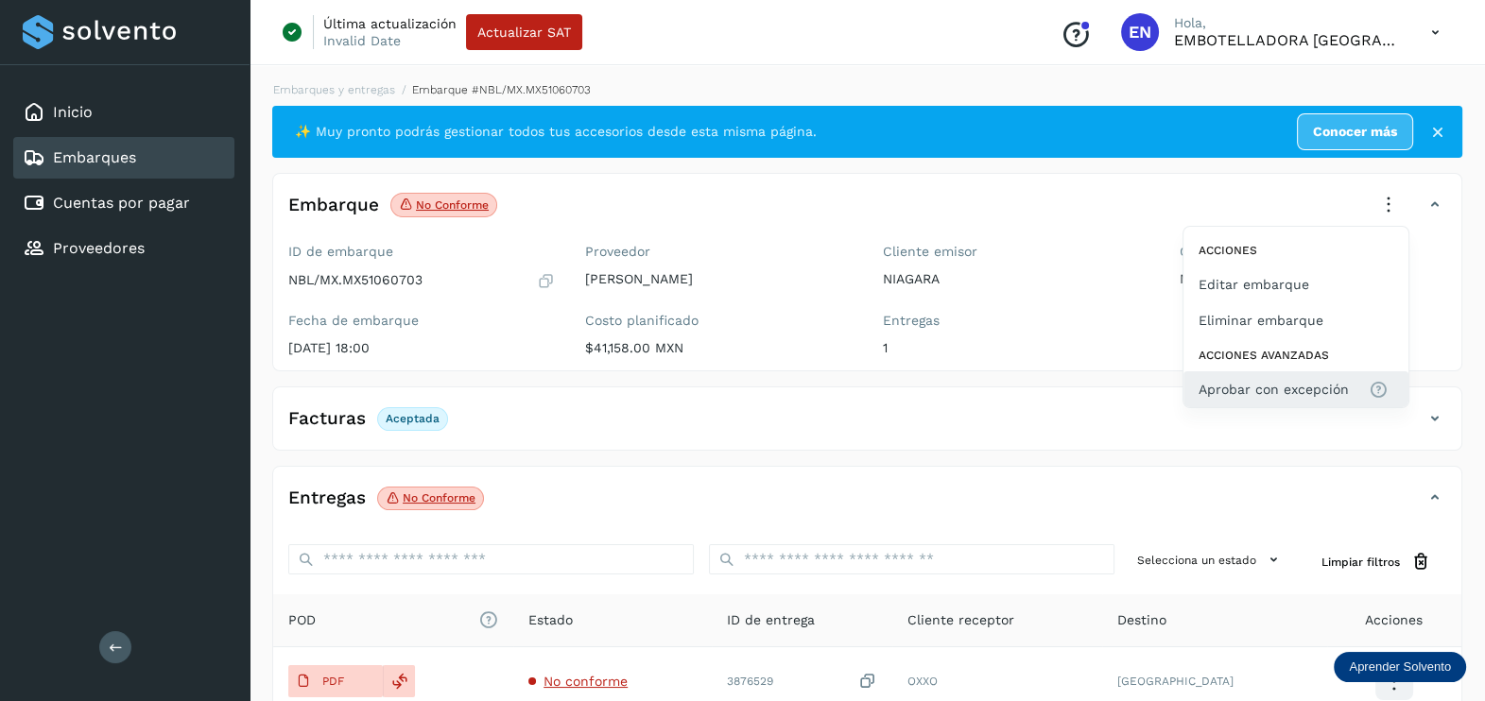
click at [1281, 398] on span "Aprobar con excepción" at bounding box center [1273, 389] width 150 height 21
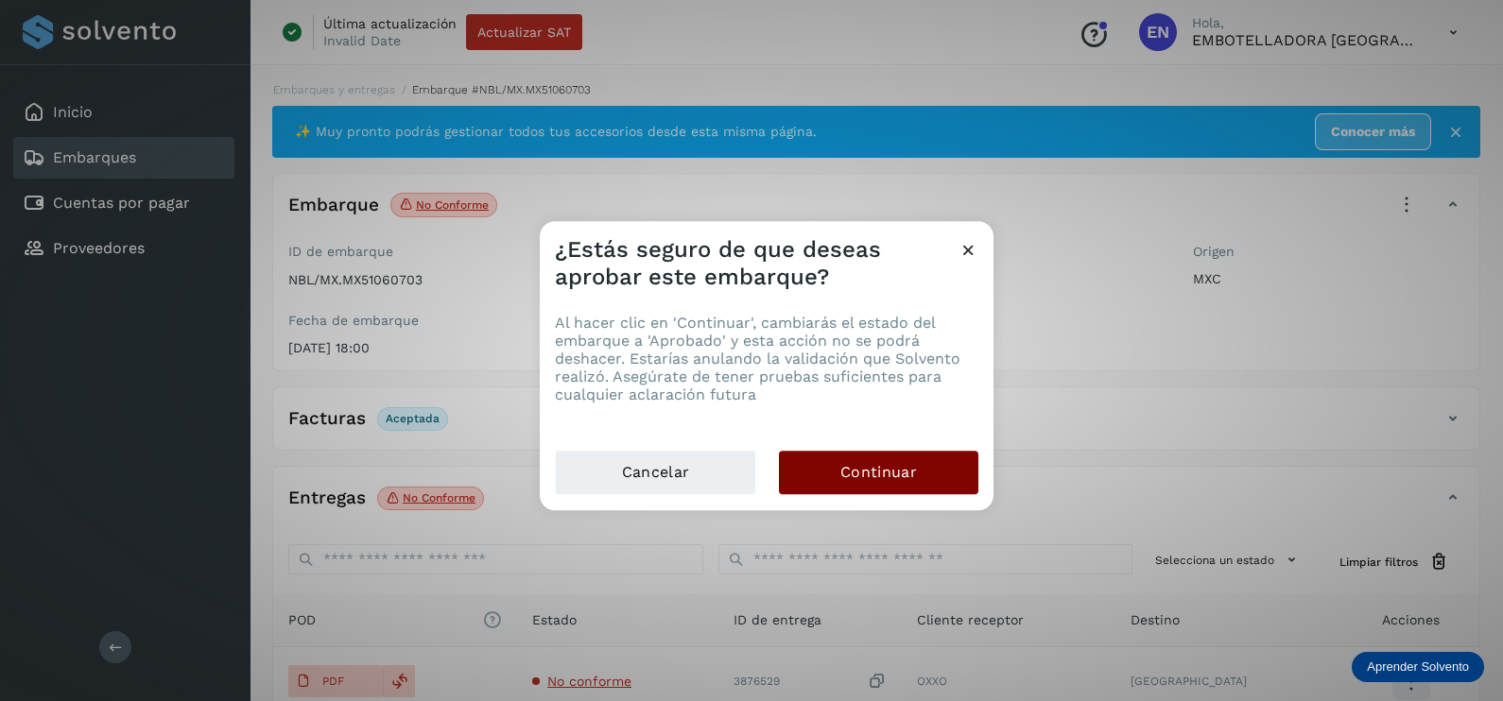
click at [888, 482] on button "Continuar" at bounding box center [878, 472] width 199 height 43
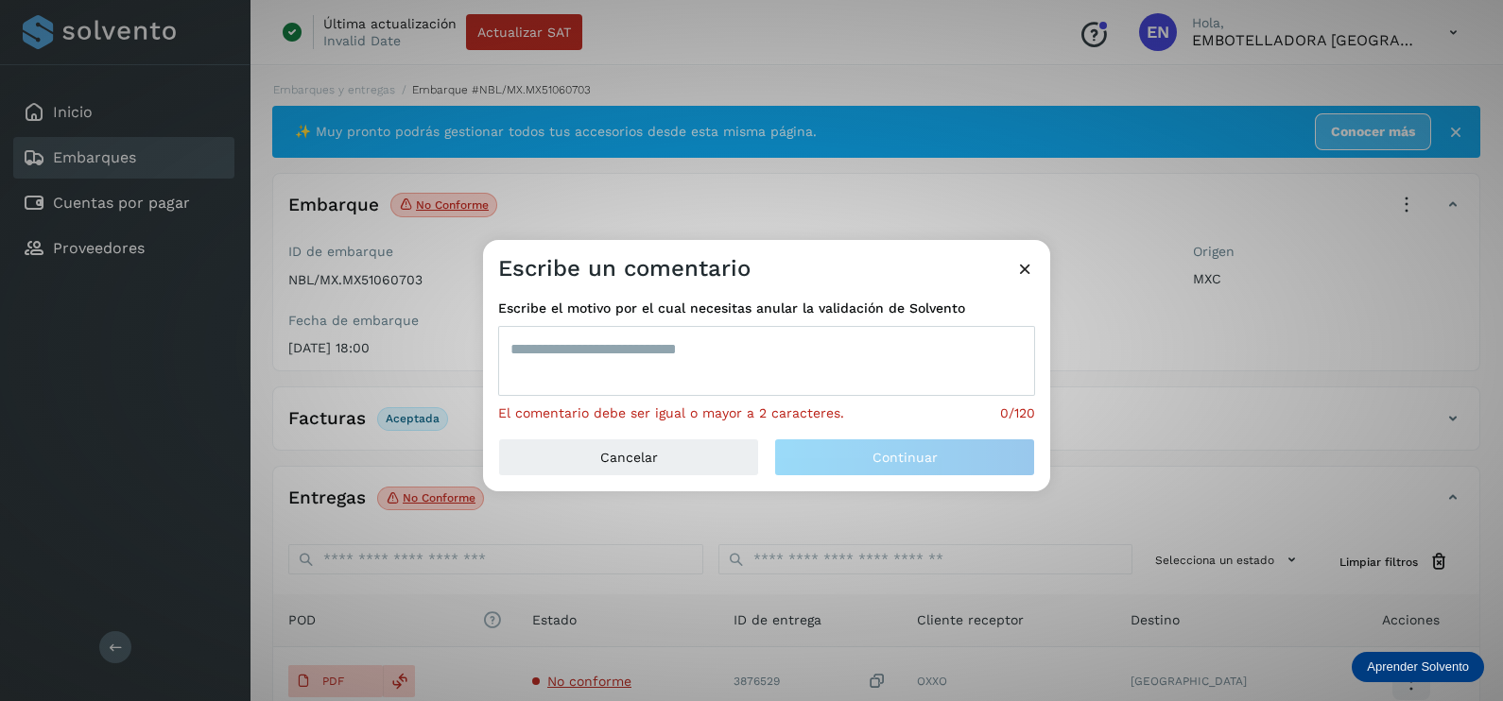
click at [685, 366] on textarea at bounding box center [766, 361] width 537 height 70
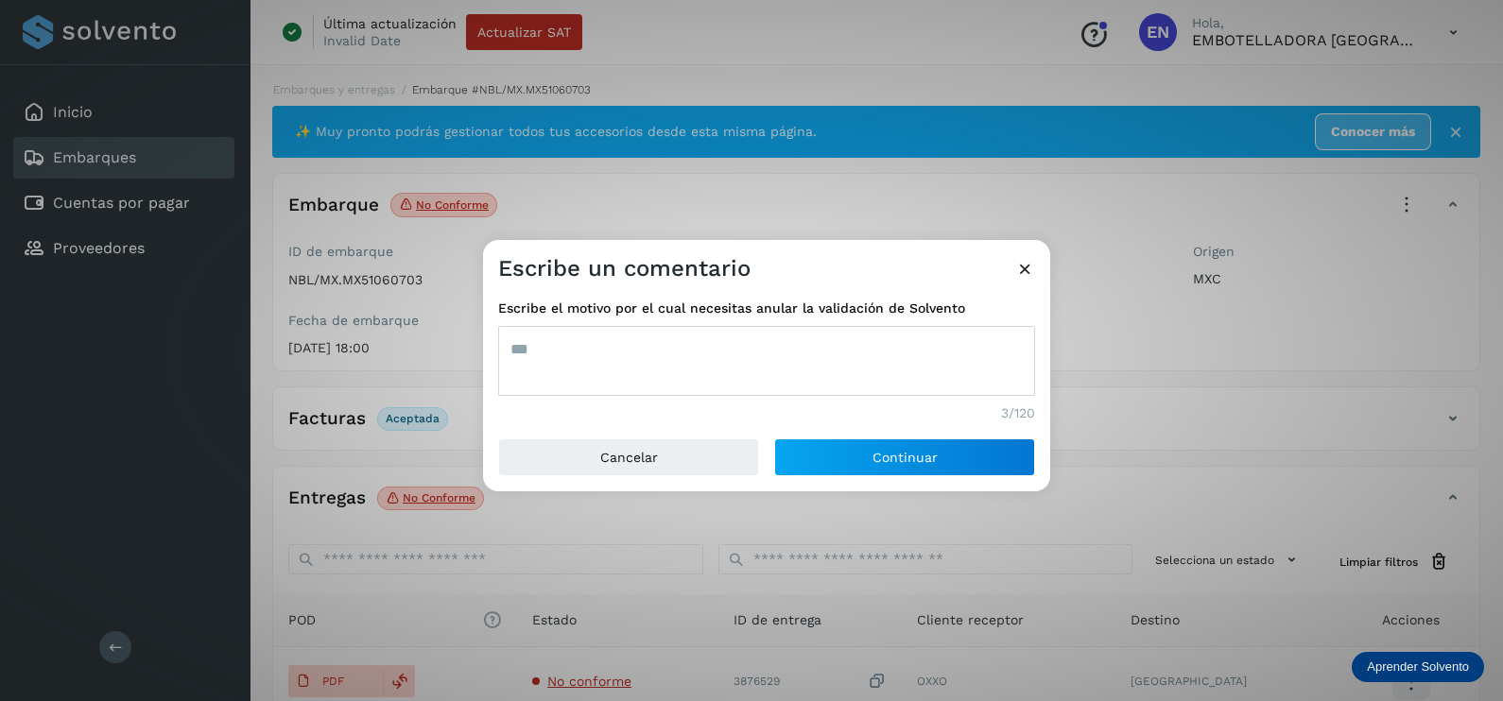
type textarea "***"
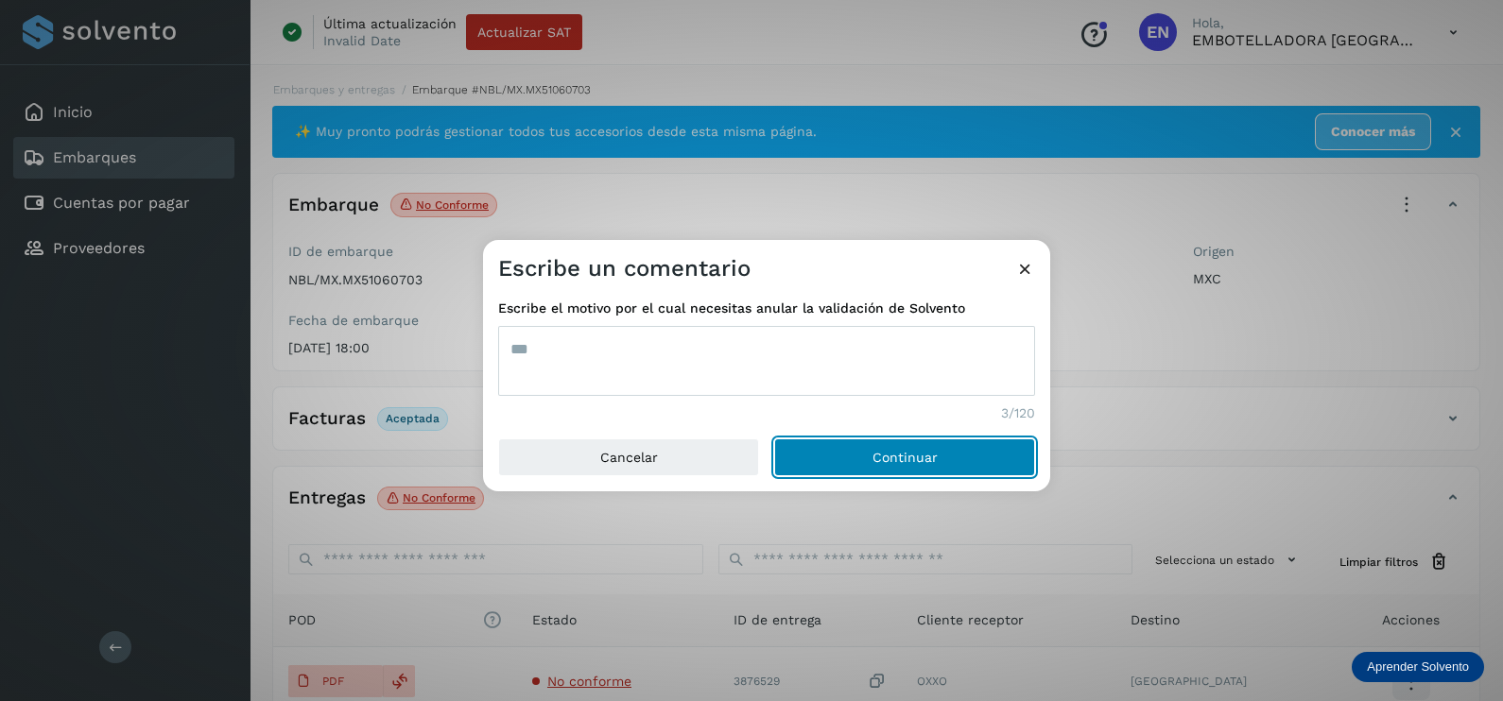
click at [774, 438] on button "Continuar" at bounding box center [904, 457] width 261 height 38
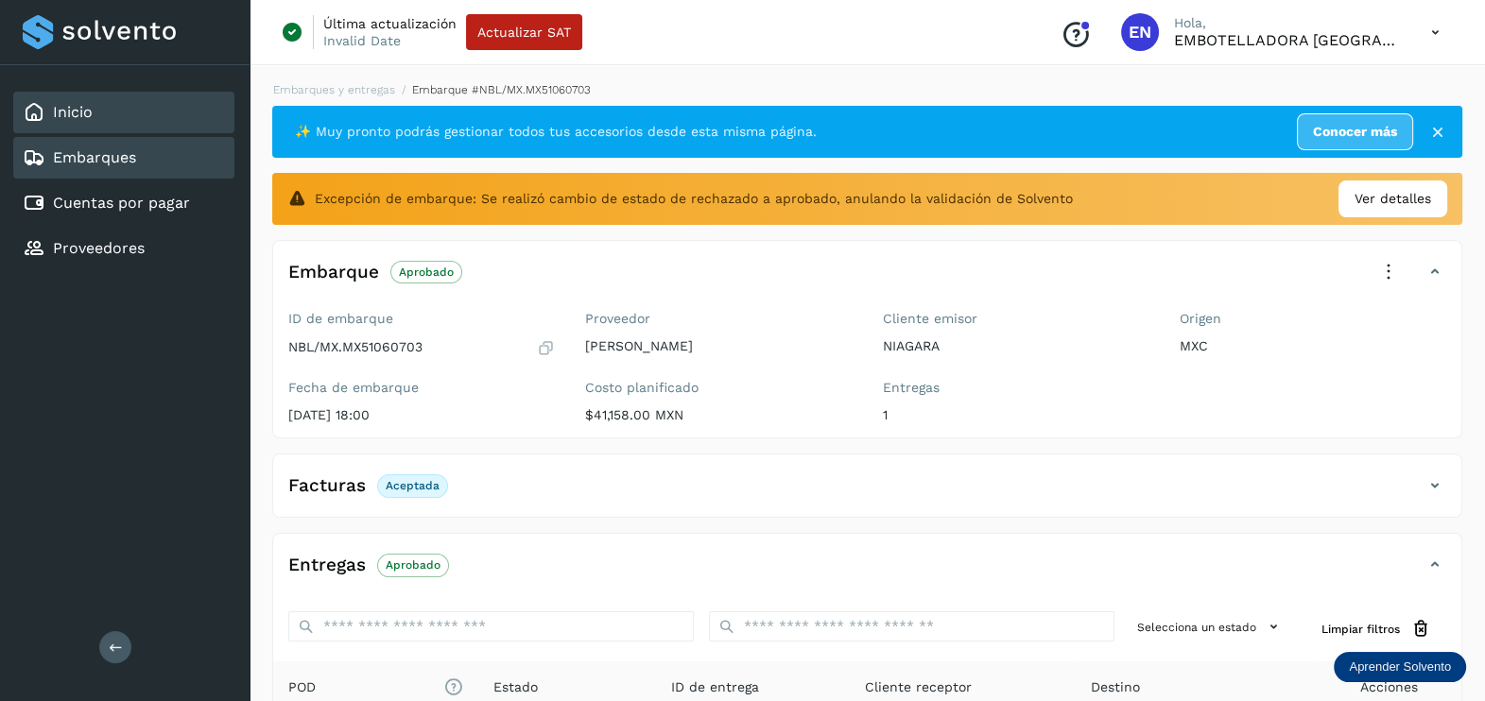
click at [128, 114] on div "Inicio" at bounding box center [123, 113] width 221 height 42
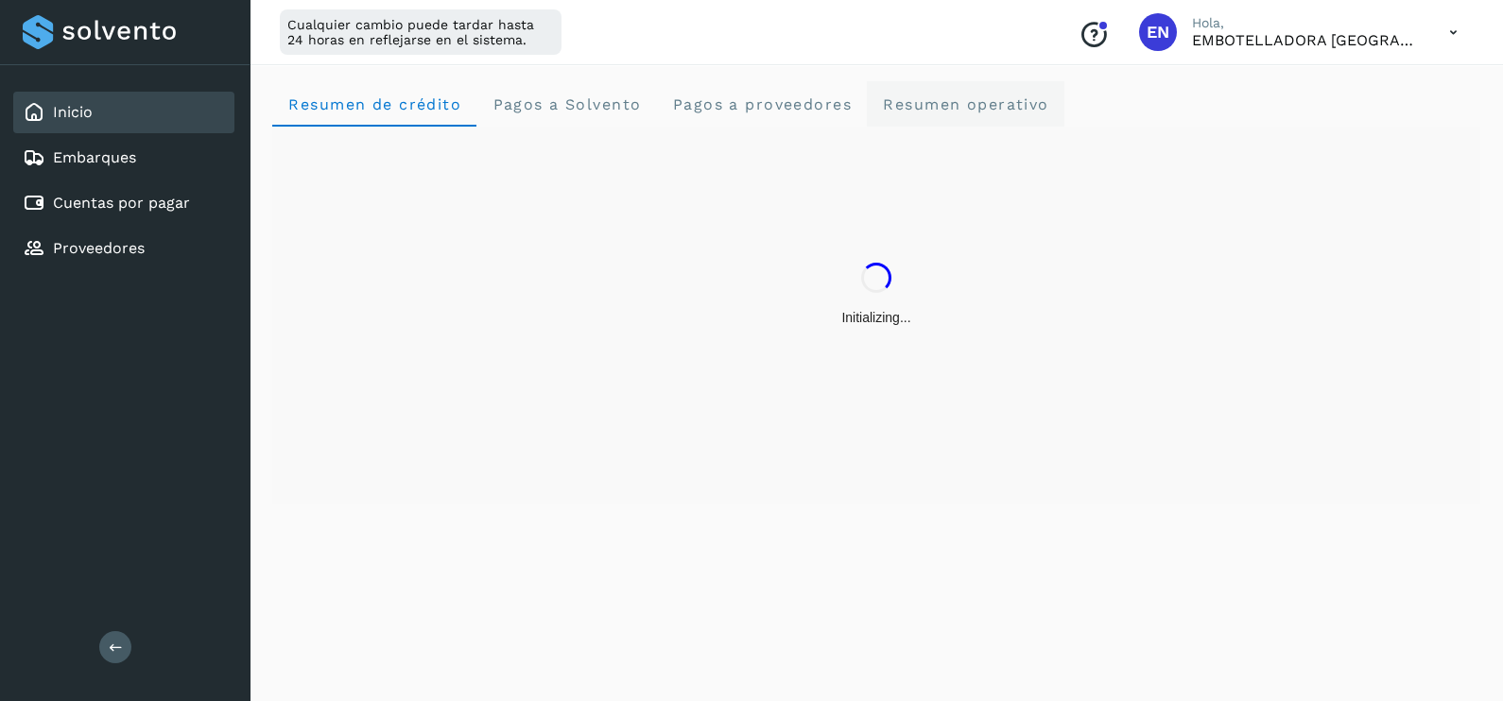
click at [996, 103] on span "Resumen operativo" at bounding box center [965, 104] width 167 height 18
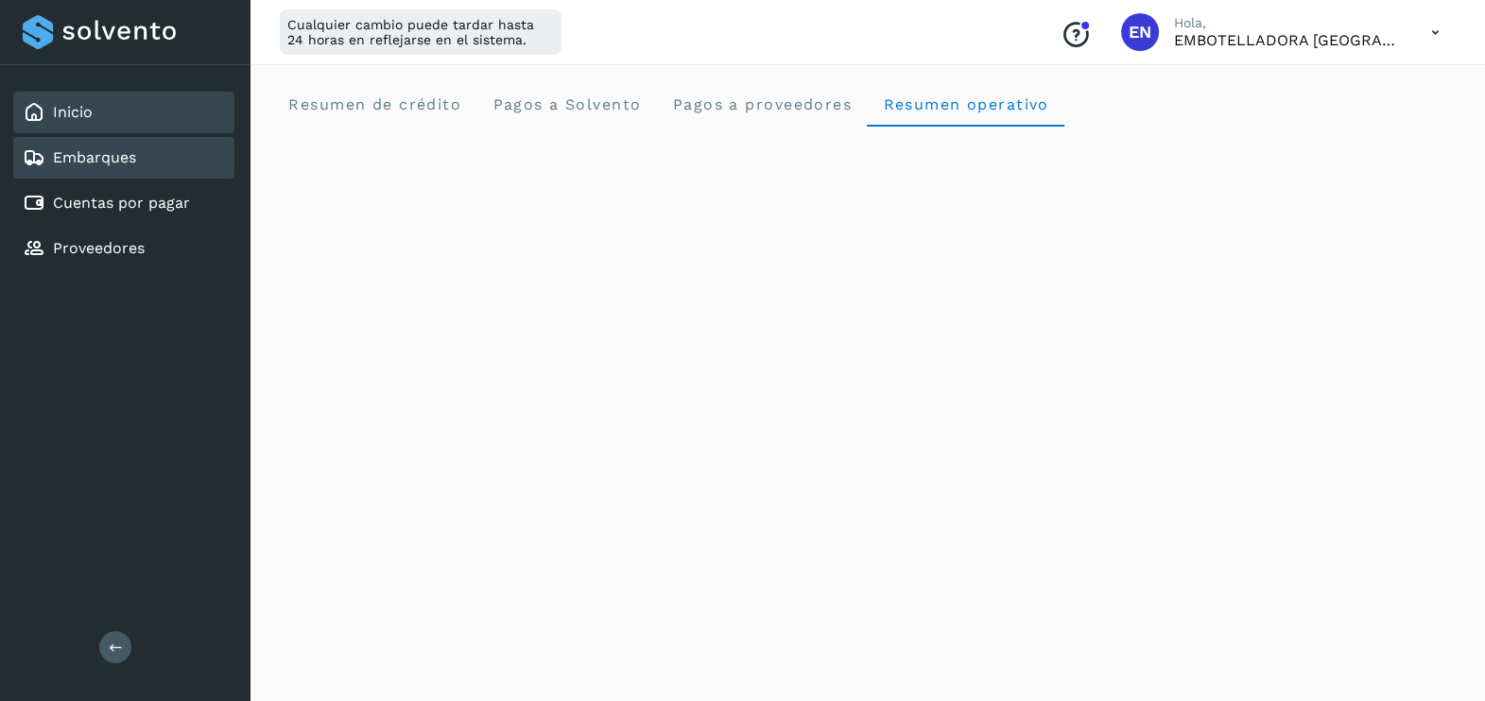
click at [96, 156] on link "Embarques" at bounding box center [94, 157] width 83 height 18
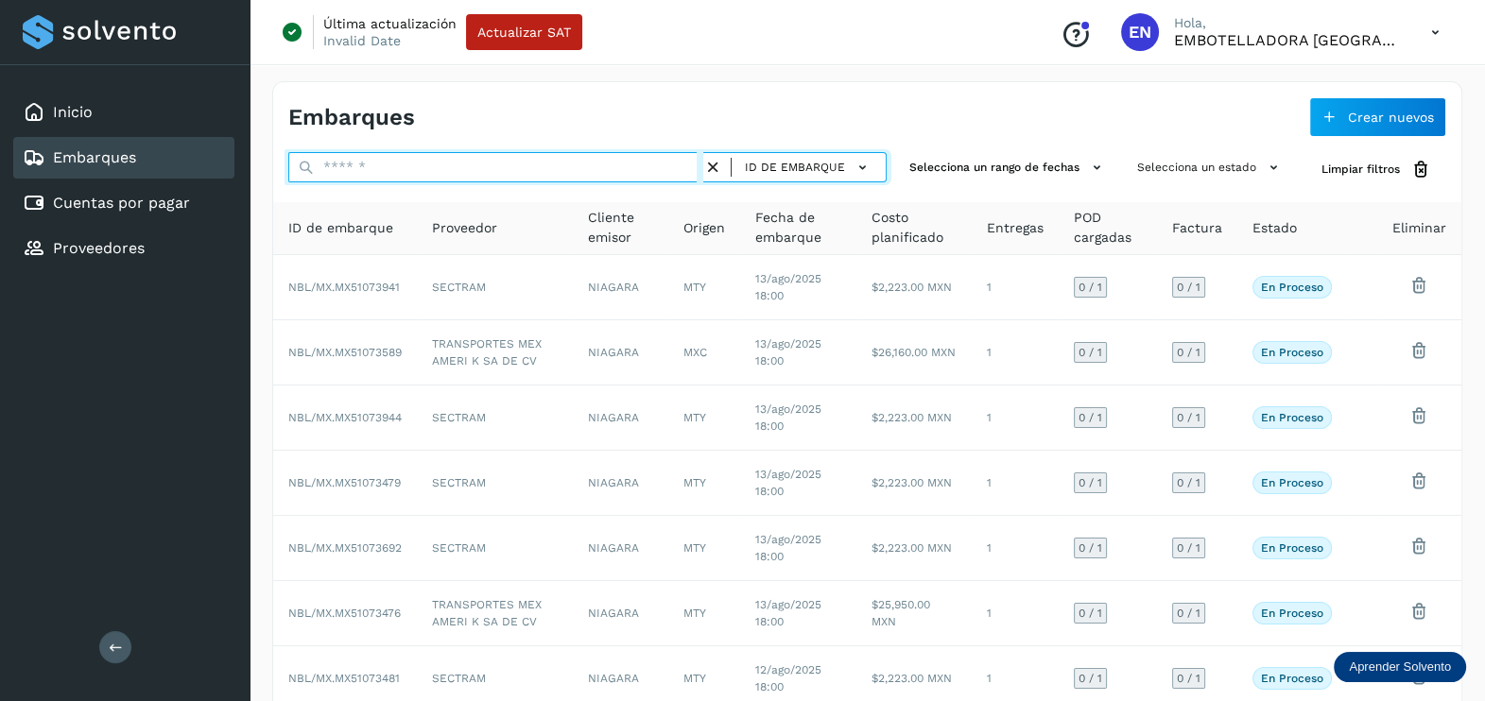
click at [529, 170] on input "text" at bounding box center [495, 167] width 415 height 30
paste input "**********"
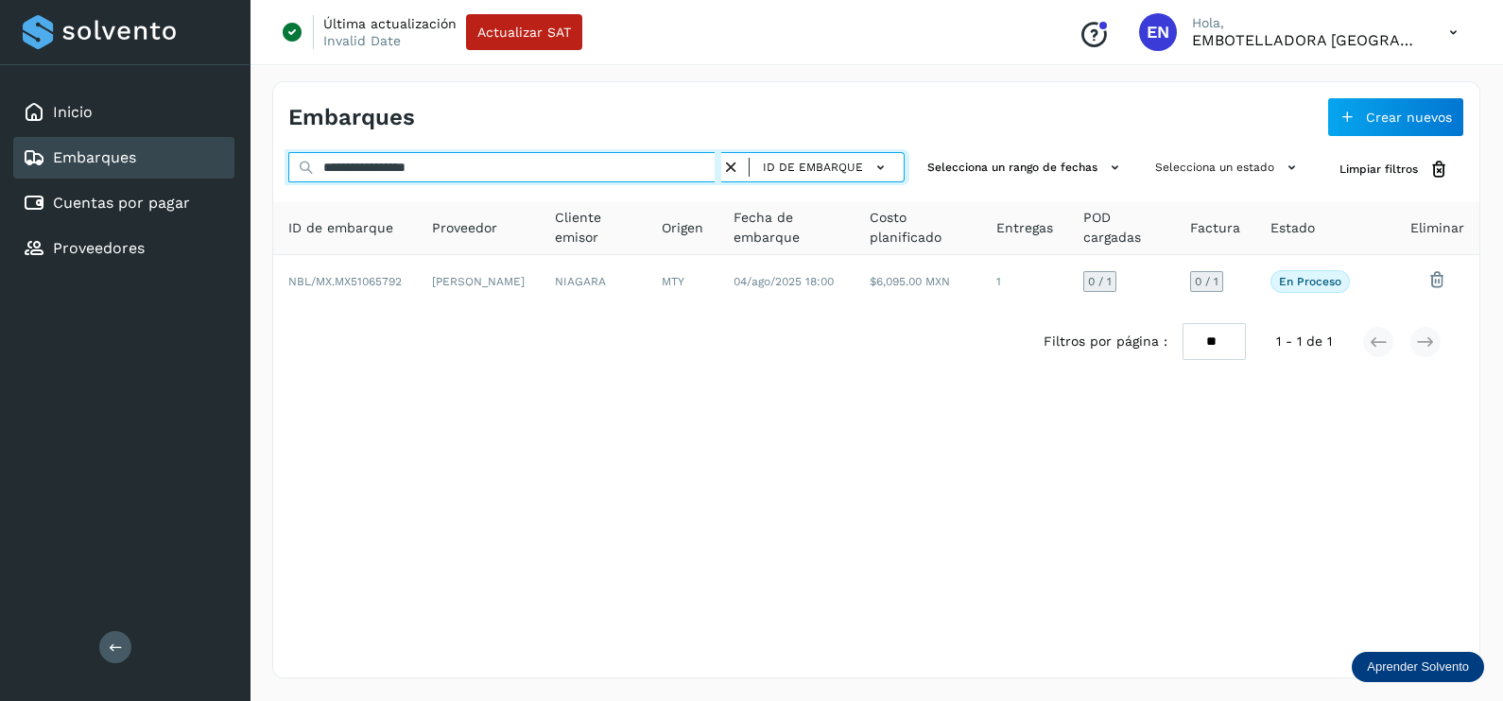
drag, startPoint x: 273, startPoint y: 163, endPoint x: 232, endPoint y: 165, distance: 41.7
click at [232, 165] on div "**********" at bounding box center [751, 350] width 1503 height 701
paste input "text"
type input "**********"
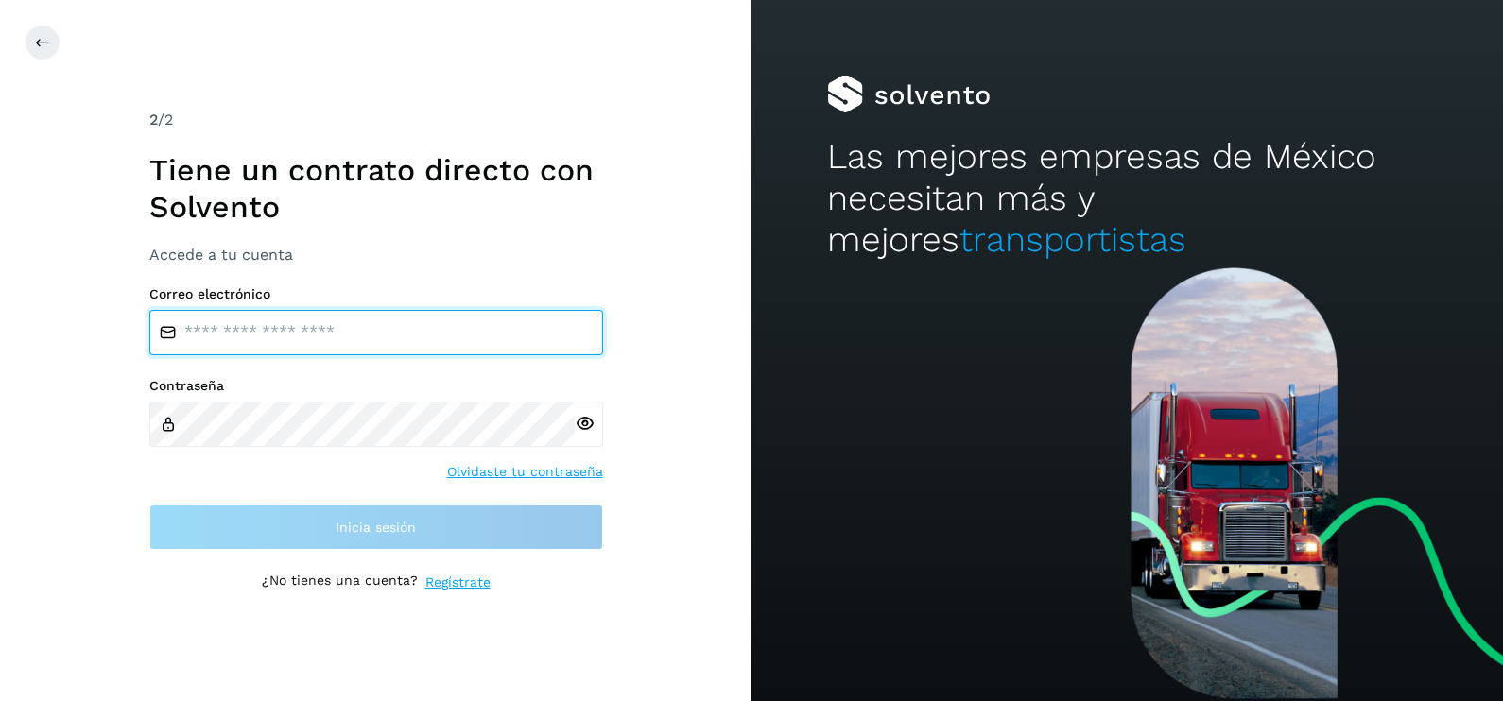
type input "**********"
